Goal: Task Accomplishment & Management: Use online tool/utility

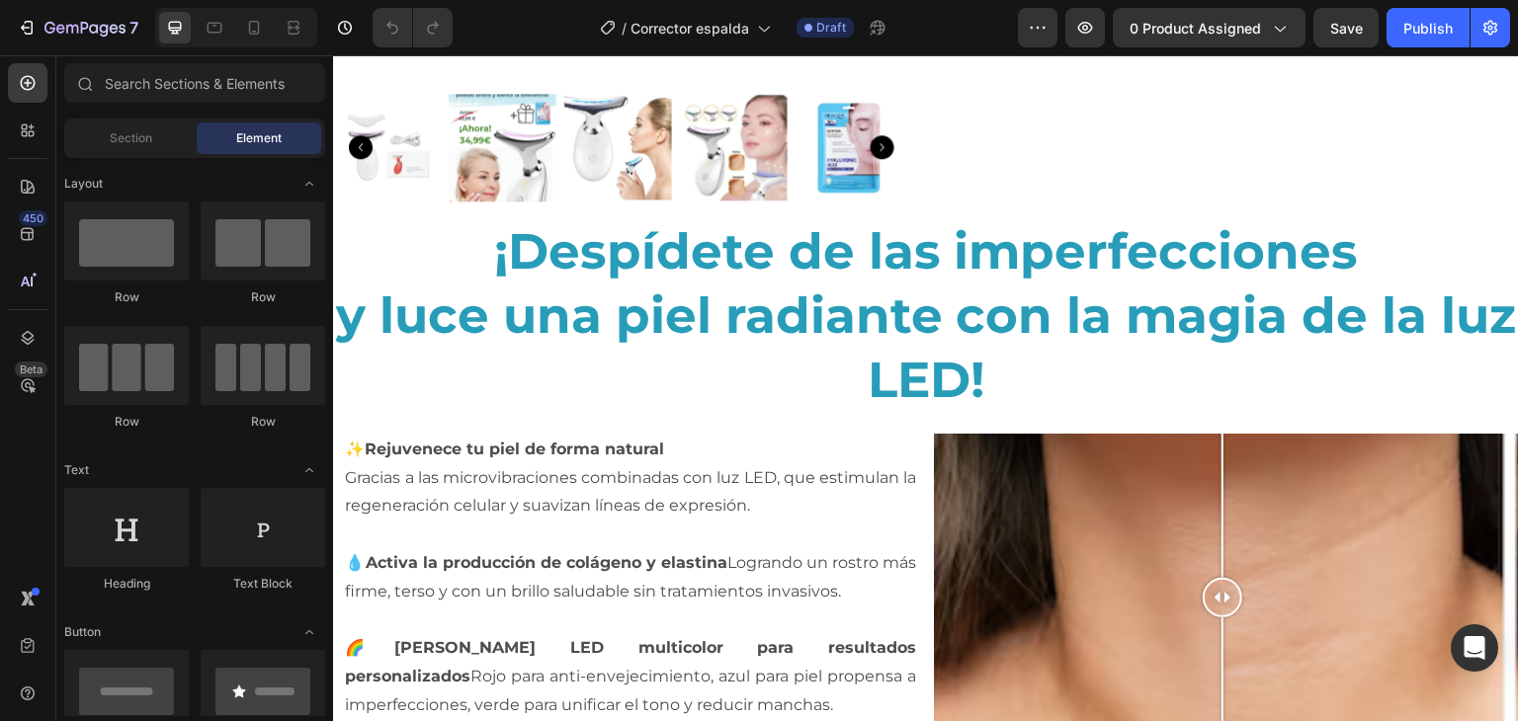
scroll to position [788, 0]
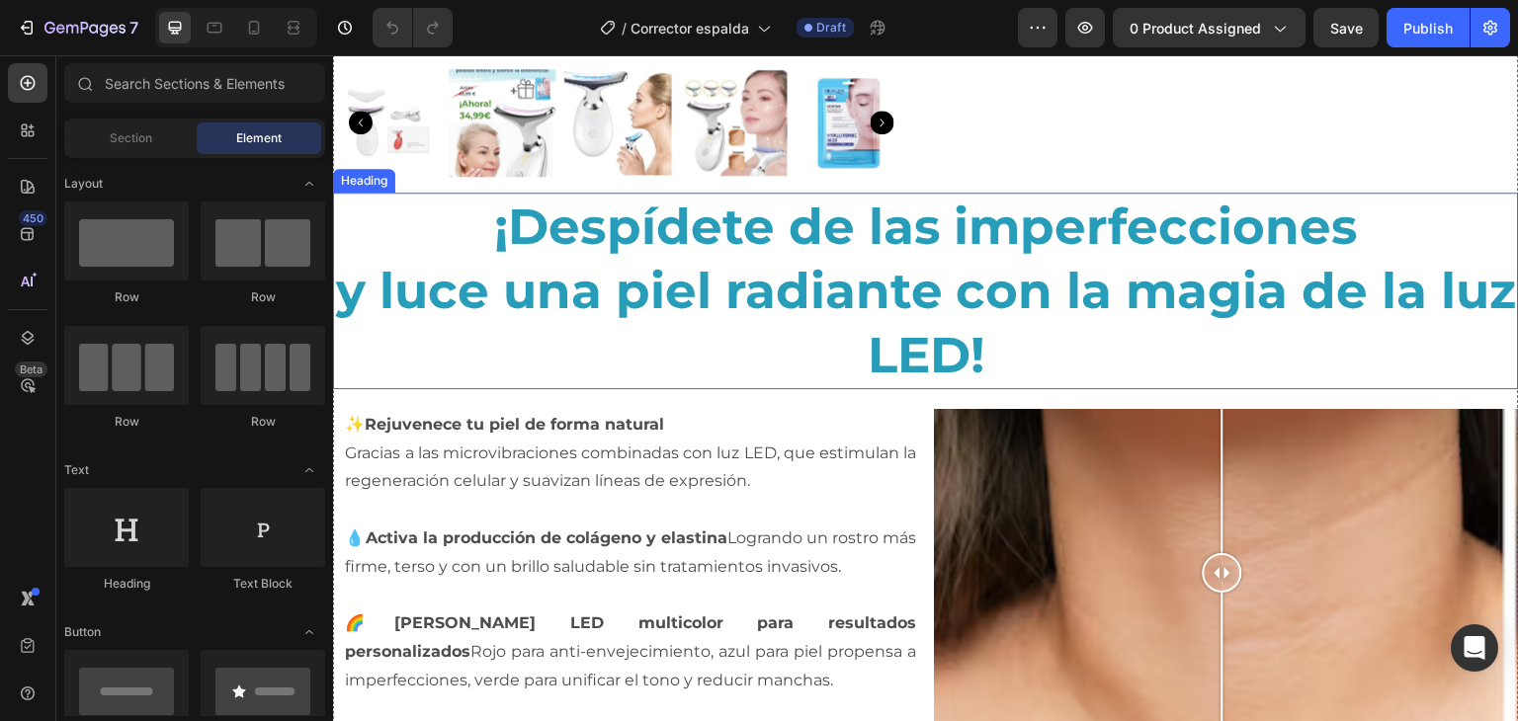
click at [736, 237] on h2 "¡Despídete de las imperfecciones y luce una piel radiante con la magia de la lu…" at bounding box center [926, 291] width 1186 height 197
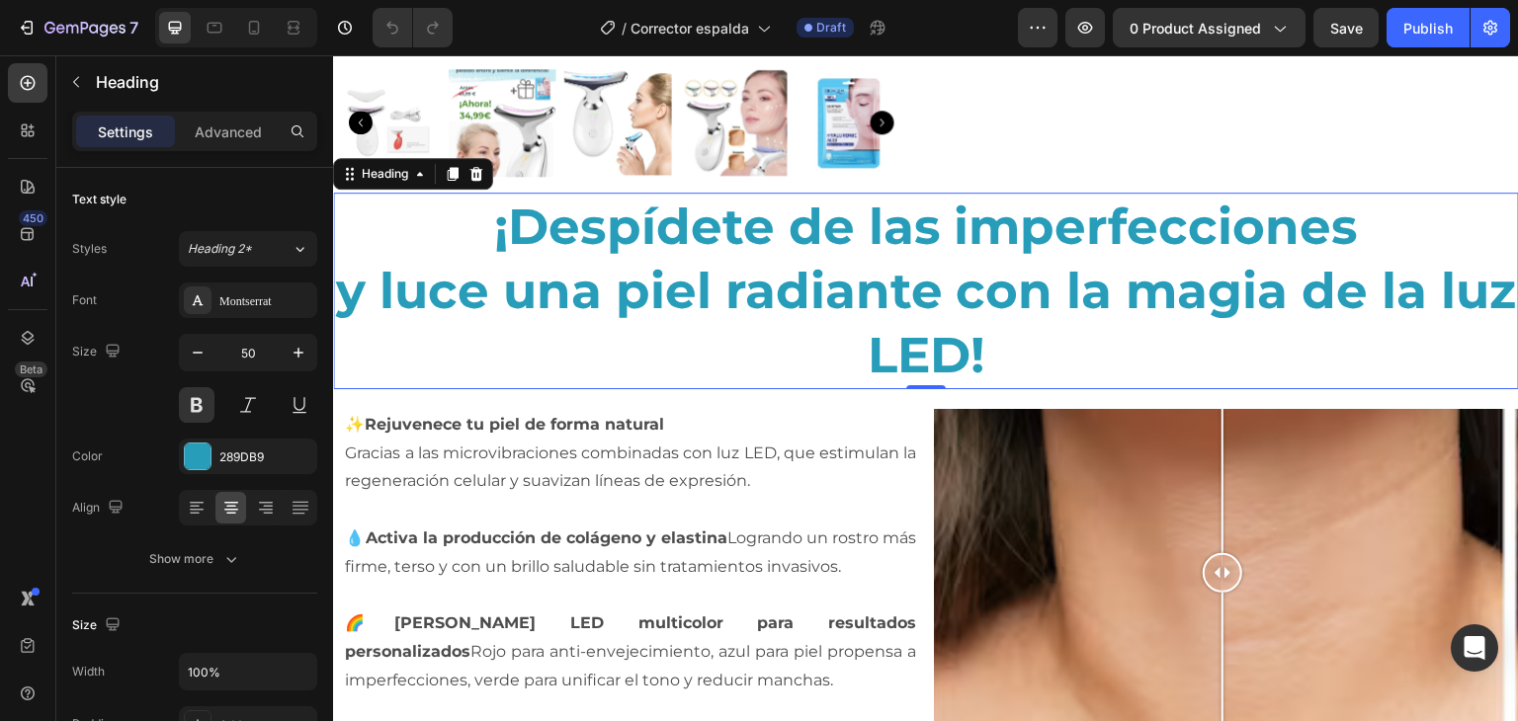
click at [736, 237] on h2 "¡Despídete de las imperfecciones y luce una piel radiante con la magia de la lu…" at bounding box center [926, 291] width 1186 height 197
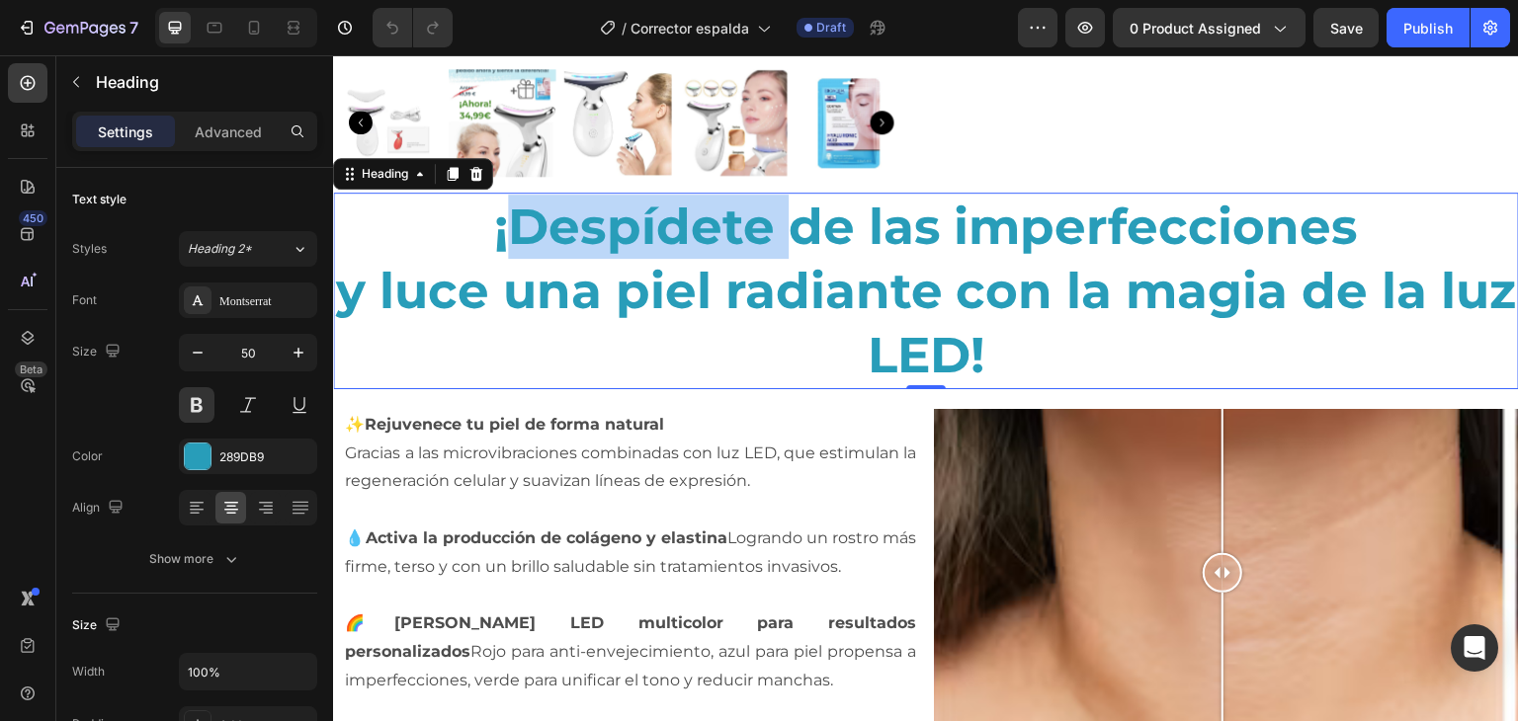
click at [736, 237] on p "¡Despídete de las imperfecciones y luce una piel radiante con la magia de la lu…" at bounding box center [926, 291] width 1182 height 193
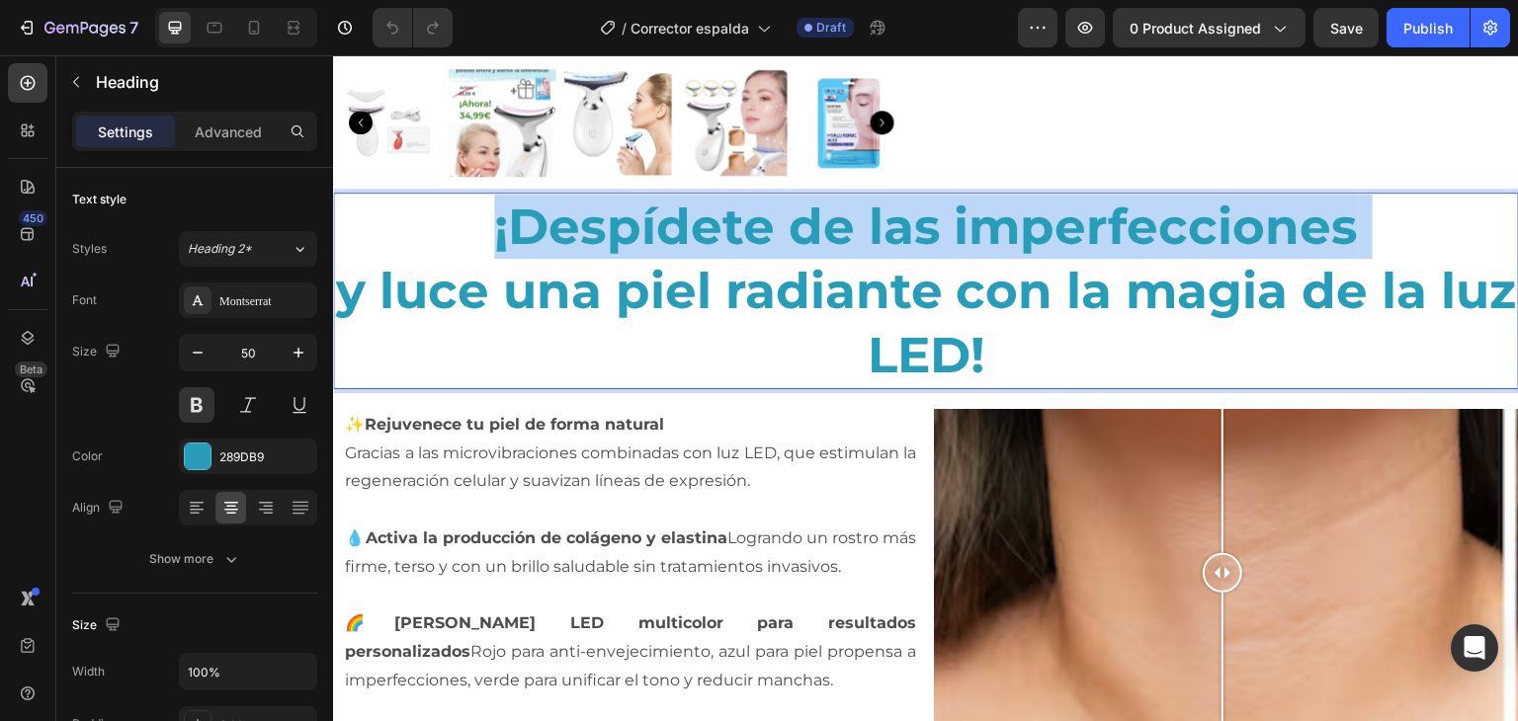
click at [736, 237] on p "¡Despídete de las imperfecciones y luce una piel radiante con la magia de la lu…" at bounding box center [926, 291] width 1182 height 193
drag, startPoint x: 1043, startPoint y: 351, endPoint x: 473, endPoint y: 226, distance: 583.6
click at [473, 226] on p "¡Despídete de las imperfecciones y luce una piel radiante con la magia de la lu…" at bounding box center [926, 291] width 1182 height 193
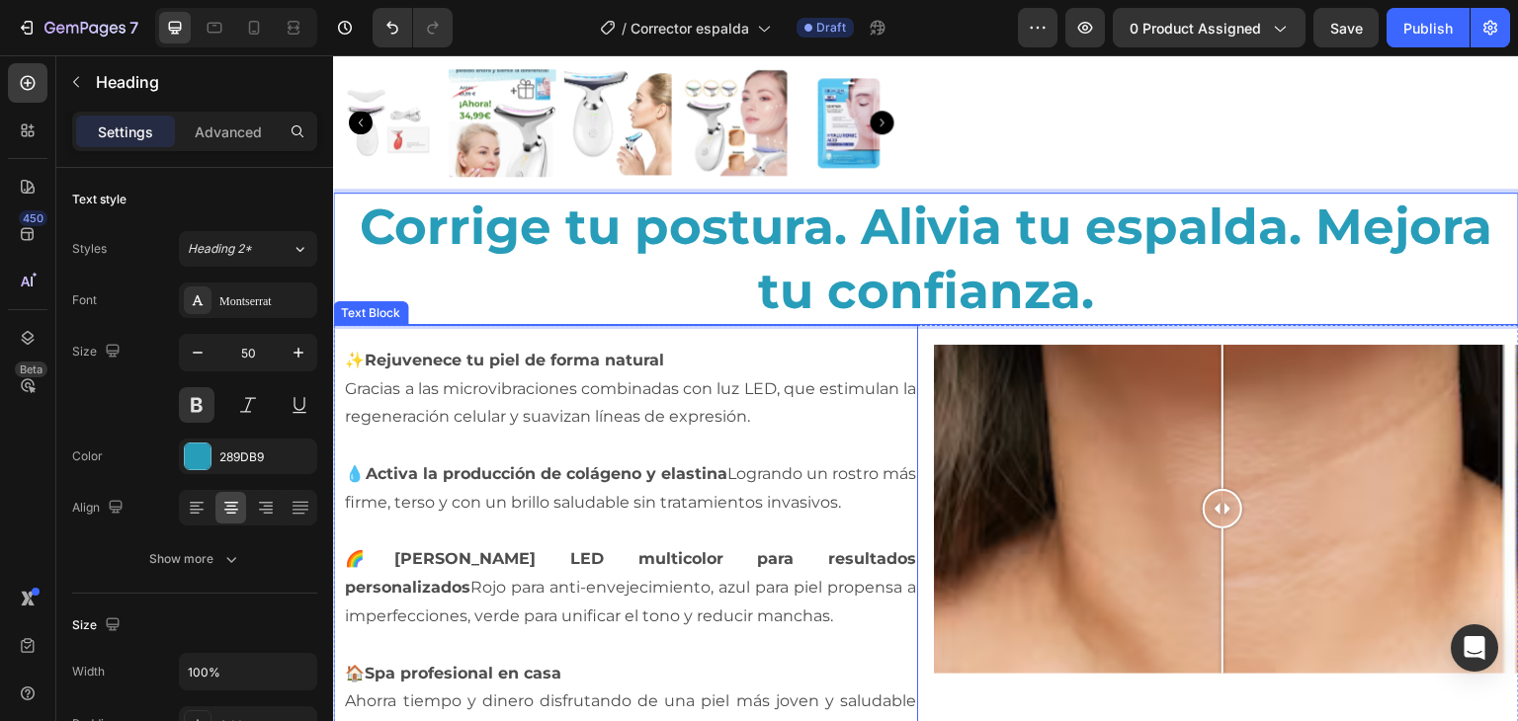
click at [657, 644] on p at bounding box center [630, 645] width 571 height 29
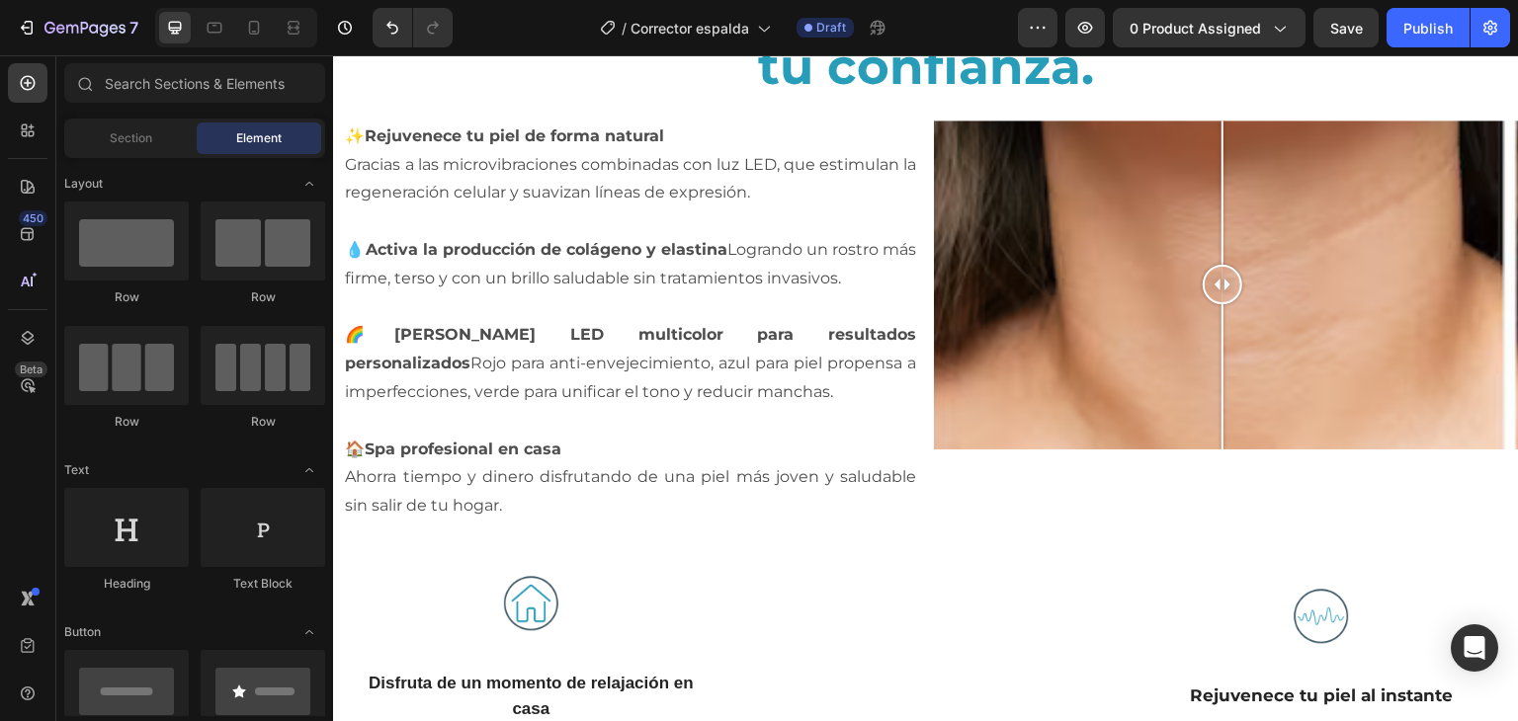
scroll to position [998, 0]
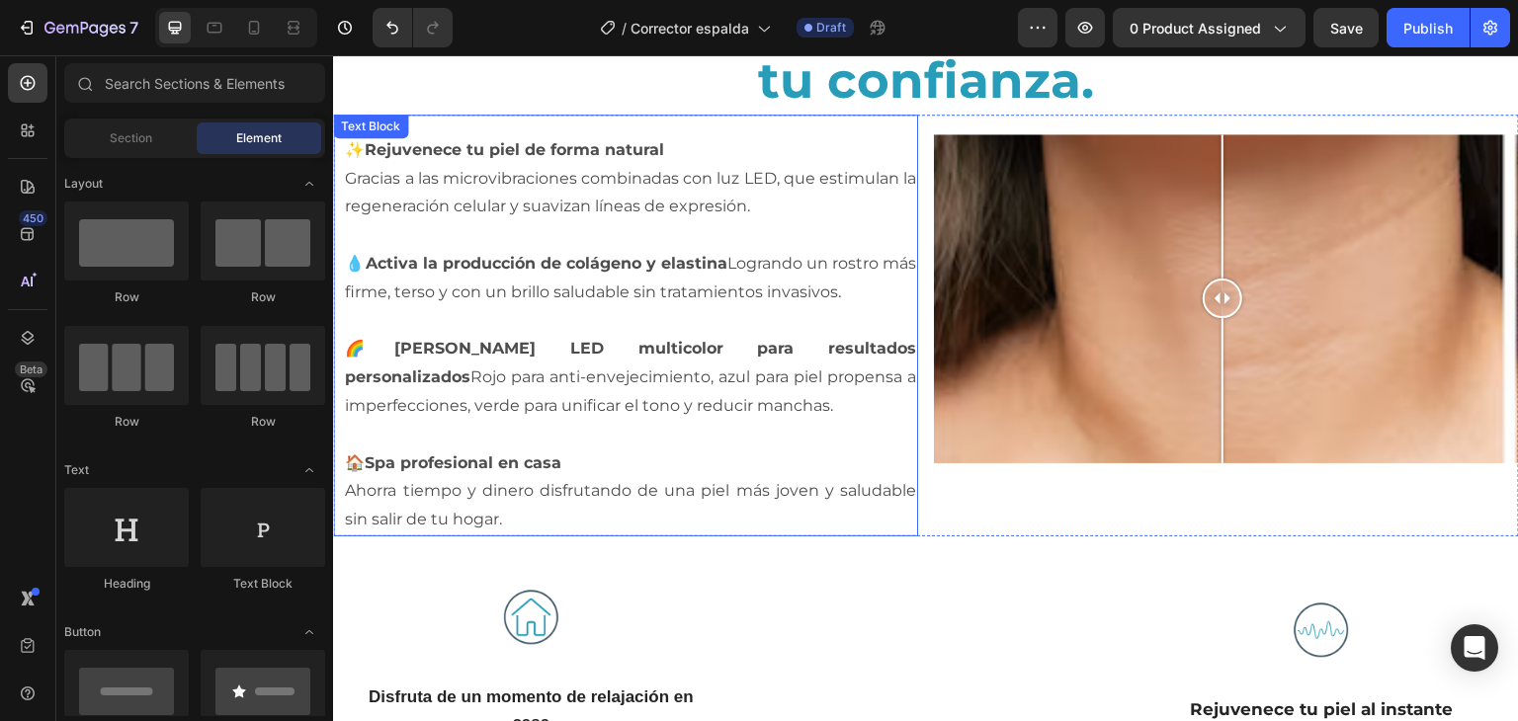
click at [575, 234] on p at bounding box center [630, 235] width 571 height 29
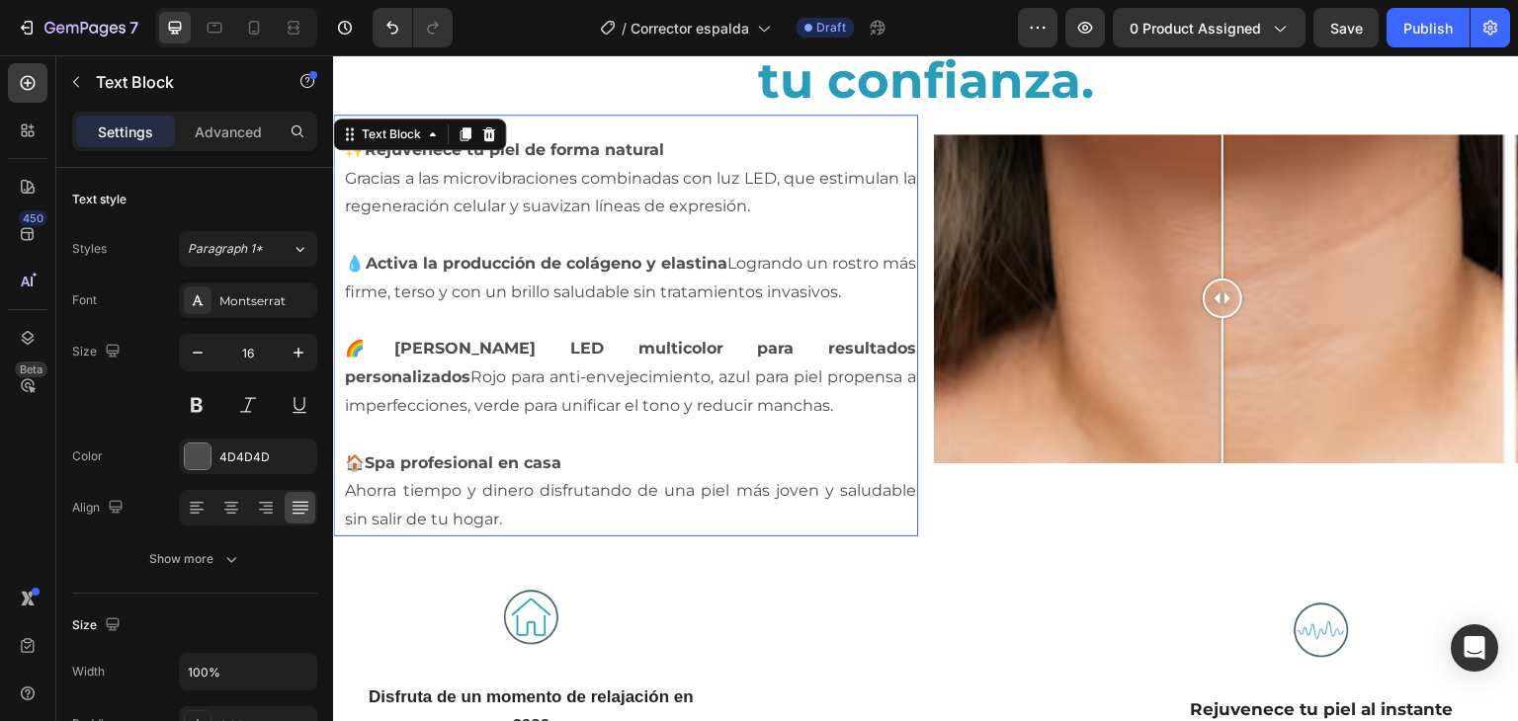
click at [575, 234] on p "Rich Text Editor. Editing area: main" at bounding box center [630, 235] width 571 height 29
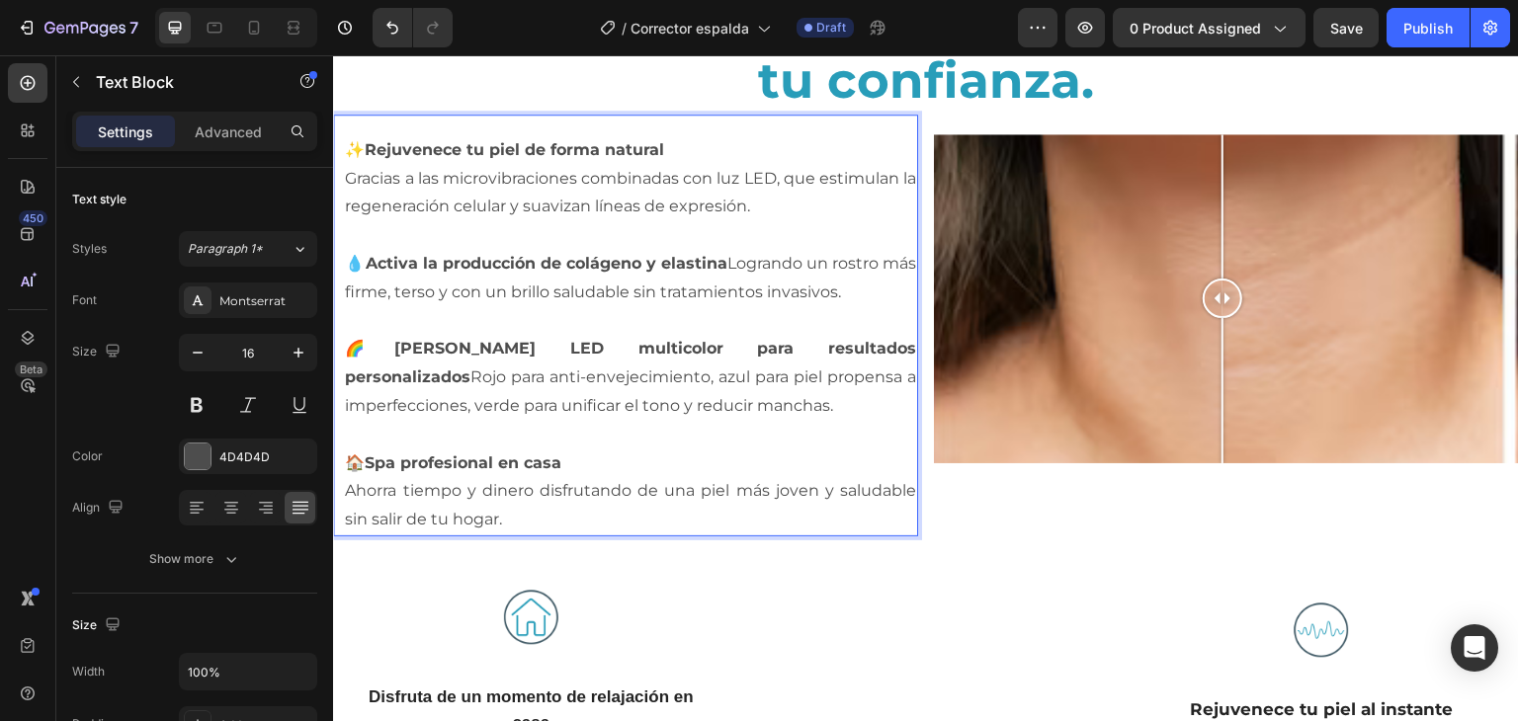
click at [542, 488] on p "Ahorra tiempo y dinero disfrutando de una piel más joven y saludable sin salir …" at bounding box center [630, 505] width 571 height 57
click at [523, 504] on p "Ahorra tiempo y dinero disfrutando de una piel más joven y saludable sin salir …" at bounding box center [630, 505] width 571 height 57
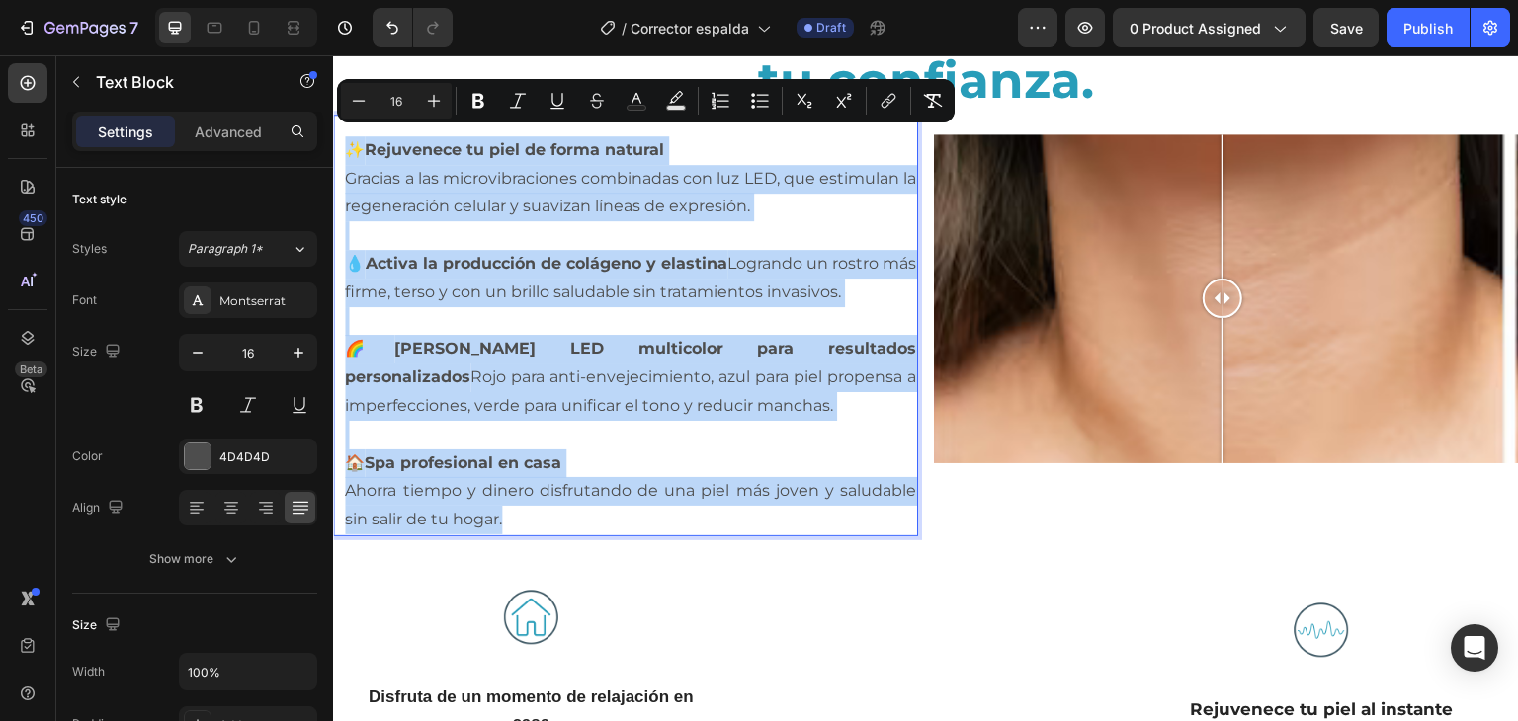
drag, startPoint x: 523, startPoint y: 504, endPoint x: 348, endPoint y: 135, distance: 407.9
click at [348, 135] on div "✨ Rejuvenece tu piel de forma natural Gracias a las microvibraciones combinadas…" at bounding box center [630, 335] width 575 height 402
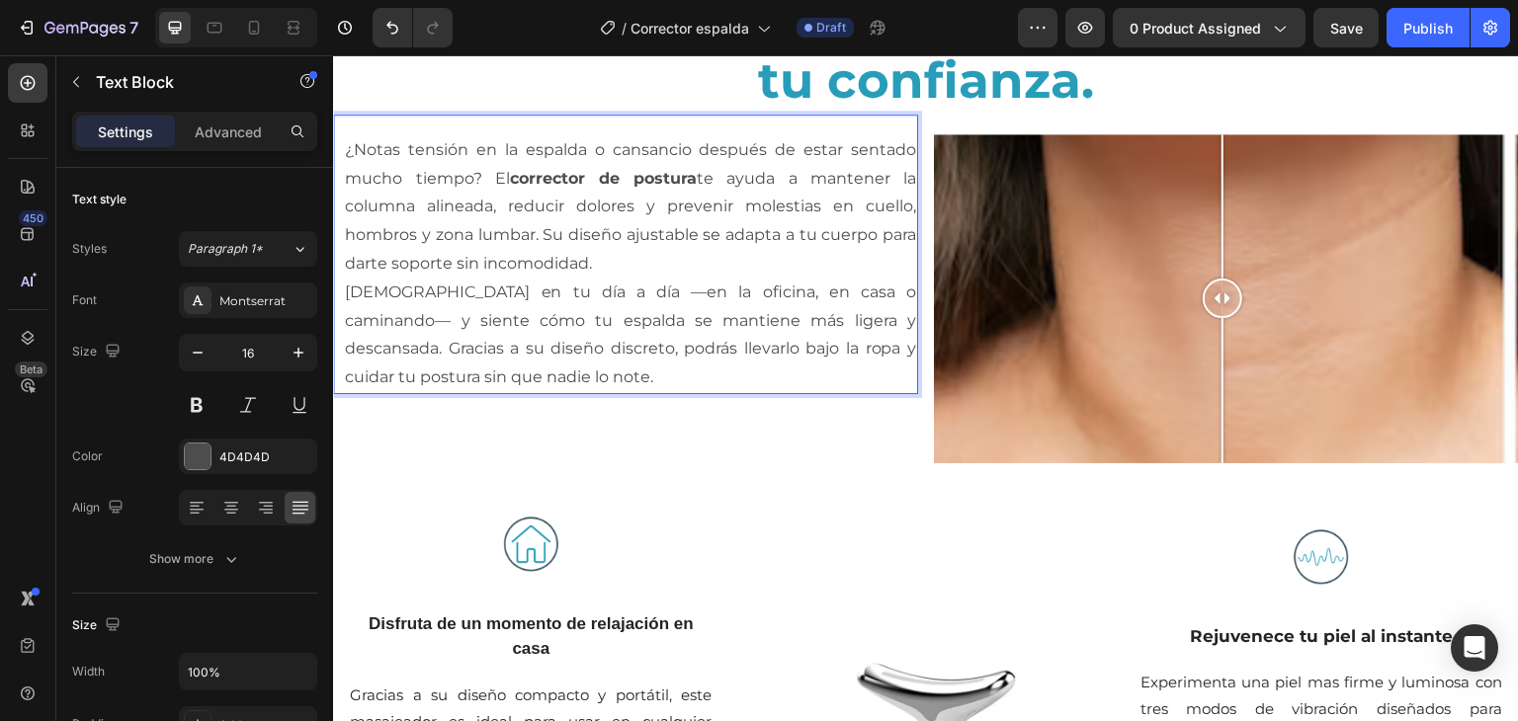
click at [650, 255] on p "¿Notas tensión en la espalda o cansancio después de estar sentado mucho tiempo?…" at bounding box center [630, 207] width 571 height 142
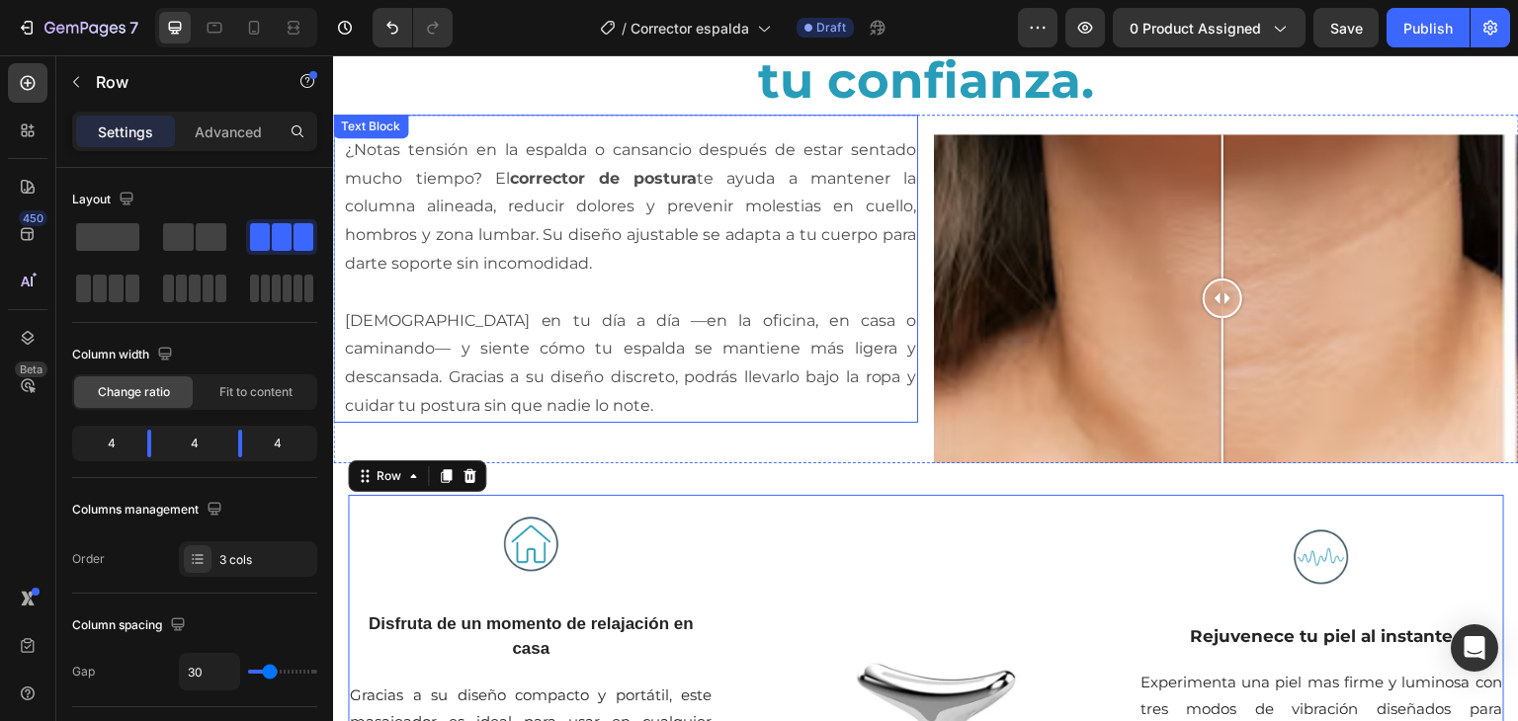
click at [737, 341] on p "[DEMOGRAPHIC_DATA] en tu día a día —en la oficina, en casa o caminando— y sient…" at bounding box center [630, 364] width 571 height 114
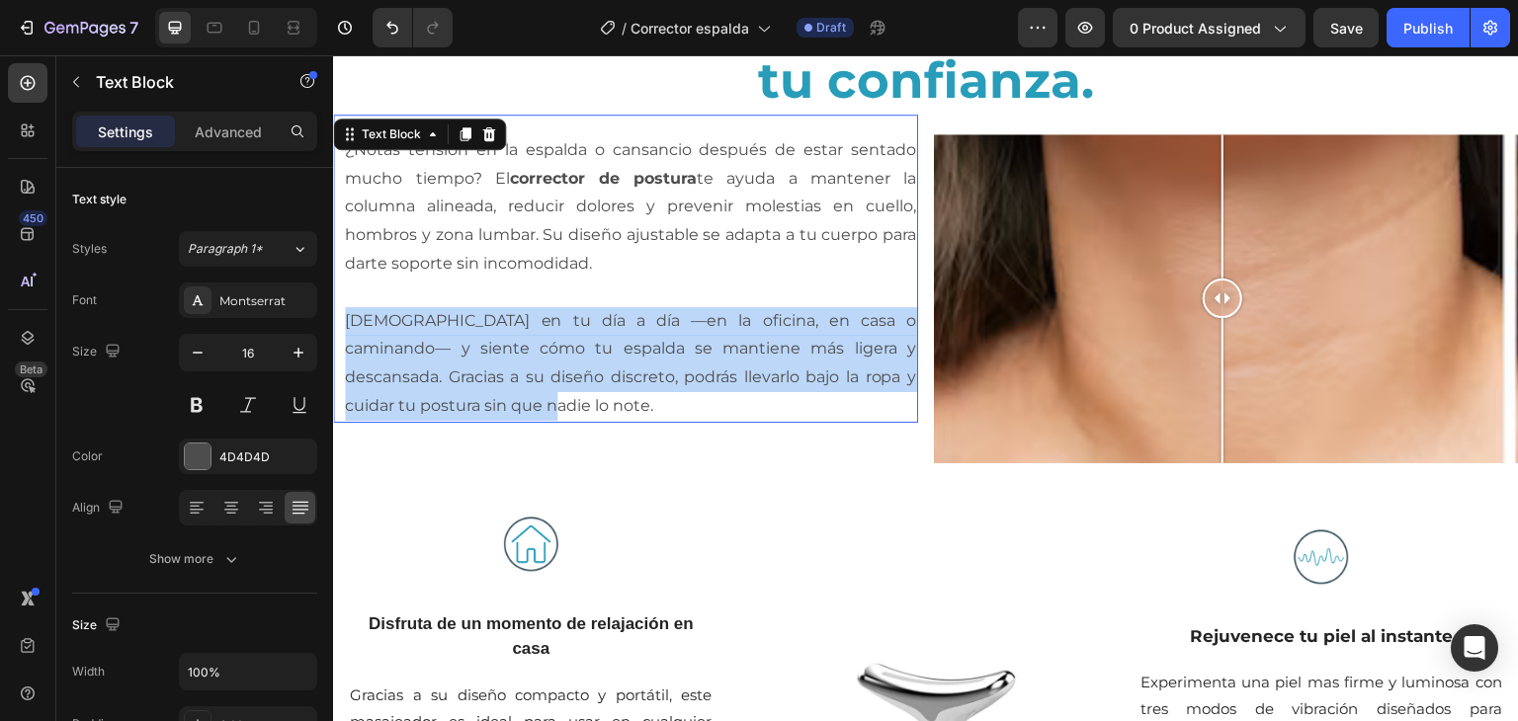
click at [737, 341] on p "[DEMOGRAPHIC_DATA] en tu día a día —en la oficina, en casa o caminando— y sient…" at bounding box center [630, 364] width 571 height 114
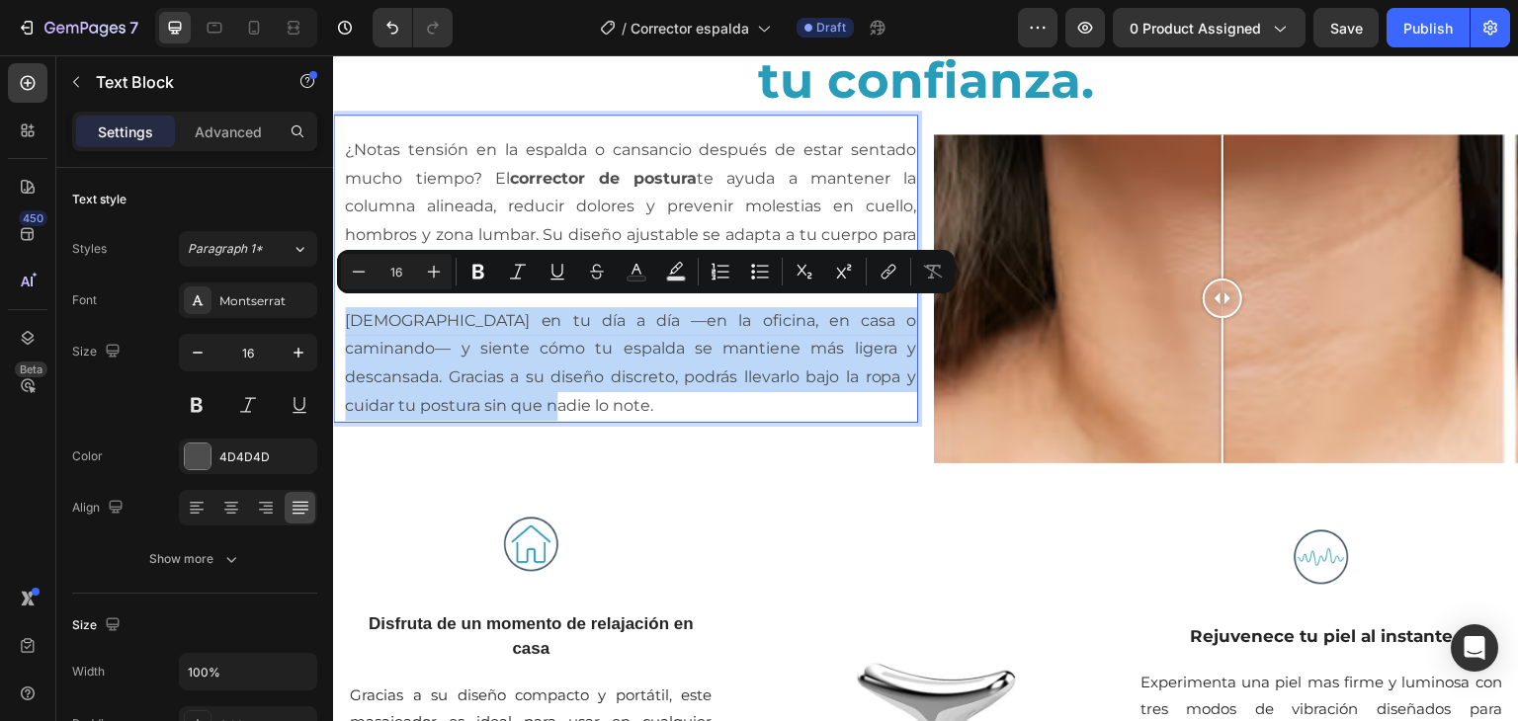
click at [737, 341] on p "[DEMOGRAPHIC_DATA] en tu día a día —en la oficina, en casa o caminando— y sient…" at bounding box center [630, 364] width 571 height 114
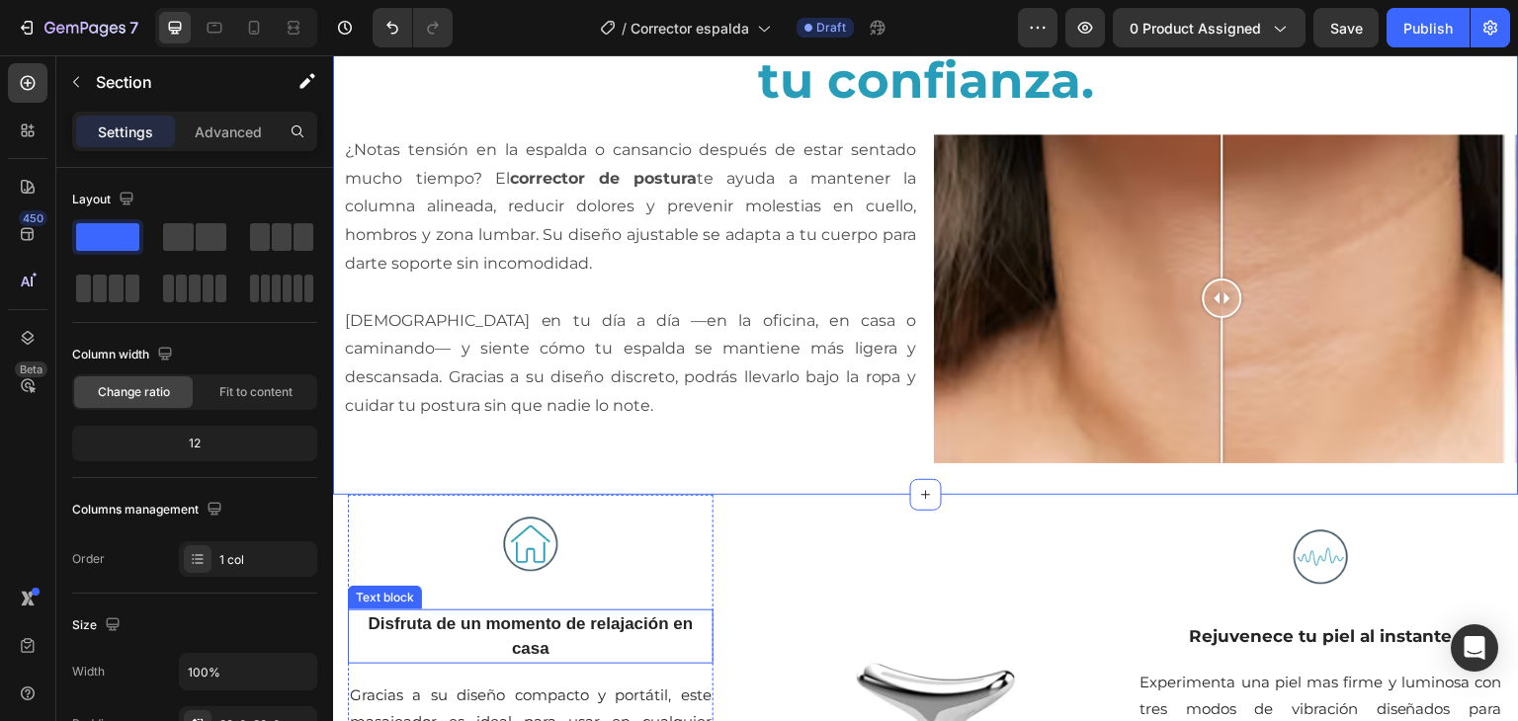
click at [523, 635] on p "Disfruta de un momento de relajación en casa" at bounding box center [531, 637] width 362 height 50
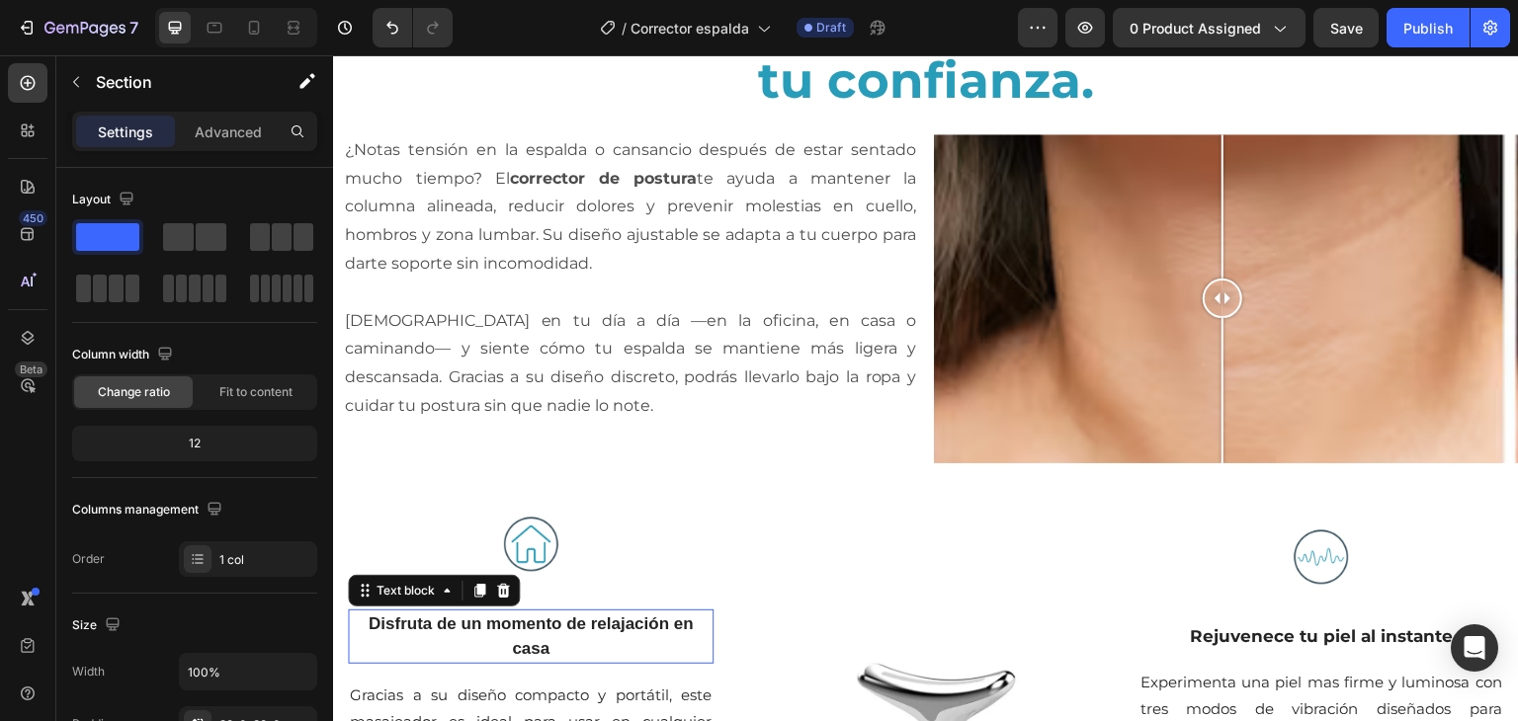
click at [523, 635] on p "Disfruta de un momento de relajación en casa" at bounding box center [531, 637] width 362 height 50
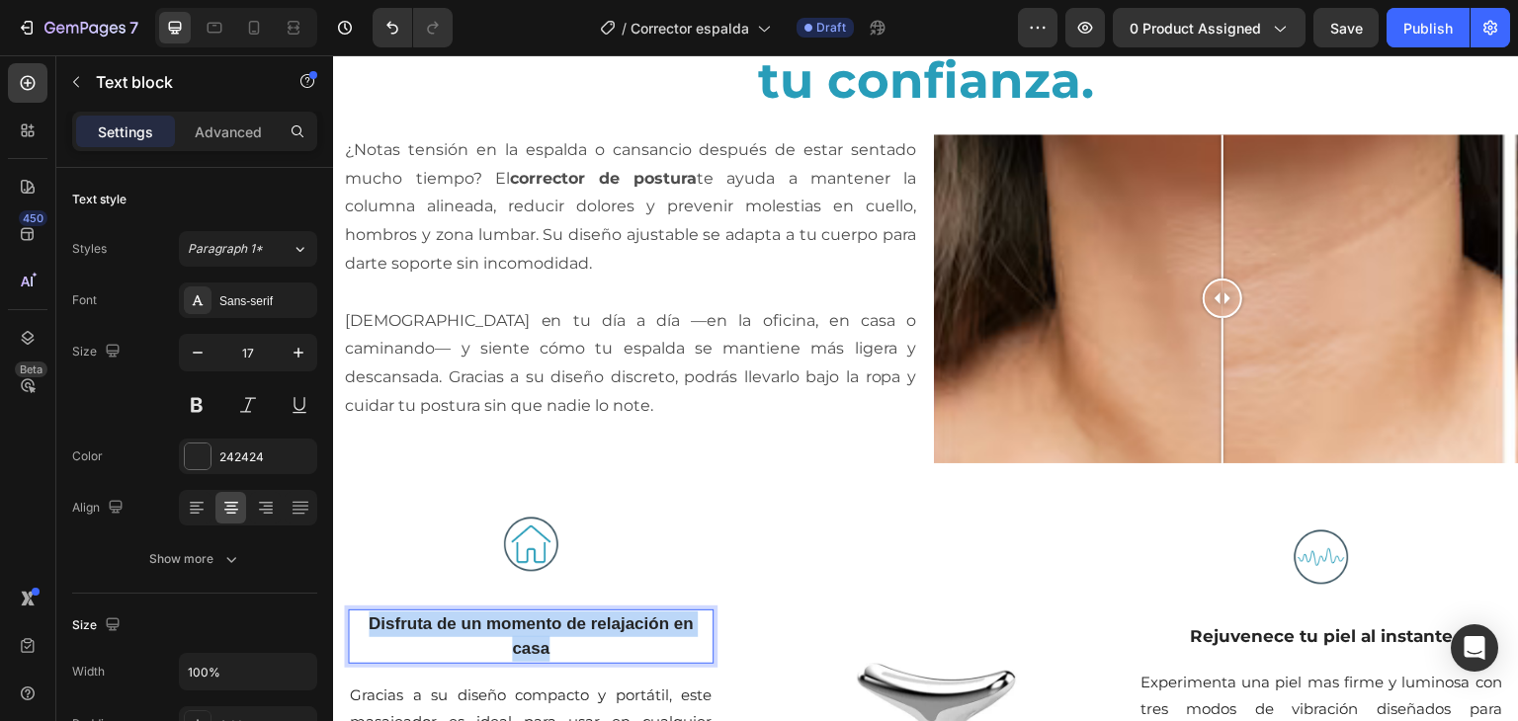
click at [523, 635] on p "Disfruta de un momento de relajación en casa" at bounding box center [531, 637] width 362 height 50
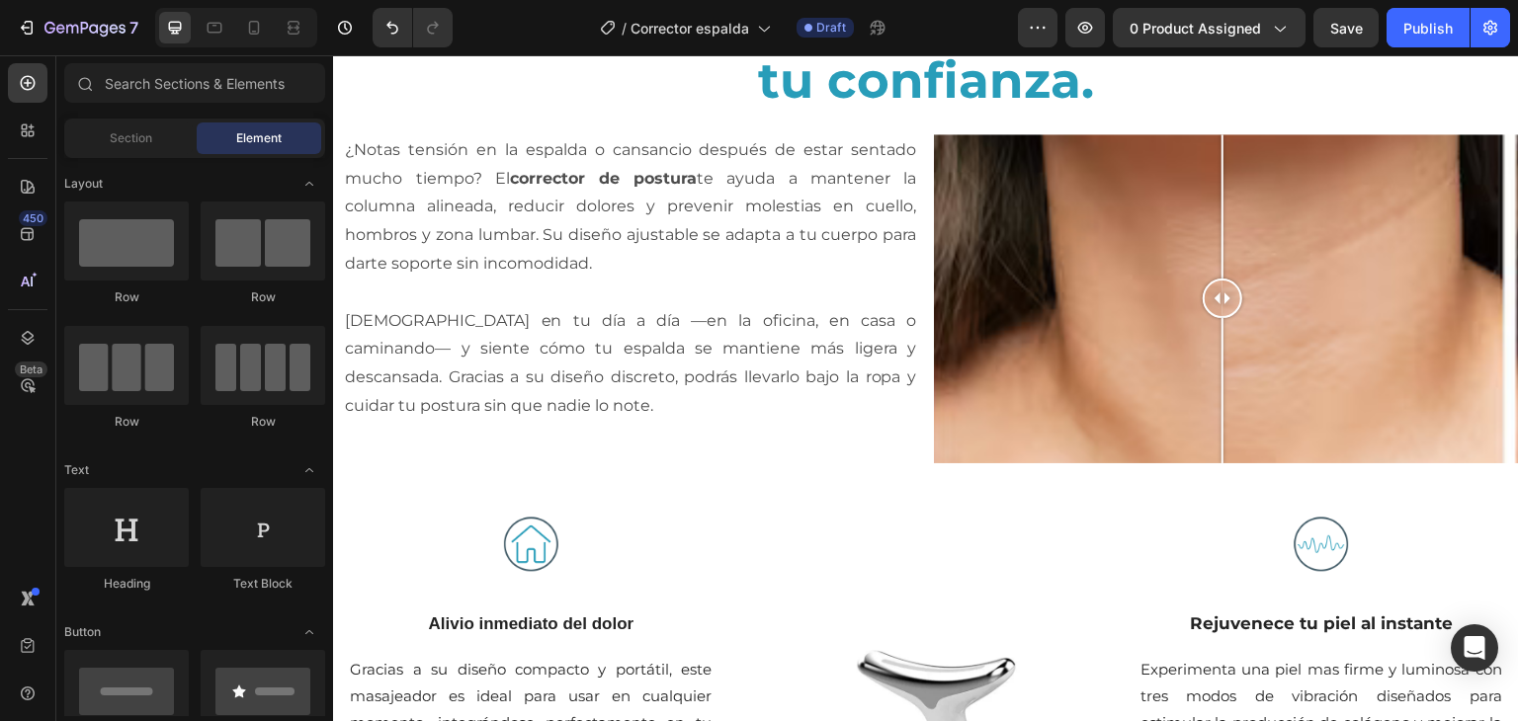
scroll to position [1280, 0]
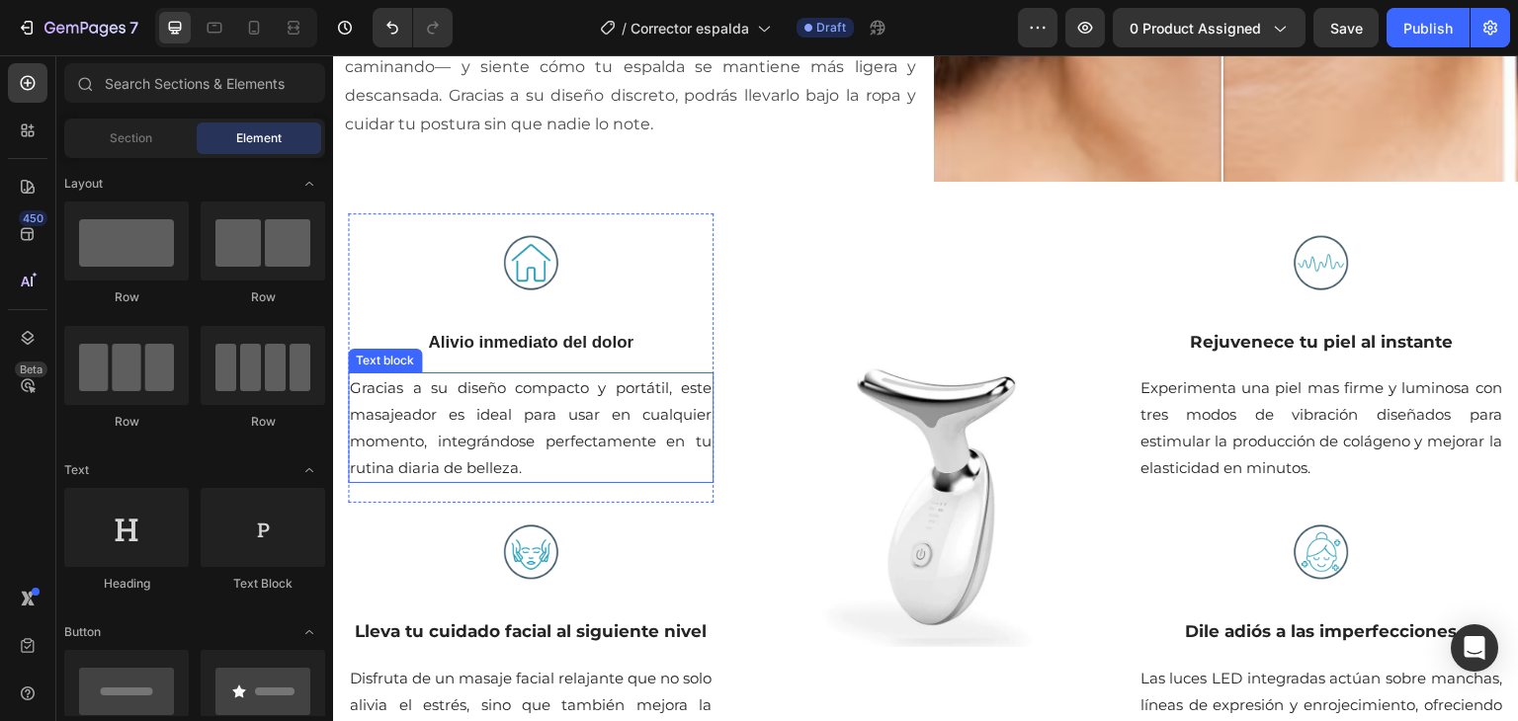
click at [528, 414] on p "Gracias a su diseño compacto y portátil, este masajeador es ideal para usar en …" at bounding box center [531, 427] width 362 height 107
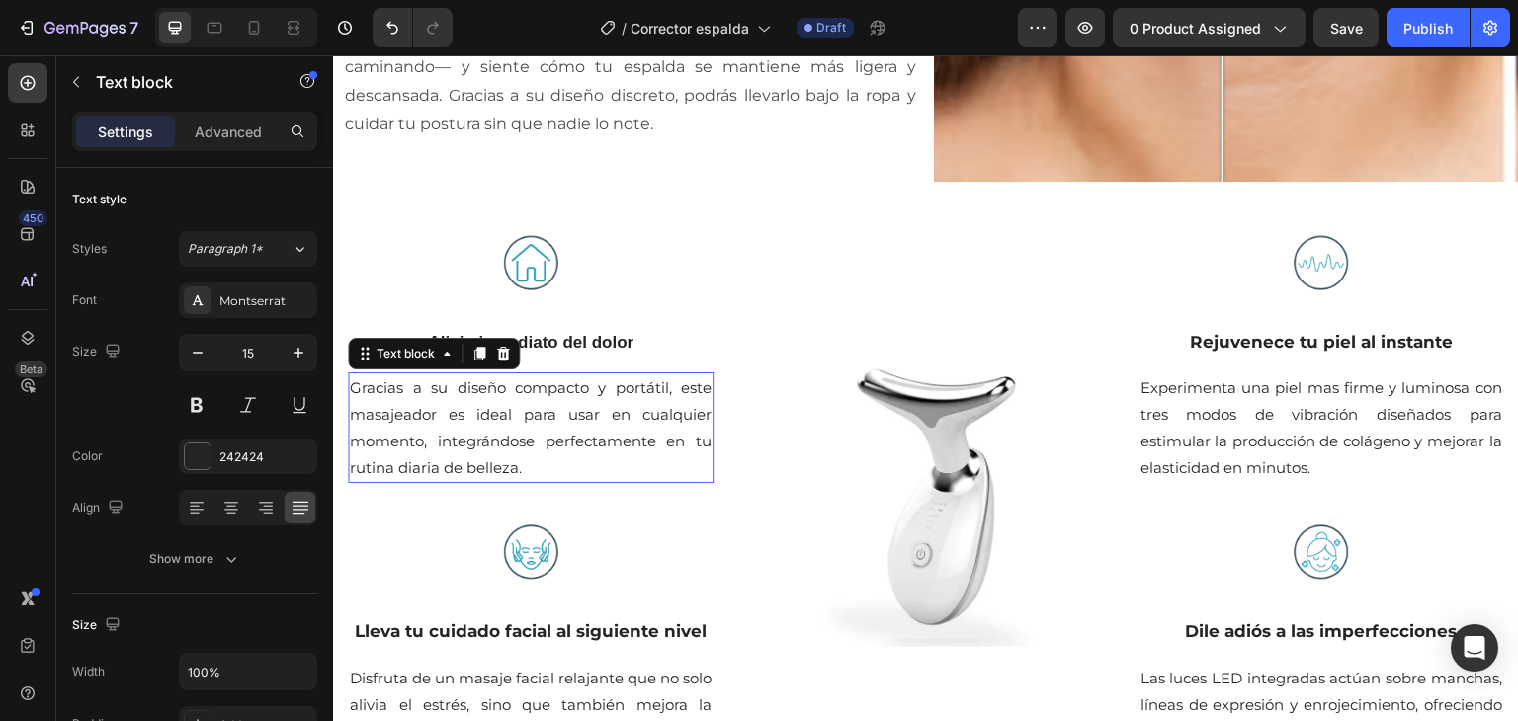
click at [528, 414] on p "Gracias a su diseño compacto y portátil, este masajeador es ideal para usar en …" at bounding box center [531, 427] width 362 height 107
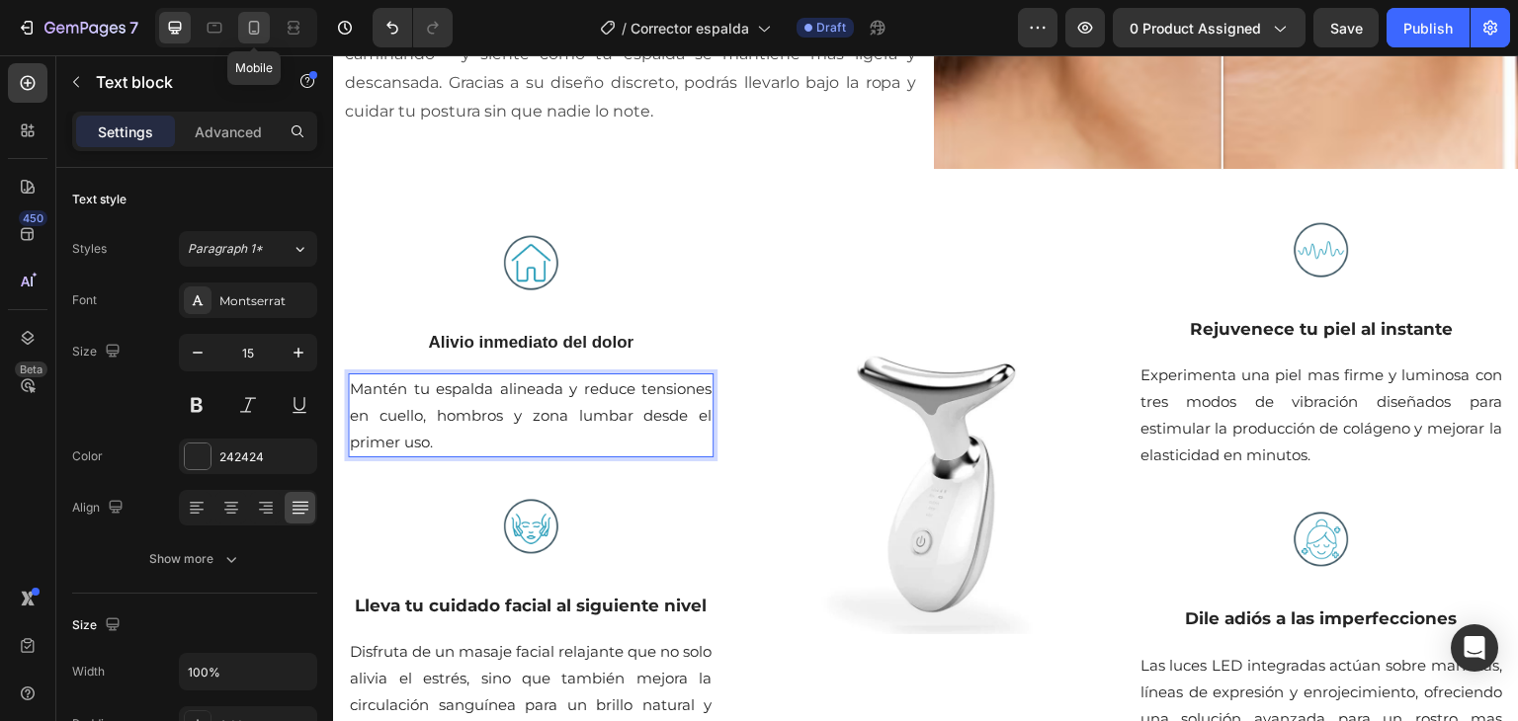
click at [241, 34] on div at bounding box center [254, 28] width 32 height 32
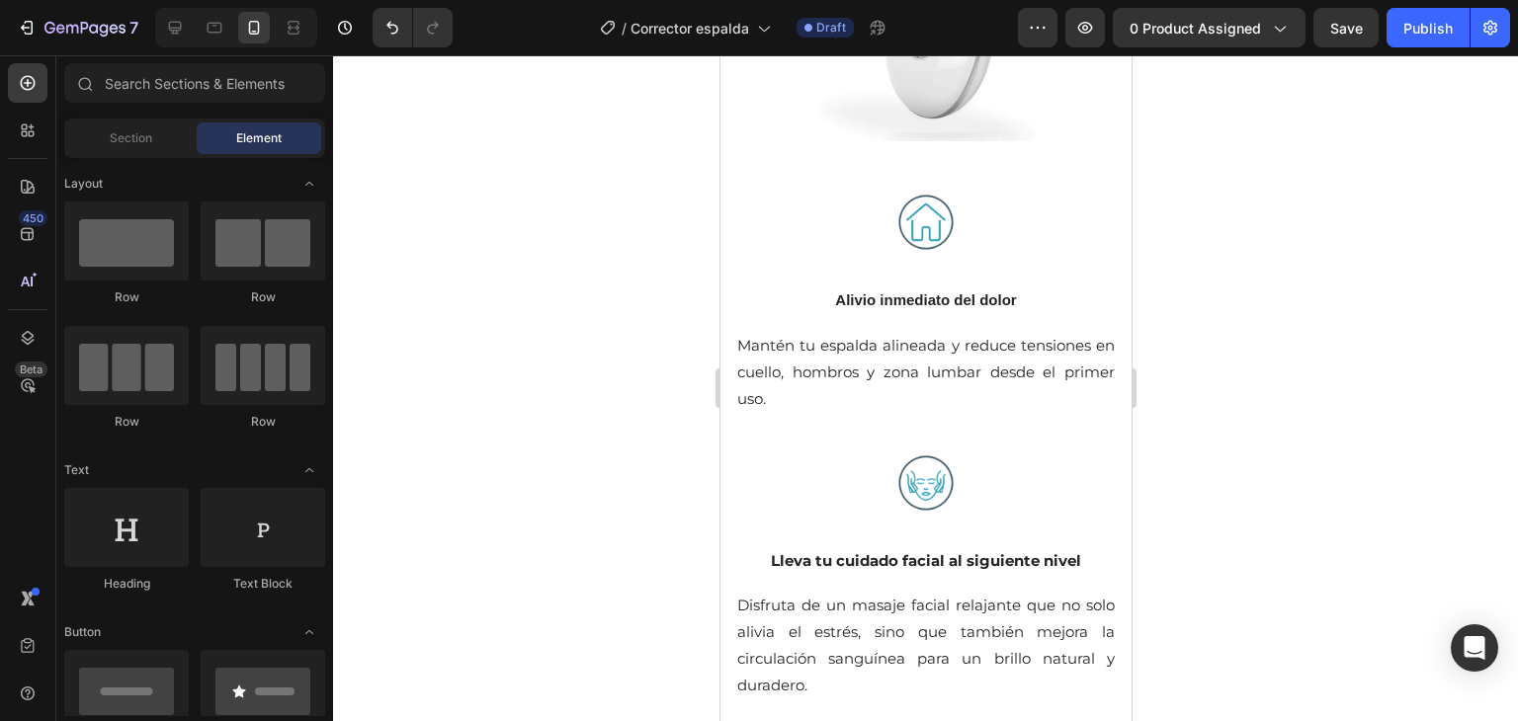
scroll to position [2297, 0]
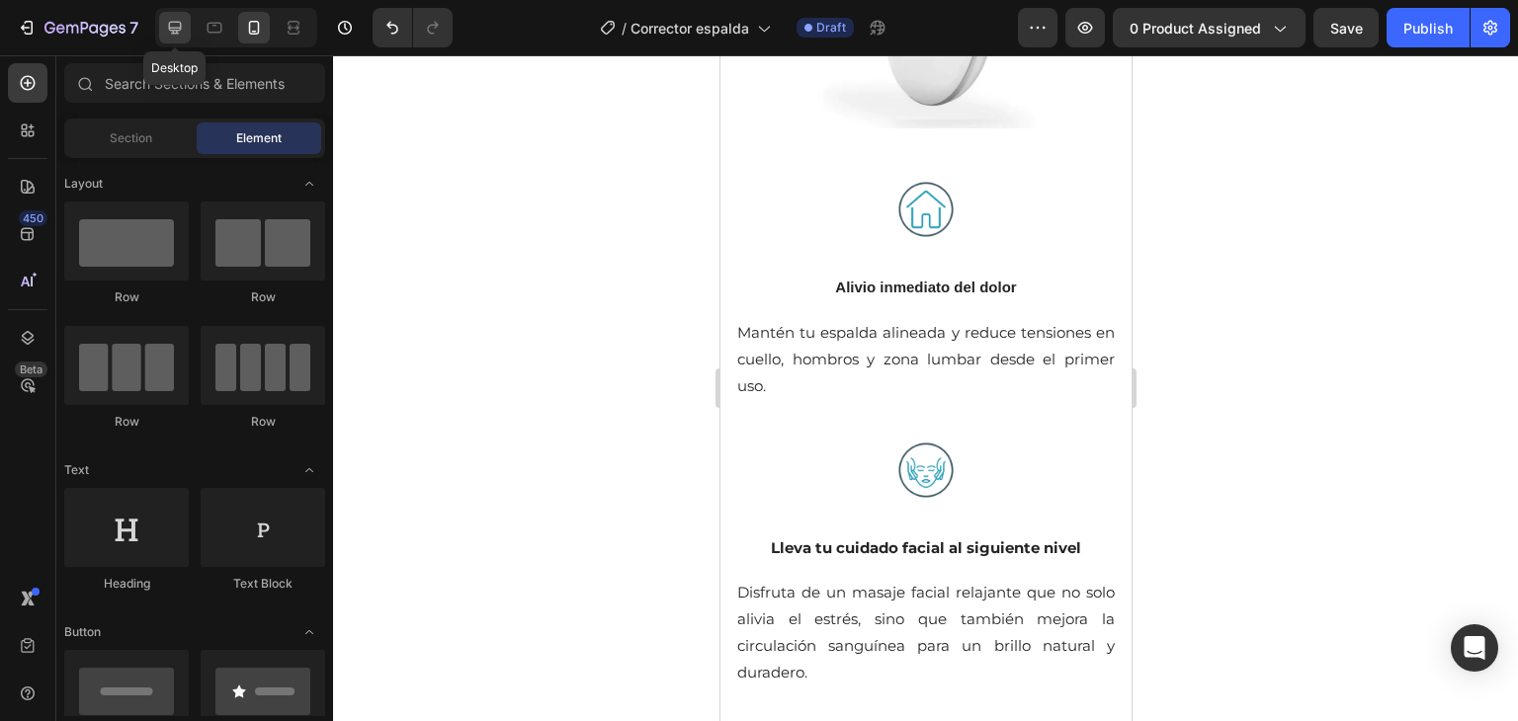
click at [171, 29] on icon at bounding box center [175, 28] width 13 height 13
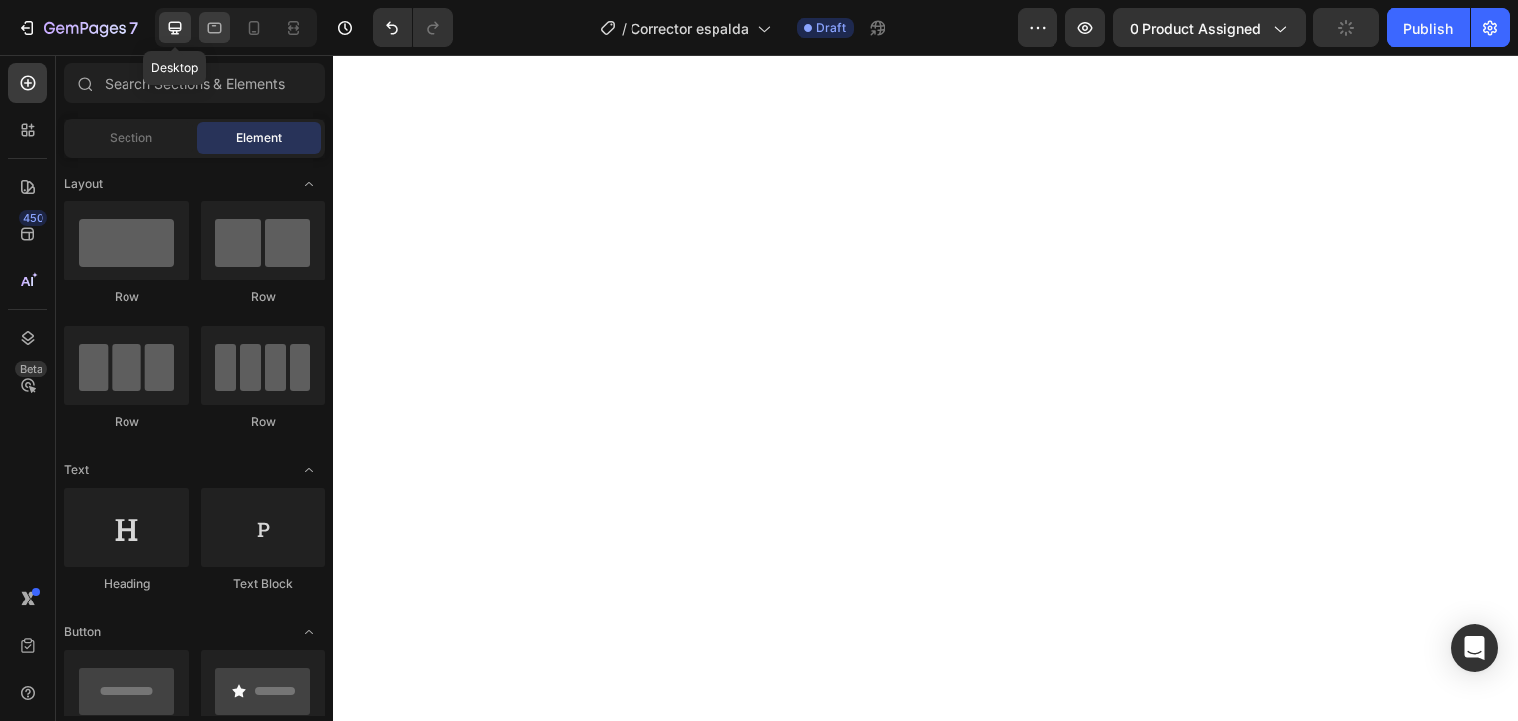
scroll to position [1332, 0]
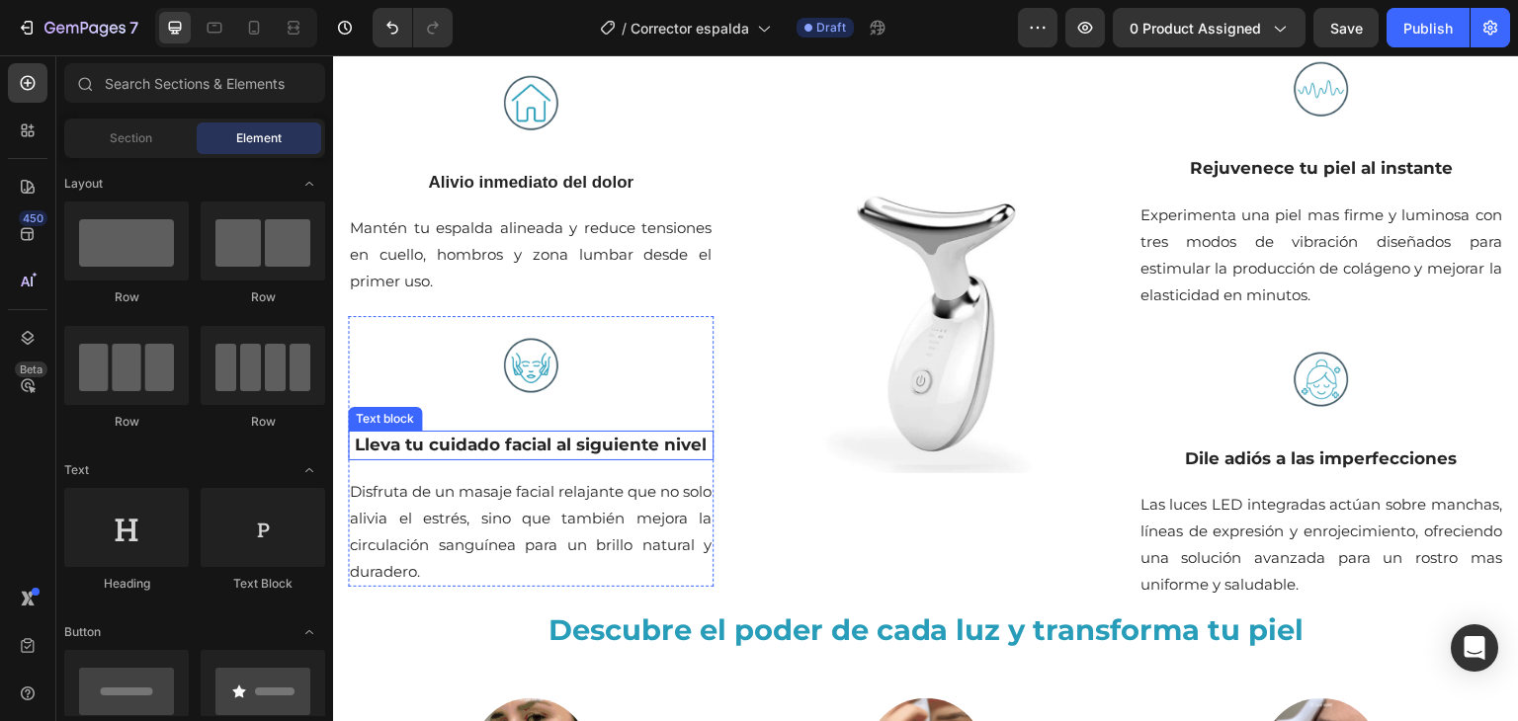
click at [550, 453] on p "Lleva tu cuidado facial al siguiente nivel" at bounding box center [531, 446] width 362 height 26
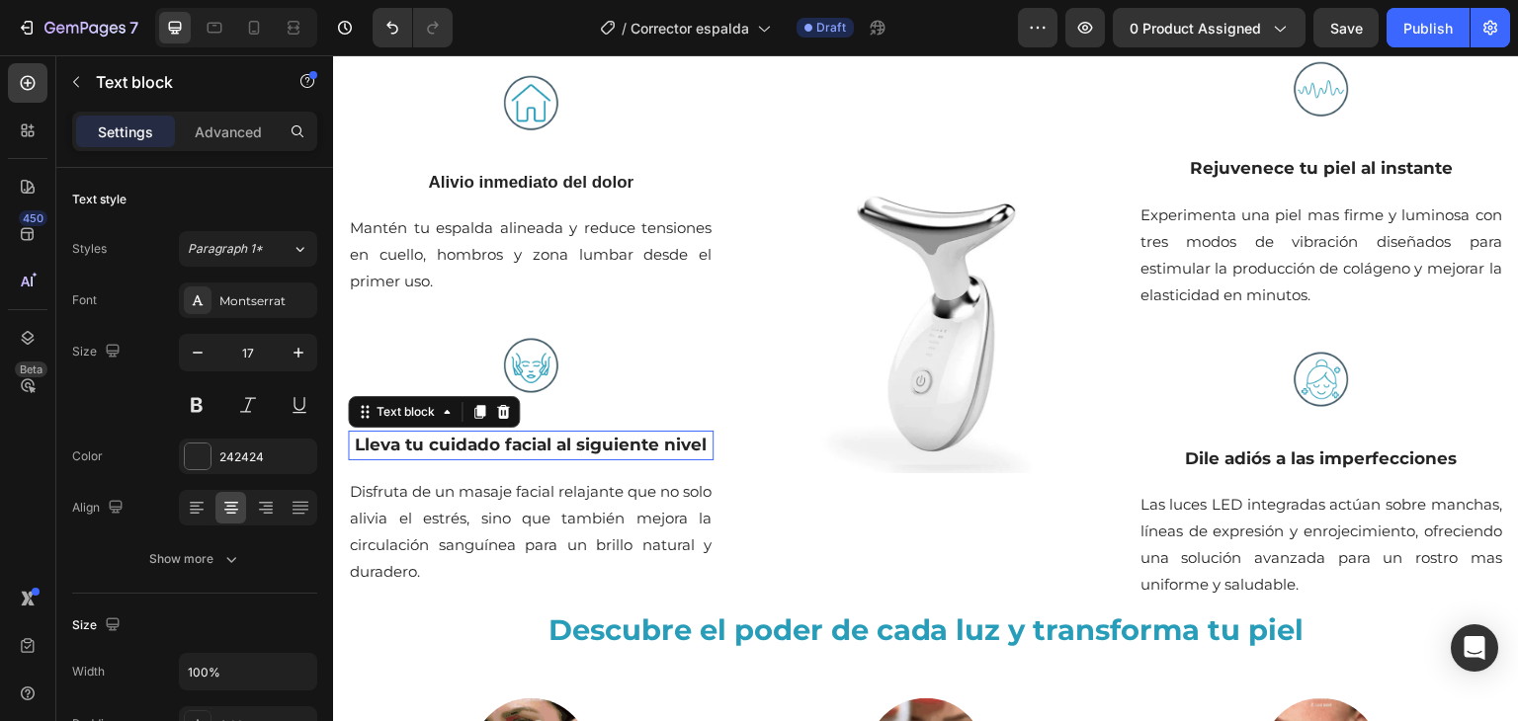
click at [550, 453] on p "Lleva tu cuidado facial al siguiente nivel" at bounding box center [531, 446] width 362 height 26
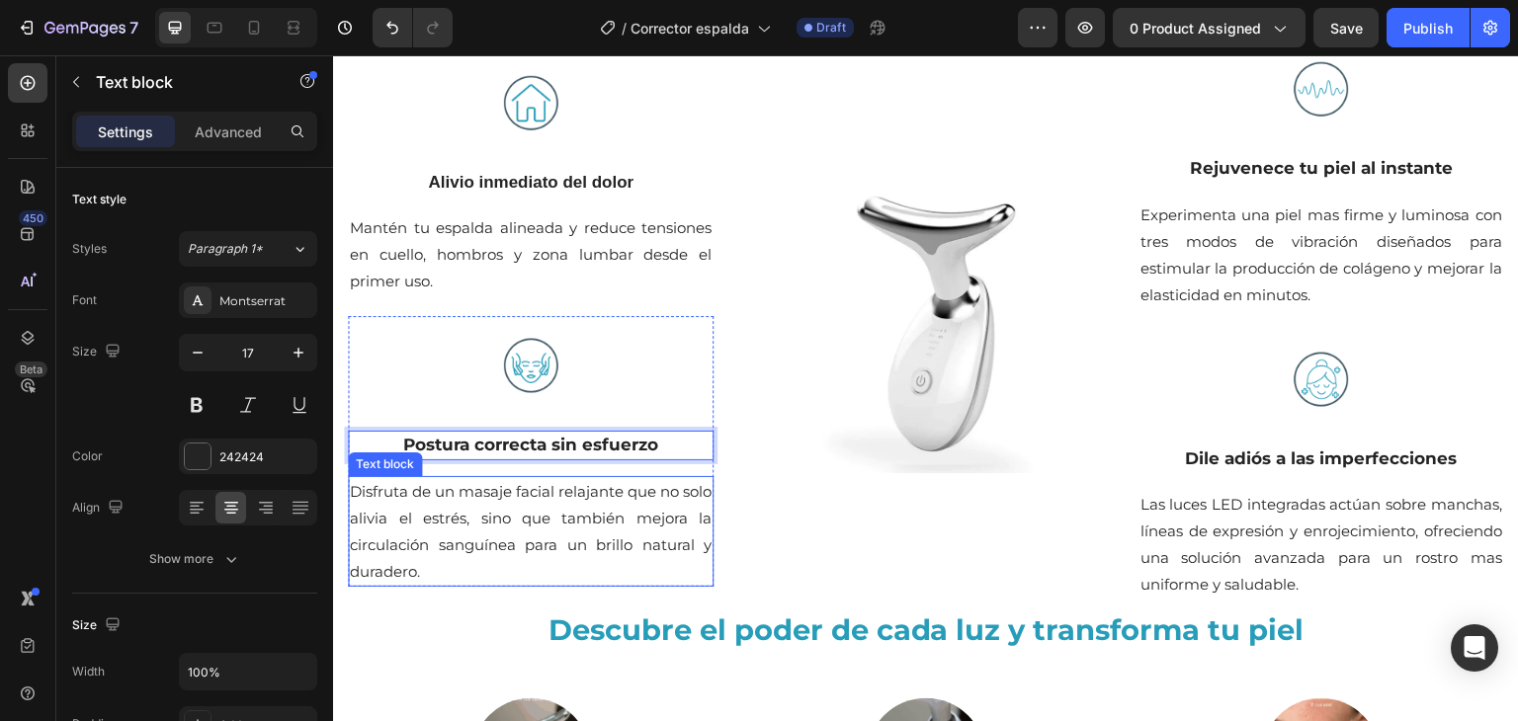
click at [578, 518] on p "Disfruta de un masaje facial relajante que no solo alivia el estrés, sino que t…" at bounding box center [531, 531] width 362 height 107
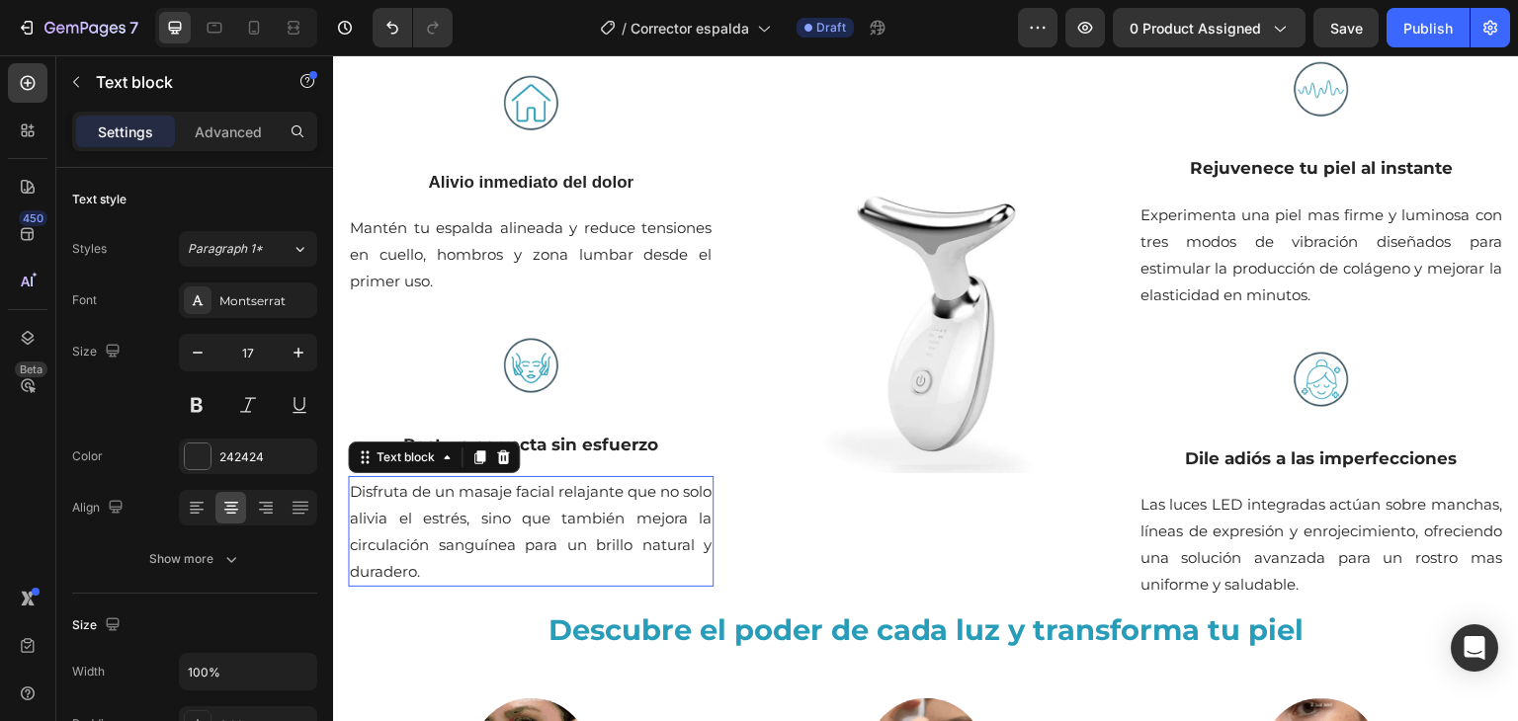
click at [578, 518] on p "Disfruta de un masaje facial relajante que no solo alivia el estrés, sino que t…" at bounding box center [531, 531] width 362 height 107
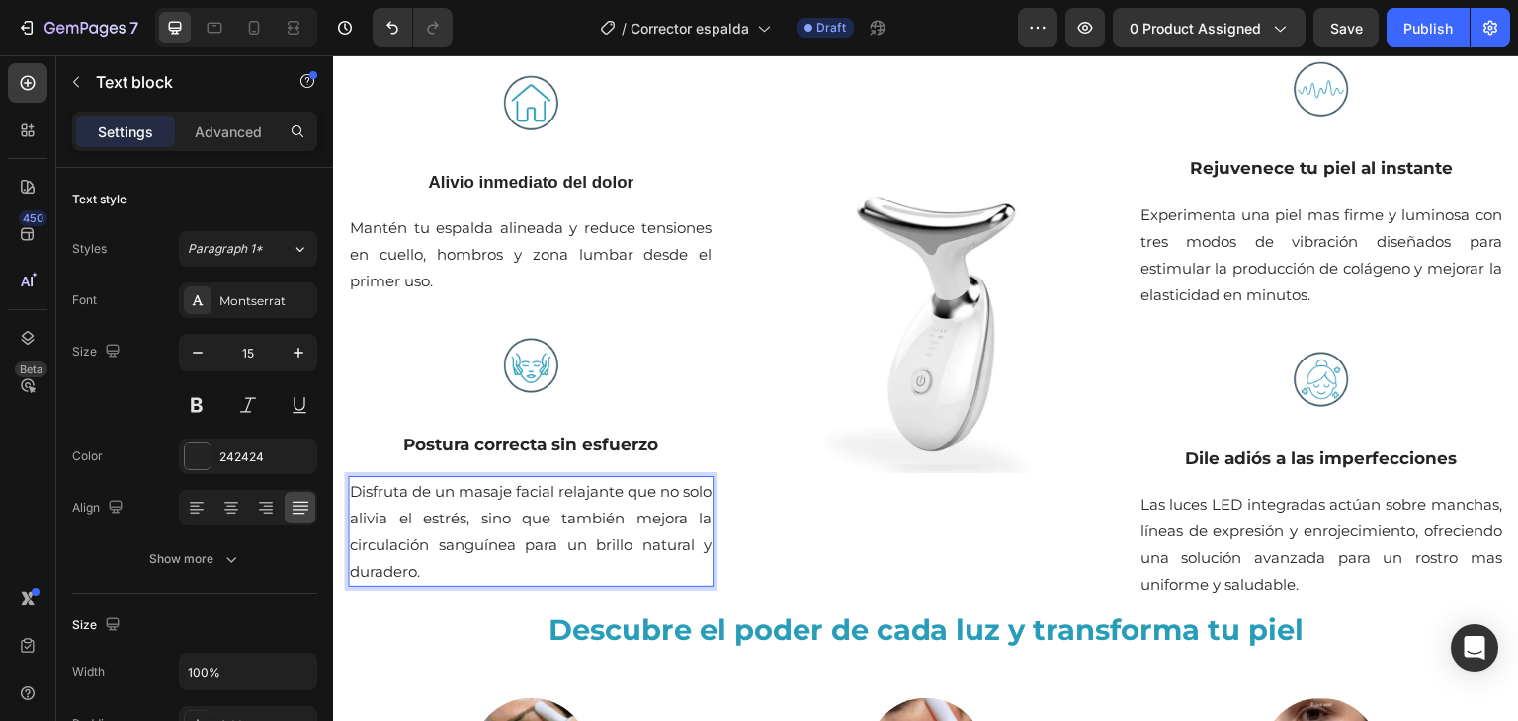
click at [578, 518] on p "Disfruta de un masaje facial relajante que no solo alivia el estrés, sino que t…" at bounding box center [531, 531] width 362 height 107
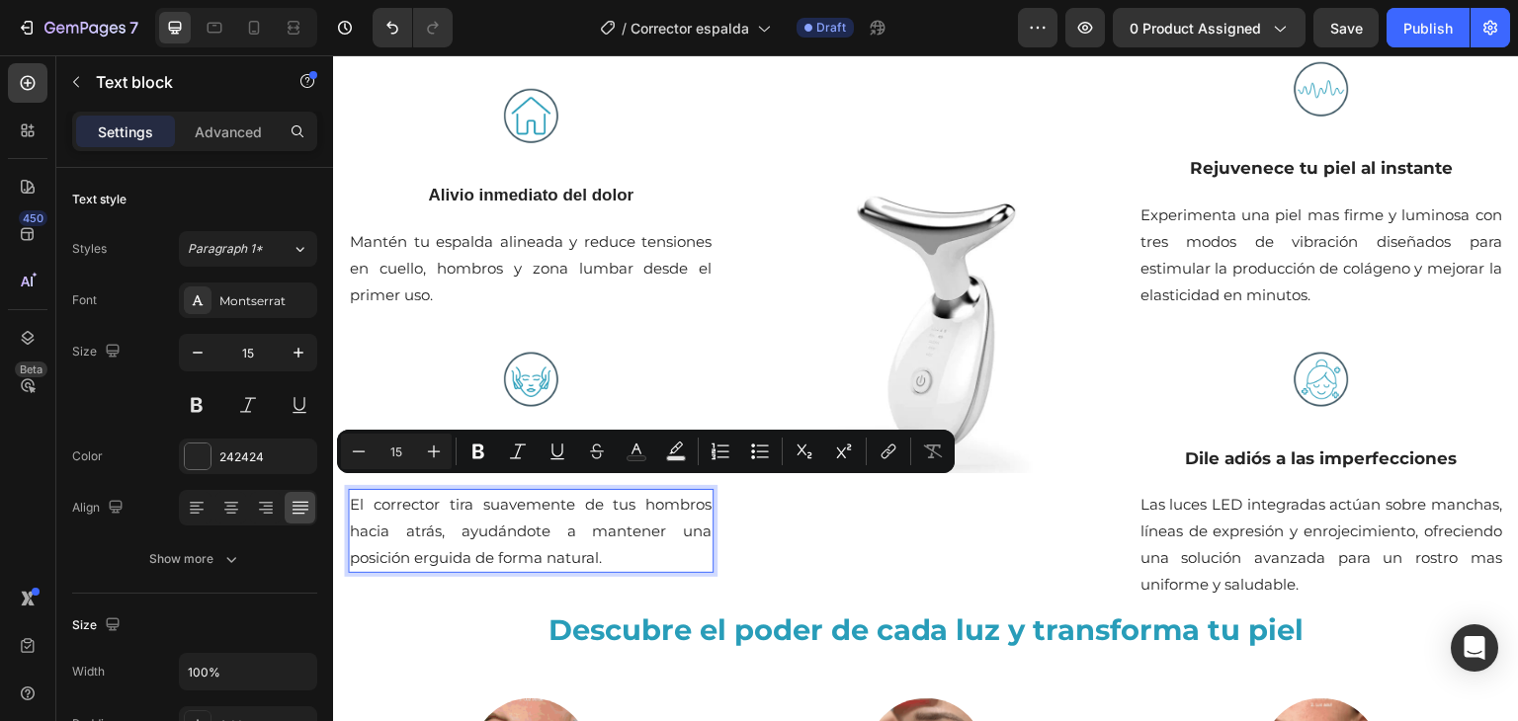
scroll to position [1345, 0]
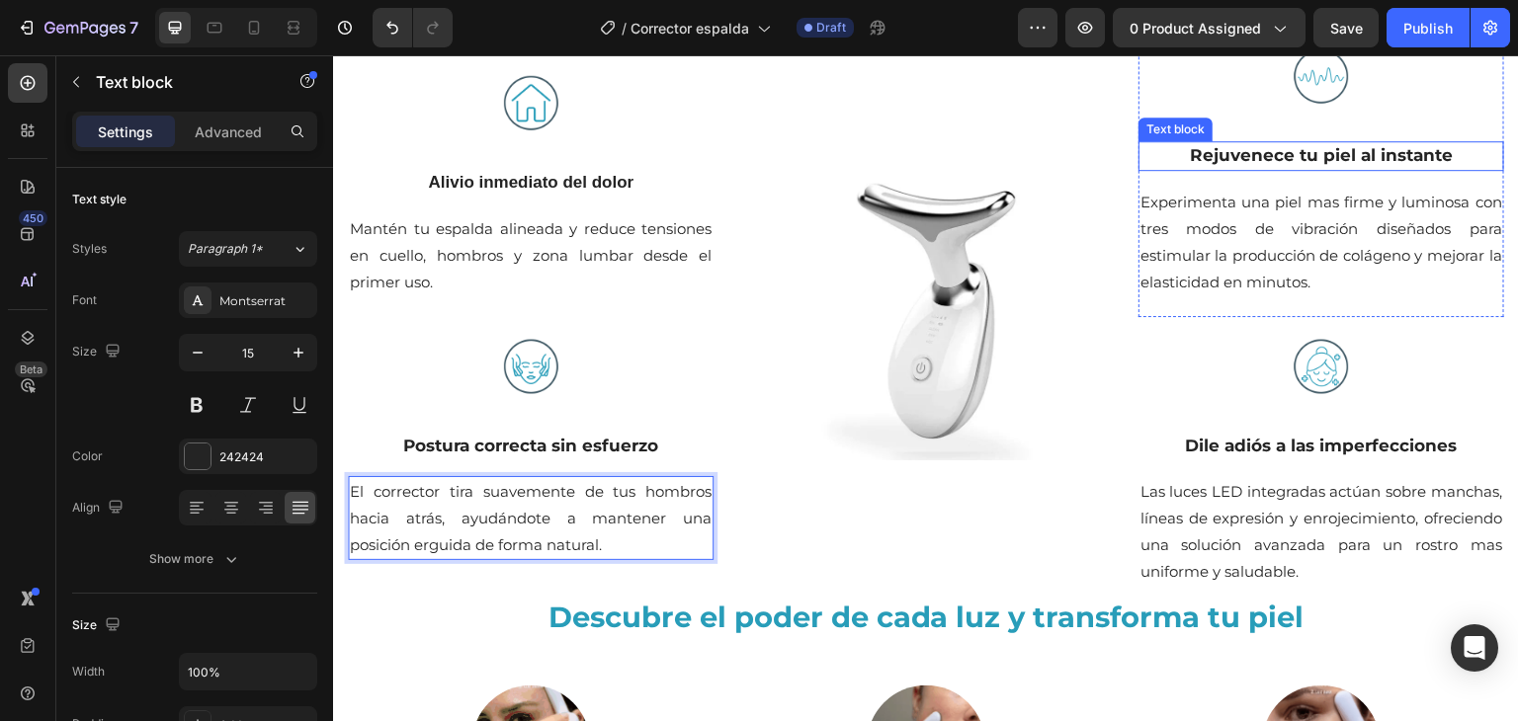
click at [1259, 156] on p "Rejuvenece tu piel al instante" at bounding box center [1321, 156] width 362 height 26
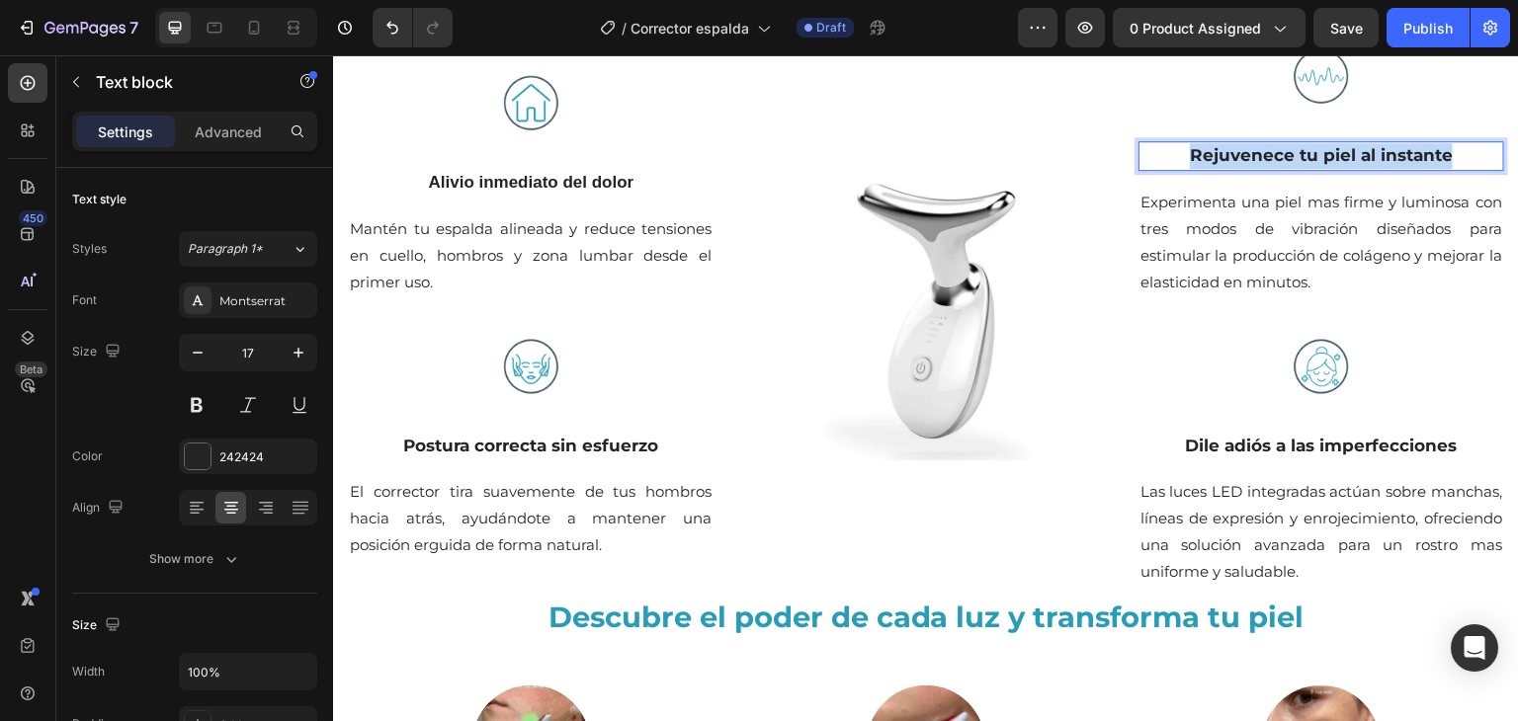
click at [1259, 156] on p "Rejuvenece tu piel al instante" at bounding box center [1321, 156] width 362 height 26
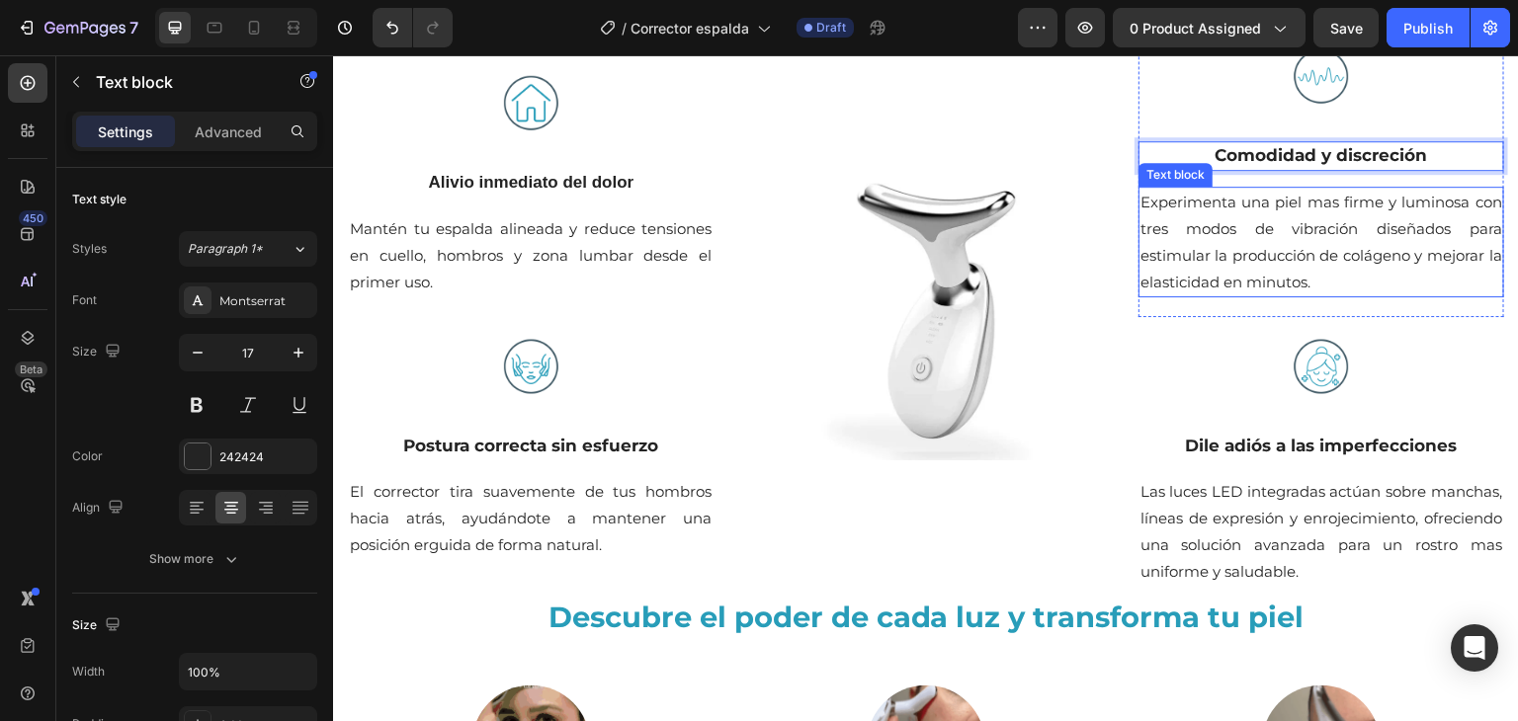
click at [1219, 257] on p "Experimenta una piel mas firme y luminosa con tres modos de vibración diseñados…" at bounding box center [1321, 242] width 362 height 107
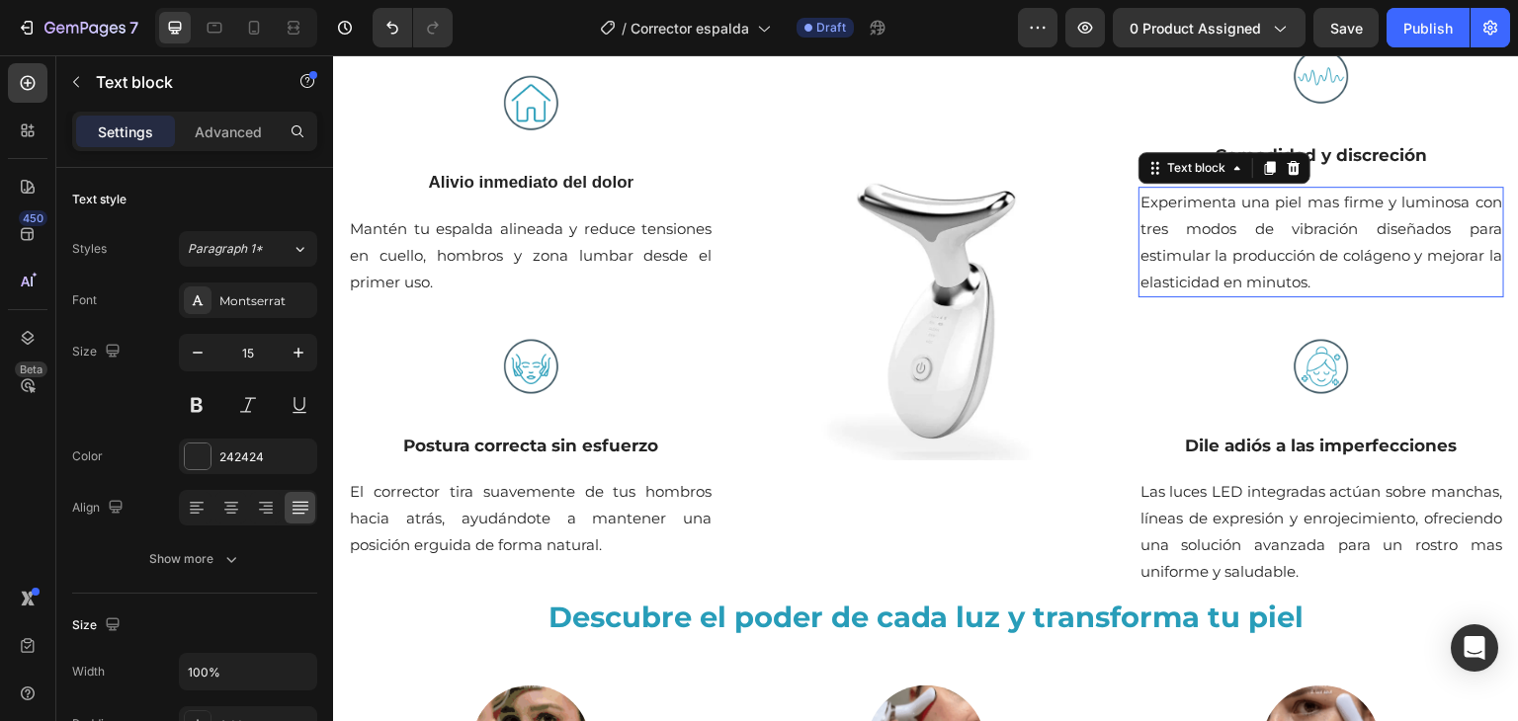
click at [1219, 257] on p "Experimenta una piel mas firme y luminosa con tres modos de vibración diseñados…" at bounding box center [1321, 242] width 362 height 107
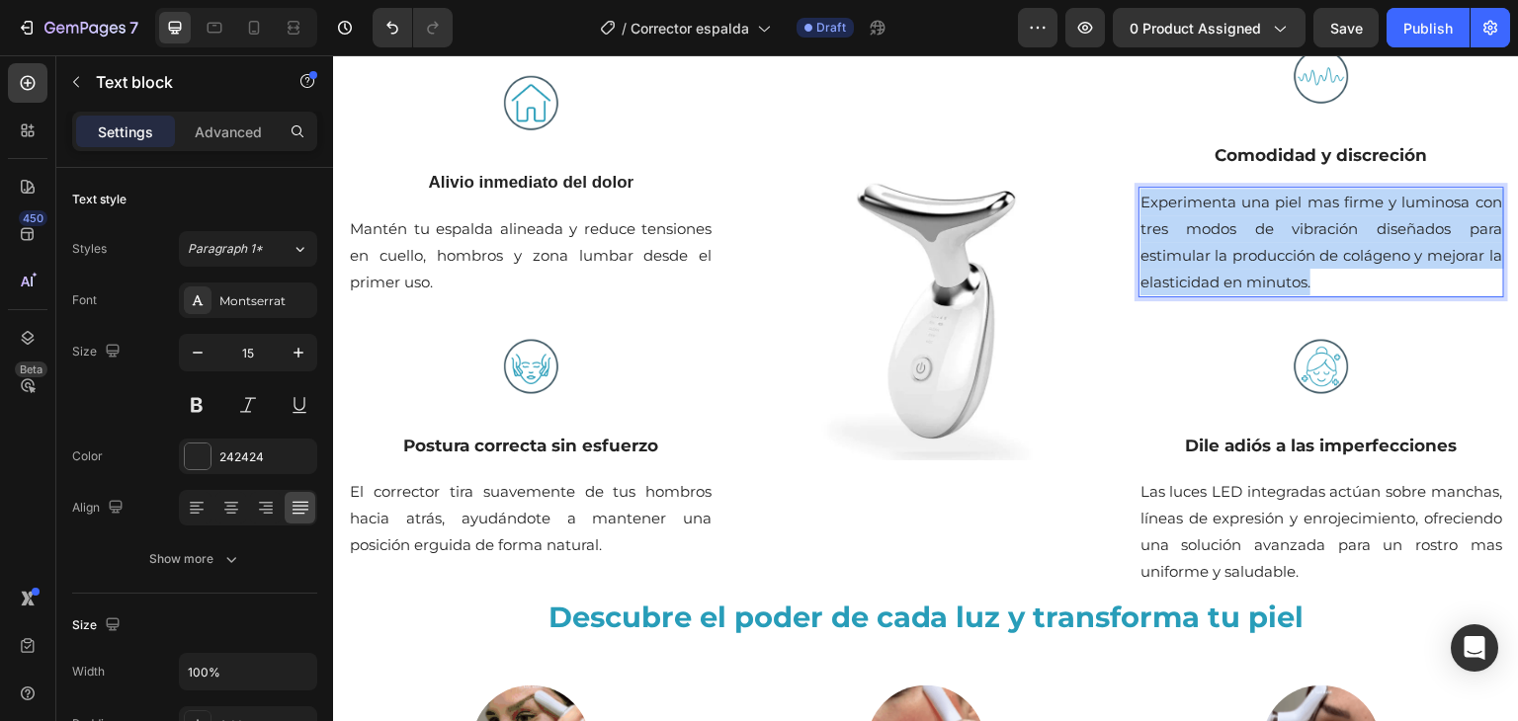
click at [1219, 257] on p "Experimenta una piel mas firme y luminosa con tres modos de vibración diseñados…" at bounding box center [1321, 242] width 362 height 107
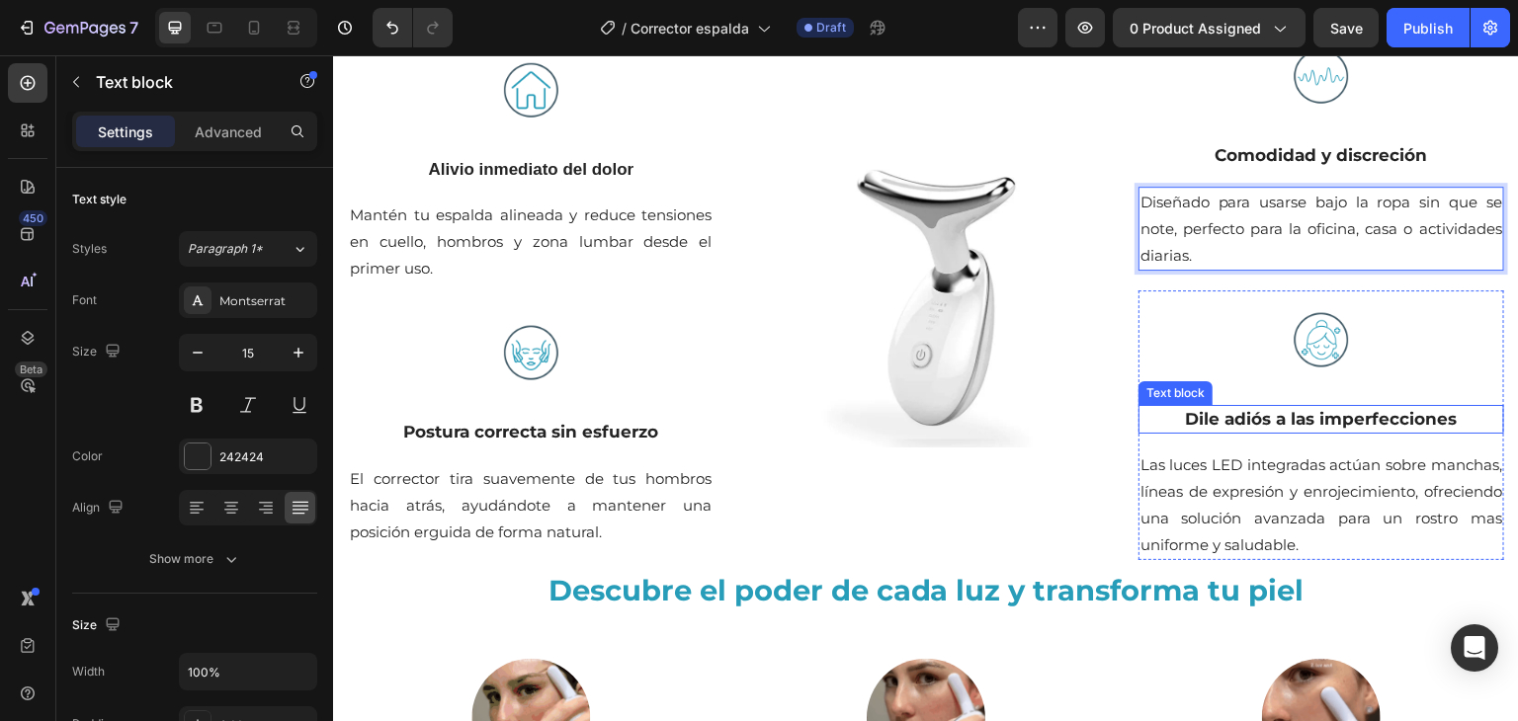
click at [1226, 420] on p "Dile adiós a las imperfecciones" at bounding box center [1321, 420] width 362 height 26
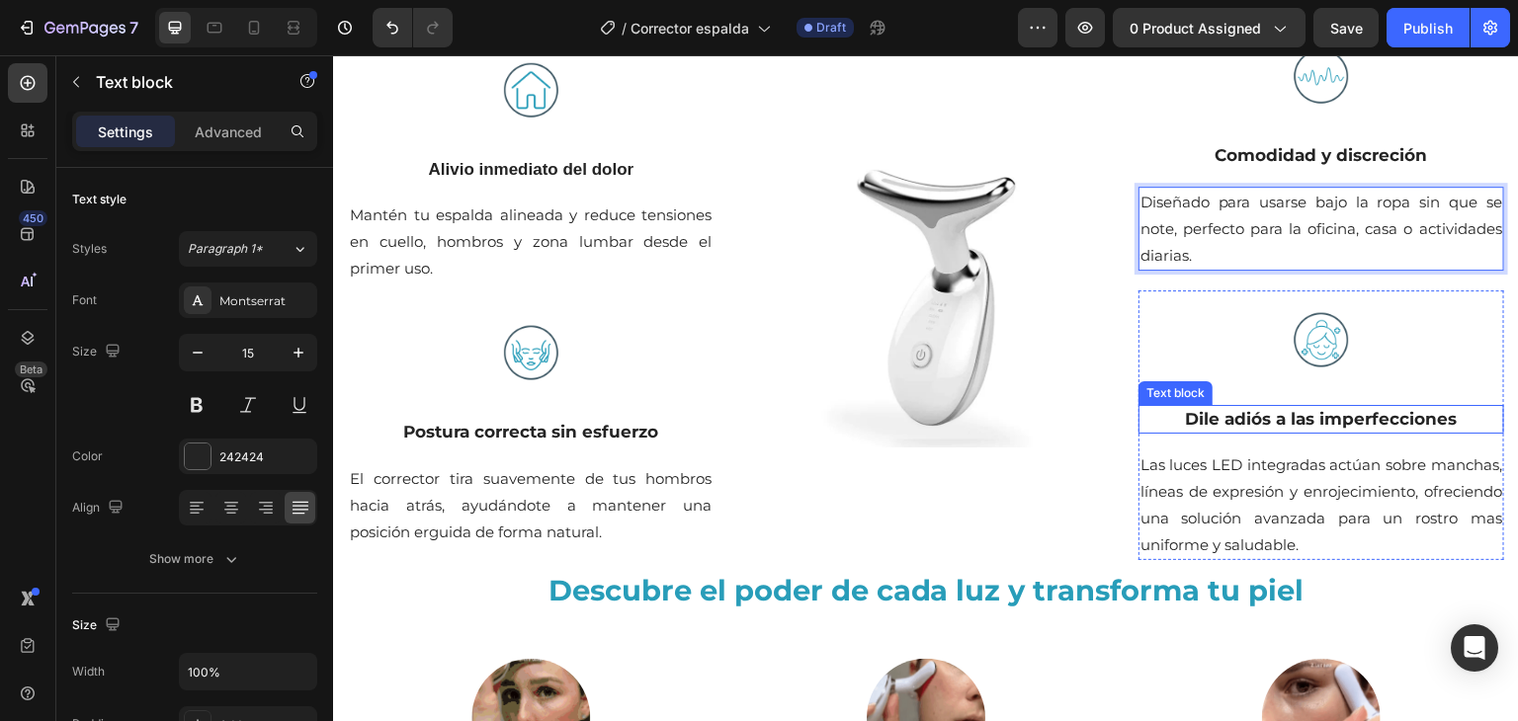
click at [1226, 420] on p "Dile adiós a las imperfecciones" at bounding box center [1321, 420] width 362 height 26
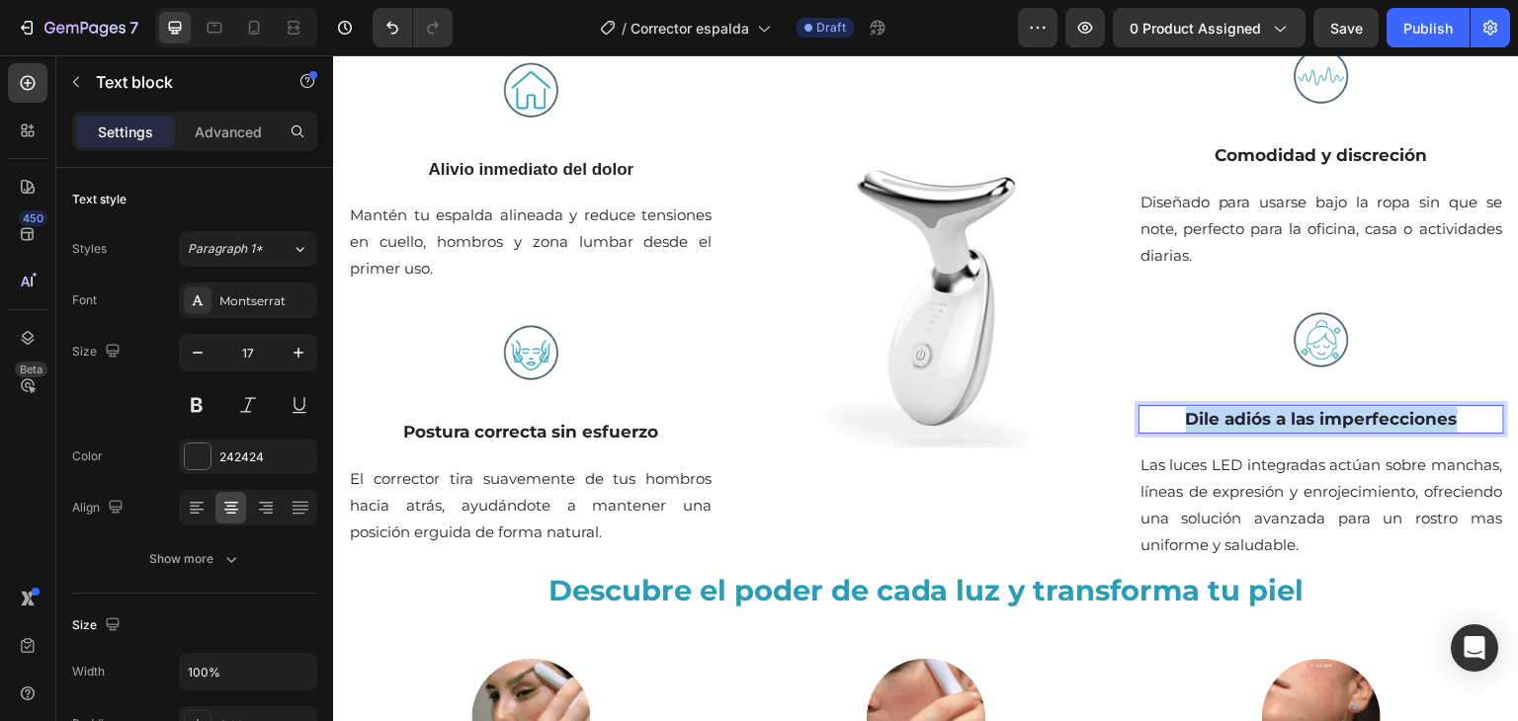
click at [1226, 420] on p "Dile adiós a las imperfecciones" at bounding box center [1321, 420] width 362 height 26
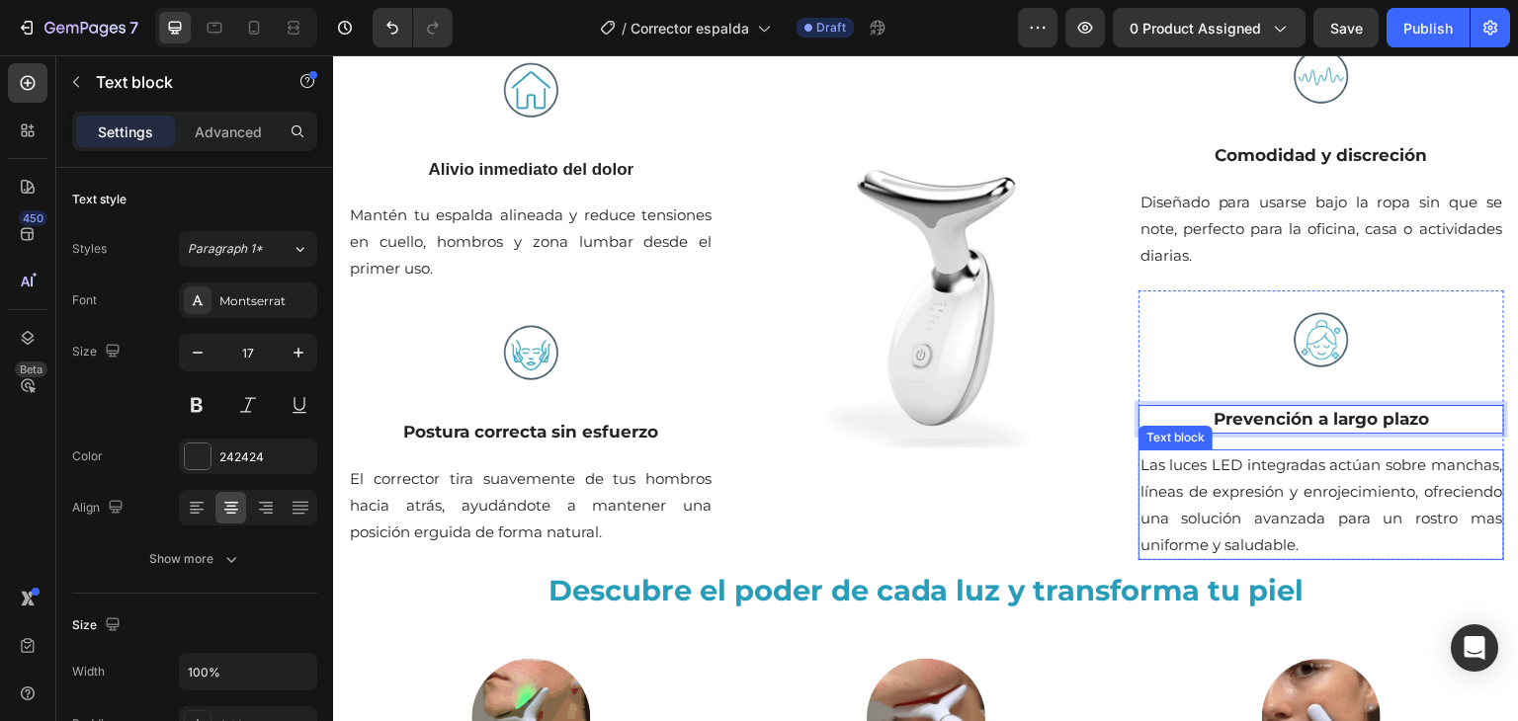
click at [1186, 490] on p "Las luces LED integradas actúan sobre manchas, líneas de expresión y enrojecimi…" at bounding box center [1321, 505] width 362 height 107
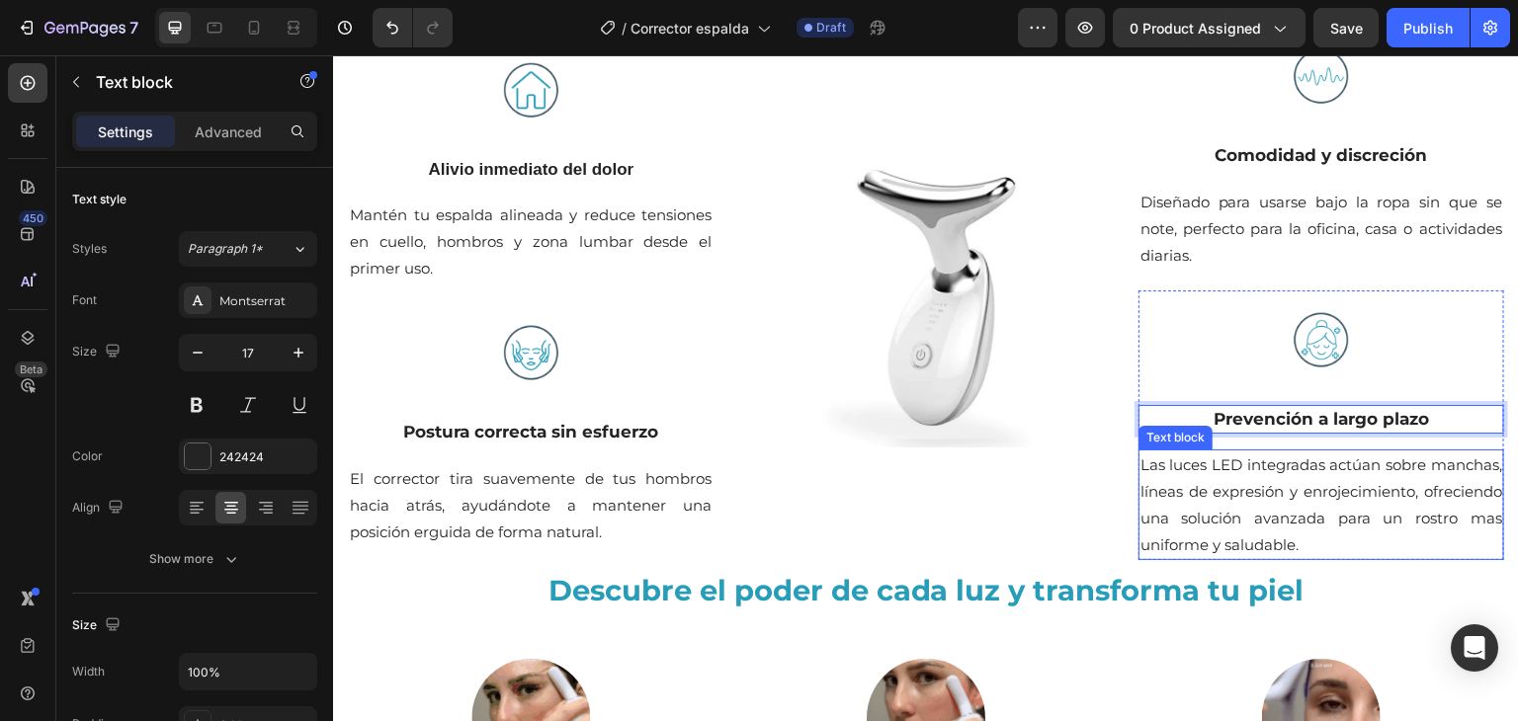
click at [1186, 490] on p "Las luces LED integradas actúan sobre manchas, líneas de expresión y enrojecimi…" at bounding box center [1321, 505] width 362 height 107
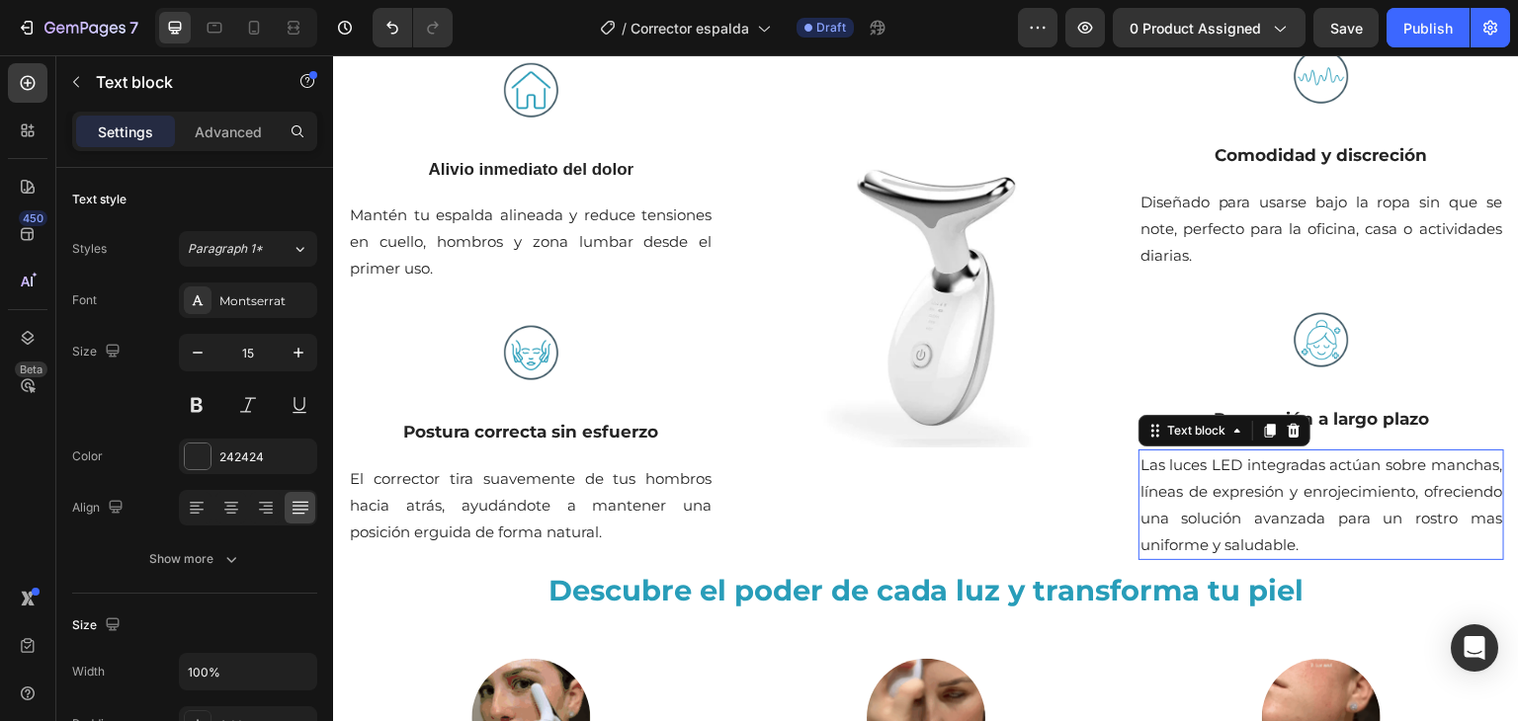
click at [1186, 490] on p "Las luces LED integradas actúan sobre manchas, líneas de expresión y enrojecimi…" at bounding box center [1321, 505] width 362 height 107
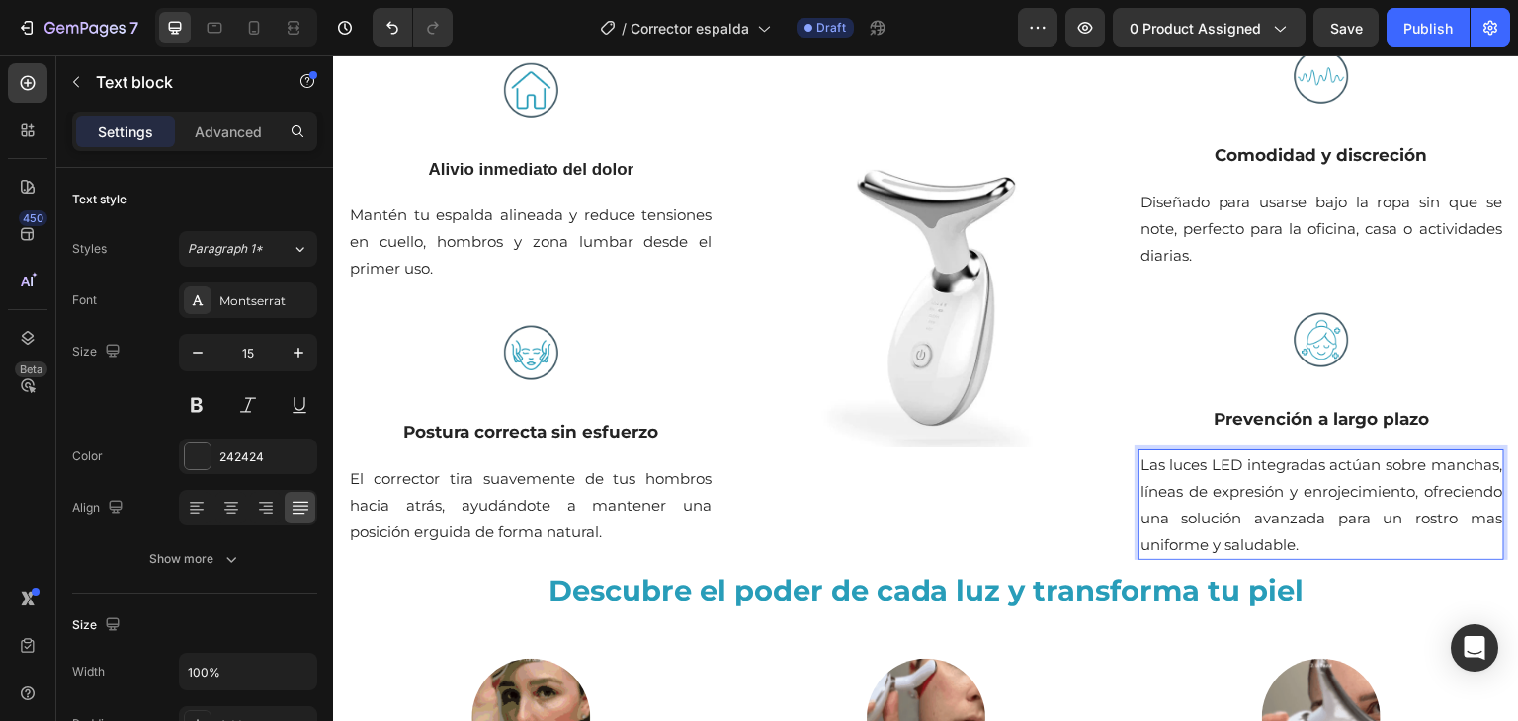
scroll to position [1359, 0]
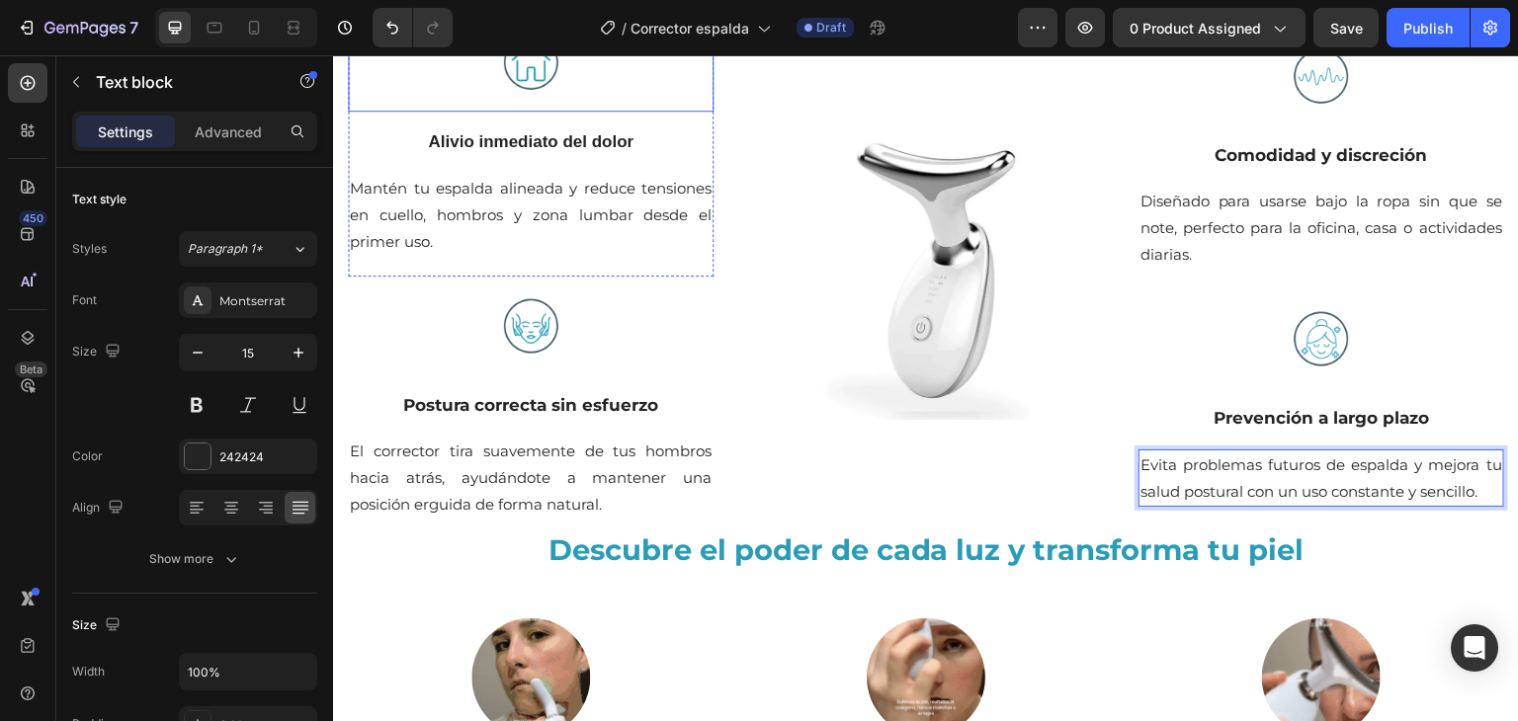
click at [519, 78] on img at bounding box center [530, 62] width 99 height 99
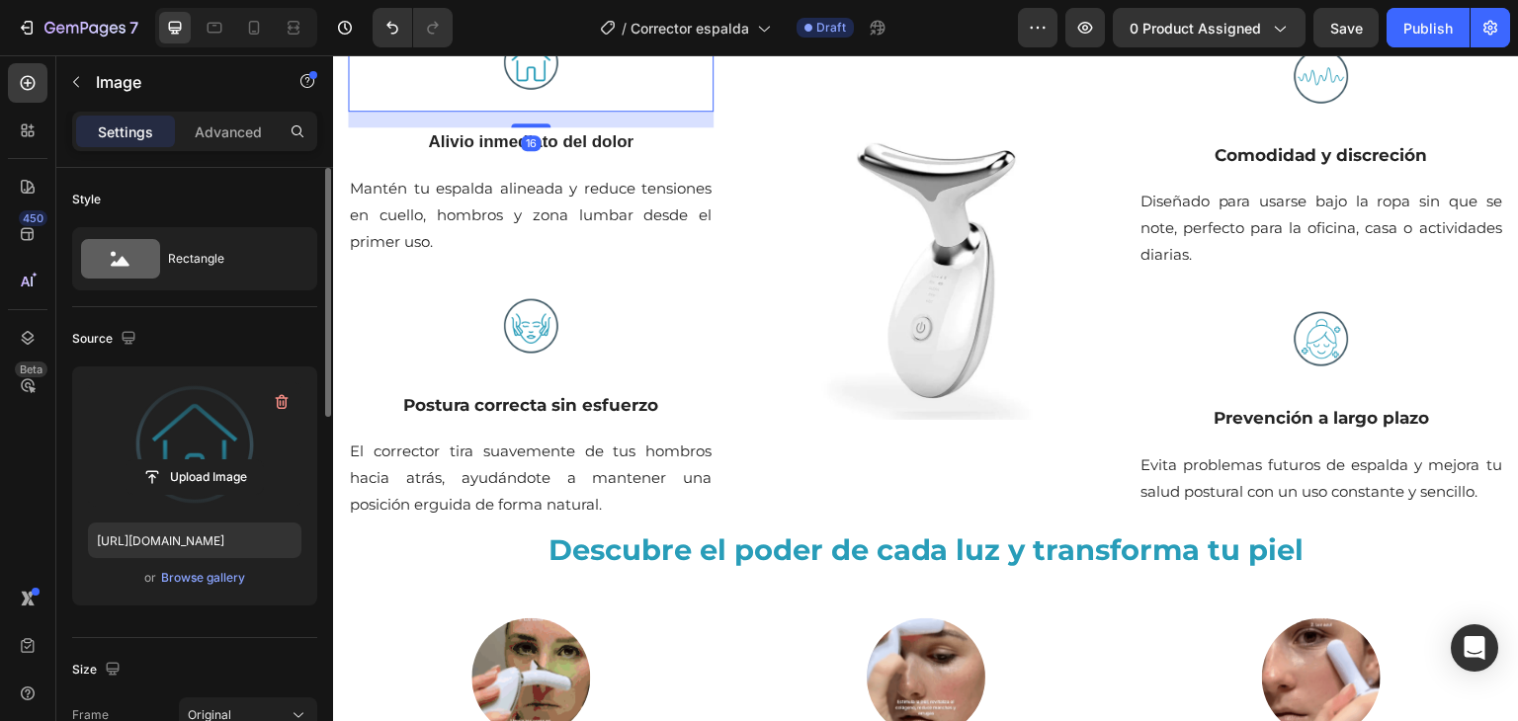
click at [234, 445] on label at bounding box center [194, 444] width 213 height 124
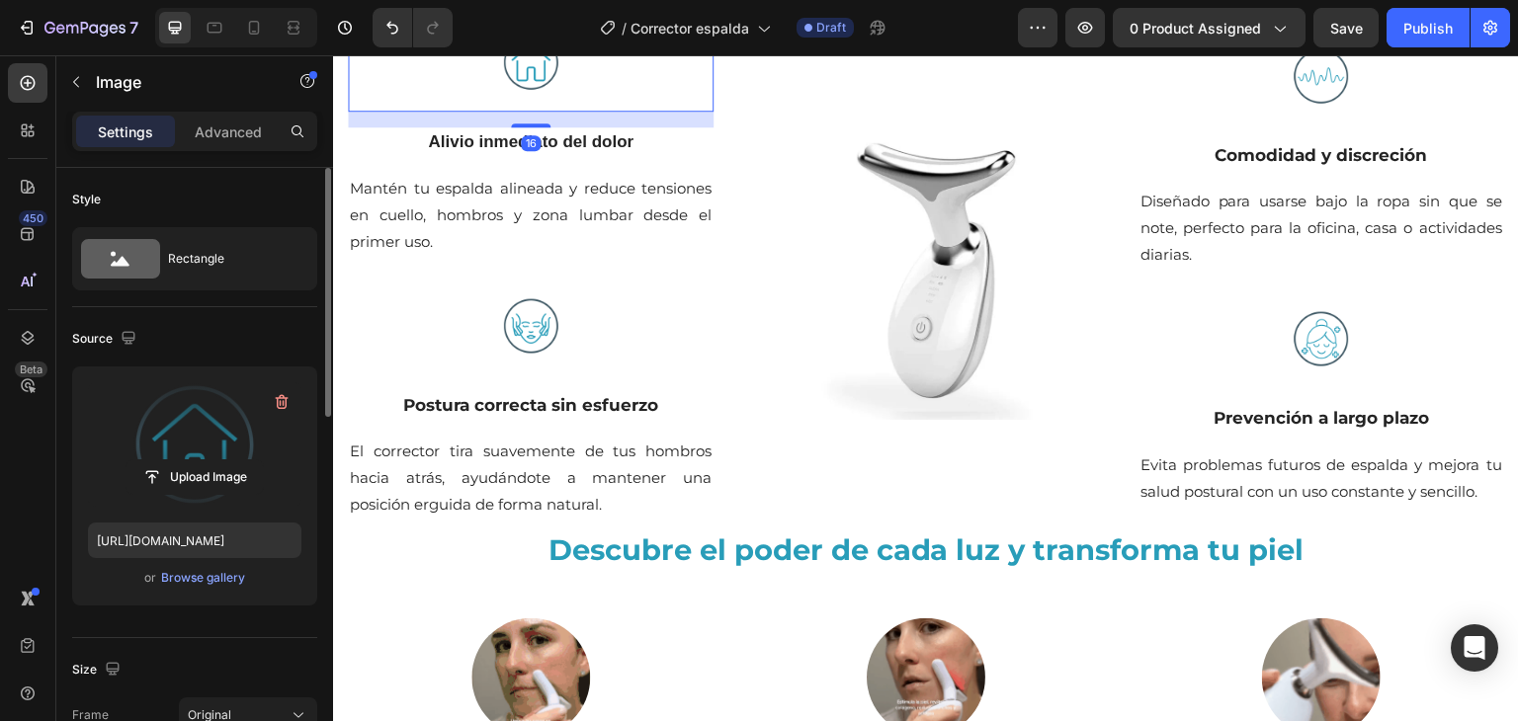
click at [234, 460] on input "file" at bounding box center [194, 477] width 136 height 34
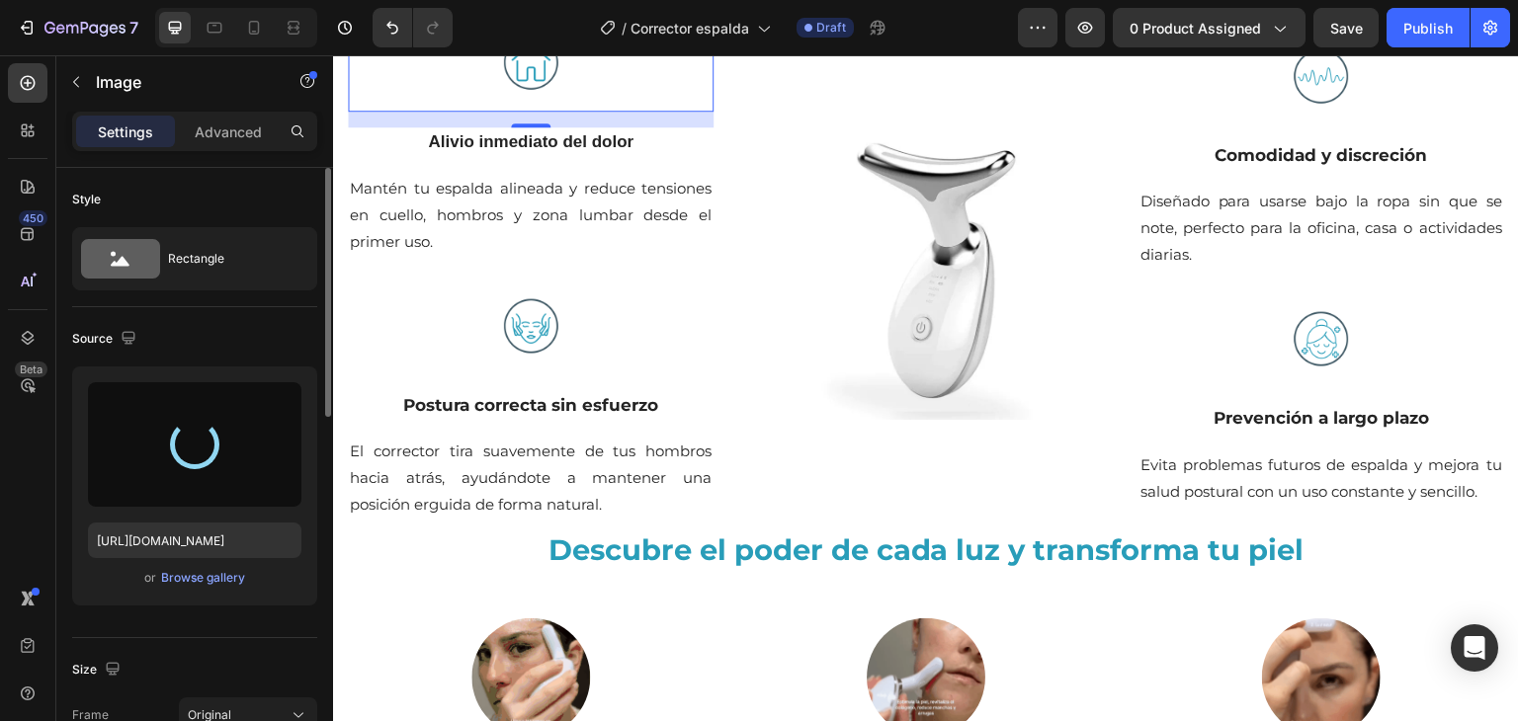
type input "[URL][DOMAIN_NAME]"
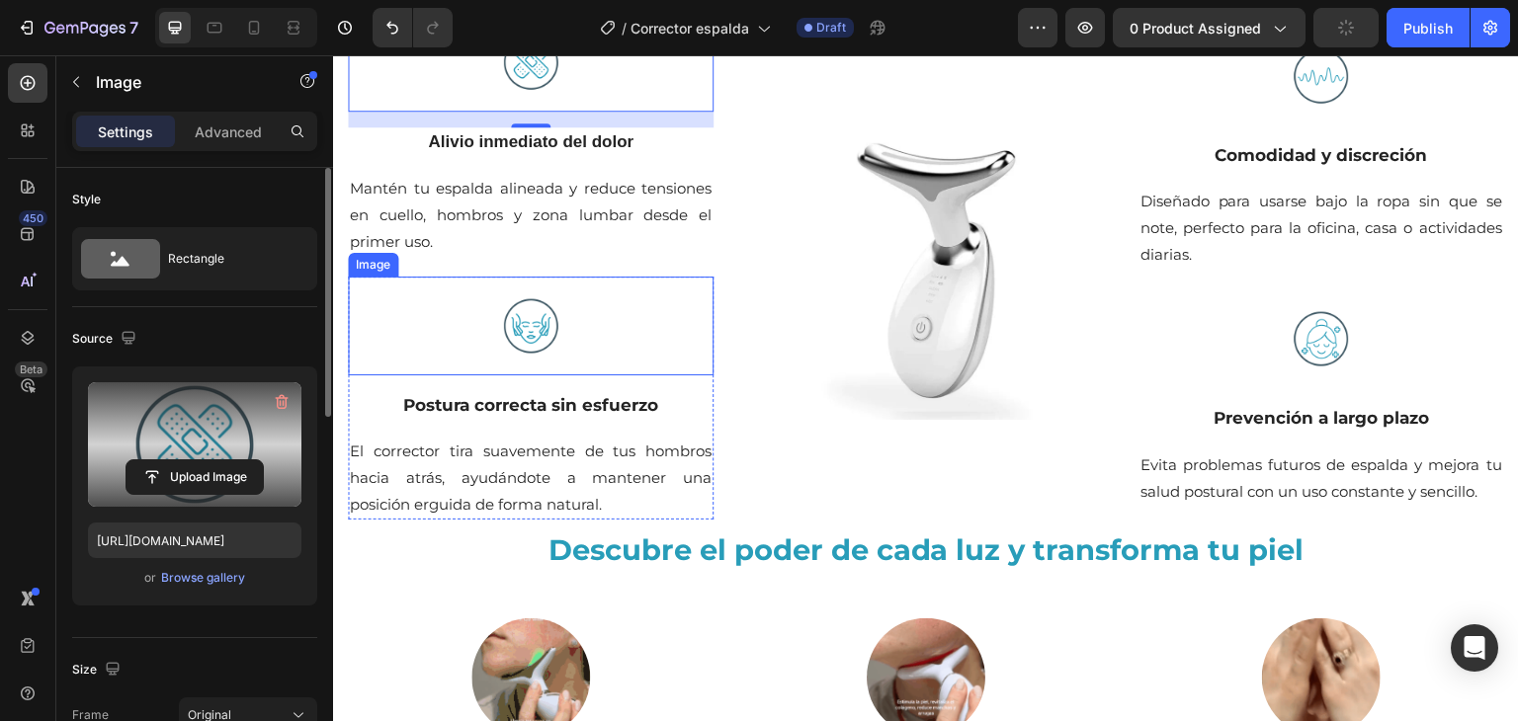
click at [525, 310] on img at bounding box center [530, 326] width 99 height 99
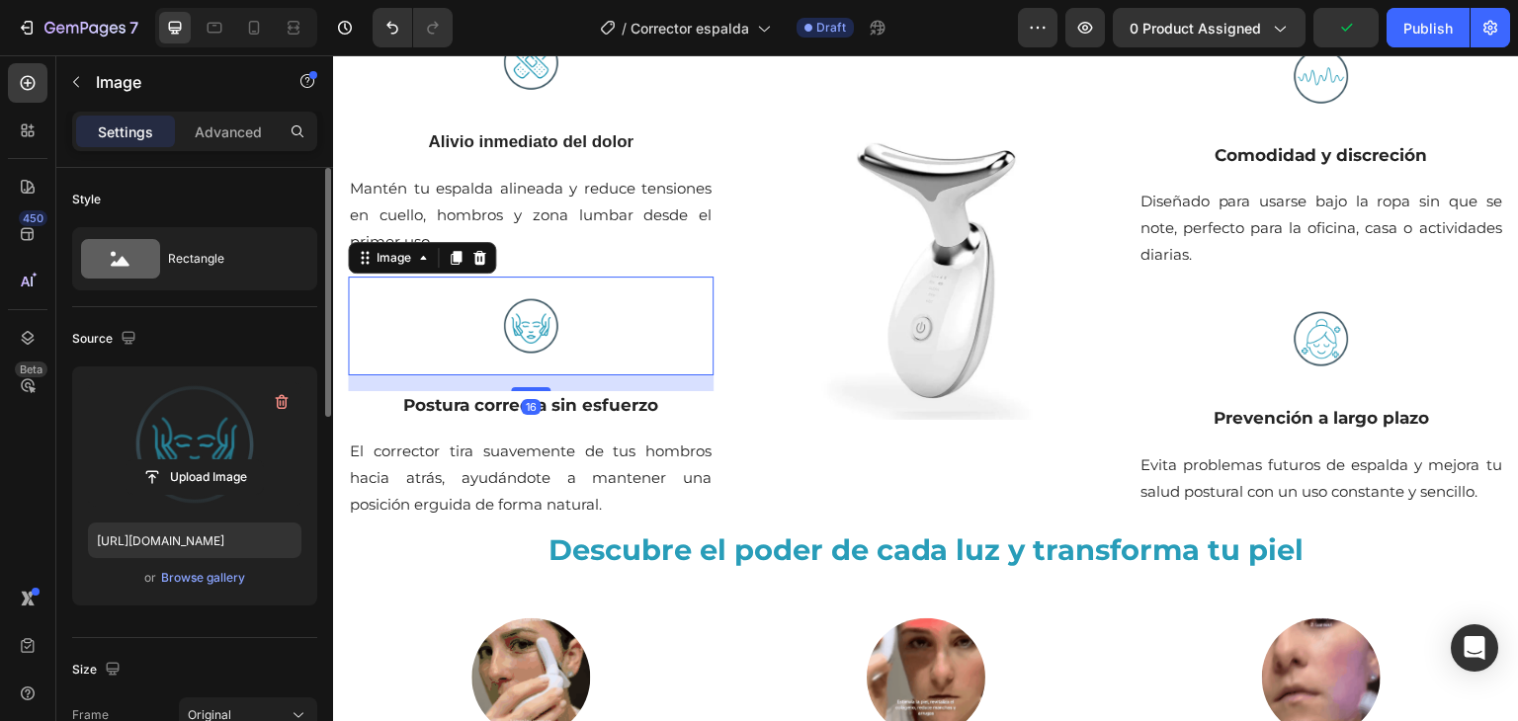
click at [233, 456] on label at bounding box center [194, 444] width 213 height 124
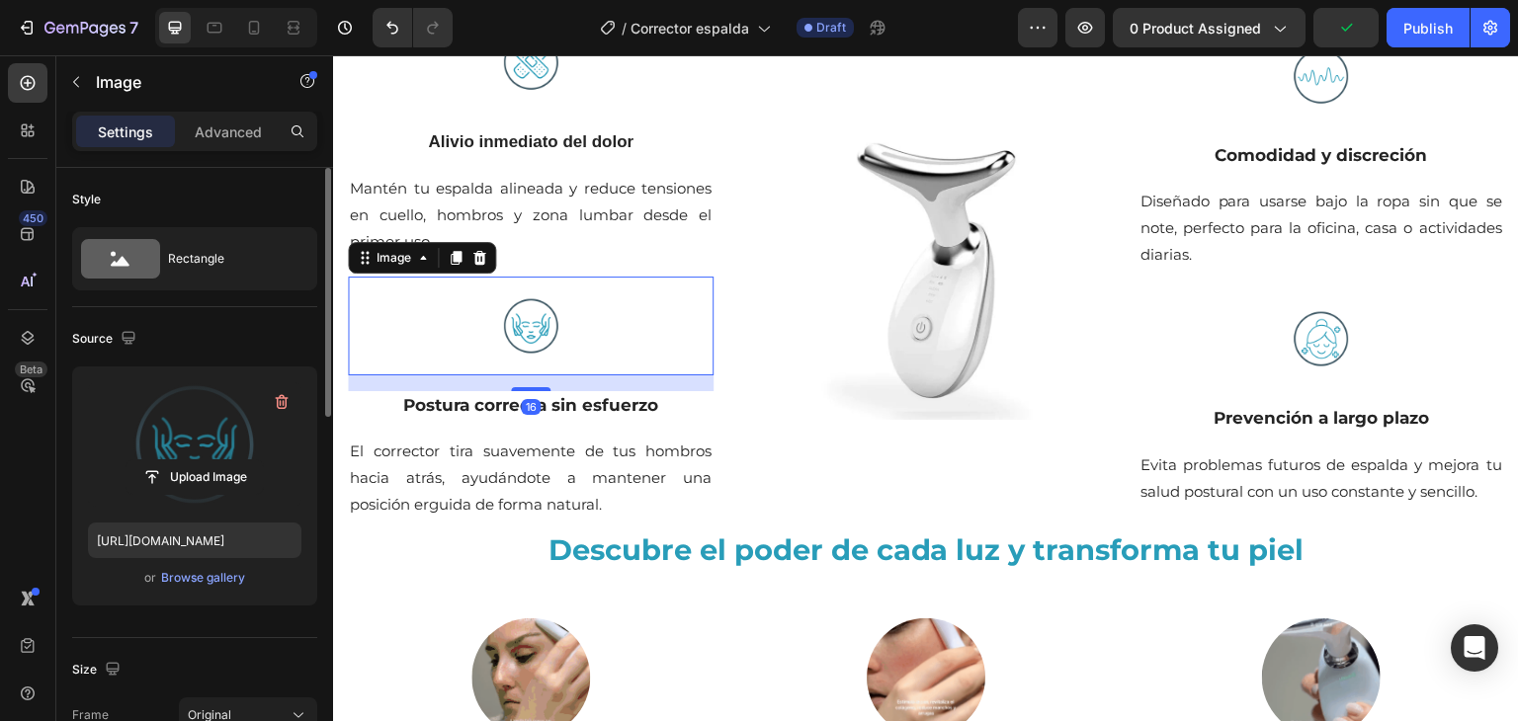
click at [233, 460] on input "file" at bounding box center [194, 477] width 136 height 34
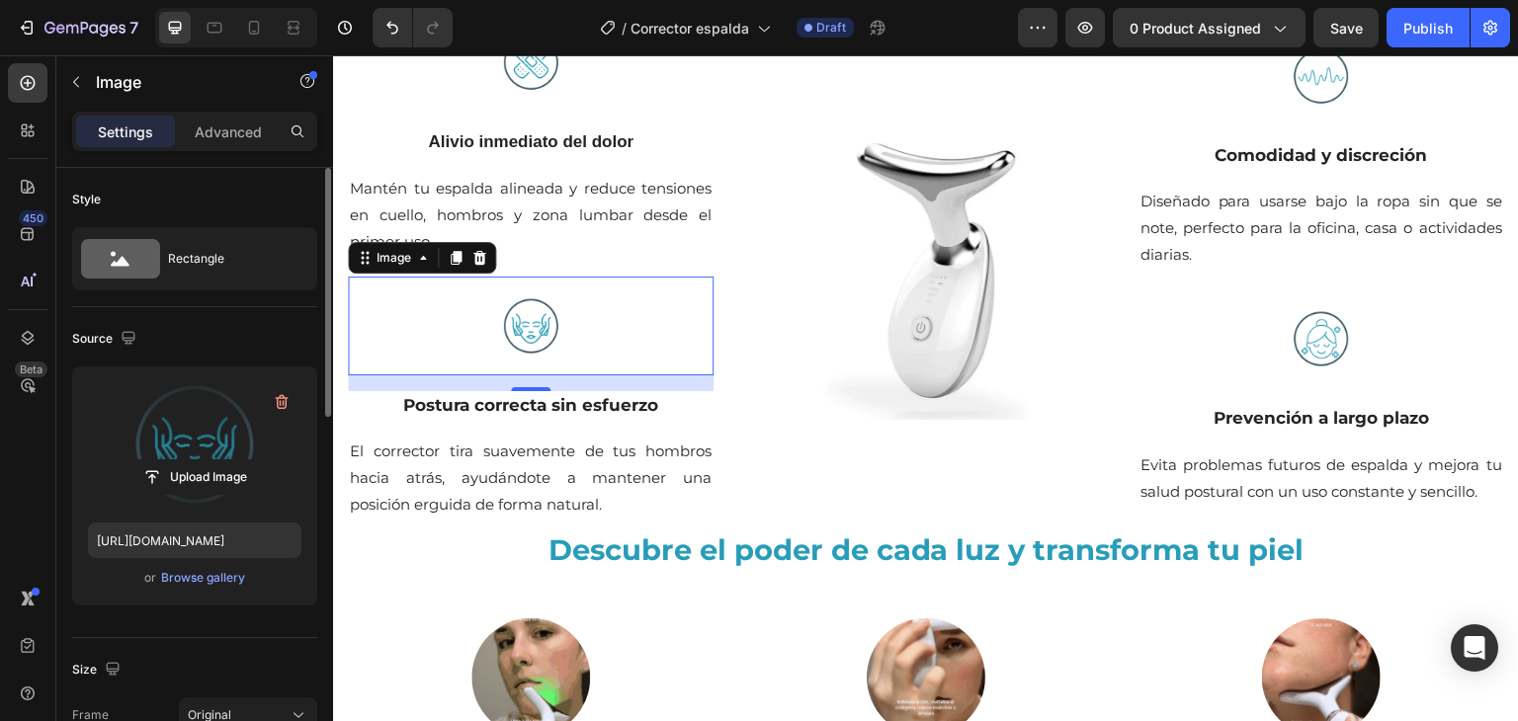
click at [235, 412] on label at bounding box center [194, 444] width 213 height 124
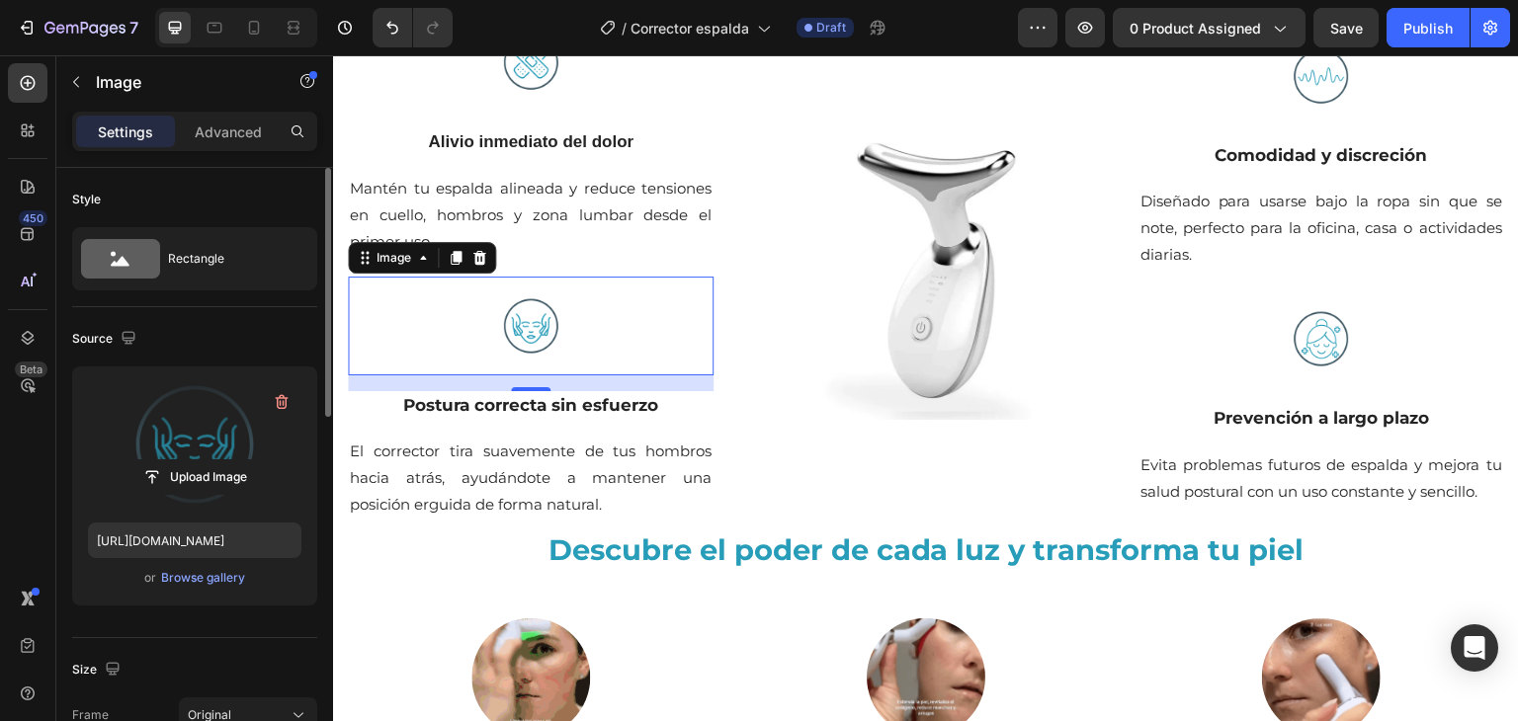
click at [235, 460] on input "file" at bounding box center [194, 477] width 136 height 34
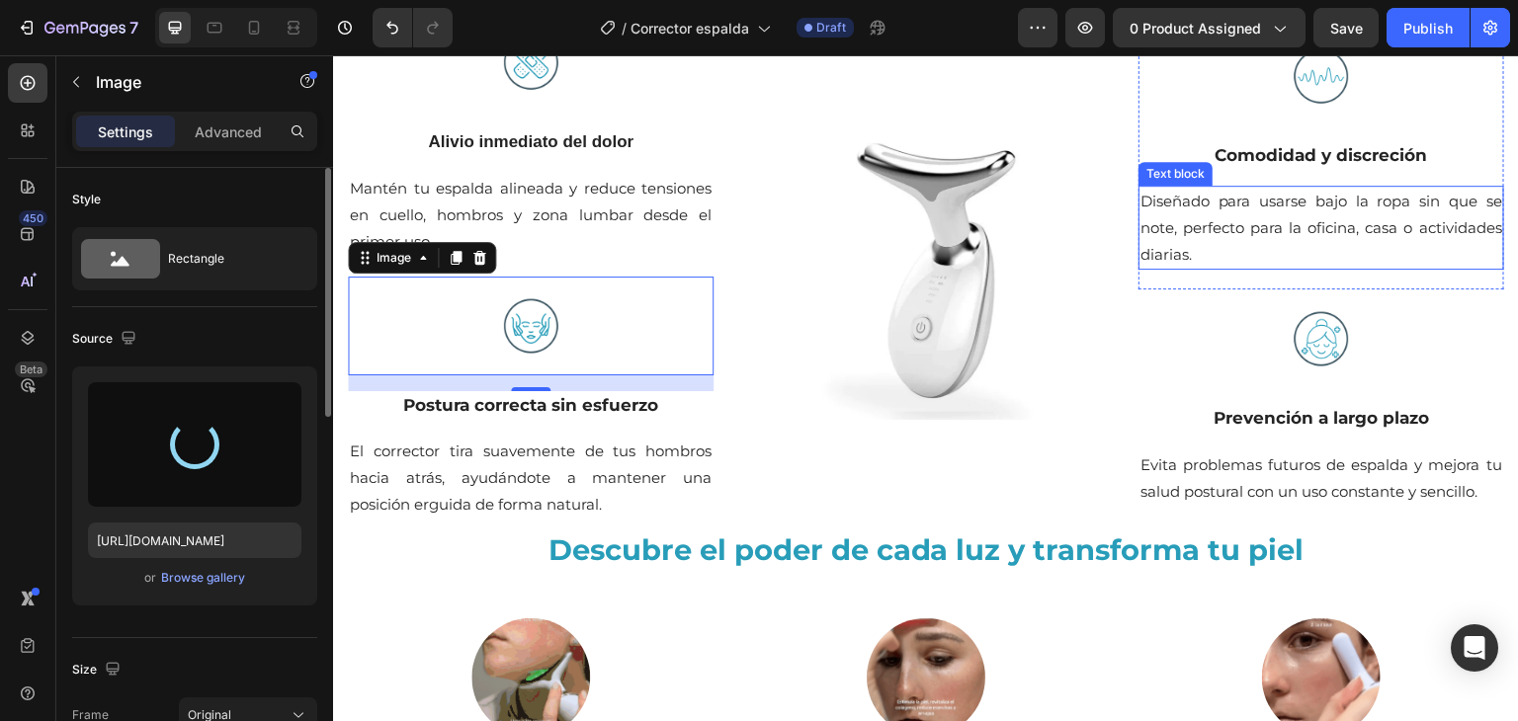
type input "[URL][DOMAIN_NAME]"
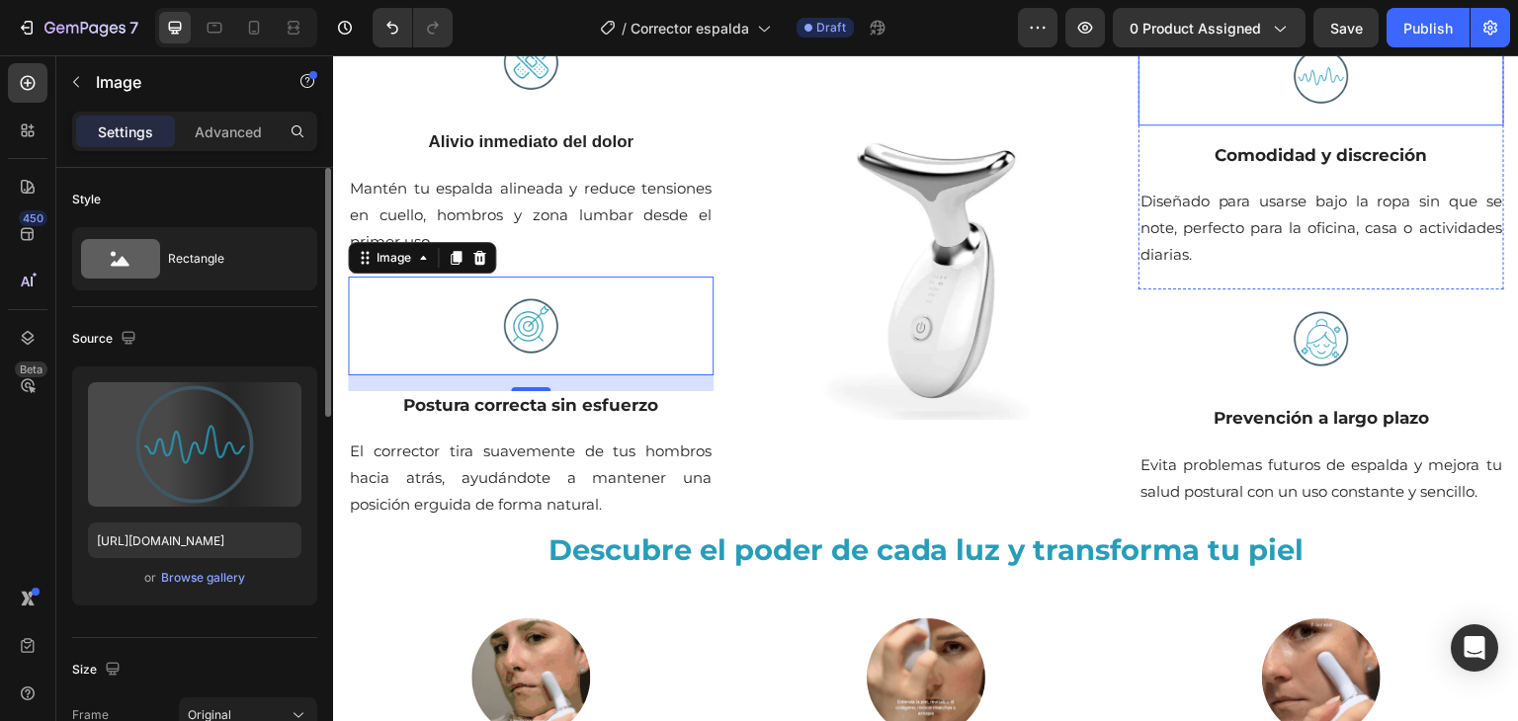
click at [1321, 90] on img at bounding box center [1321, 76] width 99 height 99
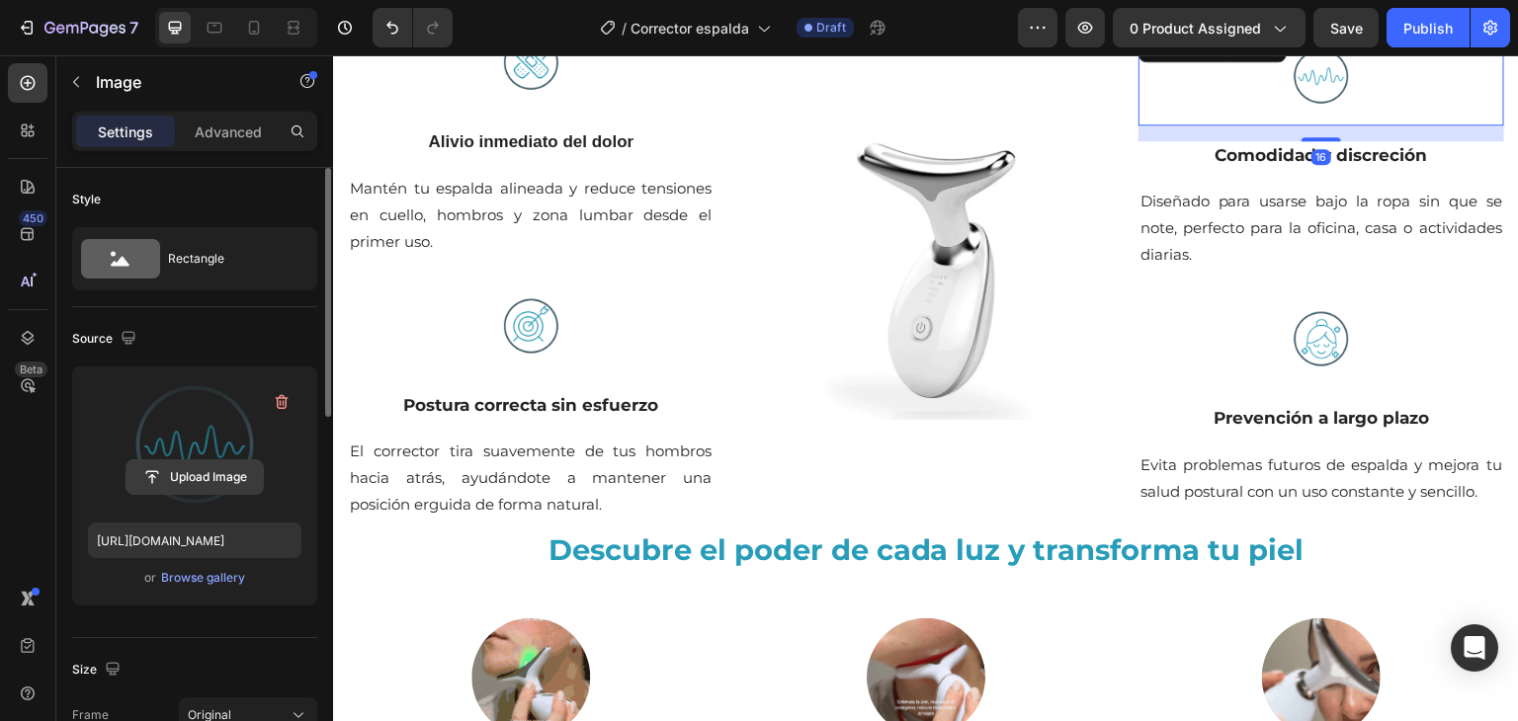
click at [200, 486] on input "file" at bounding box center [194, 477] width 136 height 34
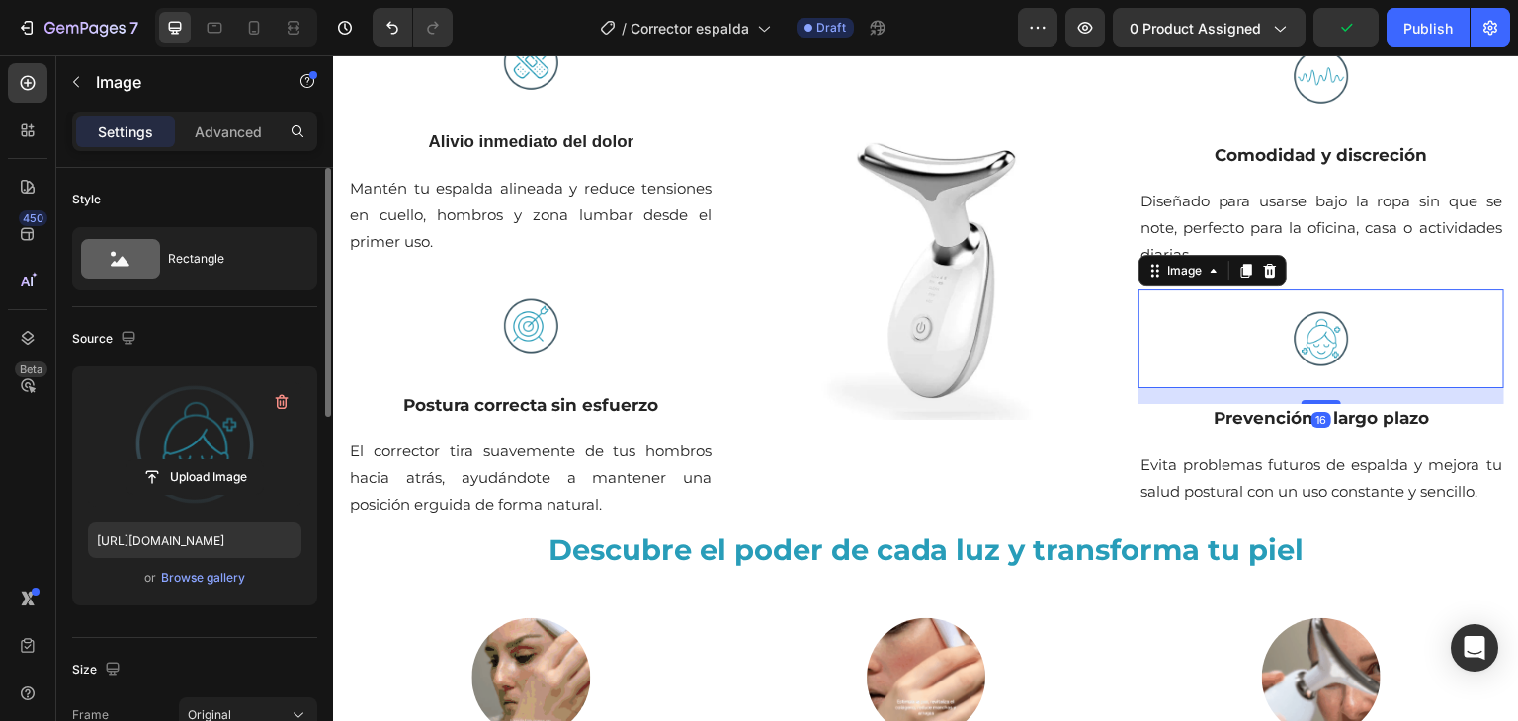
click at [221, 452] on label at bounding box center [194, 444] width 213 height 124
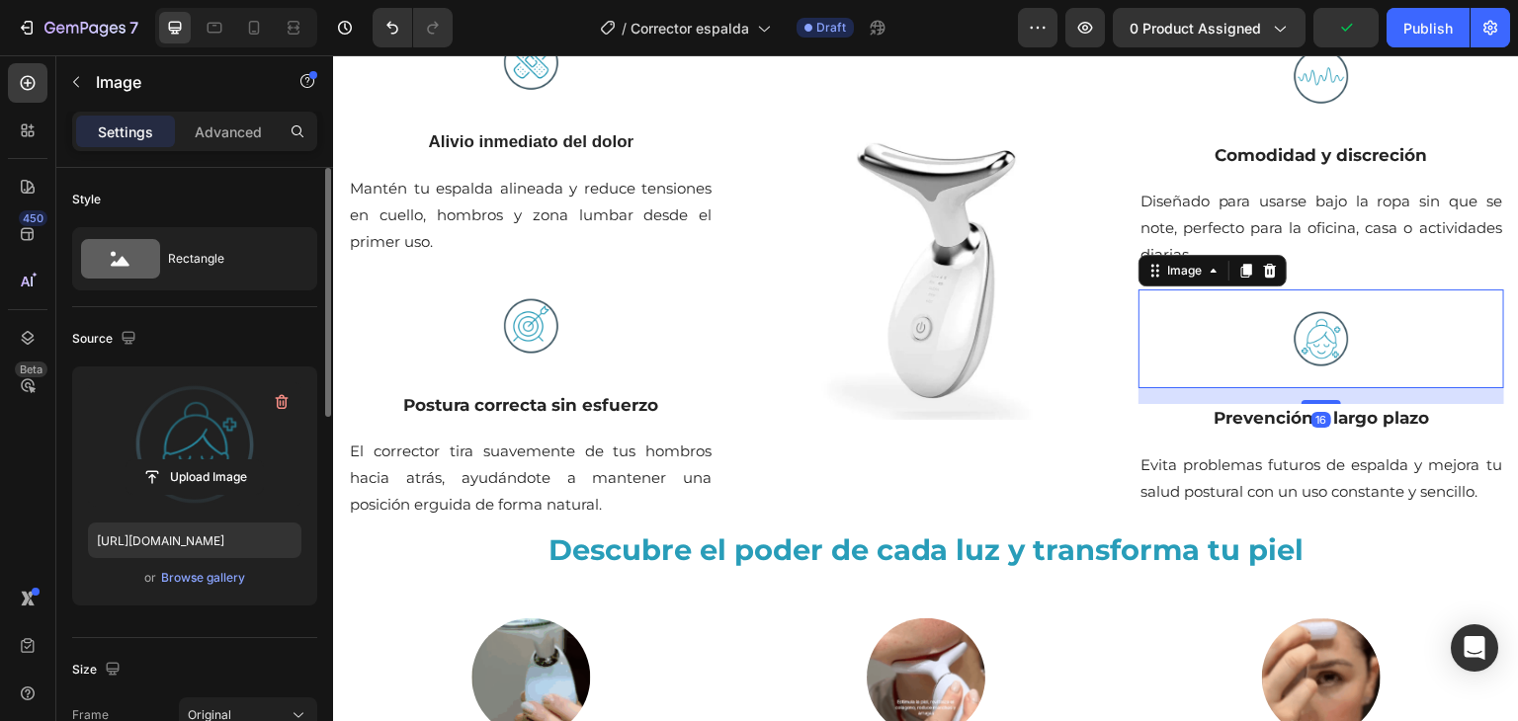
click at [221, 460] on input "file" at bounding box center [194, 477] width 136 height 34
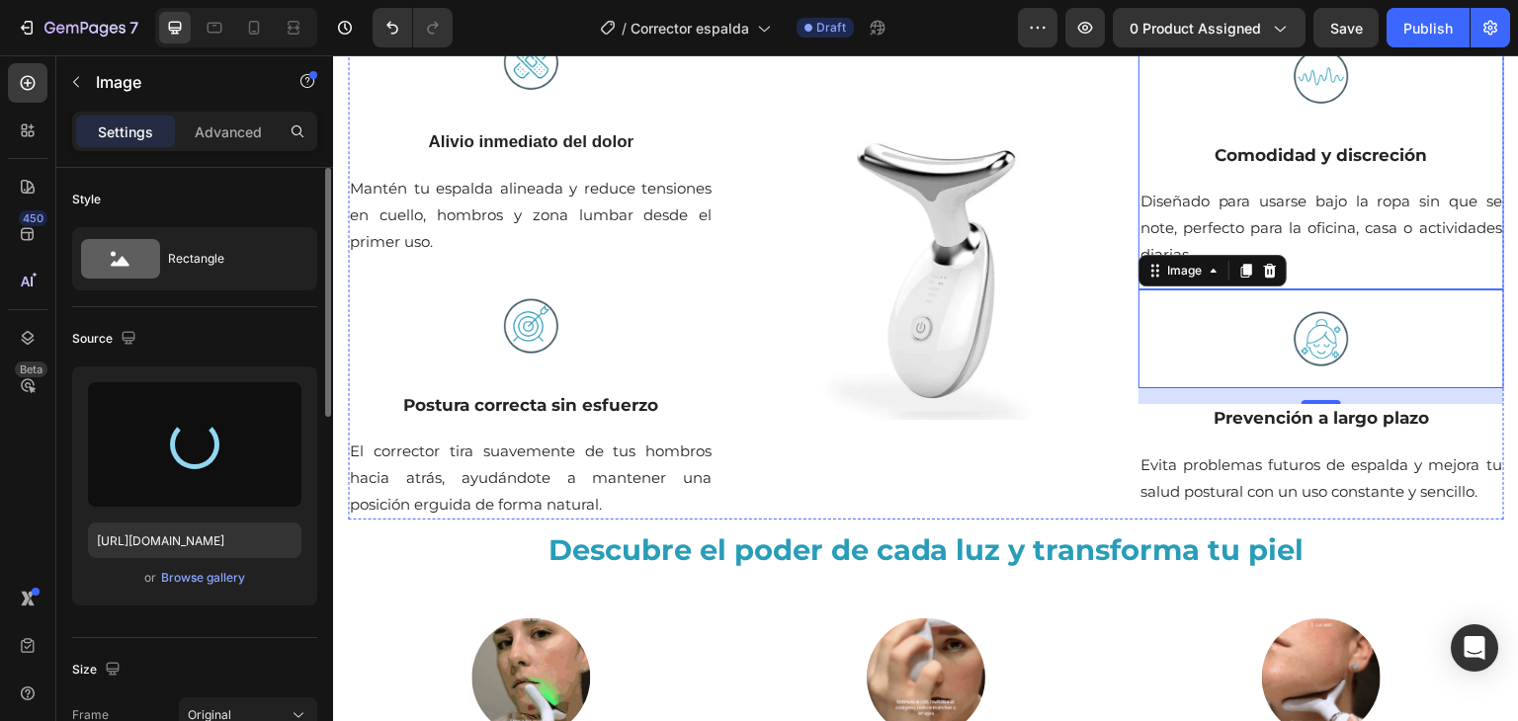
type input "[URL][DOMAIN_NAME]"
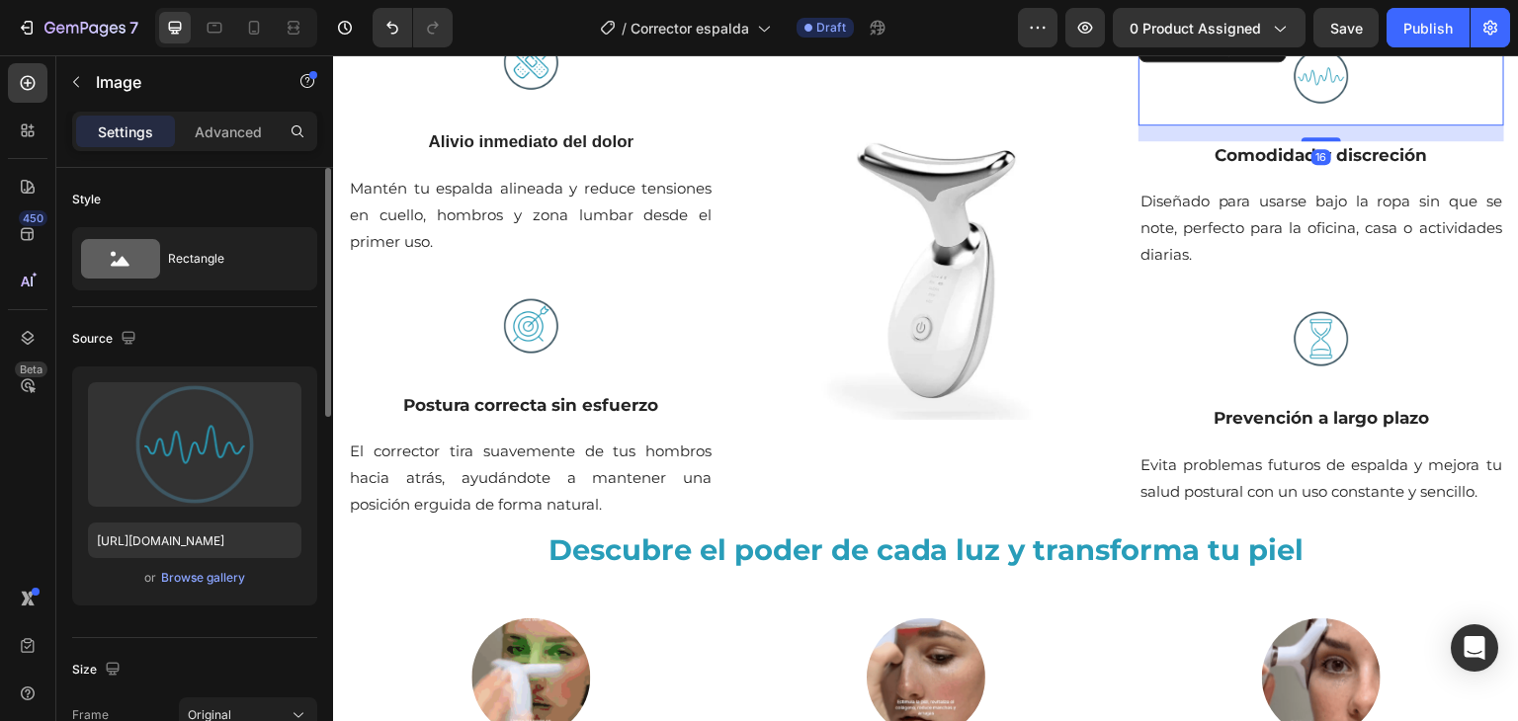
click at [1307, 105] on img at bounding box center [1321, 76] width 99 height 99
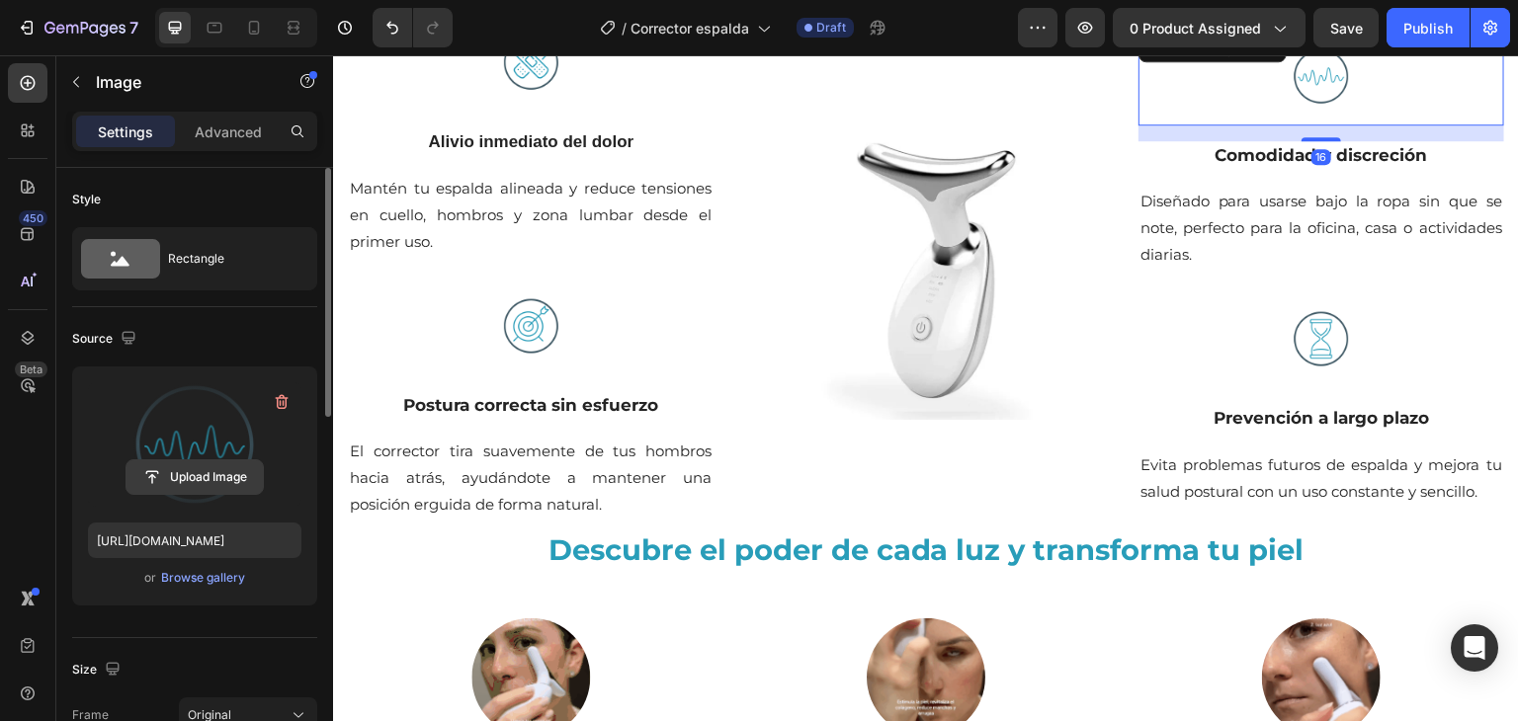
click at [195, 460] on input "file" at bounding box center [194, 477] width 136 height 34
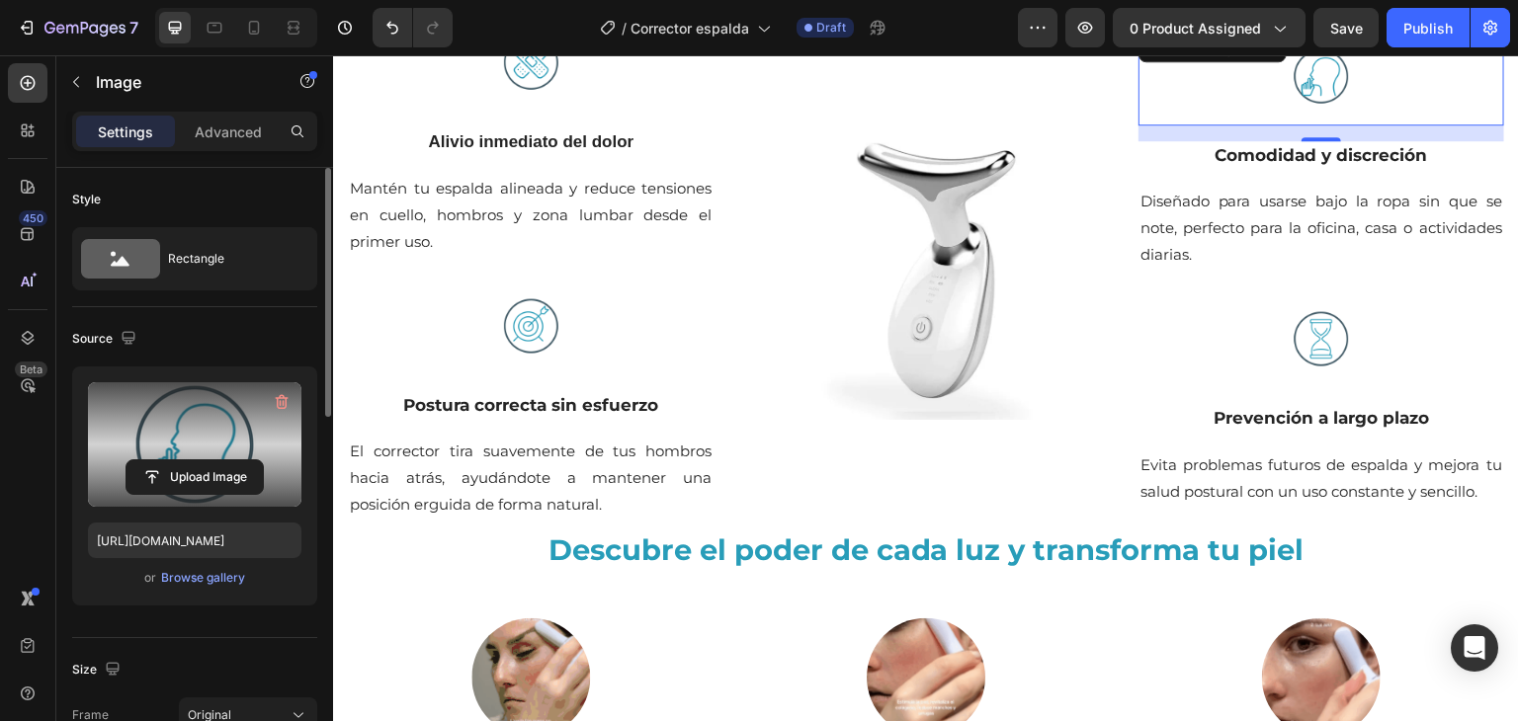
type input "[URL][DOMAIN_NAME]"
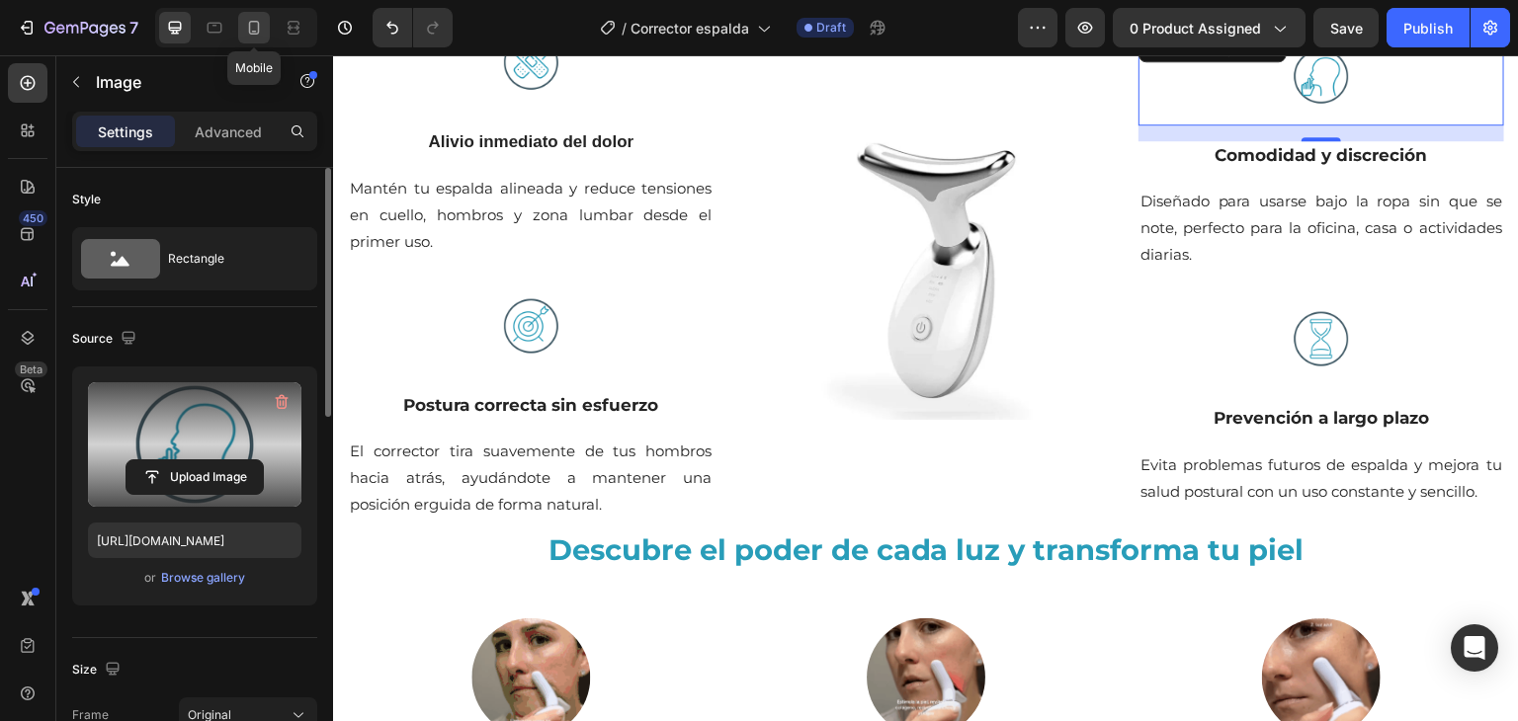
click at [245, 35] on icon at bounding box center [254, 28] width 20 height 20
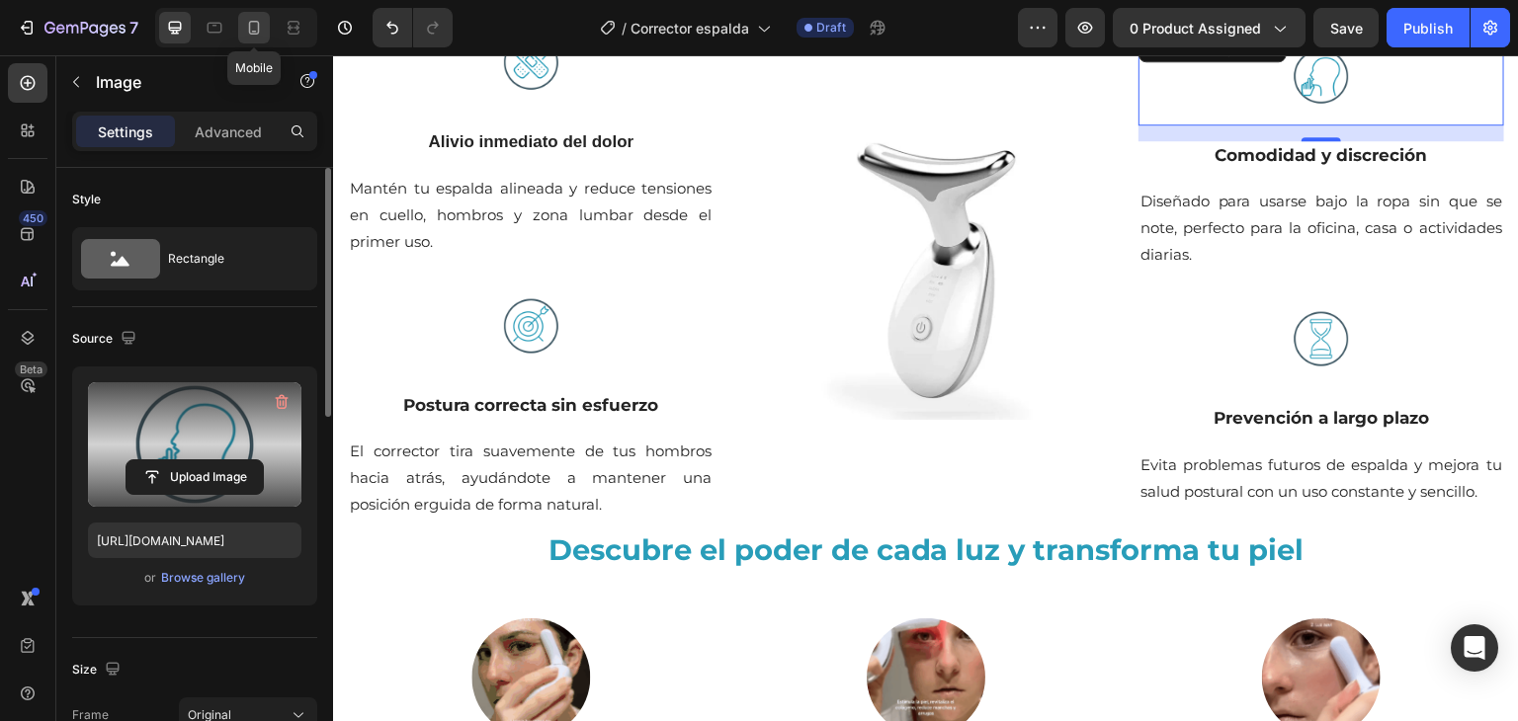
type input "100"
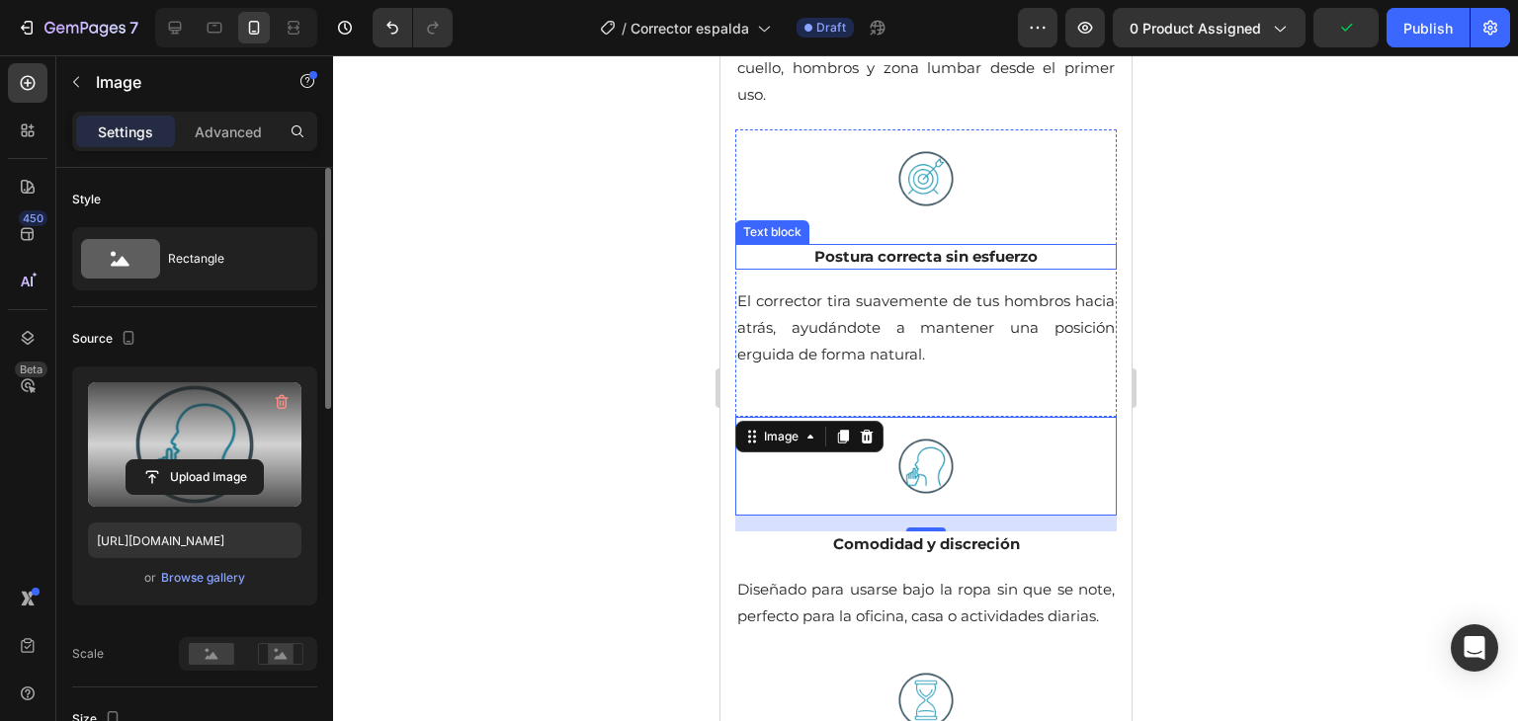
scroll to position [2645, 0]
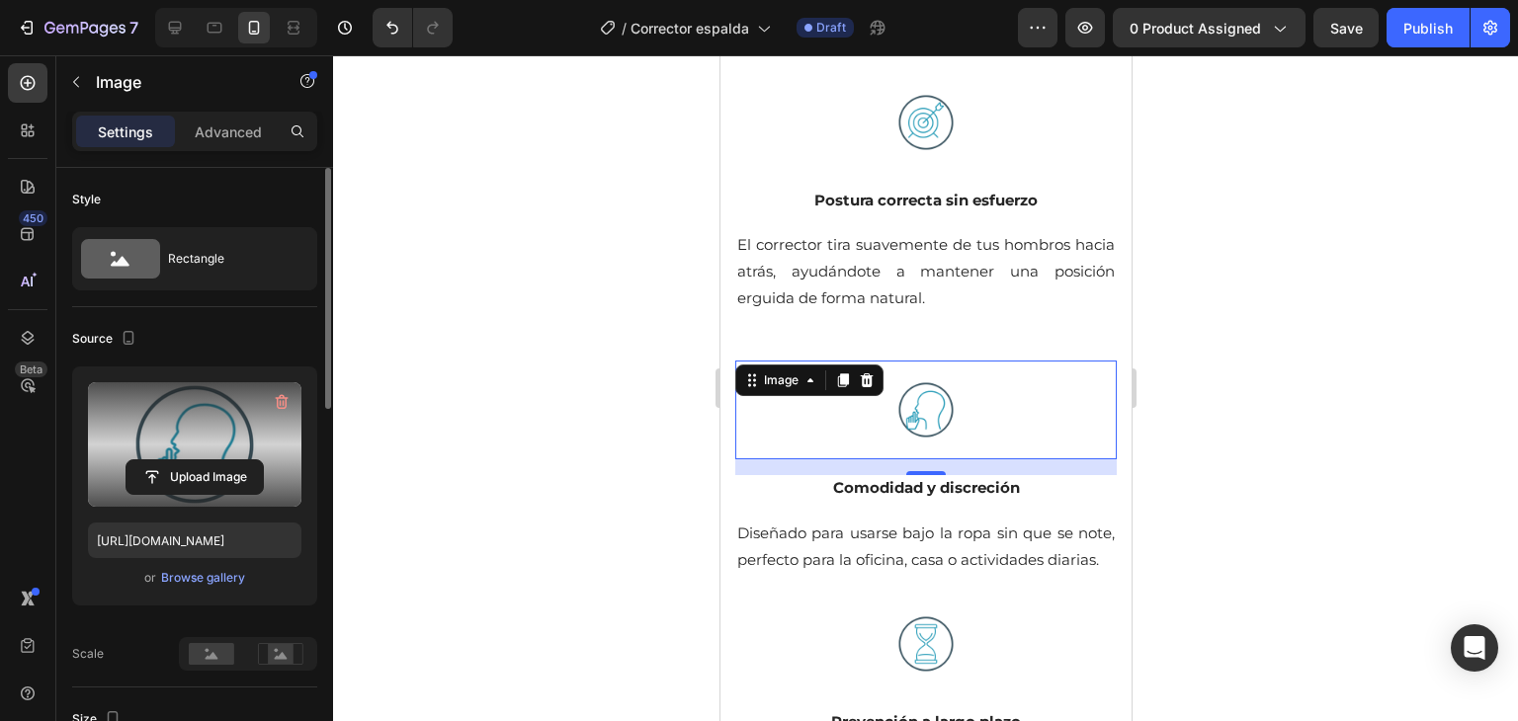
click at [1233, 388] on div at bounding box center [925, 388] width 1185 height 666
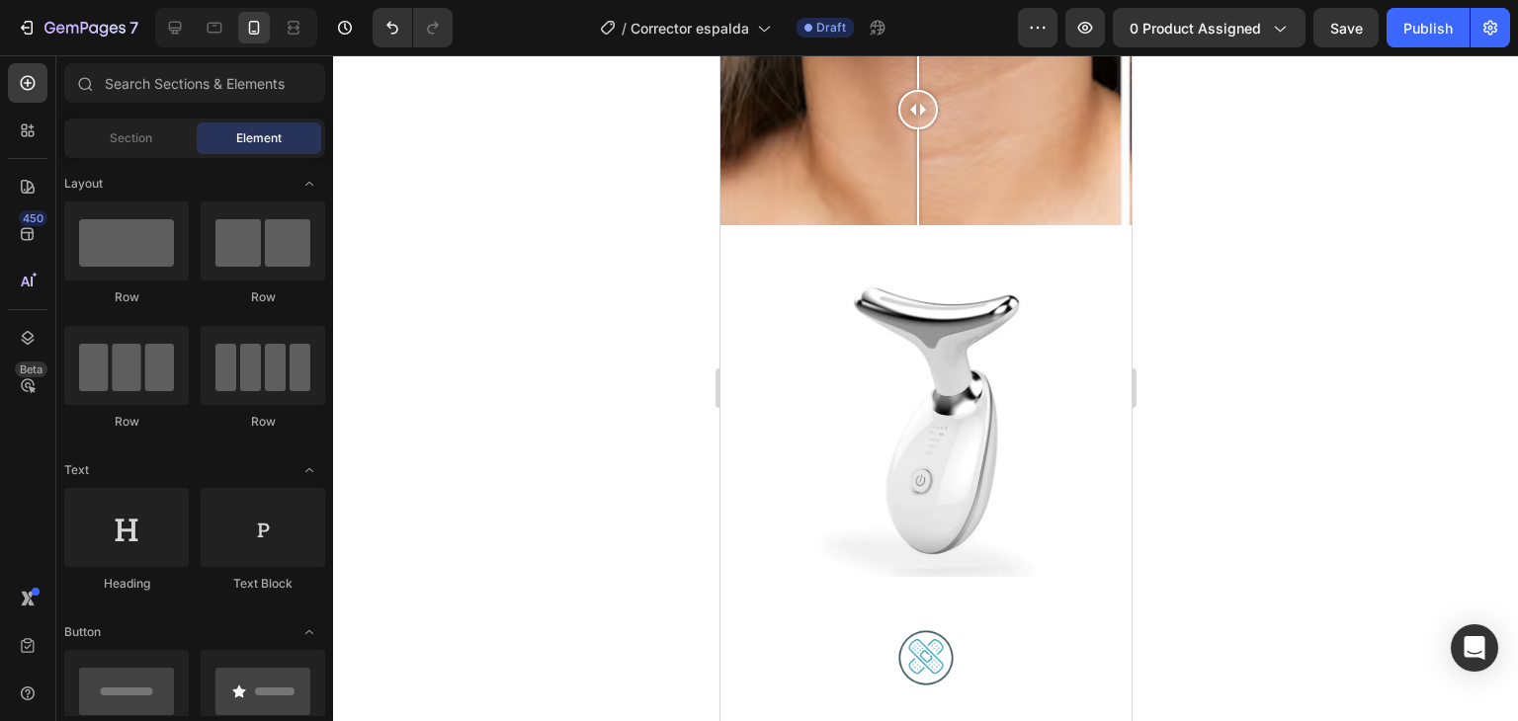
scroll to position [1728, 0]
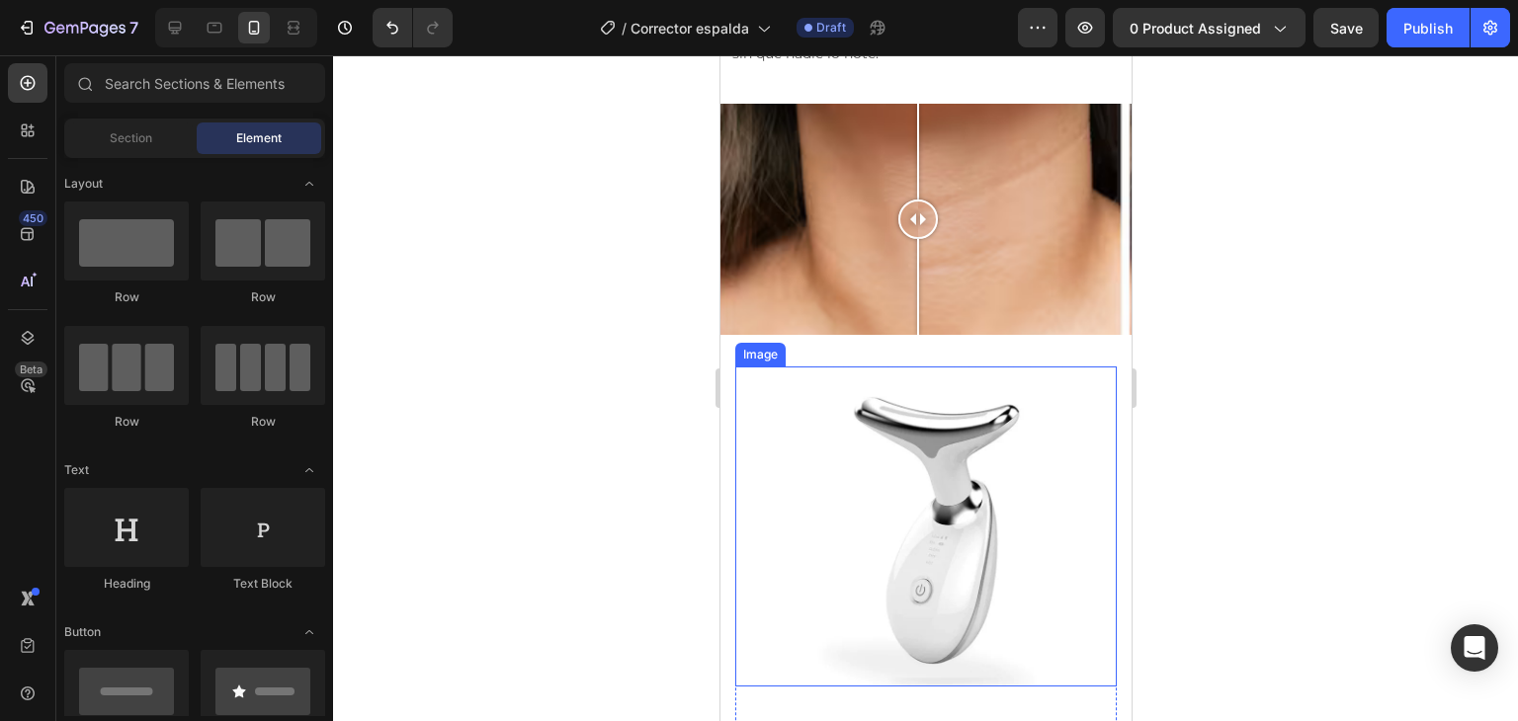
click at [926, 574] on img at bounding box center [924, 527] width 381 height 320
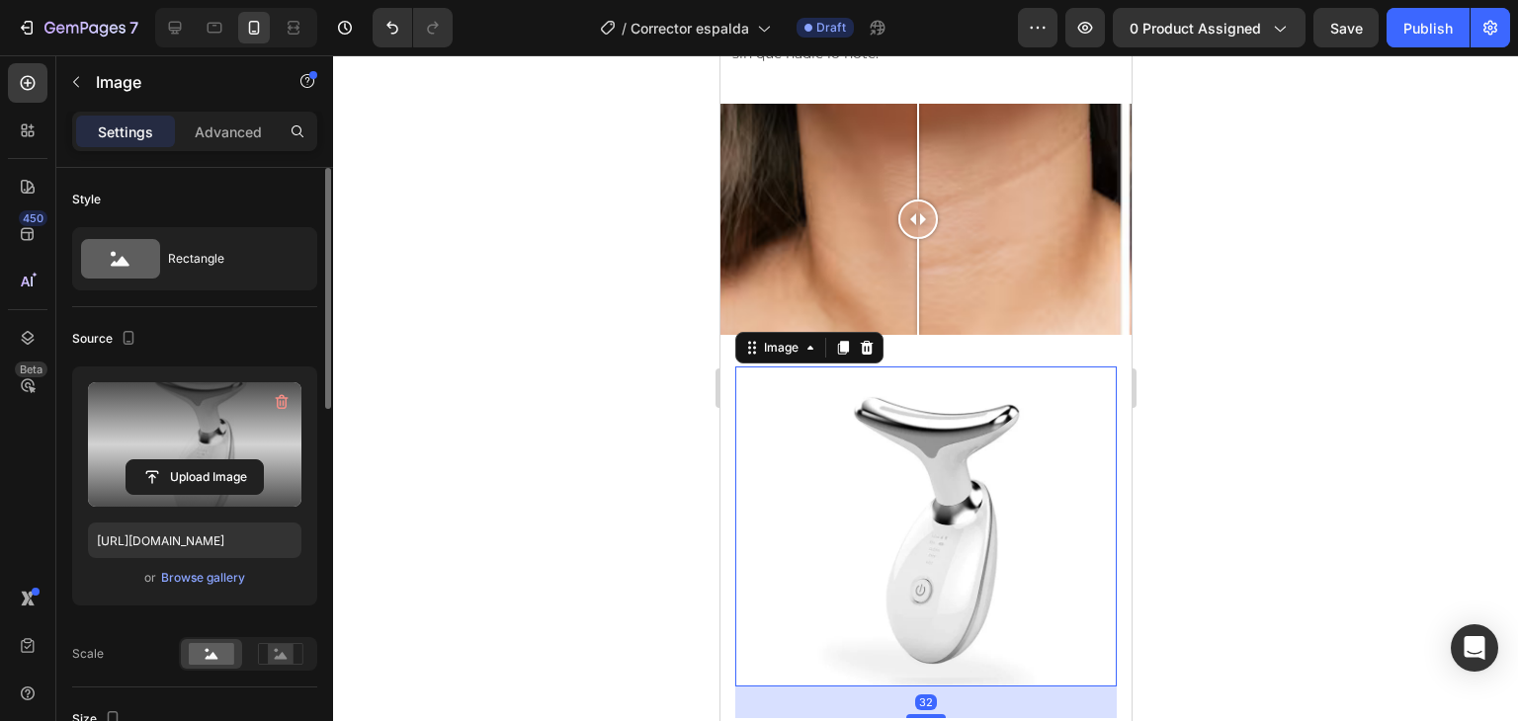
click at [239, 430] on label at bounding box center [194, 444] width 213 height 124
click at [239, 460] on input "file" at bounding box center [194, 477] width 136 height 34
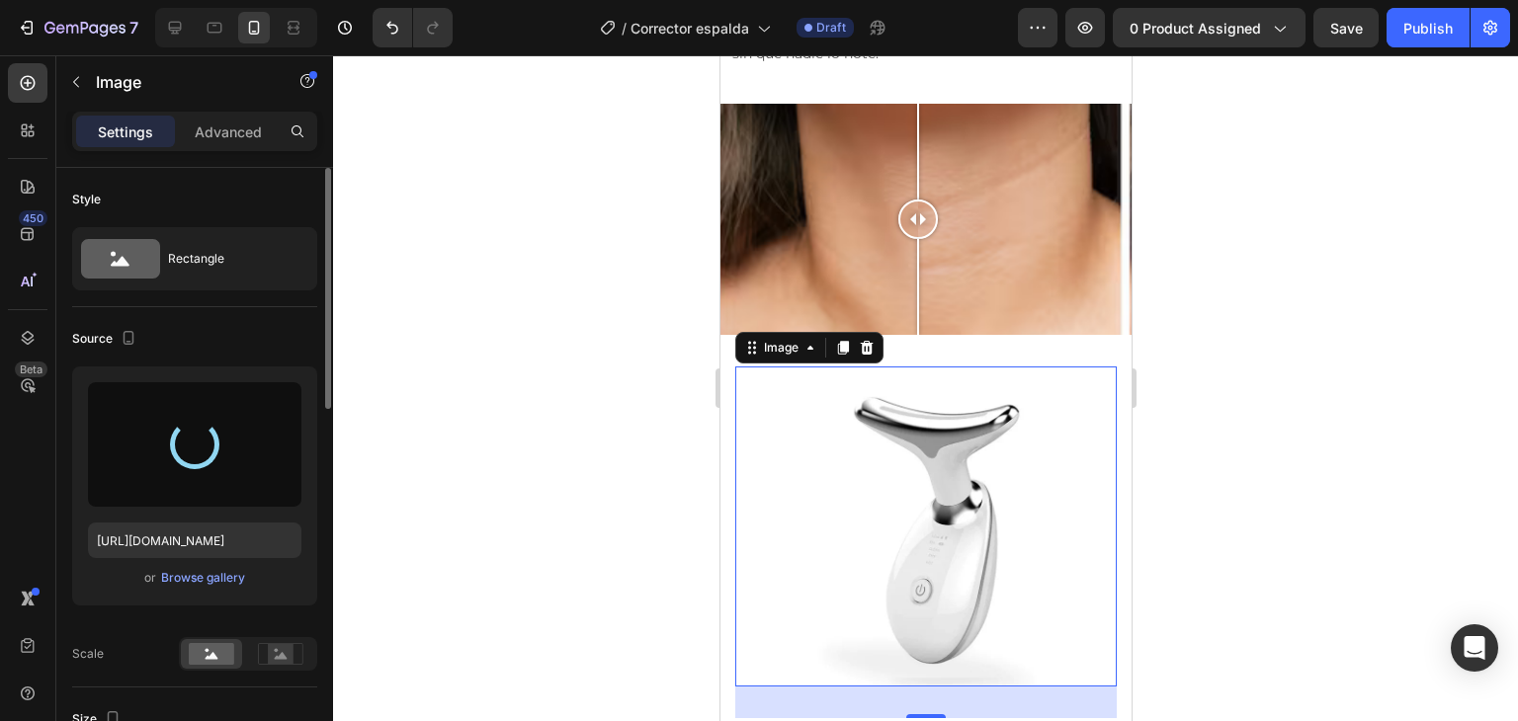
type input "[URL][DOMAIN_NAME]"
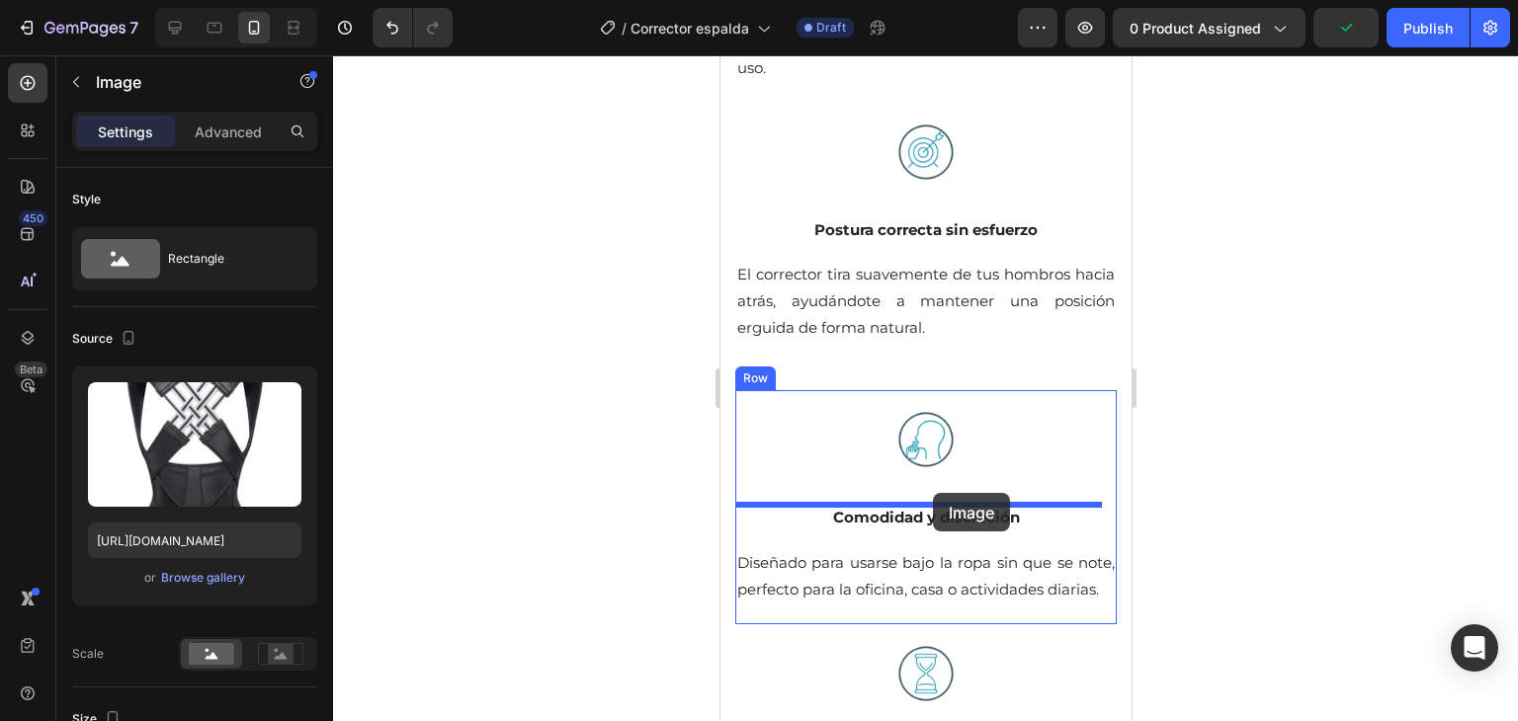
scroll to position [2703, 0]
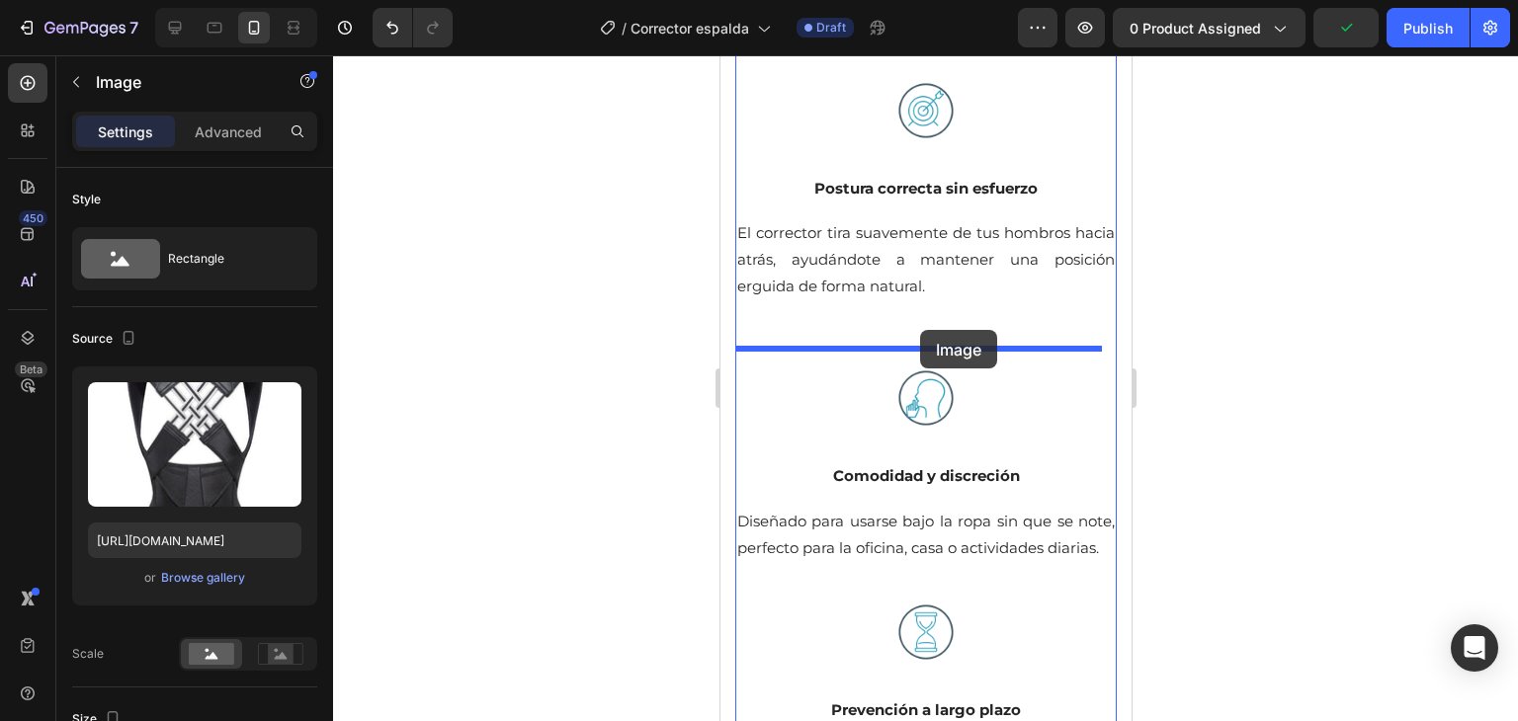
drag, startPoint x: 922, startPoint y: 172, endPoint x: 919, endPoint y: 330, distance: 158.1
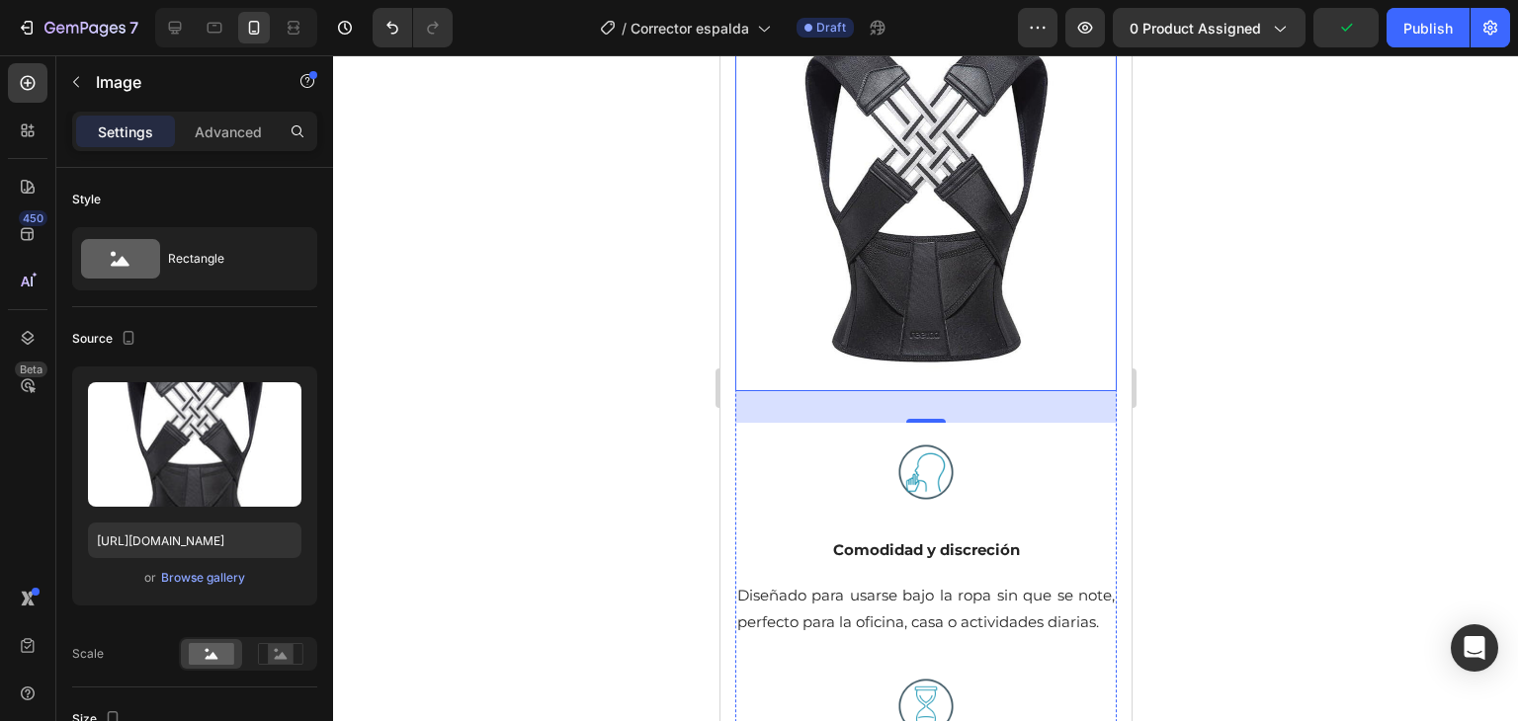
scroll to position [2364, 0]
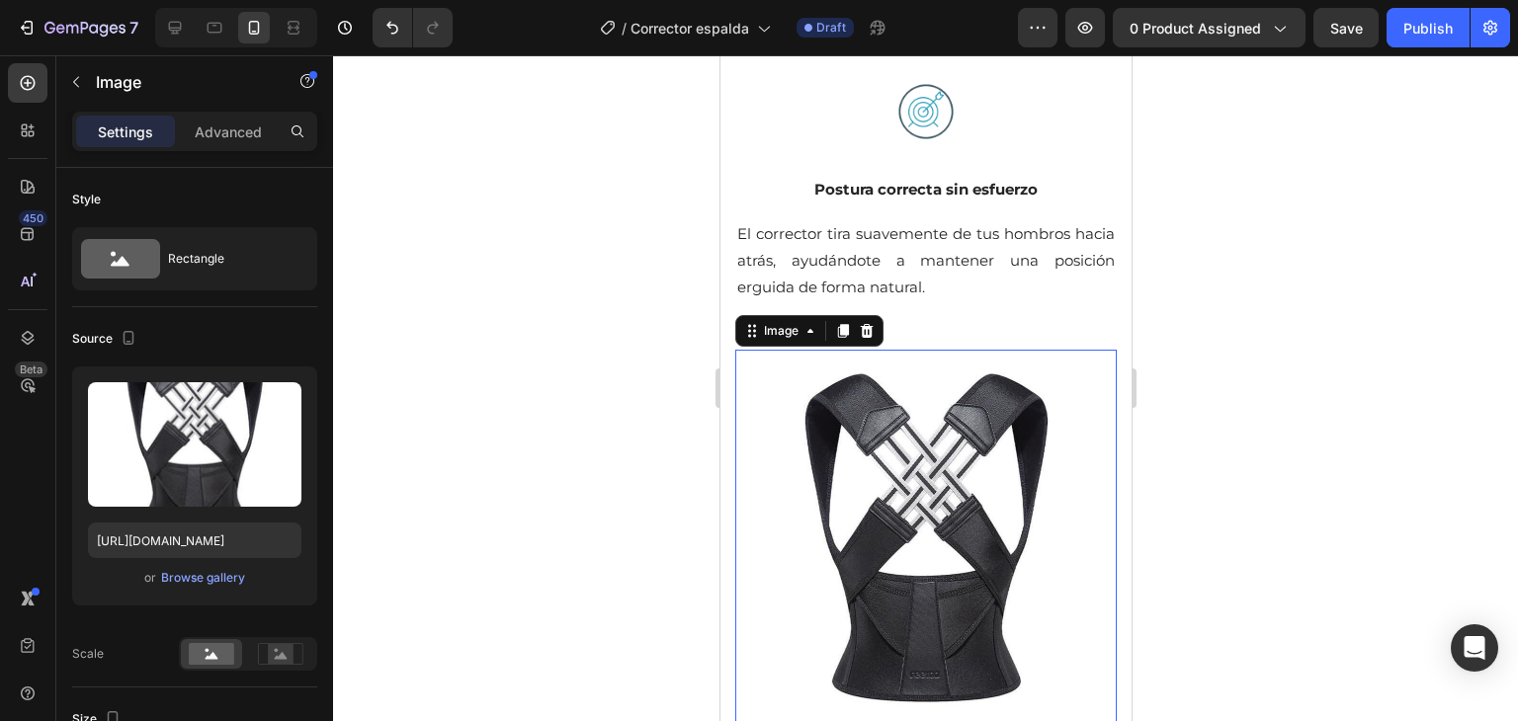
click at [1200, 380] on div at bounding box center [925, 388] width 1185 height 666
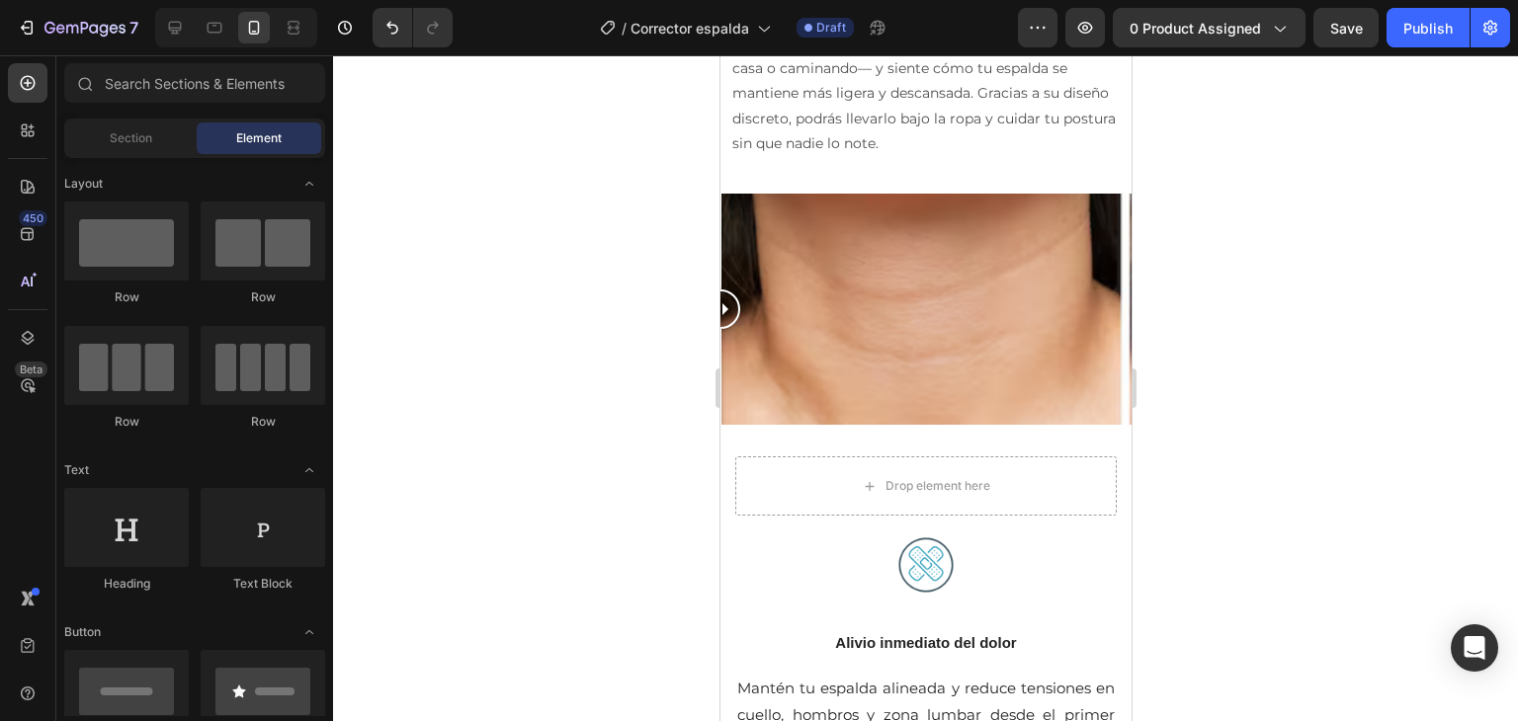
scroll to position [1719, 0]
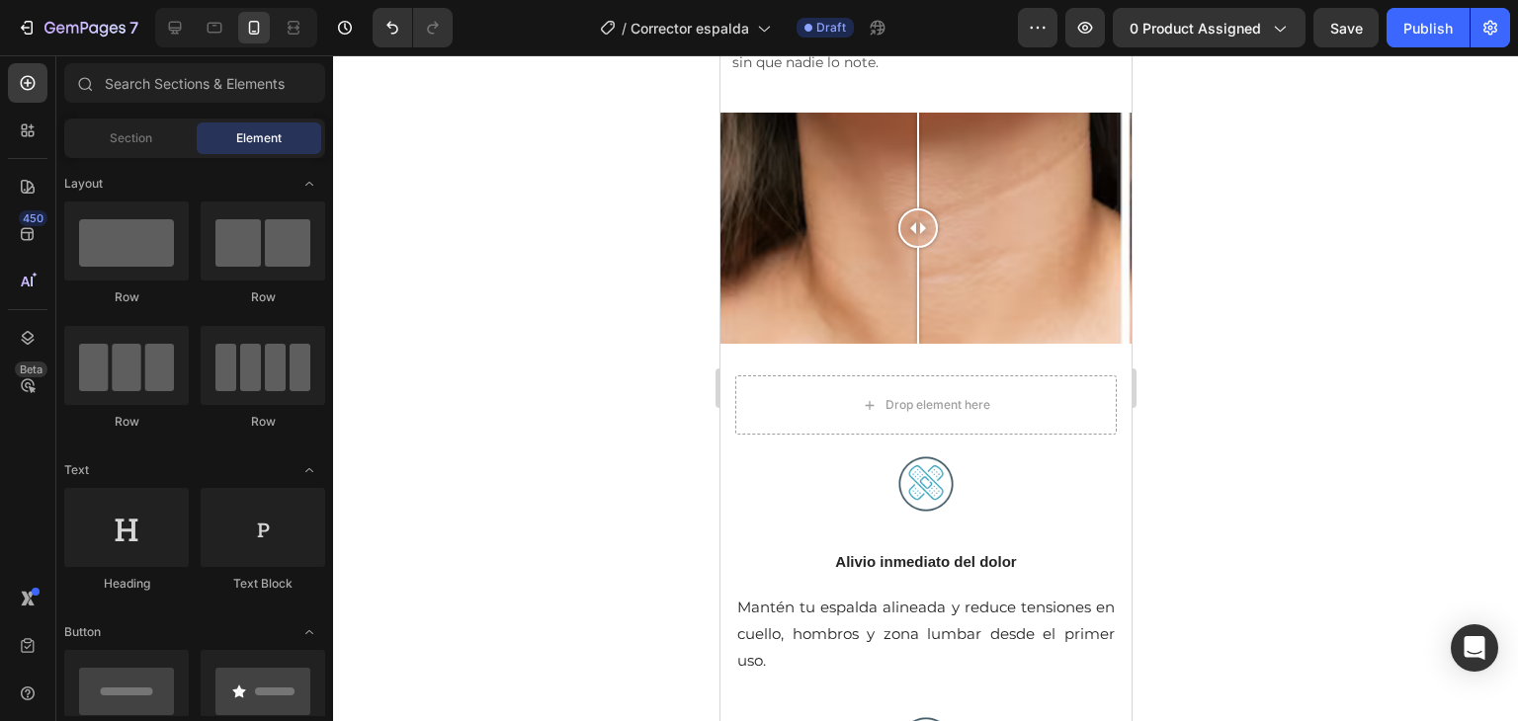
click at [1228, 391] on div at bounding box center [925, 388] width 1185 height 666
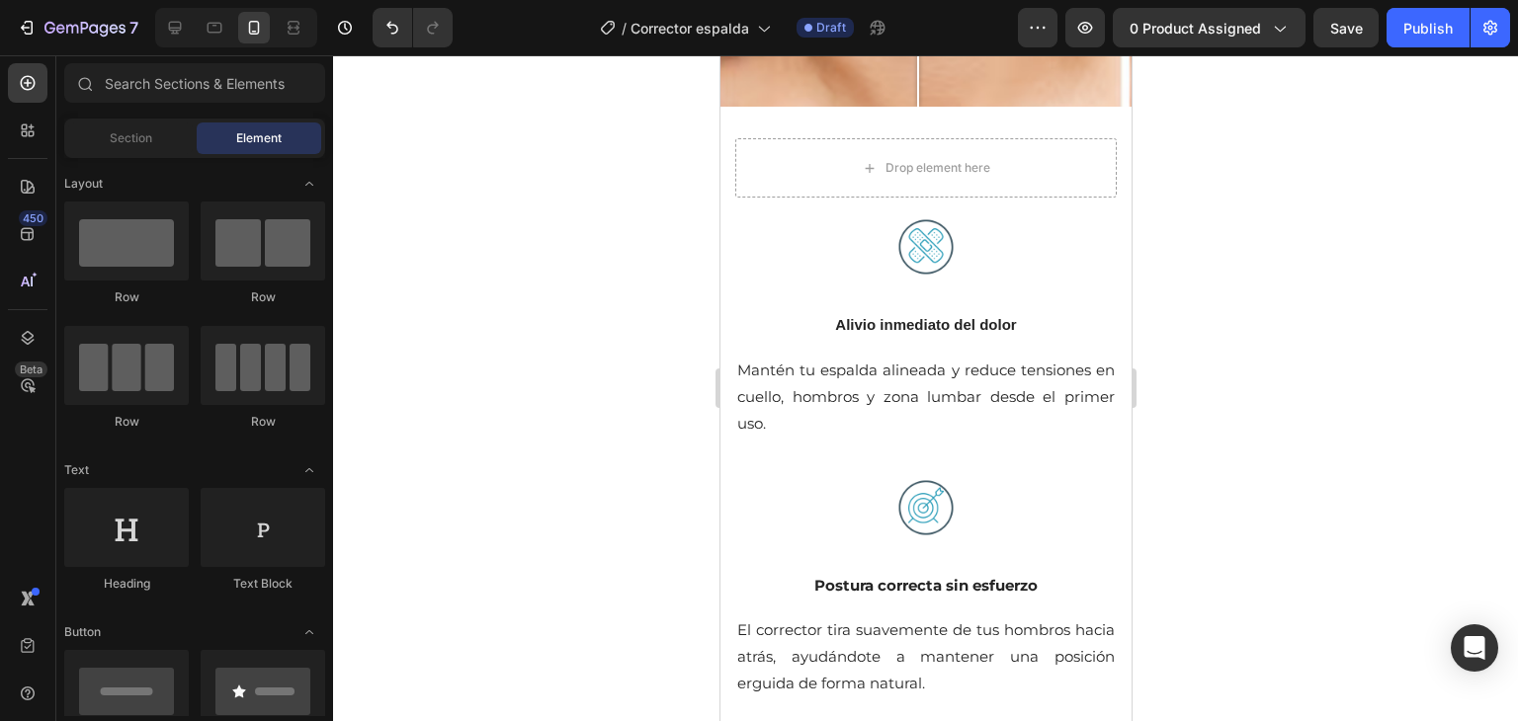
drag, startPoint x: 1120, startPoint y: 295, endPoint x: 1873, endPoint y: 373, distance: 757.9
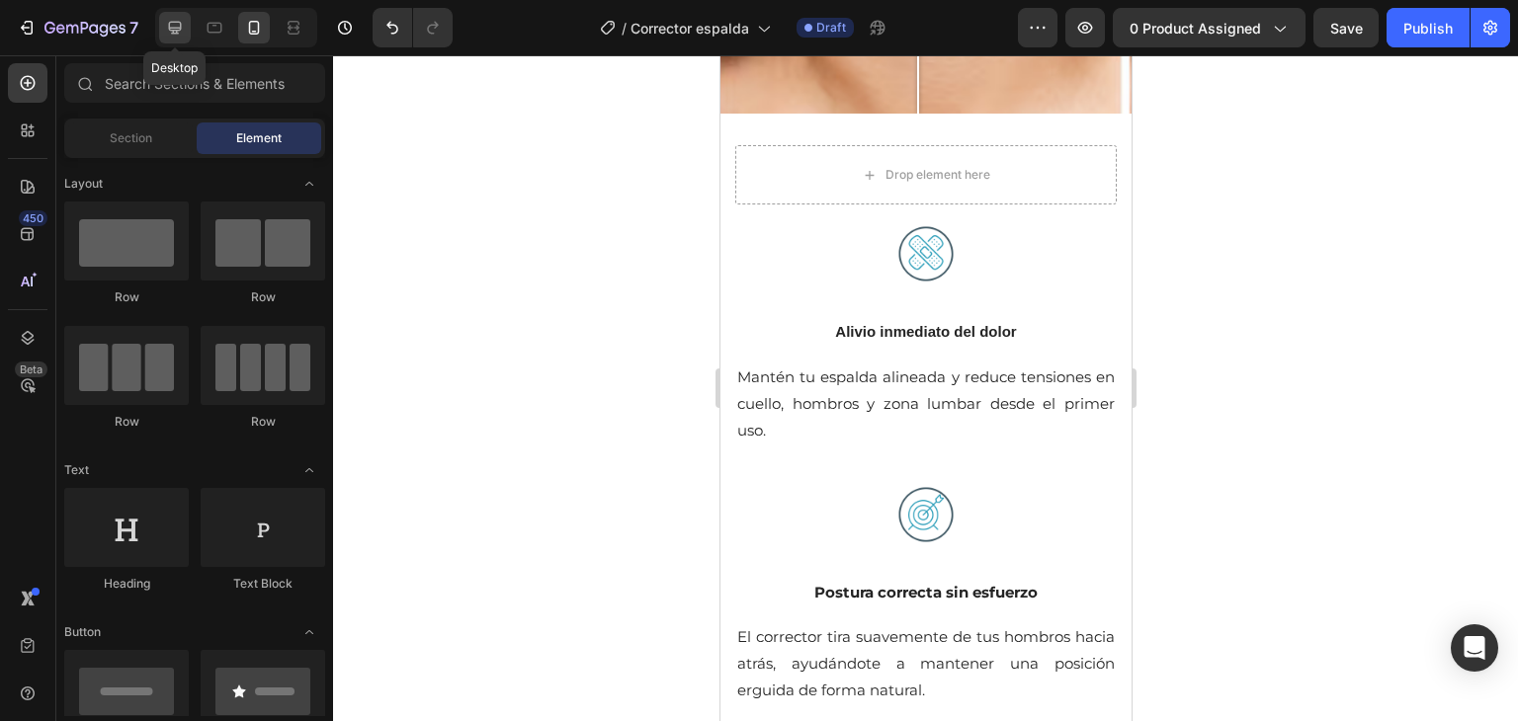
click at [179, 23] on icon at bounding box center [175, 28] width 13 height 13
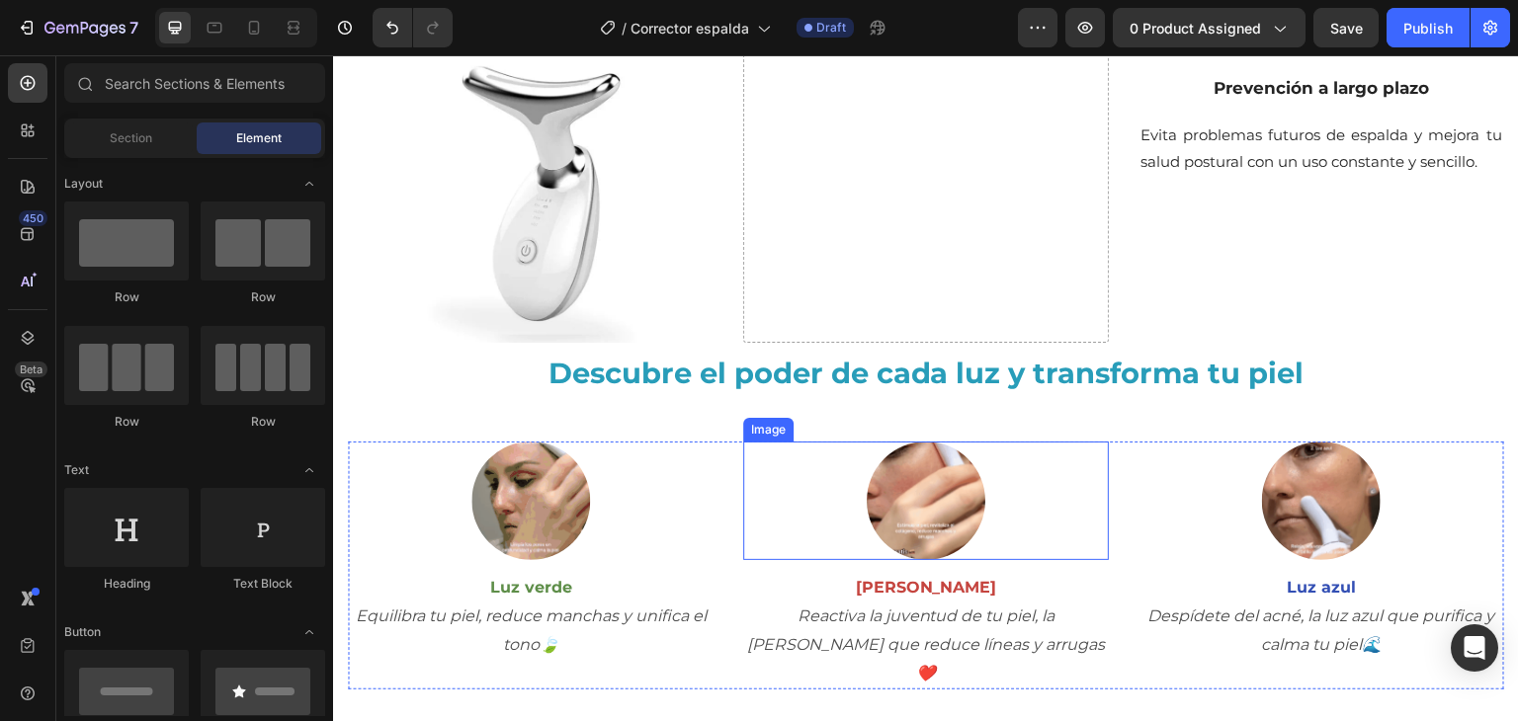
scroll to position [2154, 0]
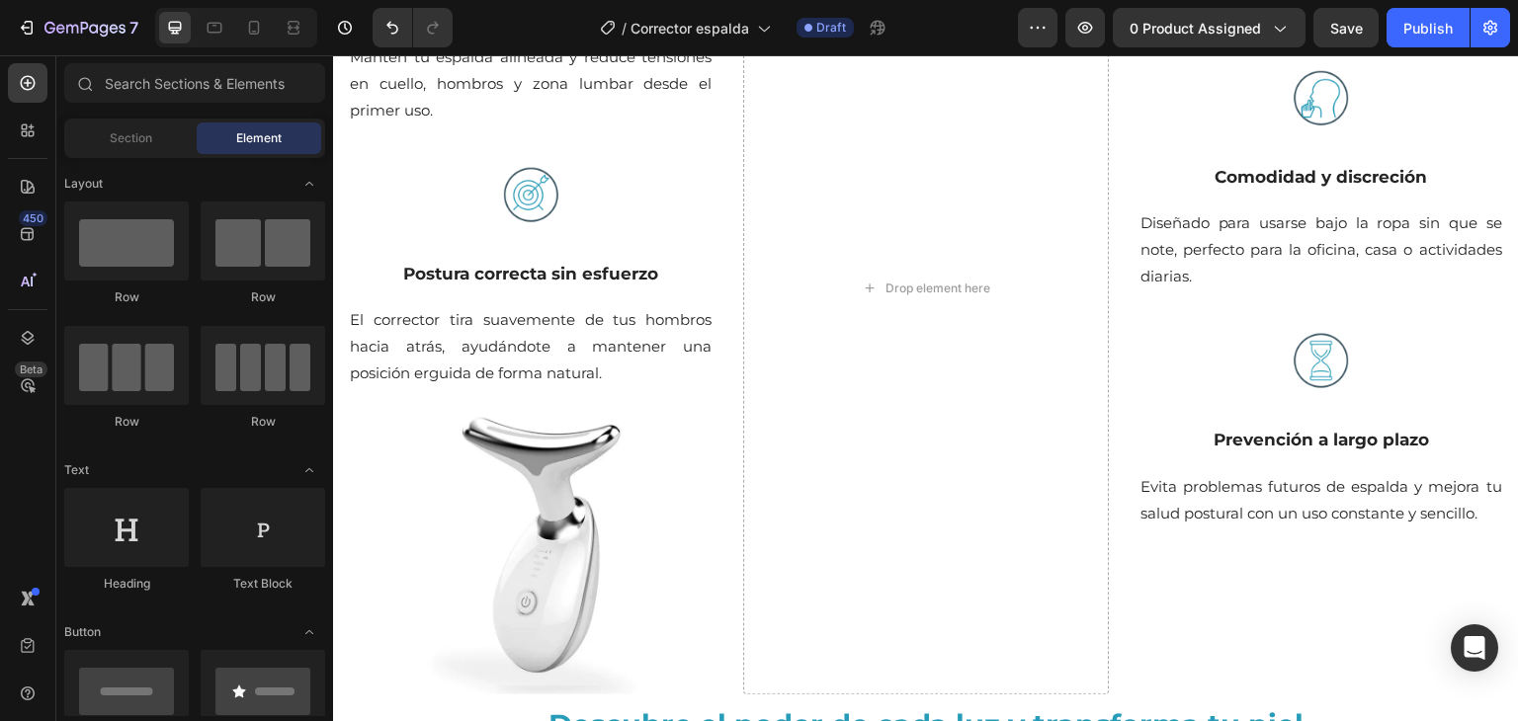
scroll to position [1784, 0]
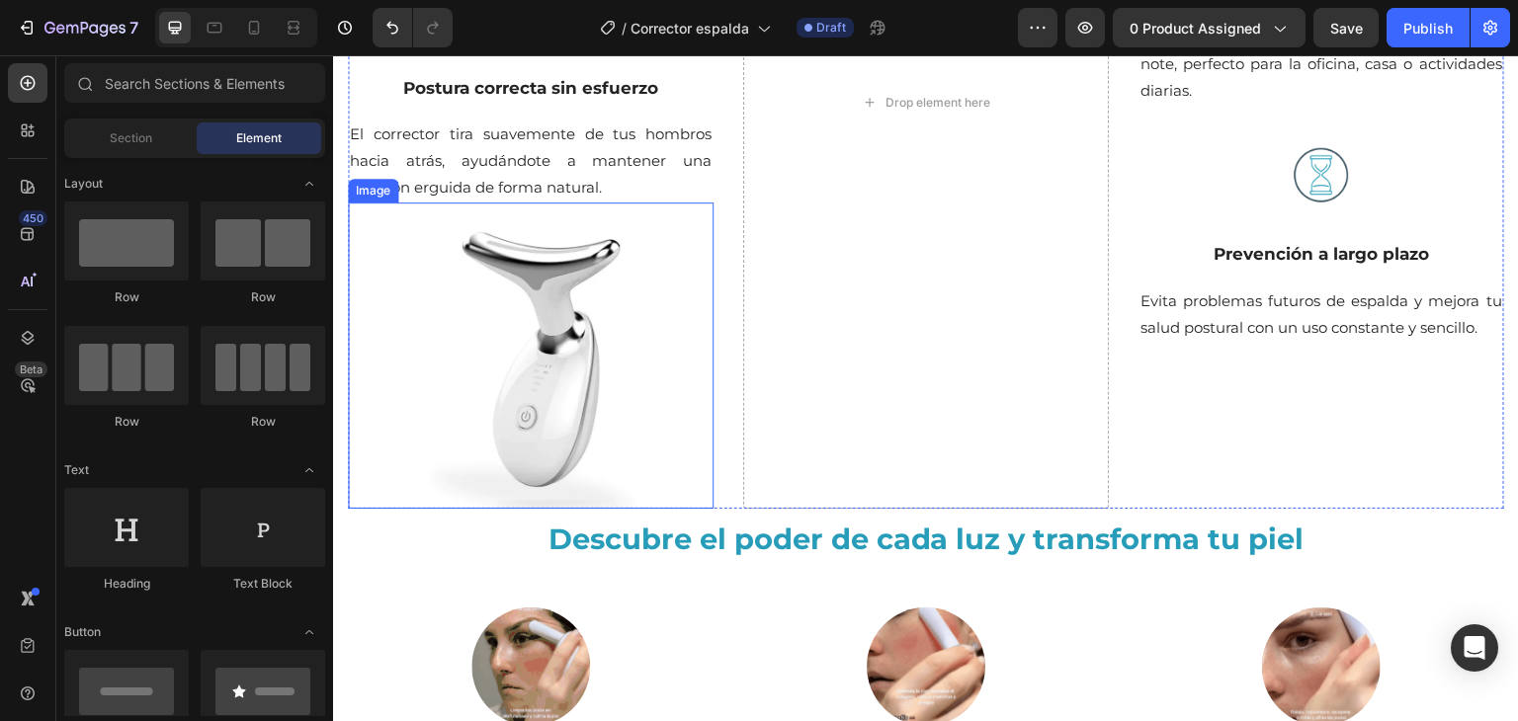
click at [609, 307] on img at bounding box center [531, 356] width 366 height 306
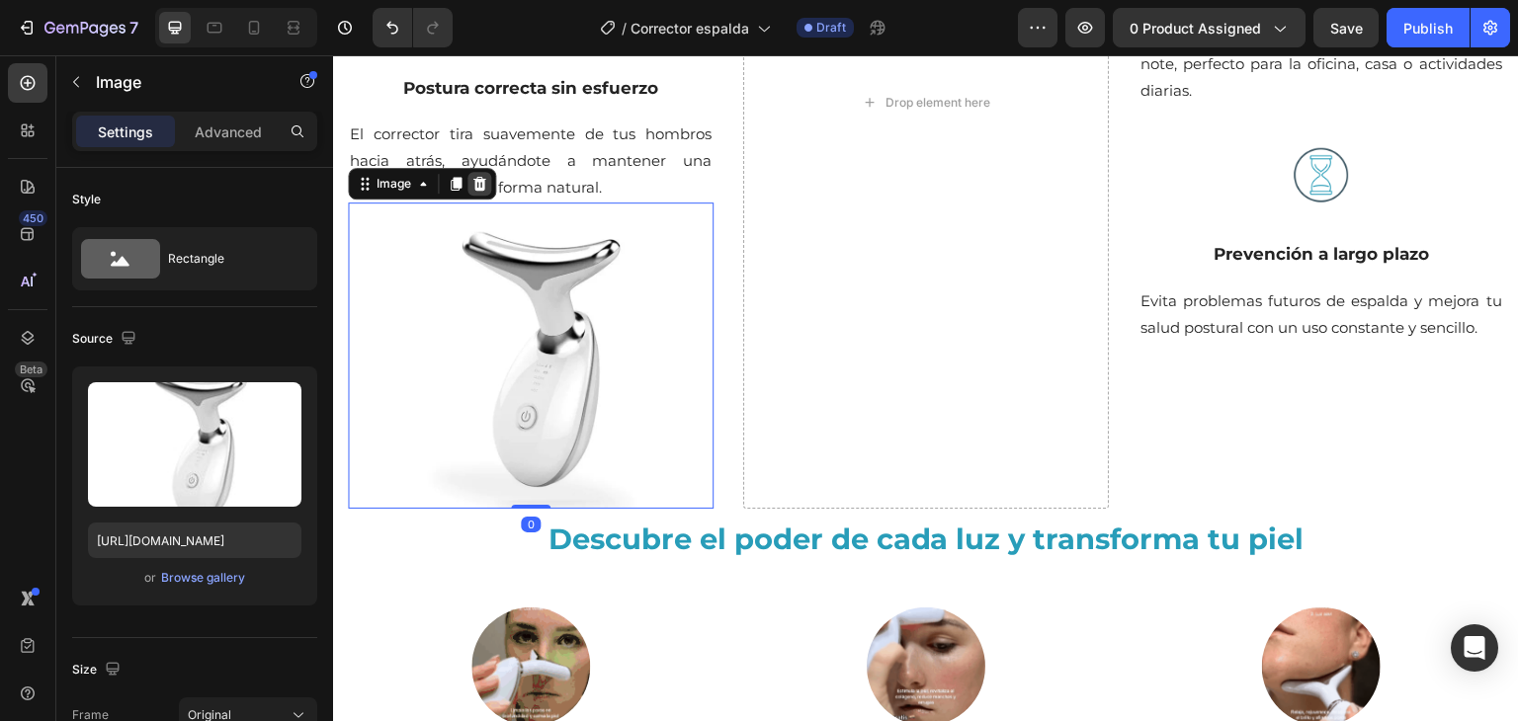
click at [482, 183] on icon at bounding box center [479, 184] width 13 height 14
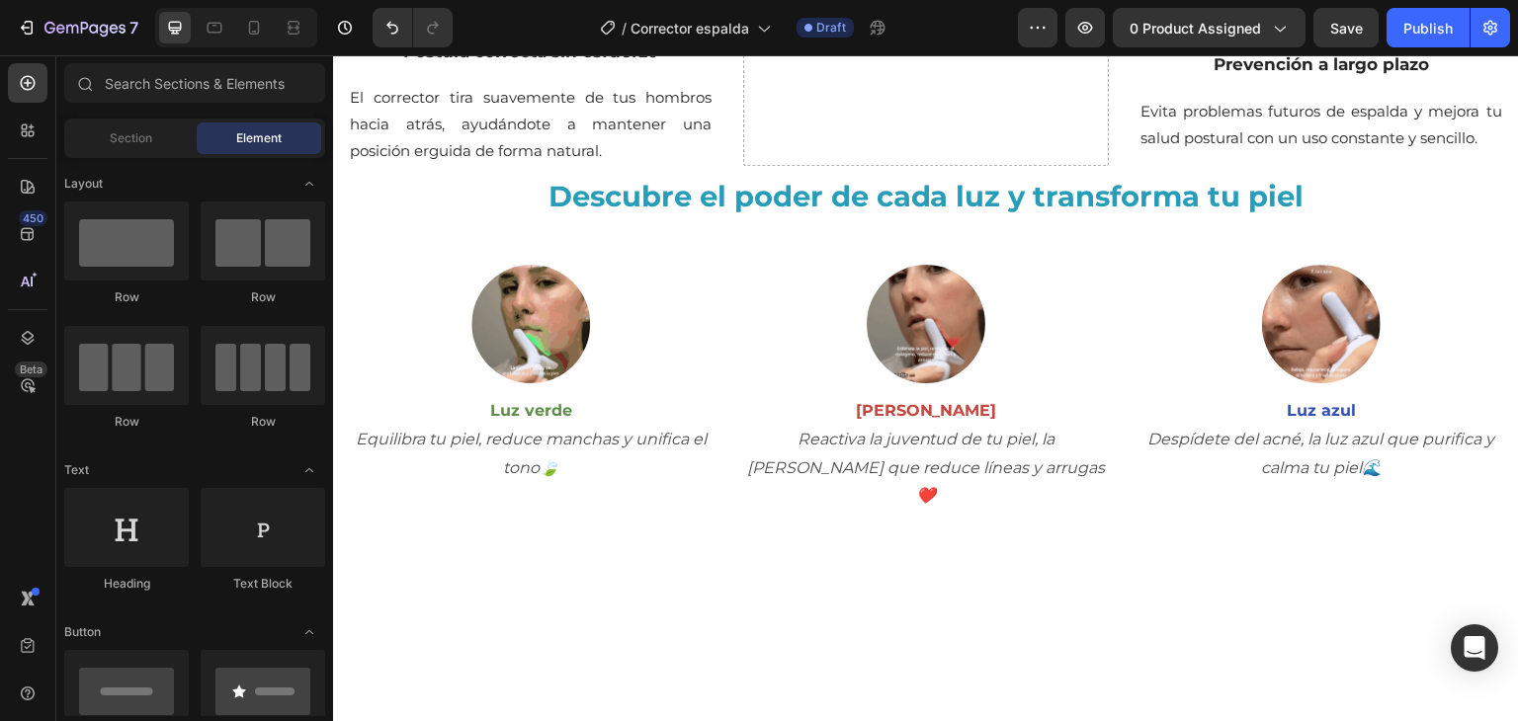
scroll to position [1399, 0]
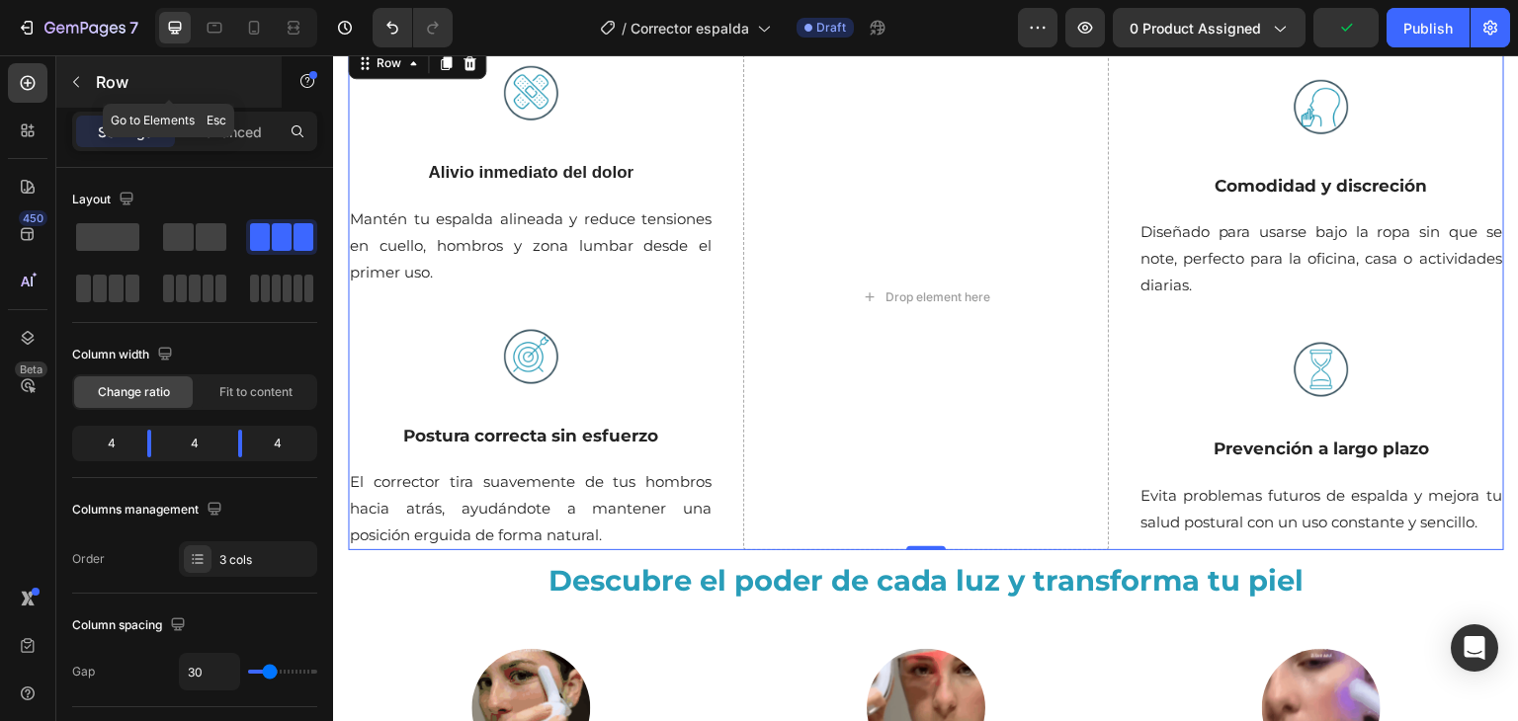
click at [85, 80] on button "button" at bounding box center [76, 82] width 32 height 32
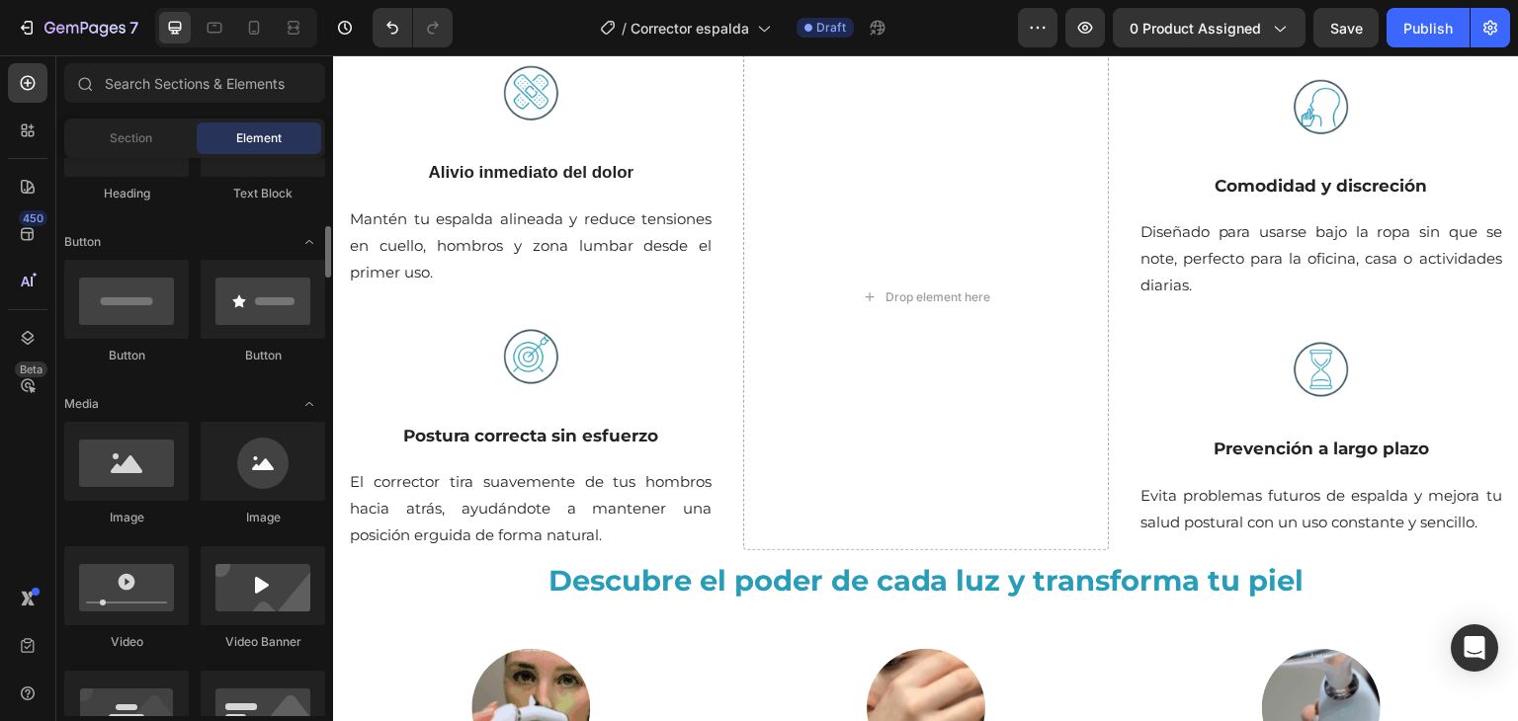
scroll to position [420, 0]
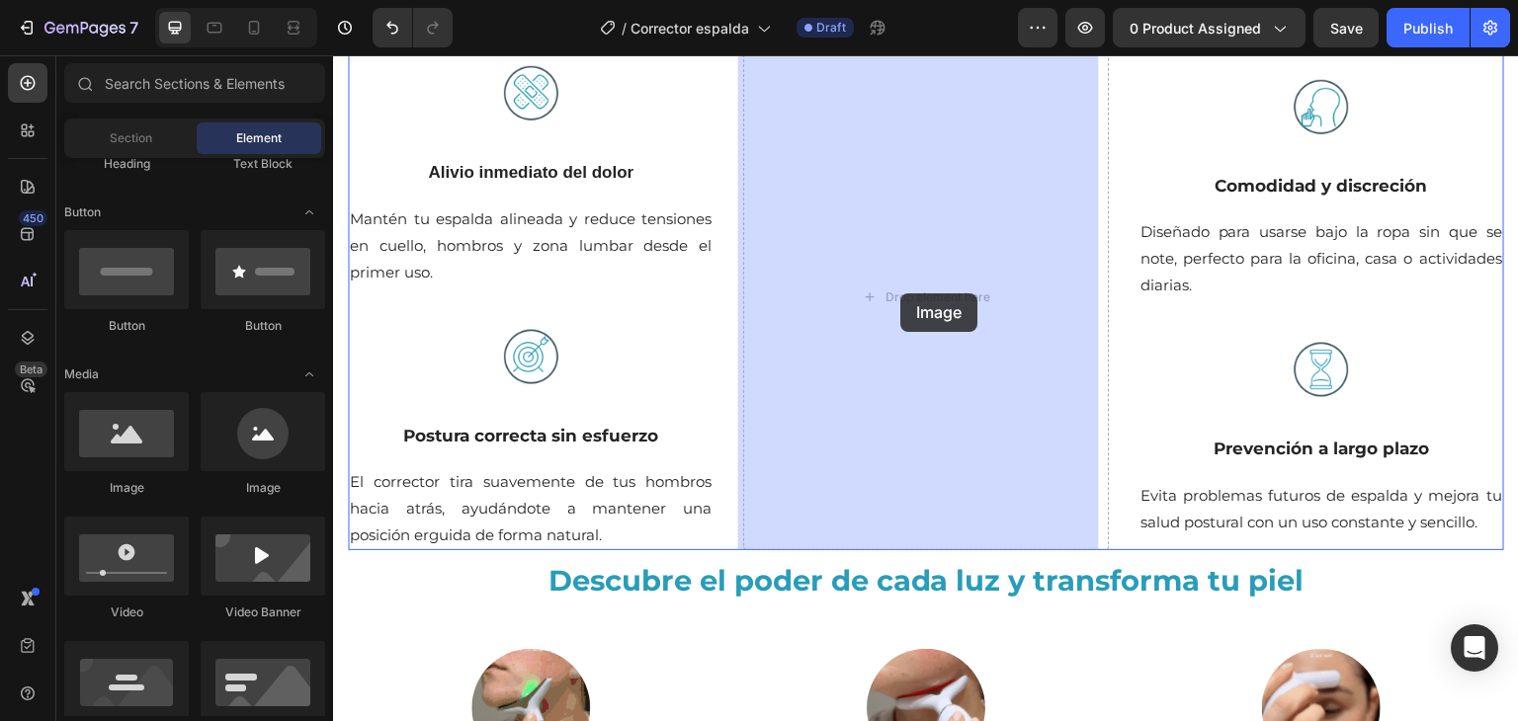
drag, startPoint x: 455, startPoint y: 491, endPoint x: 900, endPoint y: 293, distance: 487.5
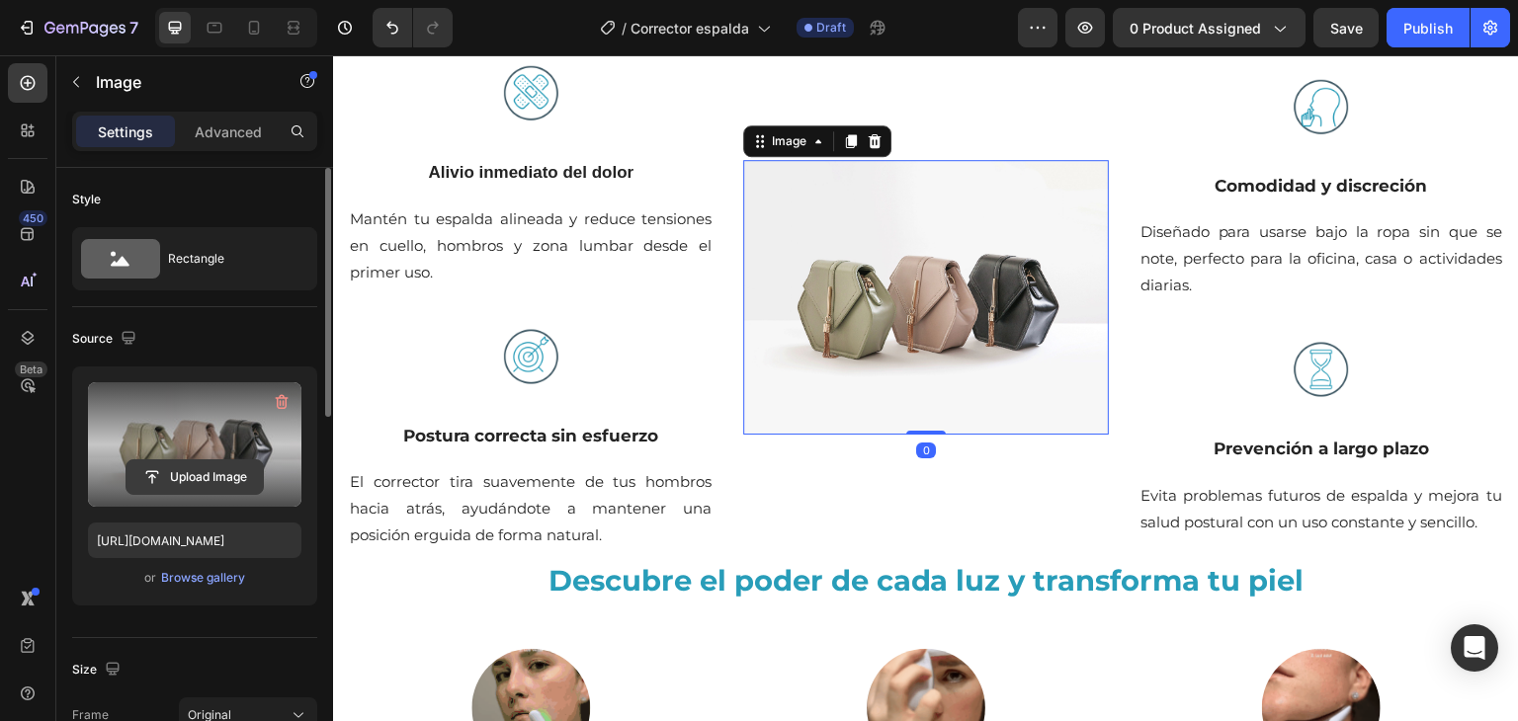
click at [202, 484] on input "file" at bounding box center [194, 477] width 136 height 34
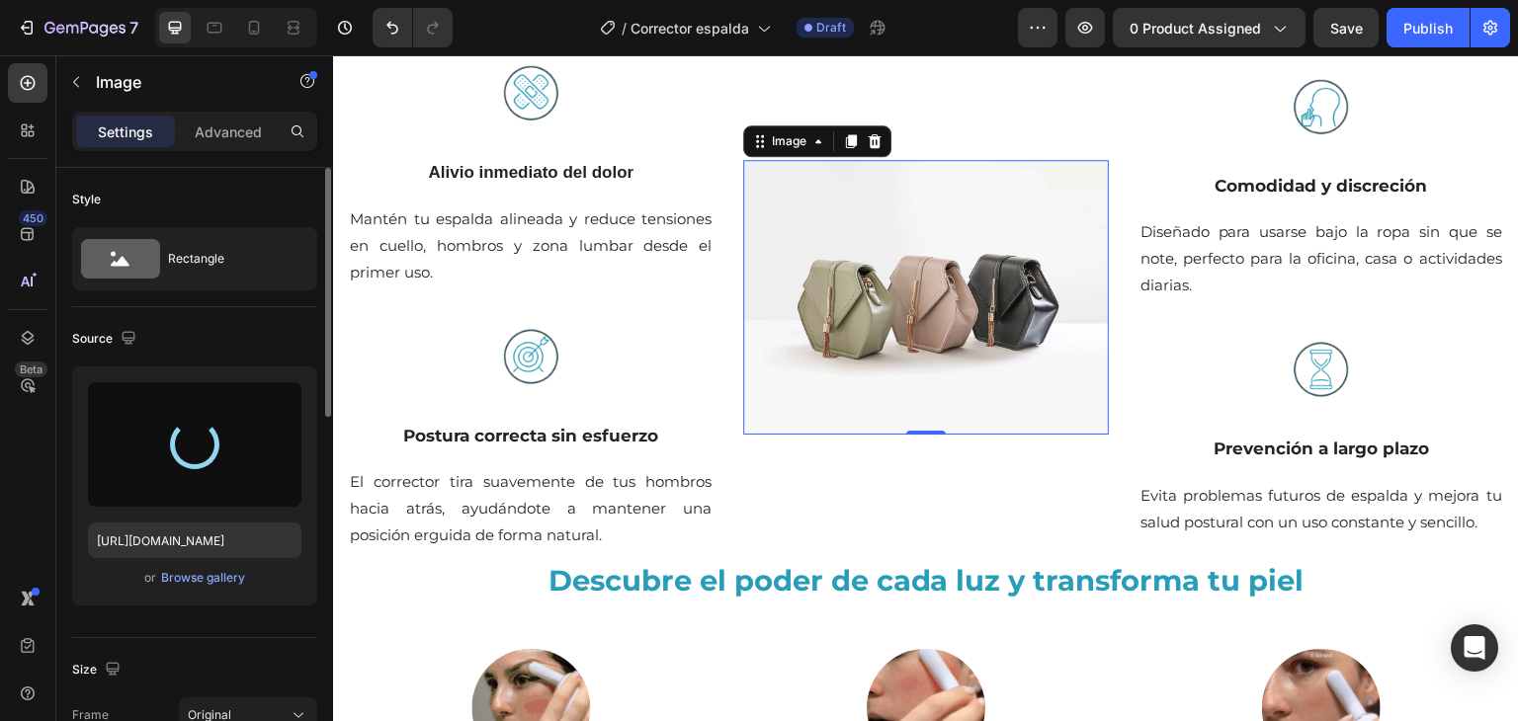
type input "[URL][DOMAIN_NAME]"
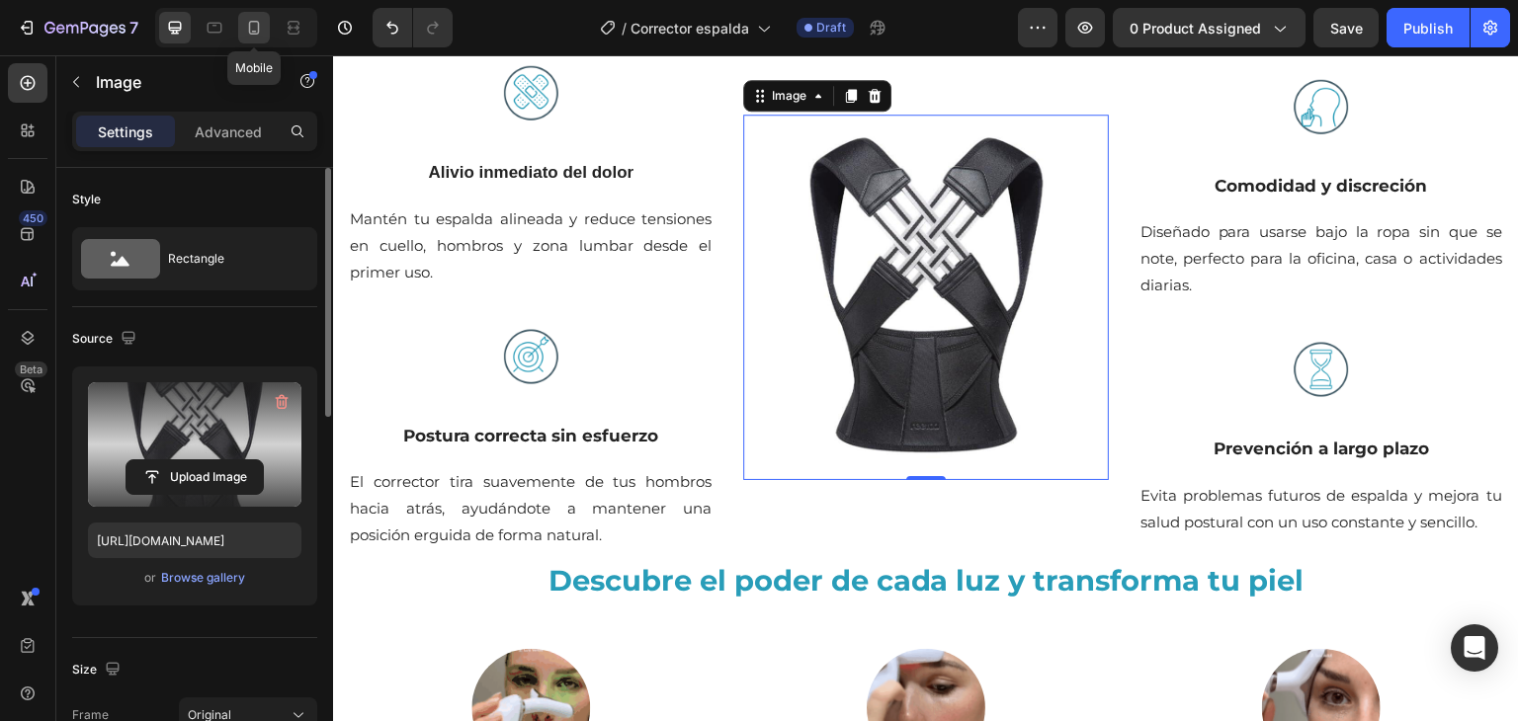
click at [267, 36] on div at bounding box center [254, 28] width 32 height 32
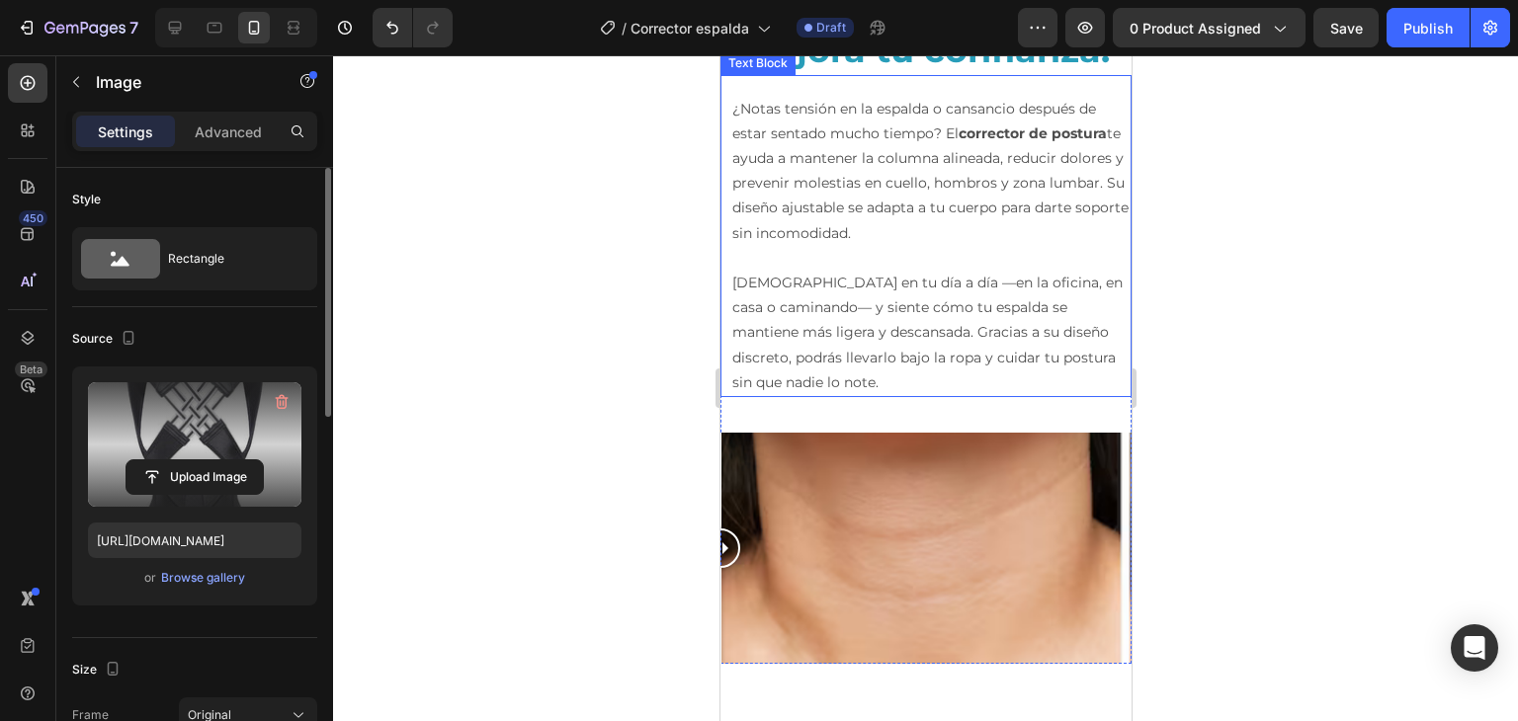
scroll to position [1318, 0]
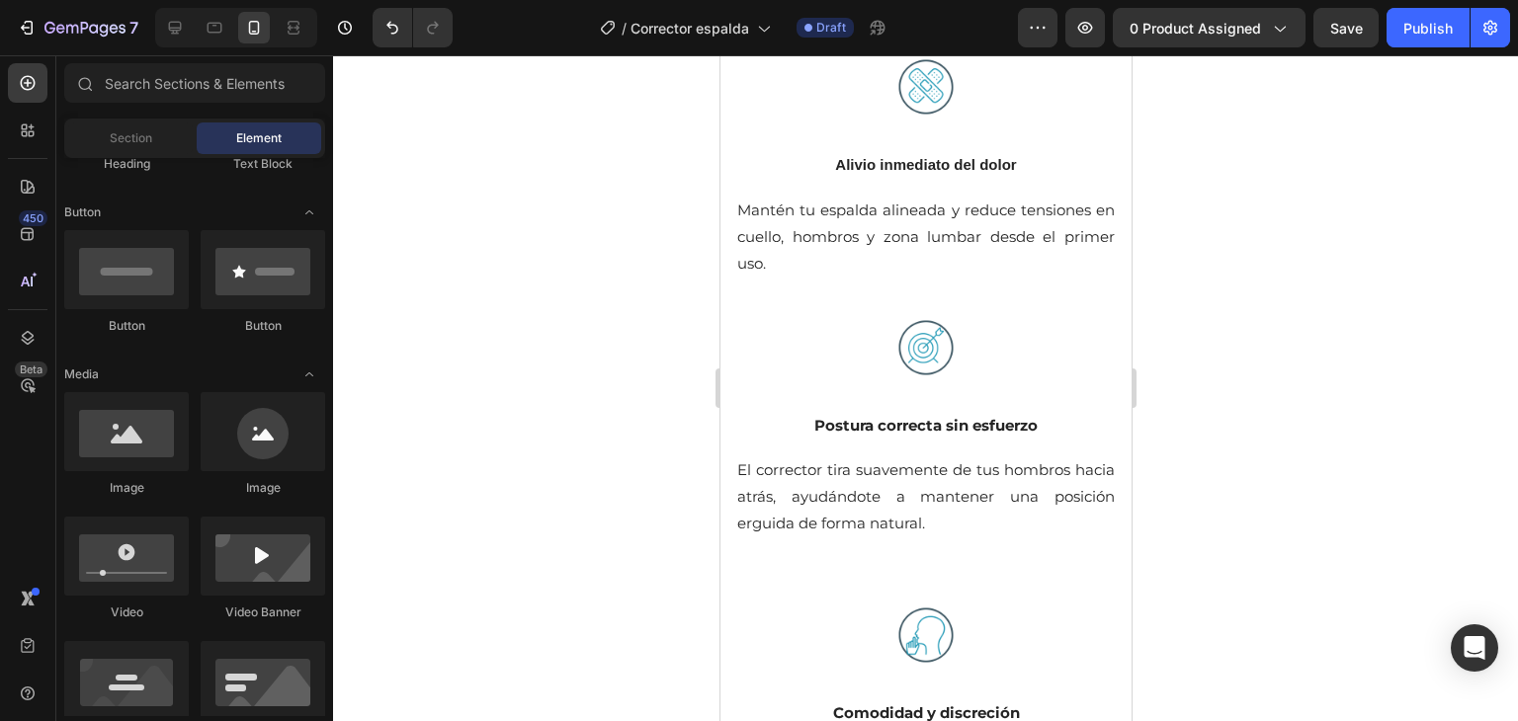
drag, startPoint x: 1123, startPoint y: 263, endPoint x: 1866, endPoint y: 384, distance: 751.9
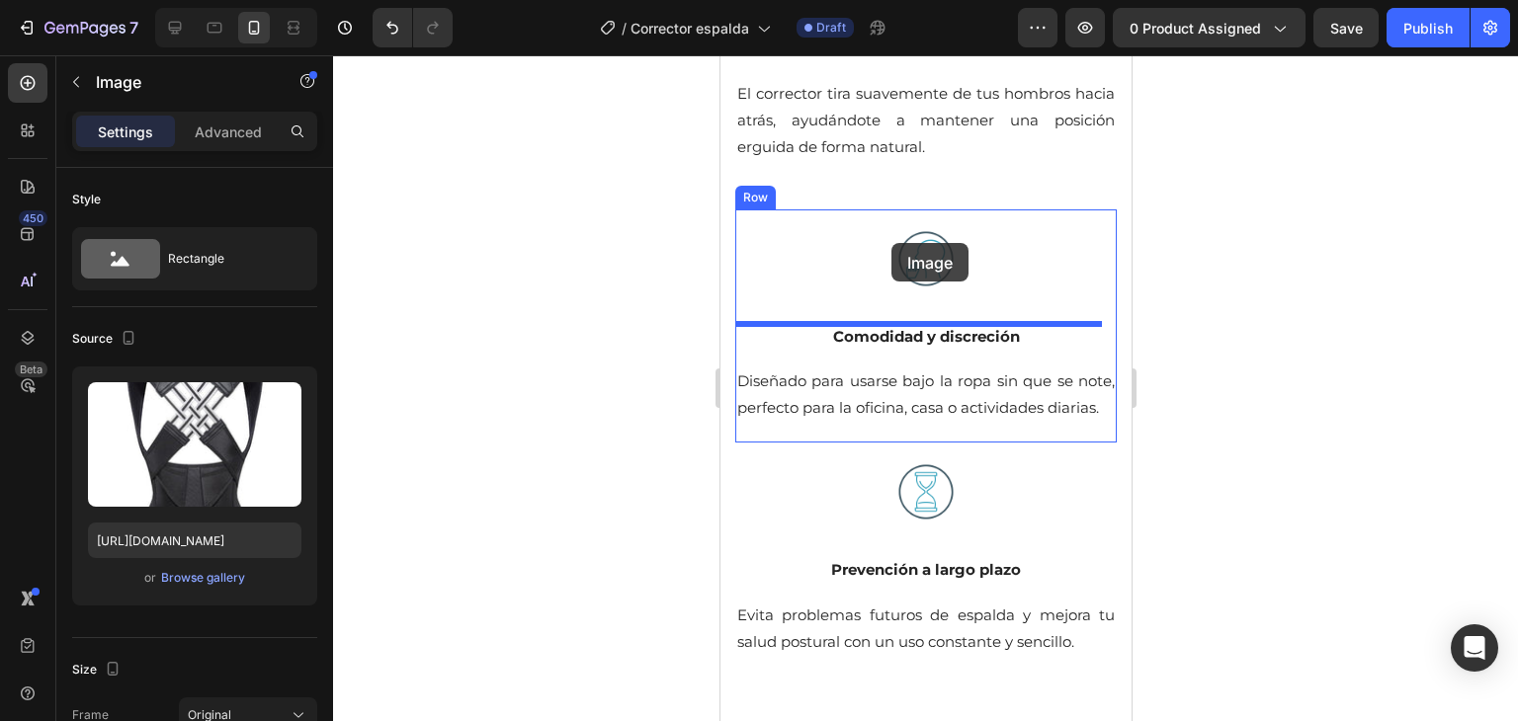
scroll to position [2632, 0]
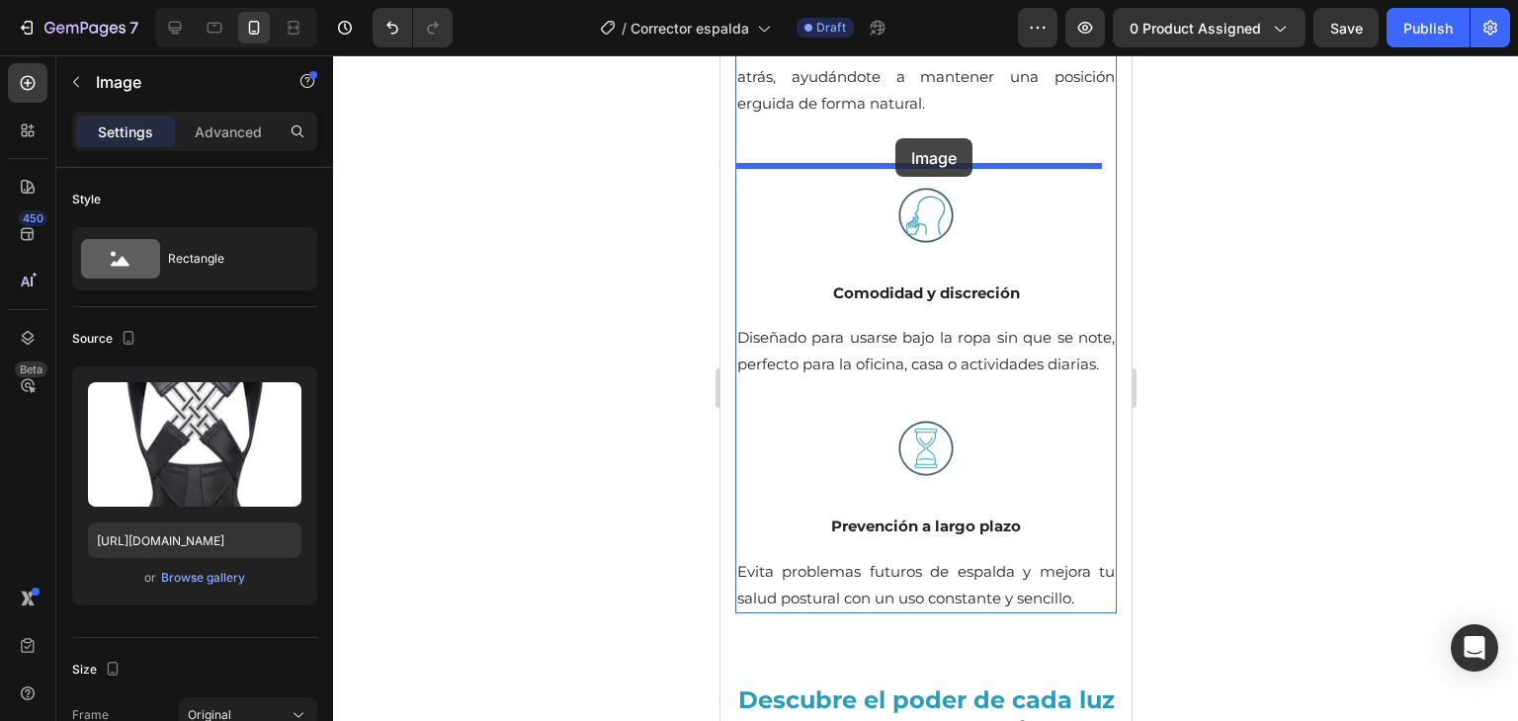
drag, startPoint x: 937, startPoint y: 214, endPoint x: 894, endPoint y: 138, distance: 87.1
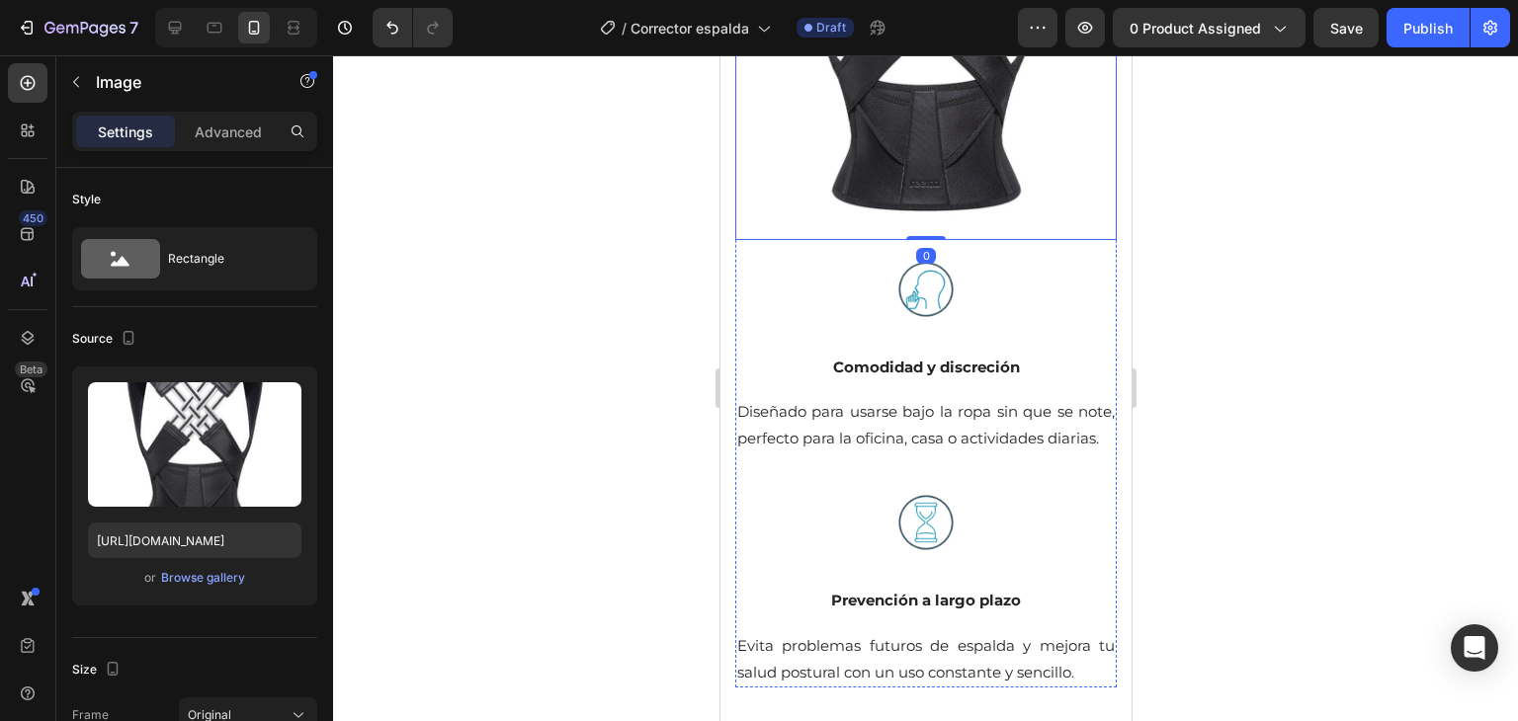
scroll to position [2324, 0]
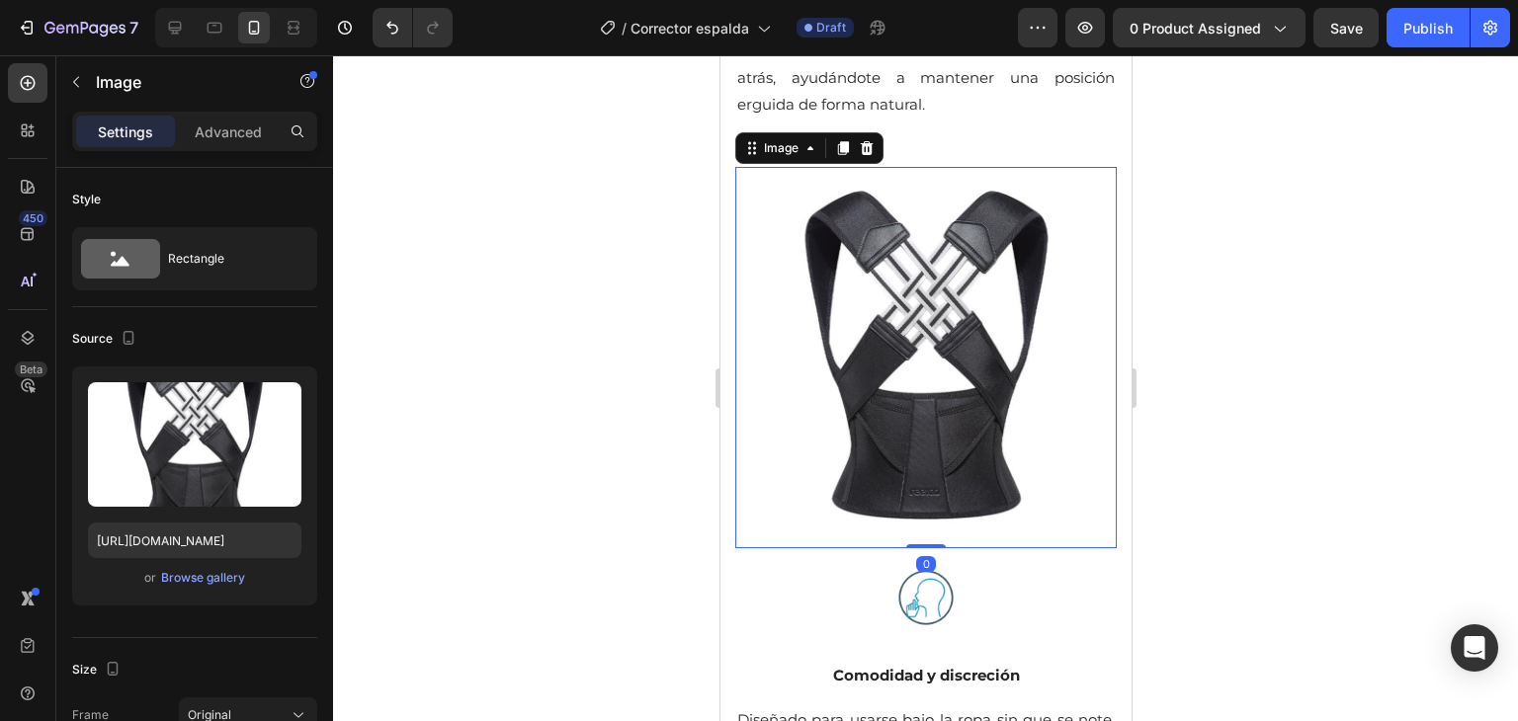
click at [1352, 370] on div at bounding box center [925, 388] width 1185 height 666
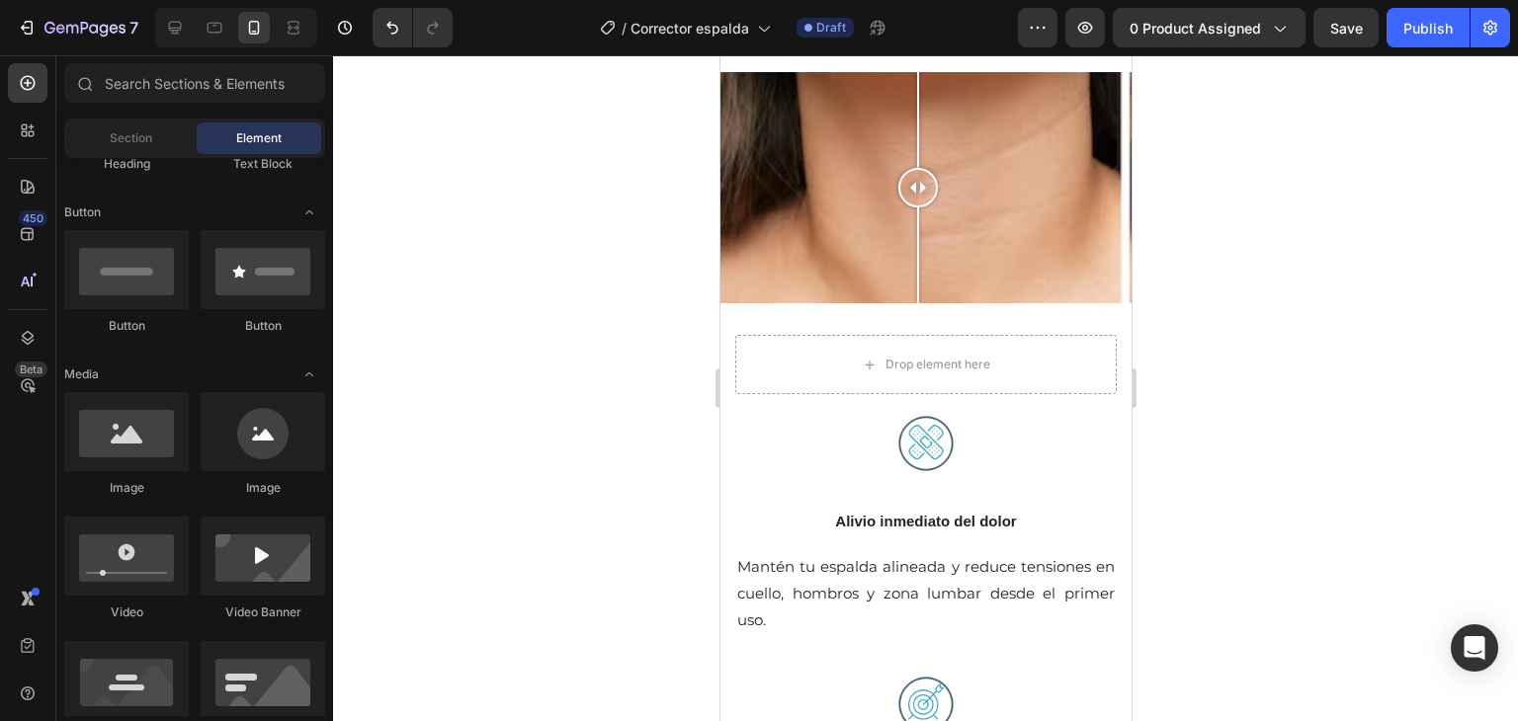
scroll to position [1763, 0]
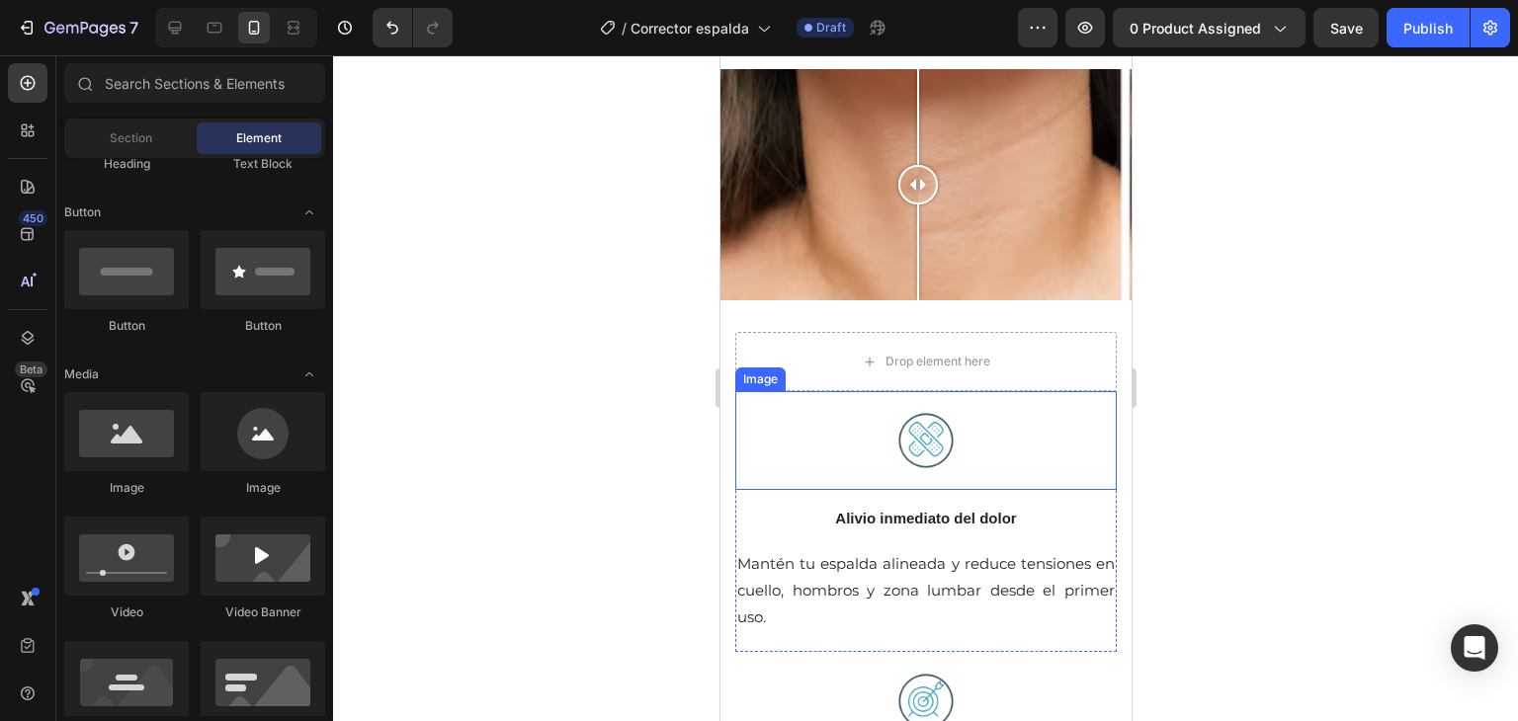
click at [799, 481] on div at bounding box center [924, 440] width 381 height 99
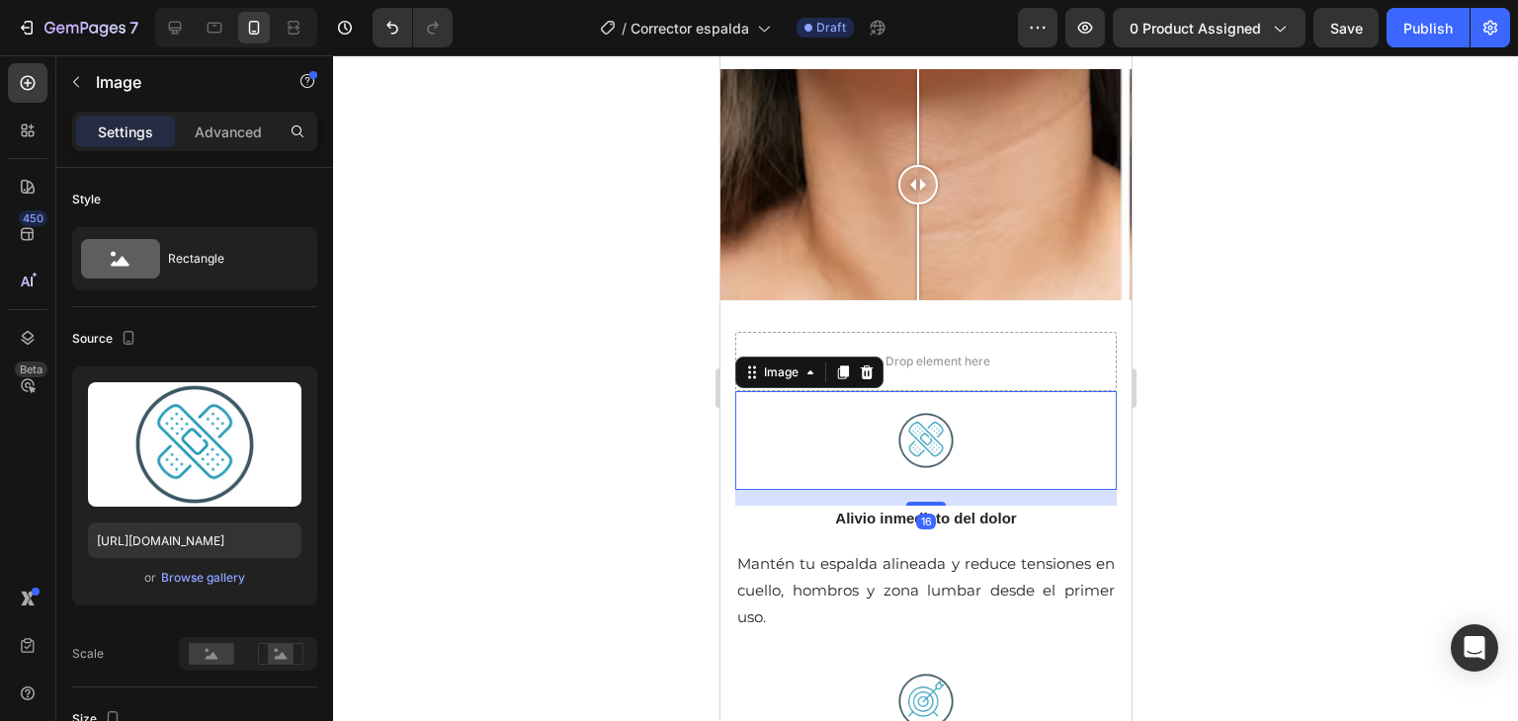
click at [1308, 420] on div at bounding box center [925, 388] width 1185 height 666
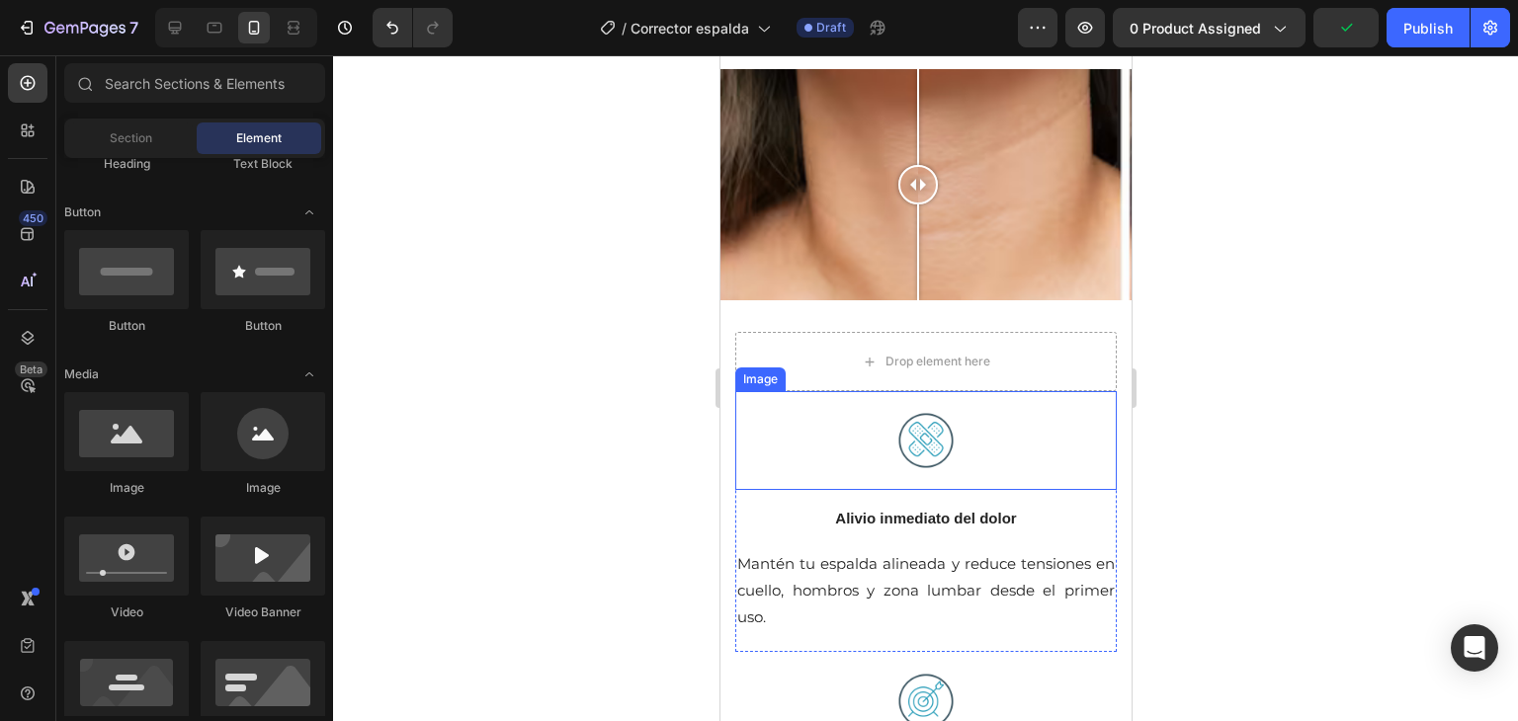
click at [1092, 424] on div at bounding box center [924, 440] width 381 height 99
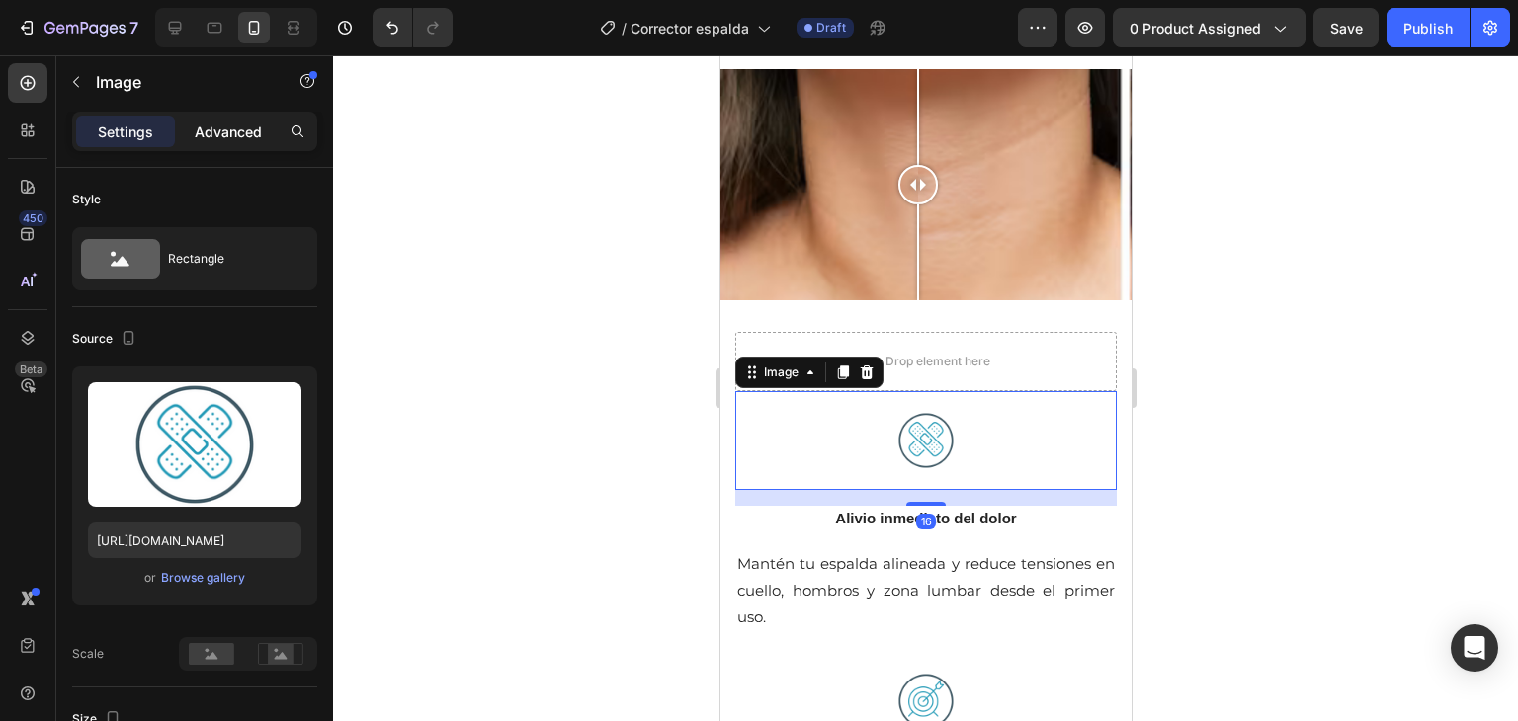
click at [214, 126] on p "Advanced" at bounding box center [228, 132] width 67 height 21
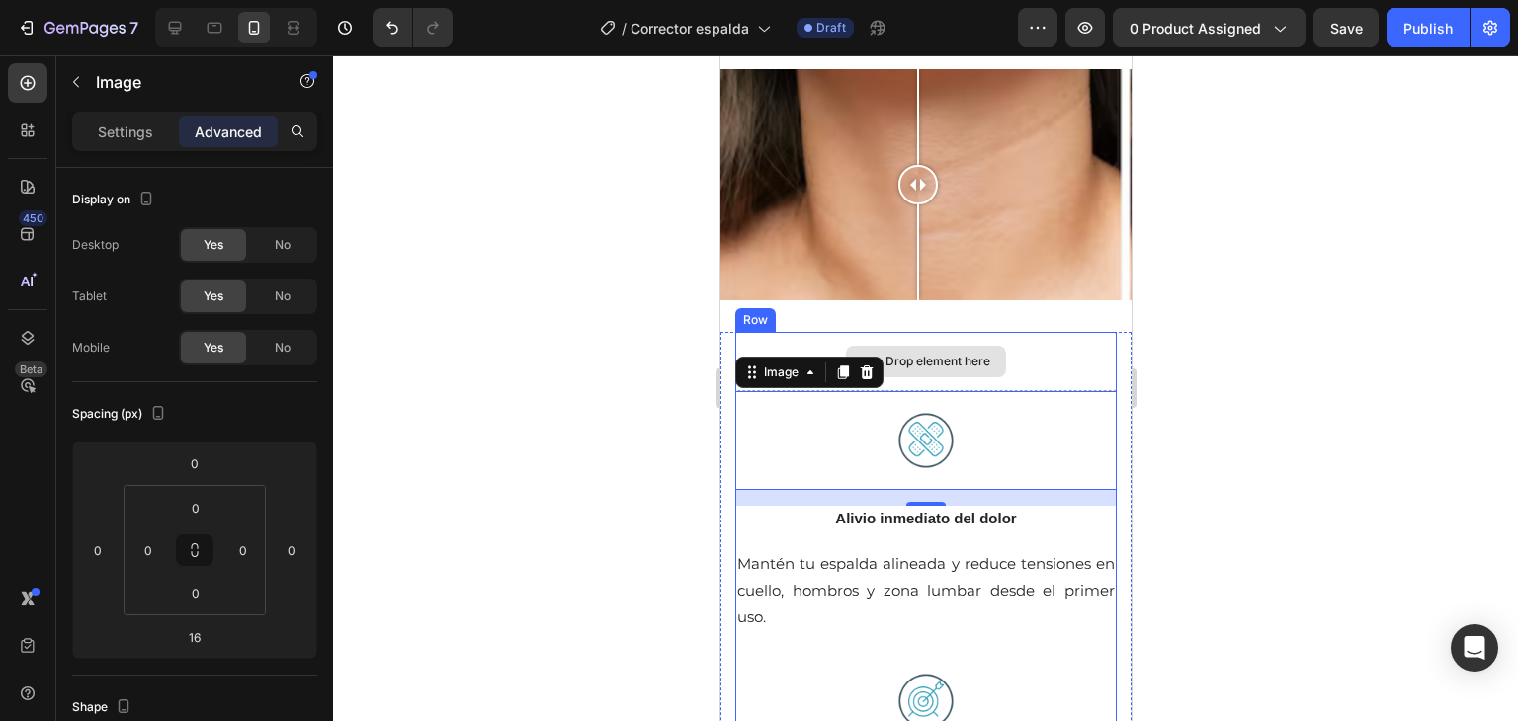
click at [1043, 360] on div "Drop element here" at bounding box center [924, 361] width 381 height 59
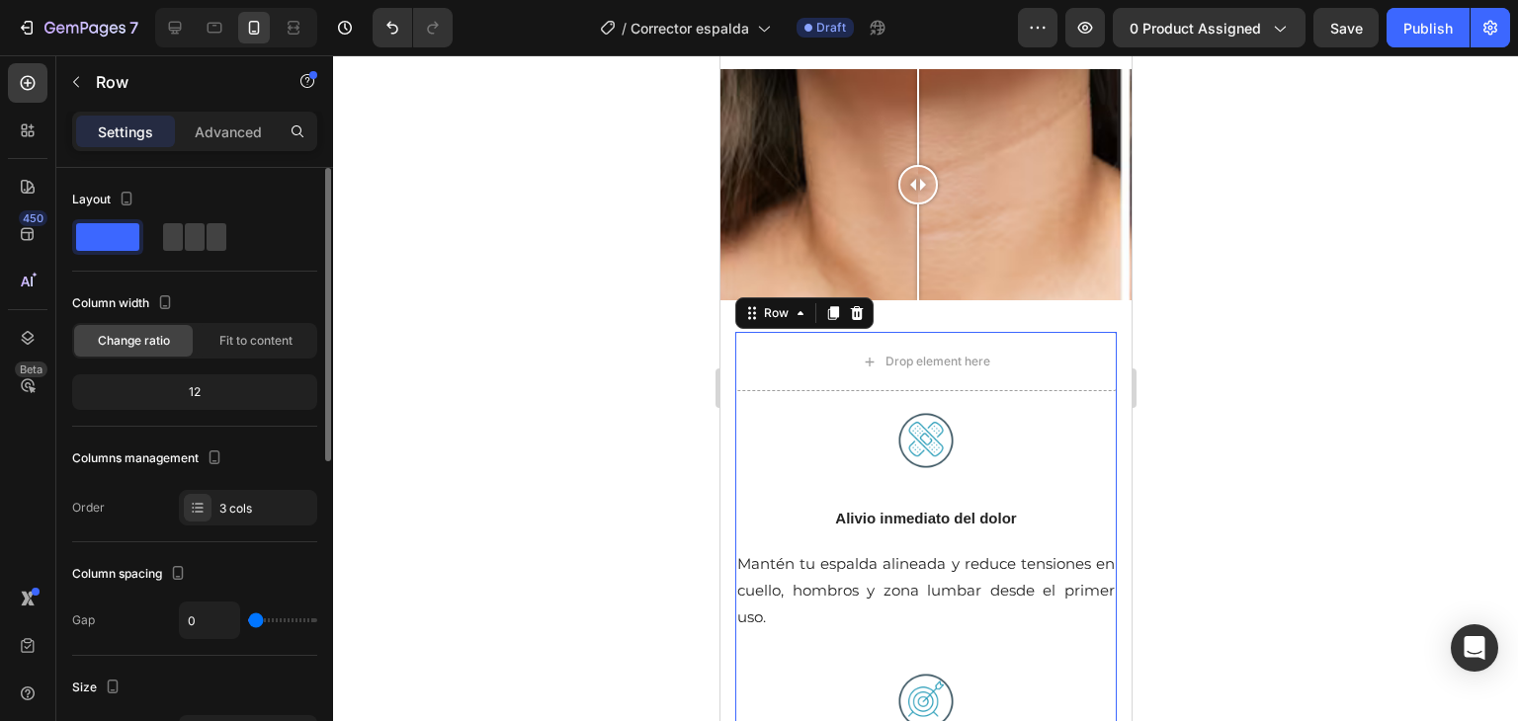
click at [230, 396] on div "12" at bounding box center [194, 392] width 237 height 28
click at [185, 233] on span at bounding box center [195, 237] width 20 height 28
type input "30"
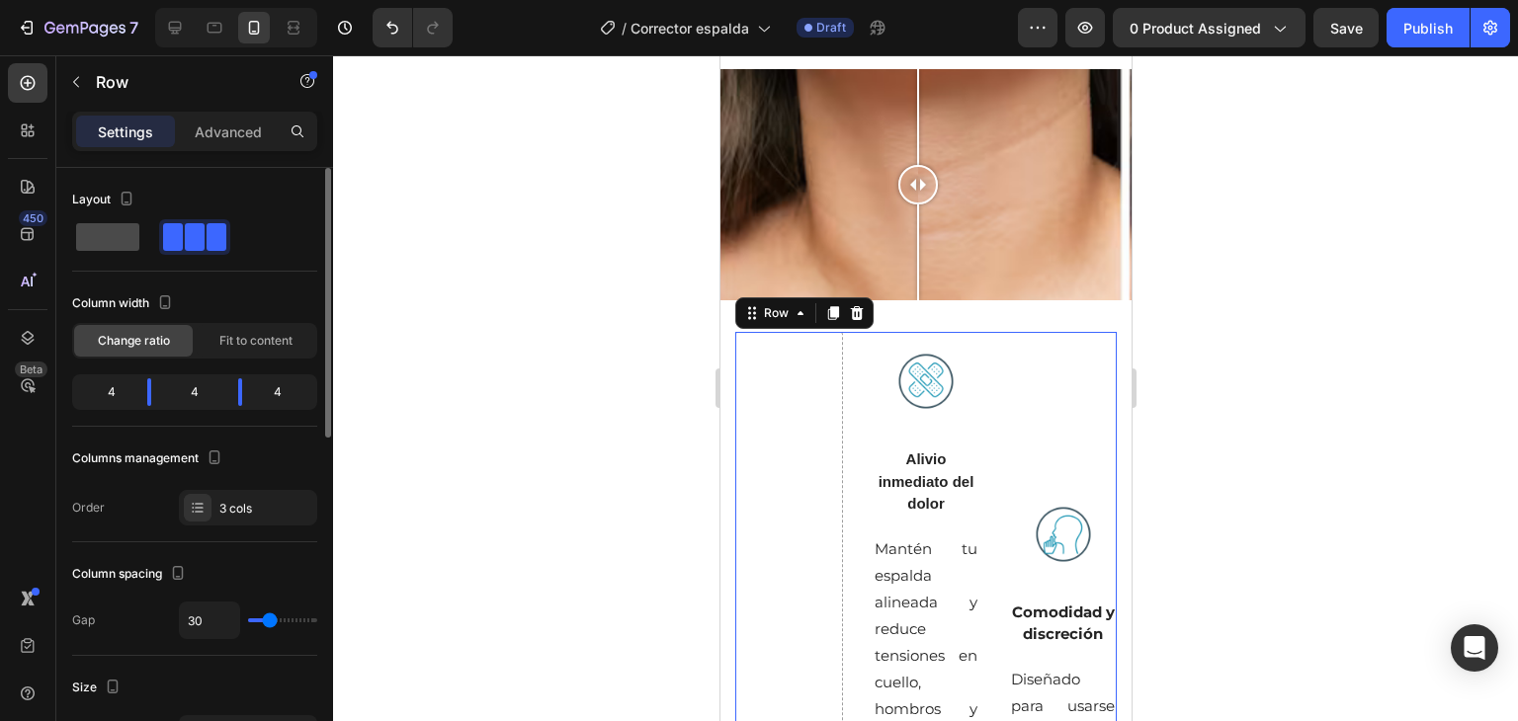
click at [101, 233] on span at bounding box center [107, 237] width 63 height 28
type input "0"
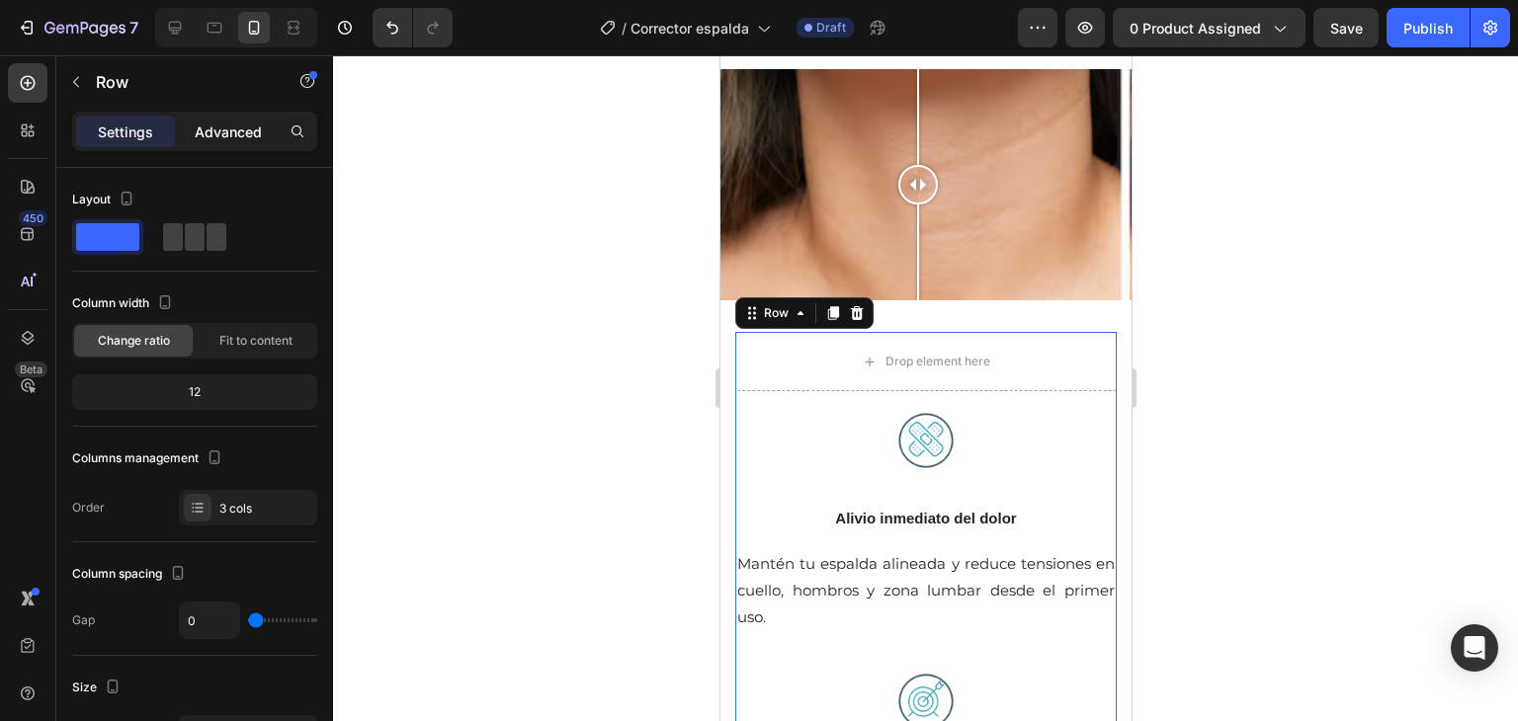
click at [203, 124] on p "Advanced" at bounding box center [228, 132] width 67 height 21
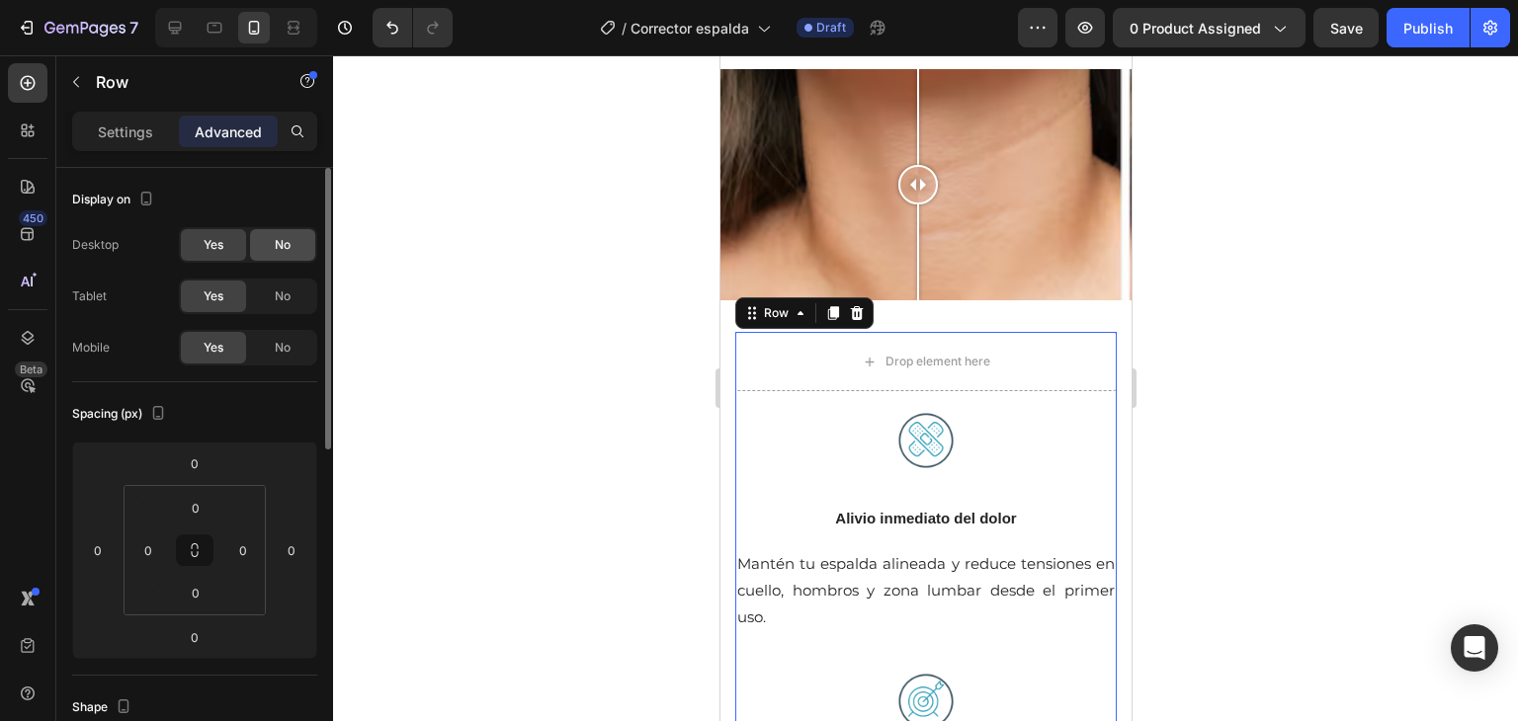
click at [277, 249] on span "No" at bounding box center [283, 245] width 16 height 18
click at [204, 243] on span "Yes" at bounding box center [214, 245] width 20 height 18
click at [285, 305] on div "No" at bounding box center [282, 297] width 65 height 32
click at [207, 304] on span "Yes" at bounding box center [214, 297] width 20 height 18
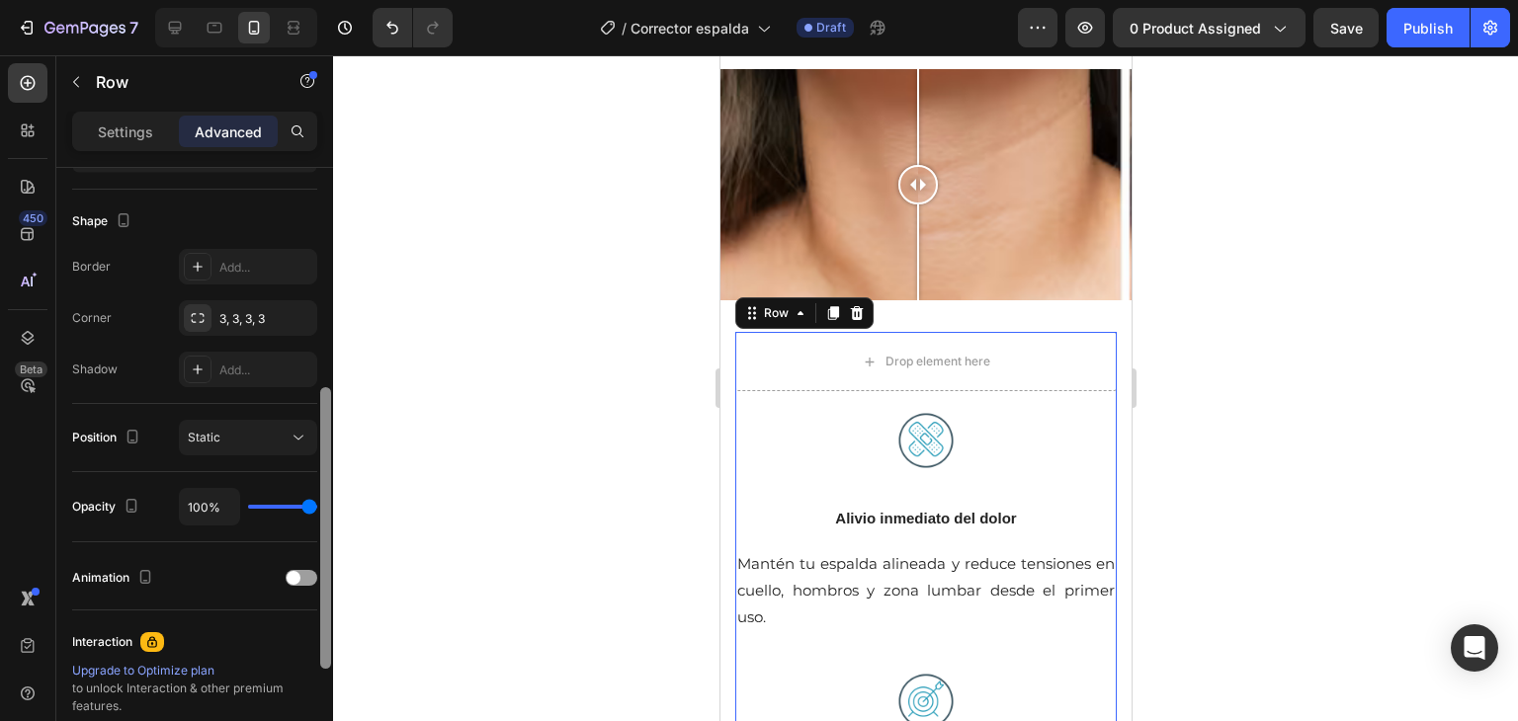
drag, startPoint x: 320, startPoint y: 250, endPoint x: 316, endPoint y: 475, distance: 225.3
click at [316, 475] on div "Display on Desktop Yes No Tablet Yes No Mobile Yes No Spacing (px) 0 0 0 0 0 0 …" at bounding box center [194, 473] width 277 height 610
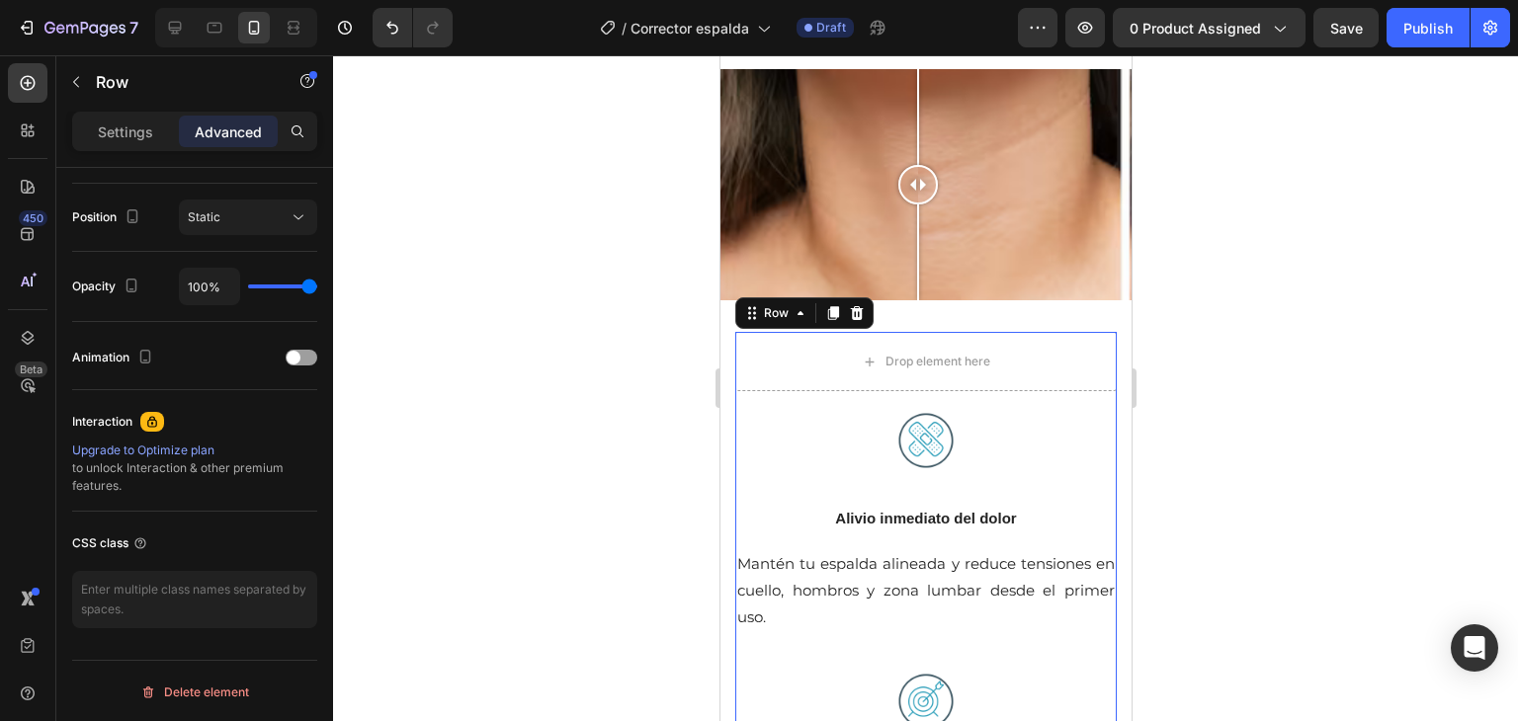
scroll to position [0, 0]
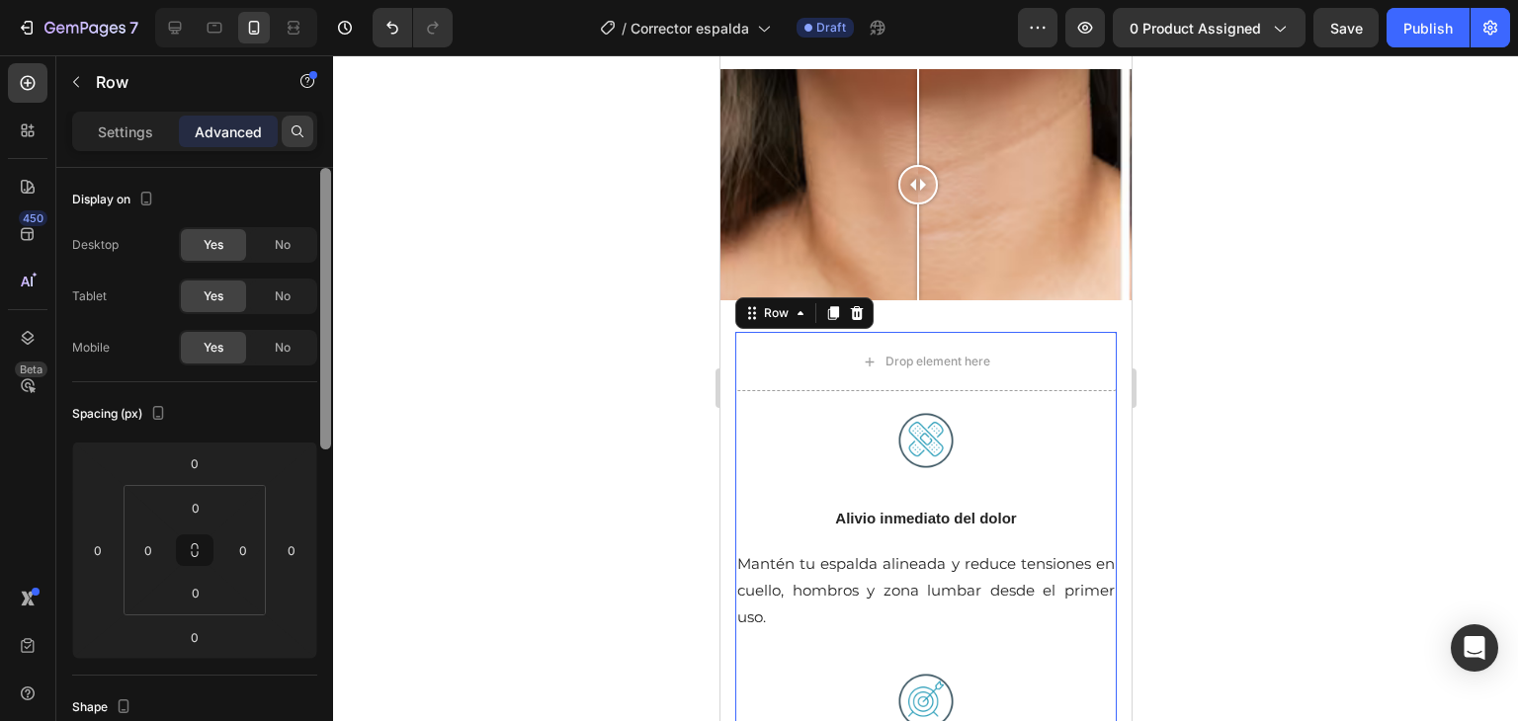
drag, startPoint x: 326, startPoint y: 463, endPoint x: 303, endPoint y: 126, distance: 337.7
click at [303, 126] on div "Settings Advanced Display on Desktop Yes No Tablet Yes No Mobile Yes No Spacing…" at bounding box center [194, 445] width 277 height 666
click at [120, 125] on p "Settings" at bounding box center [125, 132] width 55 height 21
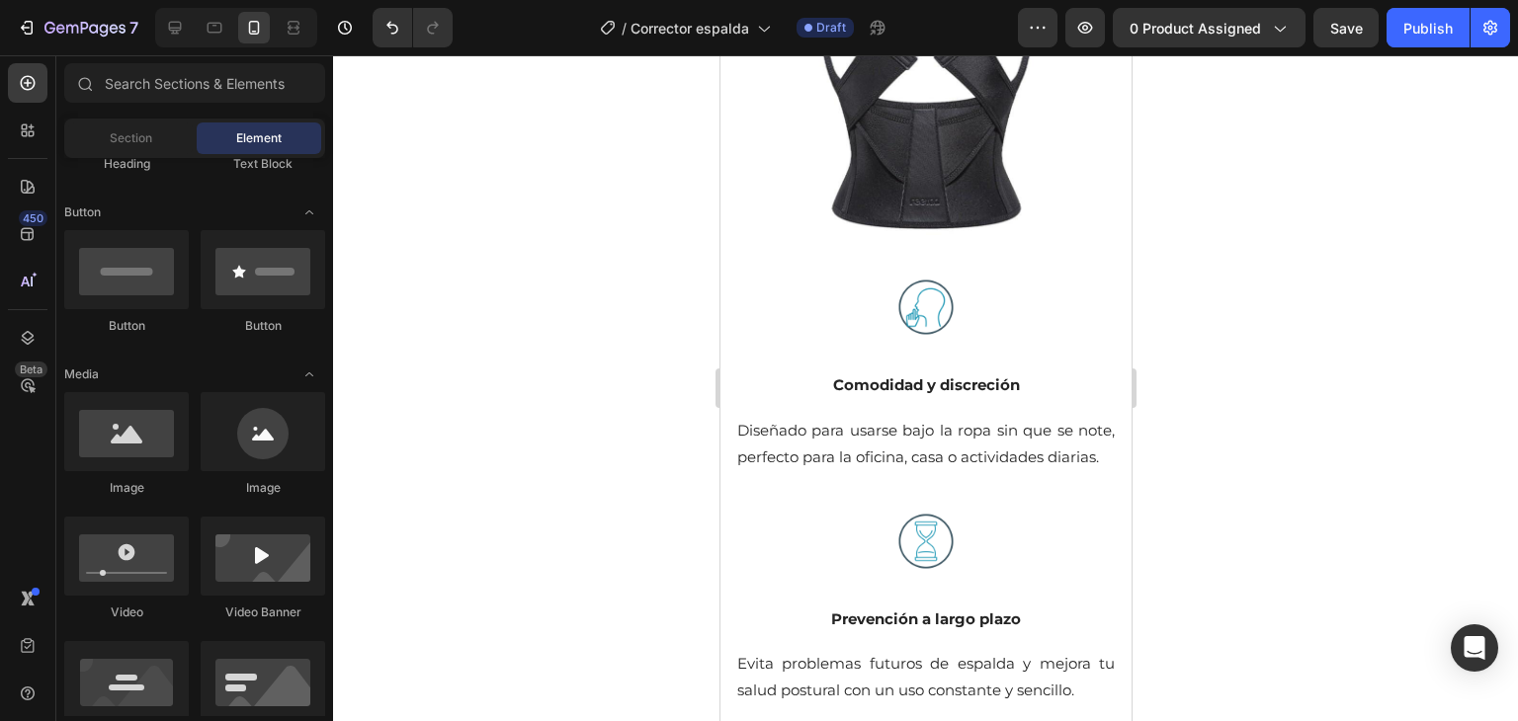
scroll to position [3333, 0]
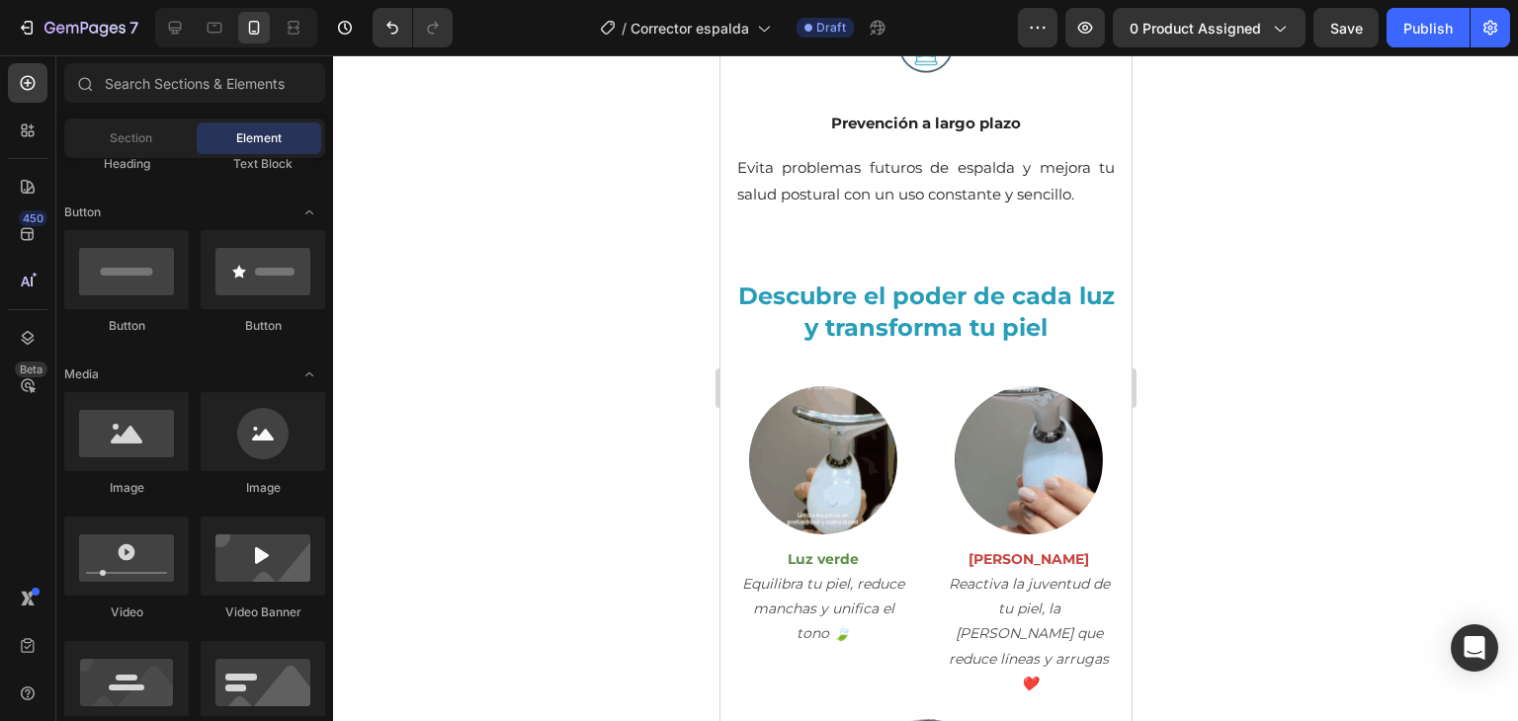
drag, startPoint x: 1123, startPoint y: 308, endPoint x: 1862, endPoint y: 539, distance: 773.5
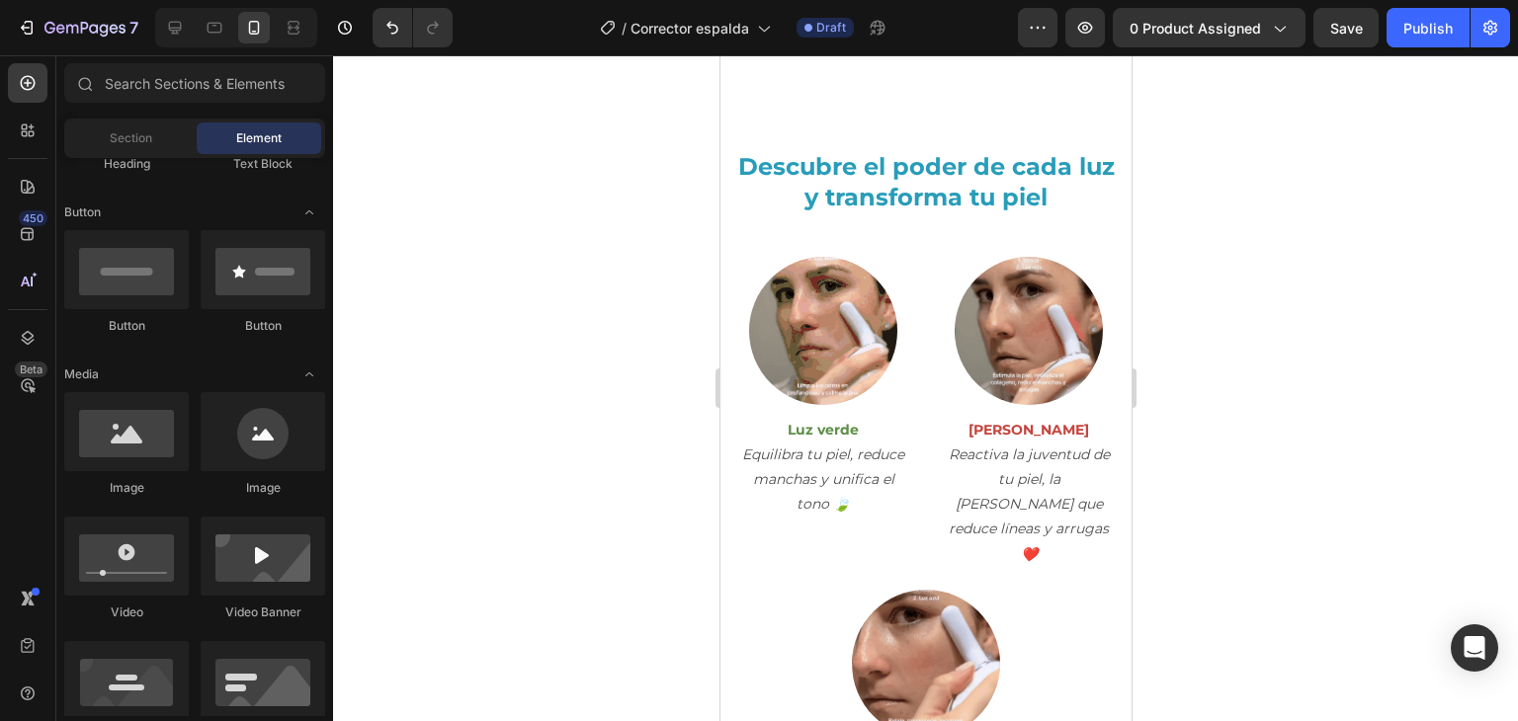
scroll to position [3561, 0]
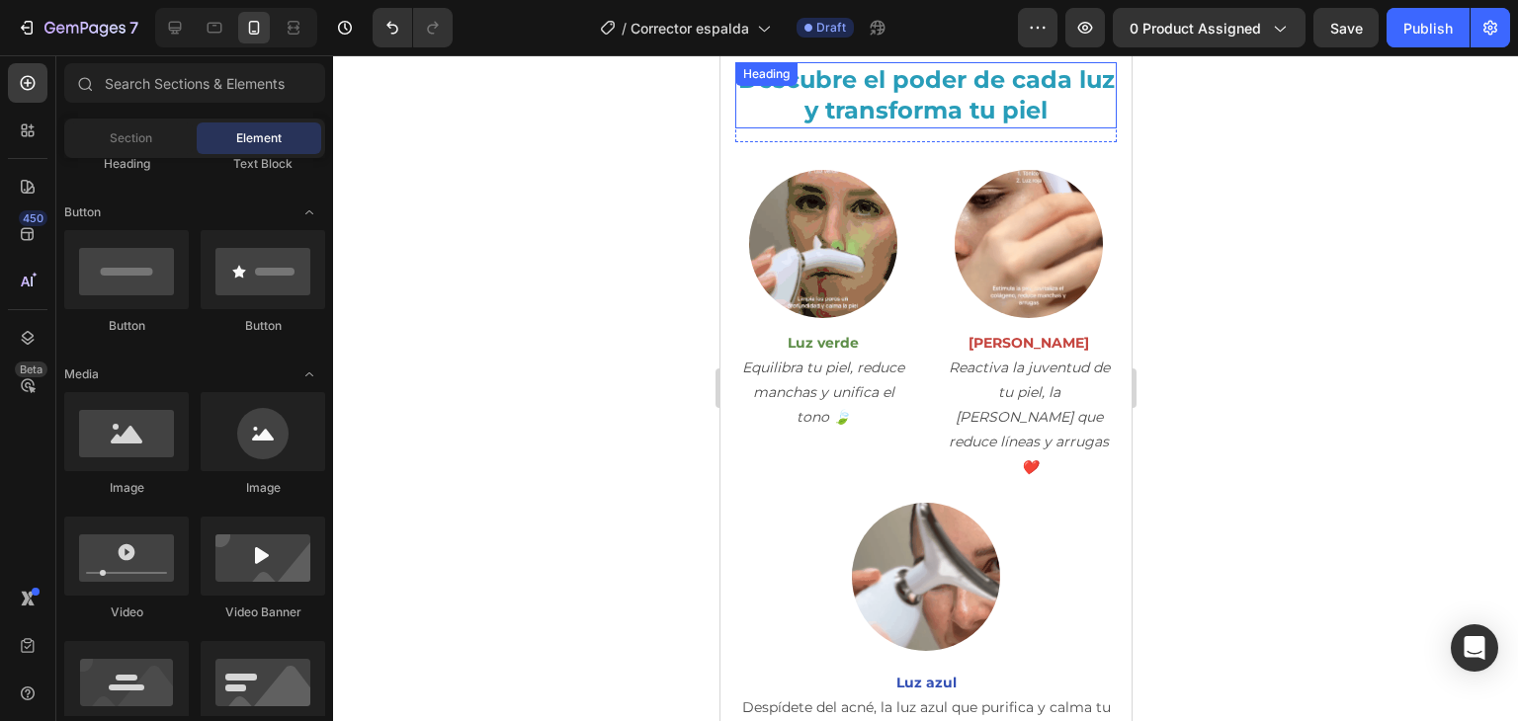
click at [875, 107] on h2 "Descubre el poder de cada luz y transforma tu piel" at bounding box center [924, 94] width 381 height 65
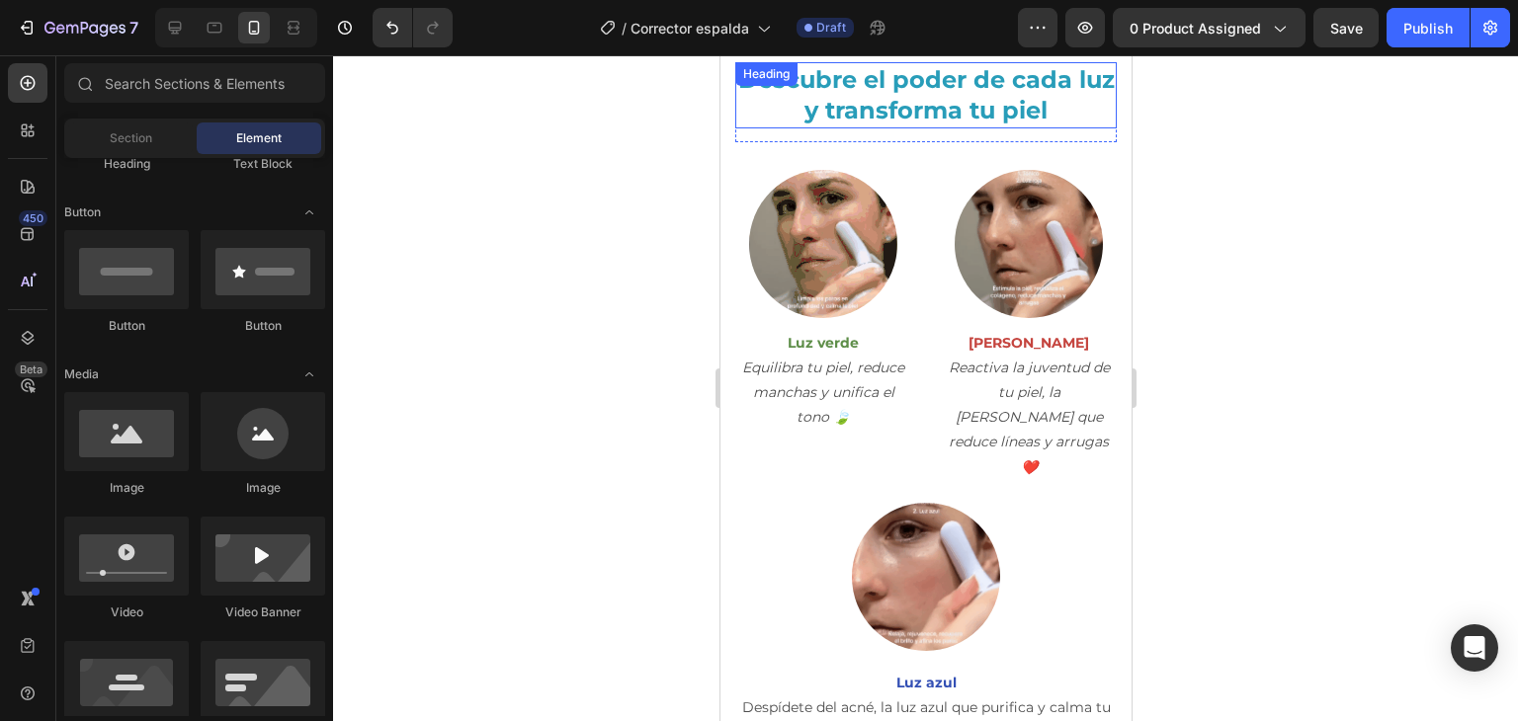
click at [875, 107] on h2 "Descubre el poder de cada luz y transforma tu piel" at bounding box center [924, 94] width 381 height 65
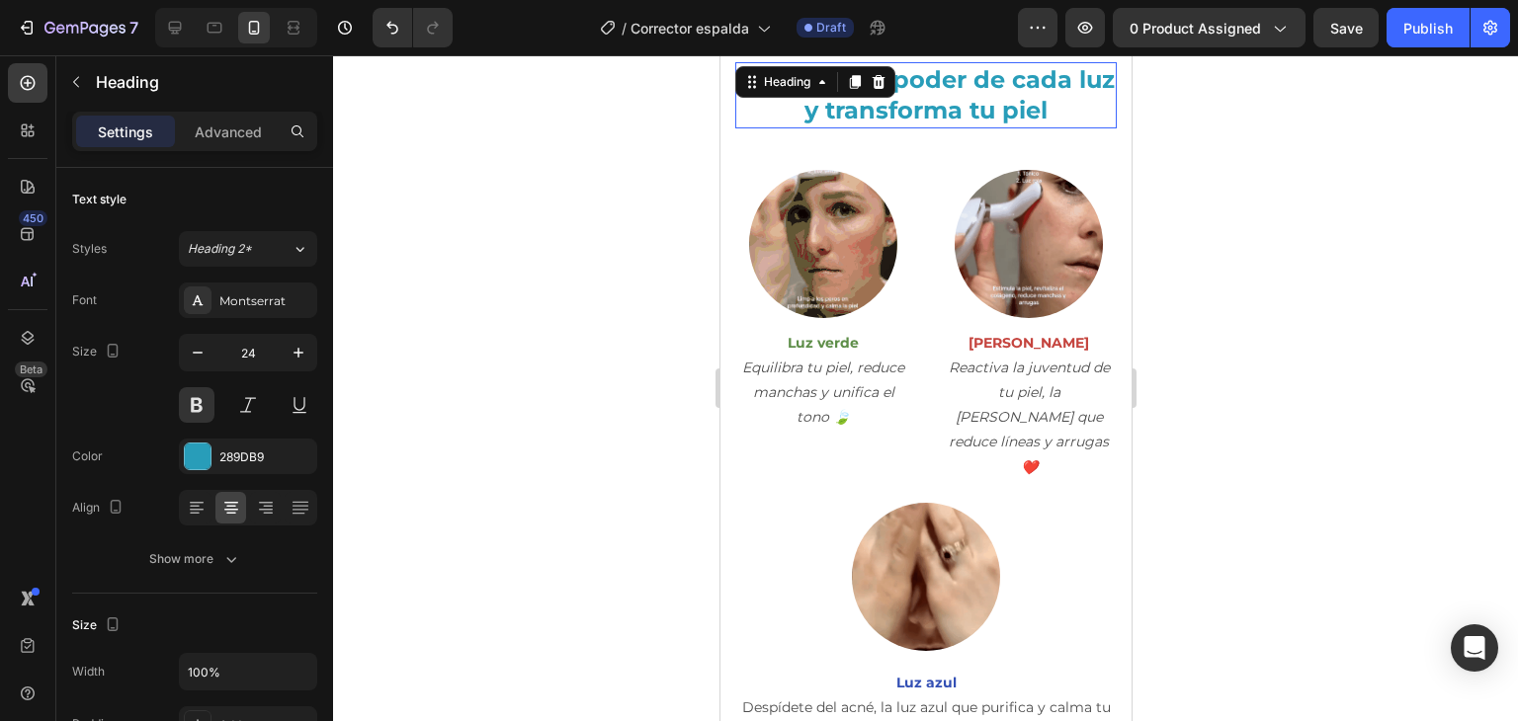
click at [875, 107] on p "Descubre el poder de cada luz y transforma tu piel" at bounding box center [924, 94] width 377 height 61
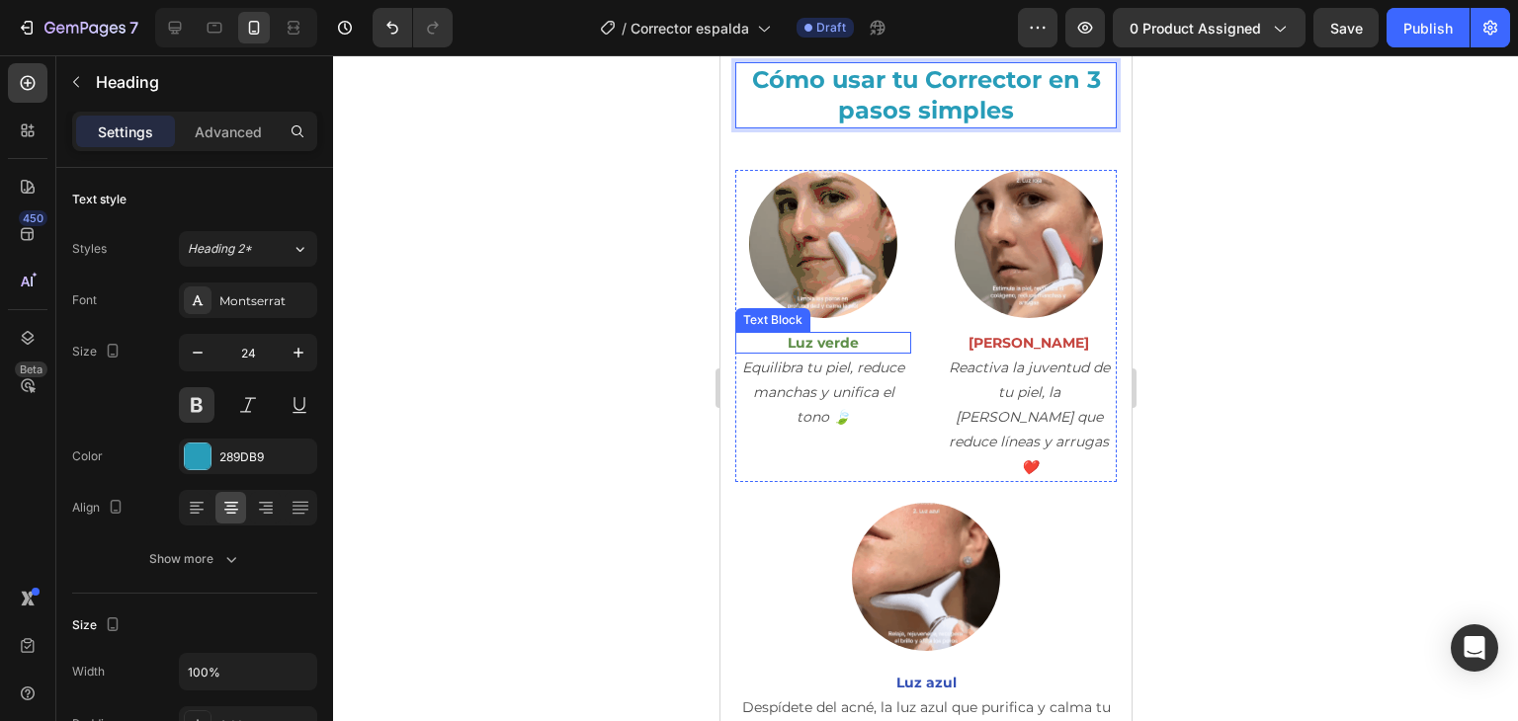
click at [793, 348] on p "Luz verde" at bounding box center [822, 343] width 172 height 18
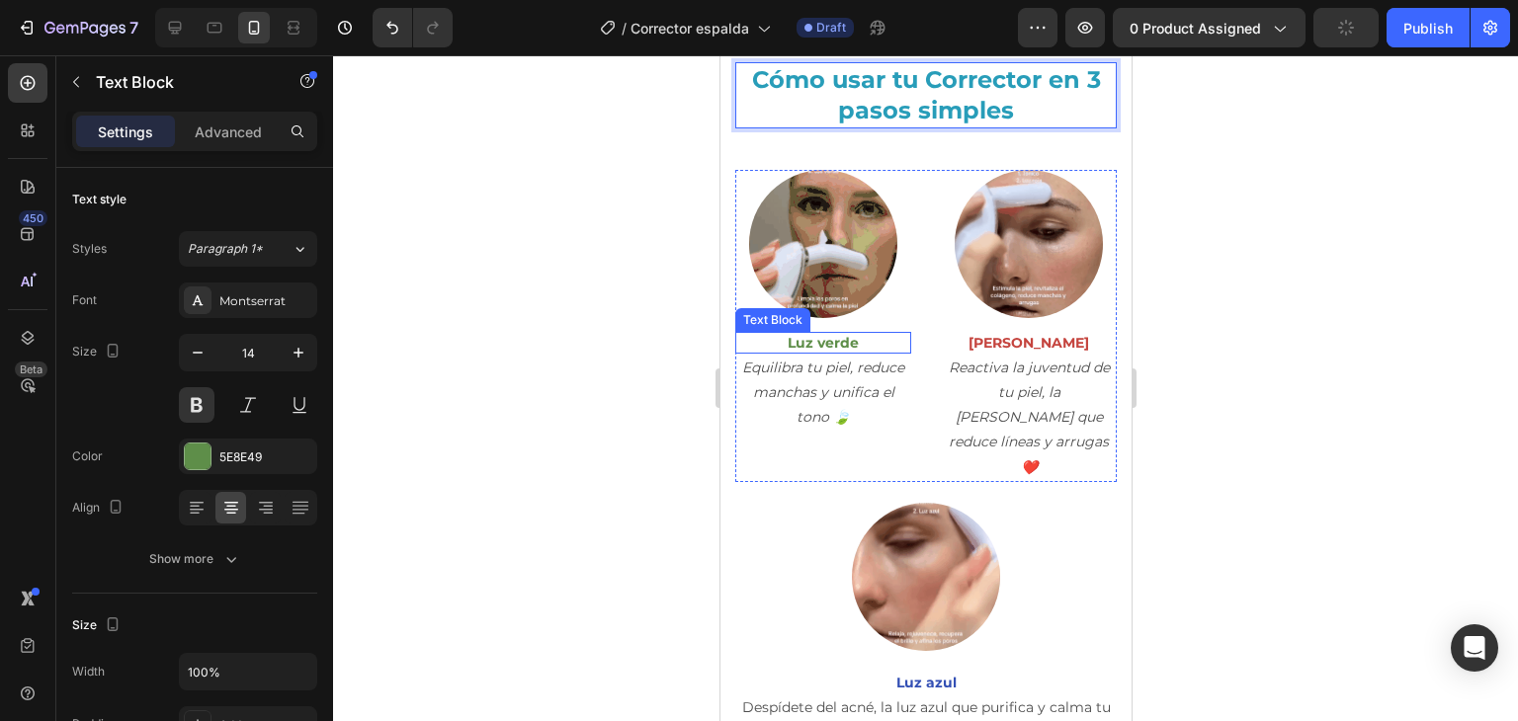
click at [793, 348] on p "Luz verde" at bounding box center [822, 343] width 172 height 18
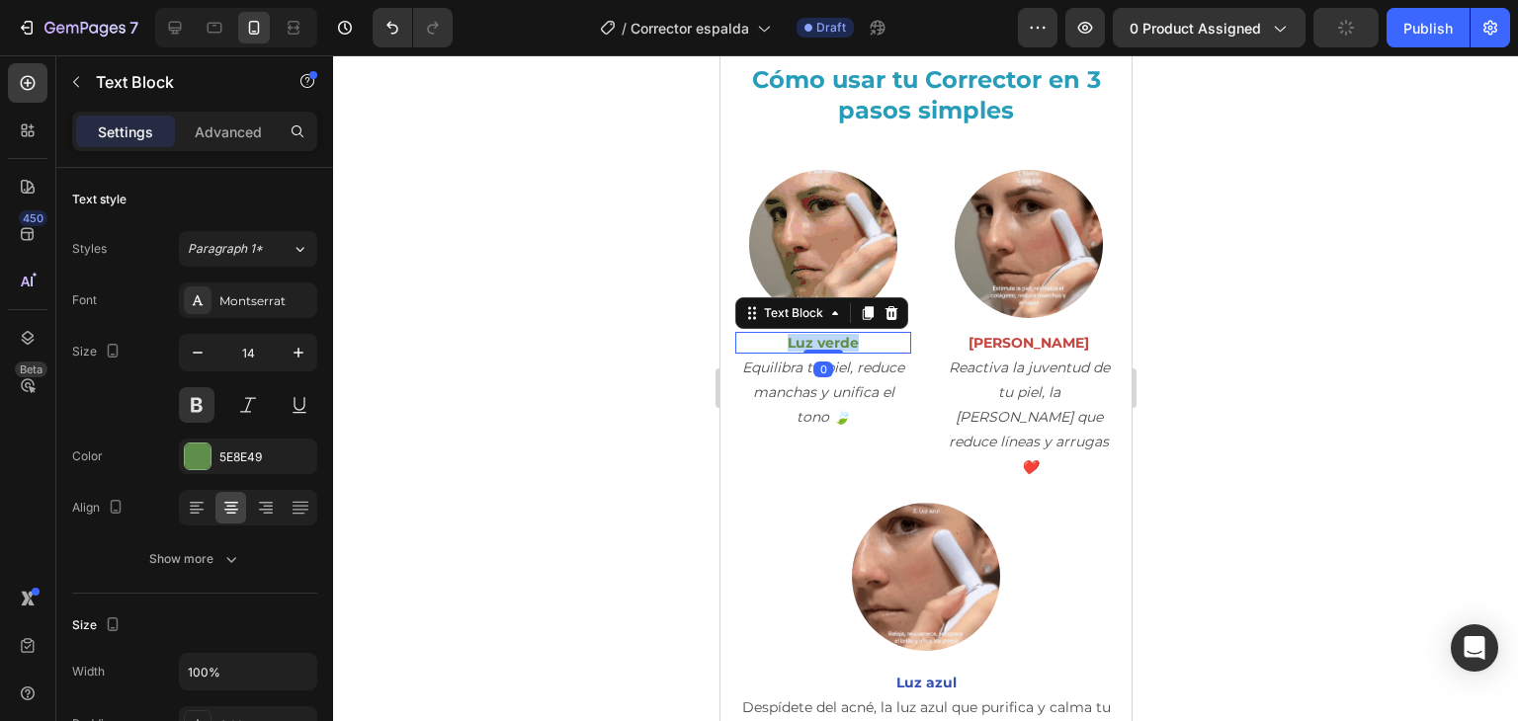
click at [793, 348] on p "Luz verde" at bounding box center [822, 343] width 172 height 18
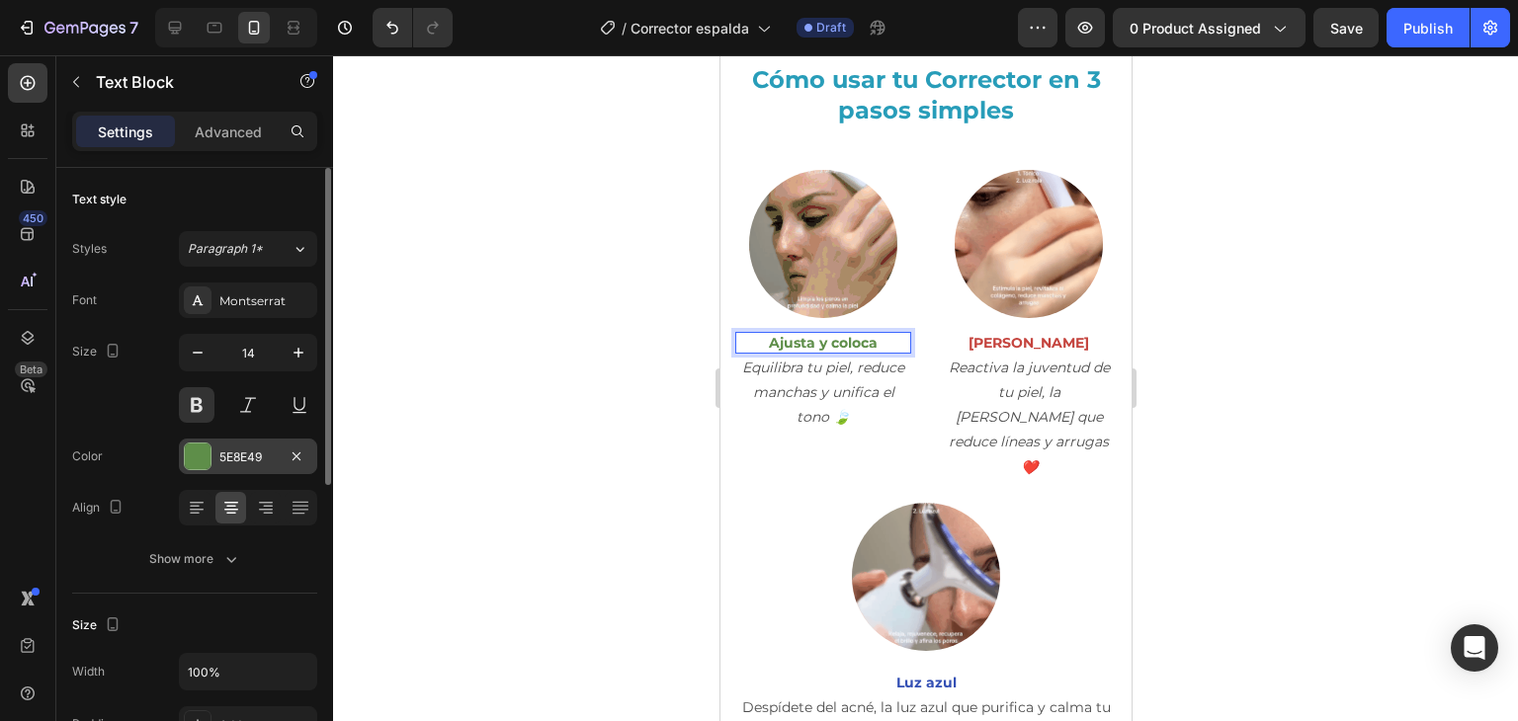
click at [257, 452] on div "5E8E49" at bounding box center [247, 458] width 57 height 18
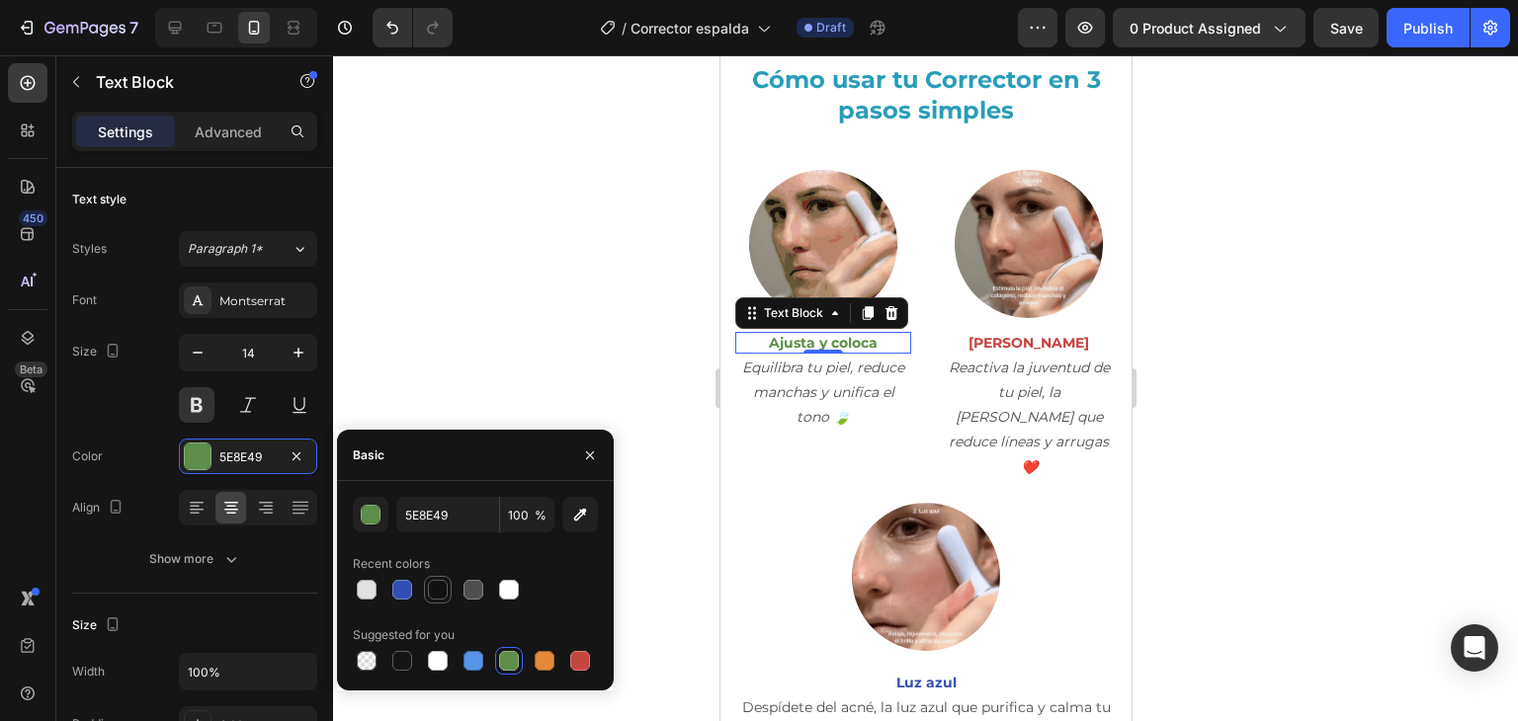
click at [429, 594] on div at bounding box center [438, 590] width 20 height 20
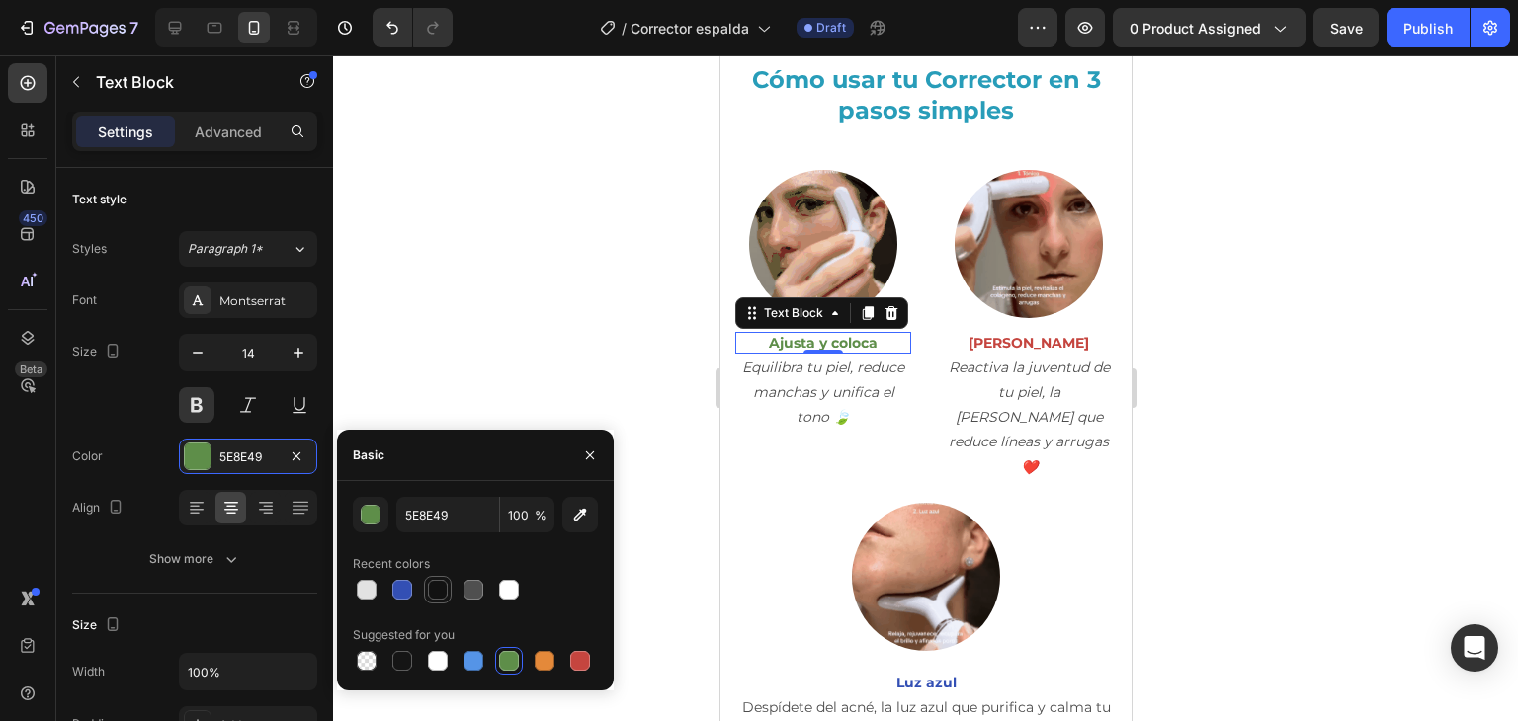
type input "121212"
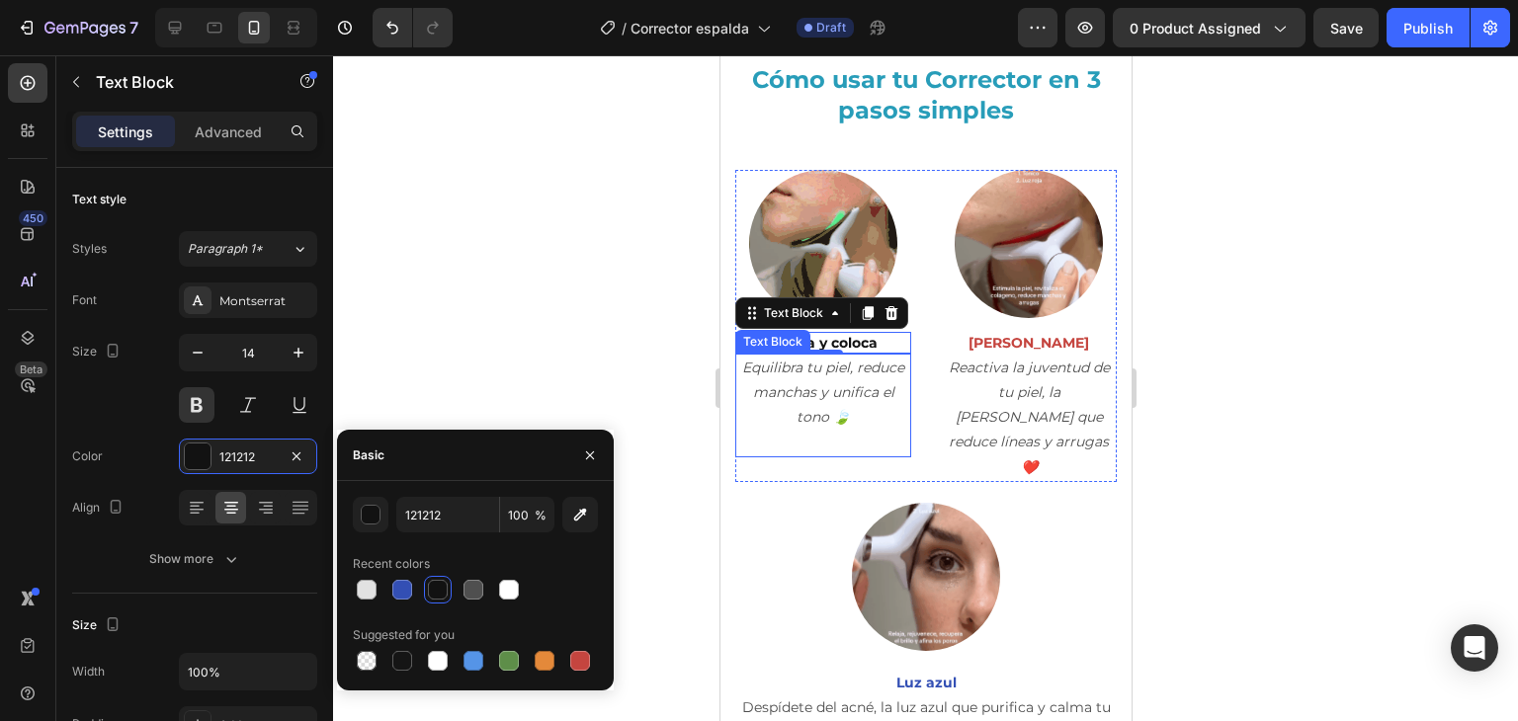
click at [782, 391] on p "Equilibra tu piel, reduce manchas y unifica el tono 🍃" at bounding box center [822, 393] width 172 height 75
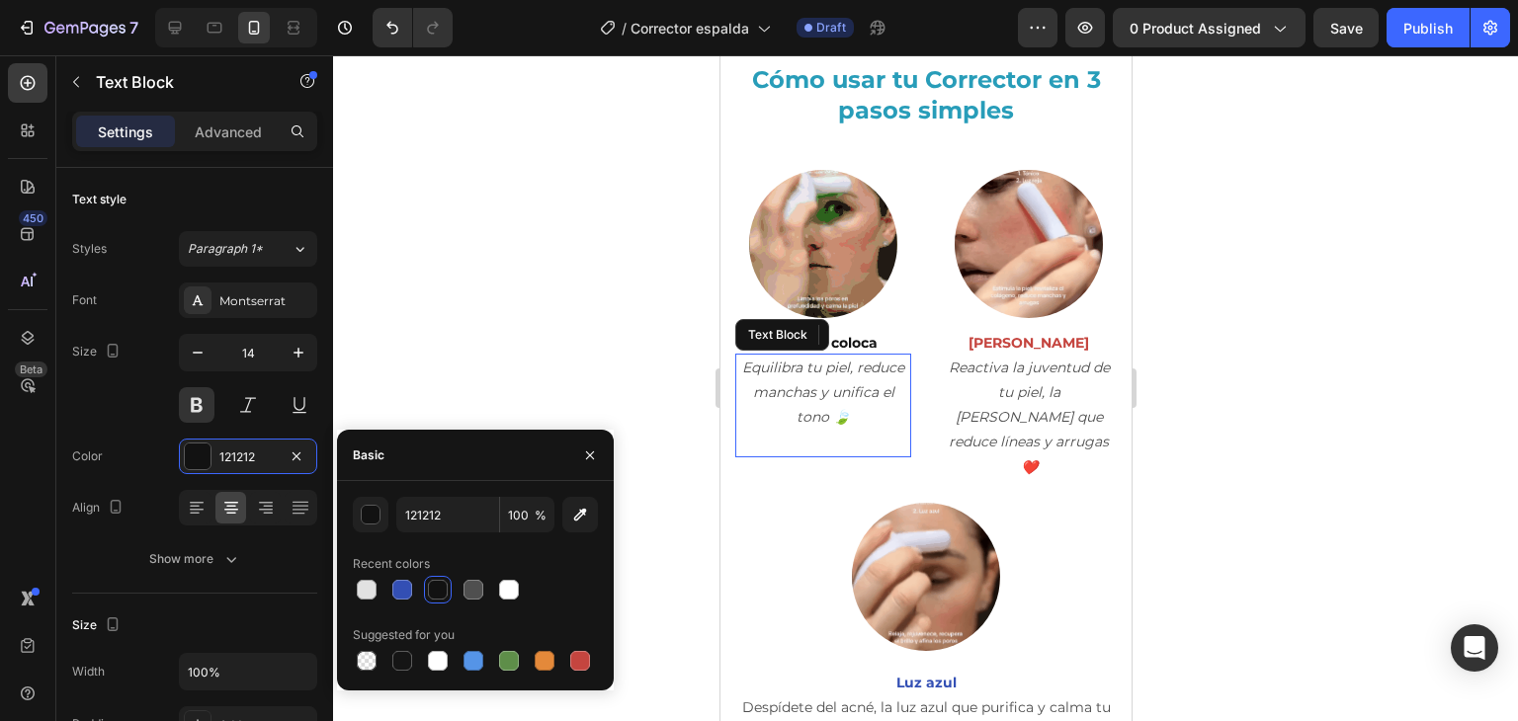
click at [782, 391] on p "Equilibra tu piel, reduce manchas y unifica el tono 🍃" at bounding box center [822, 393] width 172 height 75
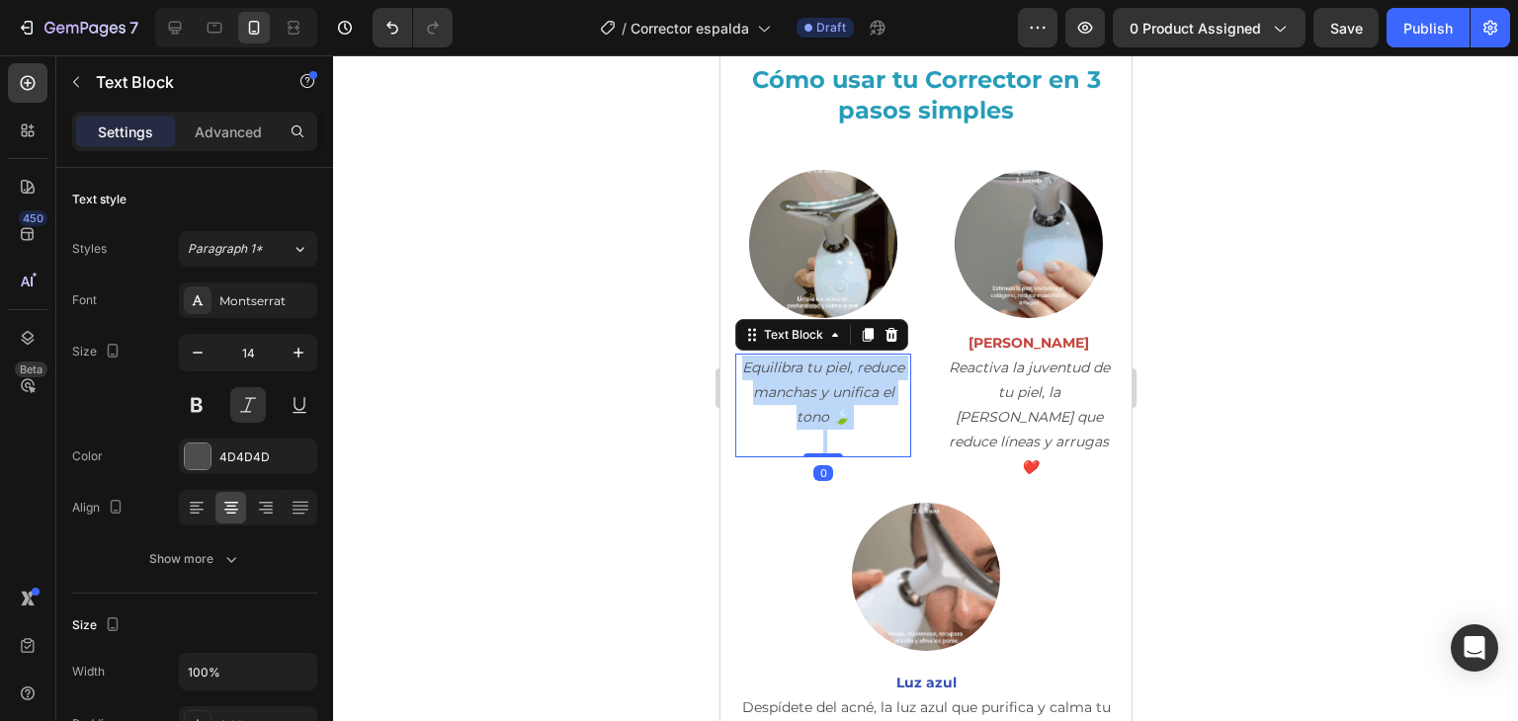
click at [782, 391] on p "Equilibra tu piel, reduce manchas y unifica el tono 🍃" at bounding box center [822, 393] width 172 height 75
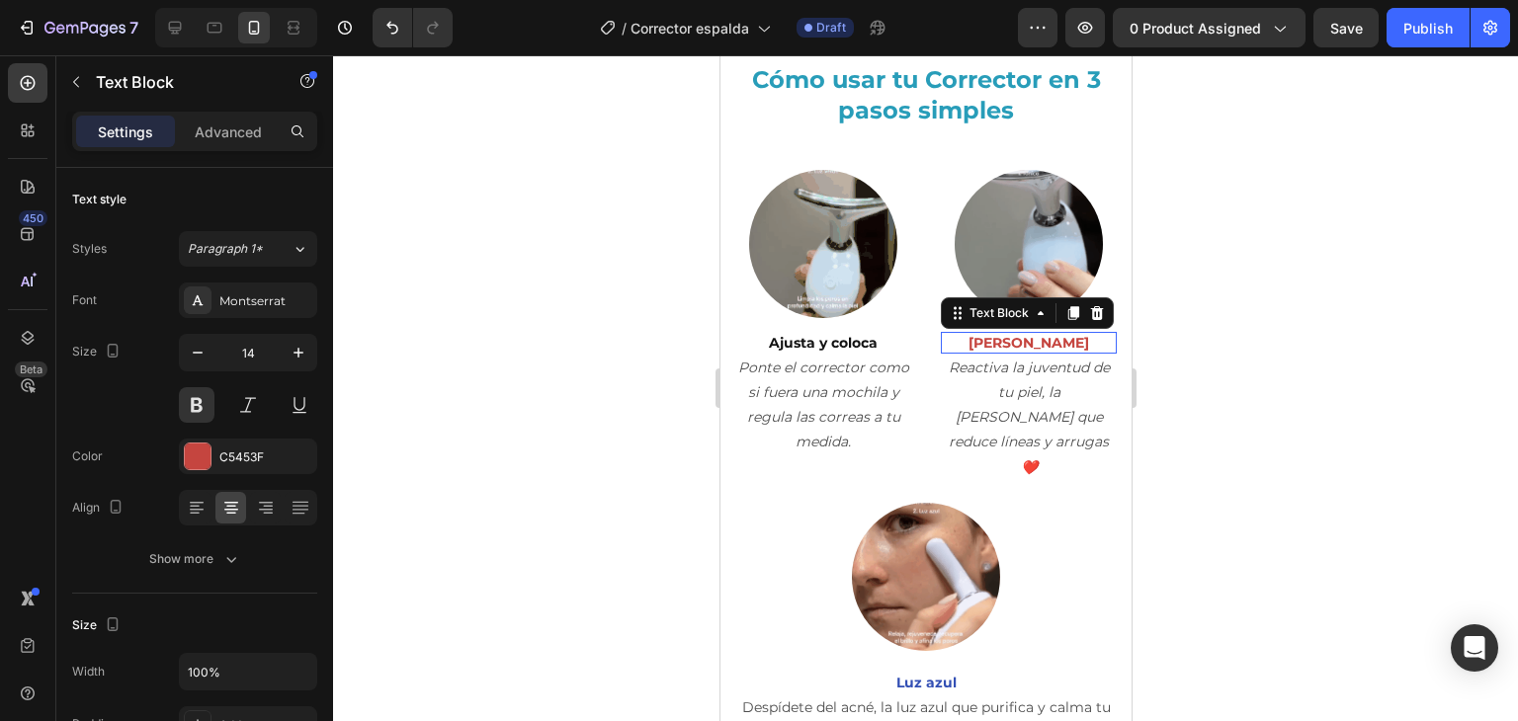
click at [1032, 334] on p "[PERSON_NAME]" at bounding box center [1028, 343] width 172 height 18
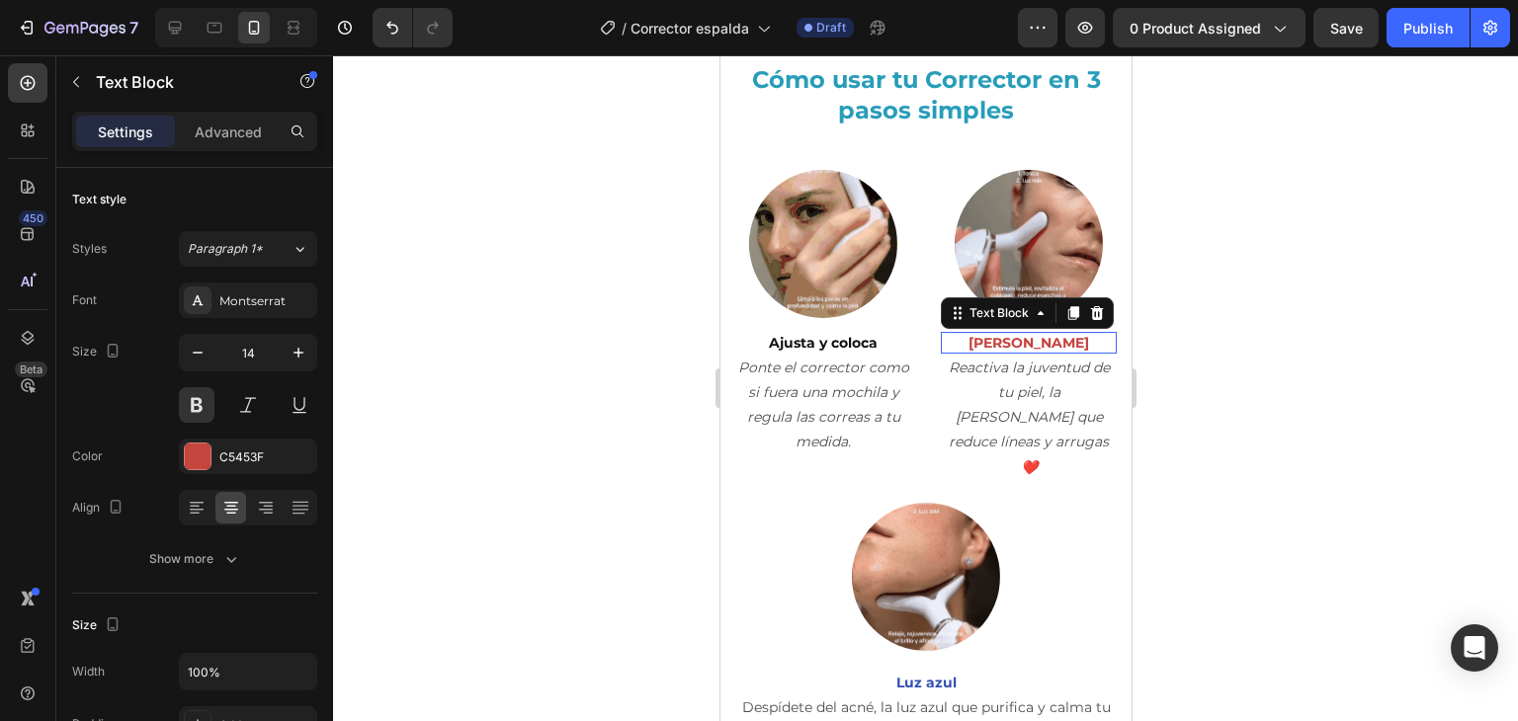
click at [1032, 334] on p "[PERSON_NAME]" at bounding box center [1028, 343] width 172 height 18
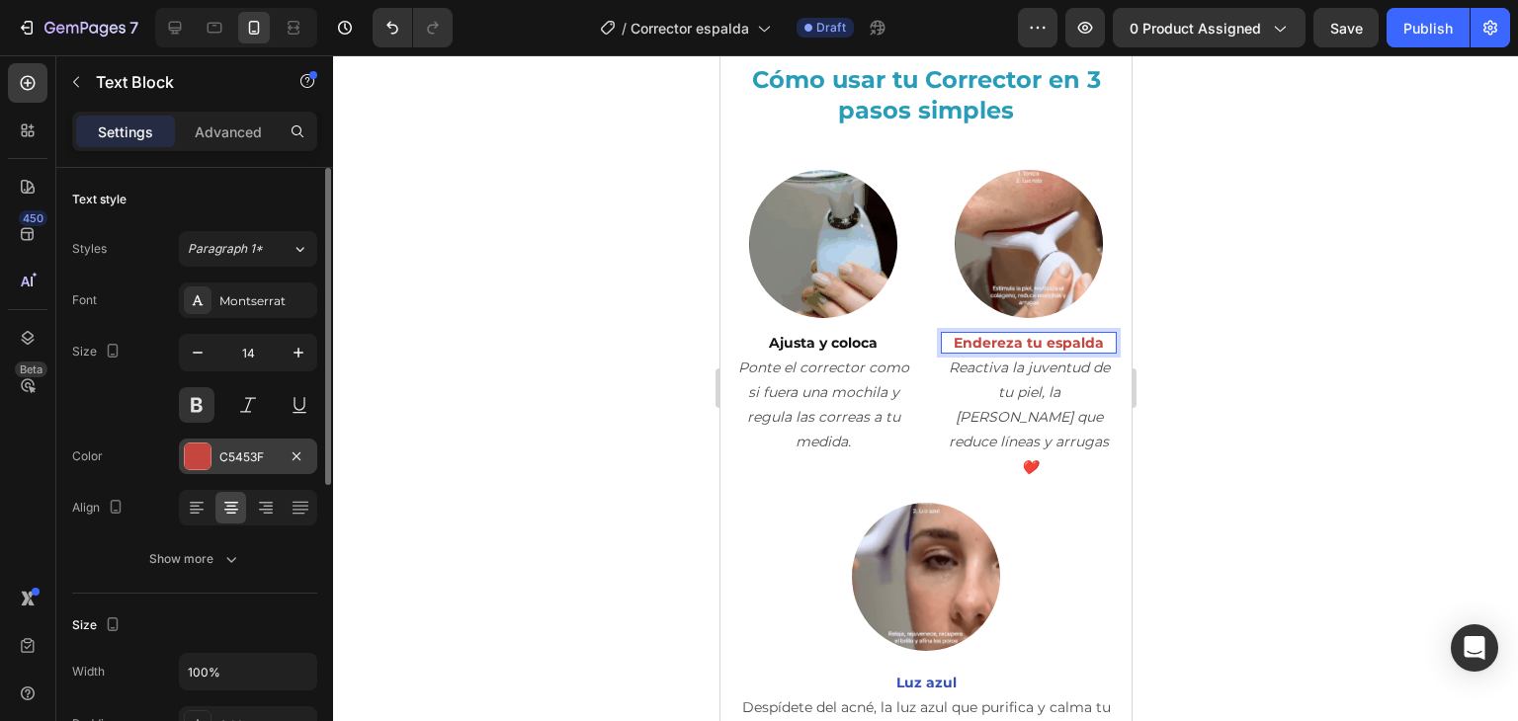
click at [221, 449] on div "C5453F" at bounding box center [247, 458] width 57 height 18
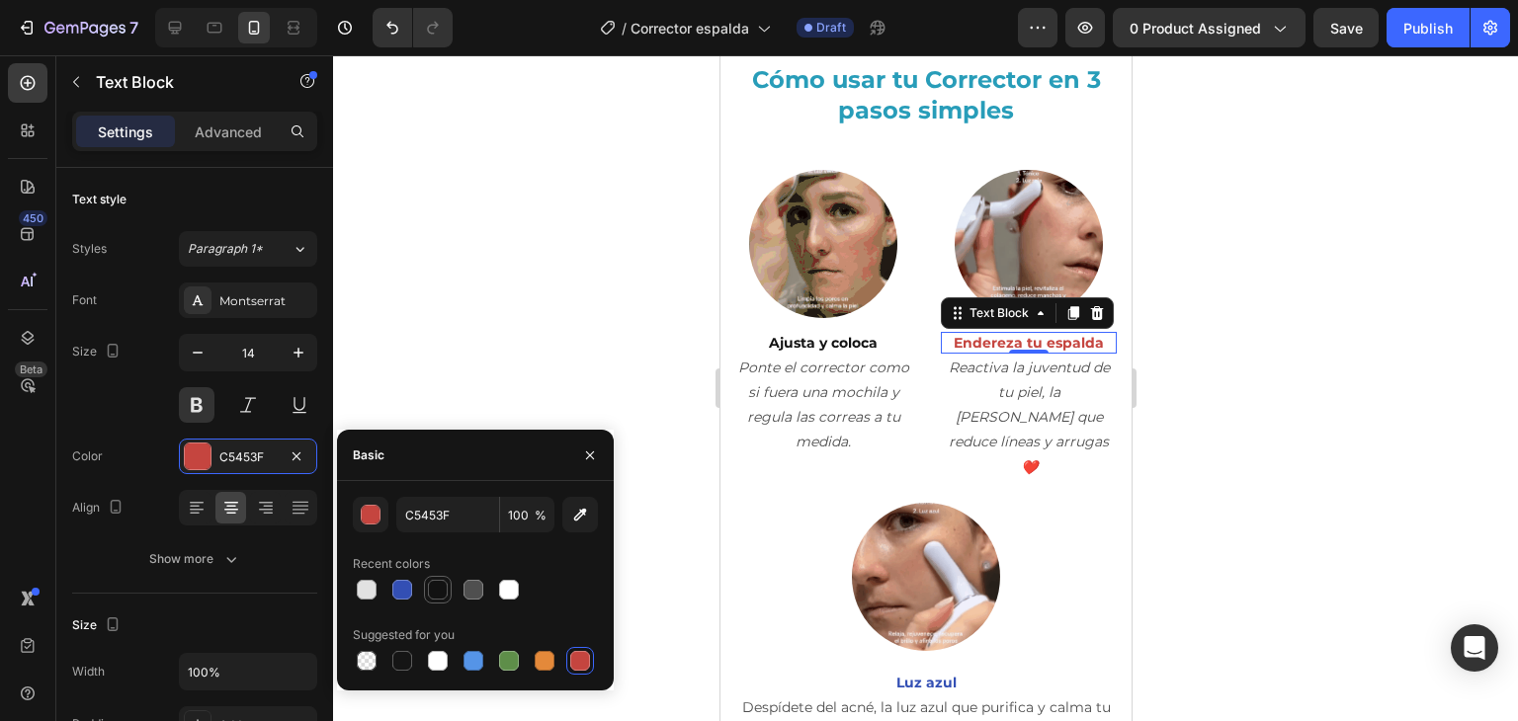
click at [439, 585] on div at bounding box center [438, 590] width 20 height 20
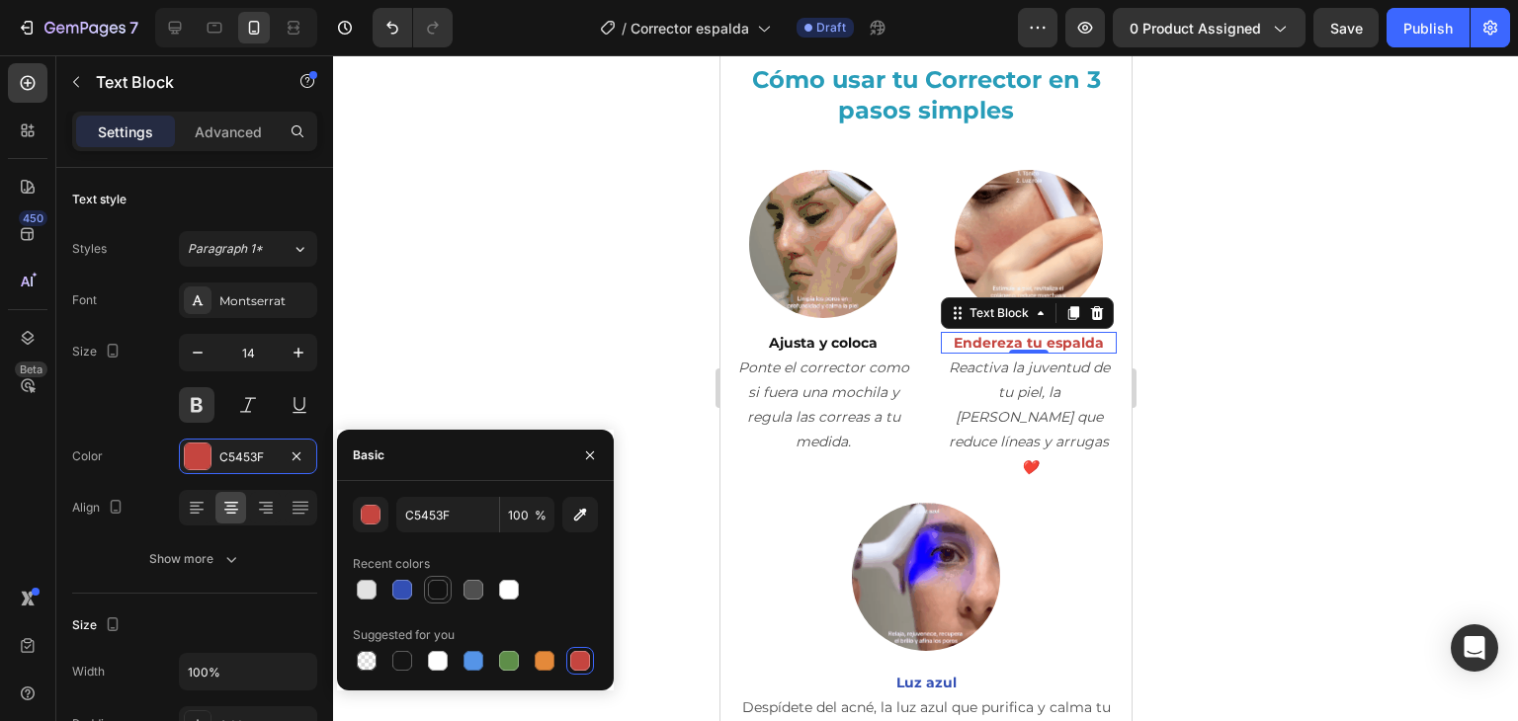
type input "121212"
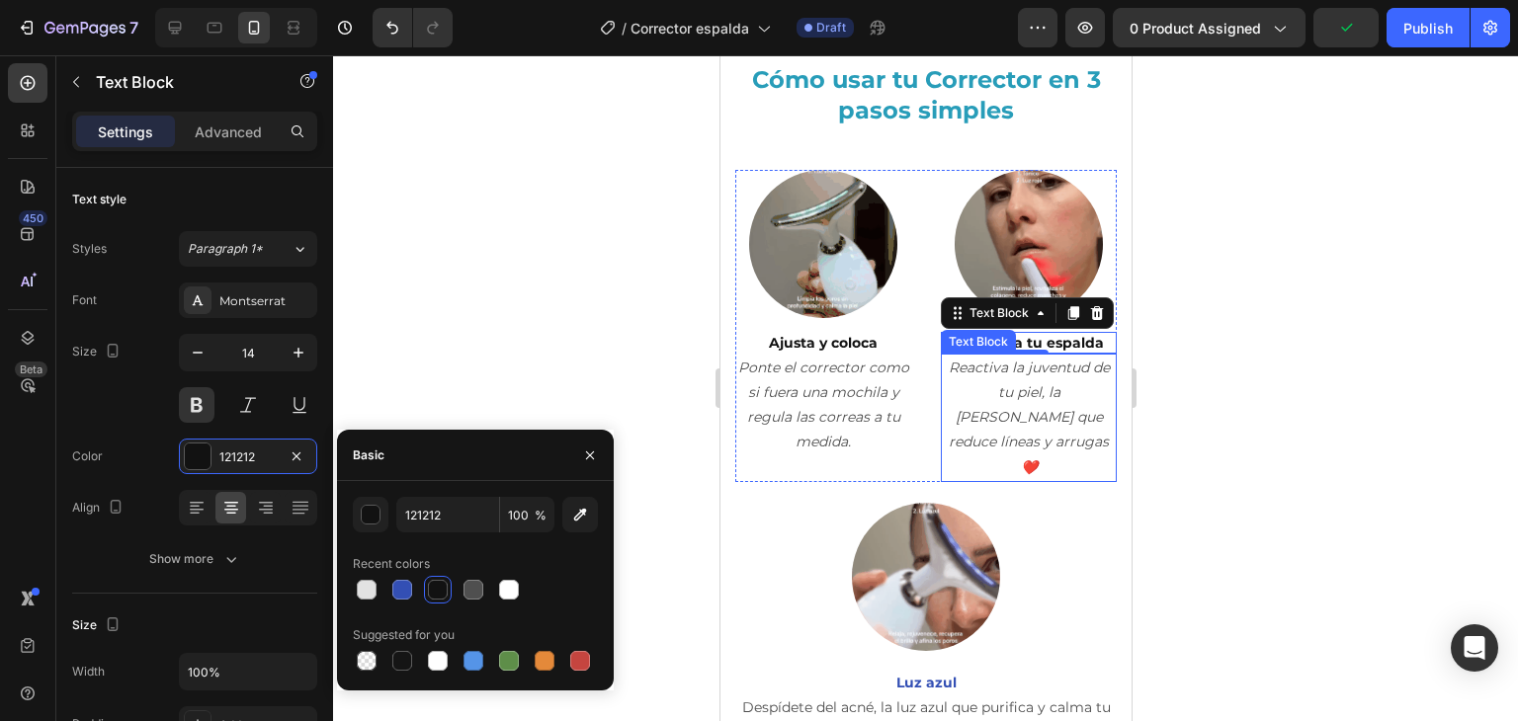
click at [985, 411] on p "Reactiva la juventud de tu piel, la [PERSON_NAME] que reduce líneas y arrugas ❤️" at bounding box center [1028, 418] width 172 height 124
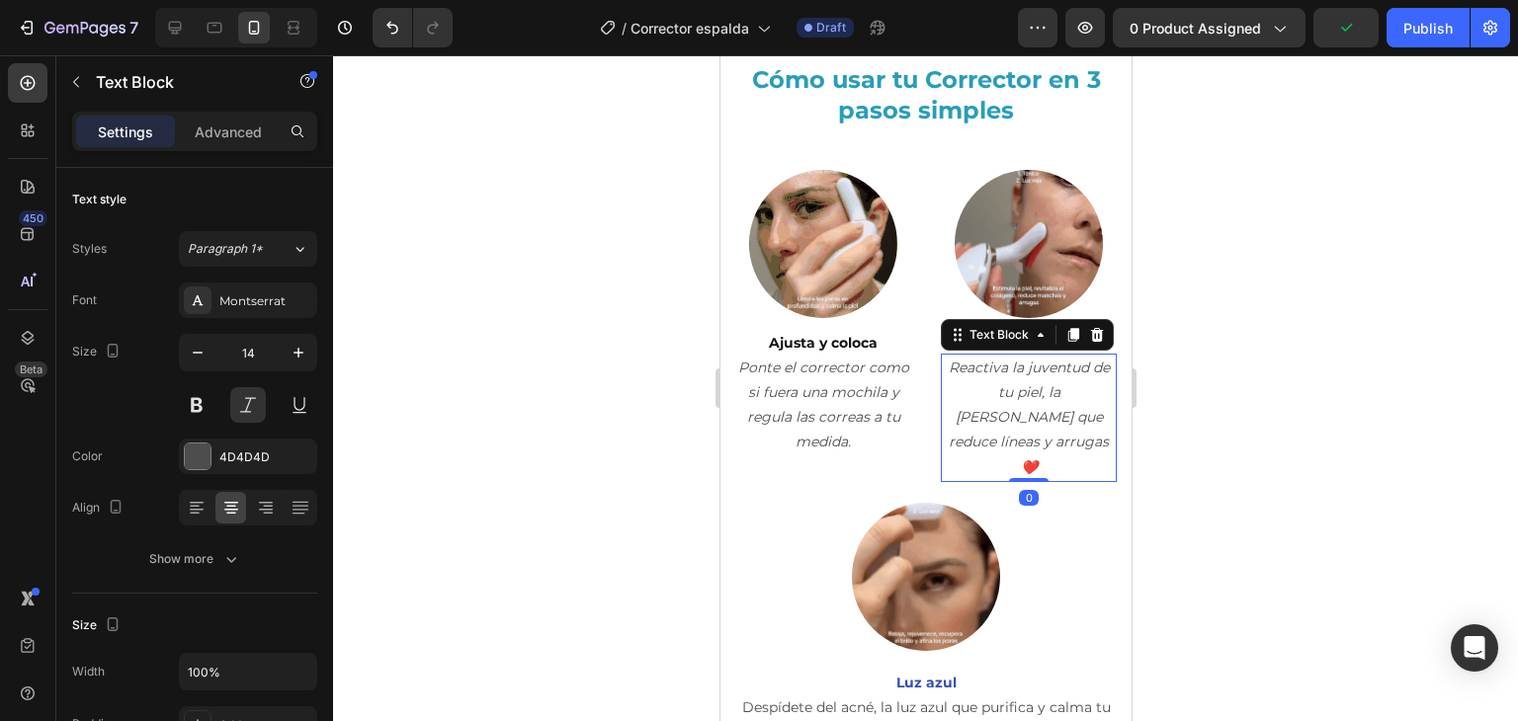
click at [985, 411] on p "Reactiva la juventud de tu piel, la [PERSON_NAME] que reduce líneas y arrugas ❤️" at bounding box center [1028, 418] width 172 height 124
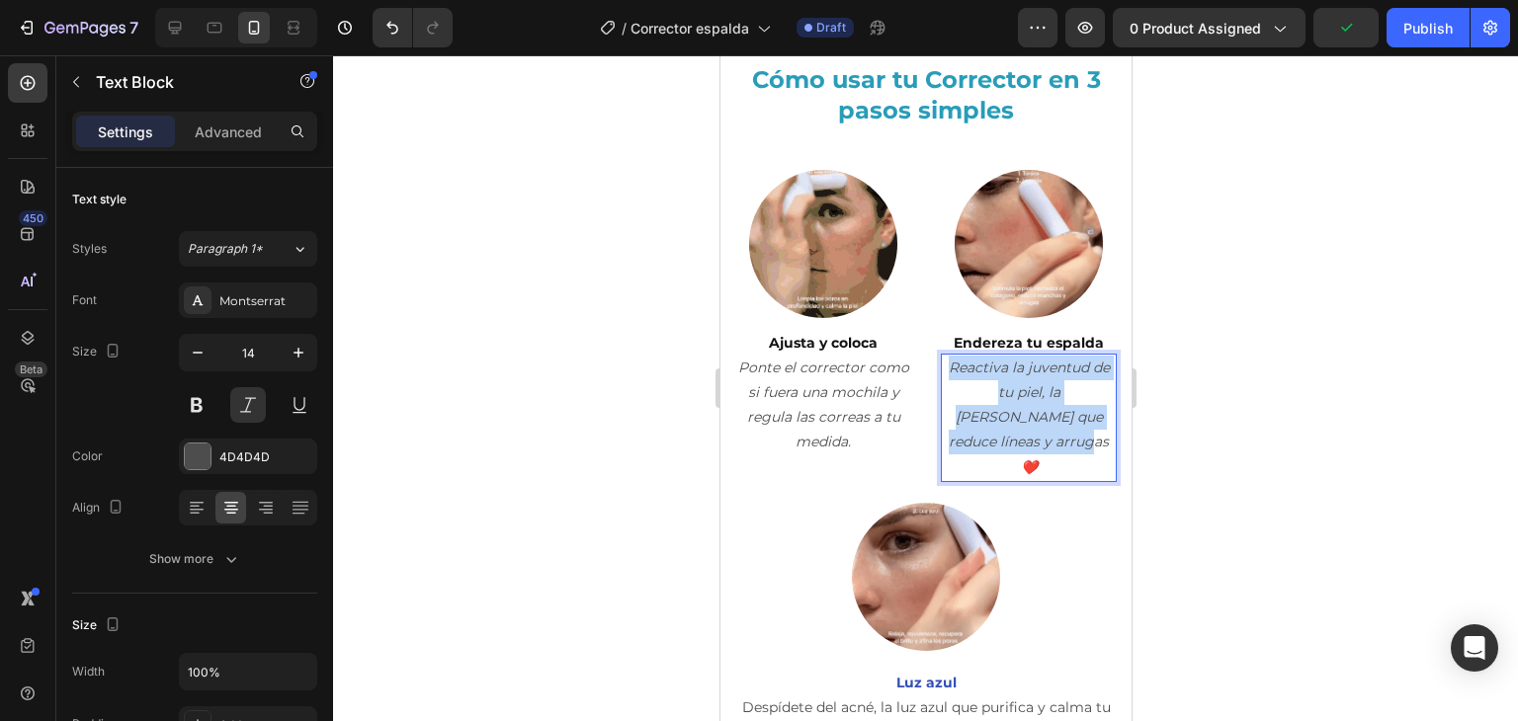
click at [985, 411] on p "Reactiva la juventud de tu piel, la [PERSON_NAME] que reduce líneas y arrugas ❤️" at bounding box center [1028, 418] width 172 height 124
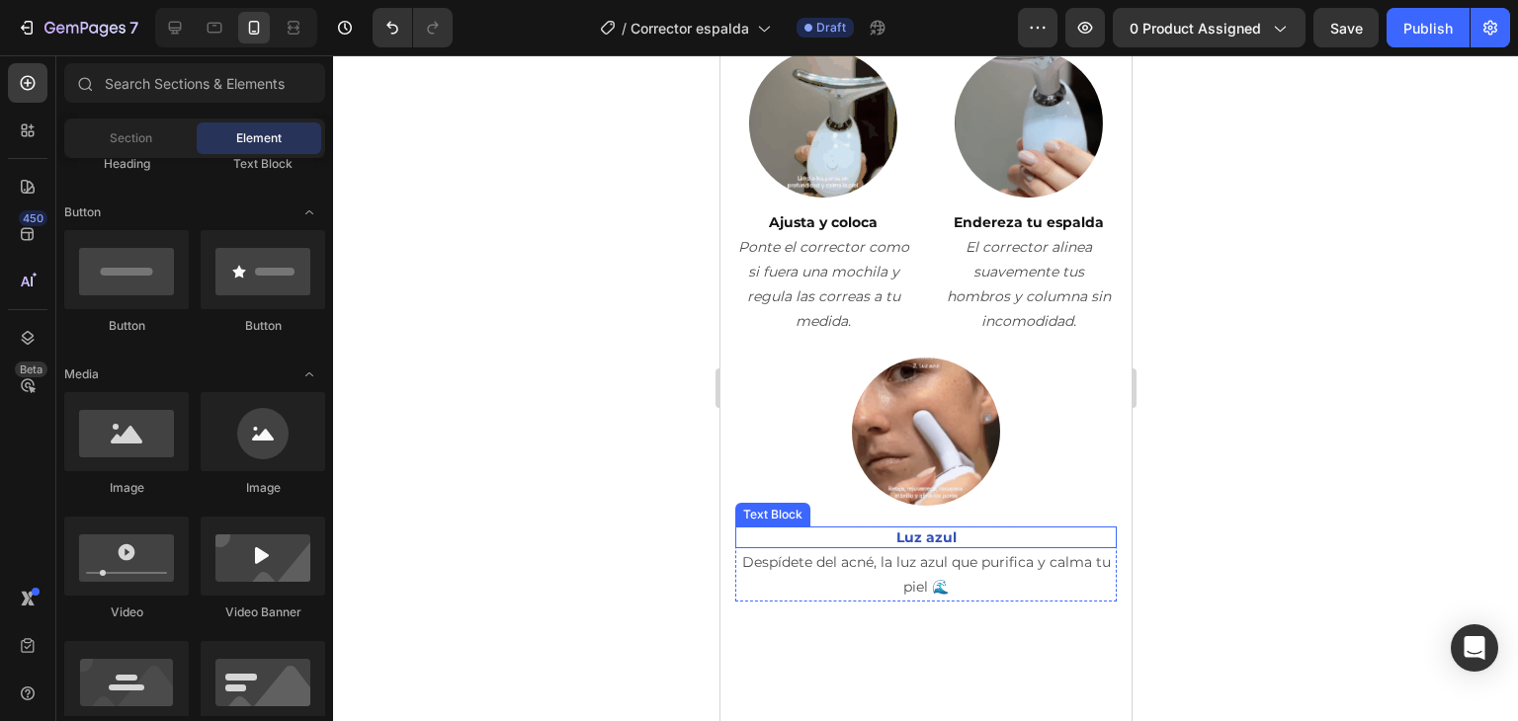
scroll to position [3717, 0]
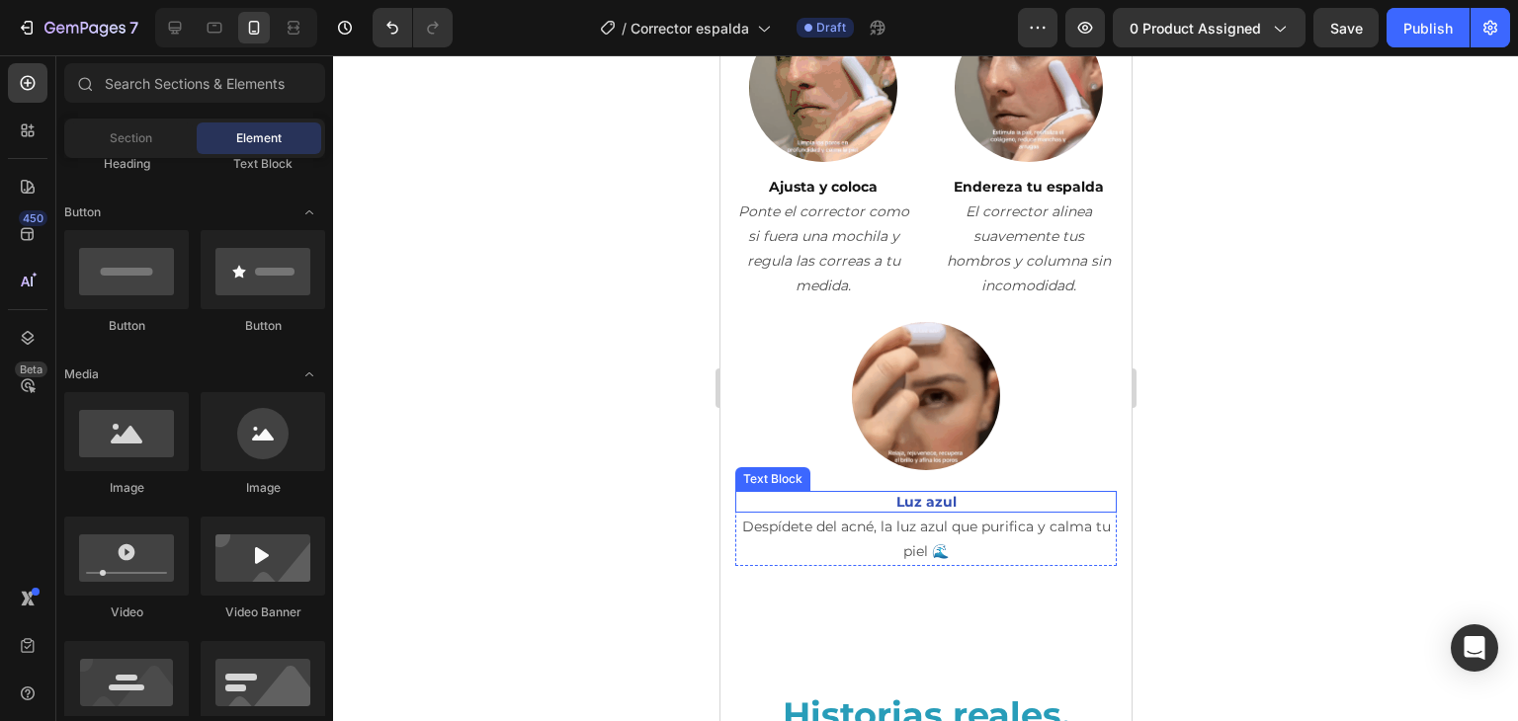
click at [918, 502] on p "Luz azul" at bounding box center [924, 502] width 377 height 18
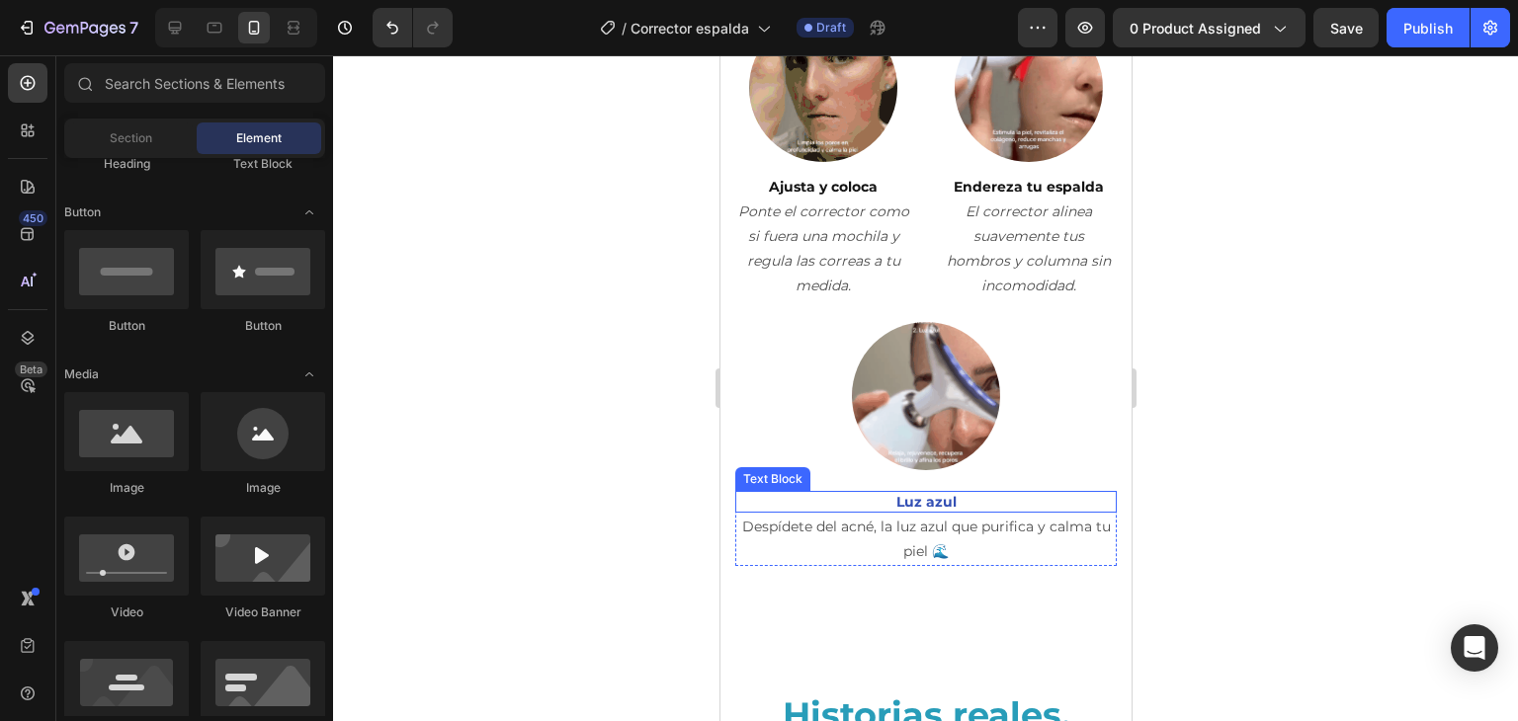
click at [918, 502] on p "Luz azul" at bounding box center [924, 502] width 377 height 18
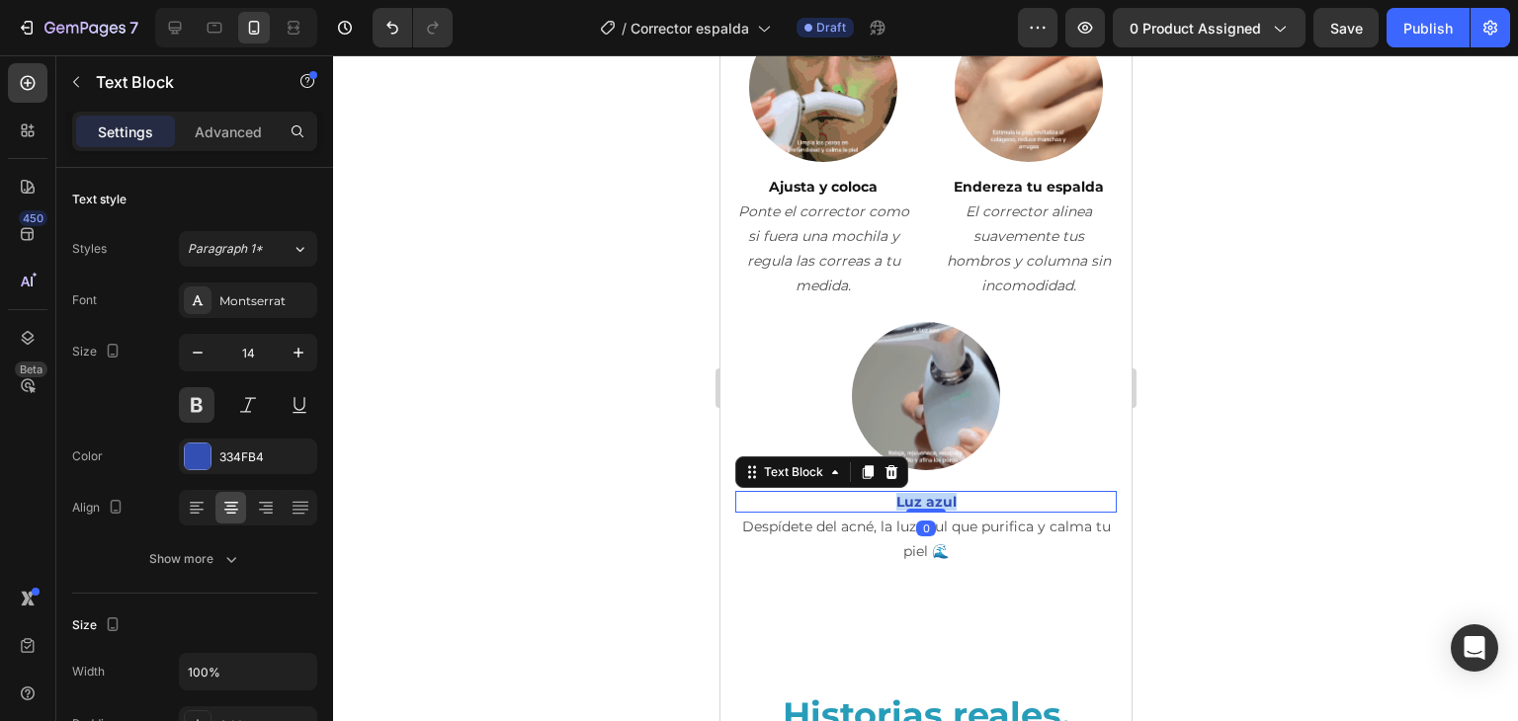
click at [918, 502] on p "Luz azul" at bounding box center [924, 502] width 377 height 18
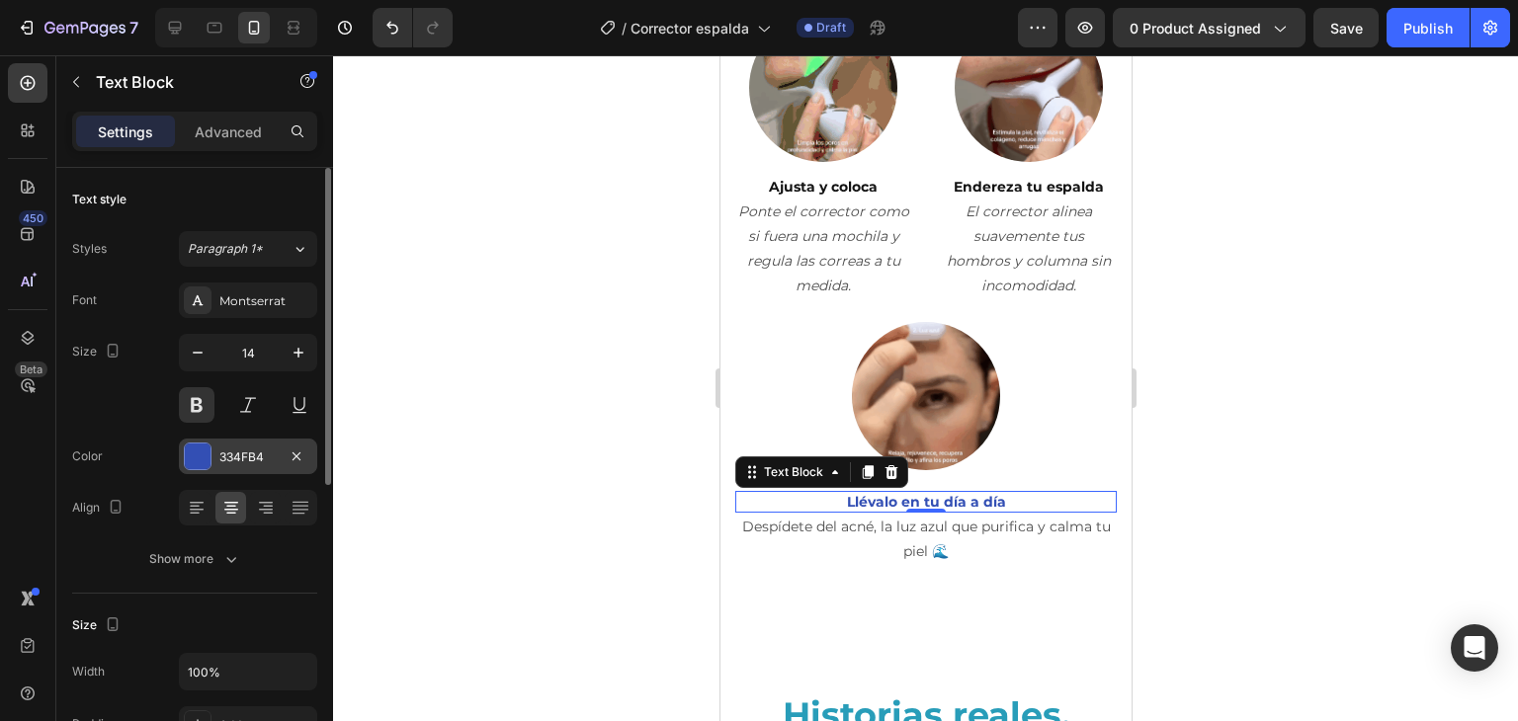
click at [277, 451] on div "334FB4" at bounding box center [248, 457] width 138 height 36
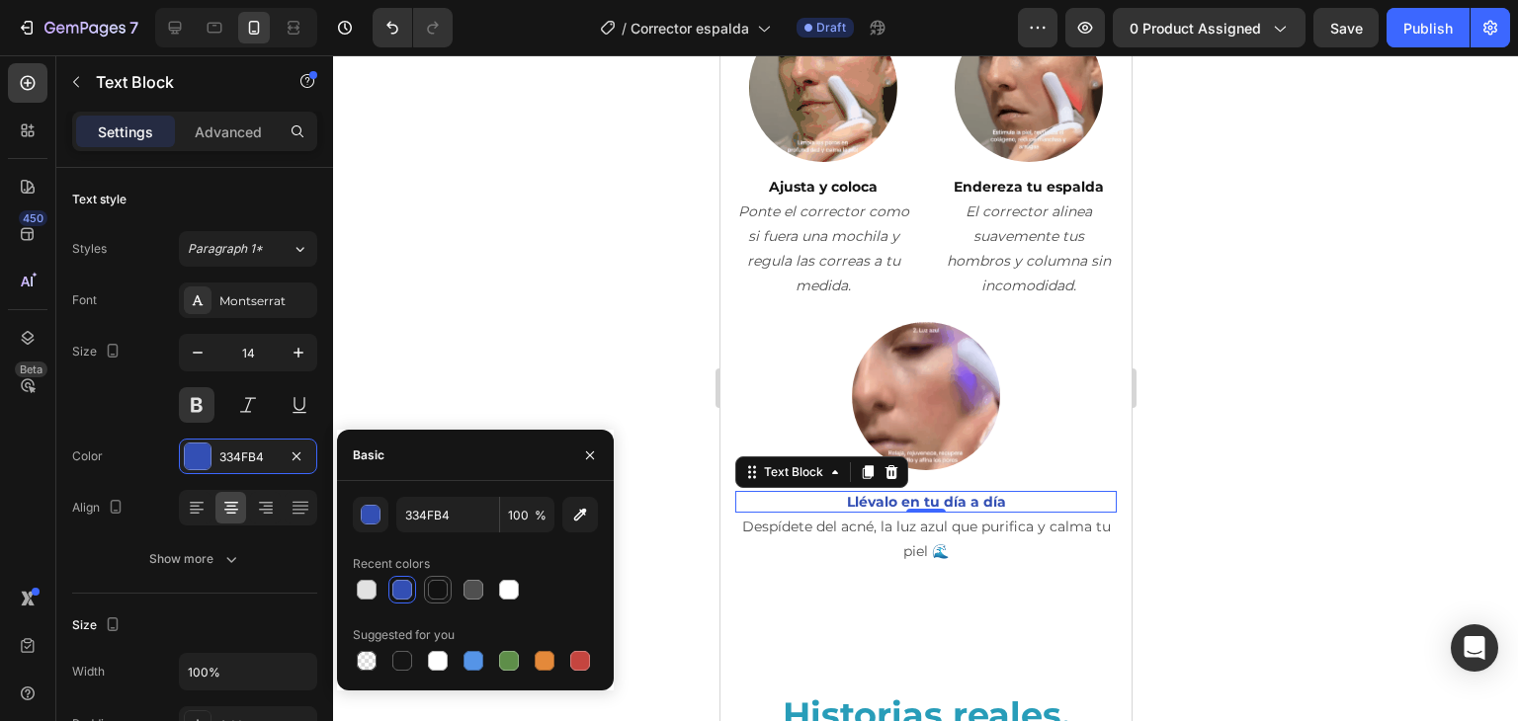
click at [446, 589] on div at bounding box center [438, 590] width 20 height 20
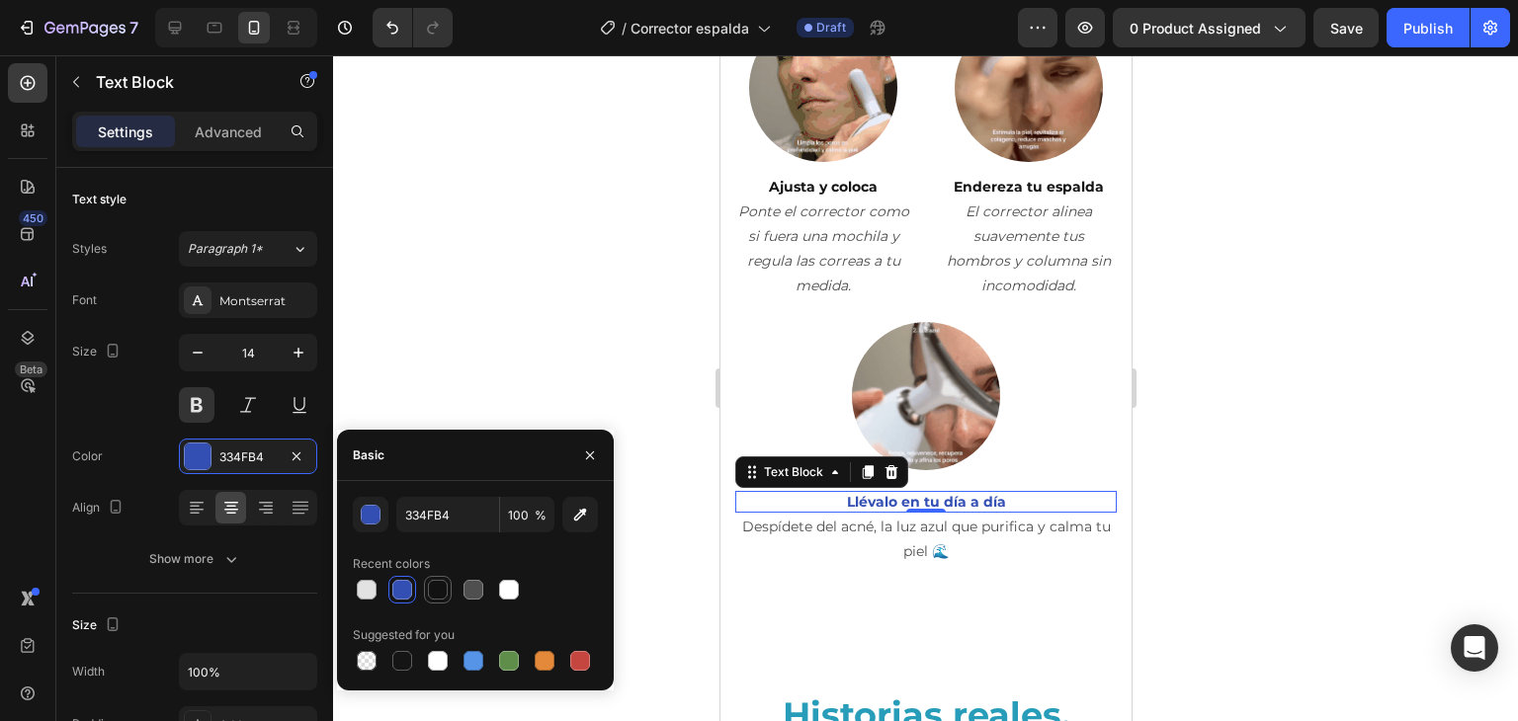
type input "121212"
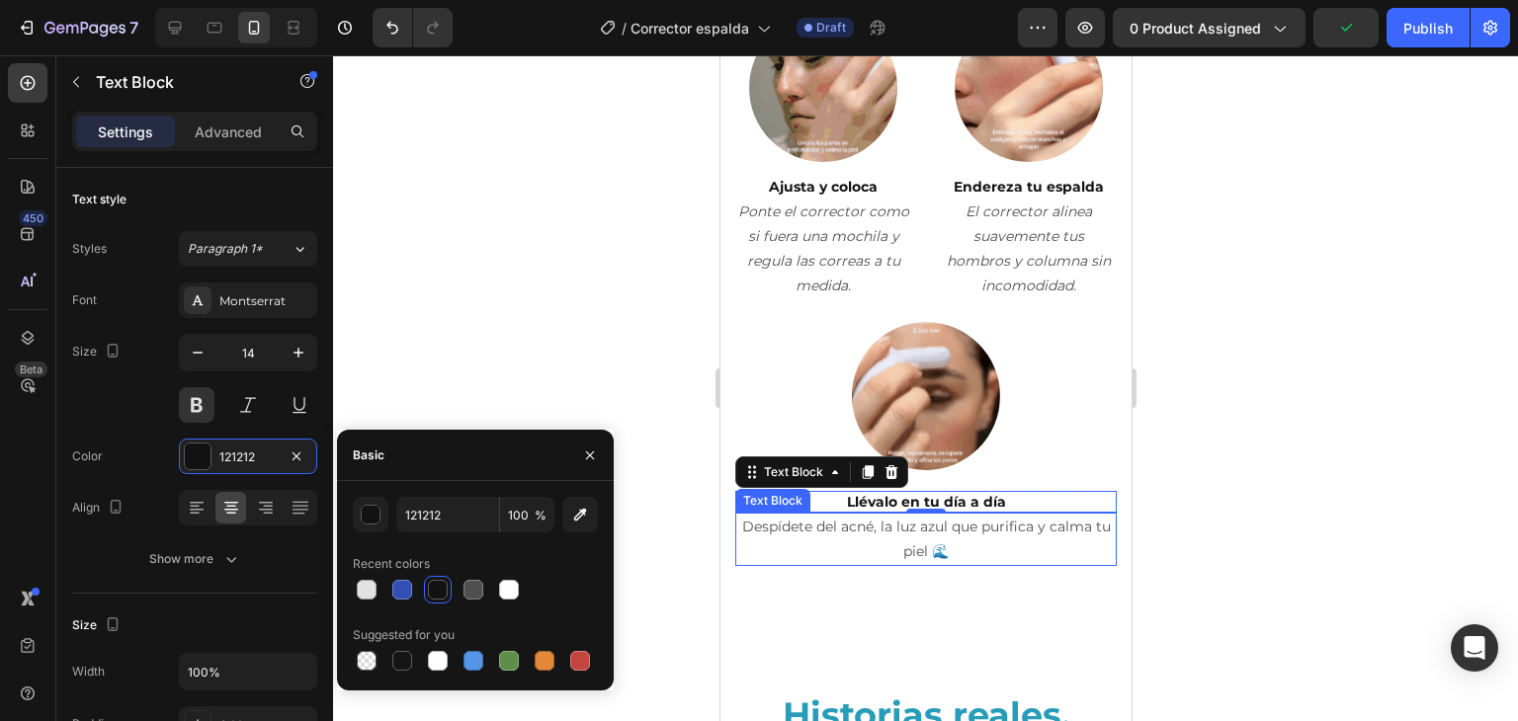
click at [879, 544] on p "Despídete del acné, la luz azul que purifica y calma tu piel 🌊" at bounding box center [924, 539] width 377 height 49
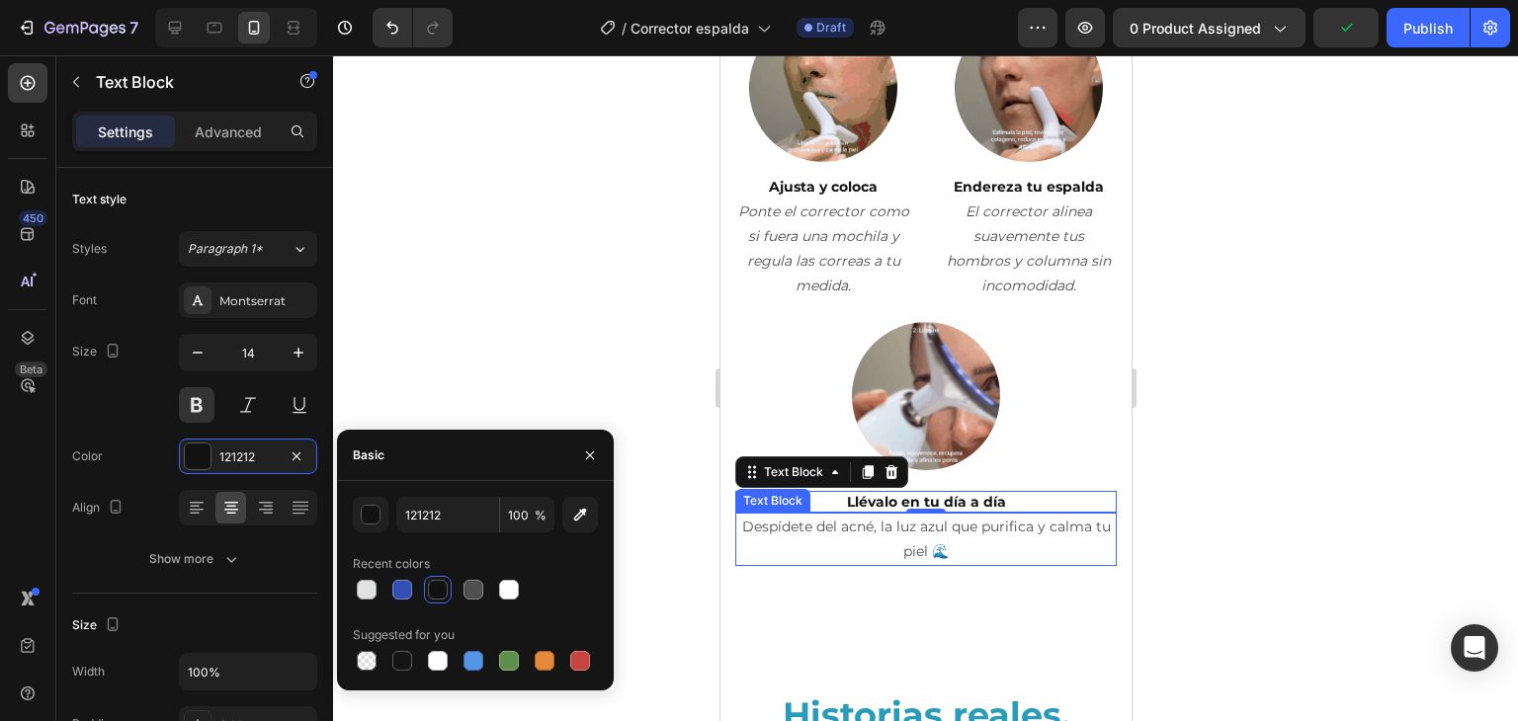
click at [879, 544] on p "Despídete del acné, la luz azul que purifica y calma tu piel 🌊" at bounding box center [924, 539] width 377 height 49
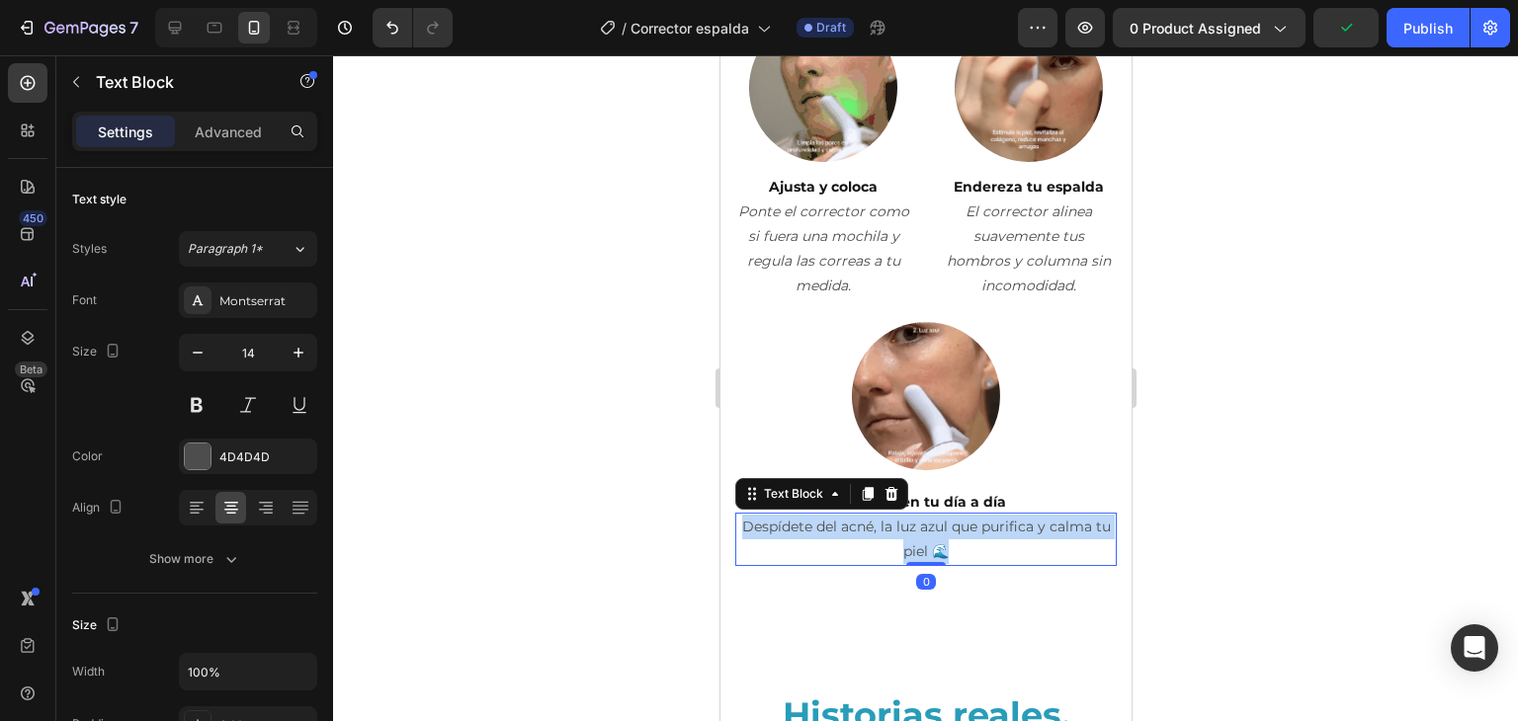
click at [879, 544] on p "Despídete del acné, la luz azul que purifica y calma tu piel 🌊" at bounding box center [924, 539] width 377 height 49
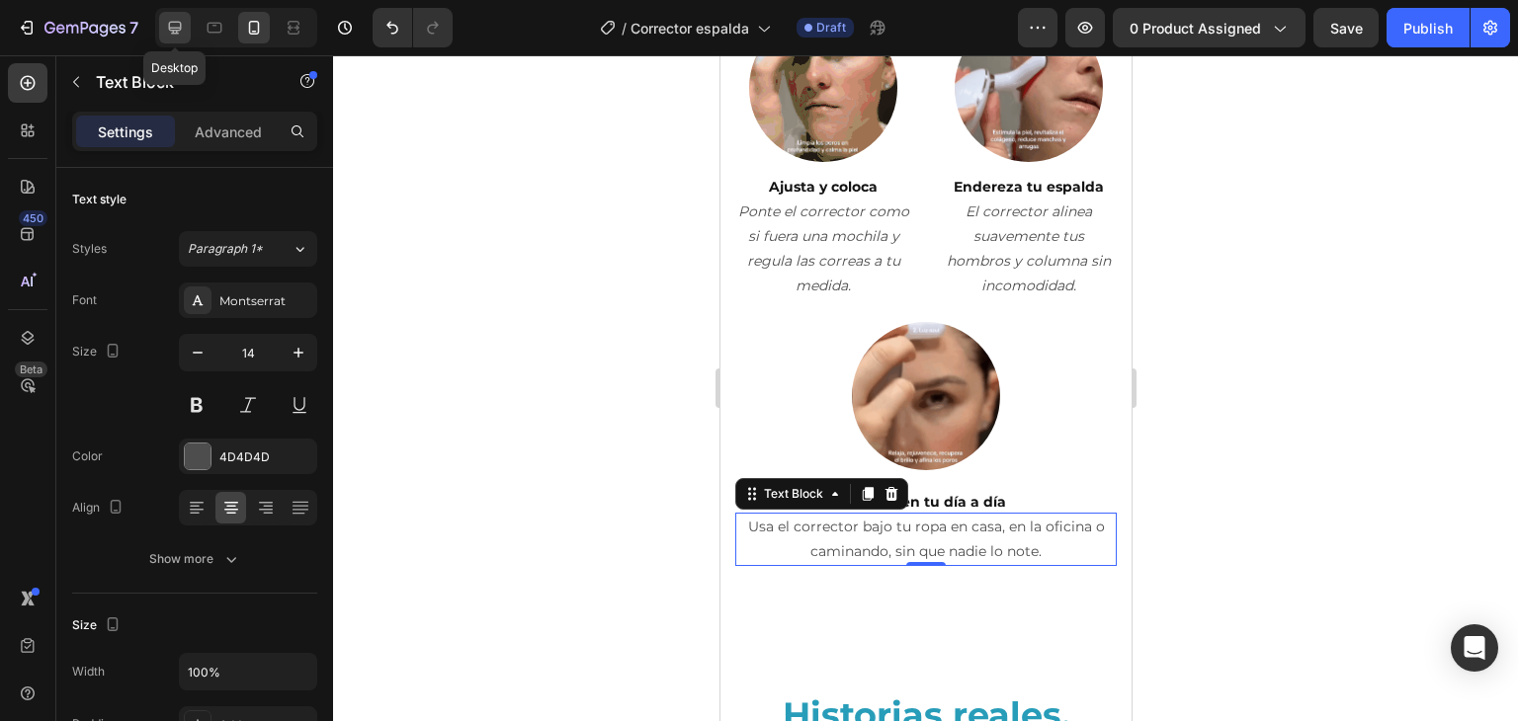
click at [186, 23] on div at bounding box center [175, 28] width 32 height 32
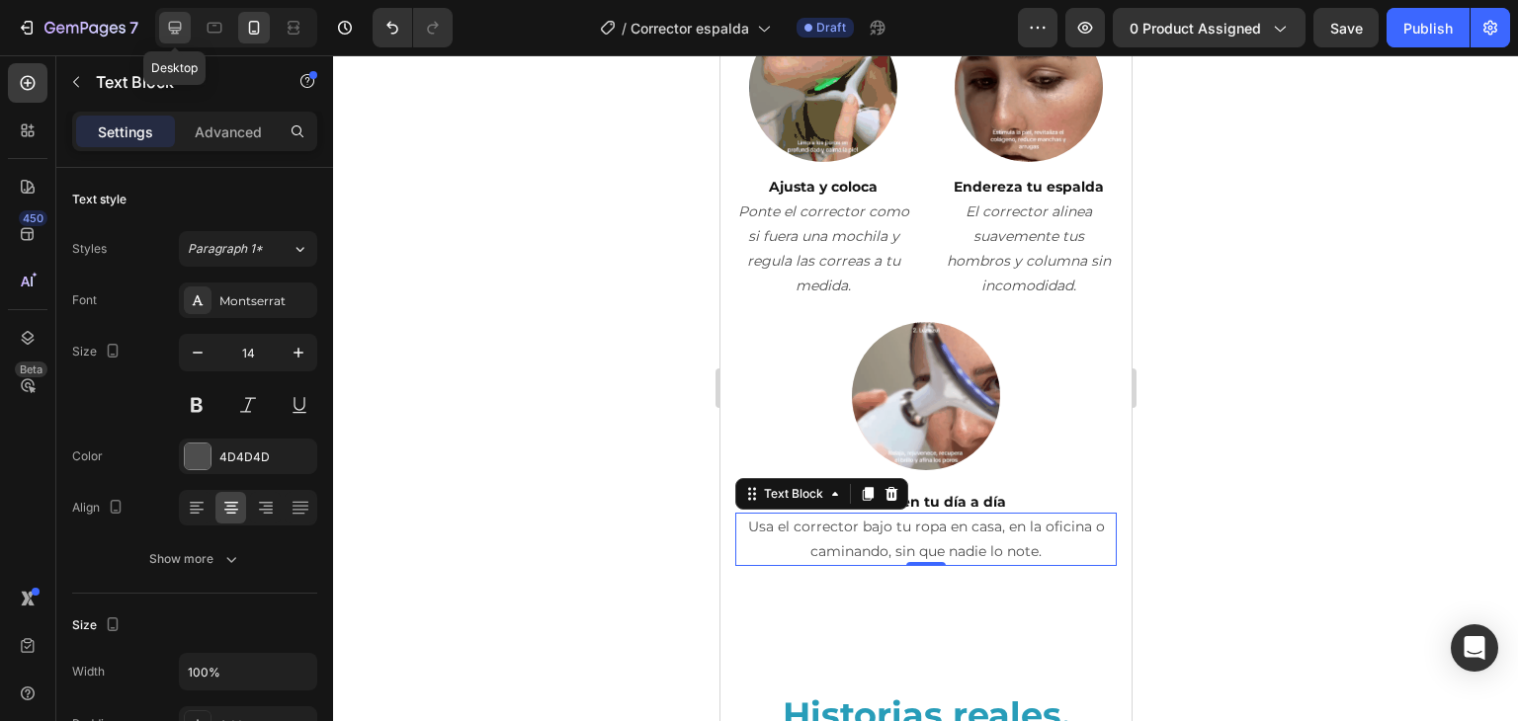
type input "16"
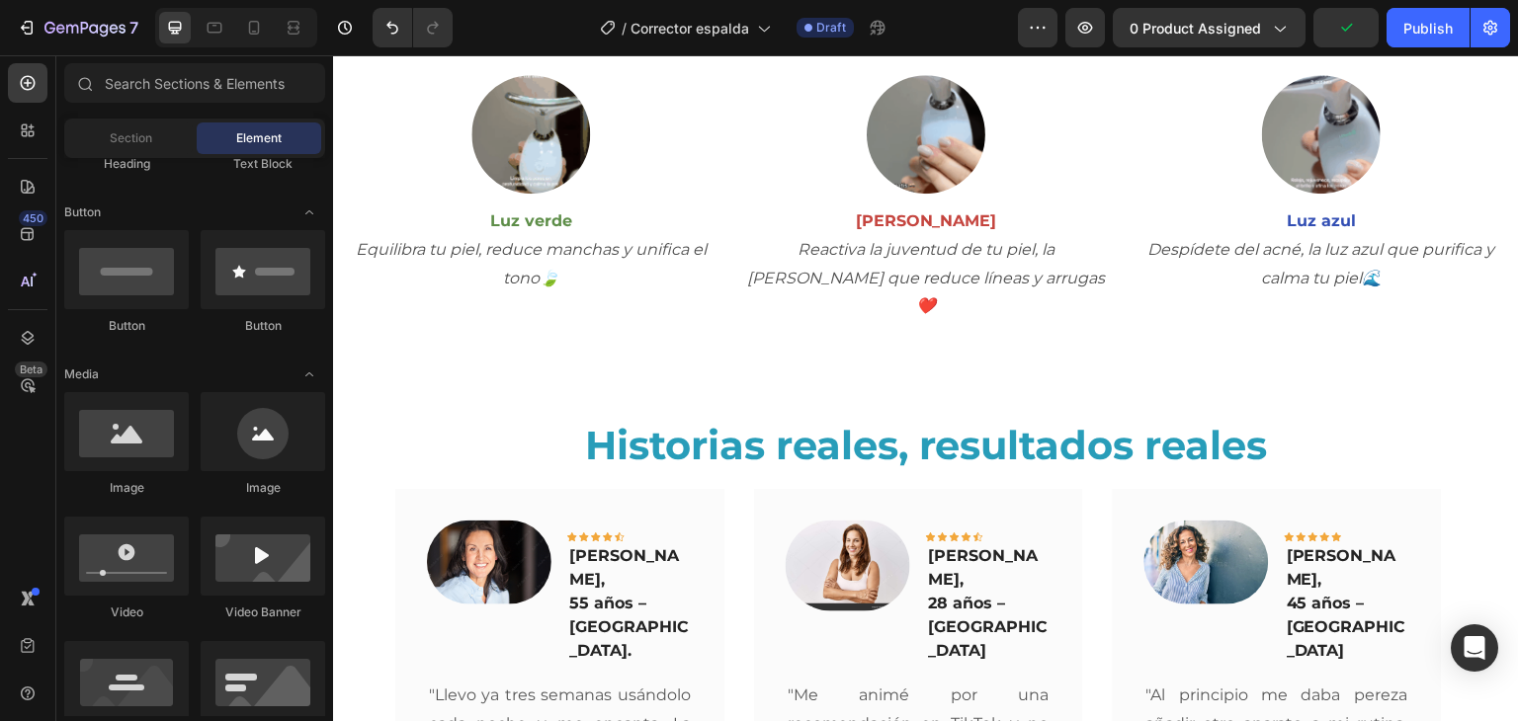
scroll to position [2304, 0]
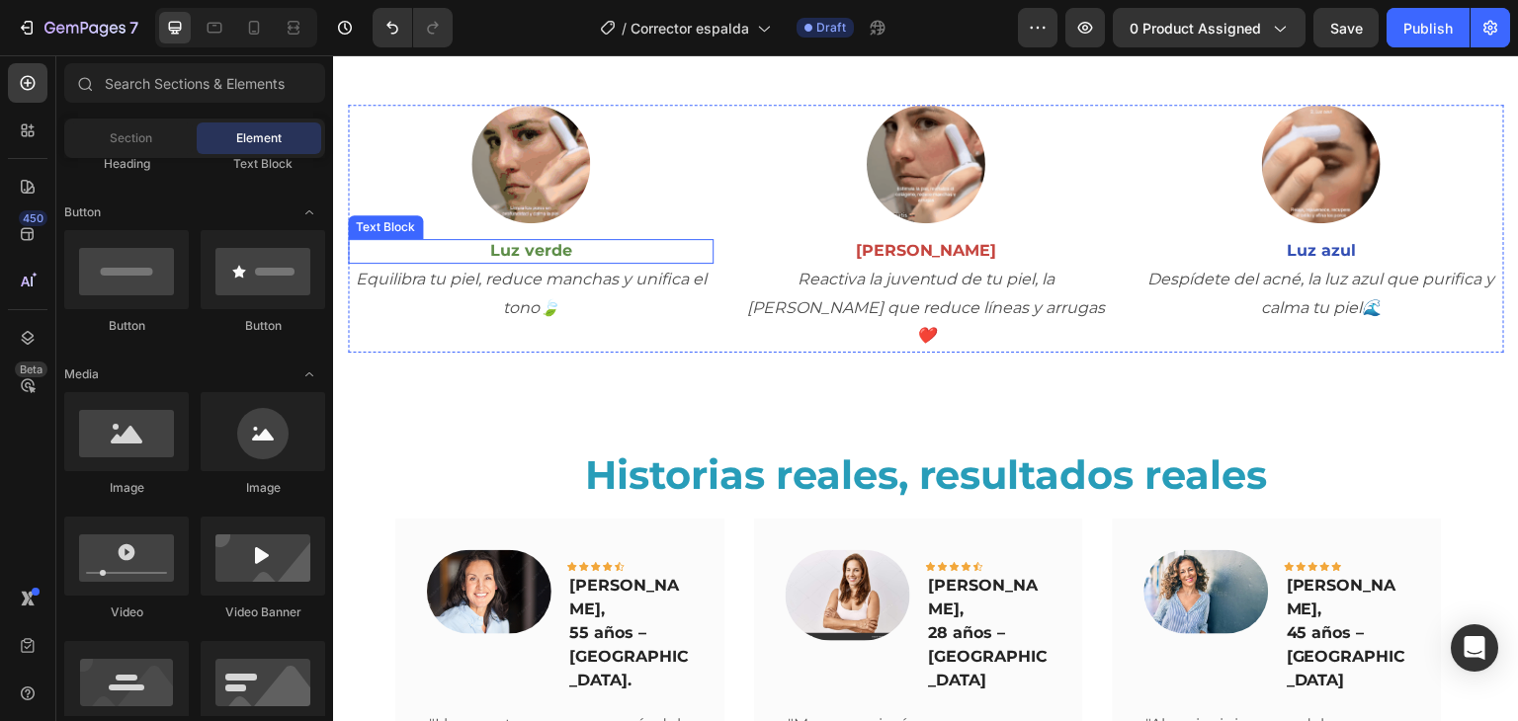
click at [528, 250] on p "Luz verde" at bounding box center [531, 251] width 362 height 21
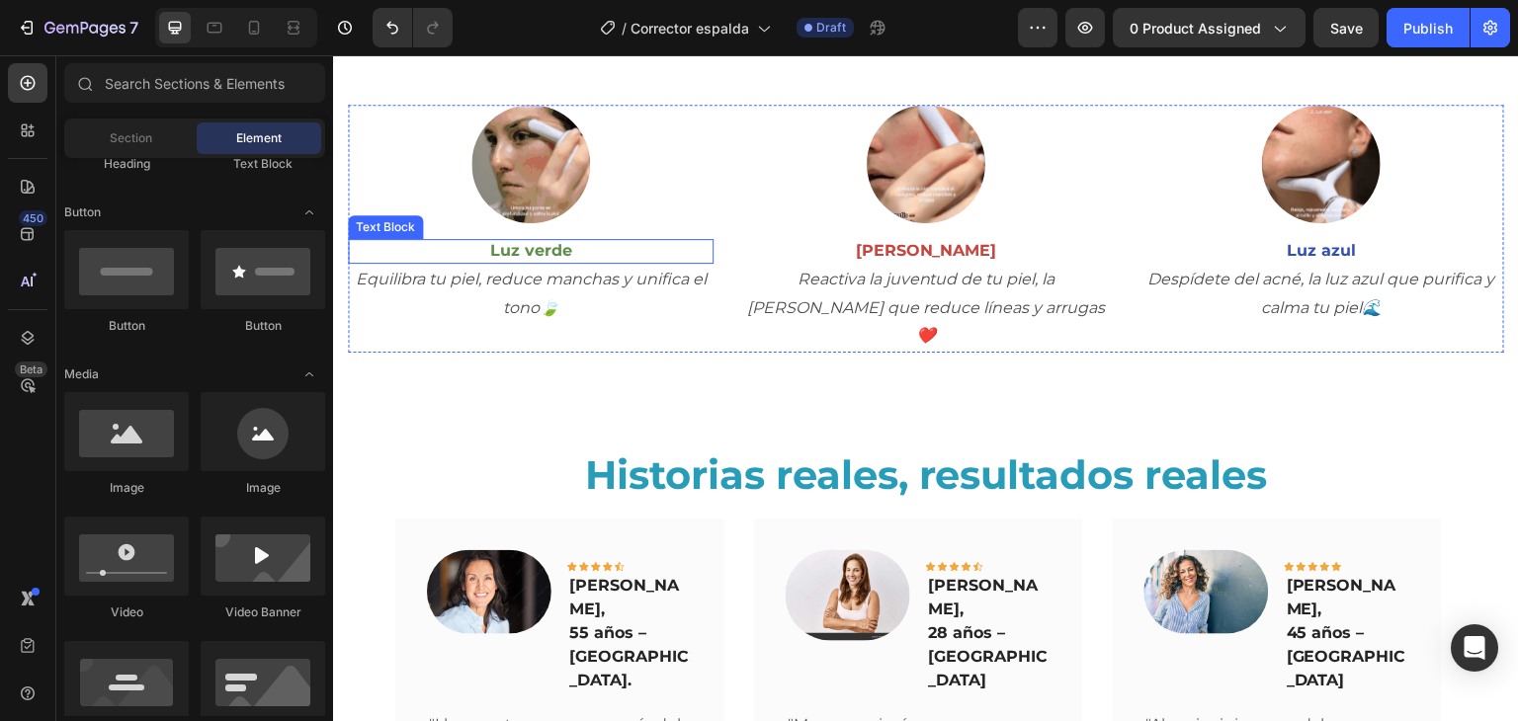
click at [528, 250] on p "Luz verde" at bounding box center [531, 251] width 362 height 21
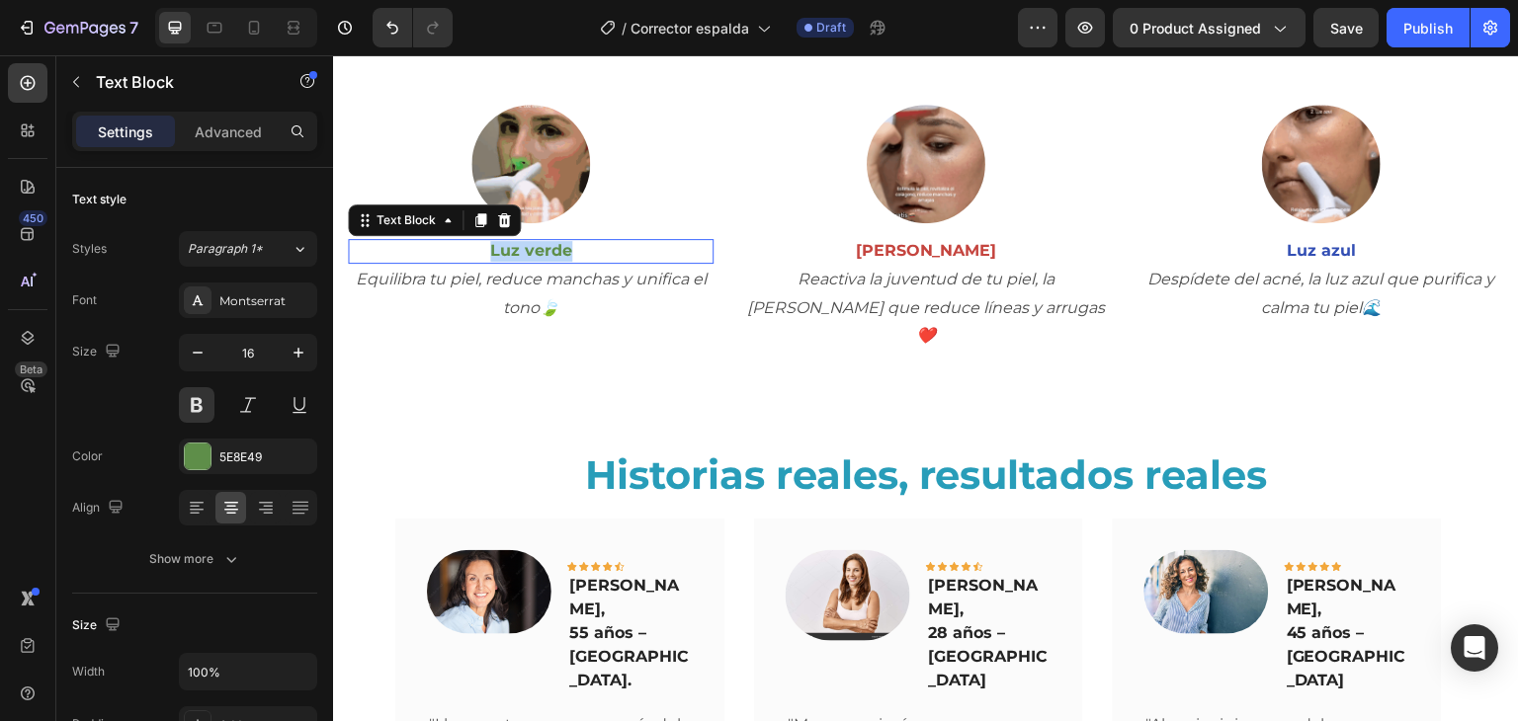
click at [528, 250] on p "Luz verde" at bounding box center [531, 251] width 362 height 21
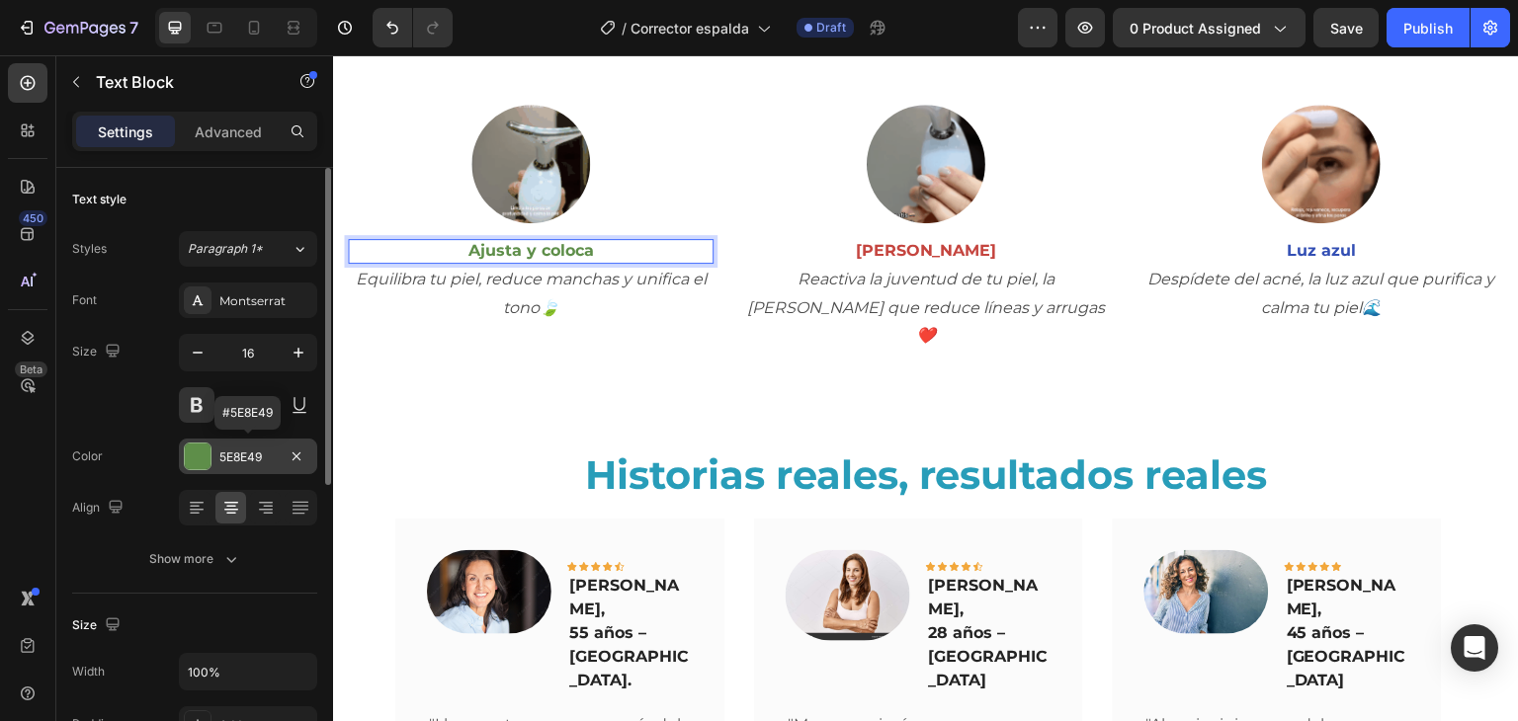
click at [235, 462] on div "5E8E49" at bounding box center [247, 458] width 57 height 18
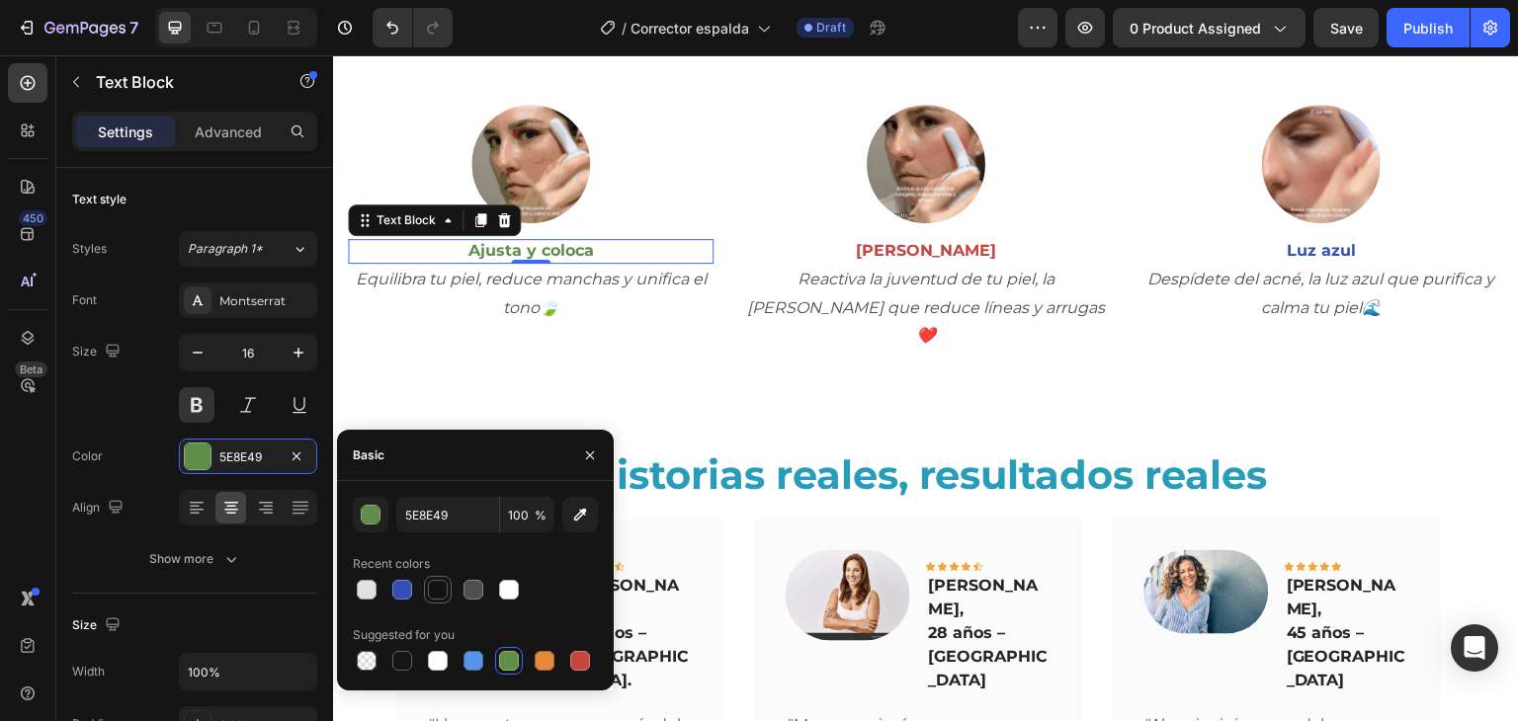
click at [439, 580] on div at bounding box center [438, 590] width 20 height 20
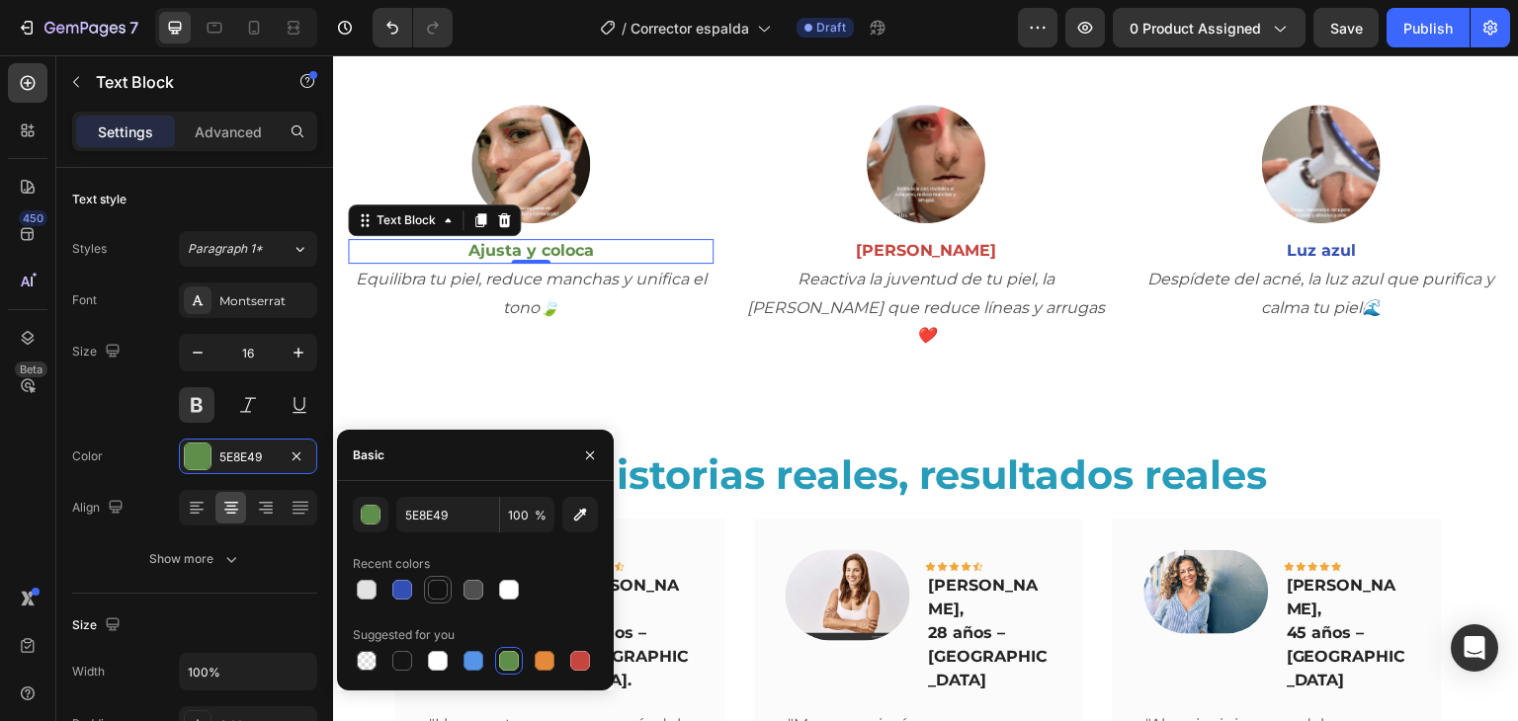
type input "121212"
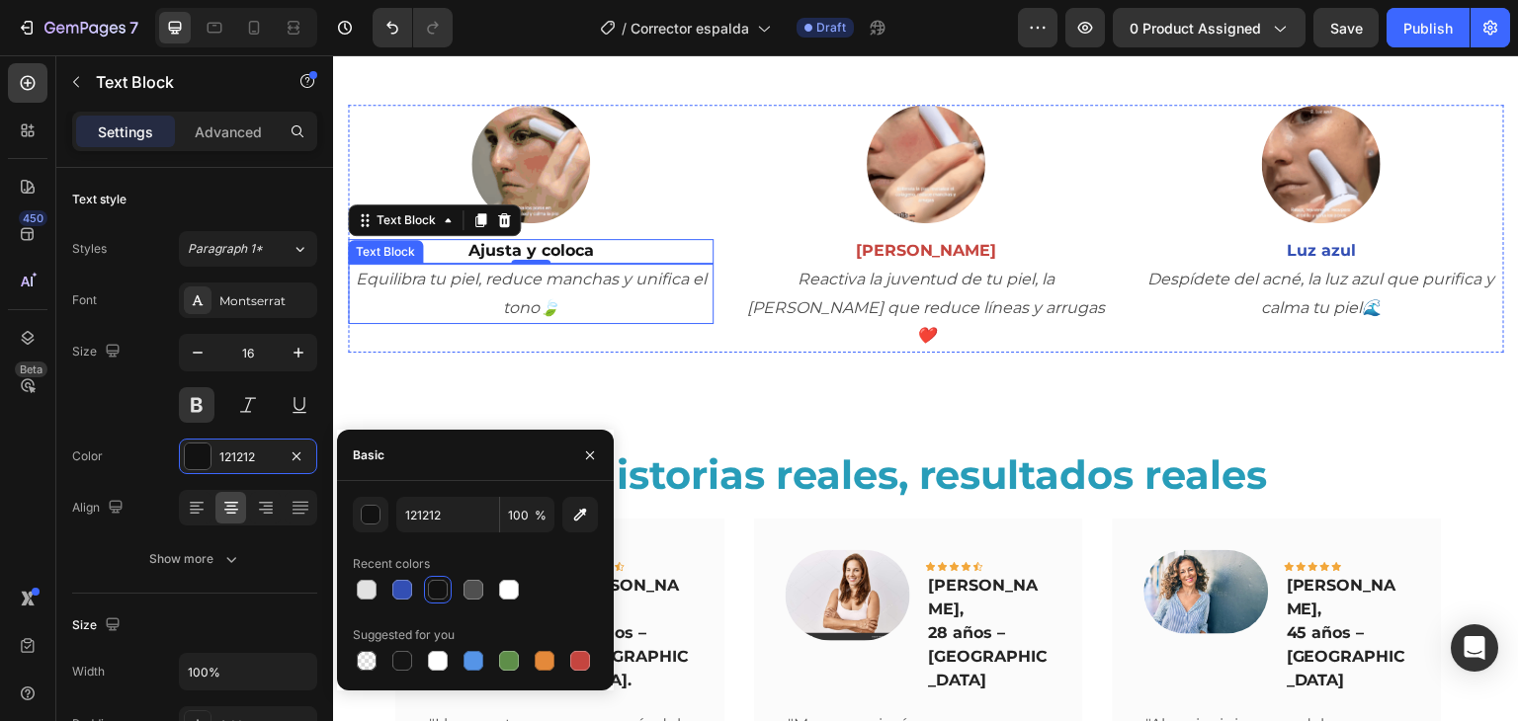
click at [479, 295] on p "Equilibra tu piel, reduce manchas y unifica el tono🍃" at bounding box center [531, 294] width 362 height 57
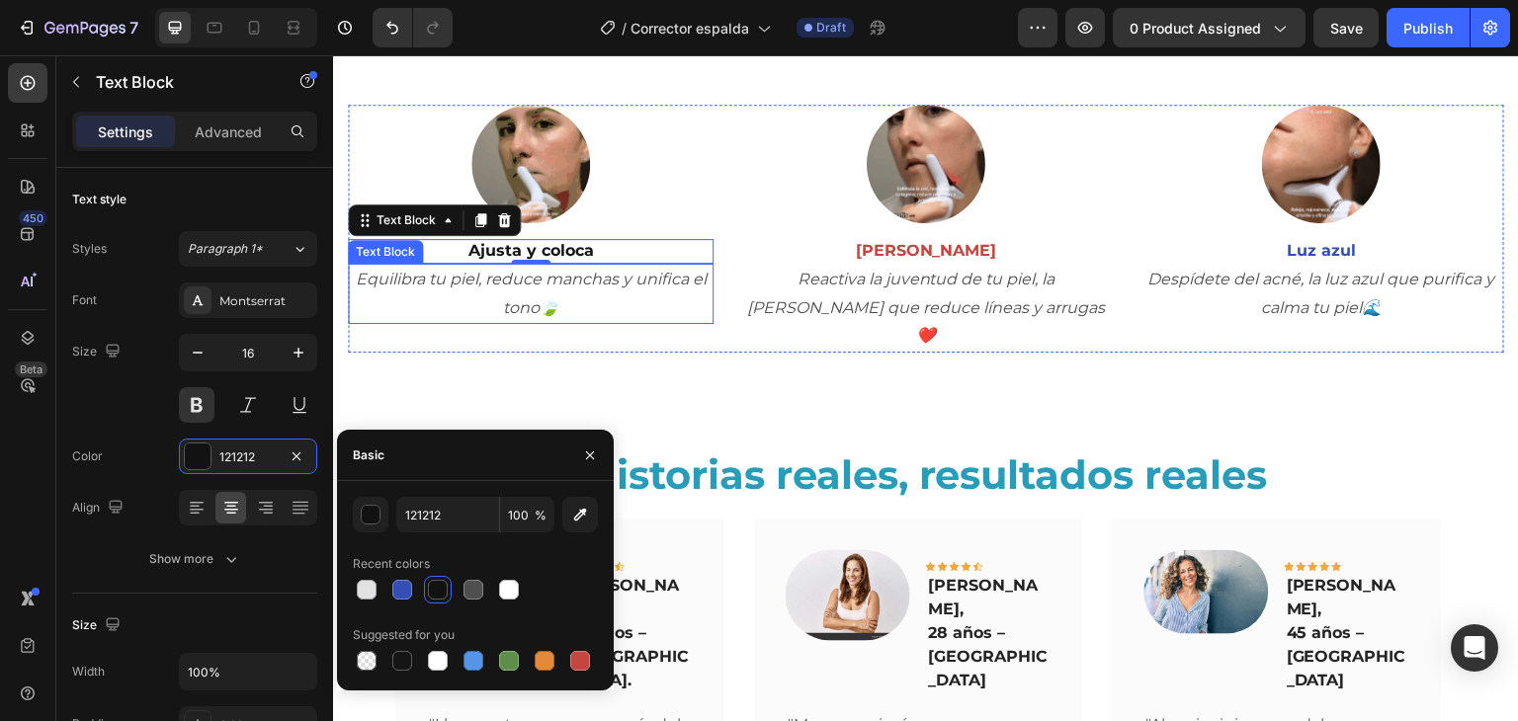
click at [479, 295] on p "Equilibra tu piel, reduce manchas y unifica el tono🍃" at bounding box center [531, 294] width 362 height 57
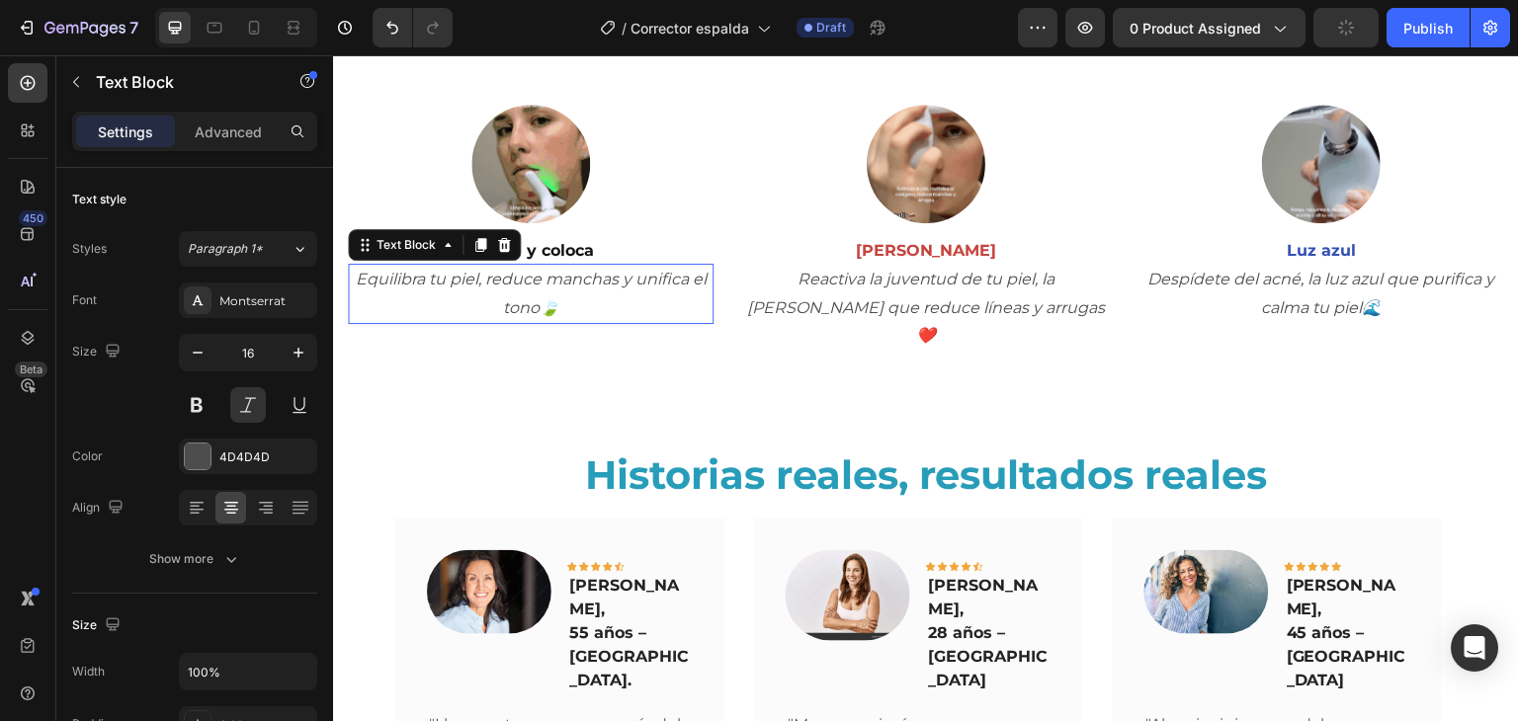
click at [479, 295] on p "Equilibra tu piel, reduce manchas y unifica el tono🍃" at bounding box center [531, 294] width 362 height 57
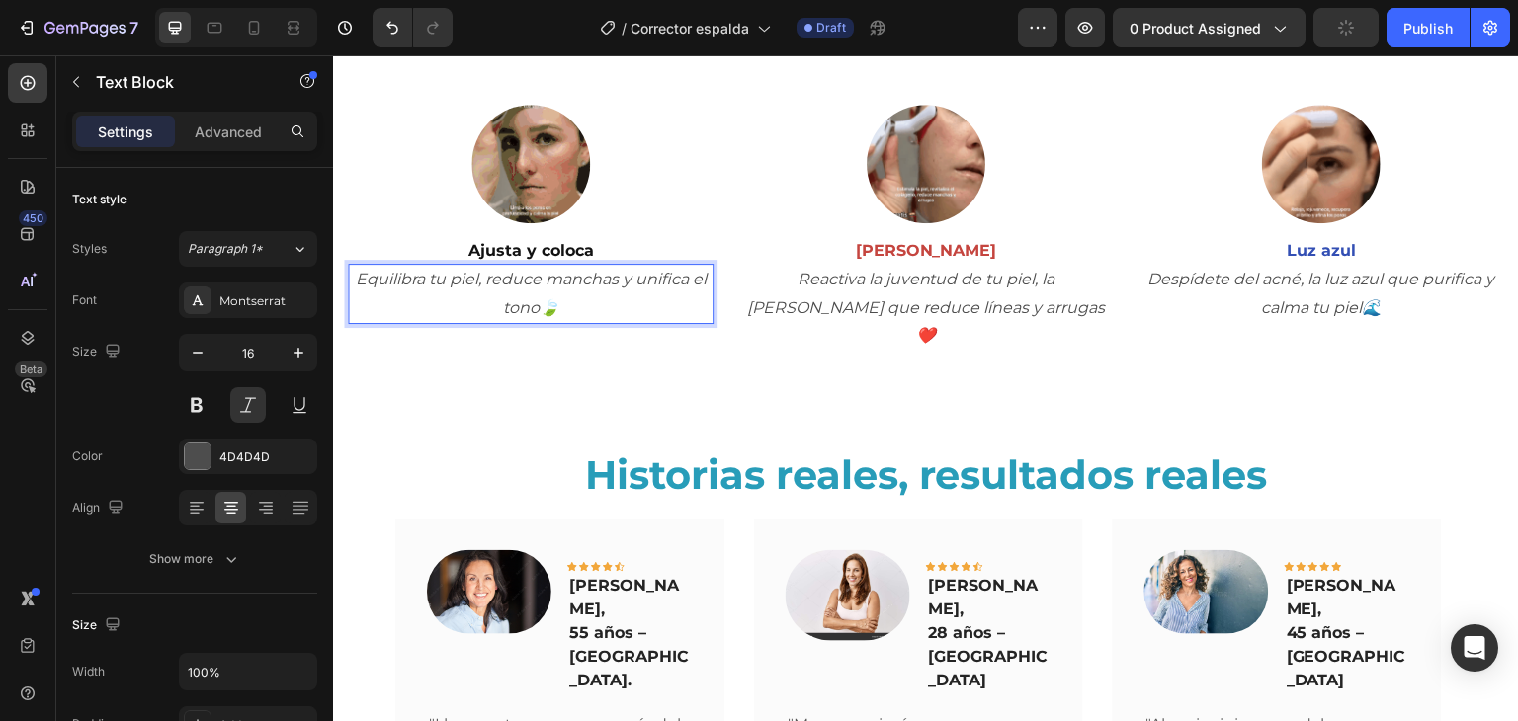
click at [479, 295] on p "Equilibra tu piel, reduce manchas y unifica el tono🍃" at bounding box center [531, 294] width 362 height 57
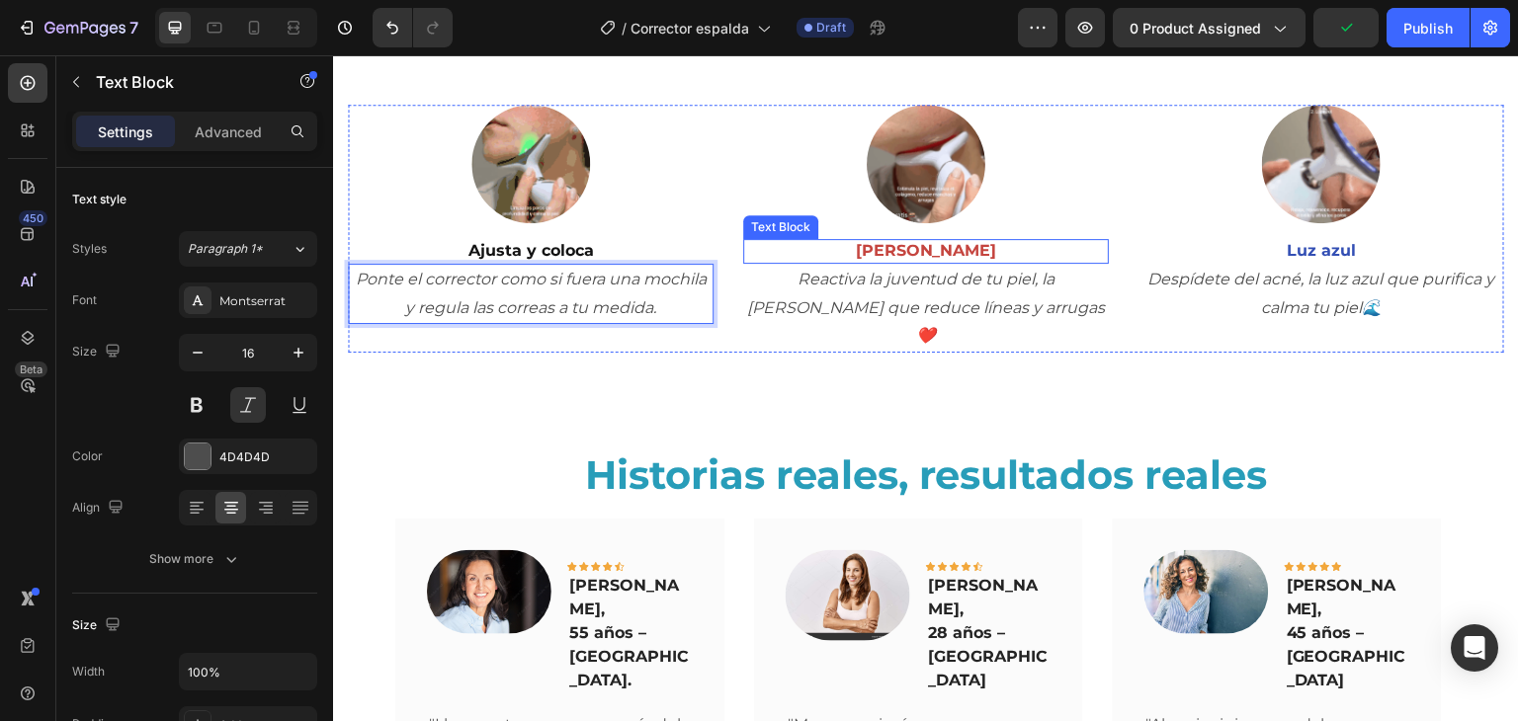
click at [934, 250] on p "[PERSON_NAME]" at bounding box center [926, 251] width 362 height 21
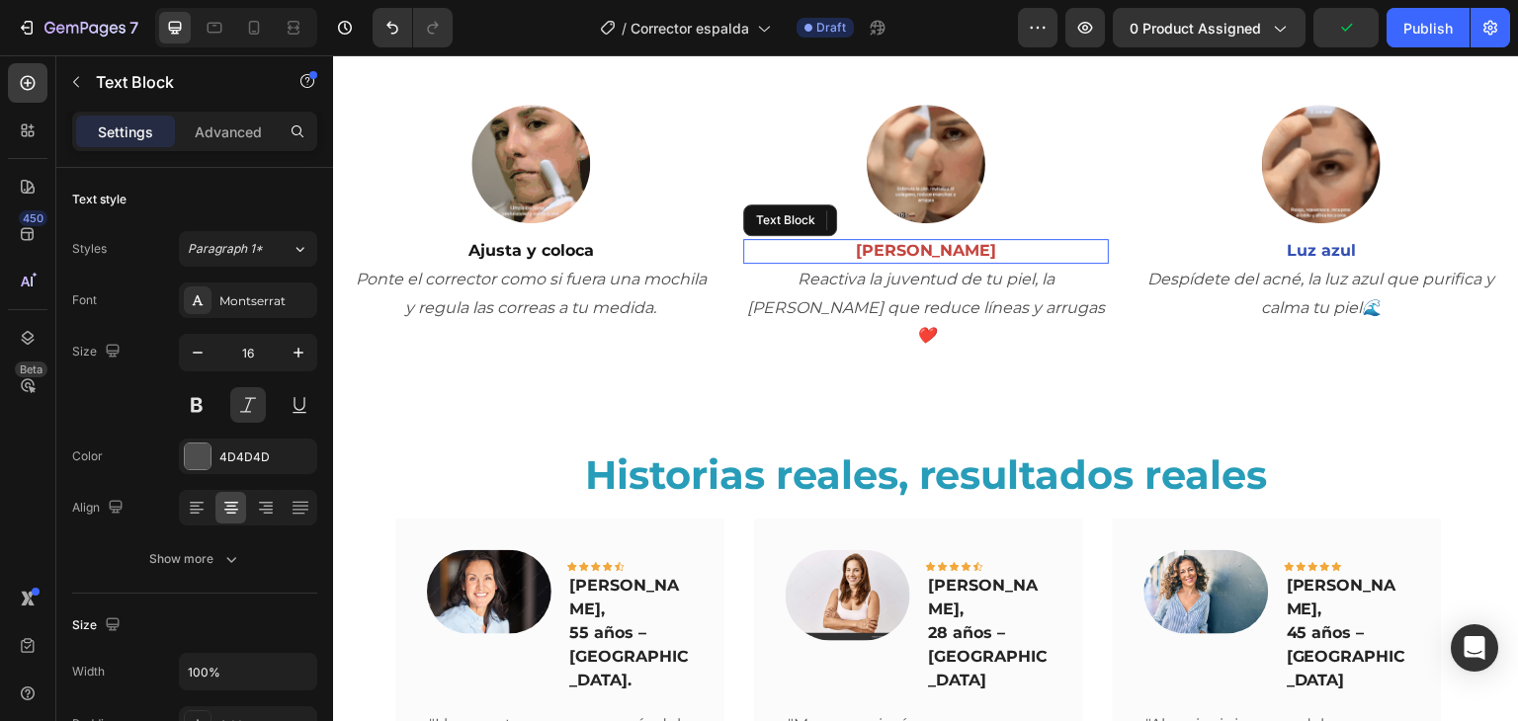
click at [934, 250] on p "[PERSON_NAME]" at bounding box center [926, 251] width 362 height 21
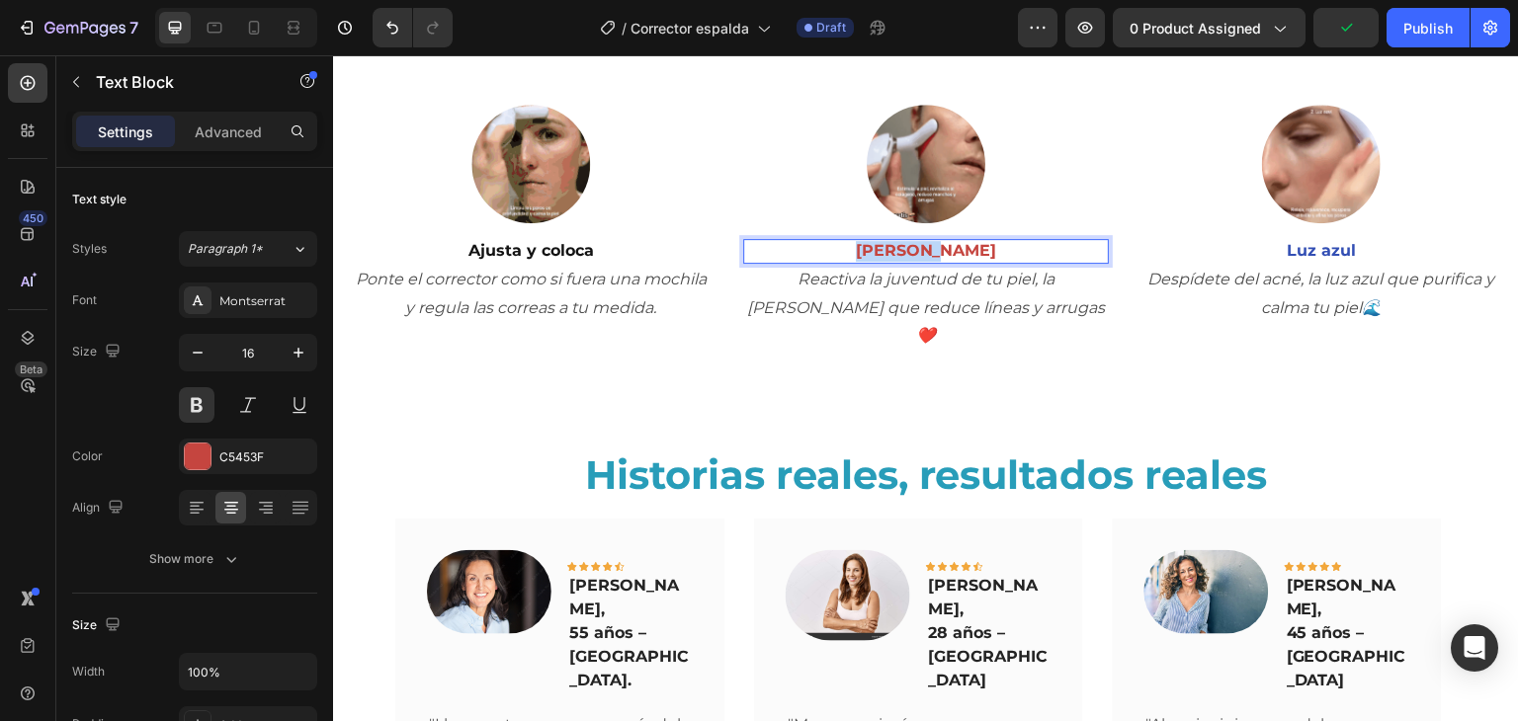
click at [934, 250] on p "[PERSON_NAME]" at bounding box center [926, 251] width 362 height 21
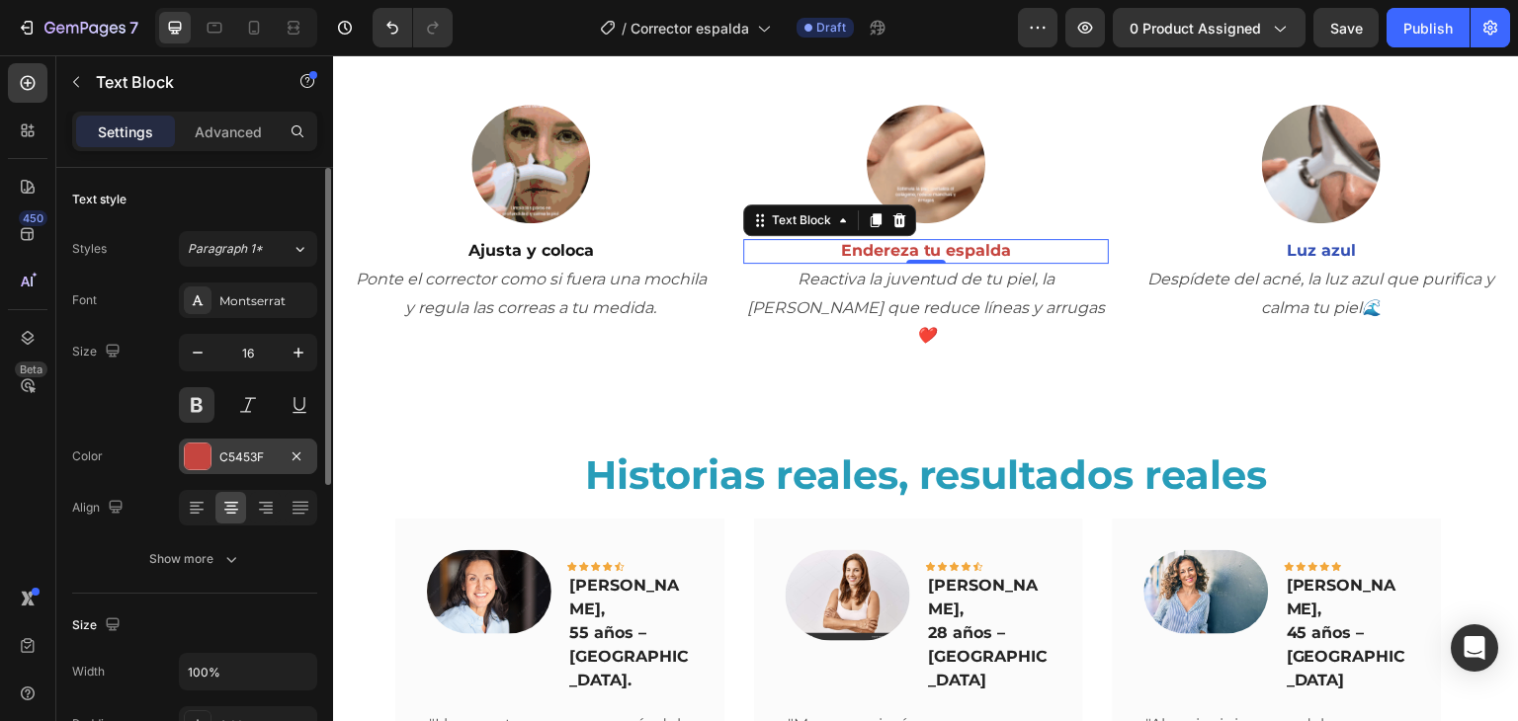
click at [233, 470] on div "C5453F" at bounding box center [248, 457] width 138 height 36
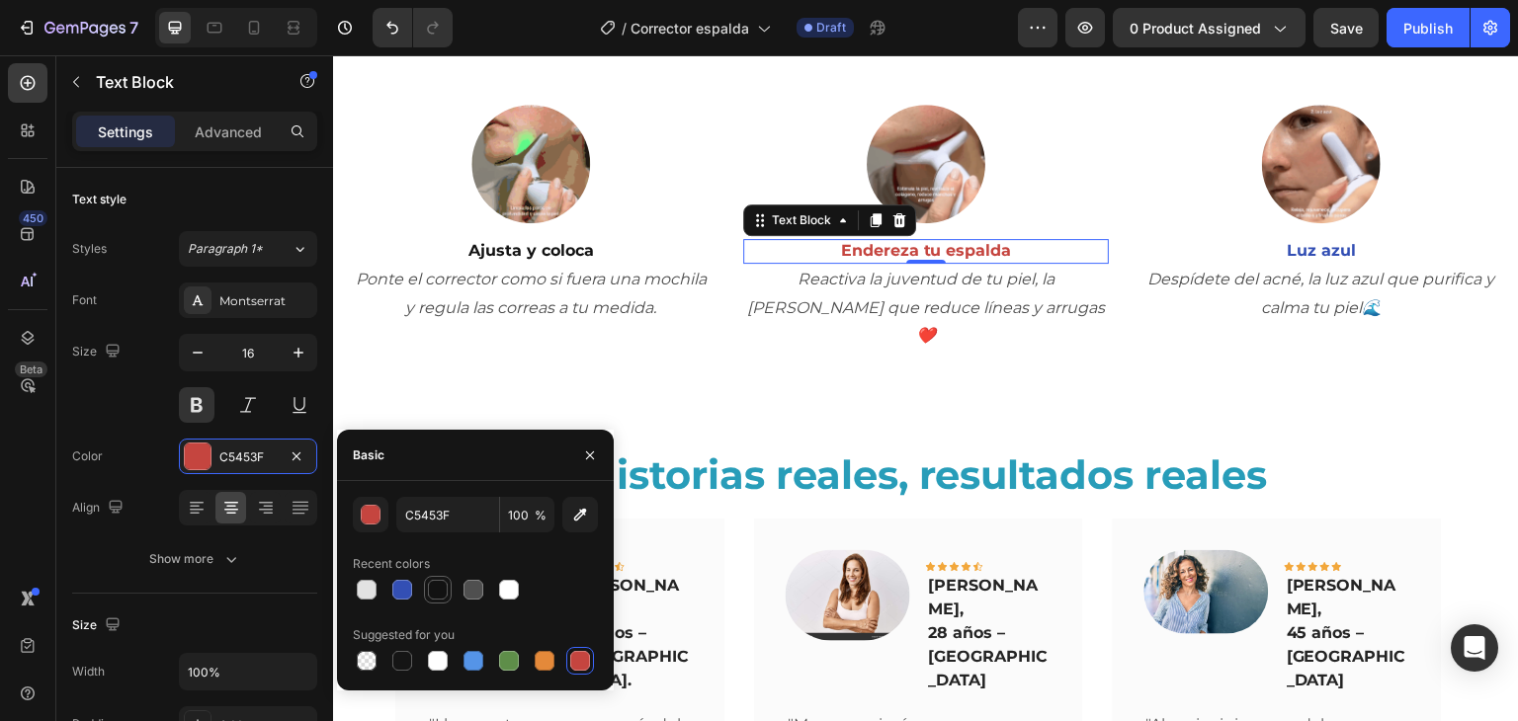
click at [431, 596] on div "C5453F 100 % Recent colors Suggested for you" at bounding box center [475, 586] width 245 height 178
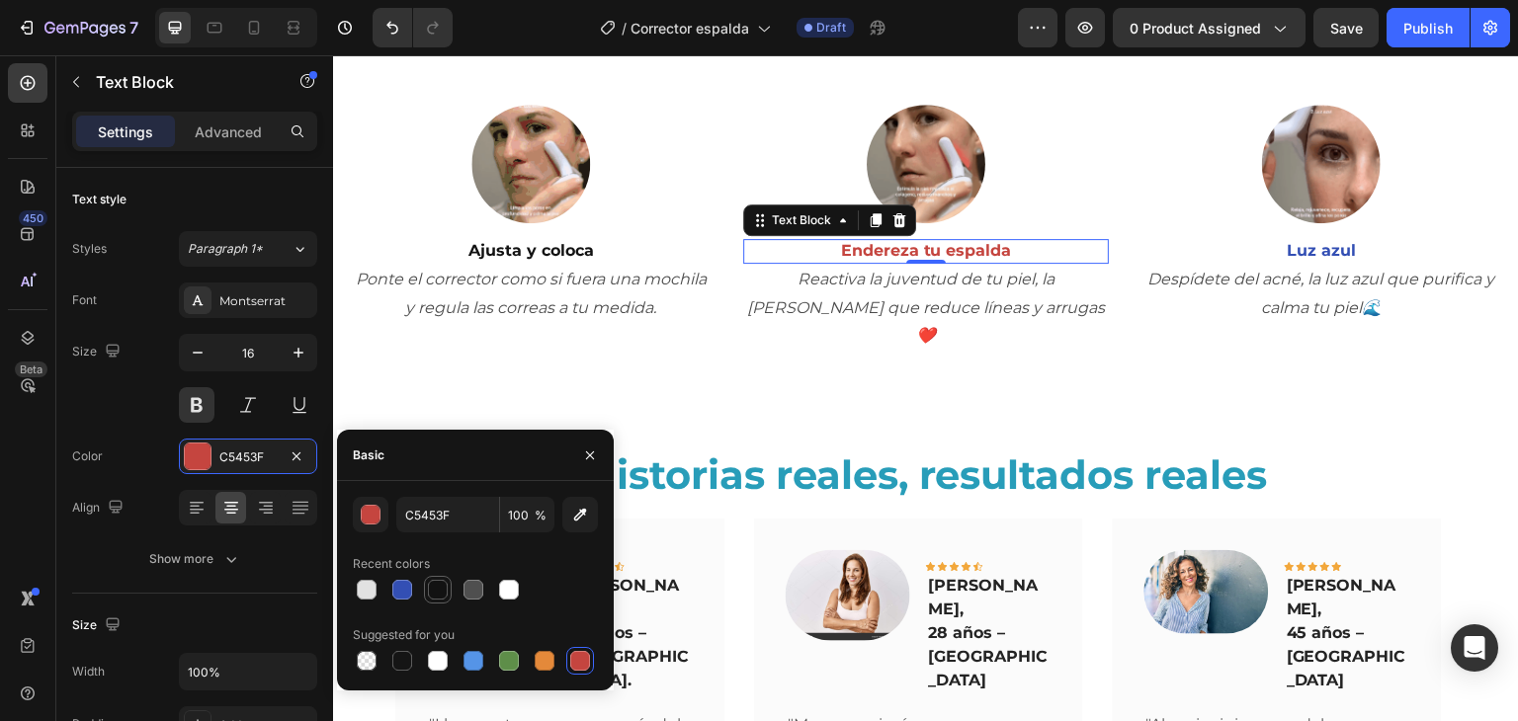
click at [431, 596] on div at bounding box center [438, 590] width 20 height 20
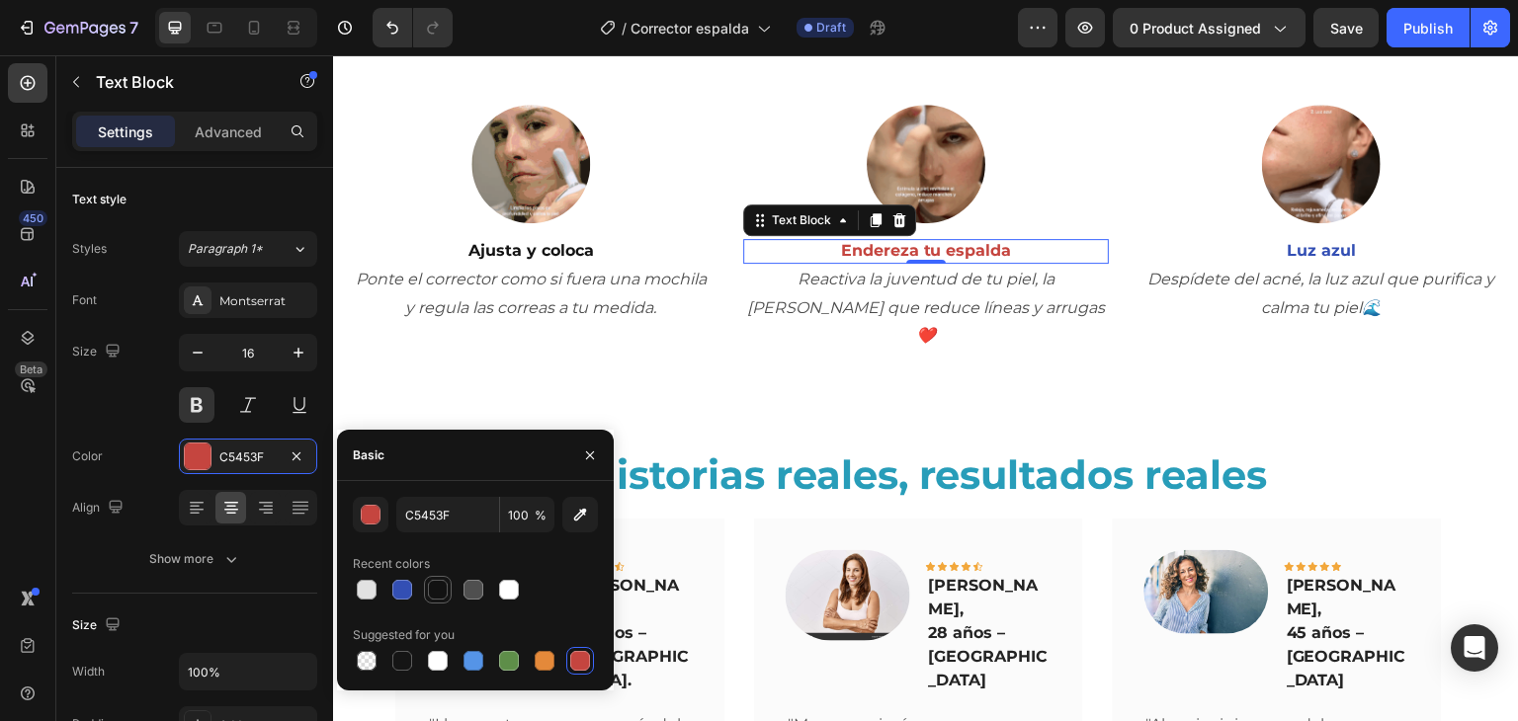
type input "121212"
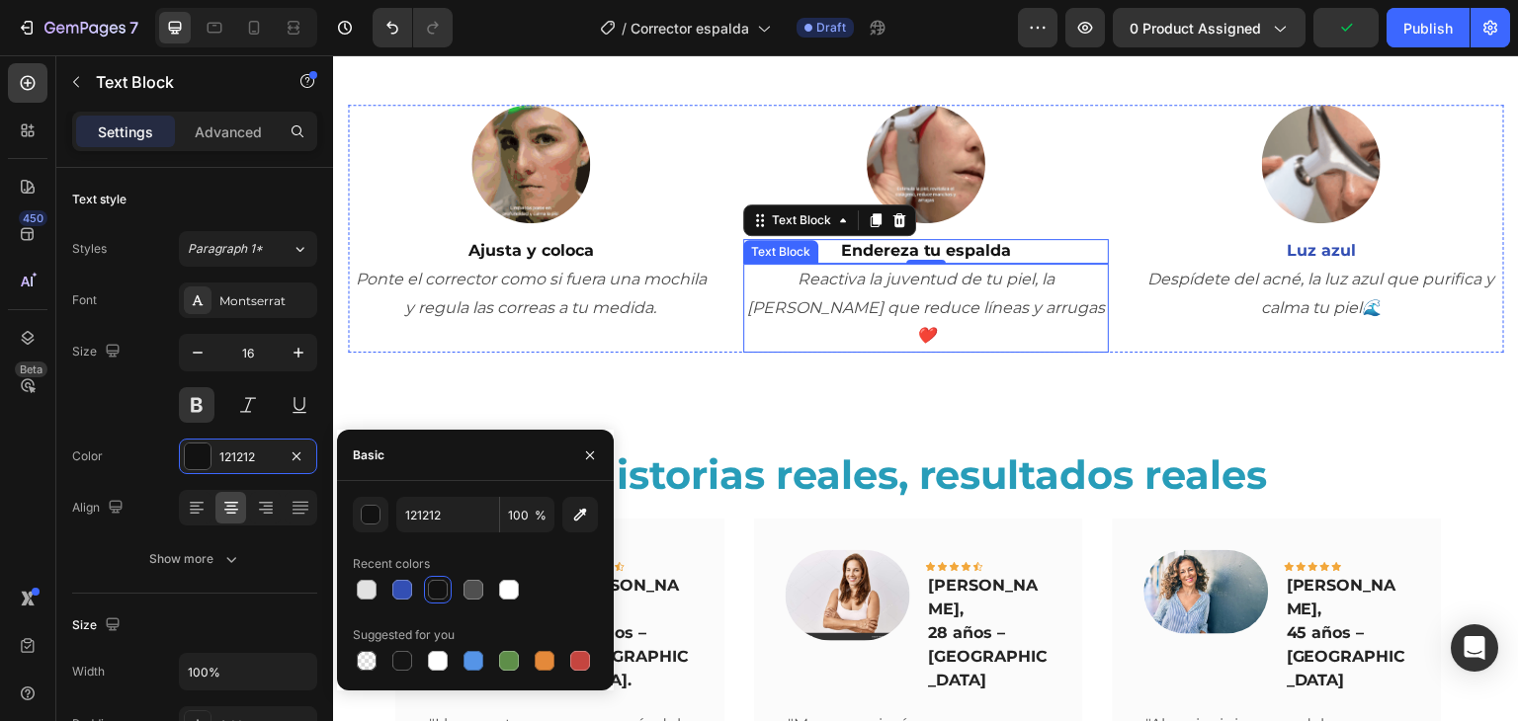
click at [901, 302] on p "Reactiva la juventud de tu piel, la [PERSON_NAME] que reduce líneas y arrugas ❤️" at bounding box center [926, 308] width 362 height 85
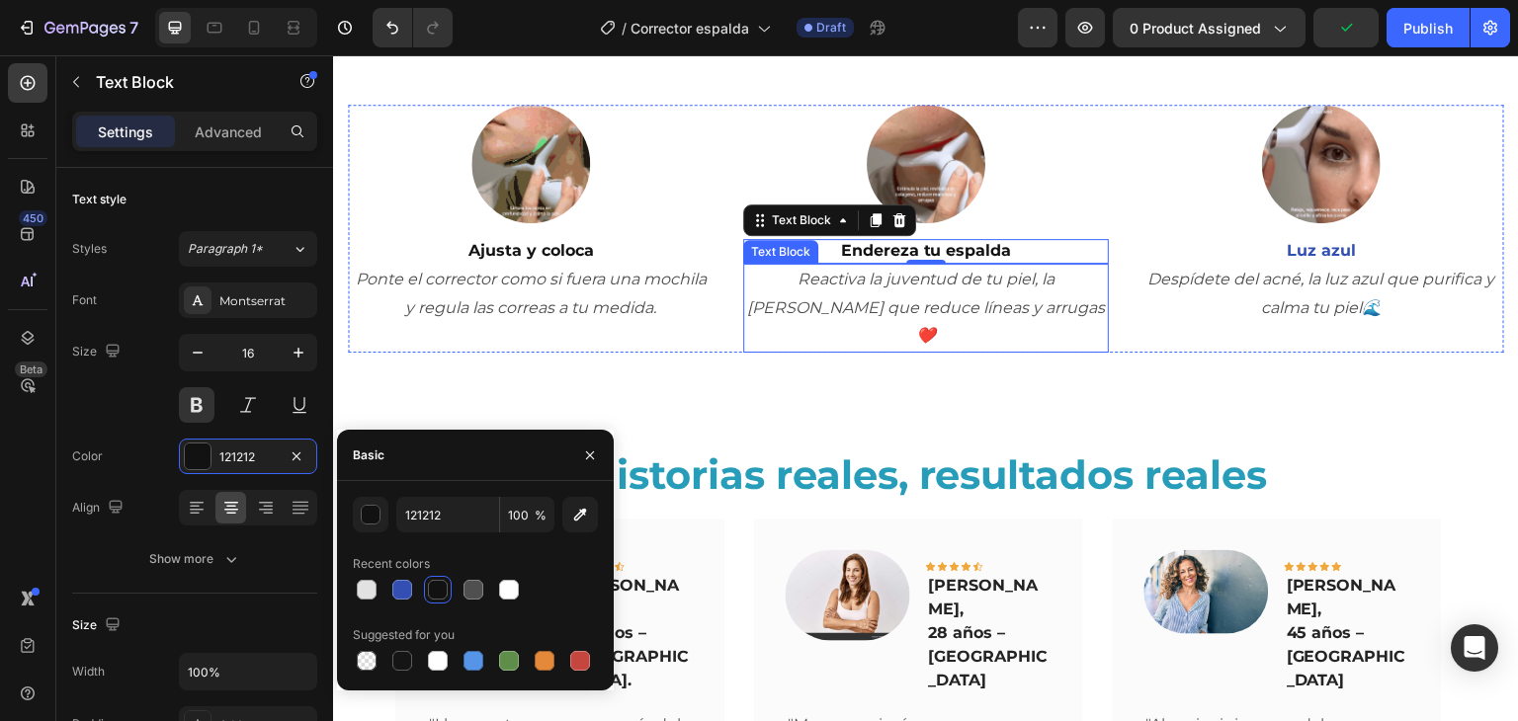
click at [901, 302] on p "Reactiva la juventud de tu piel, la [PERSON_NAME] que reduce líneas y arrugas ❤️" at bounding box center [926, 308] width 362 height 85
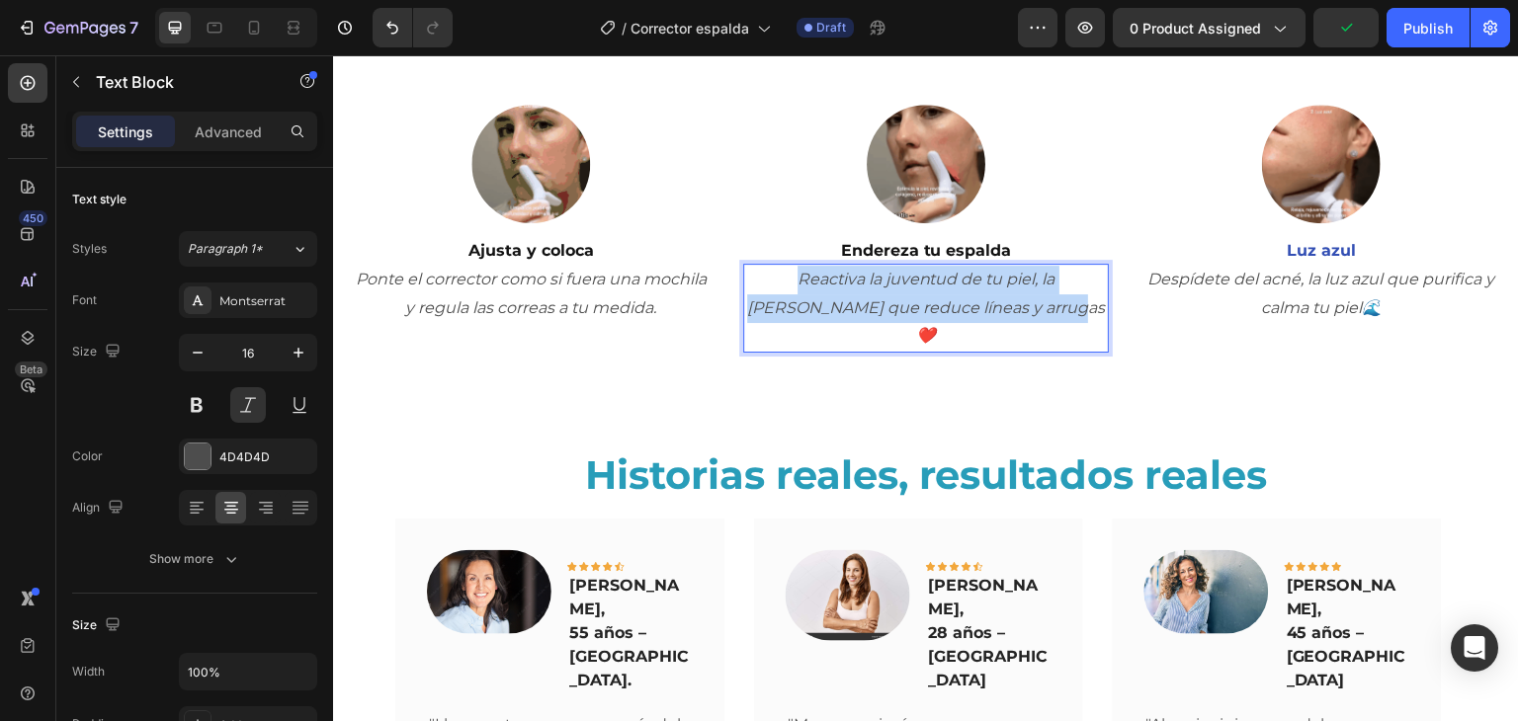
click at [901, 302] on p "Reactiva la juventud de tu piel, la [PERSON_NAME] que reduce líneas y arrugas ❤️" at bounding box center [926, 308] width 362 height 85
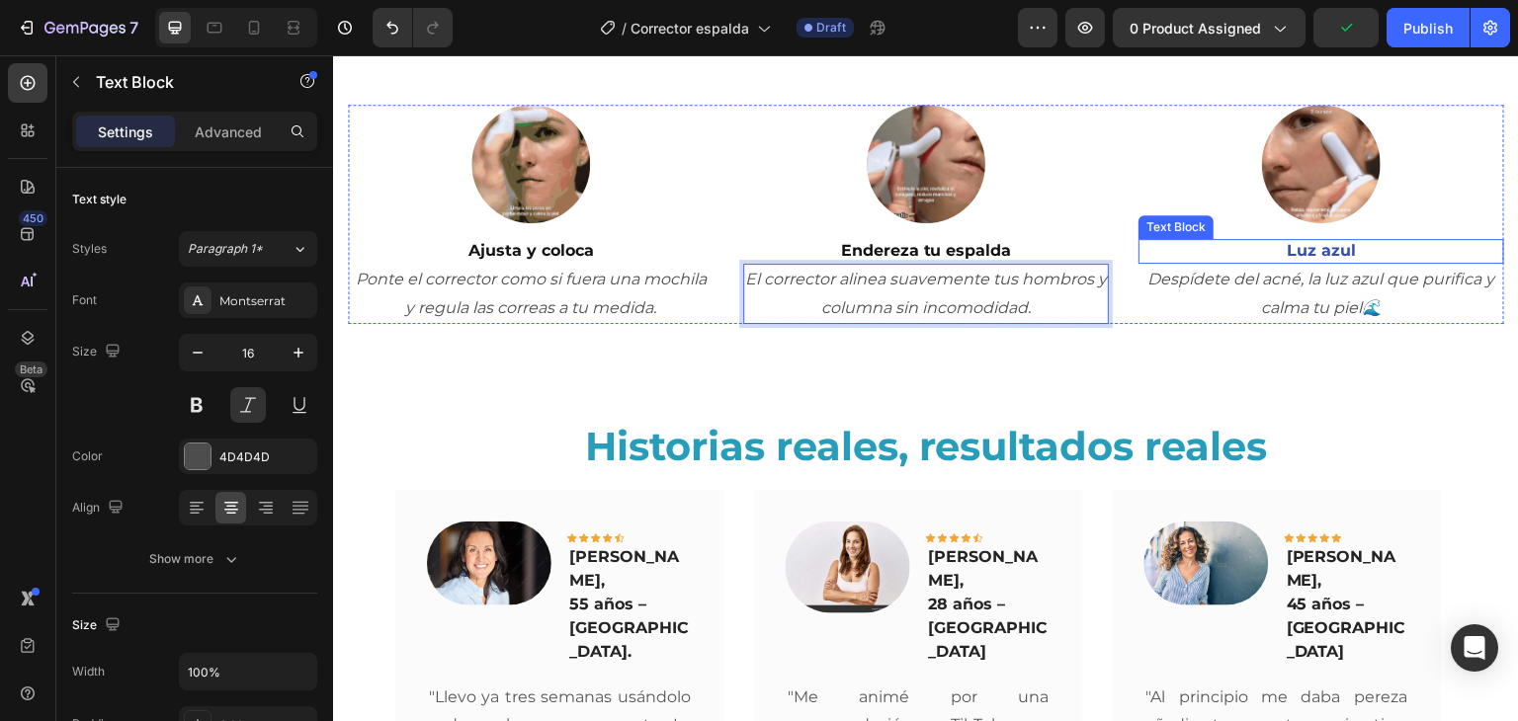
click at [1308, 248] on p "Luz azul" at bounding box center [1321, 251] width 362 height 21
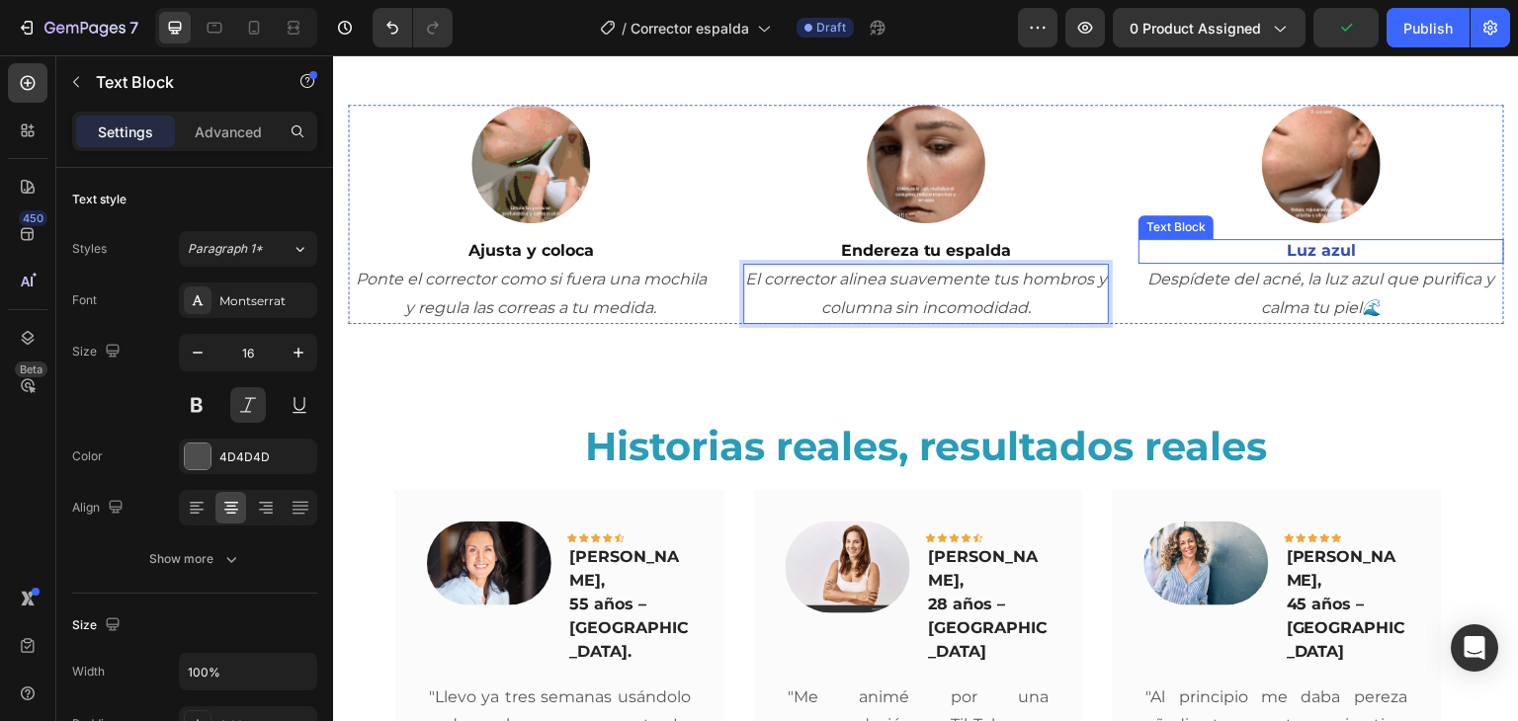
click at [1308, 248] on p "Luz azul" at bounding box center [1321, 251] width 362 height 21
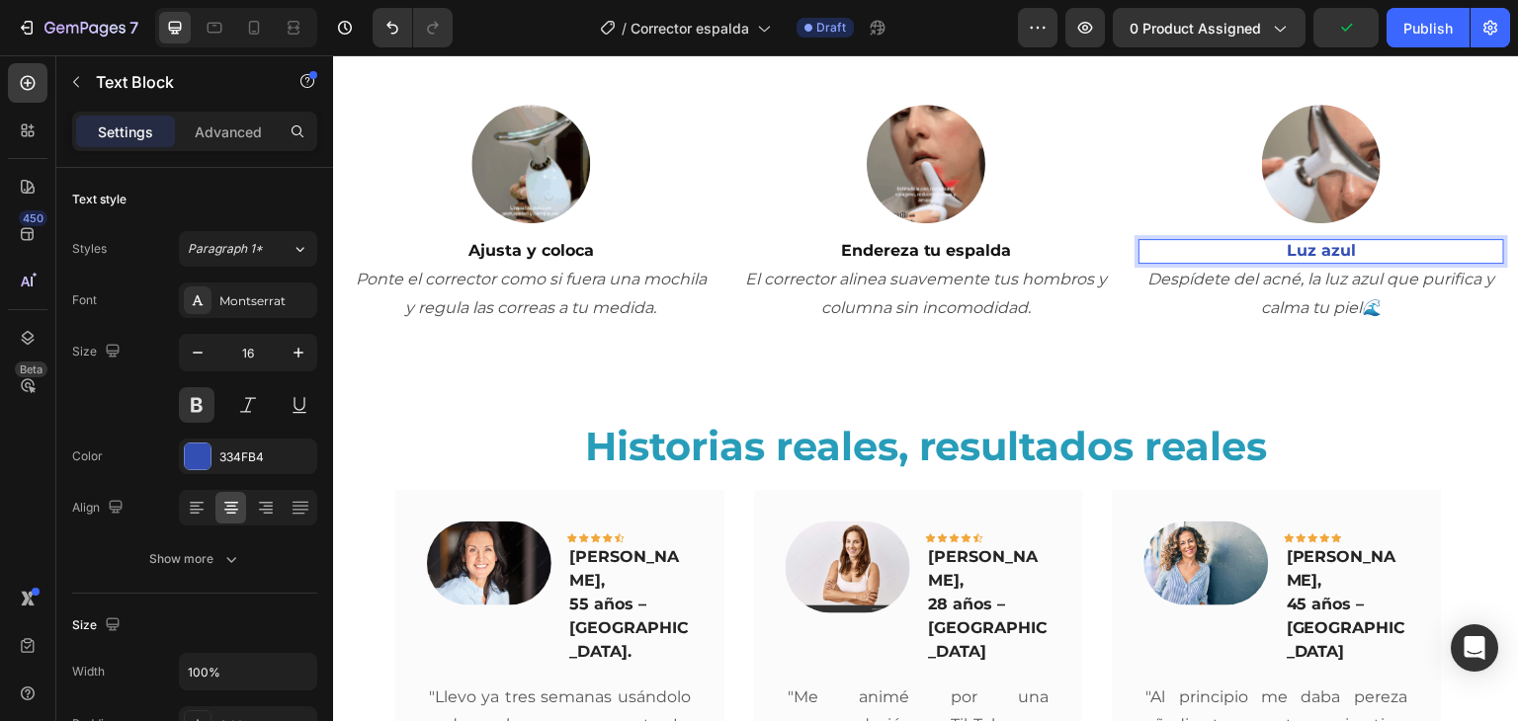
click at [1308, 248] on p "Luz azul" at bounding box center [1321, 251] width 362 height 21
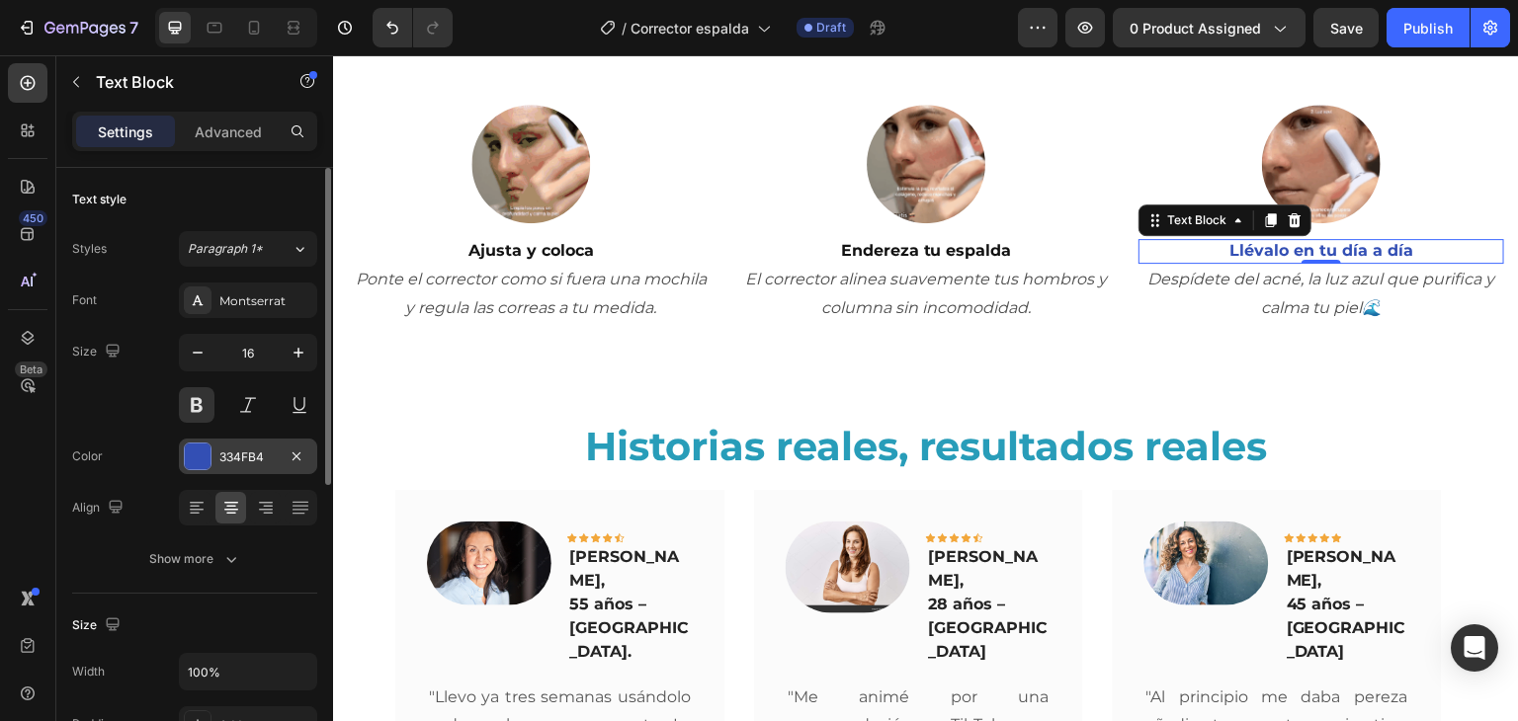
click at [263, 450] on div "334FB4" at bounding box center [247, 458] width 57 height 18
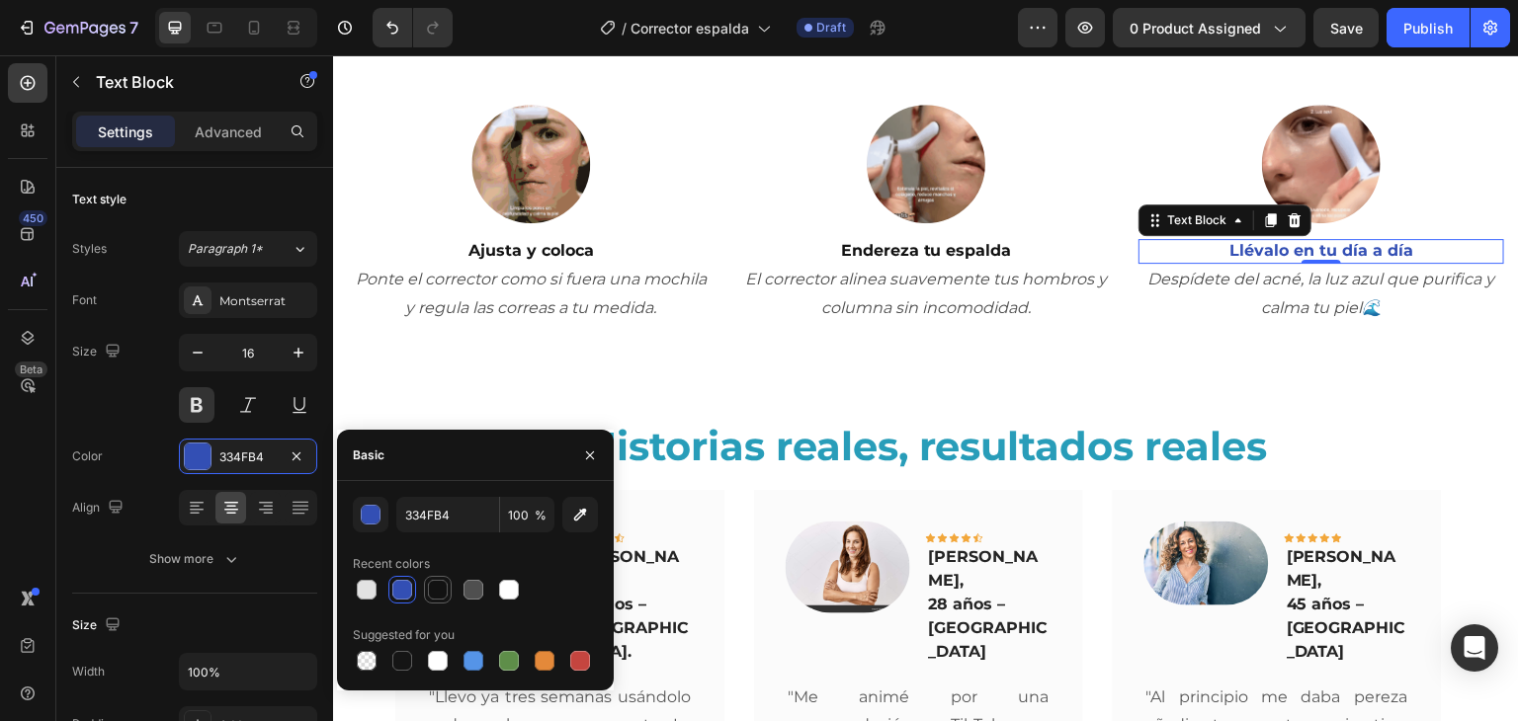
click at [432, 593] on div at bounding box center [438, 590] width 20 height 20
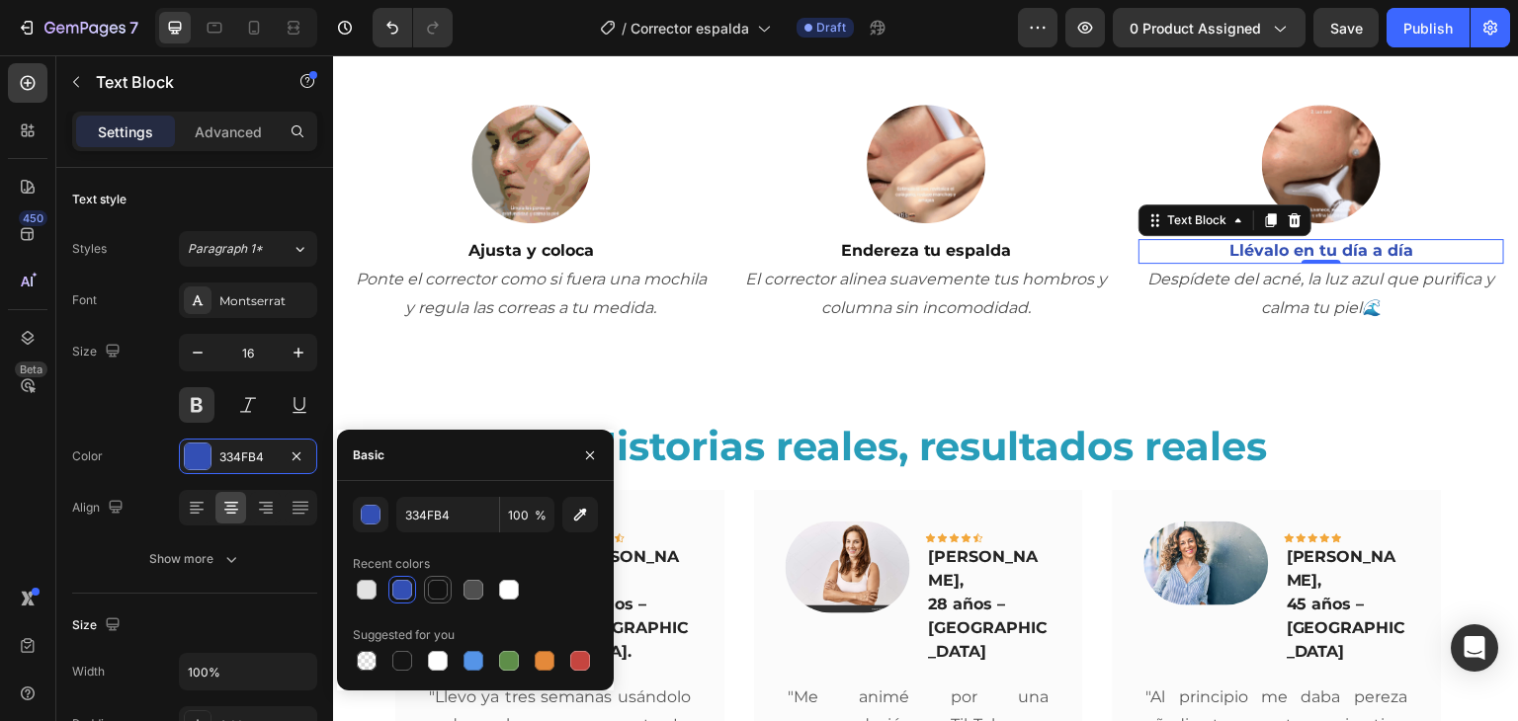
type input "121212"
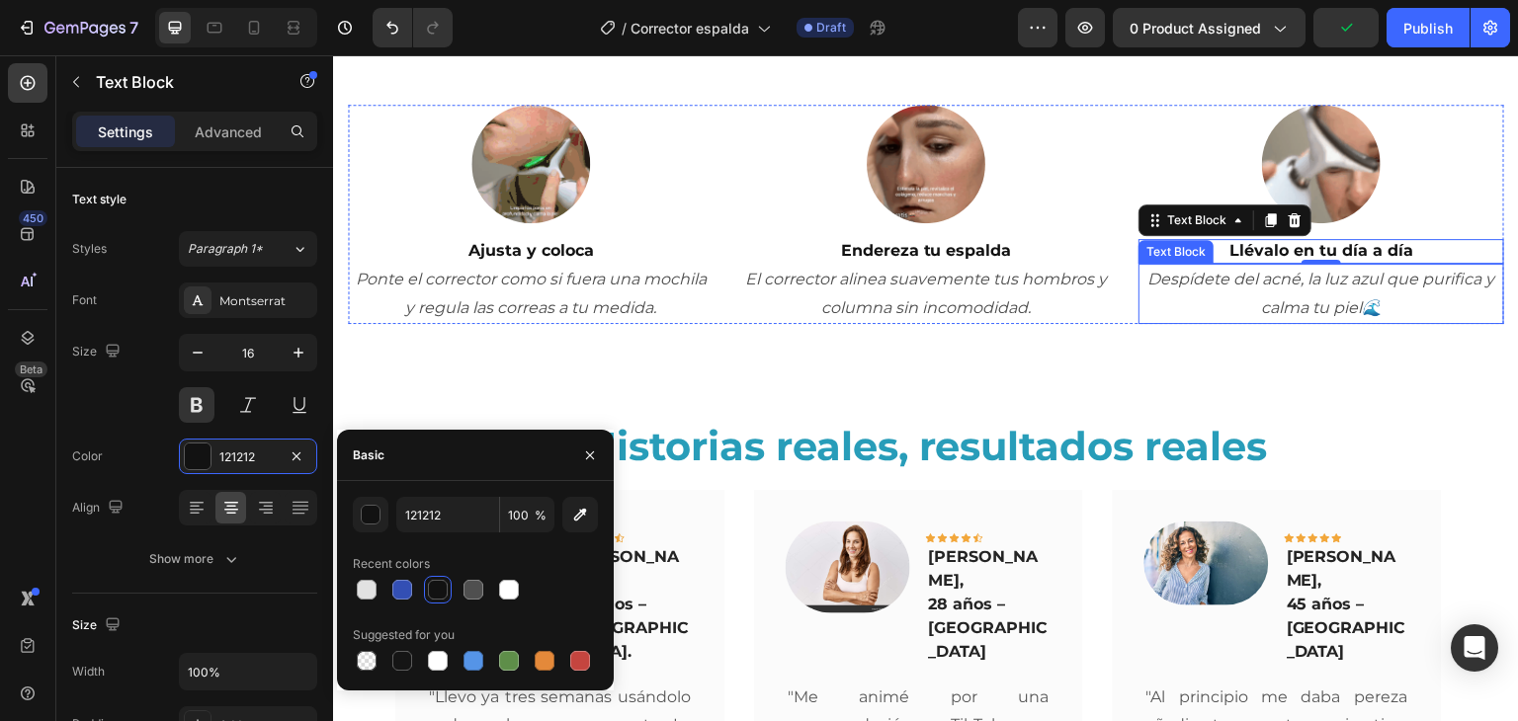
click at [1298, 288] on p "Despídete del acné, la luz azul que purifica y calma tu piel🌊" at bounding box center [1321, 294] width 362 height 57
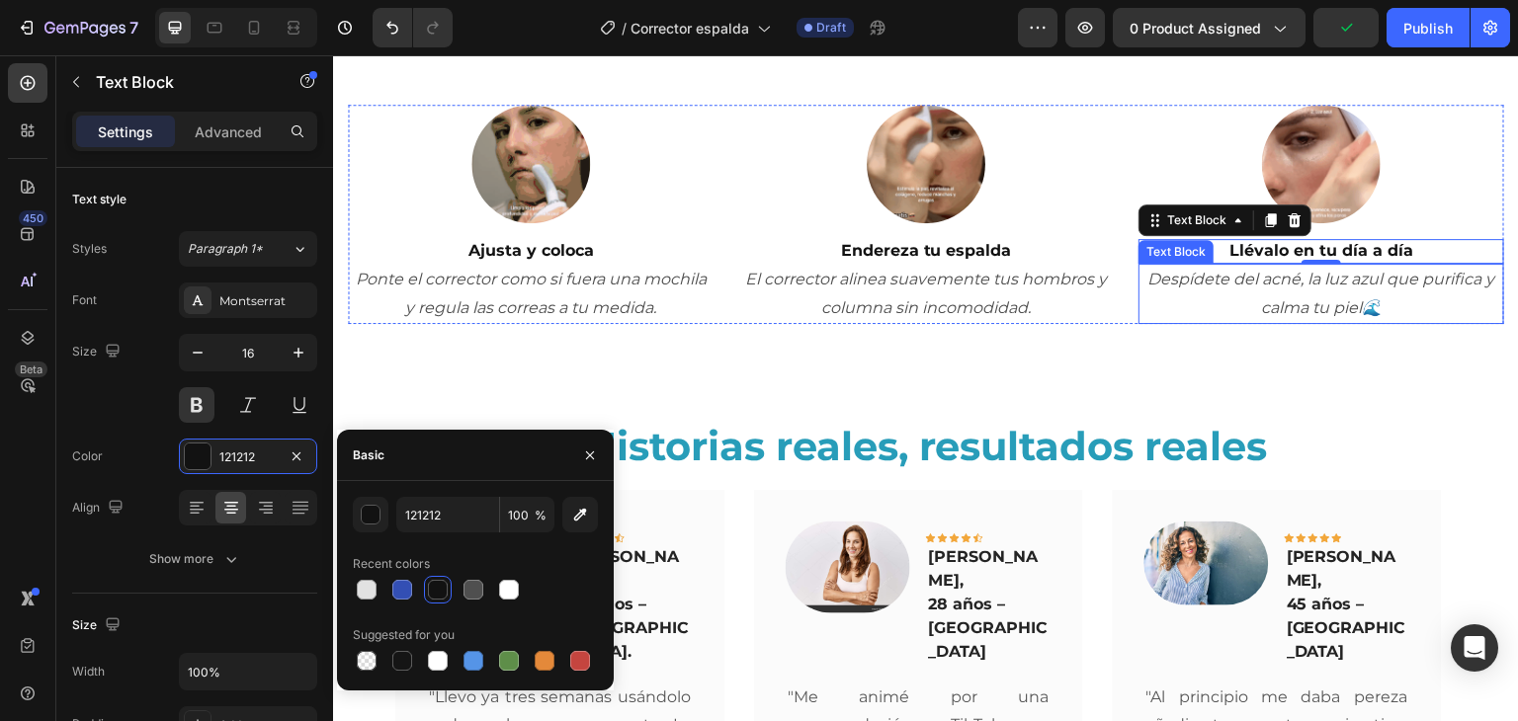
click at [1298, 288] on p "Despídete del acné, la luz azul que purifica y calma tu piel🌊" at bounding box center [1321, 294] width 362 height 57
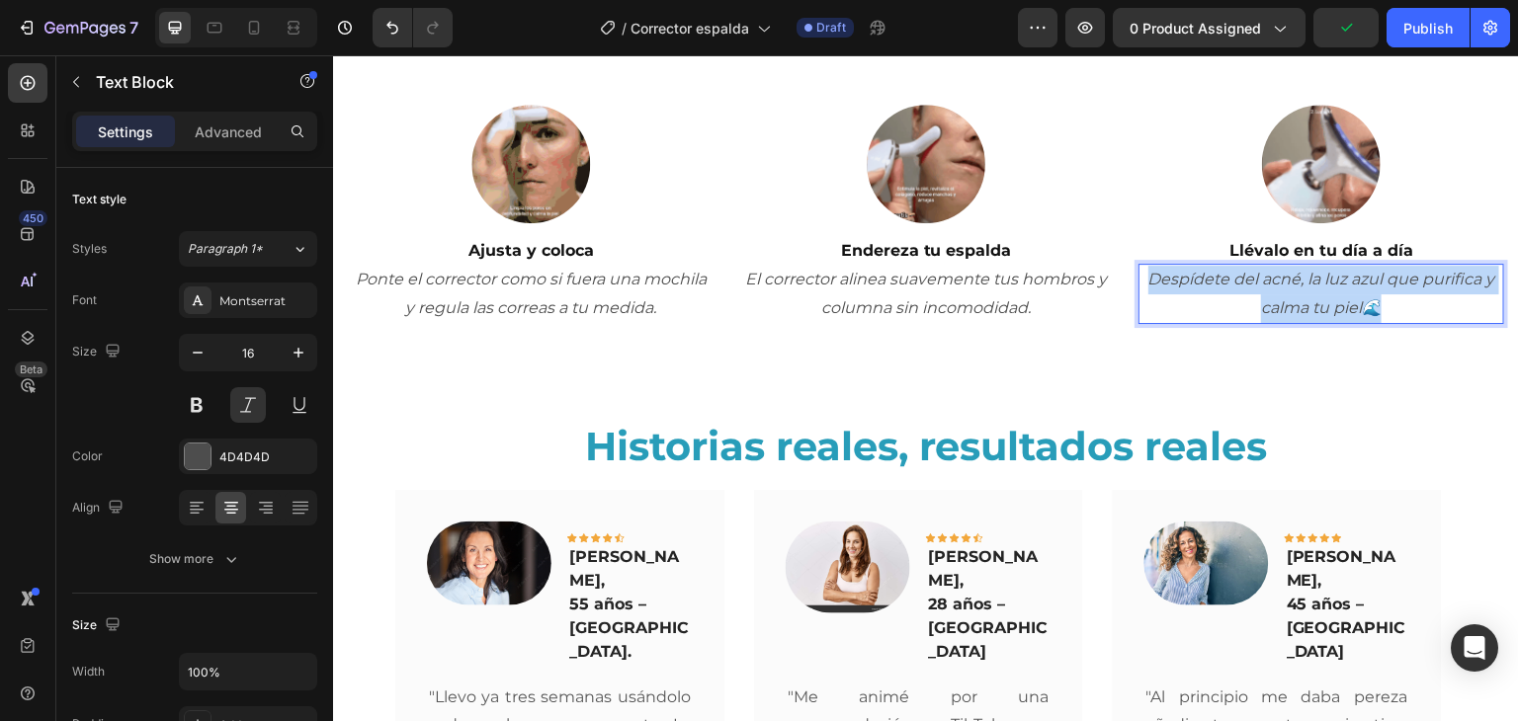
click at [1298, 288] on p "Despídete del acné, la luz azul que purifica y calma tu piel🌊" at bounding box center [1321, 294] width 362 height 57
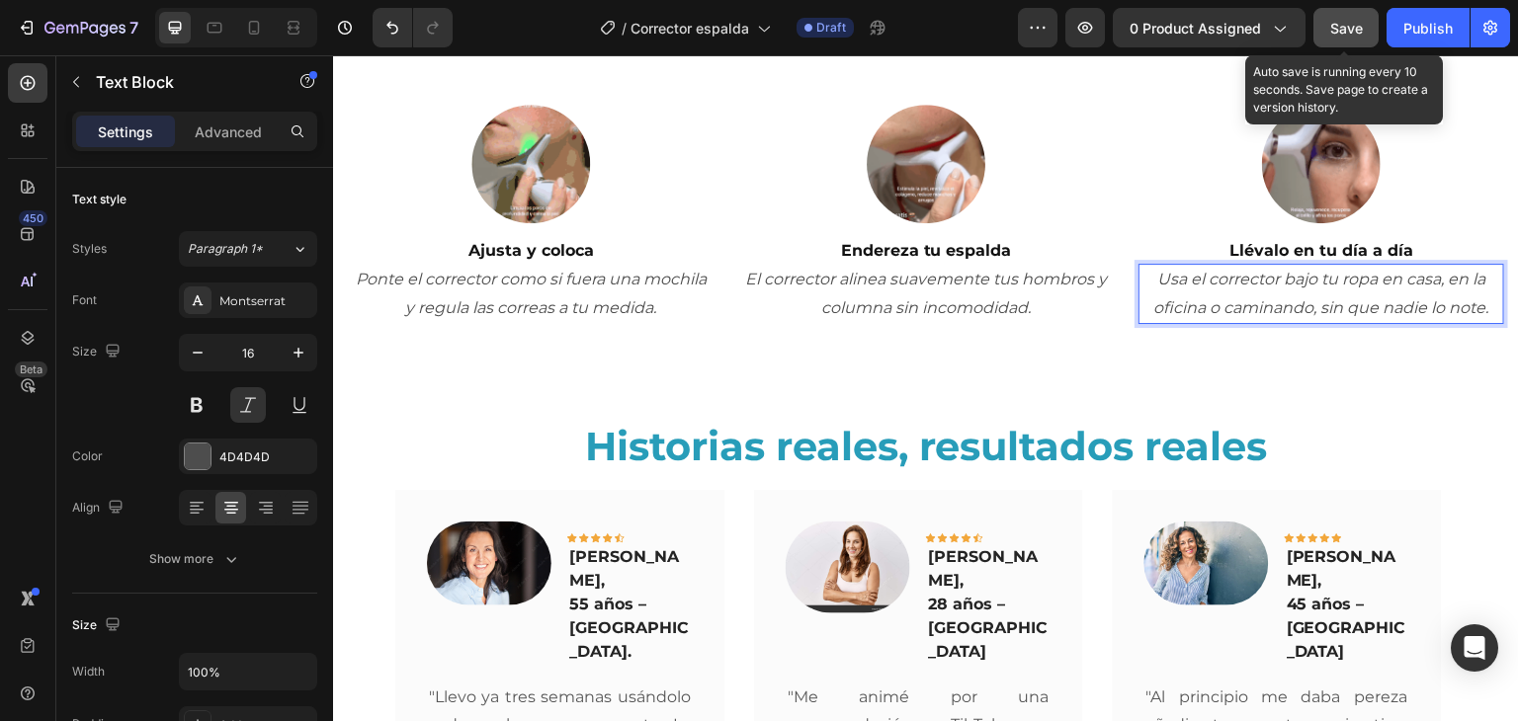
click at [1337, 40] on button "Save" at bounding box center [1345, 28] width 65 height 40
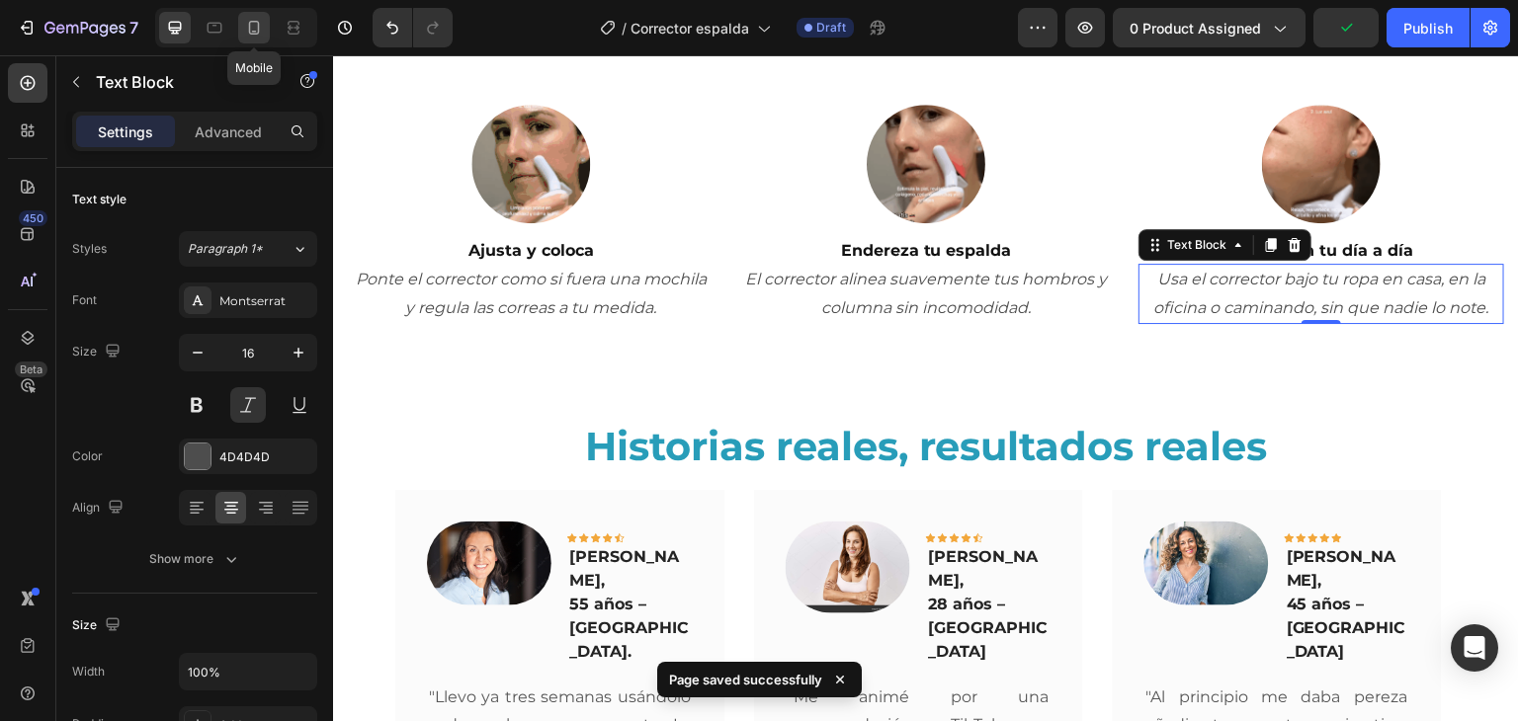
click at [253, 27] on icon at bounding box center [254, 28] width 20 height 20
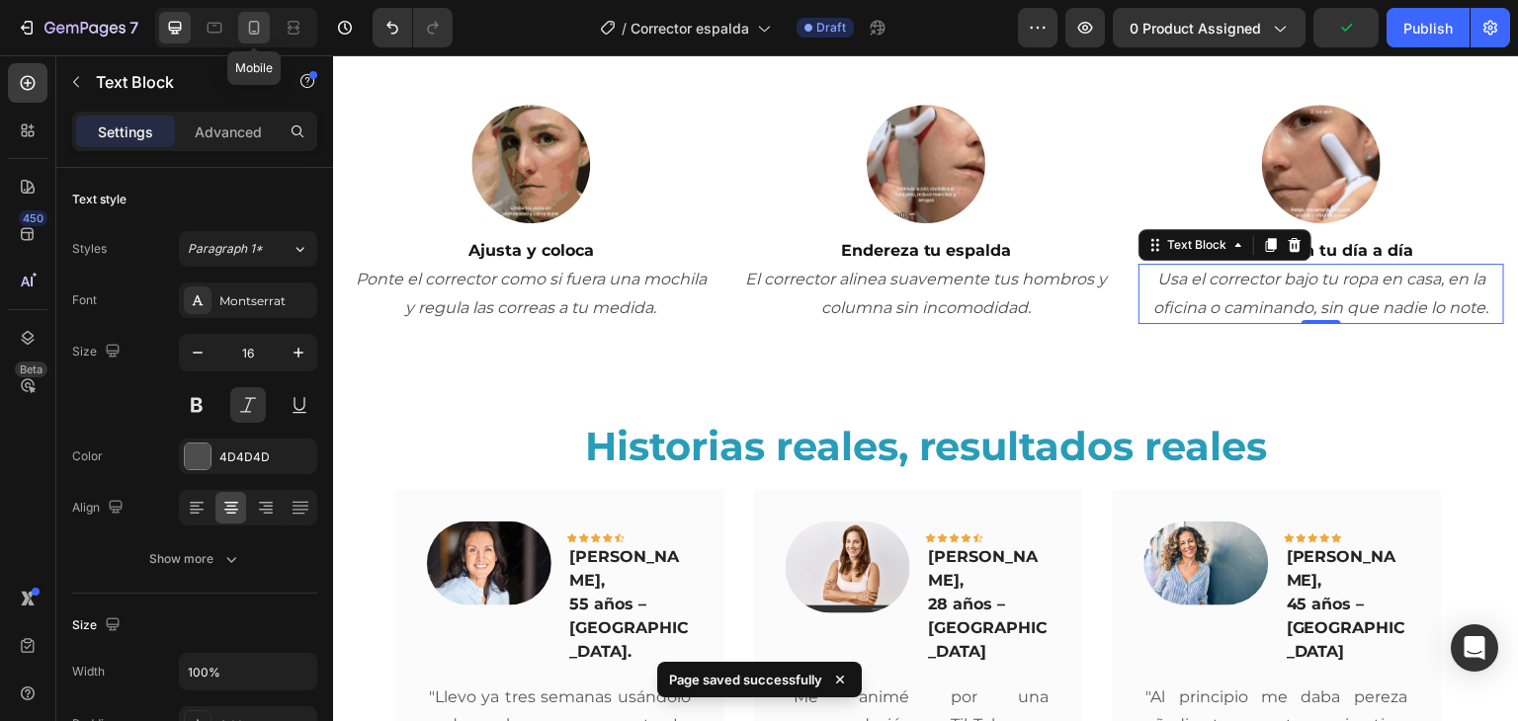
type input "14"
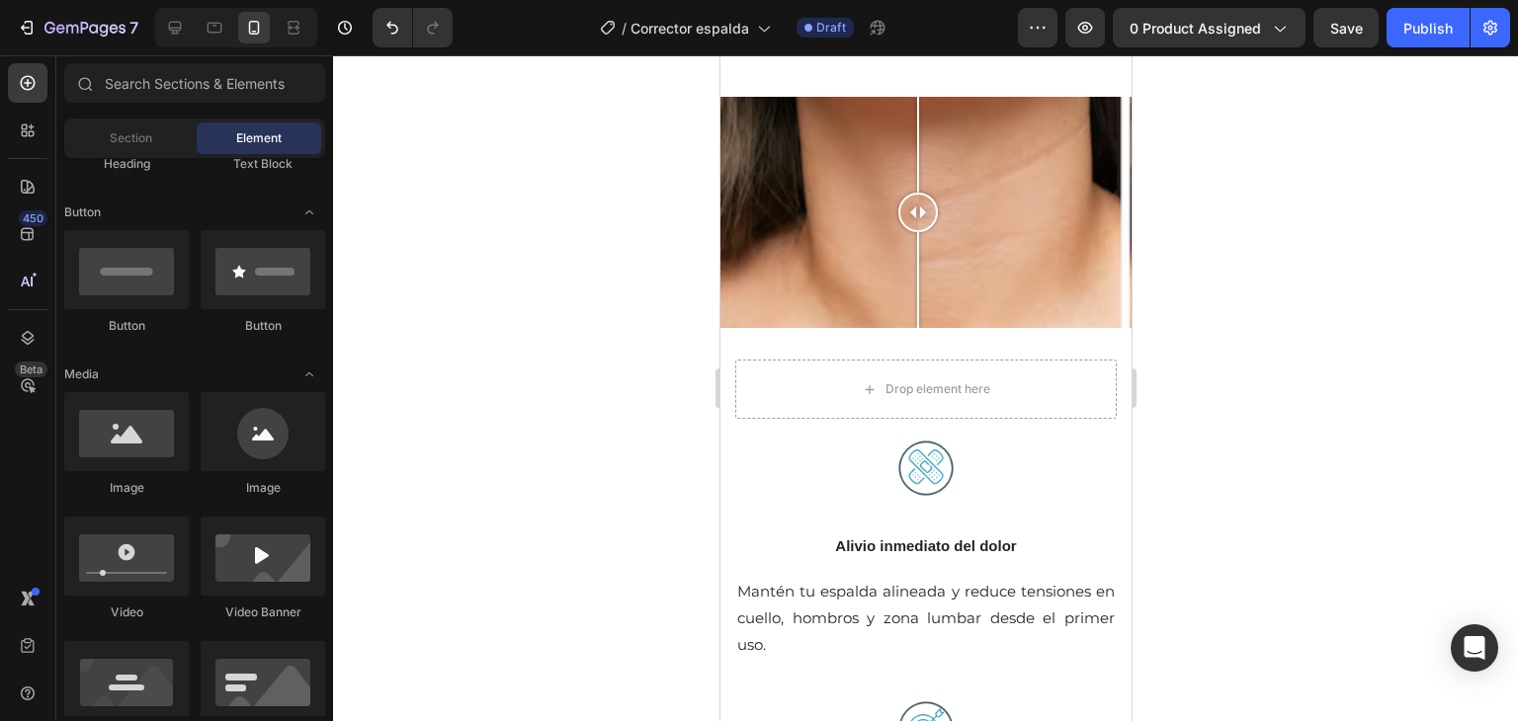
scroll to position [1772, 0]
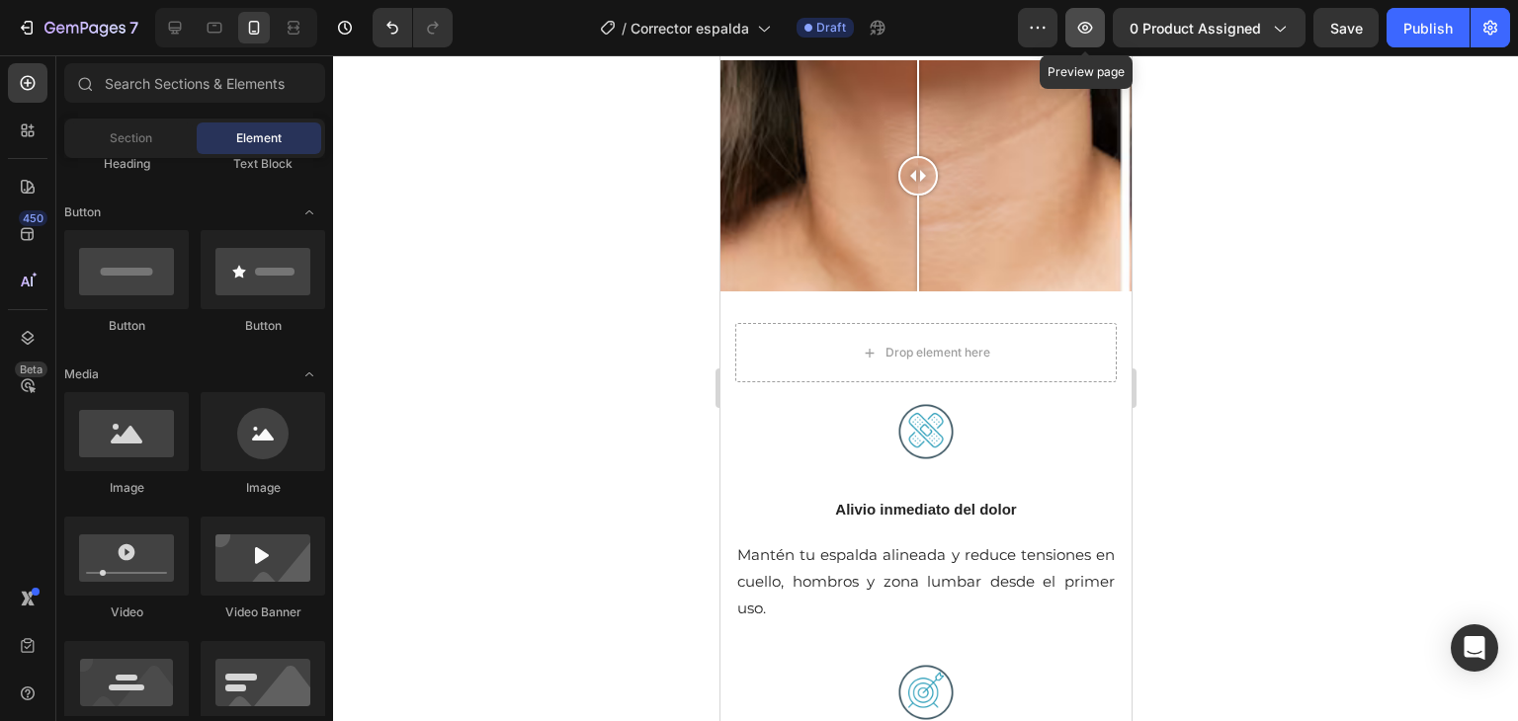
click at [1082, 11] on button "button" at bounding box center [1085, 28] width 40 height 40
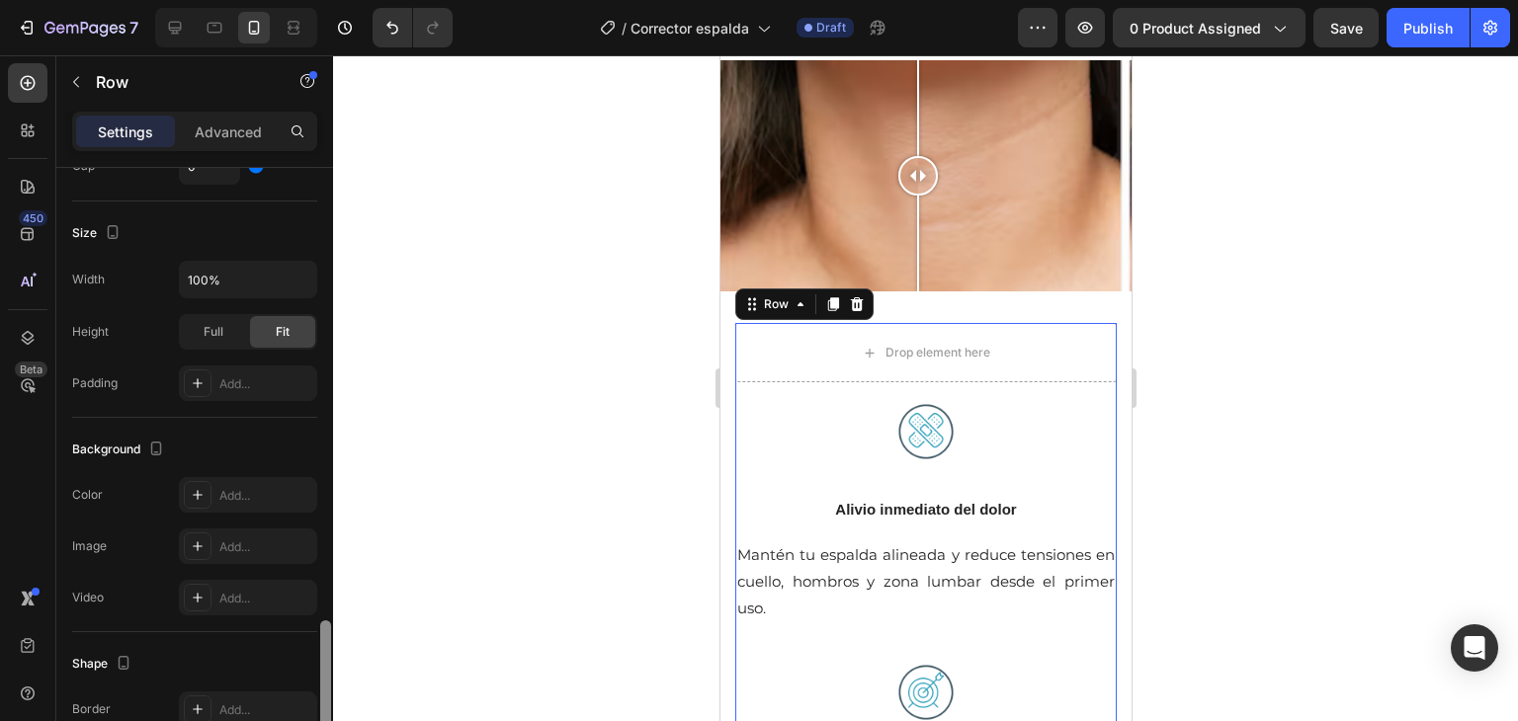
scroll to position [656, 0]
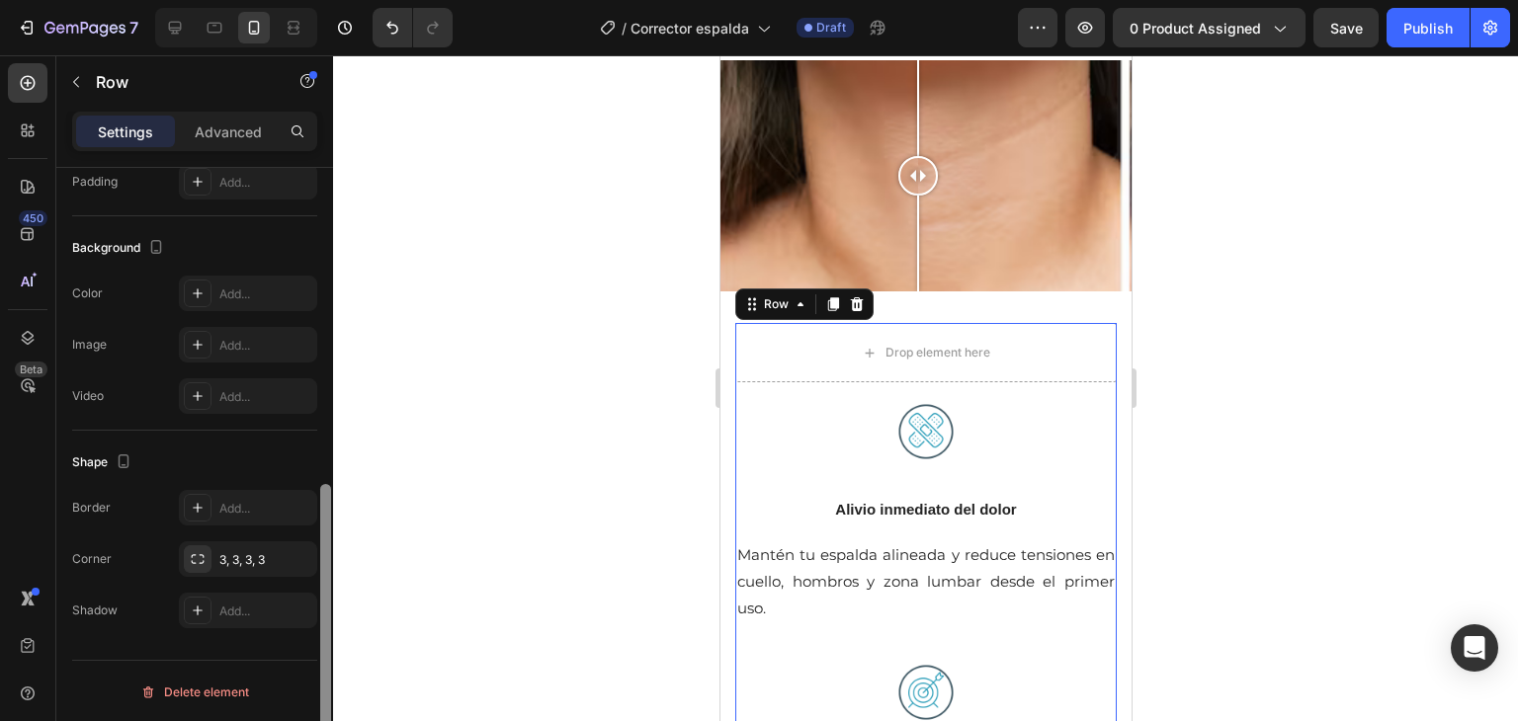
drag, startPoint x: 320, startPoint y: 209, endPoint x: 255, endPoint y: 635, distance: 430.8
click at [255, 635] on div "Layout Column width Change ratio Fit to content 12 Columns management Order 3 c…" at bounding box center [194, 473] width 277 height 610
click at [206, 681] on div "Delete element" at bounding box center [194, 693] width 109 height 24
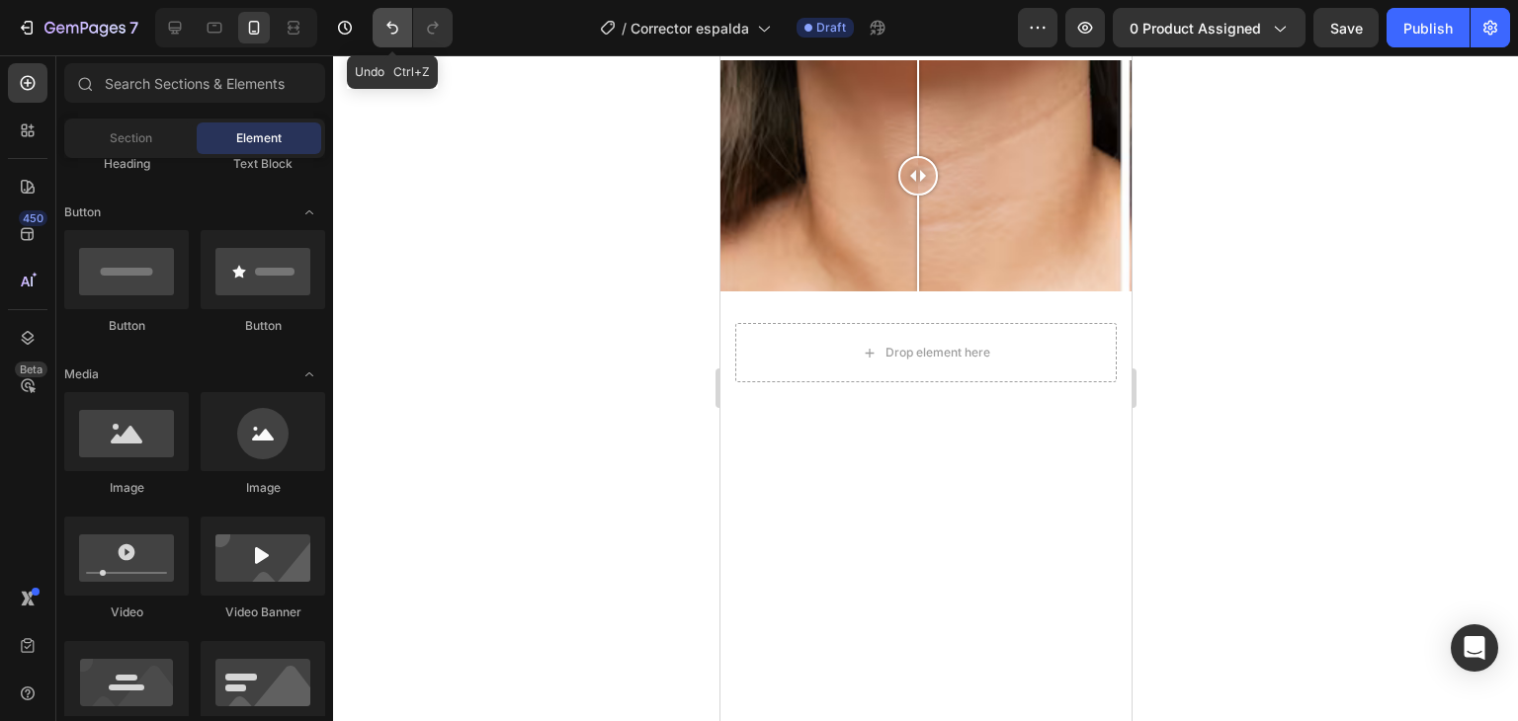
click at [395, 32] on icon "Undo/Redo" at bounding box center [392, 28] width 12 height 13
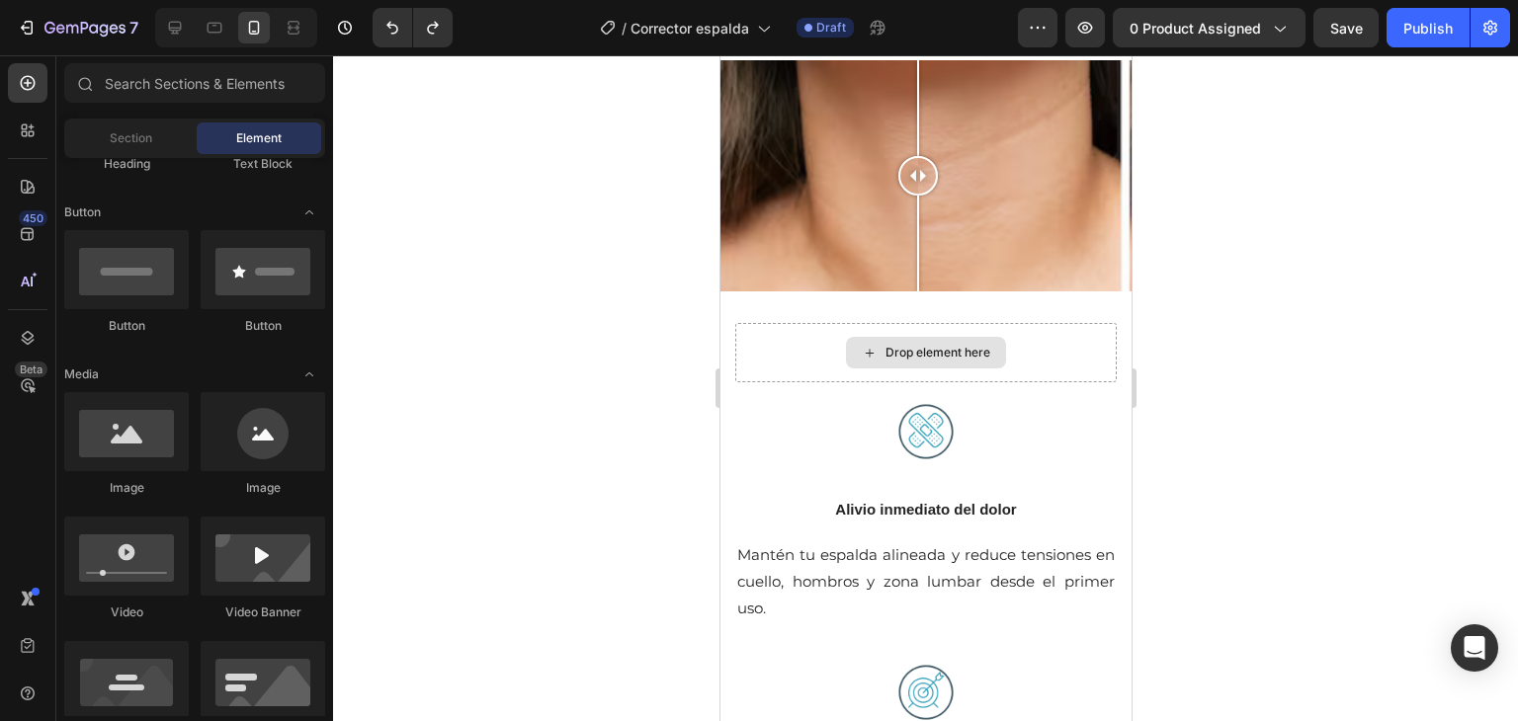
click at [887, 358] on div "Drop element here" at bounding box center [936, 353] width 105 height 16
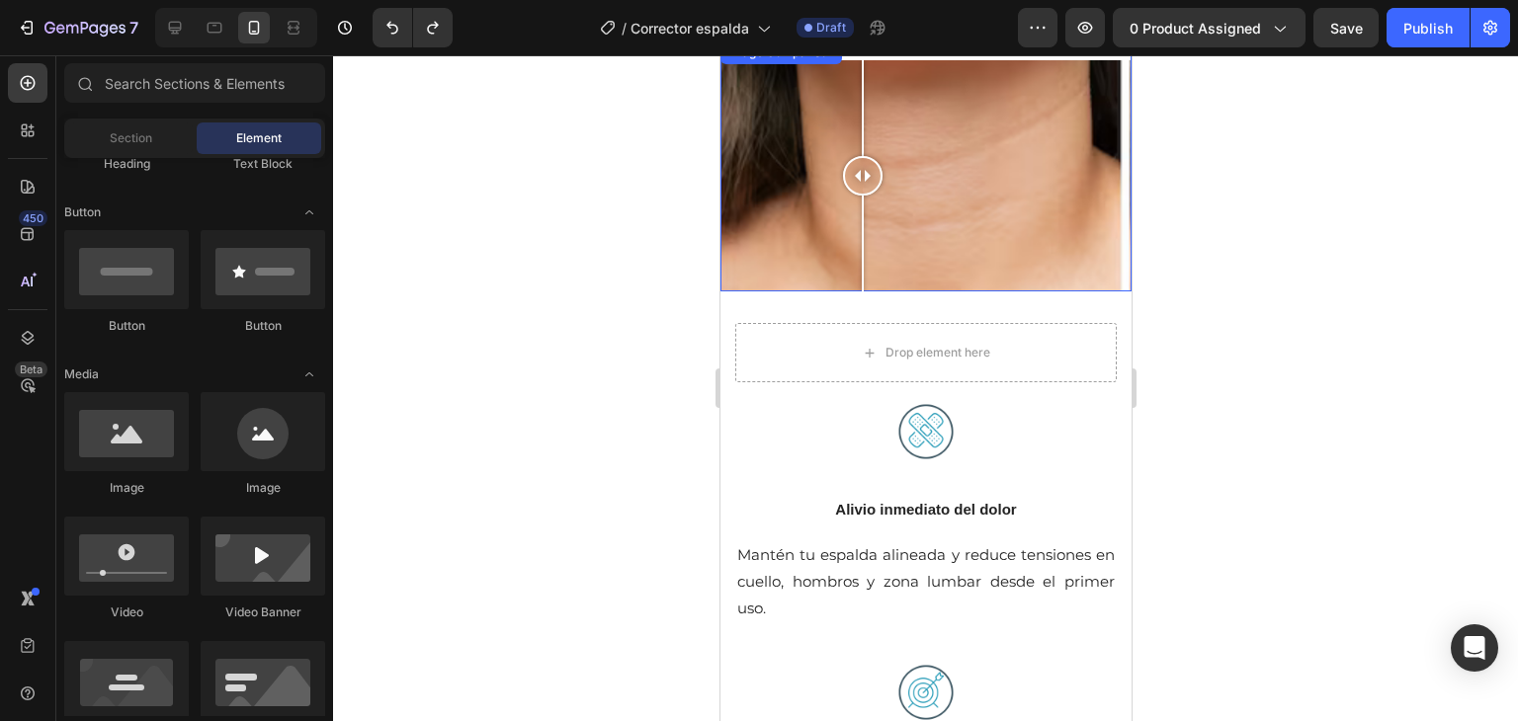
click at [862, 148] on div at bounding box center [924, 175] width 411 height 231
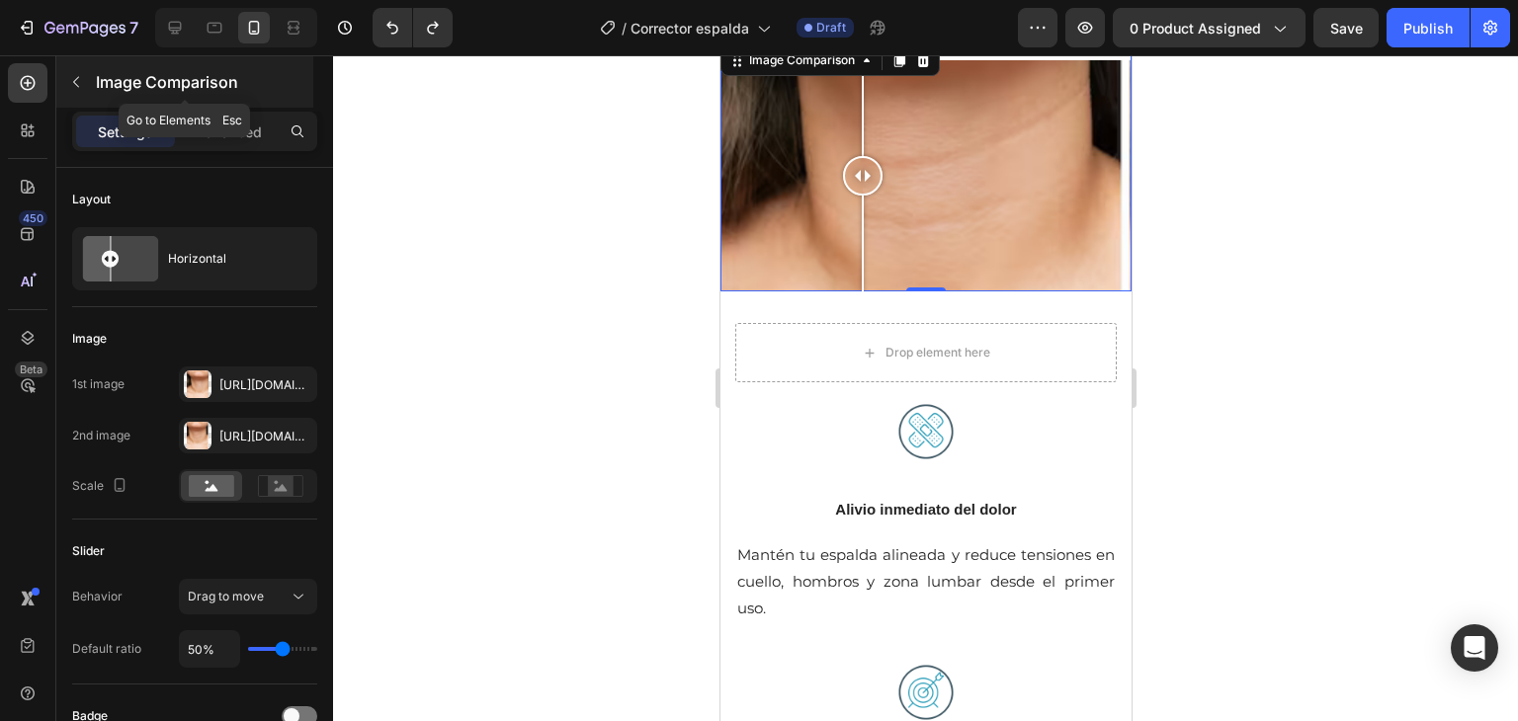
click at [85, 79] on button "button" at bounding box center [76, 82] width 32 height 32
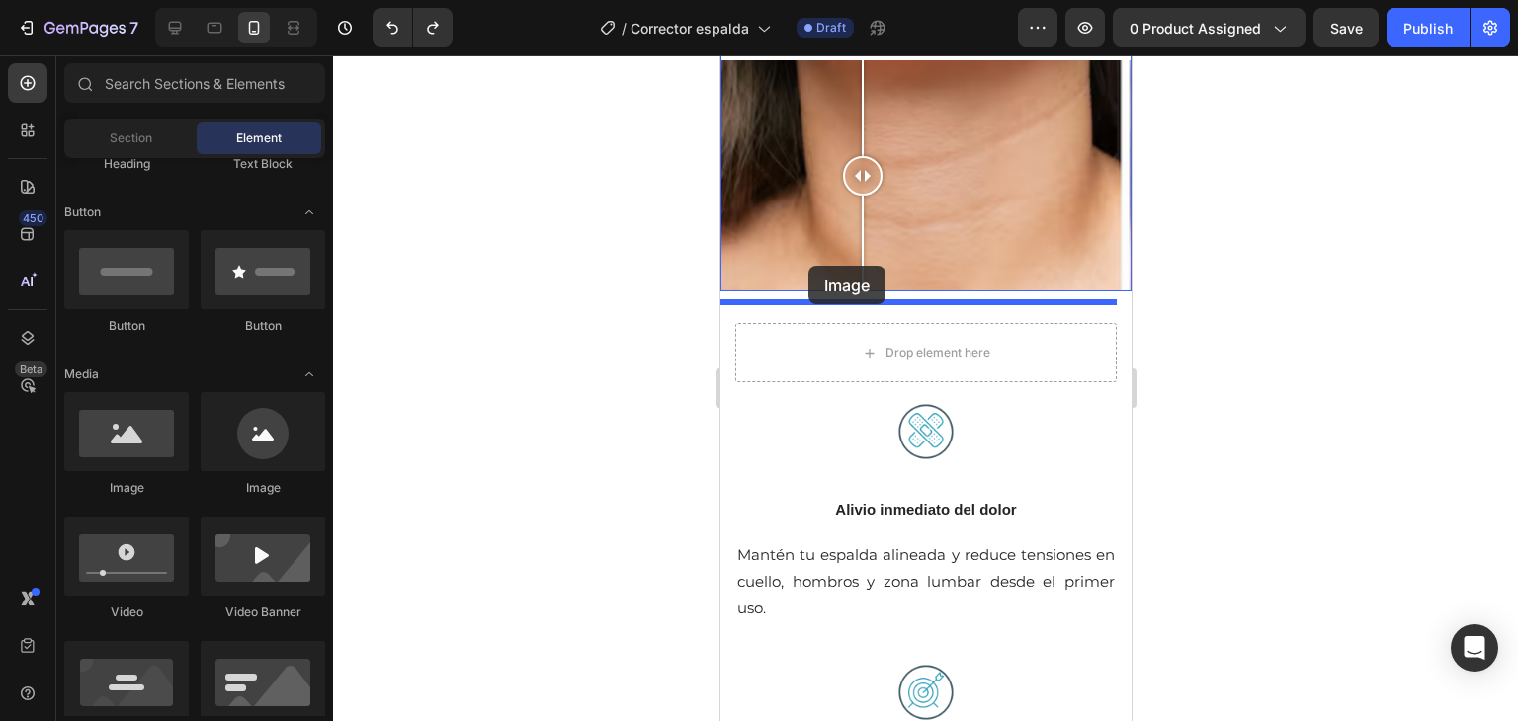
drag, startPoint x: 866, startPoint y: 499, endPoint x: 807, endPoint y: 266, distance: 240.4
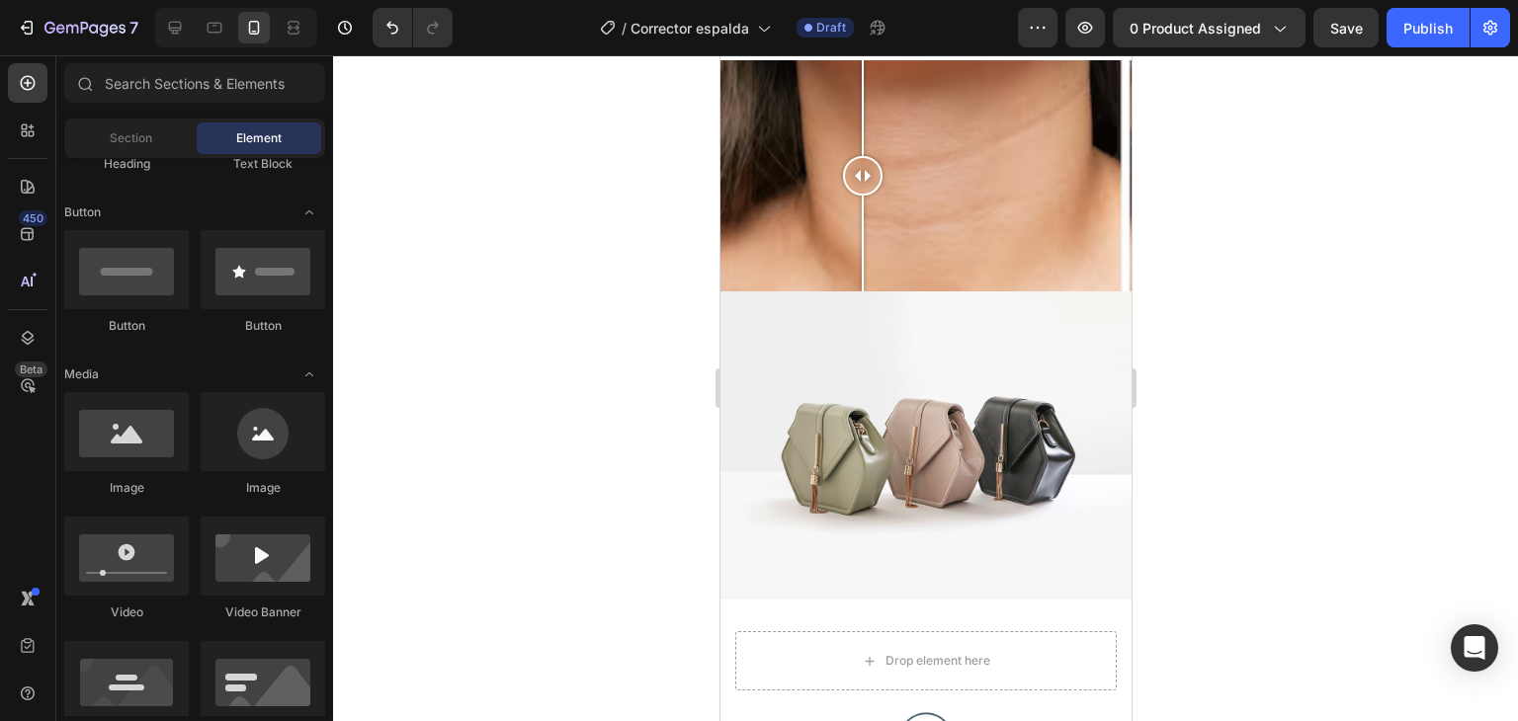
scroll to position [1616, 0]
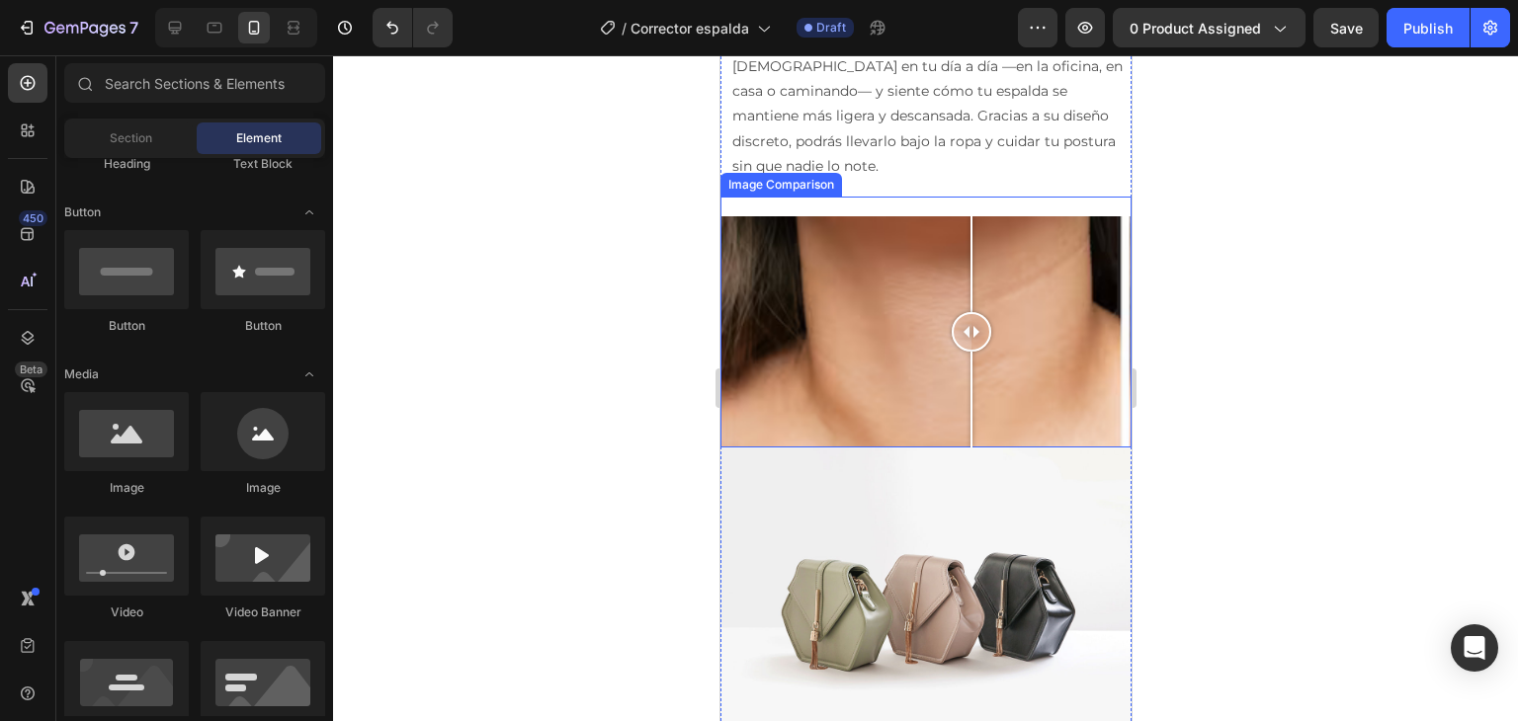
click at [970, 295] on div at bounding box center [924, 331] width 411 height 231
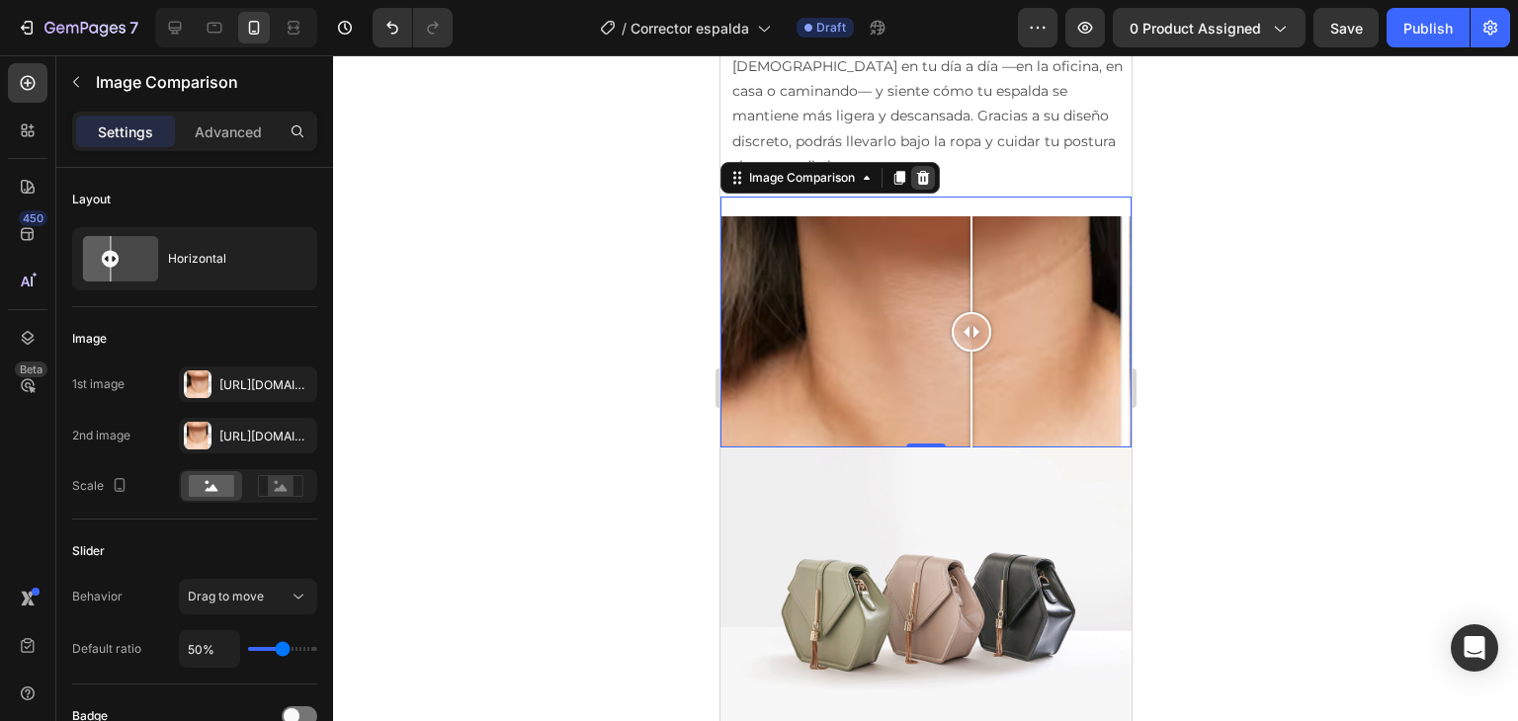
click at [923, 185] on icon at bounding box center [922, 178] width 13 height 14
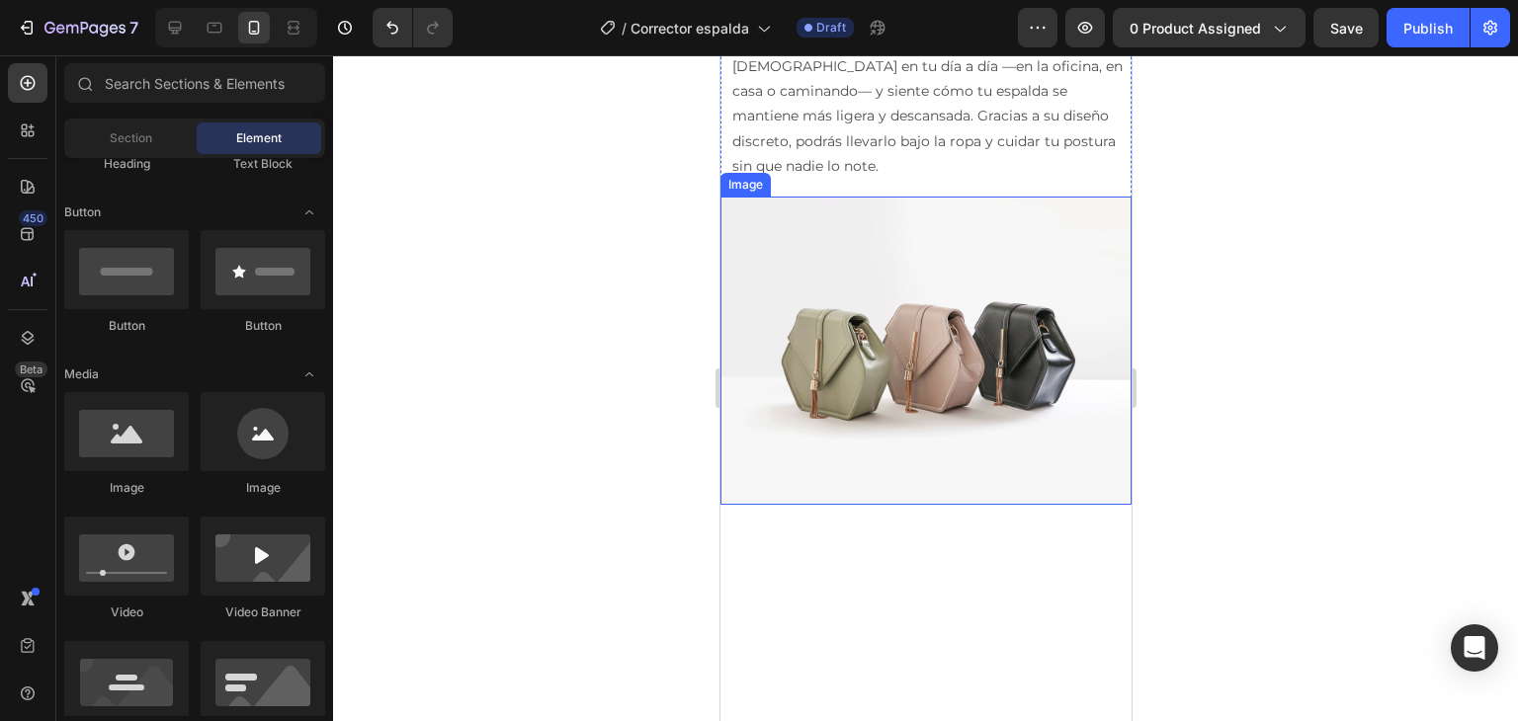
click at [879, 297] on img at bounding box center [924, 351] width 411 height 308
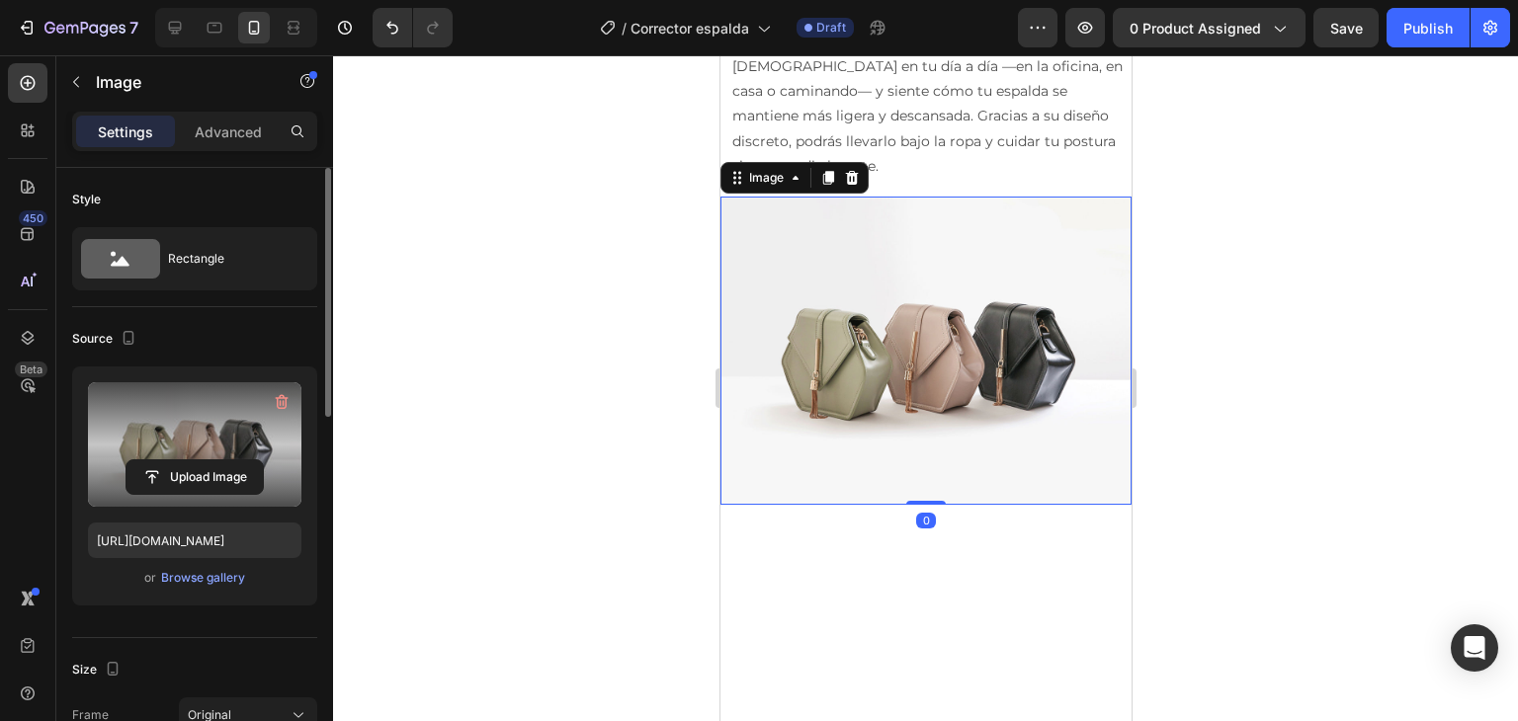
click at [220, 452] on label at bounding box center [194, 444] width 213 height 124
click at [220, 460] on input "file" at bounding box center [194, 477] width 136 height 34
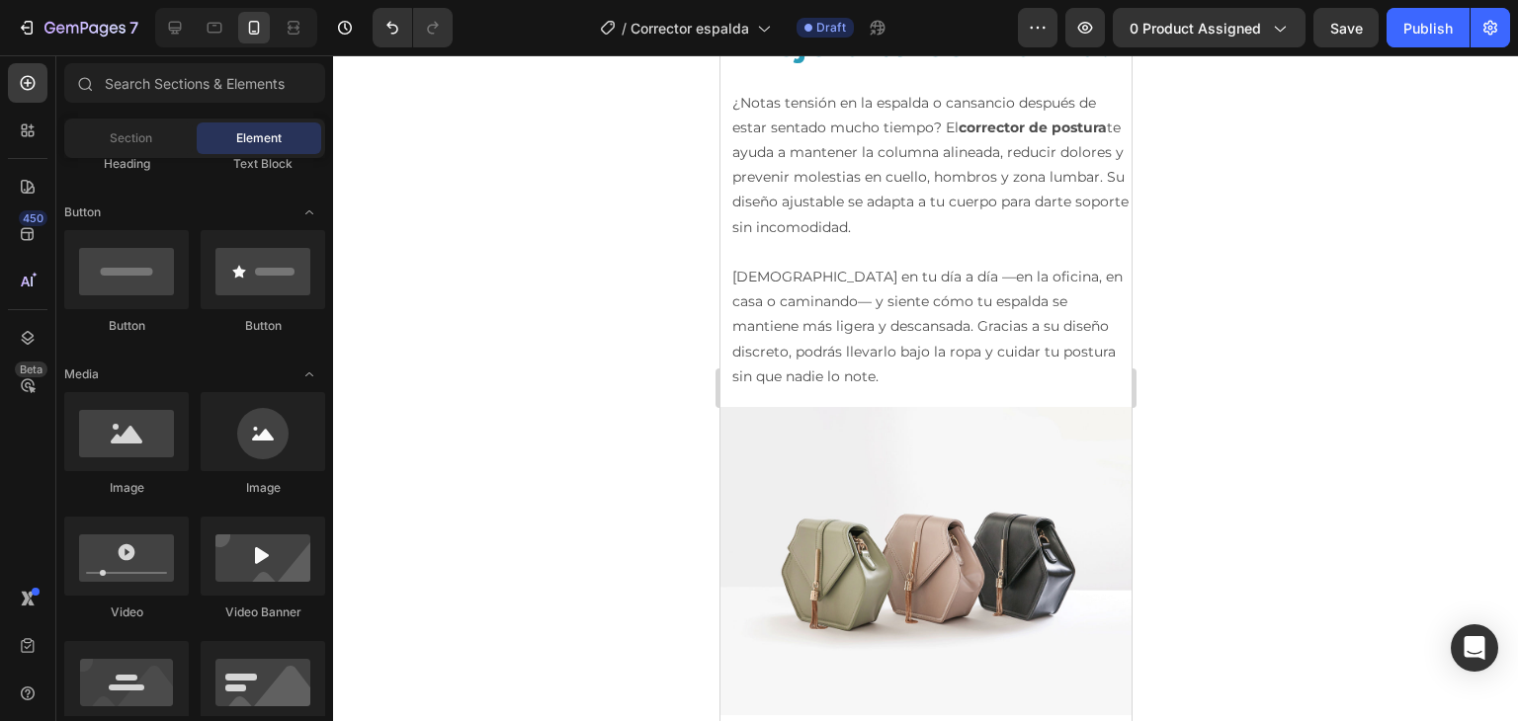
scroll to position [1398, 0]
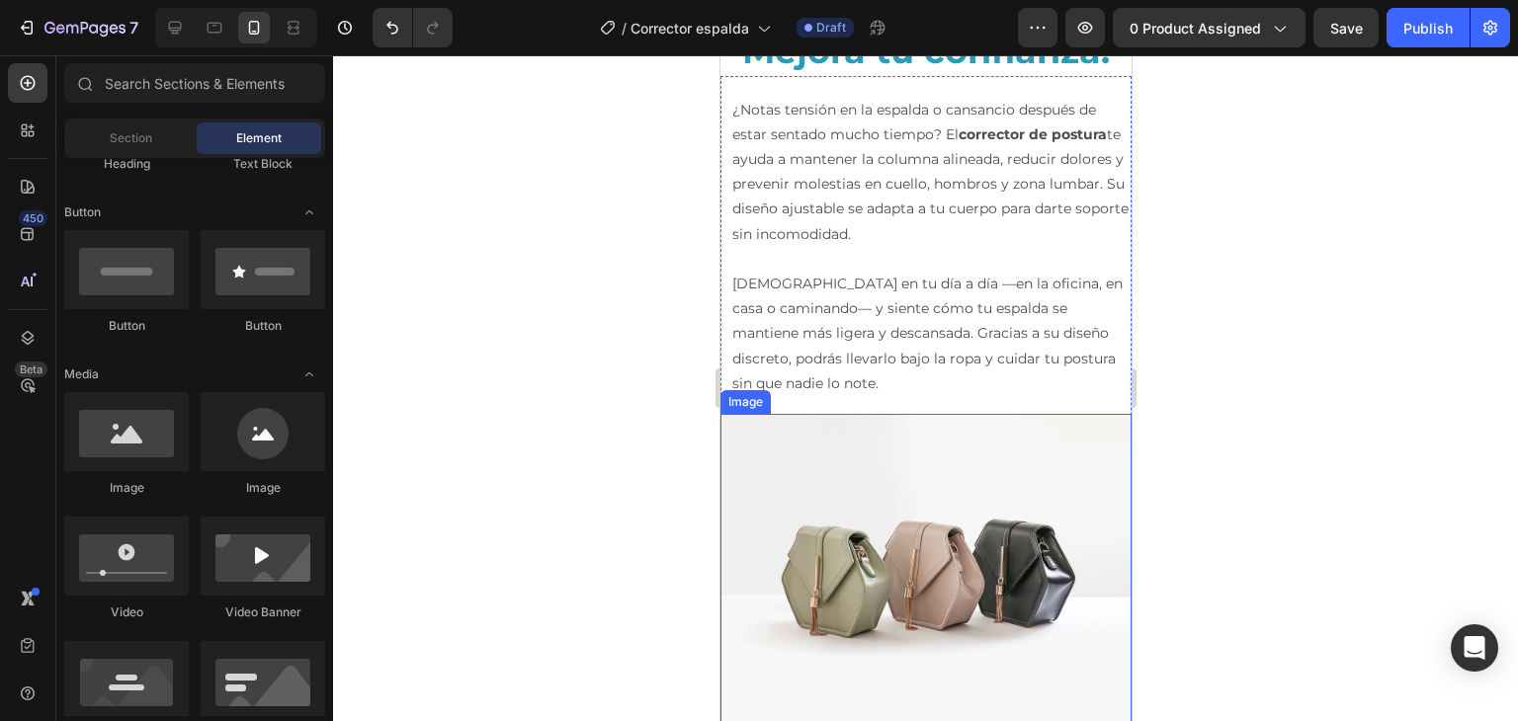
click at [968, 540] on img at bounding box center [924, 568] width 411 height 308
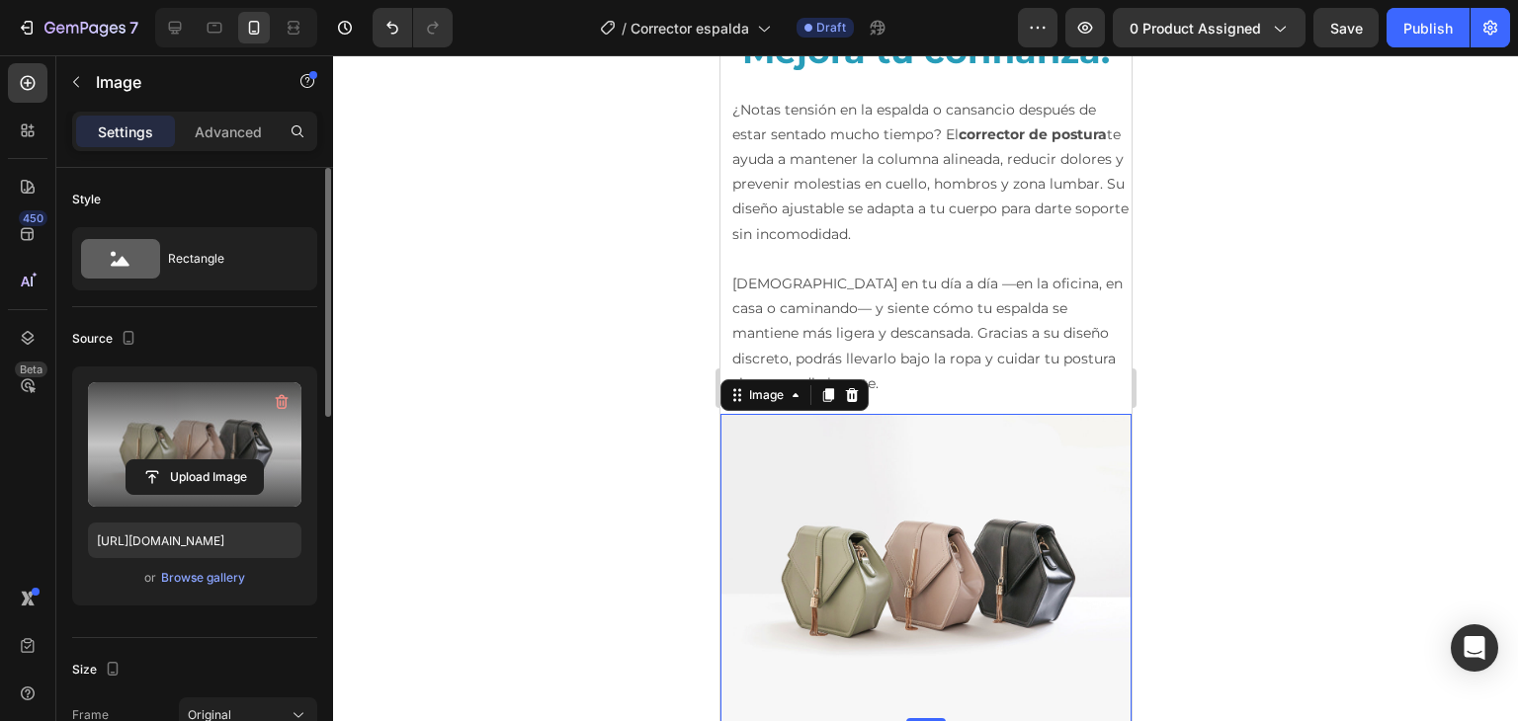
click at [221, 456] on label at bounding box center [194, 444] width 213 height 124
click at [221, 460] on input "file" at bounding box center [194, 477] width 136 height 34
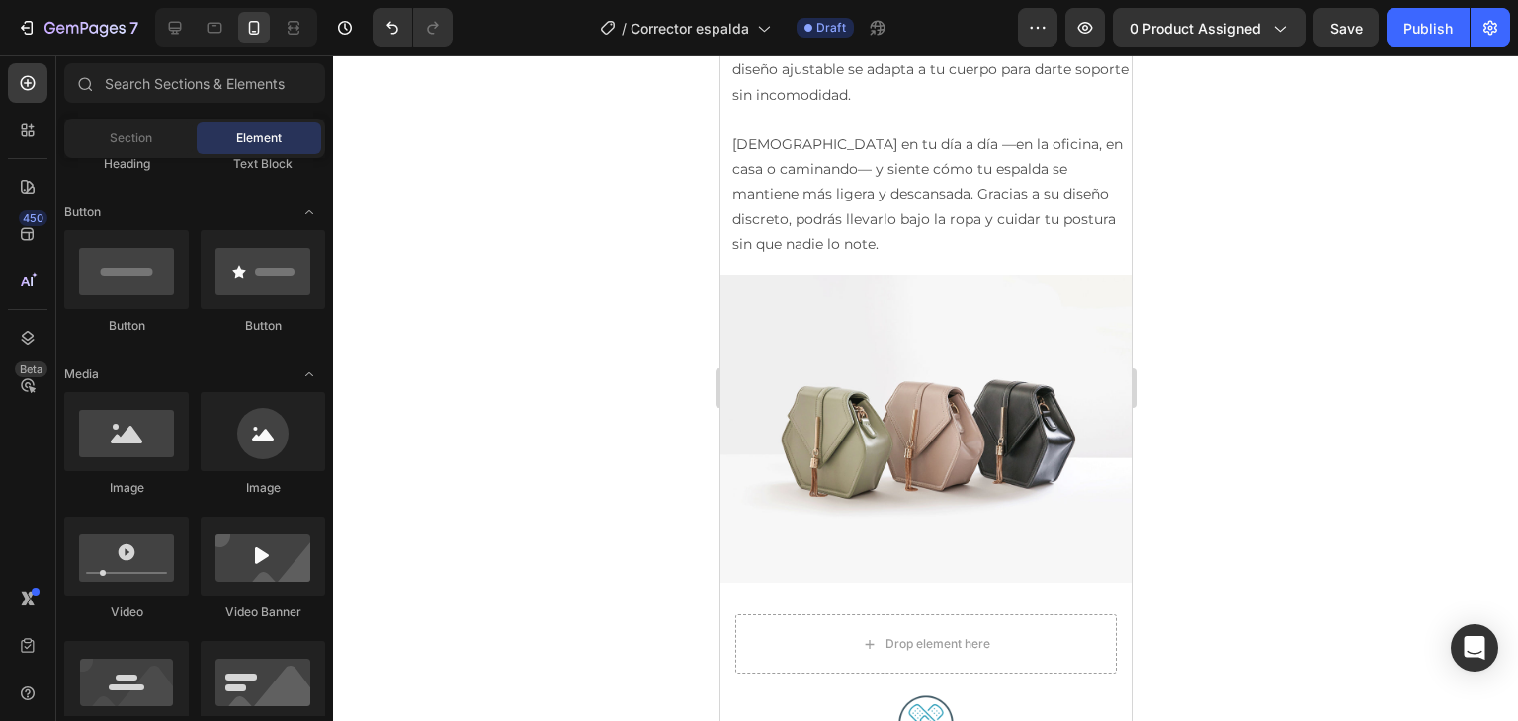
scroll to position [1530, 0]
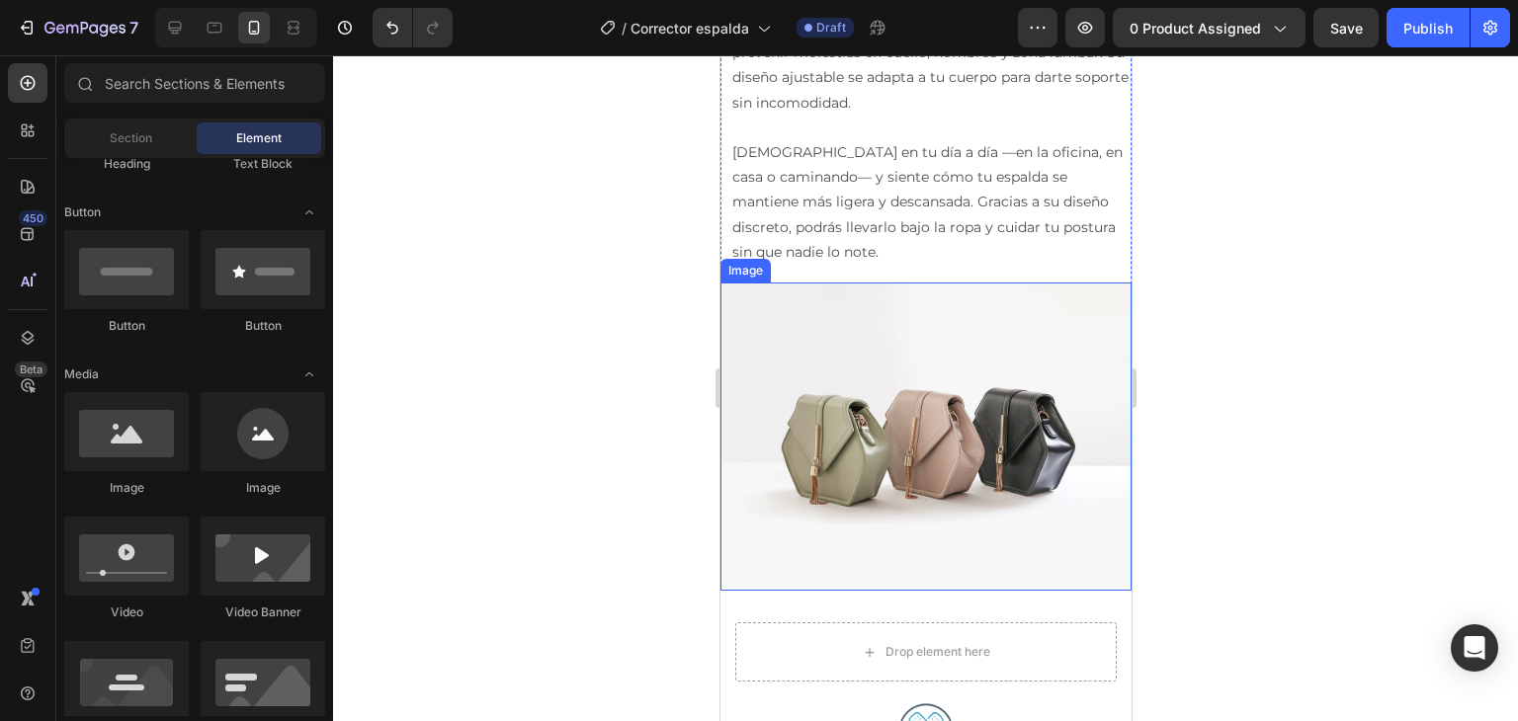
click at [978, 365] on img at bounding box center [924, 437] width 411 height 308
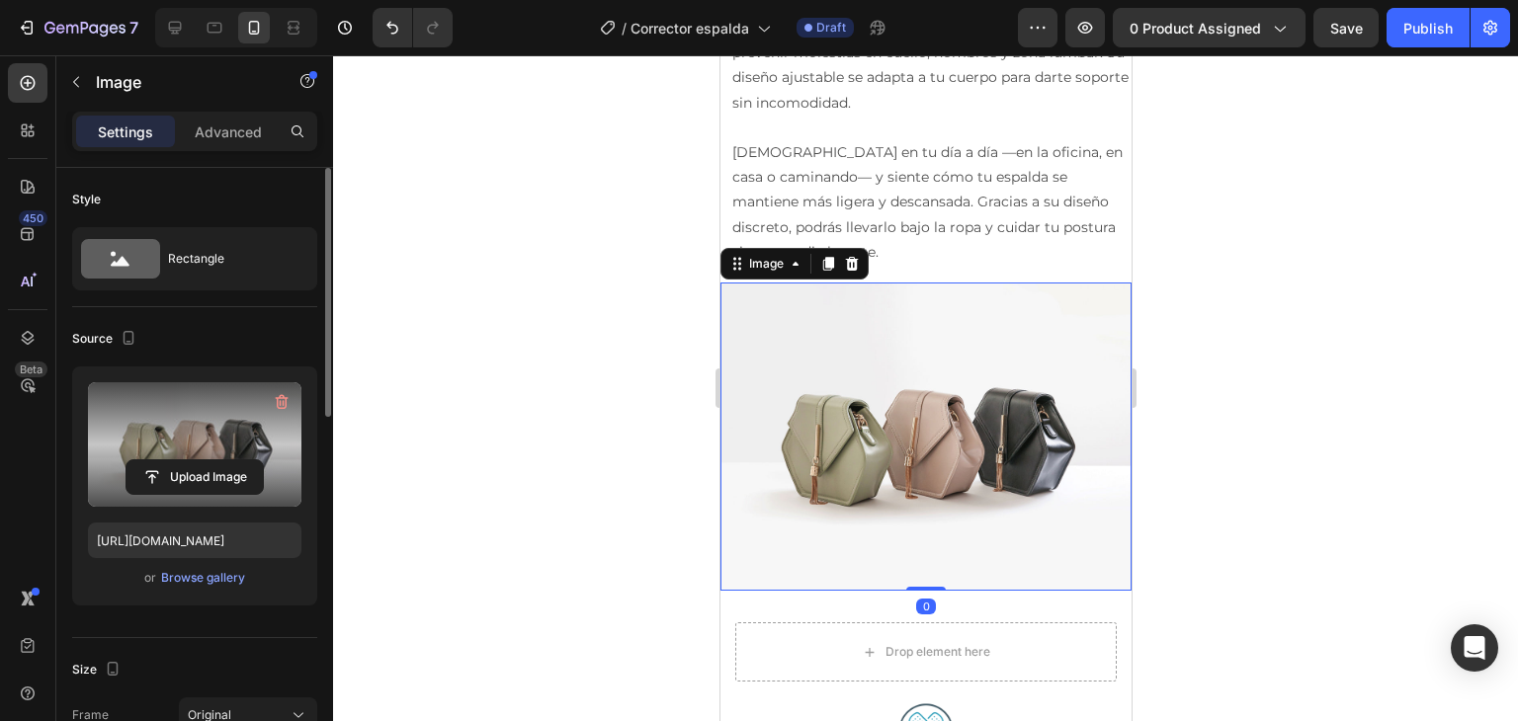
click at [245, 419] on label at bounding box center [194, 444] width 213 height 124
click at [245, 460] on input "file" at bounding box center [194, 477] width 136 height 34
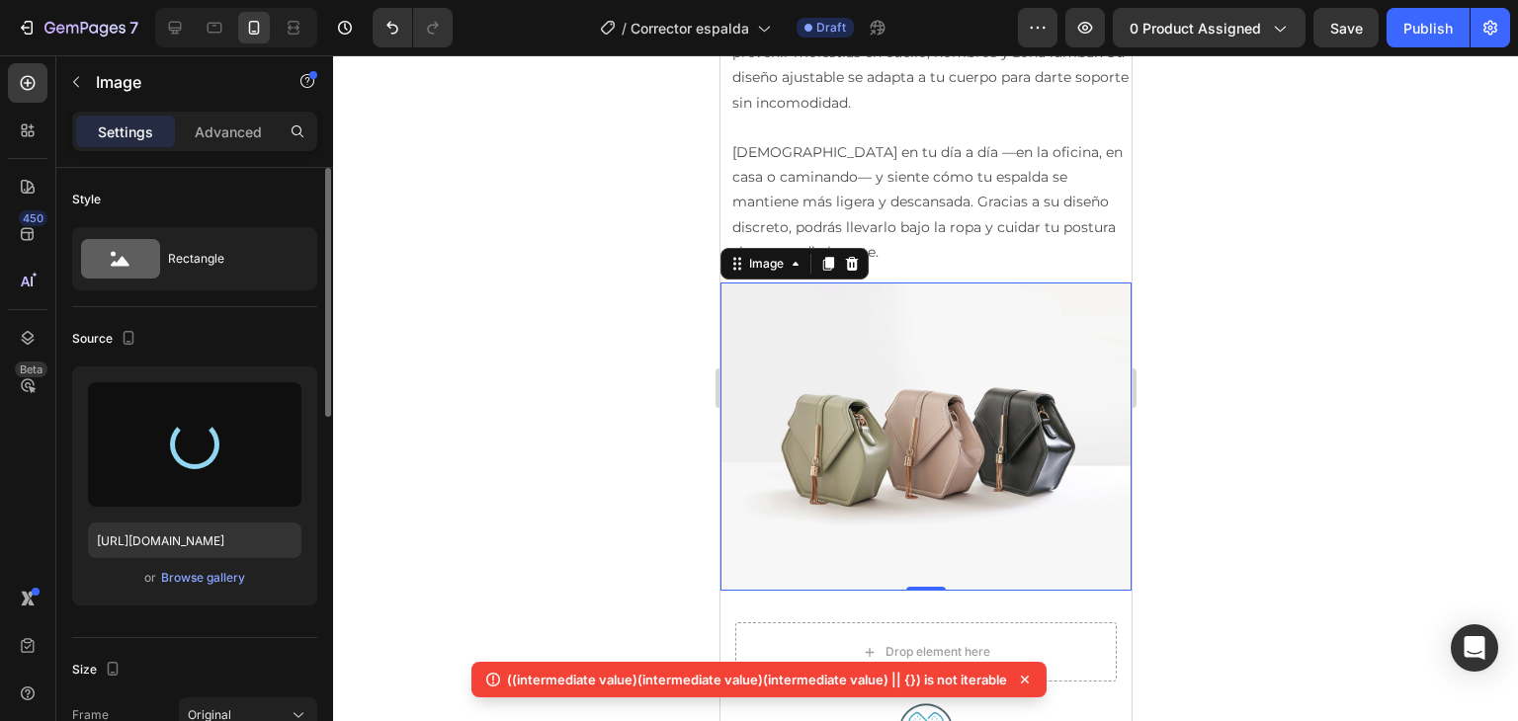
type input "[URL][DOMAIN_NAME]"
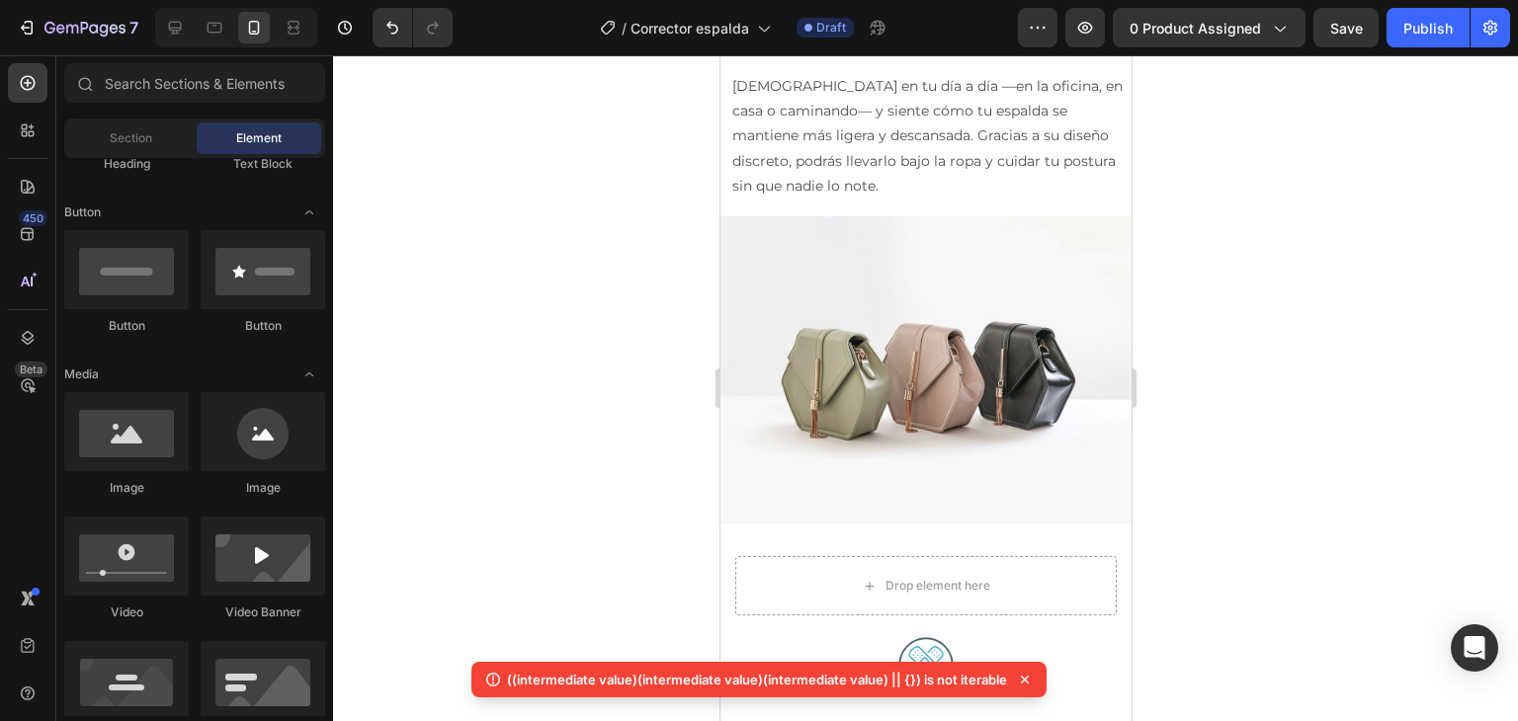
scroll to position [1672, 0]
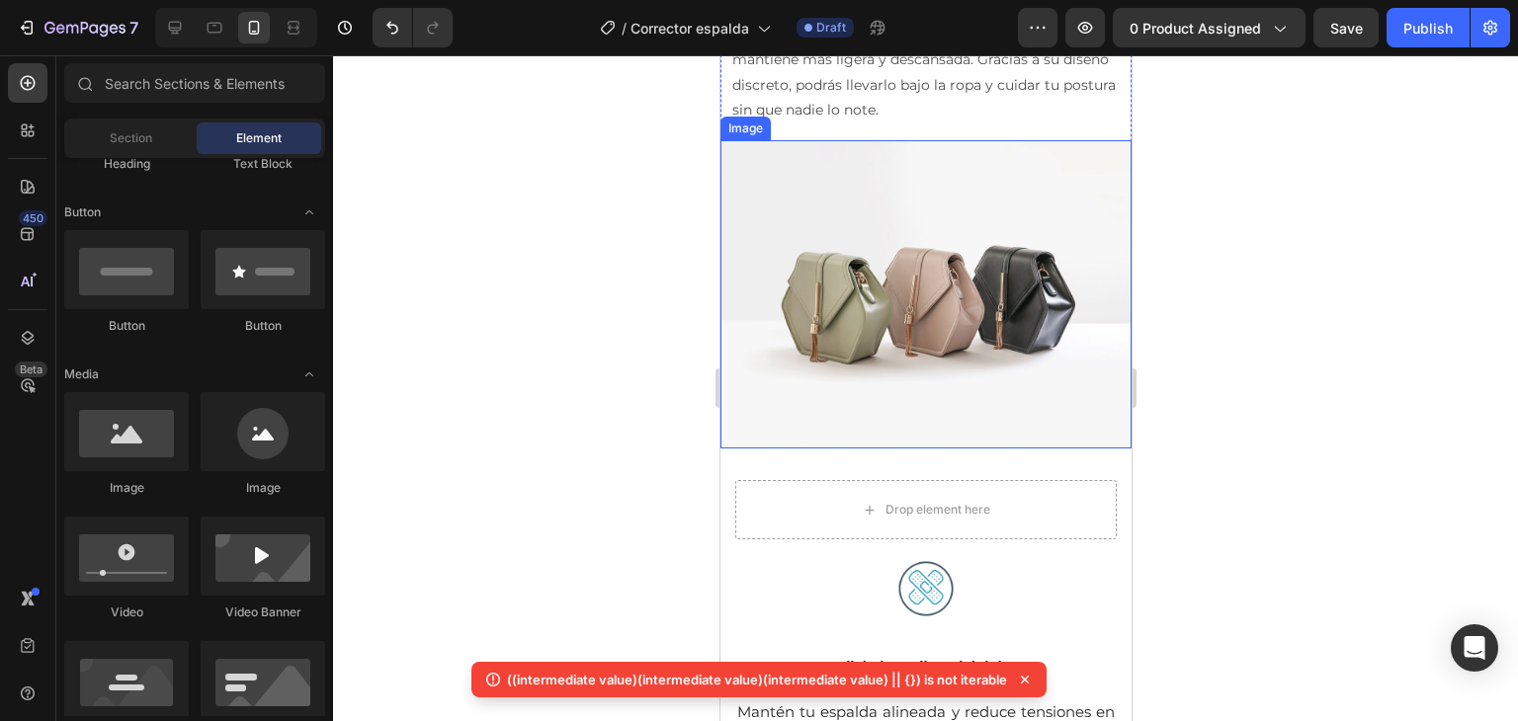
click at [950, 365] on img at bounding box center [924, 294] width 411 height 308
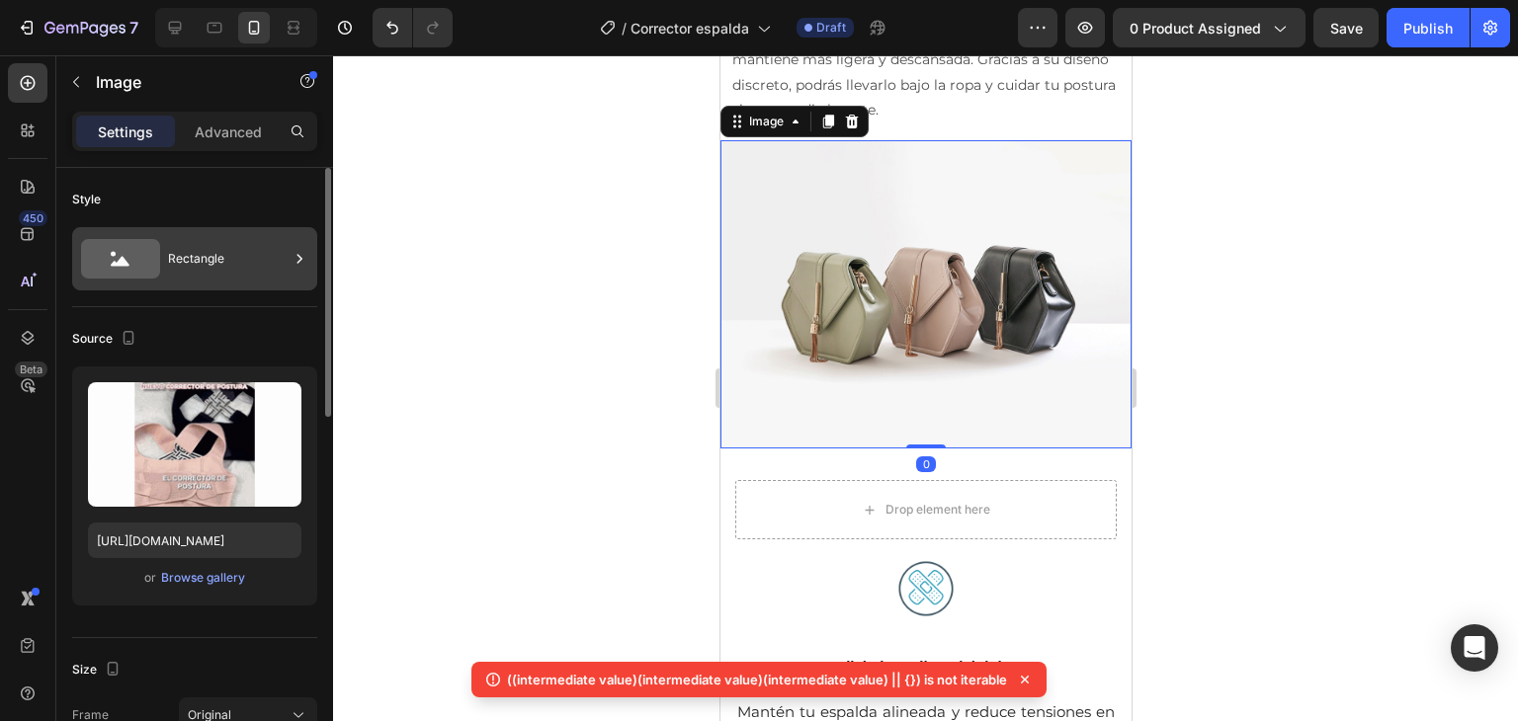
click at [221, 277] on div "Rectangle" at bounding box center [228, 258] width 121 height 45
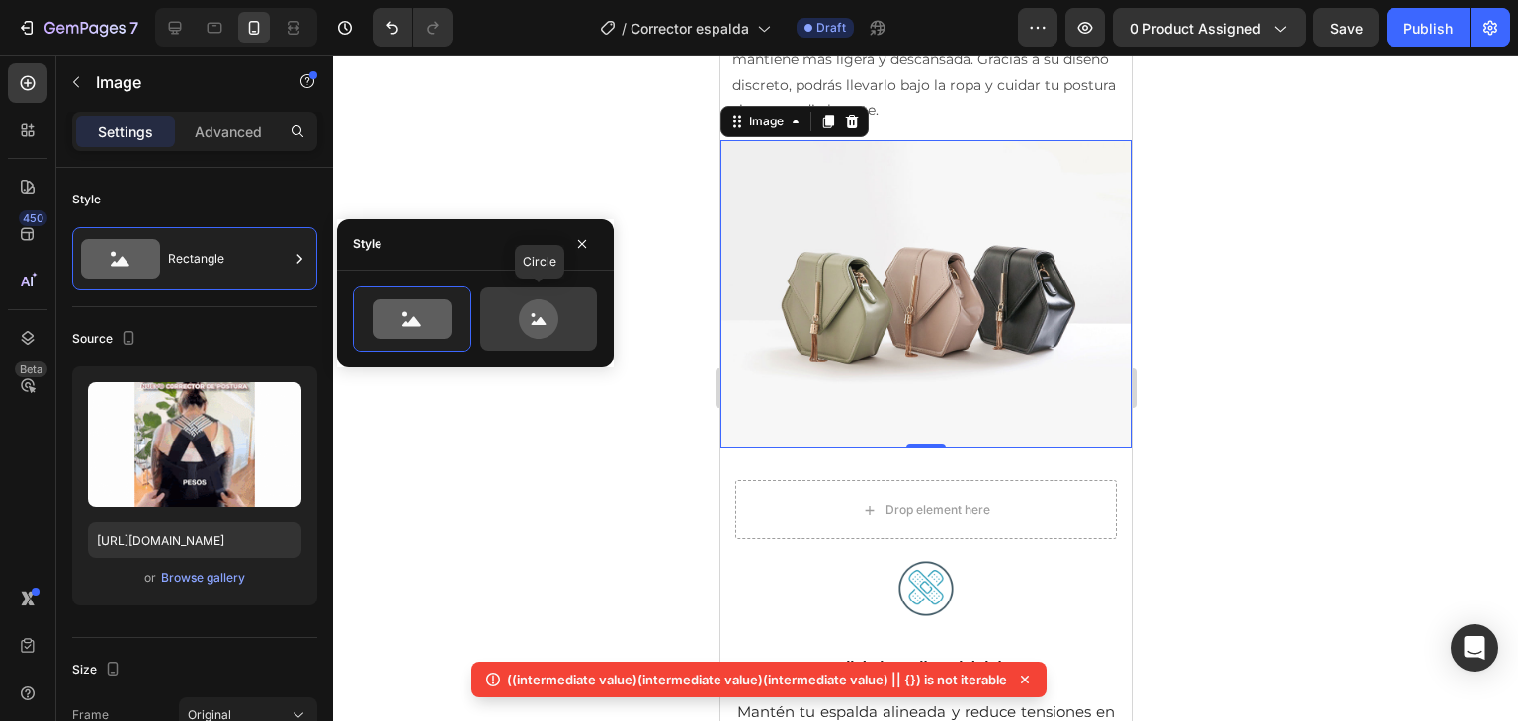
click at [514, 316] on icon at bounding box center [538, 319] width 93 height 40
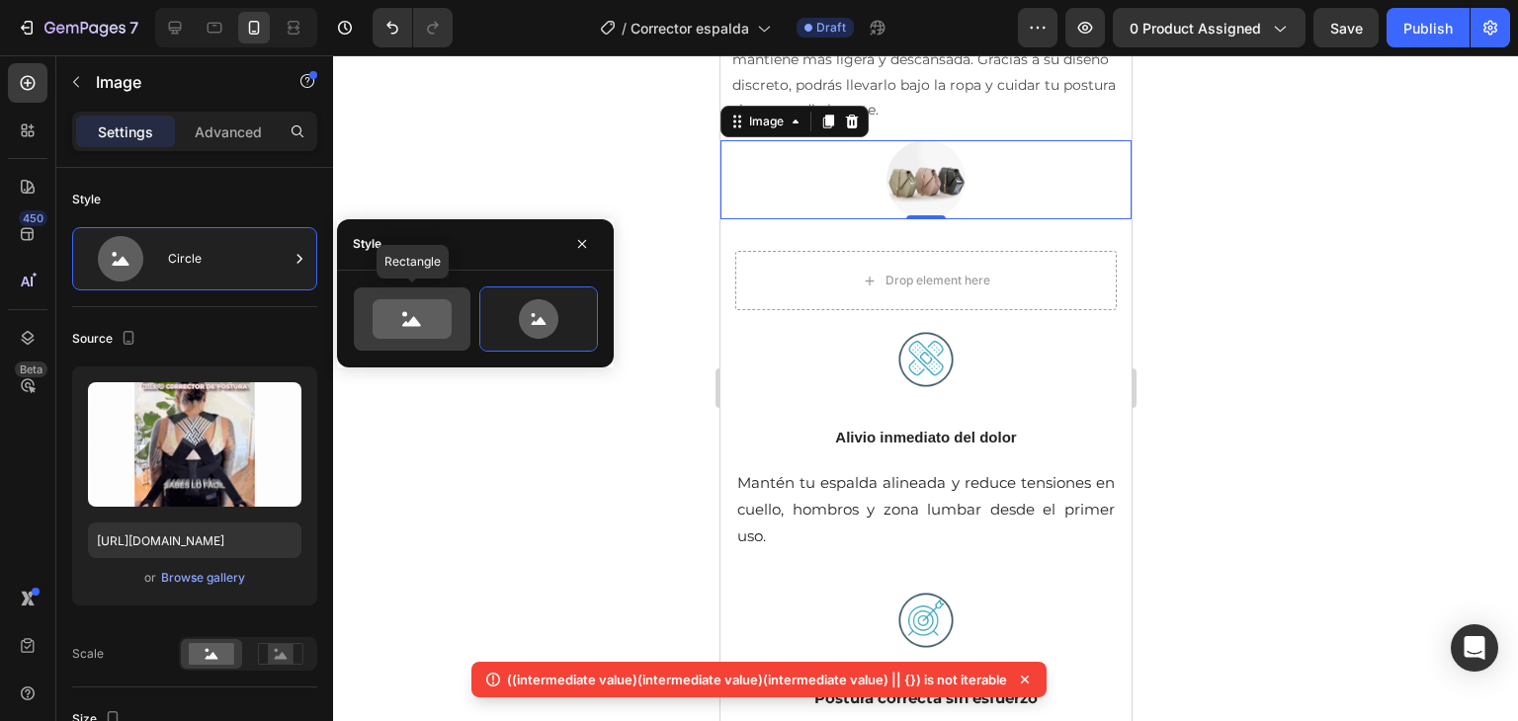
click at [430, 319] on icon at bounding box center [412, 319] width 79 height 40
type input "100"
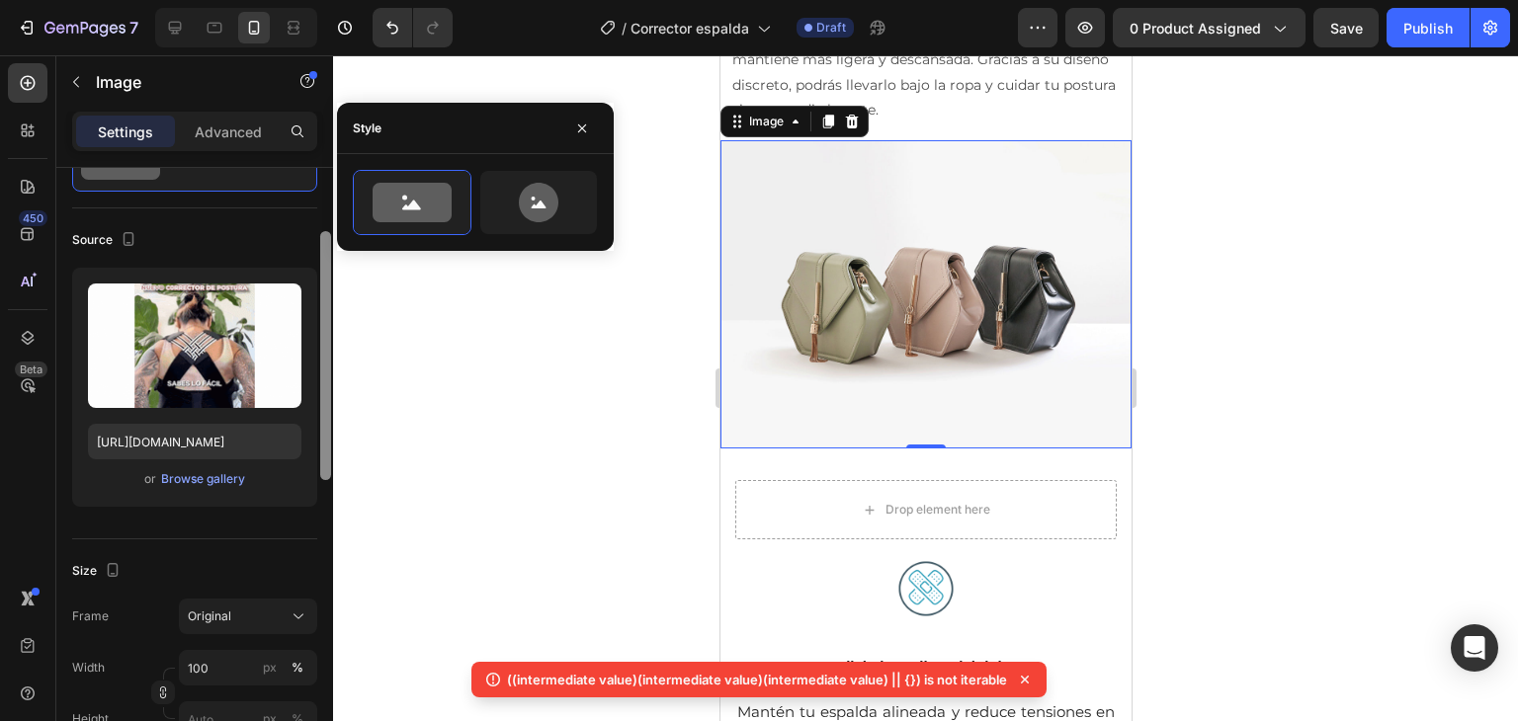
drag, startPoint x: 324, startPoint y: 338, endPoint x: 332, endPoint y: 385, distance: 48.1
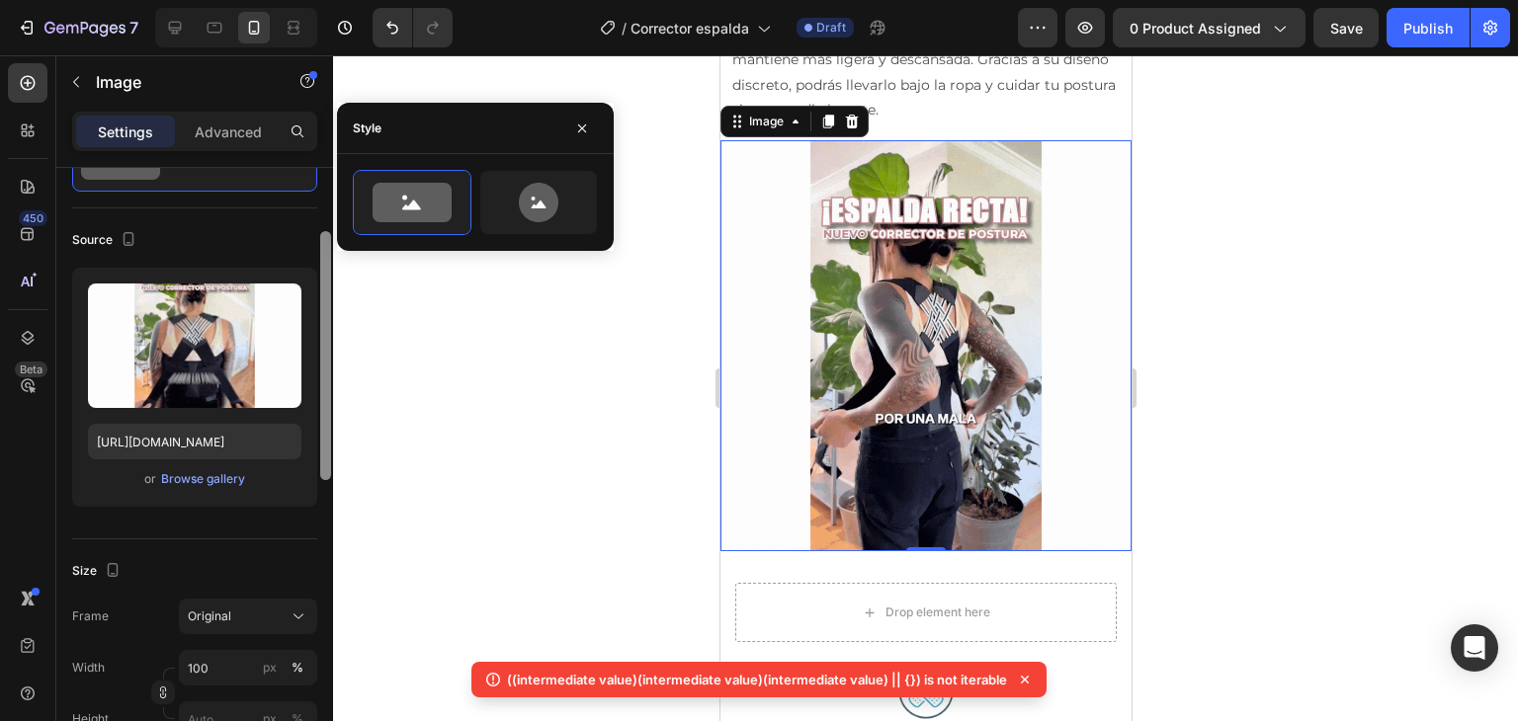
click at [332, 385] on div at bounding box center [325, 490] width 15 height 610
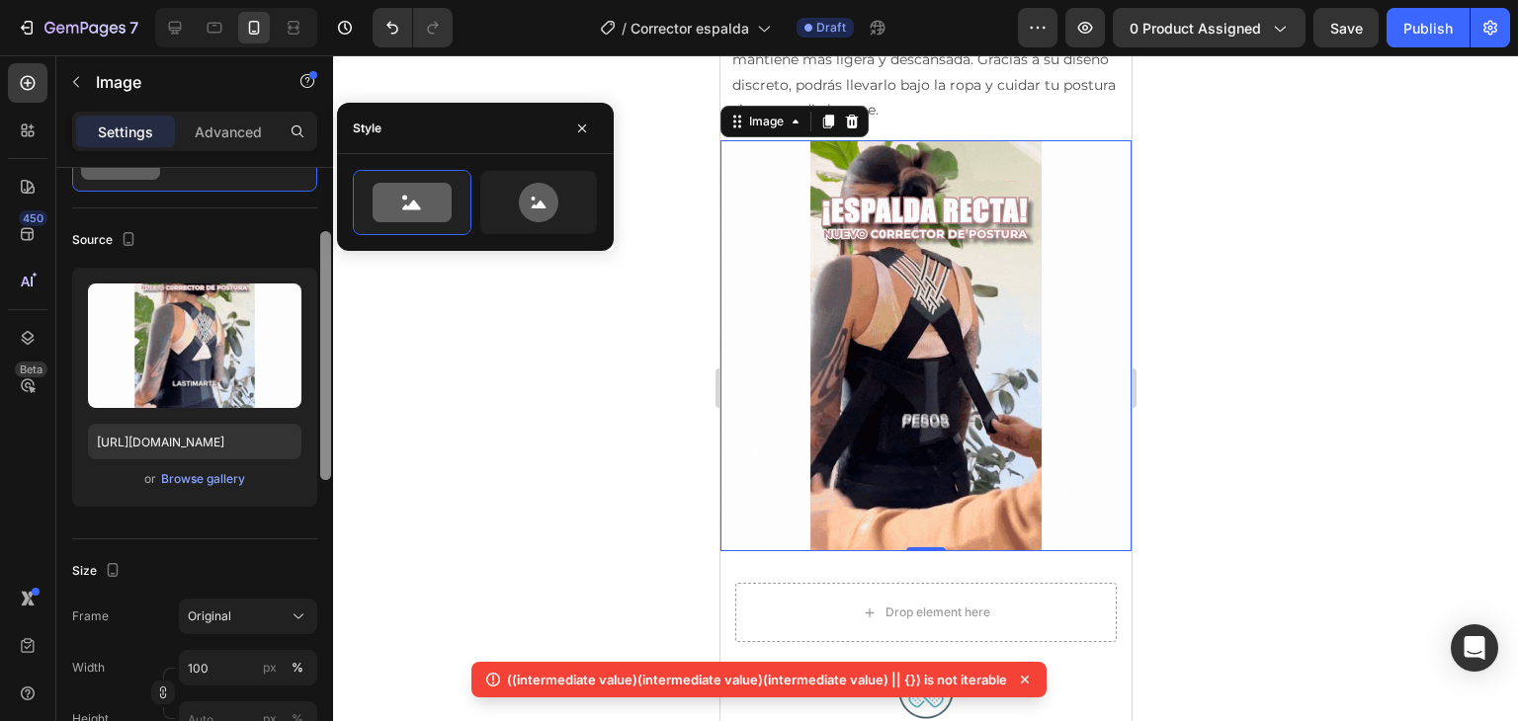
scroll to position [116, 0]
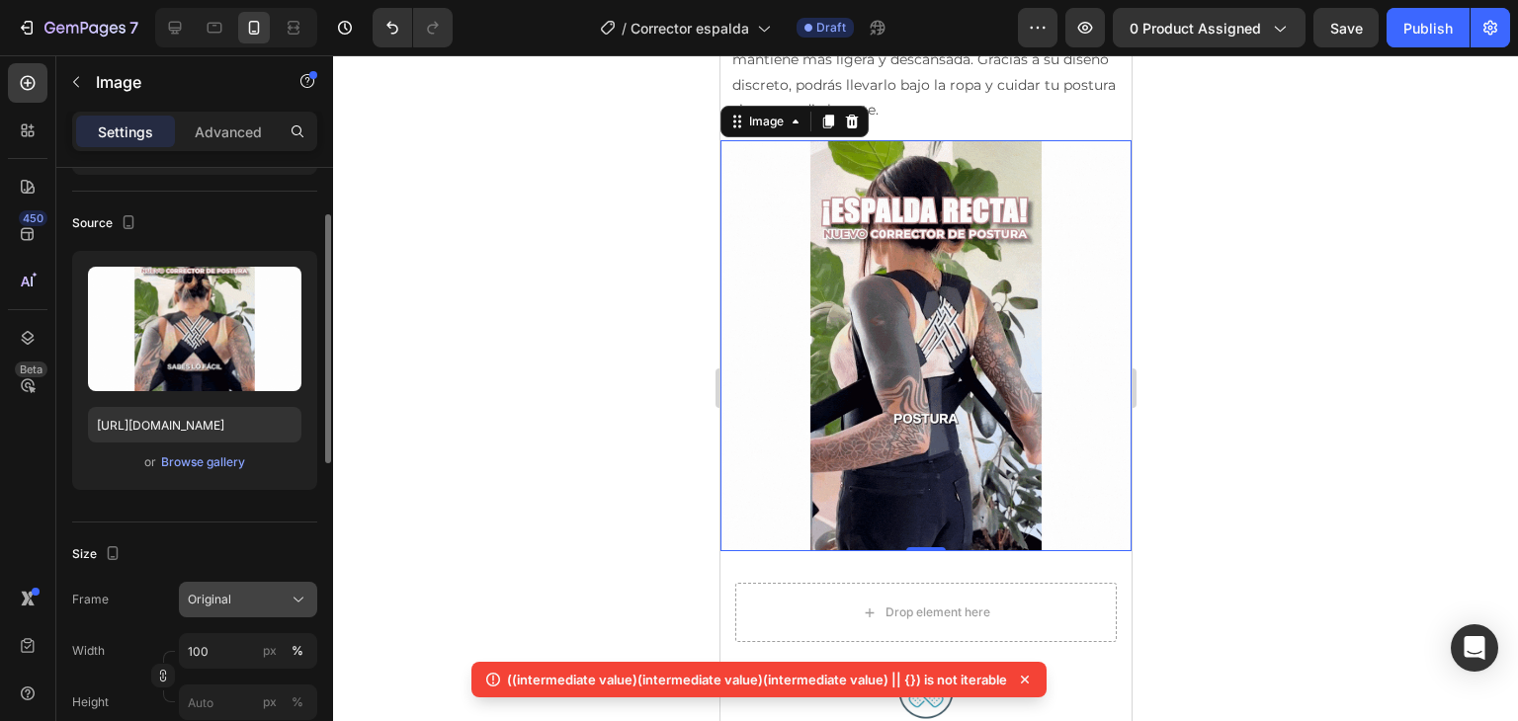
click at [224, 594] on span "Original" at bounding box center [209, 600] width 43 height 18
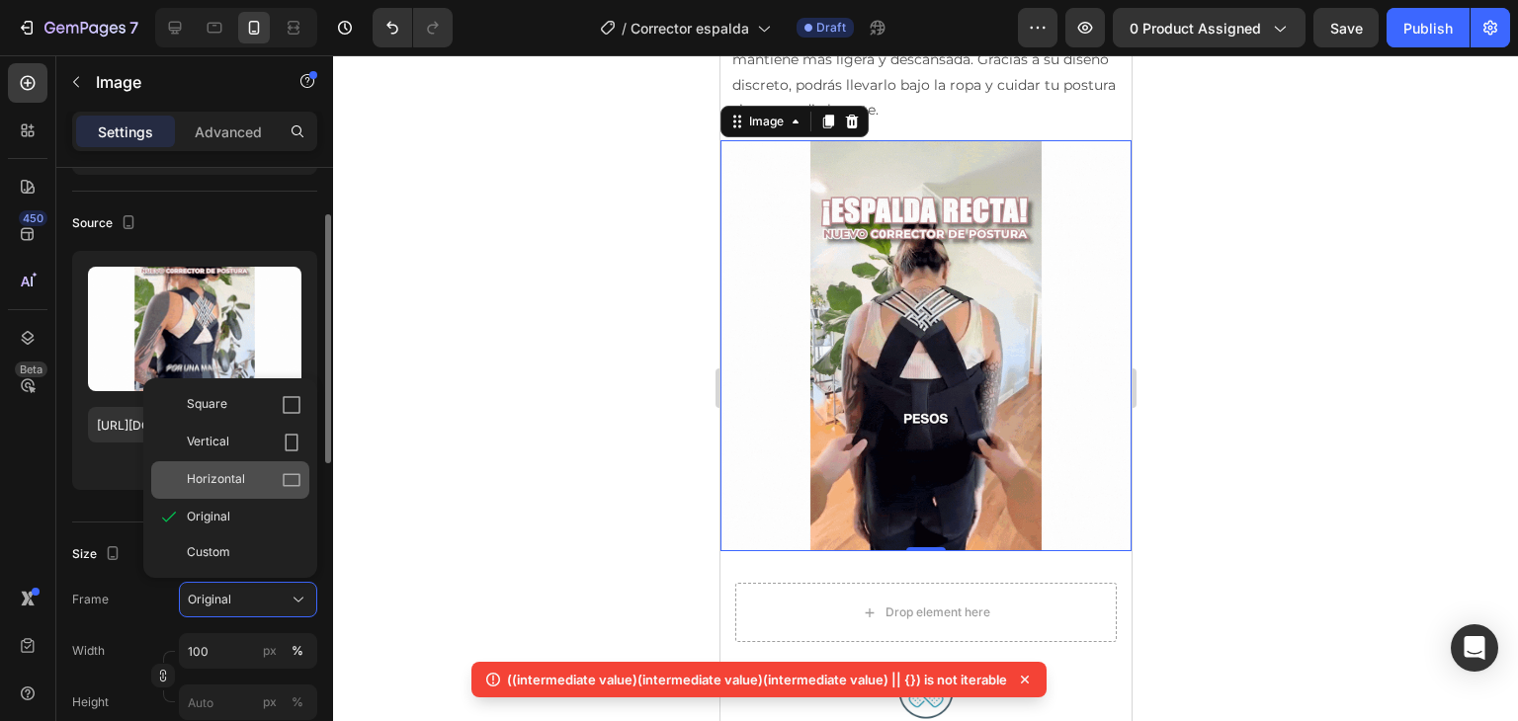
click at [253, 486] on div "Horizontal" at bounding box center [244, 480] width 115 height 20
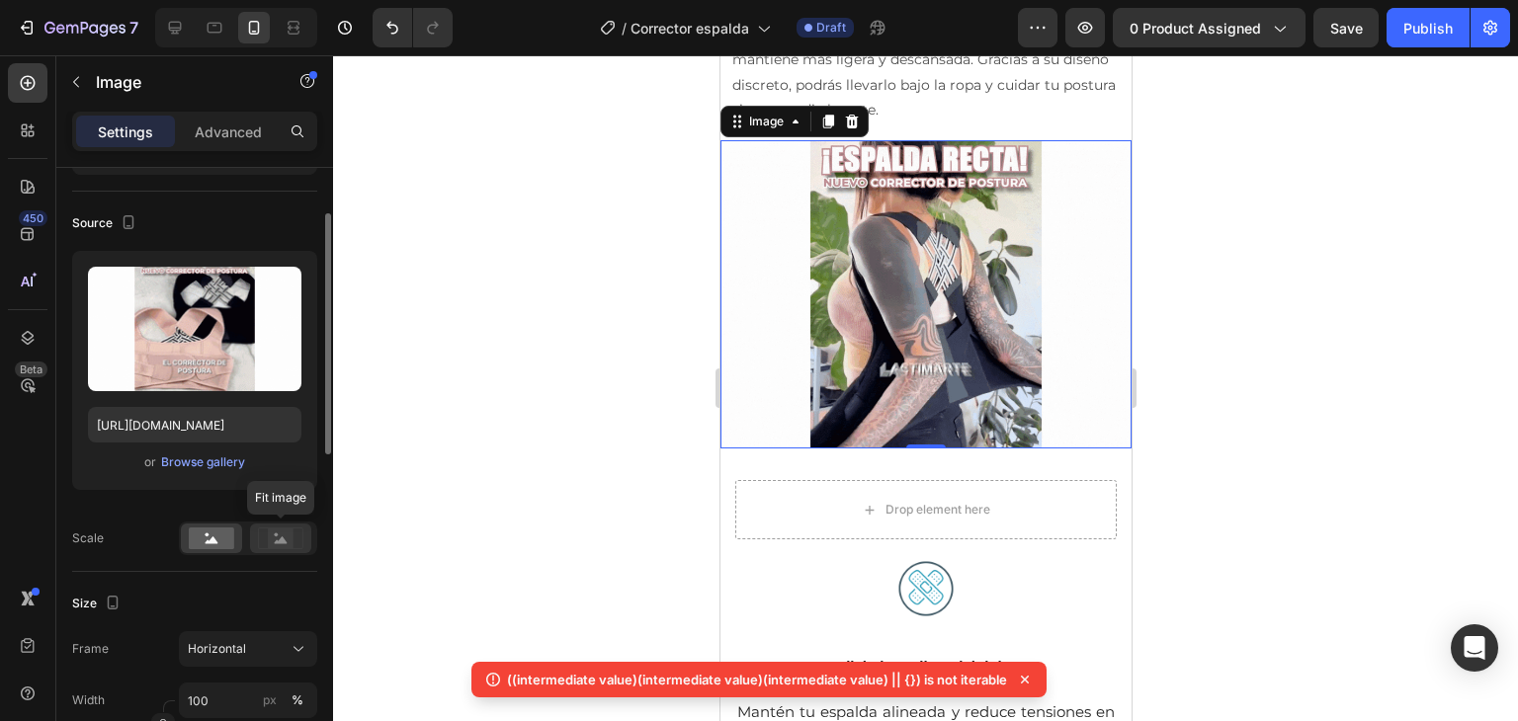
click at [271, 535] on rect at bounding box center [281, 539] width 26 height 20
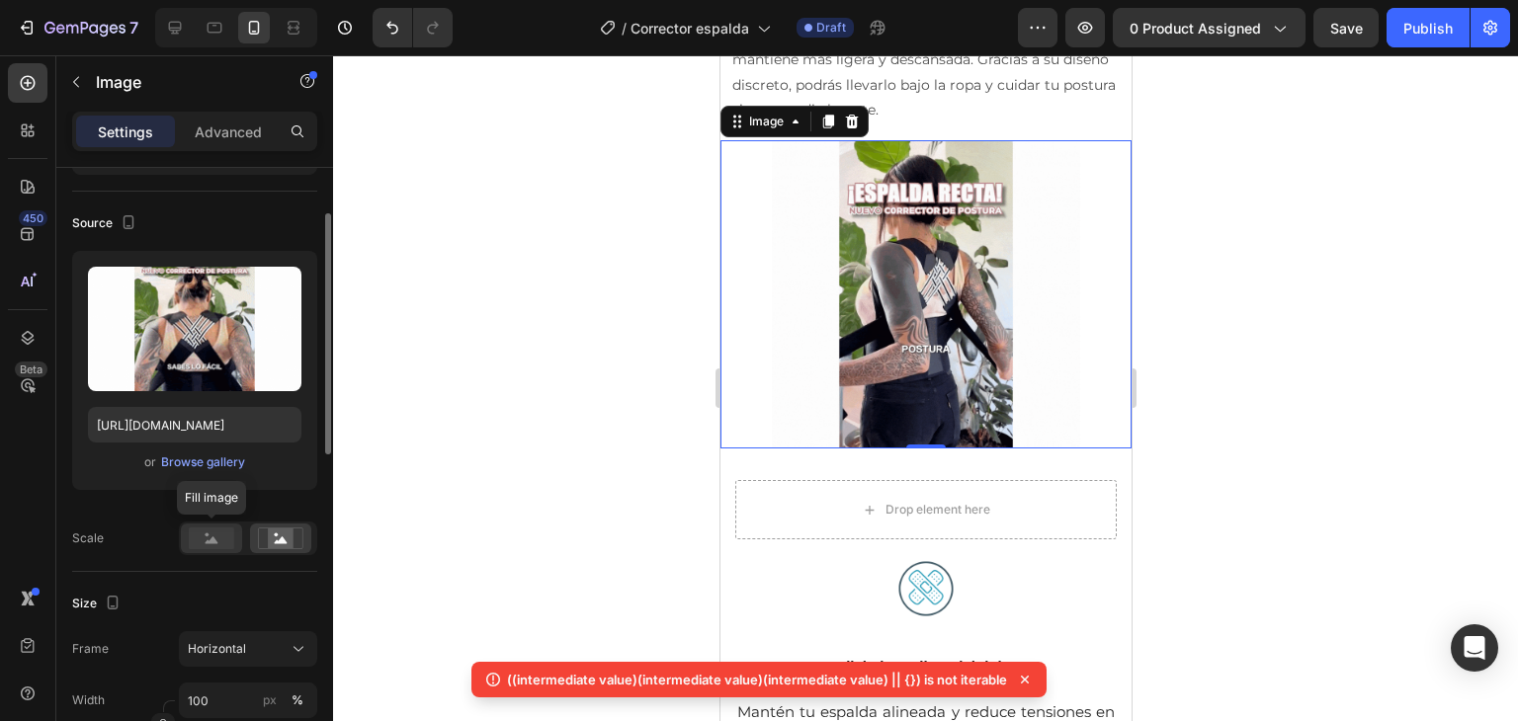
click at [213, 549] on div at bounding box center [211, 539] width 61 height 30
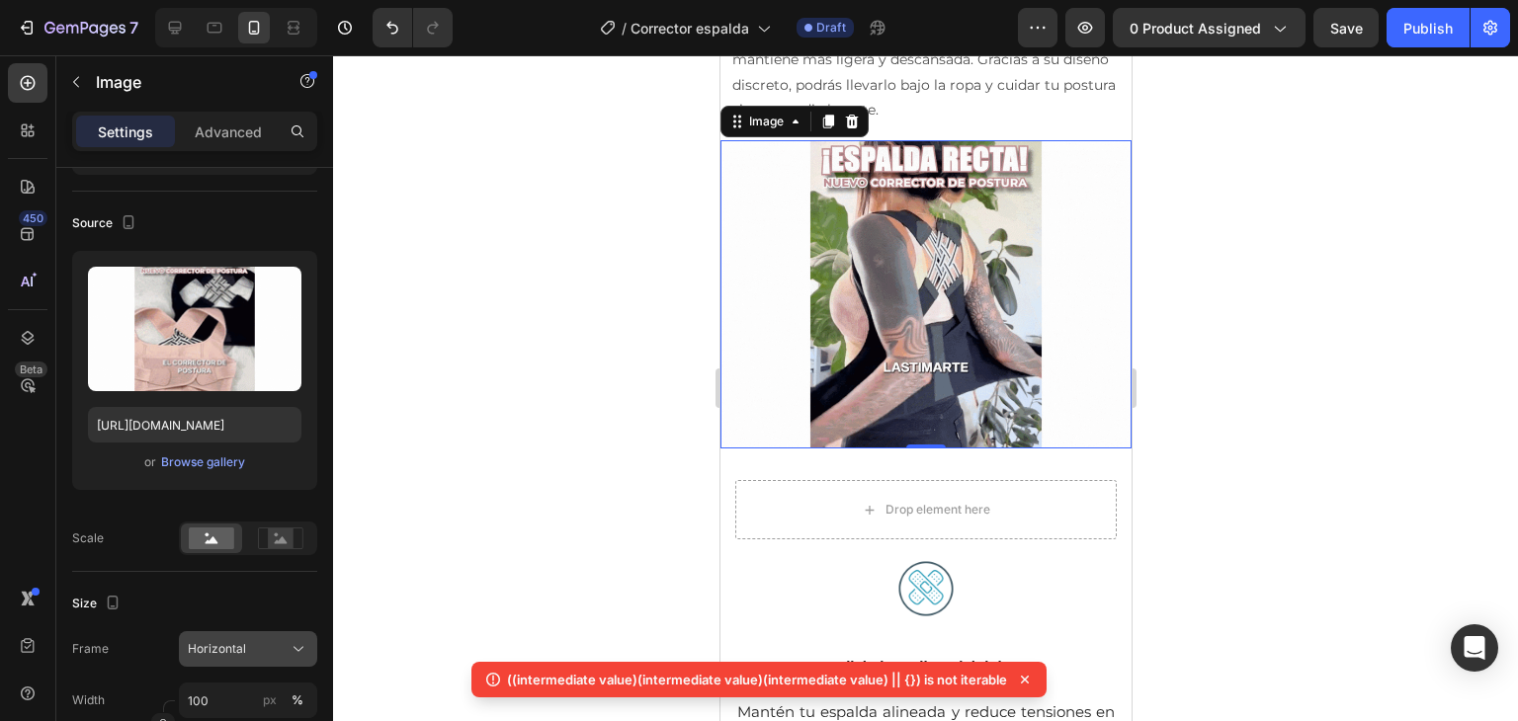
click at [262, 645] on div "Horizontal" at bounding box center [236, 649] width 97 height 18
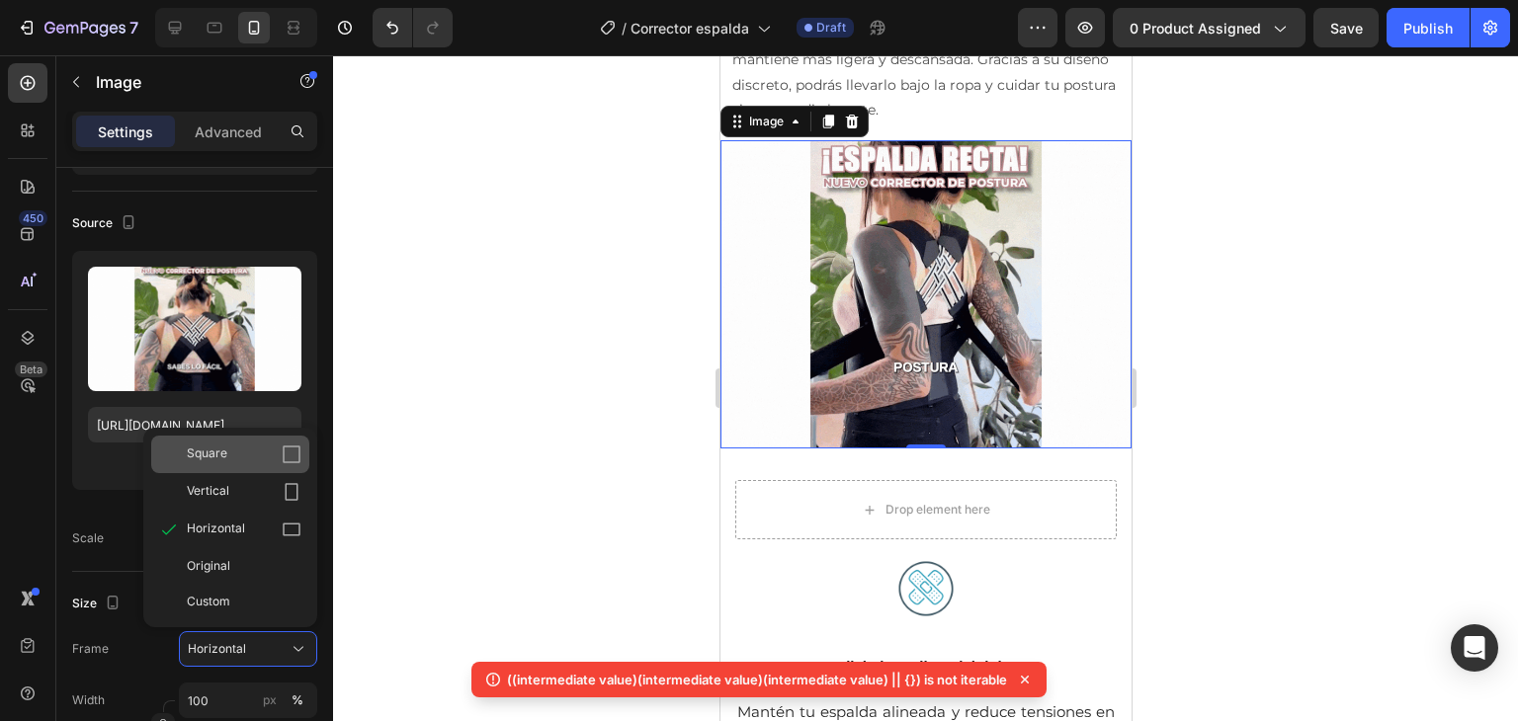
click at [257, 454] on div "Square" at bounding box center [244, 455] width 115 height 20
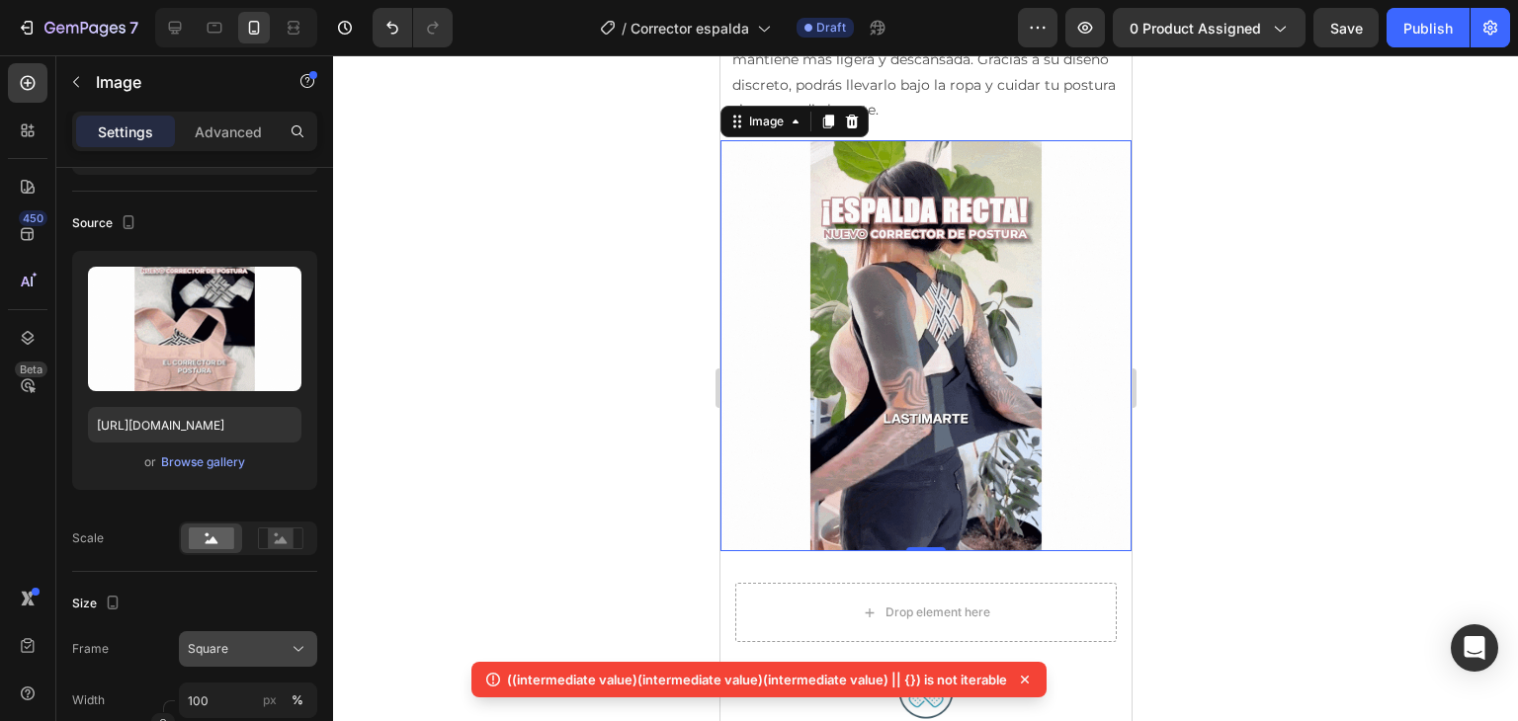
click at [253, 657] on div "Square" at bounding box center [248, 649] width 121 height 20
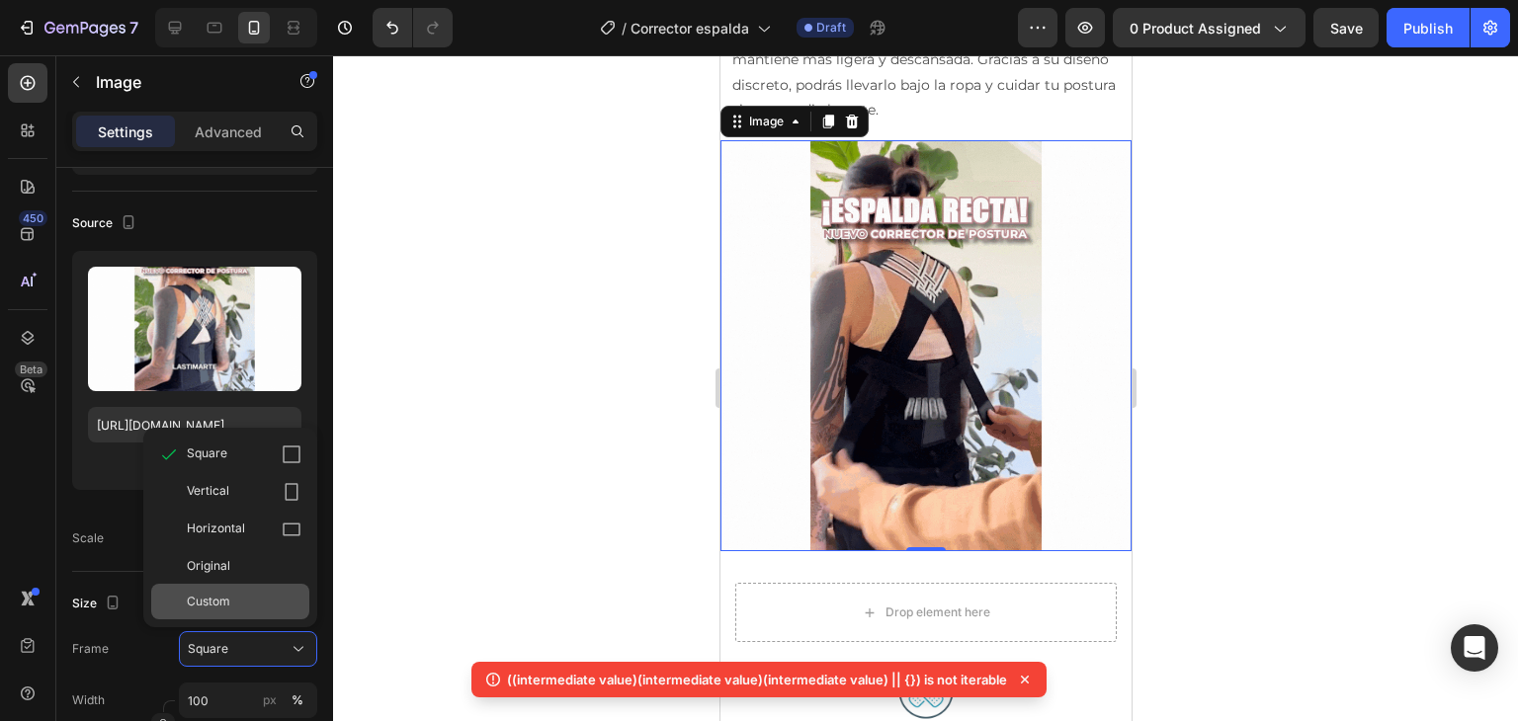
click at [224, 594] on span "Custom" at bounding box center [208, 602] width 43 height 18
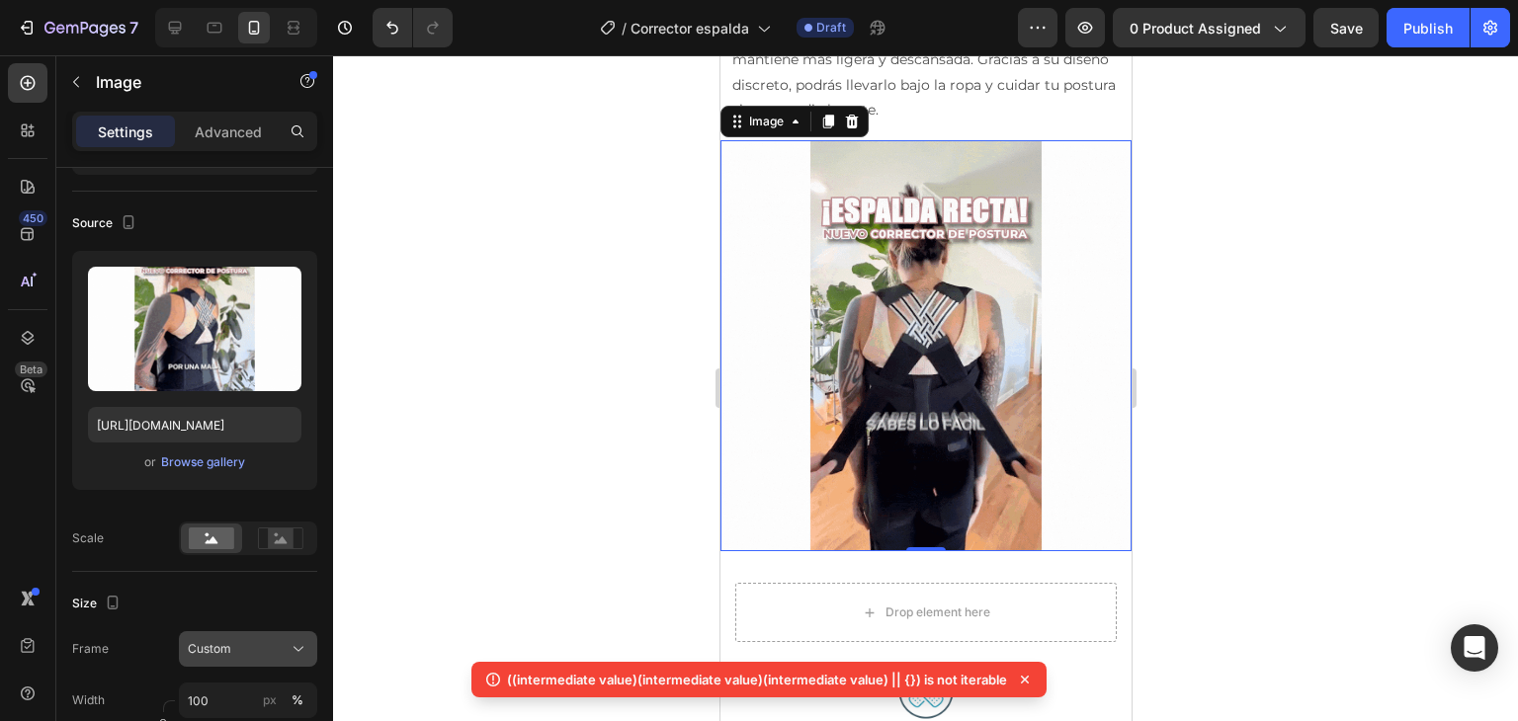
click at [233, 642] on div "Custom" at bounding box center [236, 649] width 97 height 18
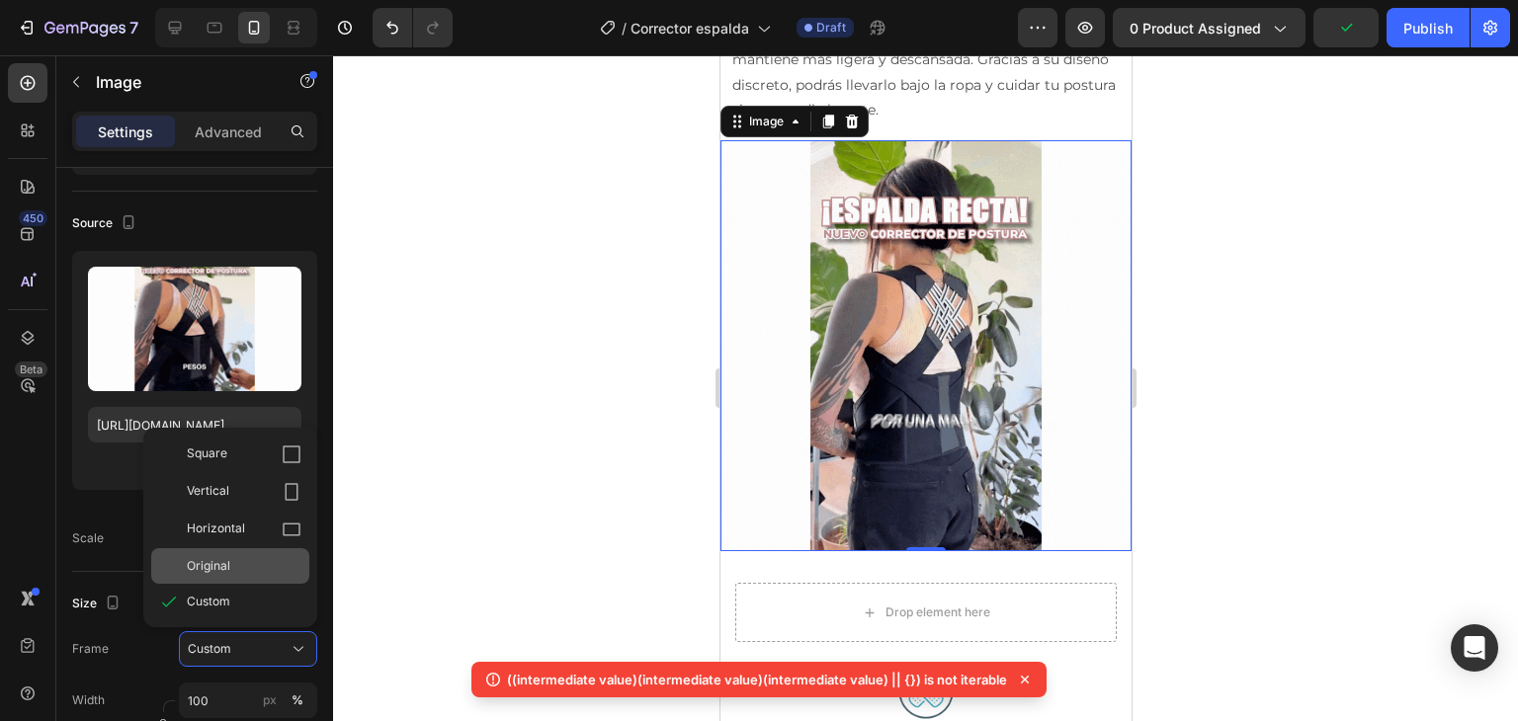
click at [246, 576] on div "Original" at bounding box center [230, 566] width 158 height 36
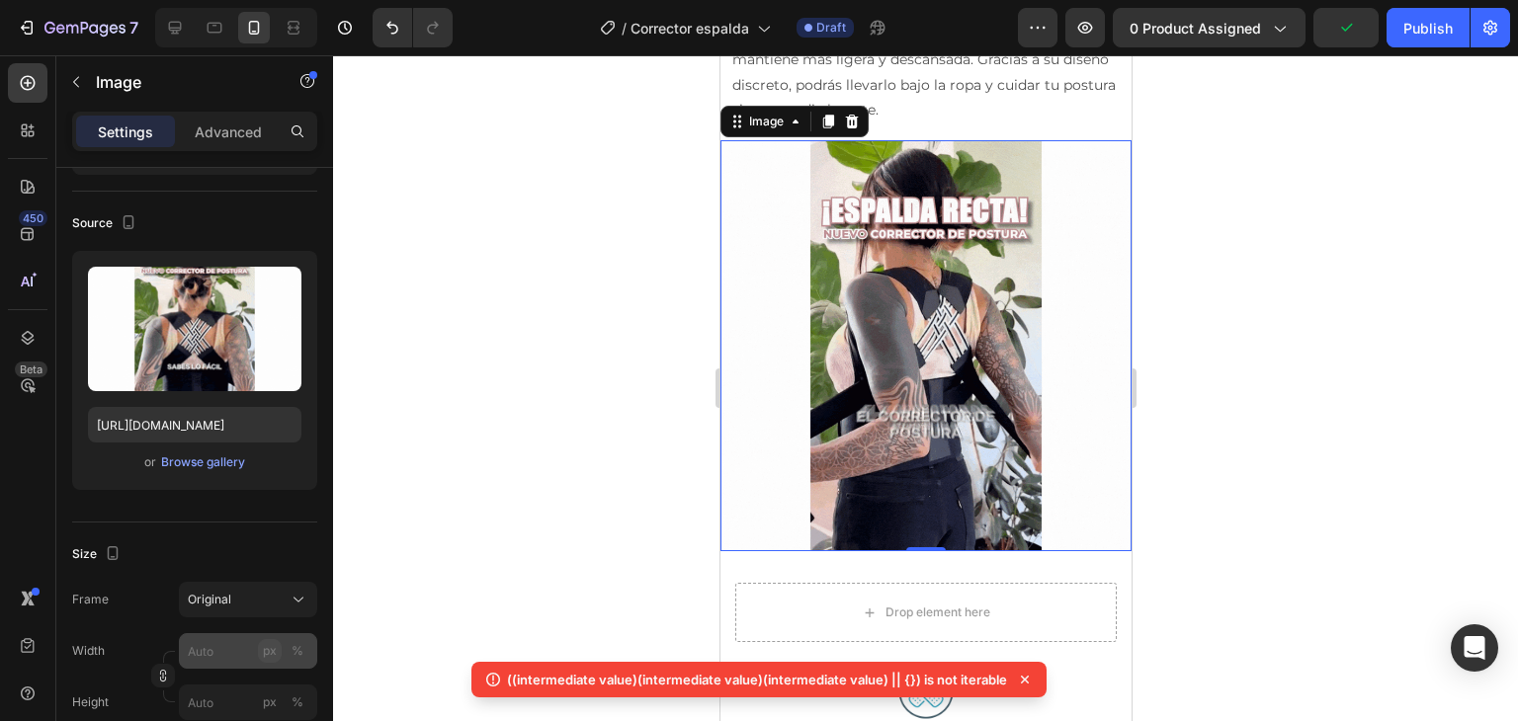
click at [269, 649] on div "px" at bounding box center [270, 651] width 14 height 18
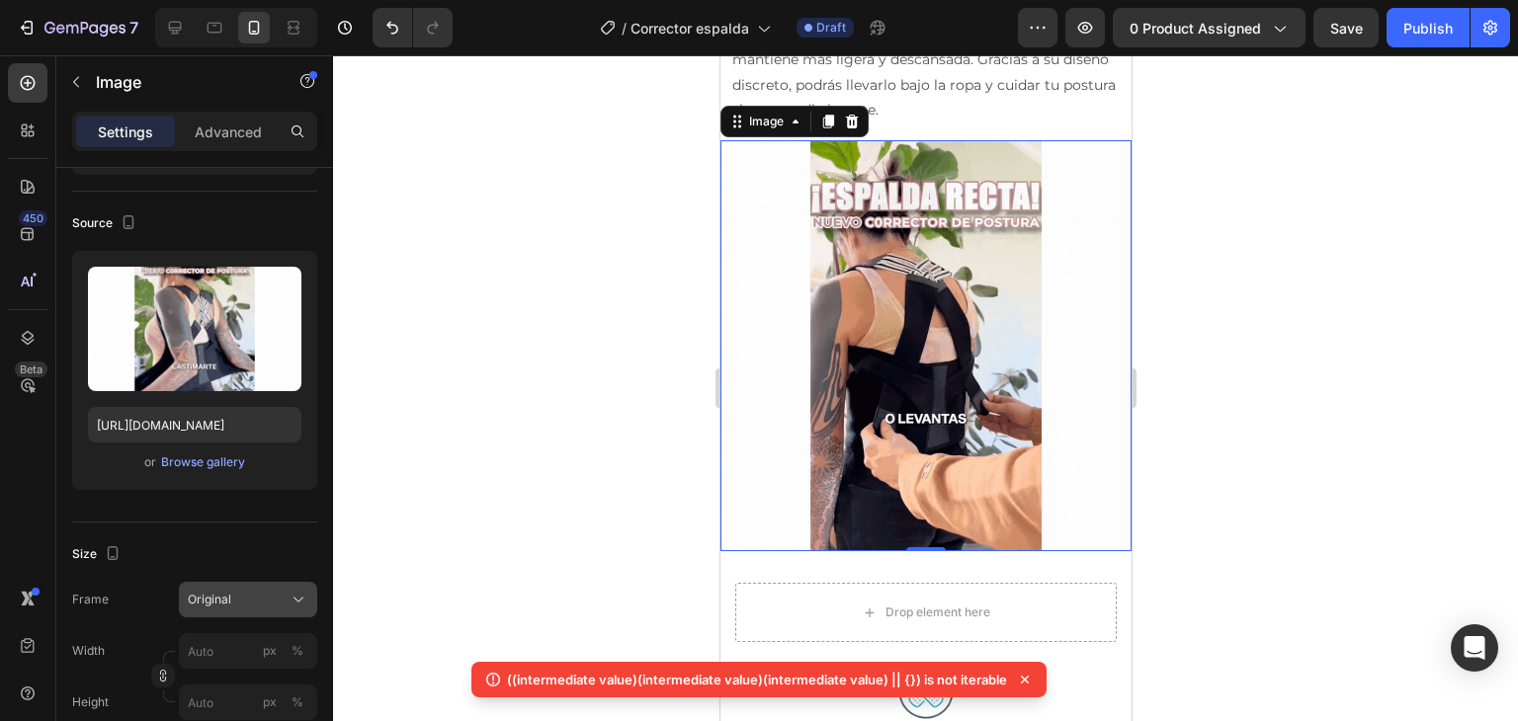
click at [273, 606] on div "Original" at bounding box center [236, 600] width 97 height 18
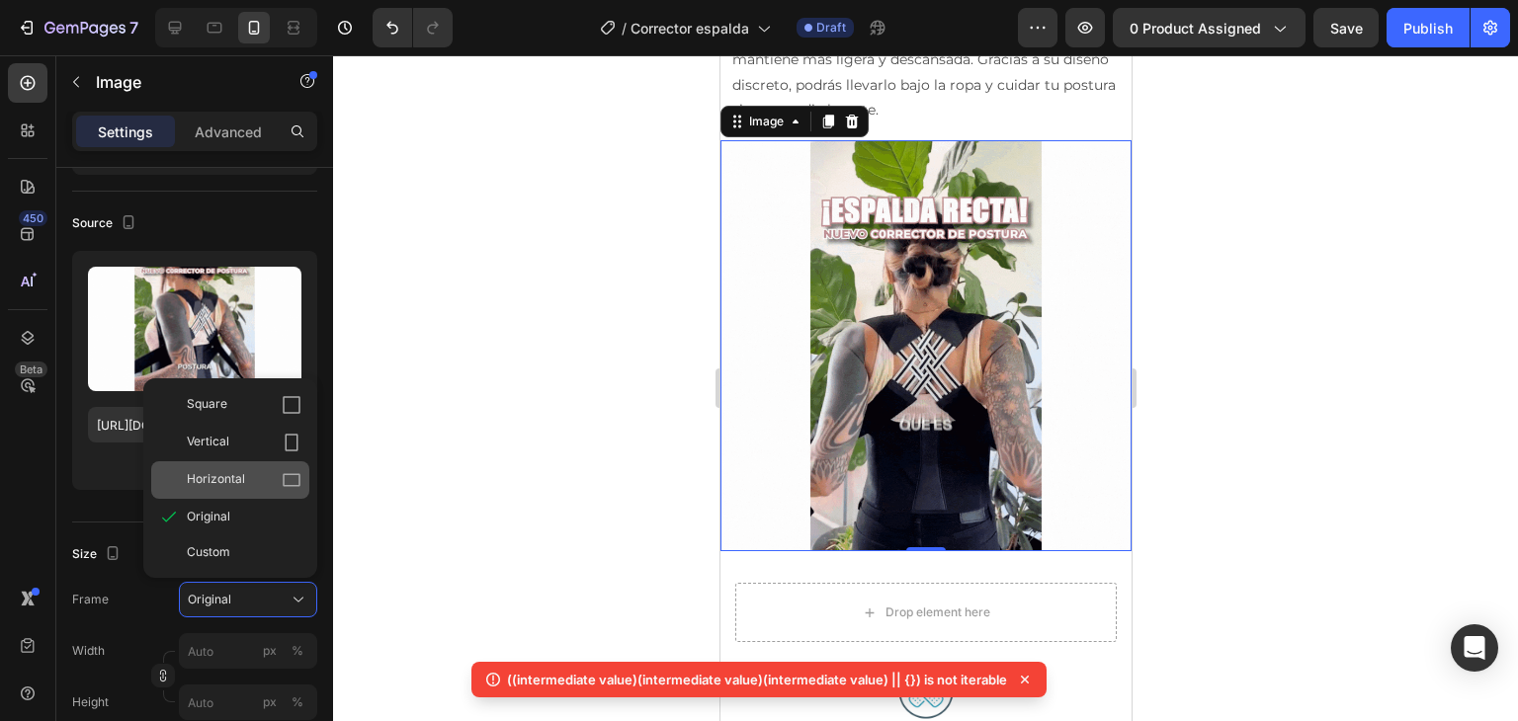
click at [268, 475] on div "Horizontal" at bounding box center [244, 480] width 115 height 20
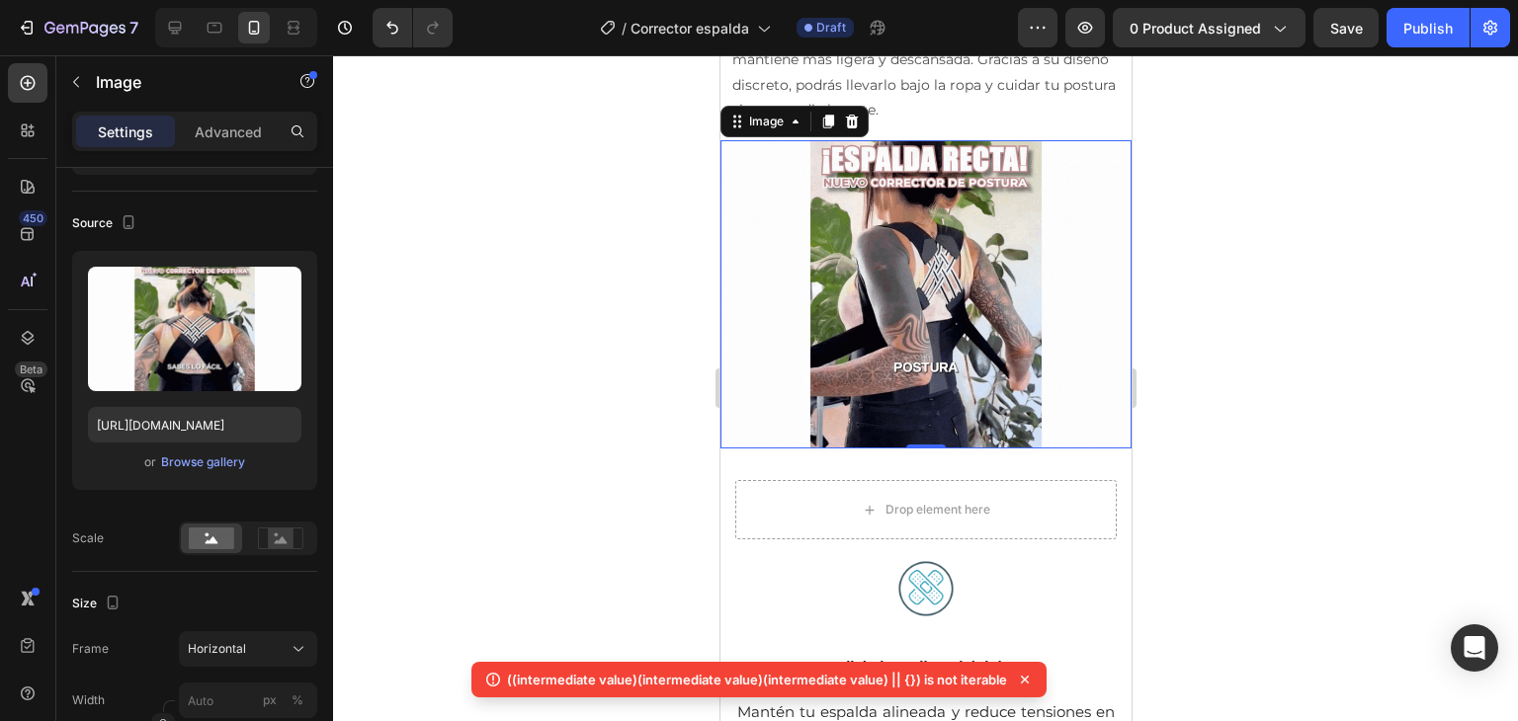
click at [582, 447] on div at bounding box center [925, 388] width 1185 height 666
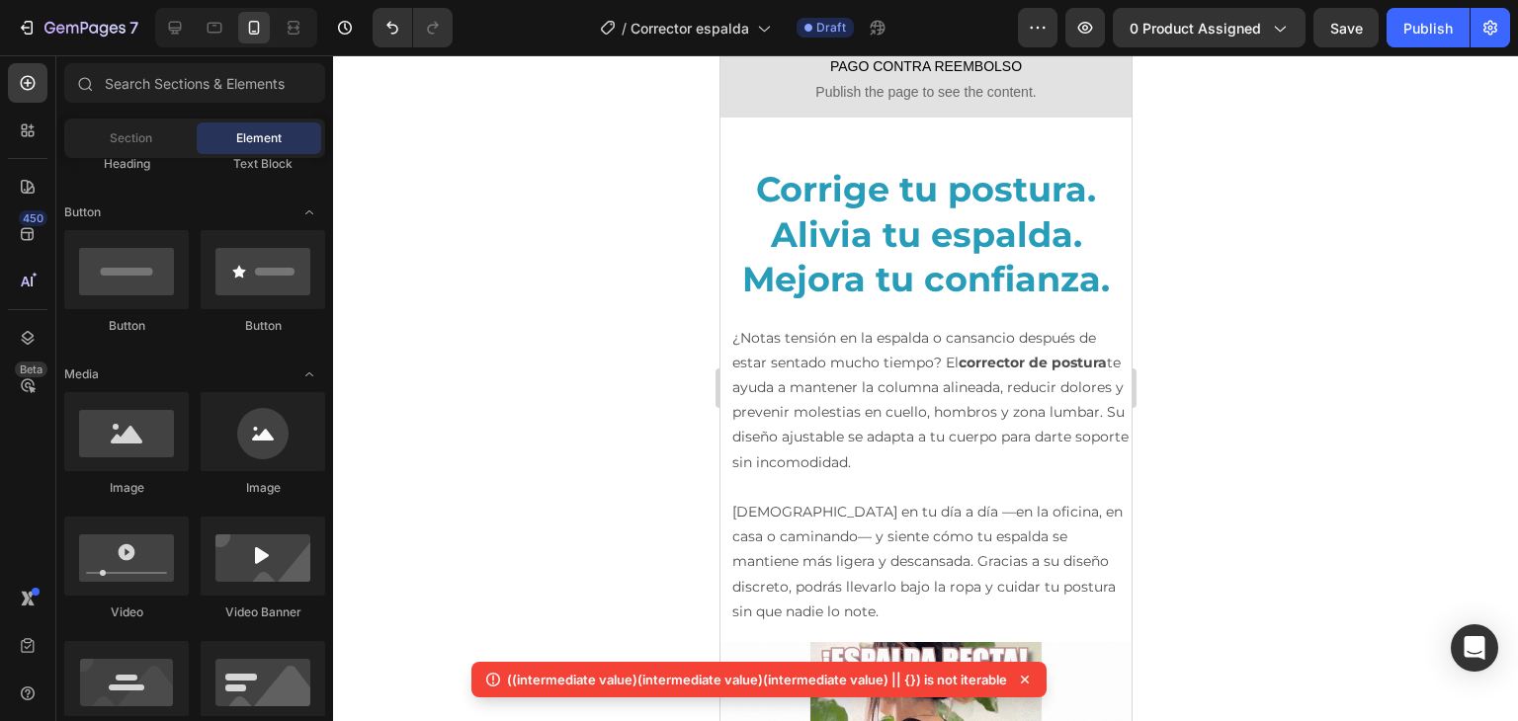
scroll to position [1193, 0]
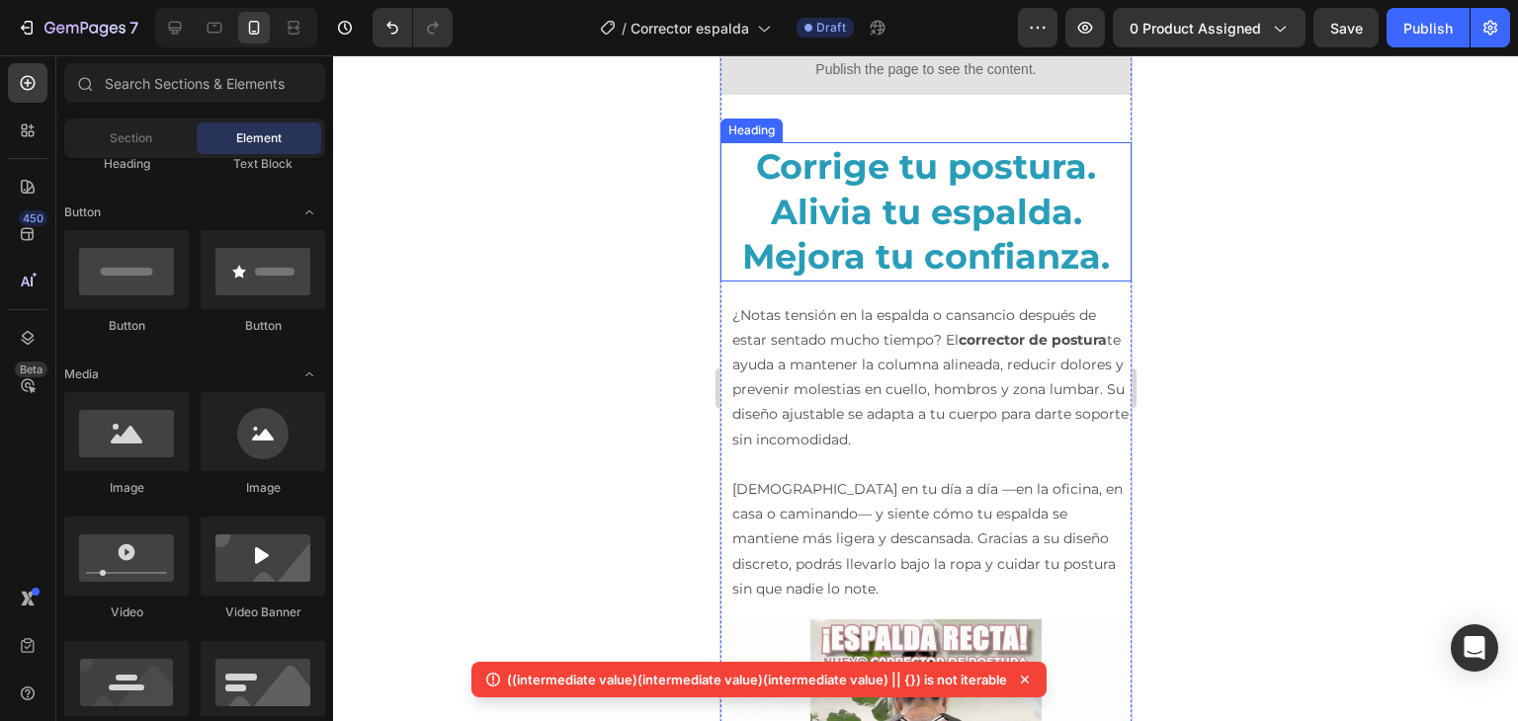
click at [824, 226] on h2 "Corrige tu postura. Alivia tu espalda. Mejora tu confianza." at bounding box center [924, 211] width 411 height 139
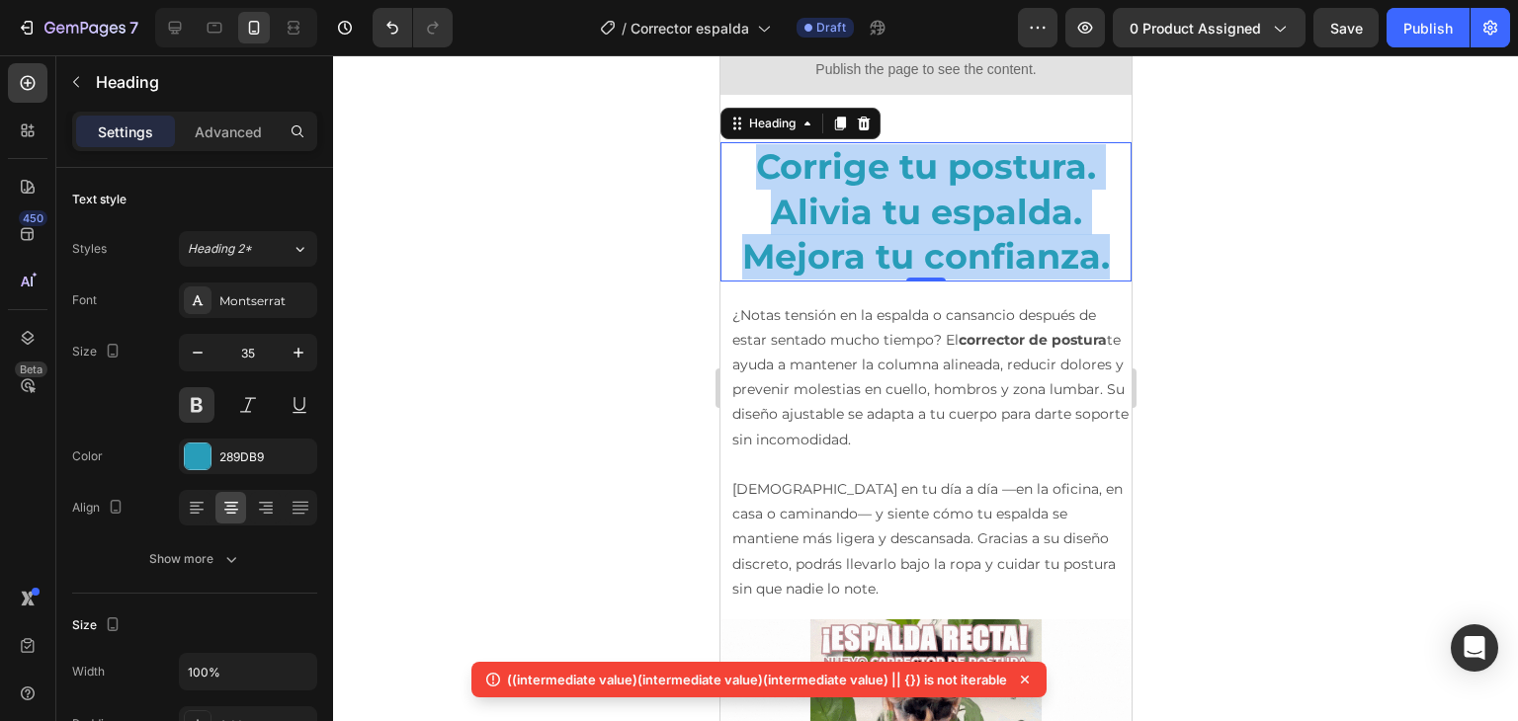
click at [824, 226] on p "Corrige tu postura. Alivia tu espalda. Mejora tu confianza." at bounding box center [924, 211] width 407 height 135
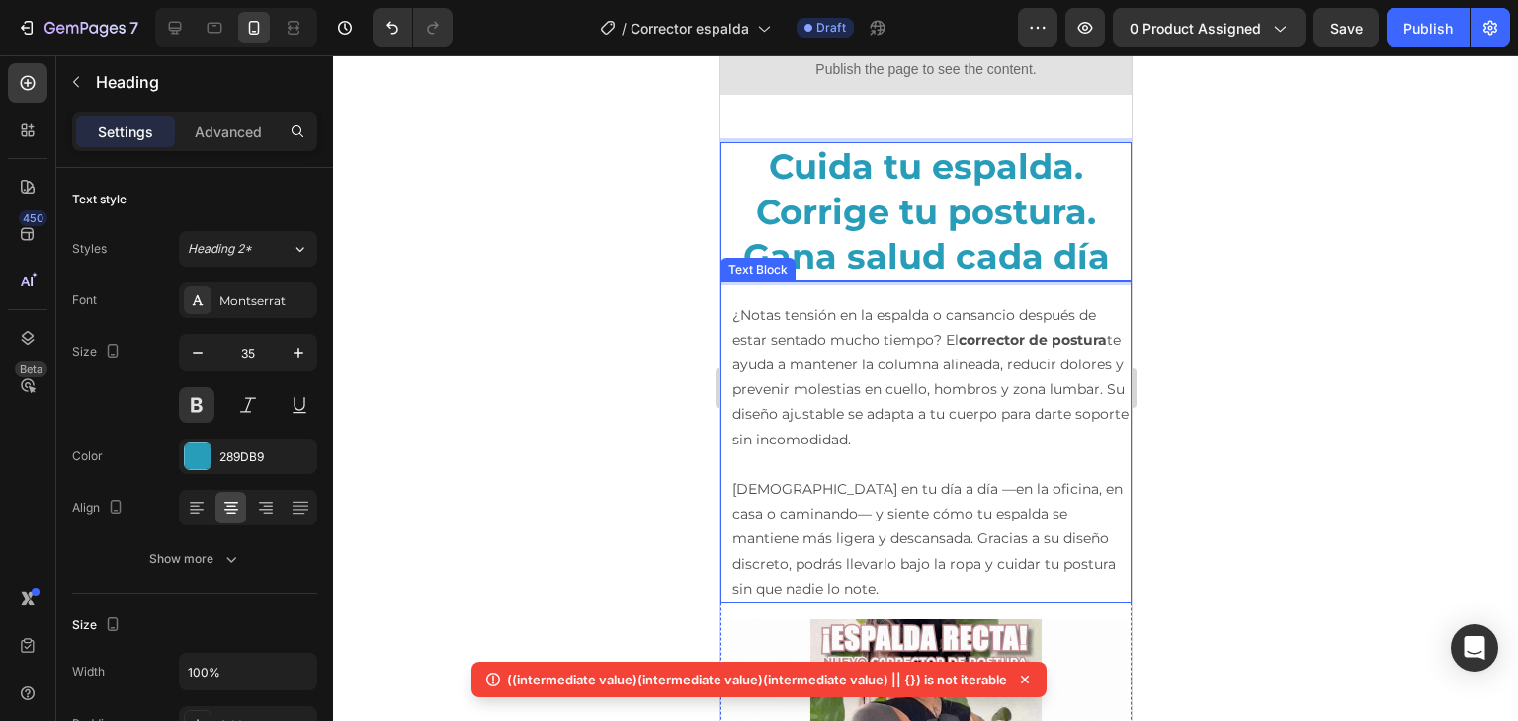
click at [871, 414] on p "¿Notas tensión en la espalda o cansancio después de estar sentado mucho tiempo?…" at bounding box center [929, 377] width 397 height 149
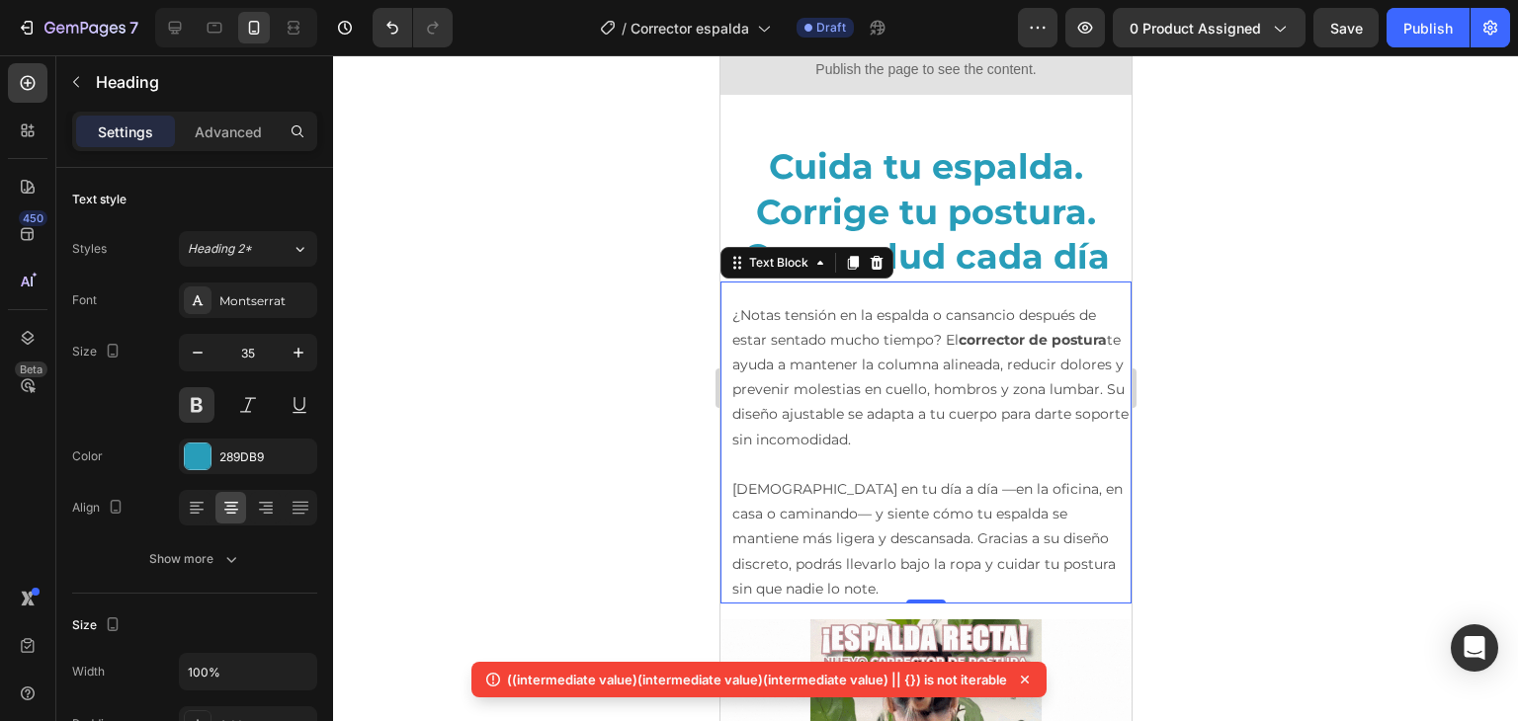
click at [871, 414] on p "¿Notas tensión en la espalda o cansancio después de estar sentado mucho tiempo?…" at bounding box center [929, 377] width 397 height 149
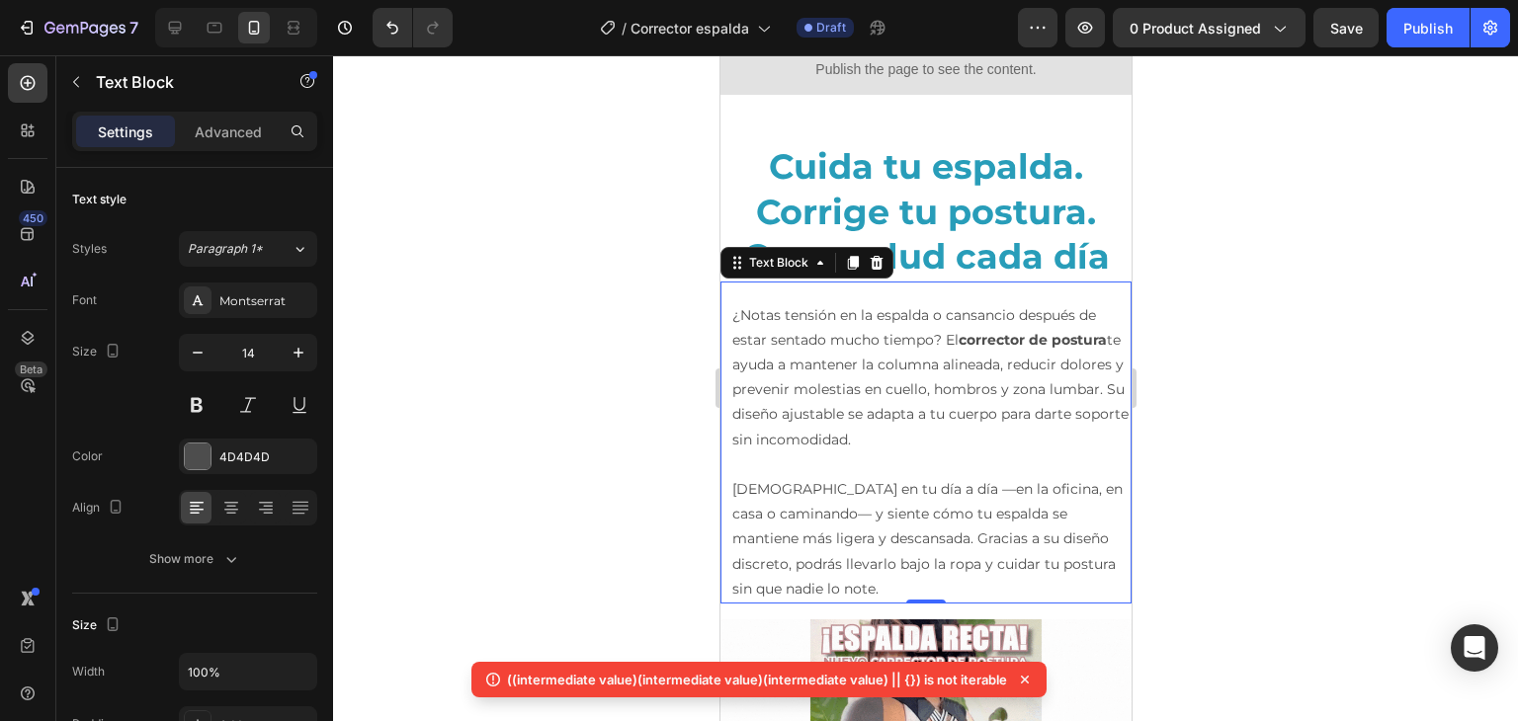
click at [871, 414] on p "¿Notas tensión en la espalda o cansancio después de estar sentado mucho tiempo?…" at bounding box center [929, 377] width 397 height 149
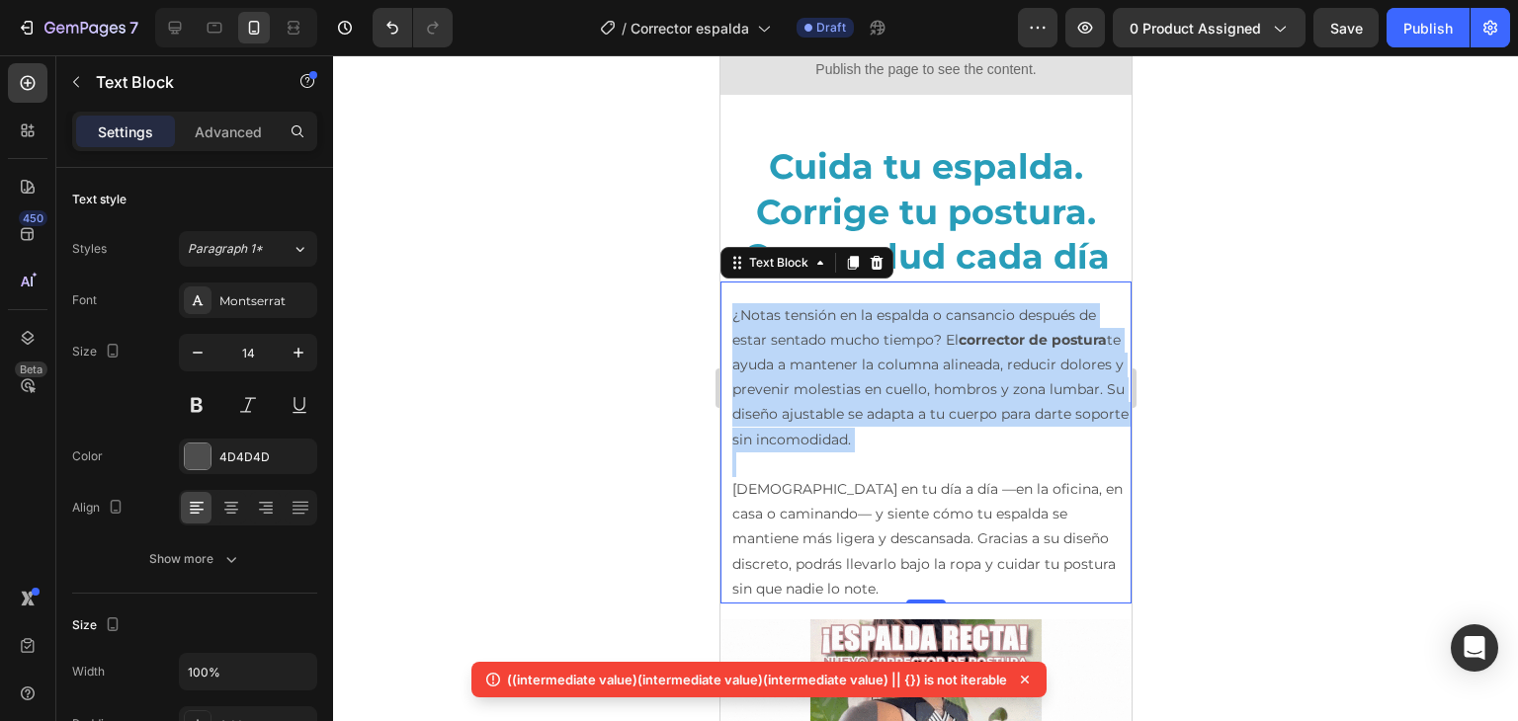
click at [871, 414] on p "¿Notas tensión en la espalda o cansancio después de estar sentado mucho tiempo?…" at bounding box center [929, 377] width 397 height 149
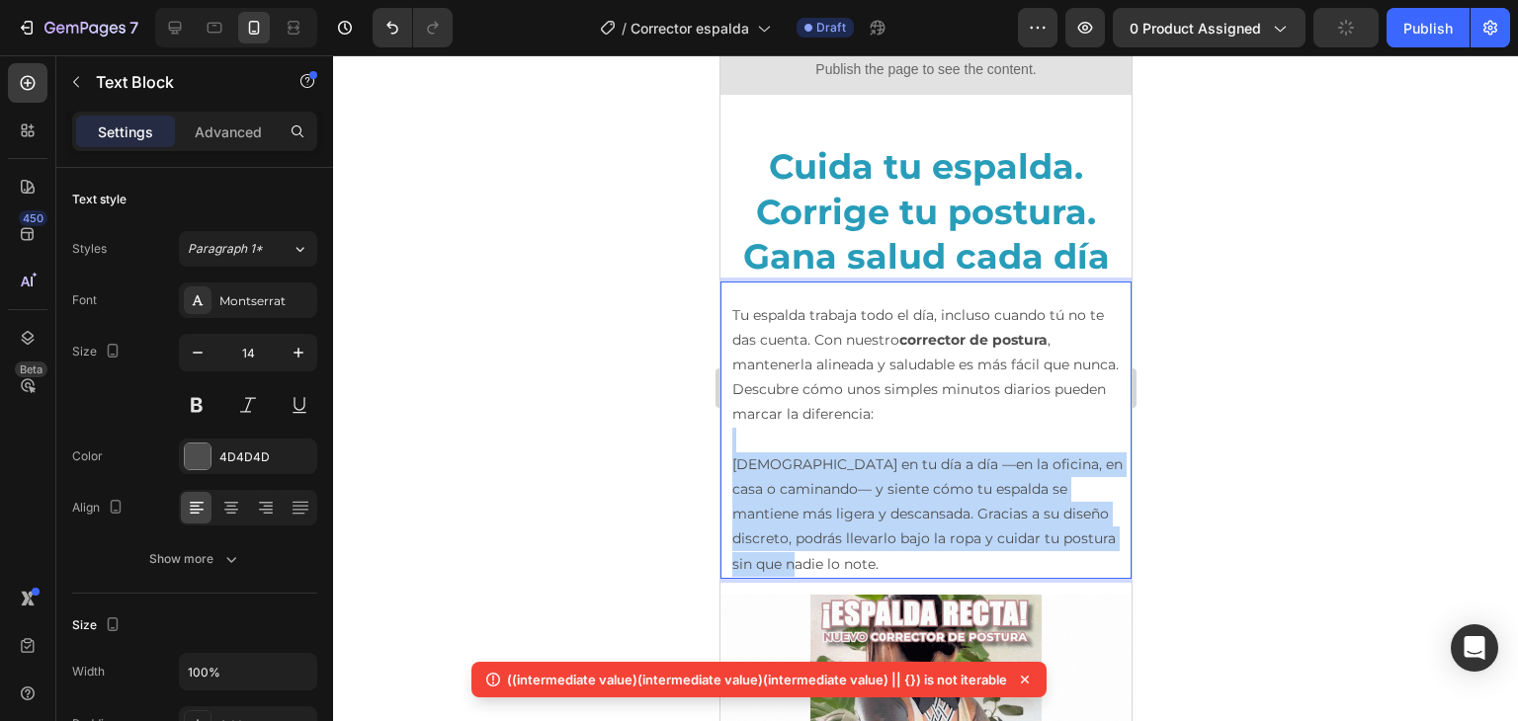
drag, startPoint x: 735, startPoint y: 470, endPoint x: 901, endPoint y: 591, distance: 205.2
click at [901, 579] on div "Tu espalda trabaja todo el día, incluso cuando tú no te das cuenta. Con nuestro…" at bounding box center [929, 440] width 401 height 278
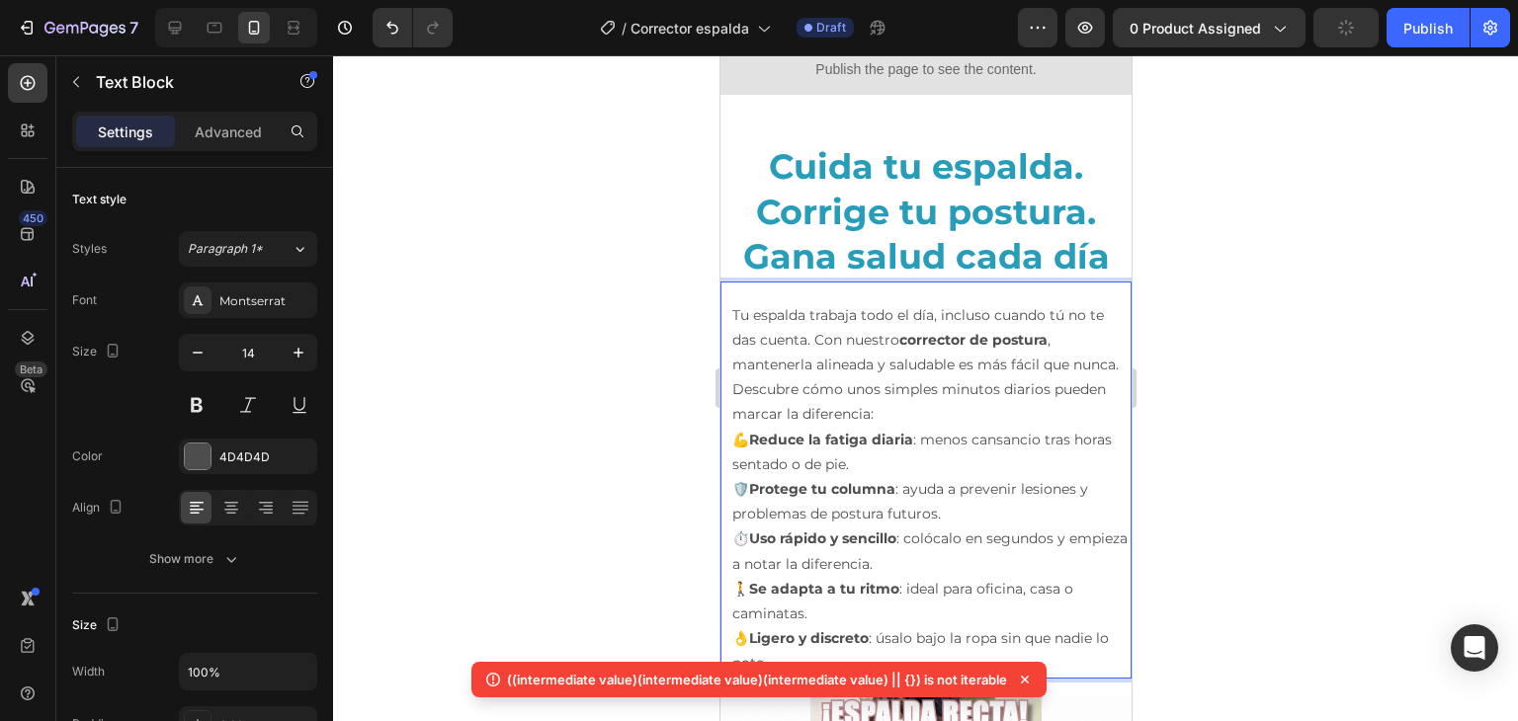
click at [954, 428] on p "Tu espalda trabaja todo el día, incluso cuando tú no te das cuenta. Con nuestro…" at bounding box center [929, 365] width 397 height 124
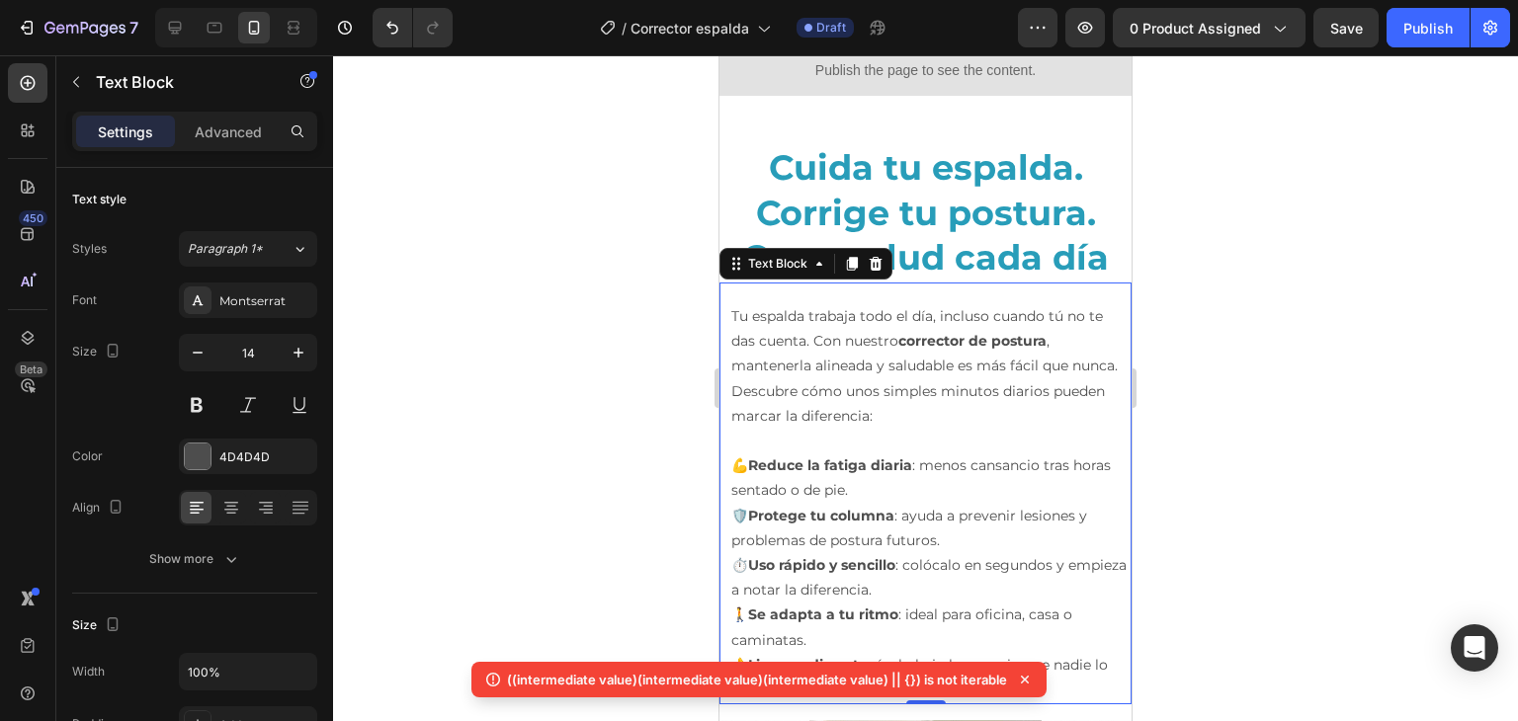
scroll to position [1194, 0]
click at [1221, 398] on div at bounding box center [925, 388] width 1185 height 666
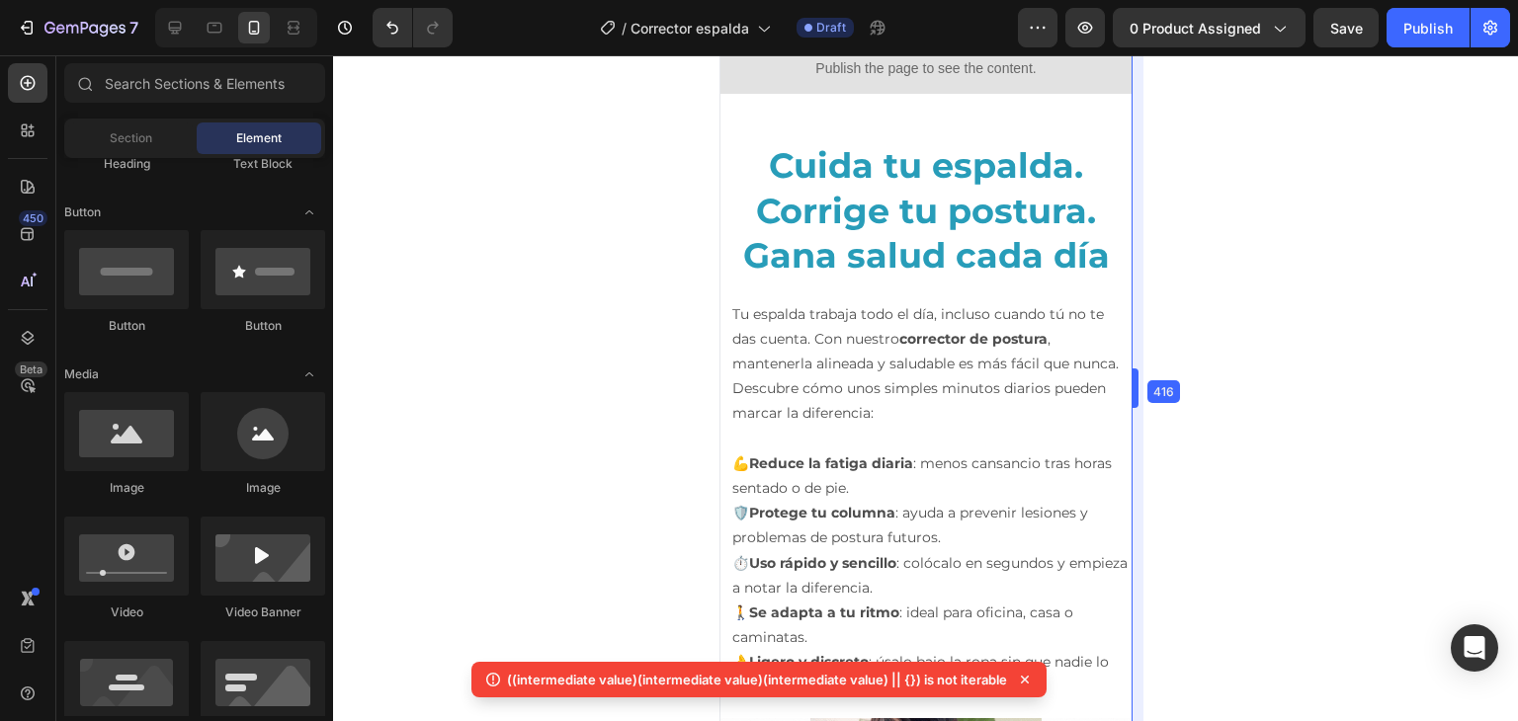
drag, startPoint x: 1134, startPoint y: 383, endPoint x: 1138, endPoint y: 406, distance: 23.1
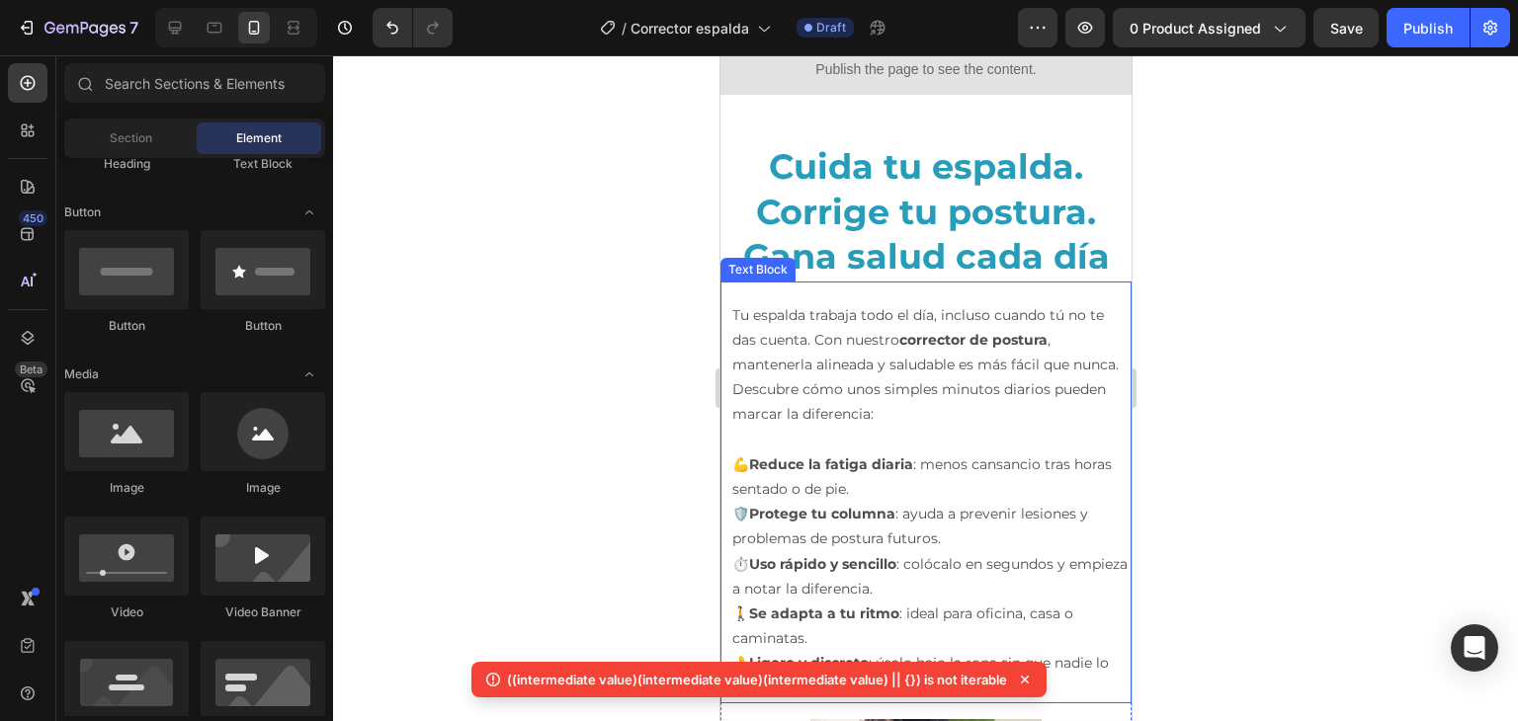
click at [1108, 502] on p "💪 Reduce la fatiga diaria : menos cansancio tras horas sentado o de pie." at bounding box center [929, 477] width 397 height 49
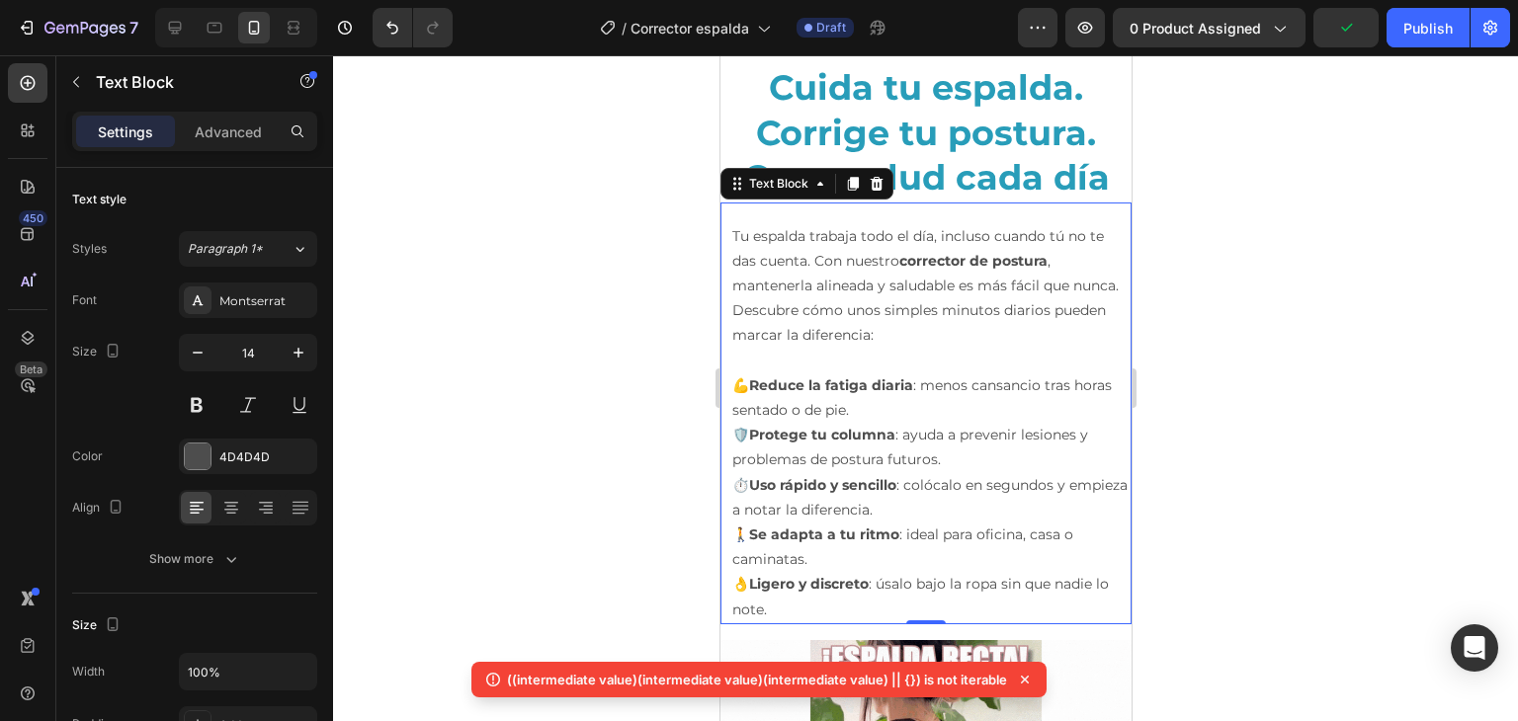
scroll to position [1311, 0]
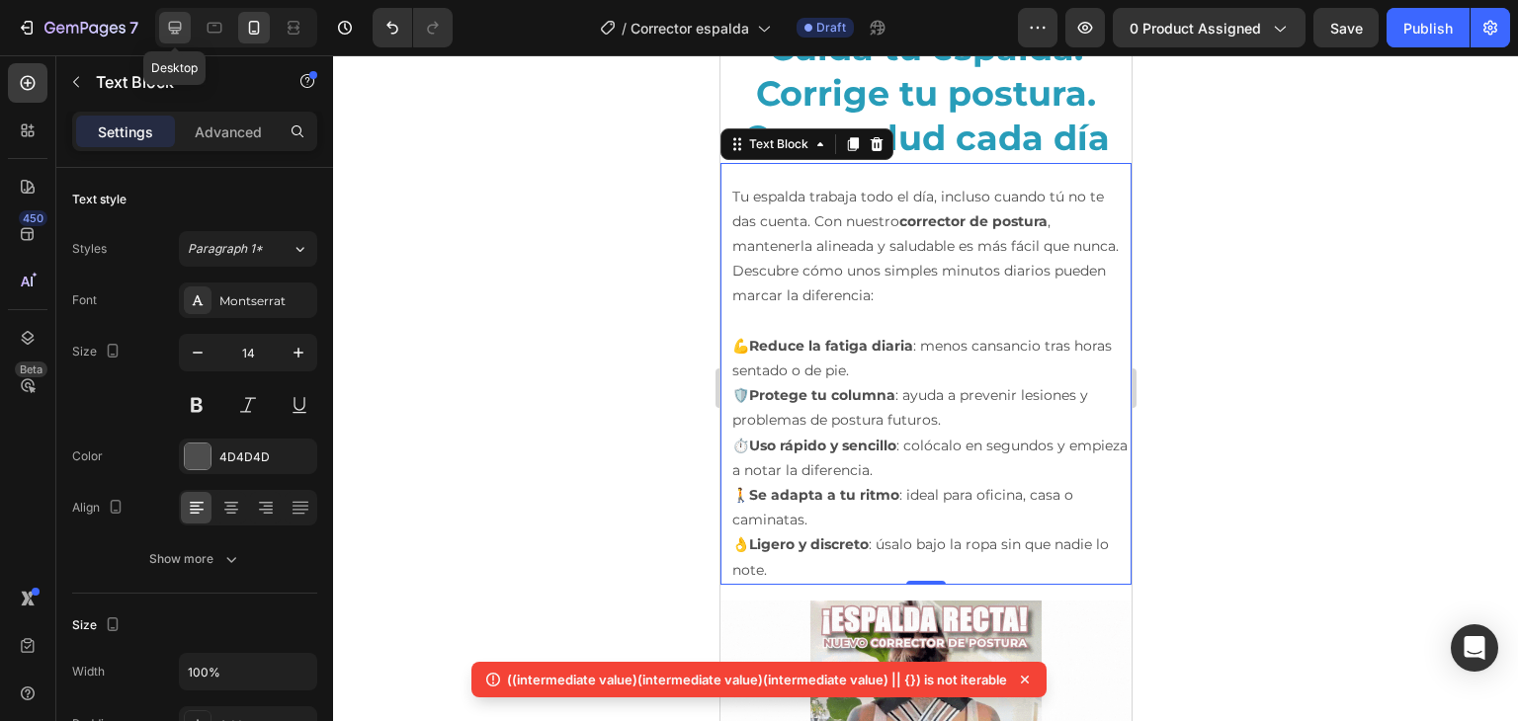
click at [184, 19] on icon at bounding box center [175, 28] width 20 height 20
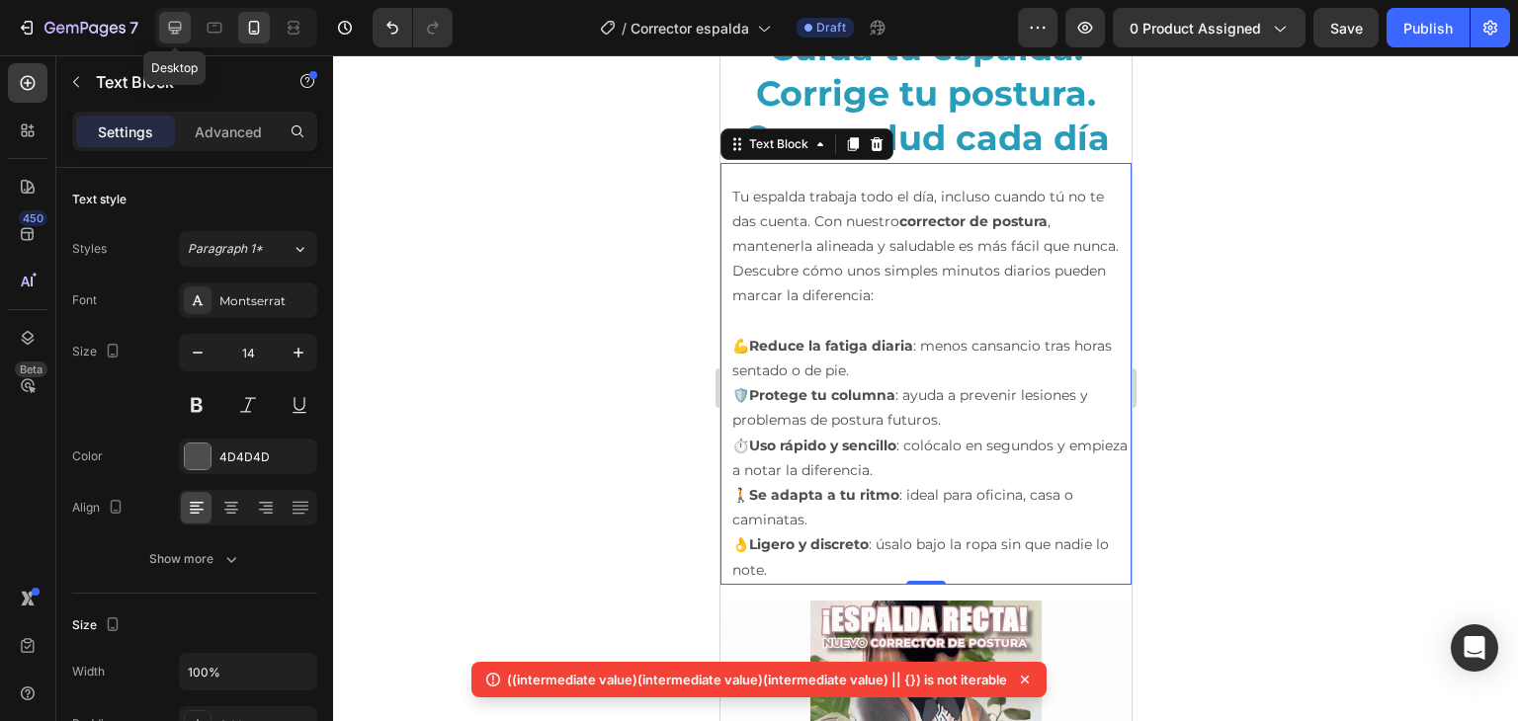
type input "16"
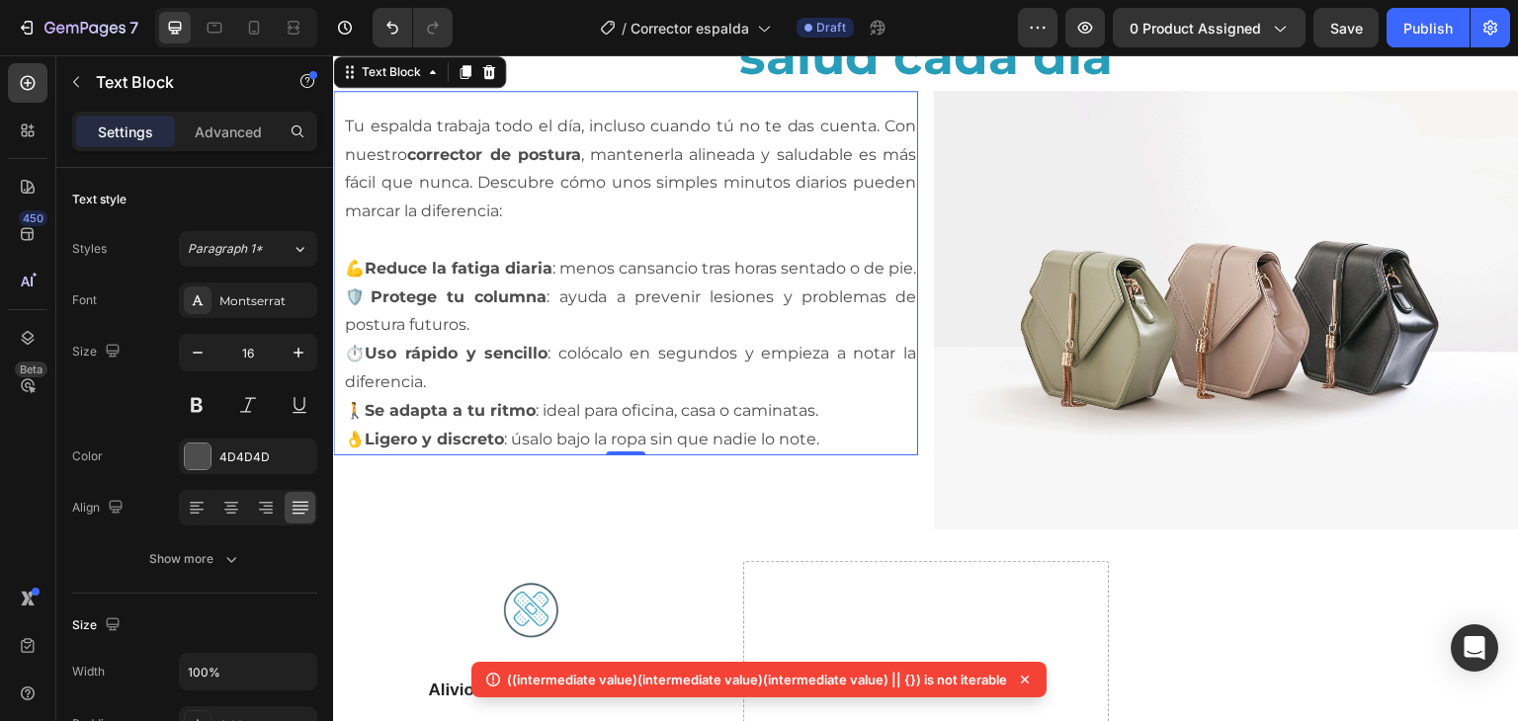
scroll to position [978, 0]
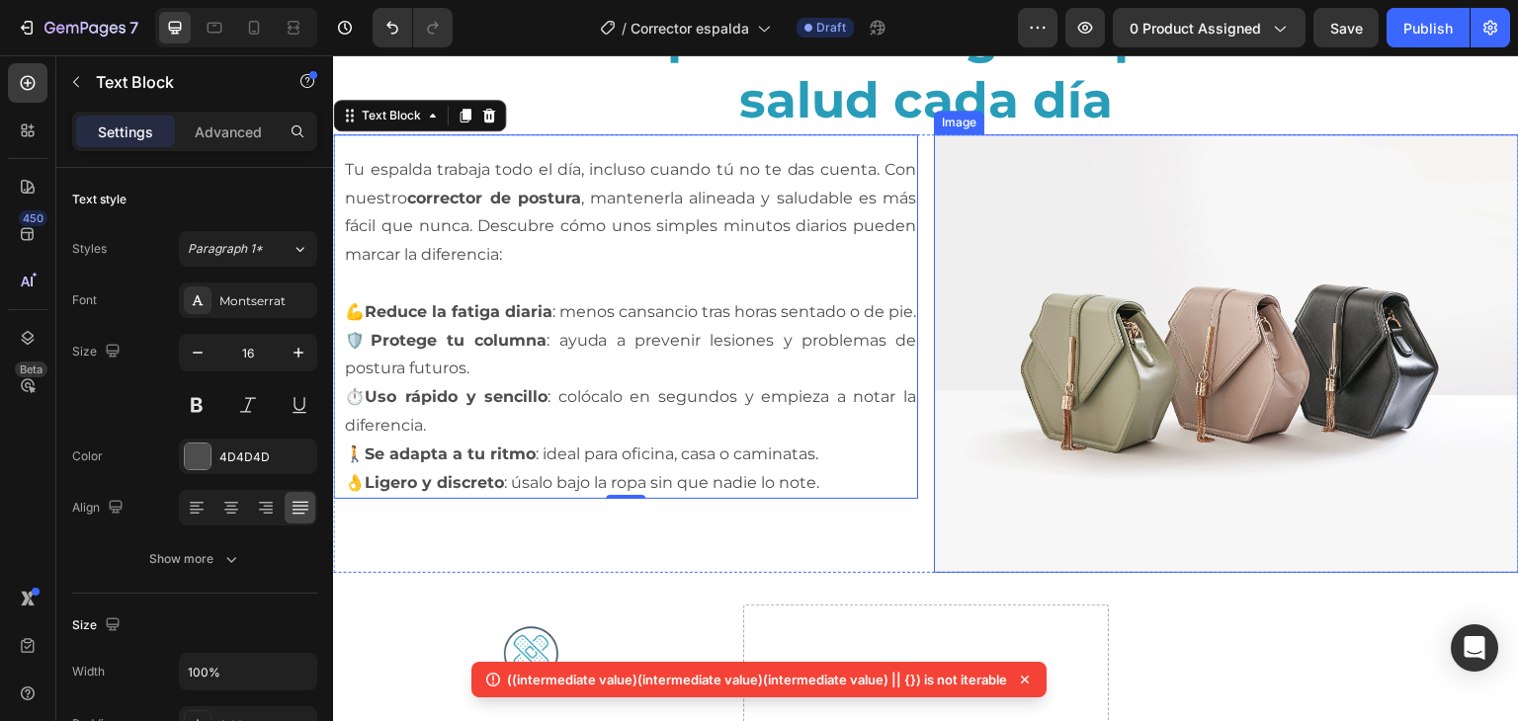
click at [1266, 452] on img at bounding box center [1226, 353] width 585 height 439
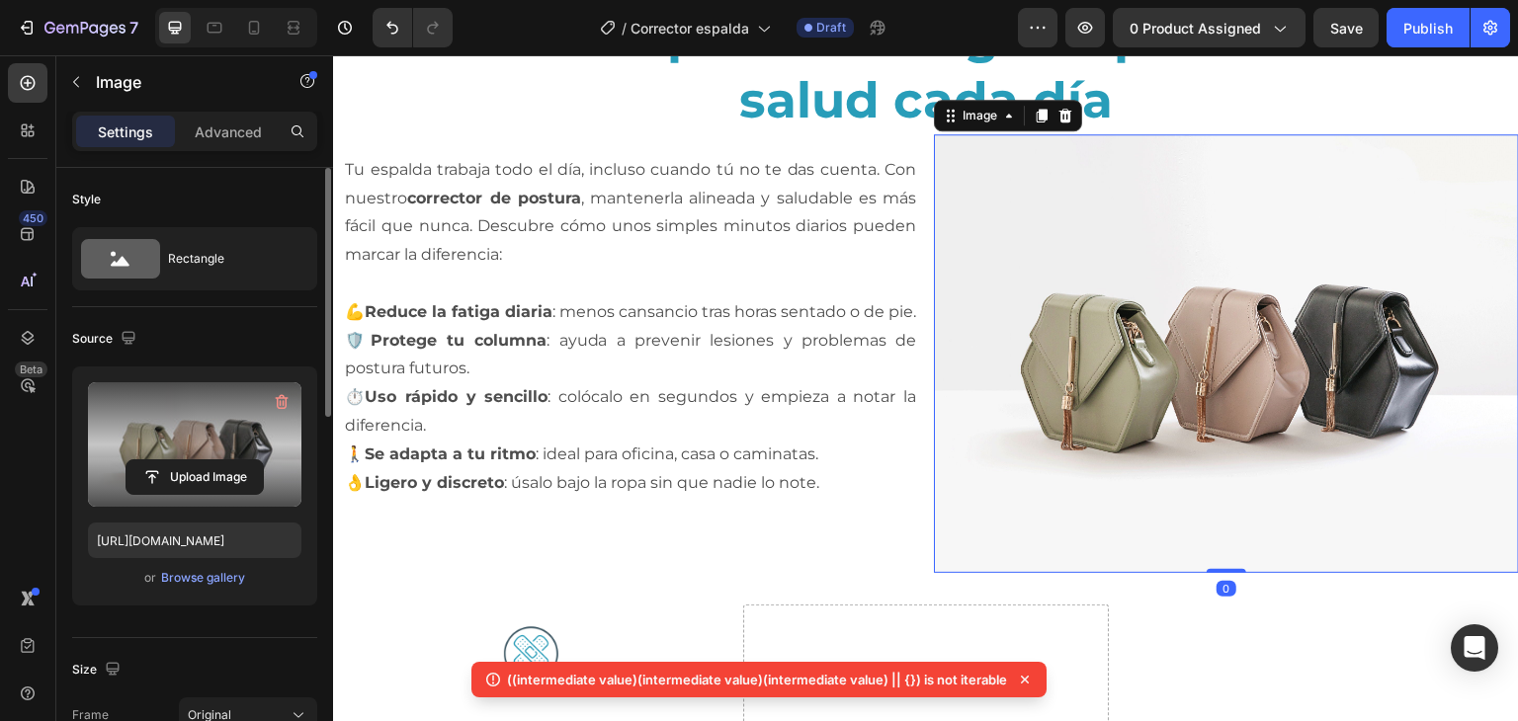
click at [129, 397] on label at bounding box center [194, 444] width 213 height 124
click at [129, 460] on input "file" at bounding box center [194, 477] width 136 height 34
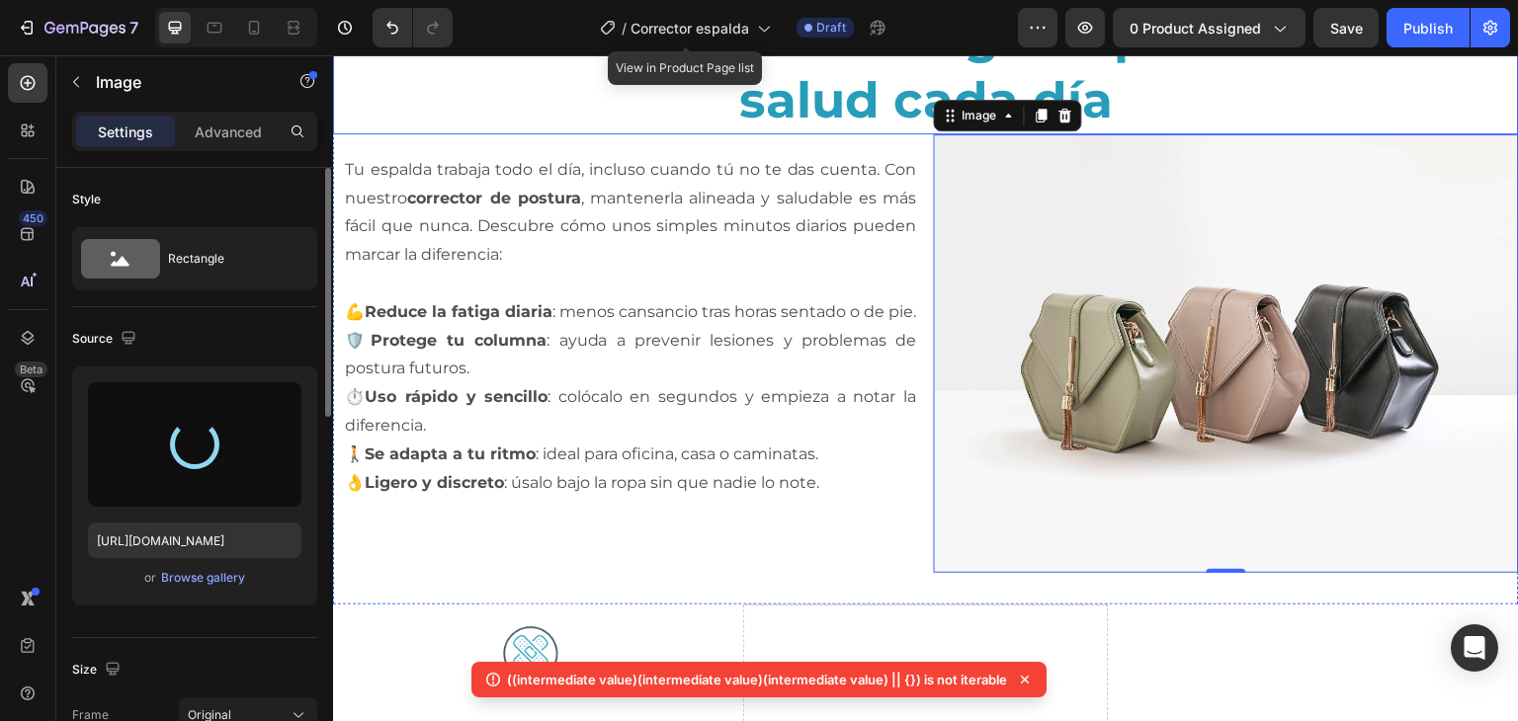
type input "[URL][DOMAIN_NAME]"
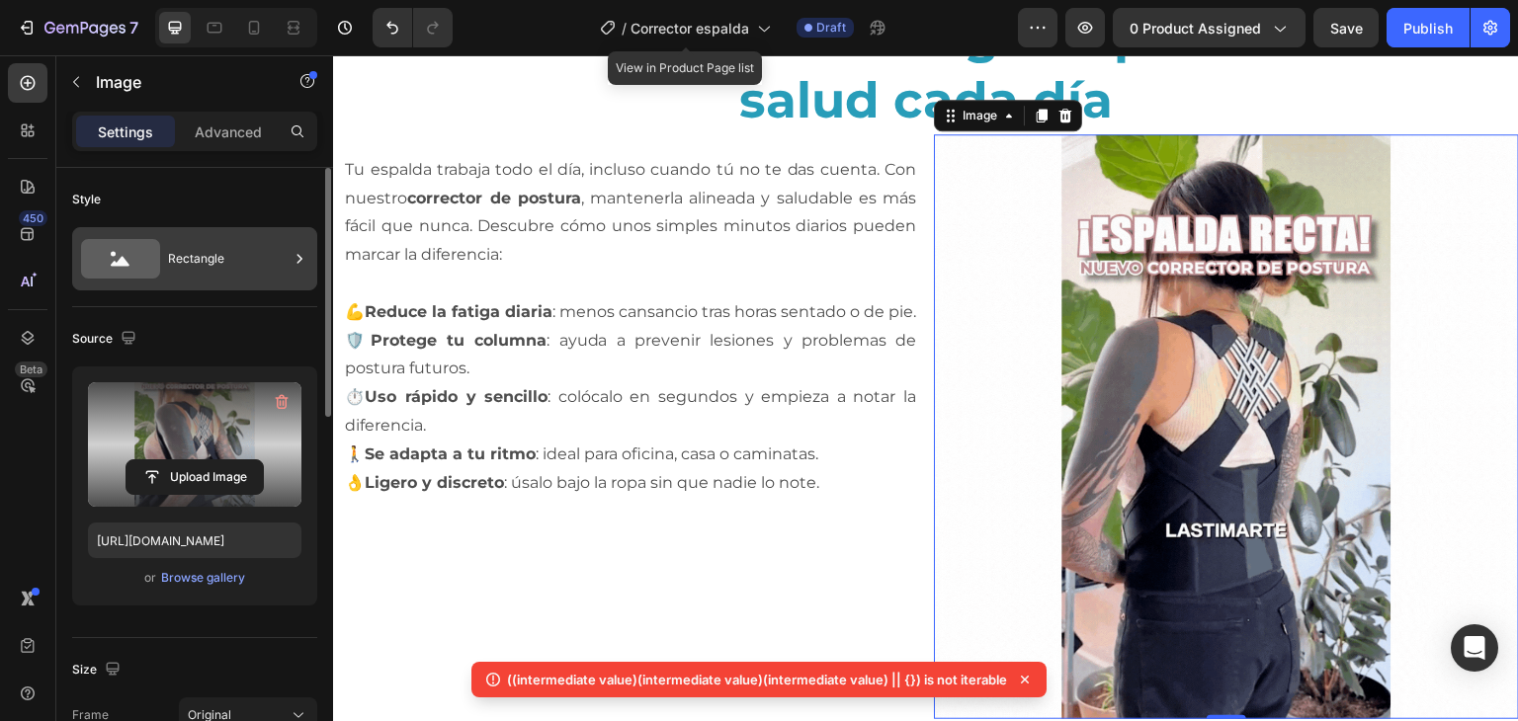
click at [234, 249] on div "Rectangle" at bounding box center [228, 258] width 121 height 45
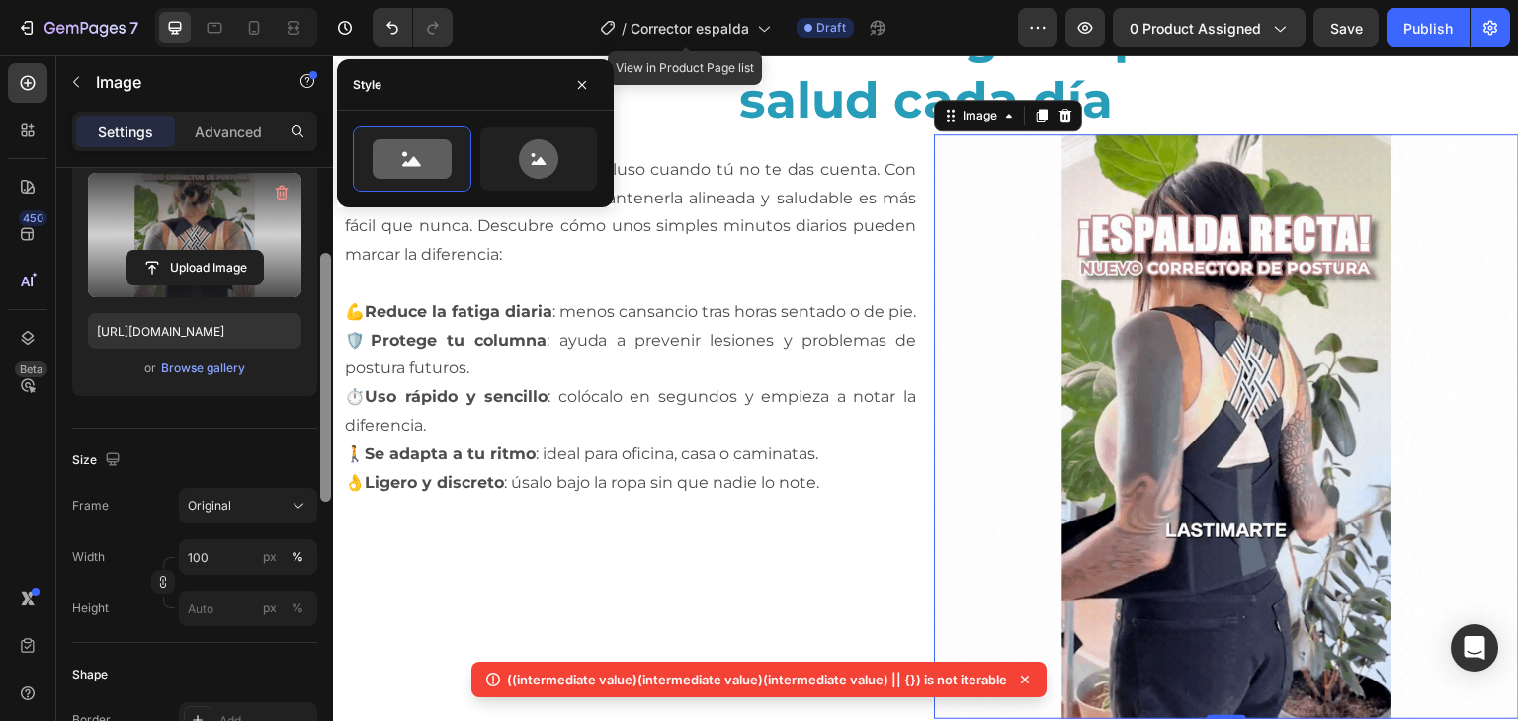
drag, startPoint x: 327, startPoint y: 321, endPoint x: 306, endPoint y: 428, distance: 108.7
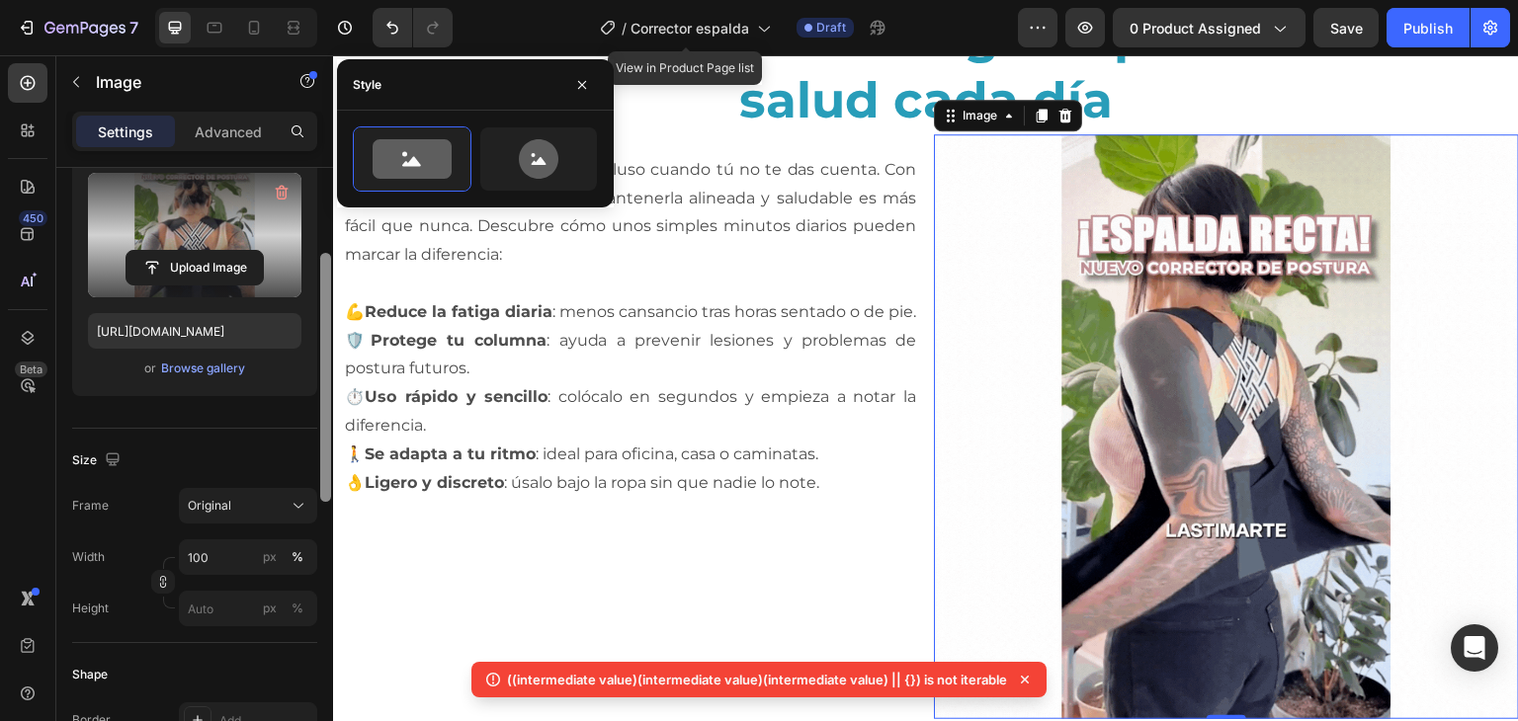
click at [306, 428] on div "Style Rectangle Source Upload Image [URL][DOMAIN_NAME] or Browse gallery Size F…" at bounding box center [194, 473] width 277 height 610
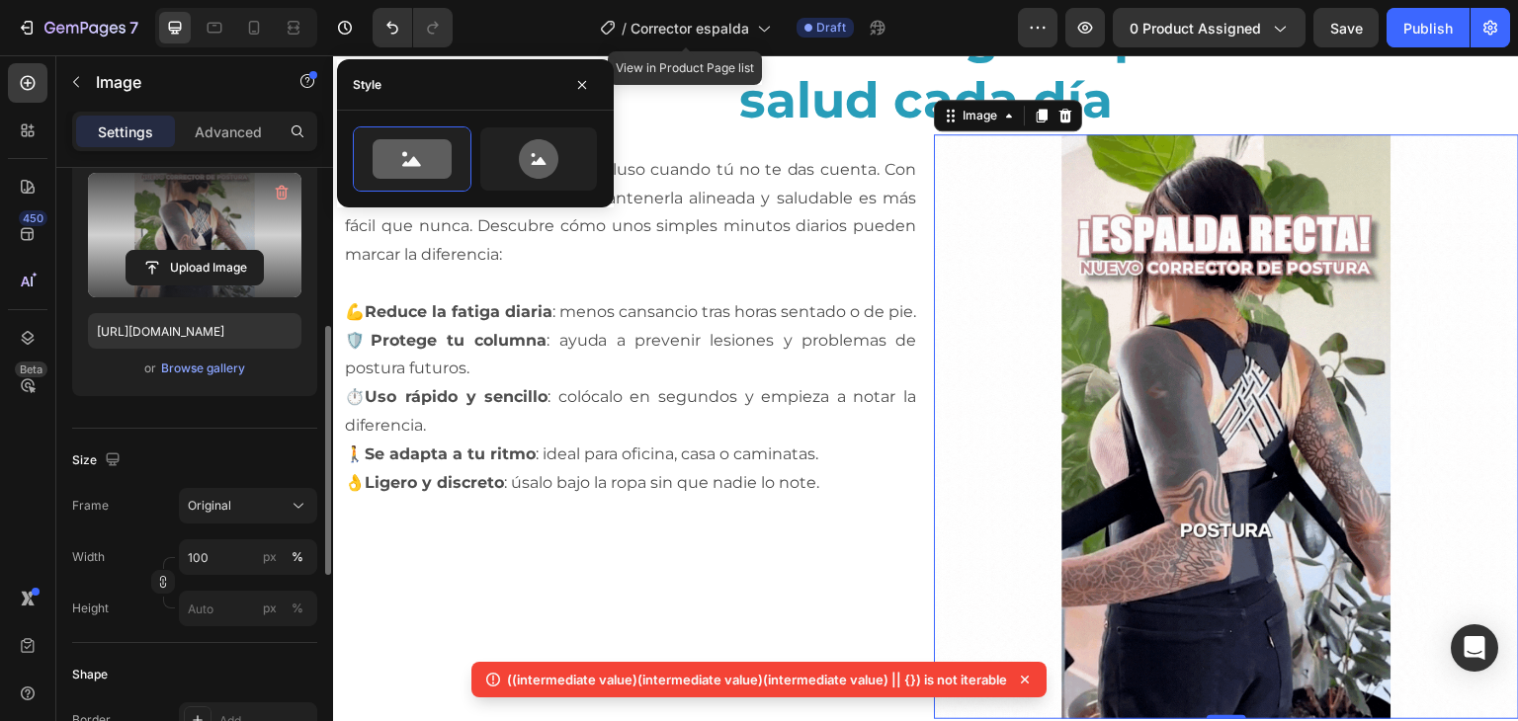
scroll to position [261, 0]
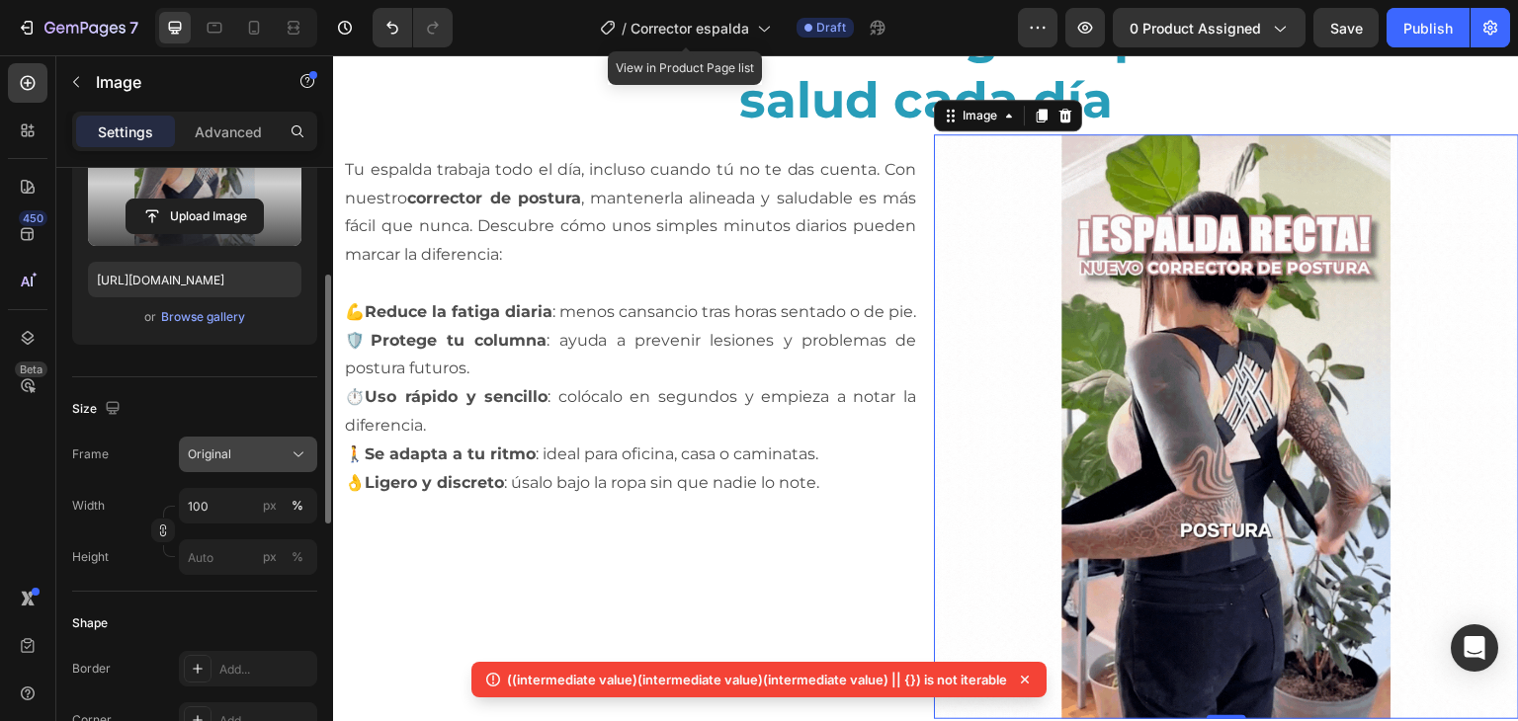
click at [269, 464] on button "Original" at bounding box center [248, 455] width 138 height 36
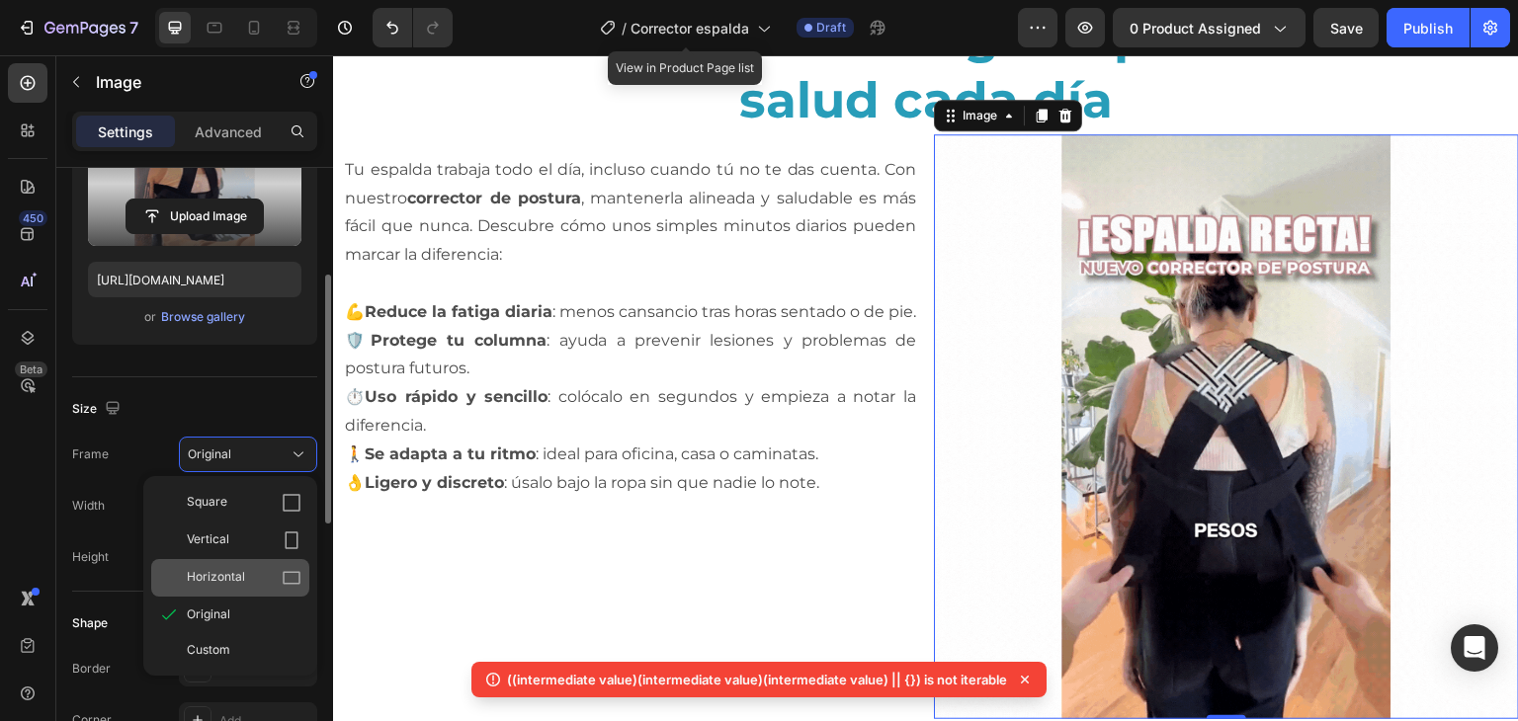
click at [249, 568] on div "Horizontal" at bounding box center [244, 578] width 115 height 20
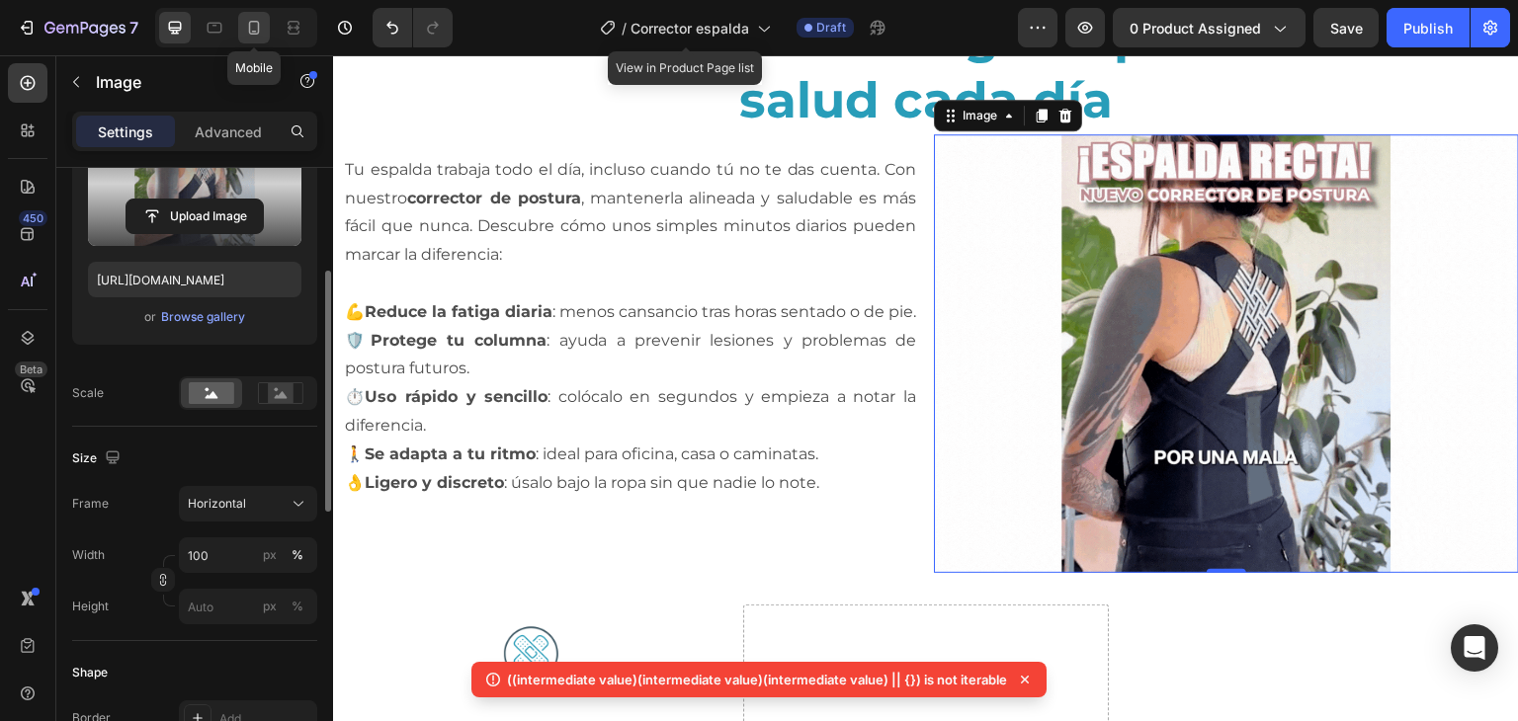
click at [250, 33] on icon at bounding box center [254, 28] width 20 height 20
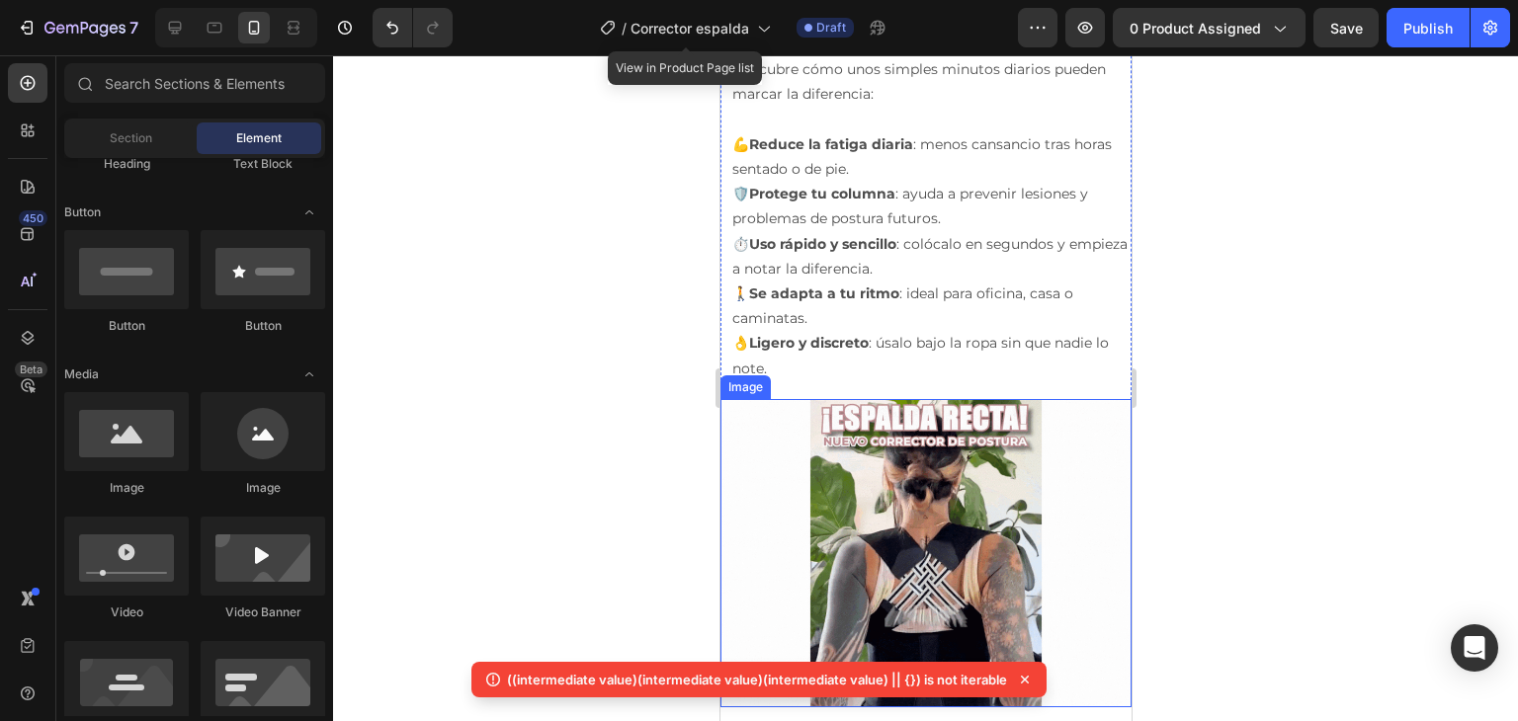
scroll to position [1672, 0]
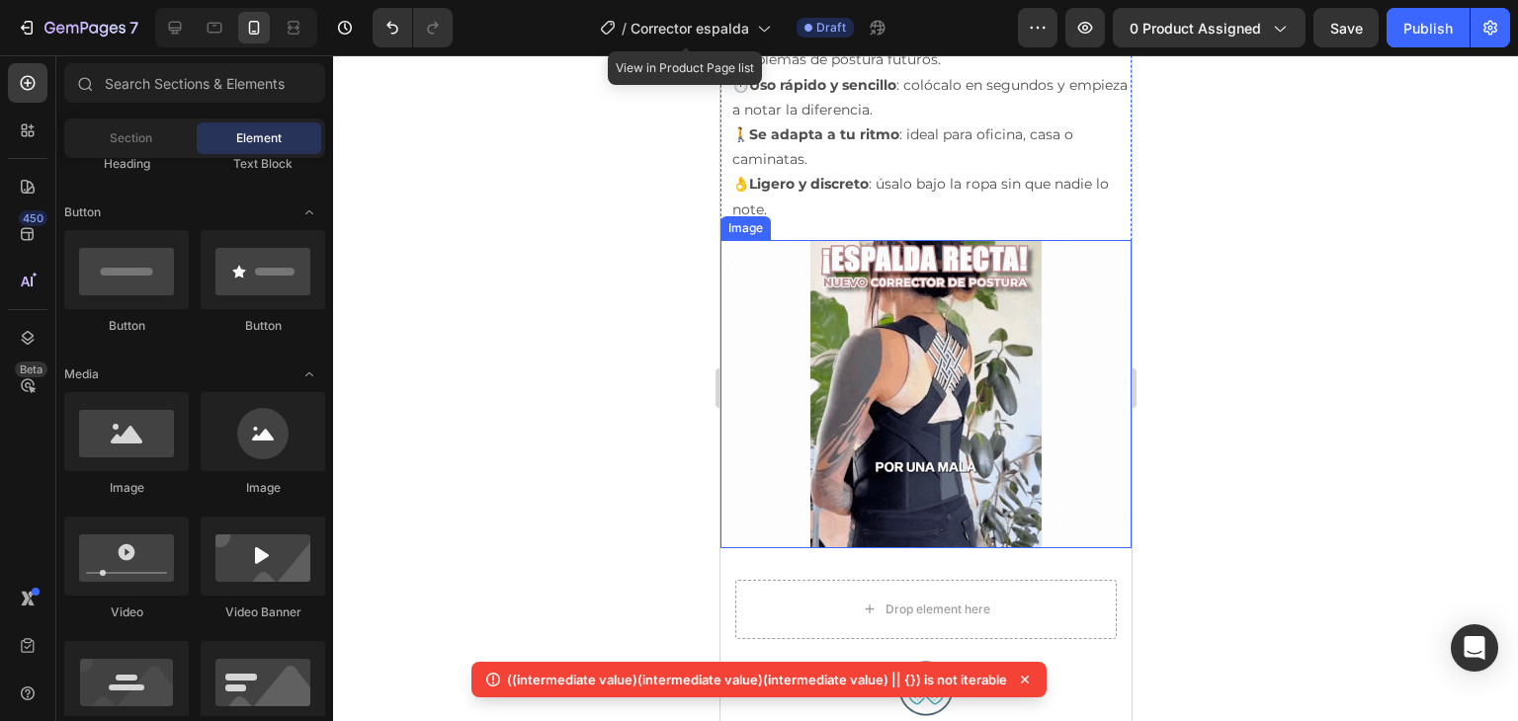
click at [926, 409] on img at bounding box center [924, 394] width 411 height 308
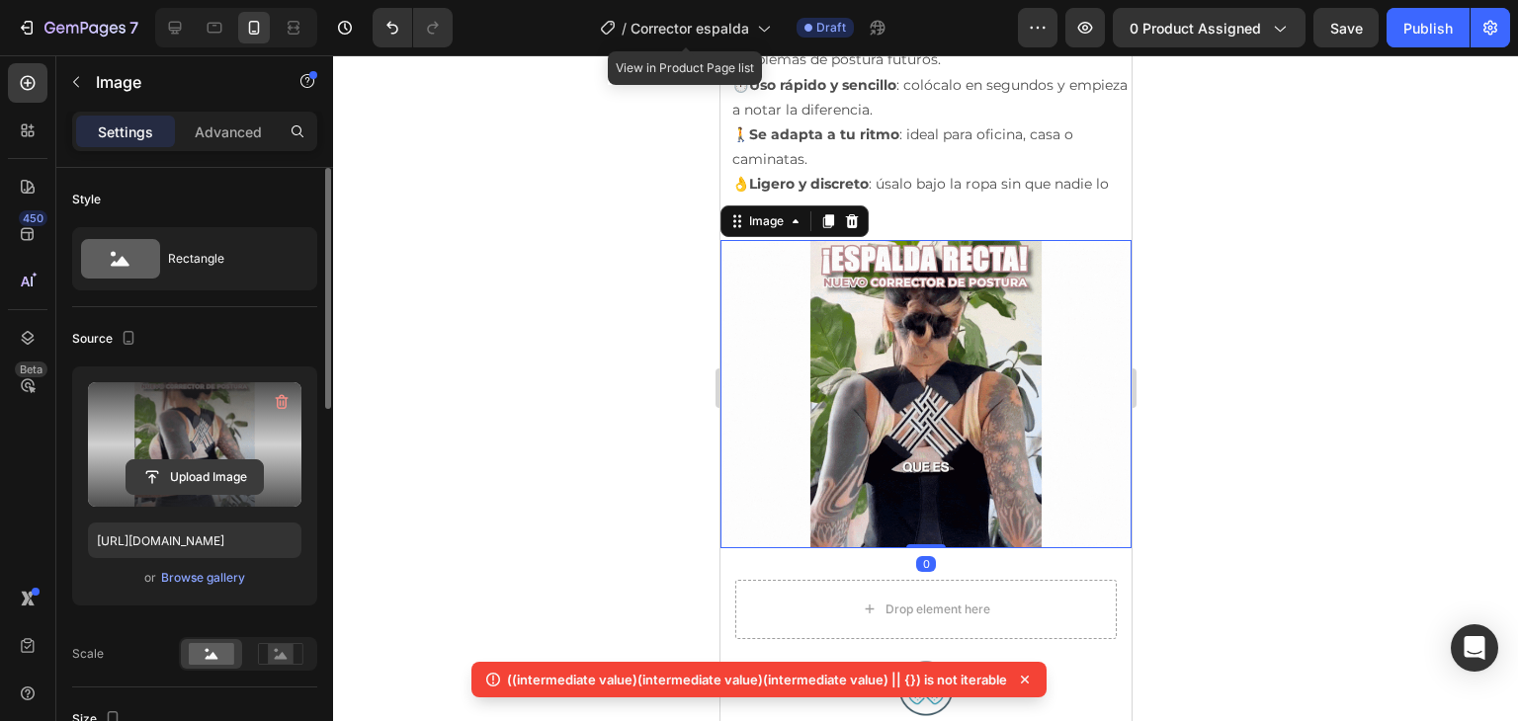
click at [192, 479] on input "file" at bounding box center [194, 477] width 136 height 34
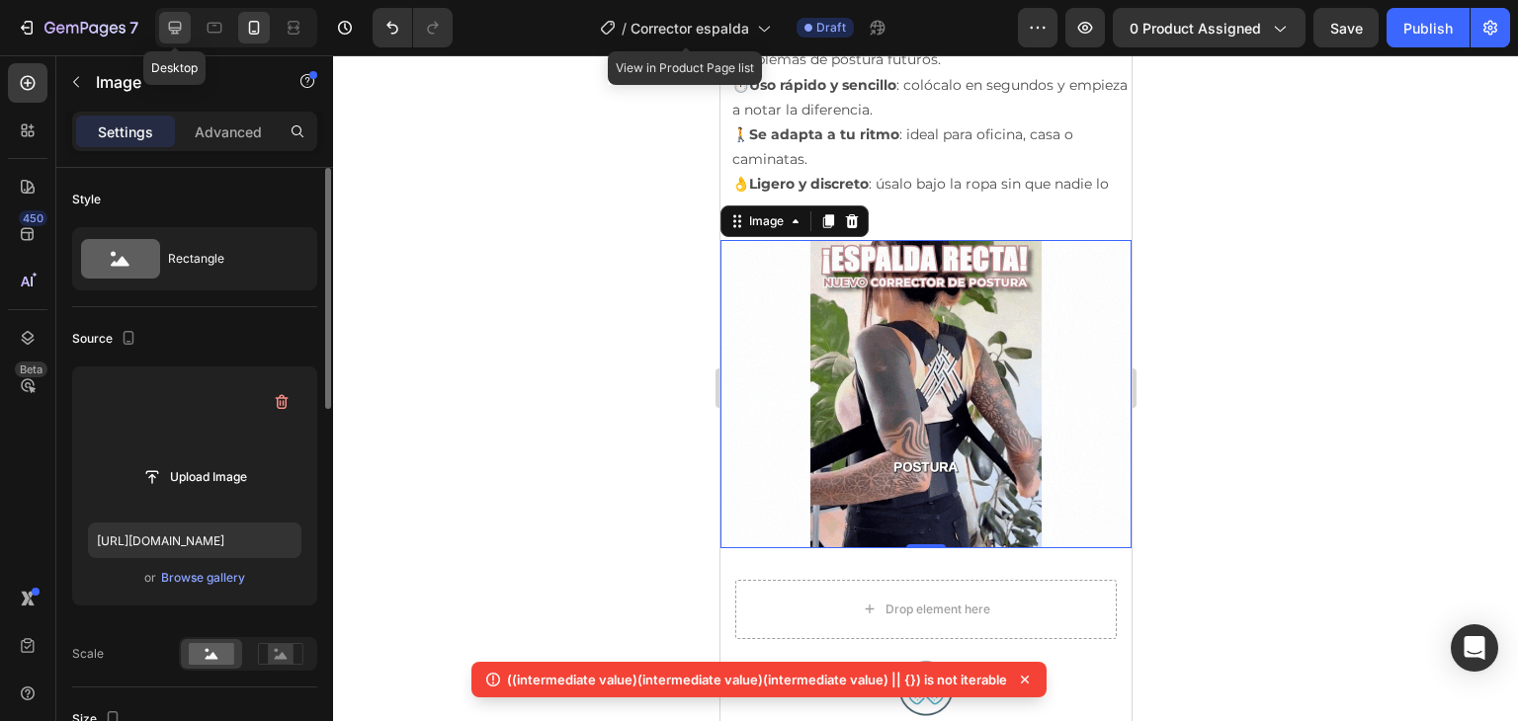
click at [186, 36] on div at bounding box center [175, 28] width 32 height 32
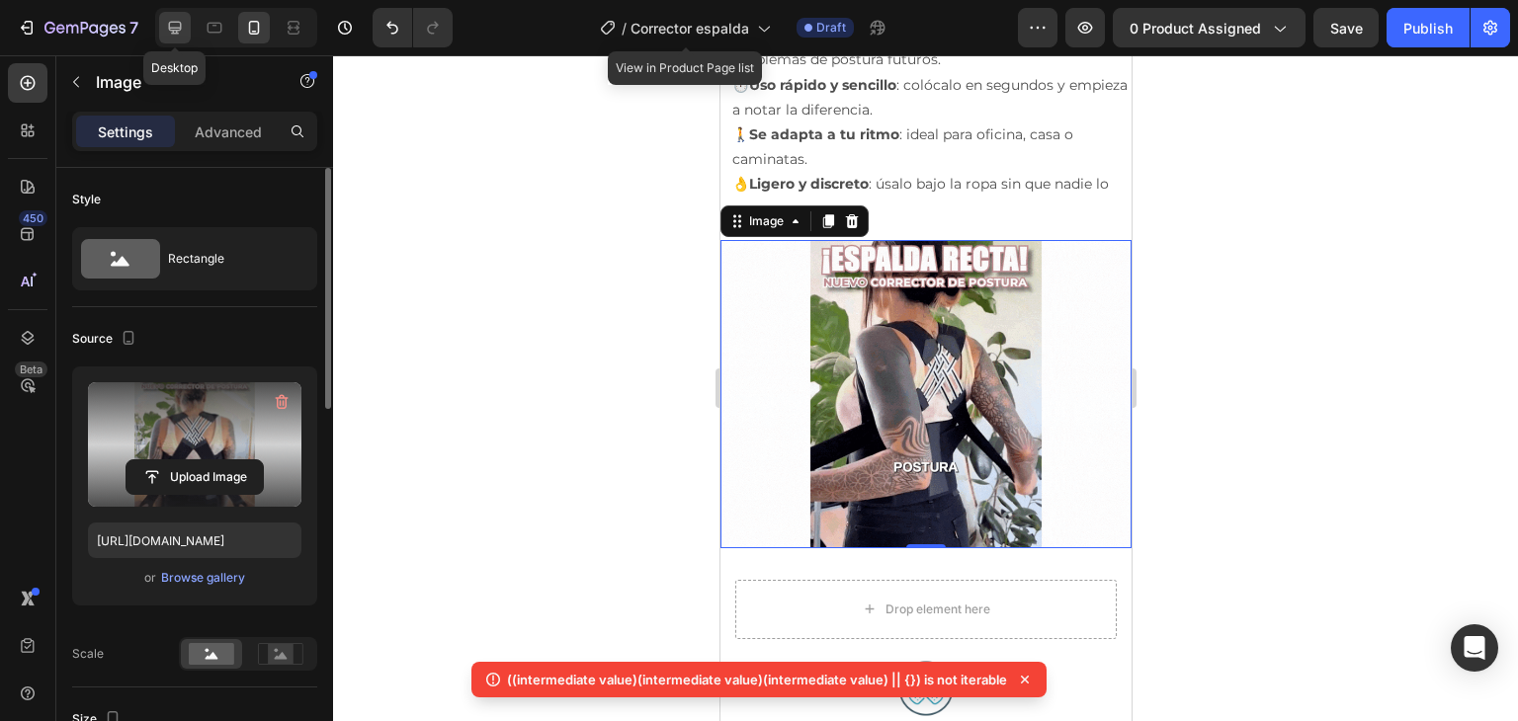
type input "[URL][DOMAIN_NAME]"
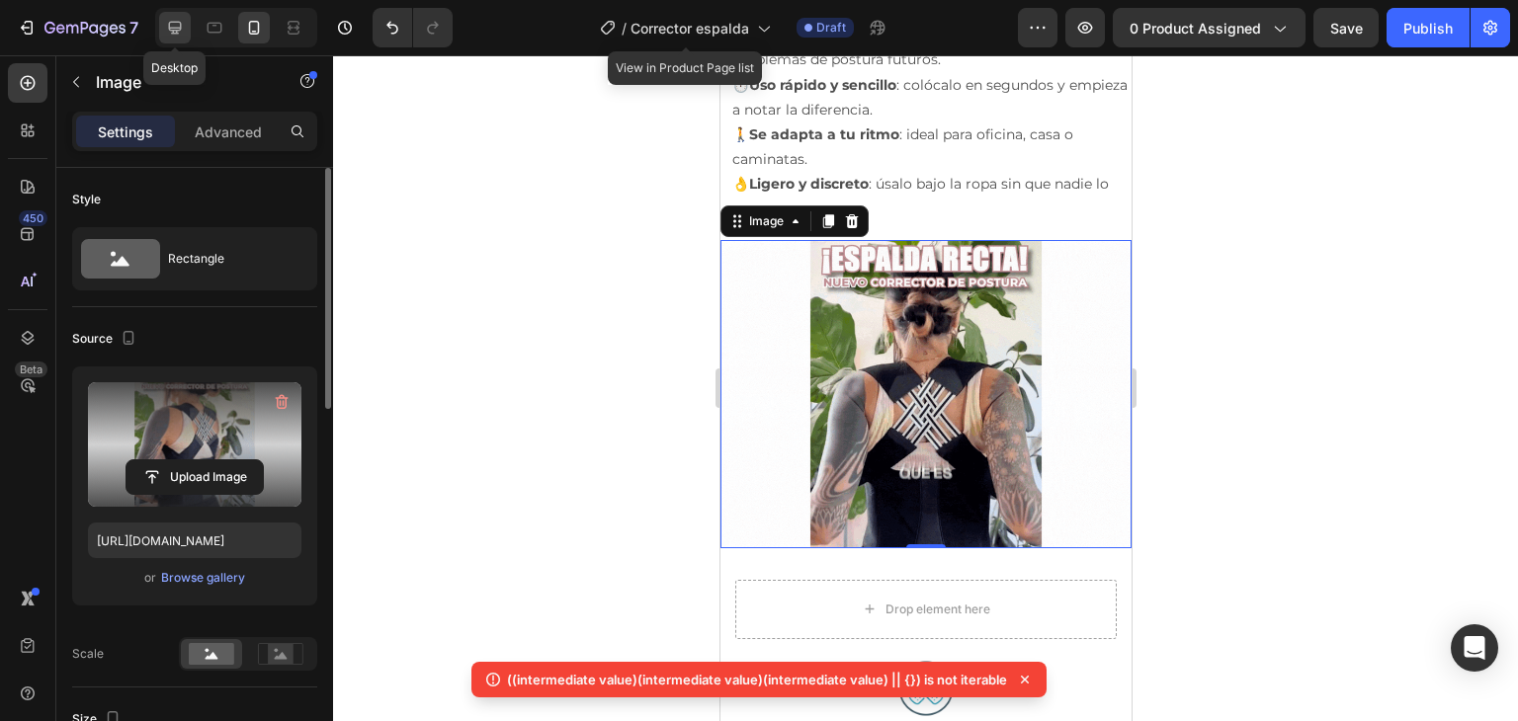
type input "100"
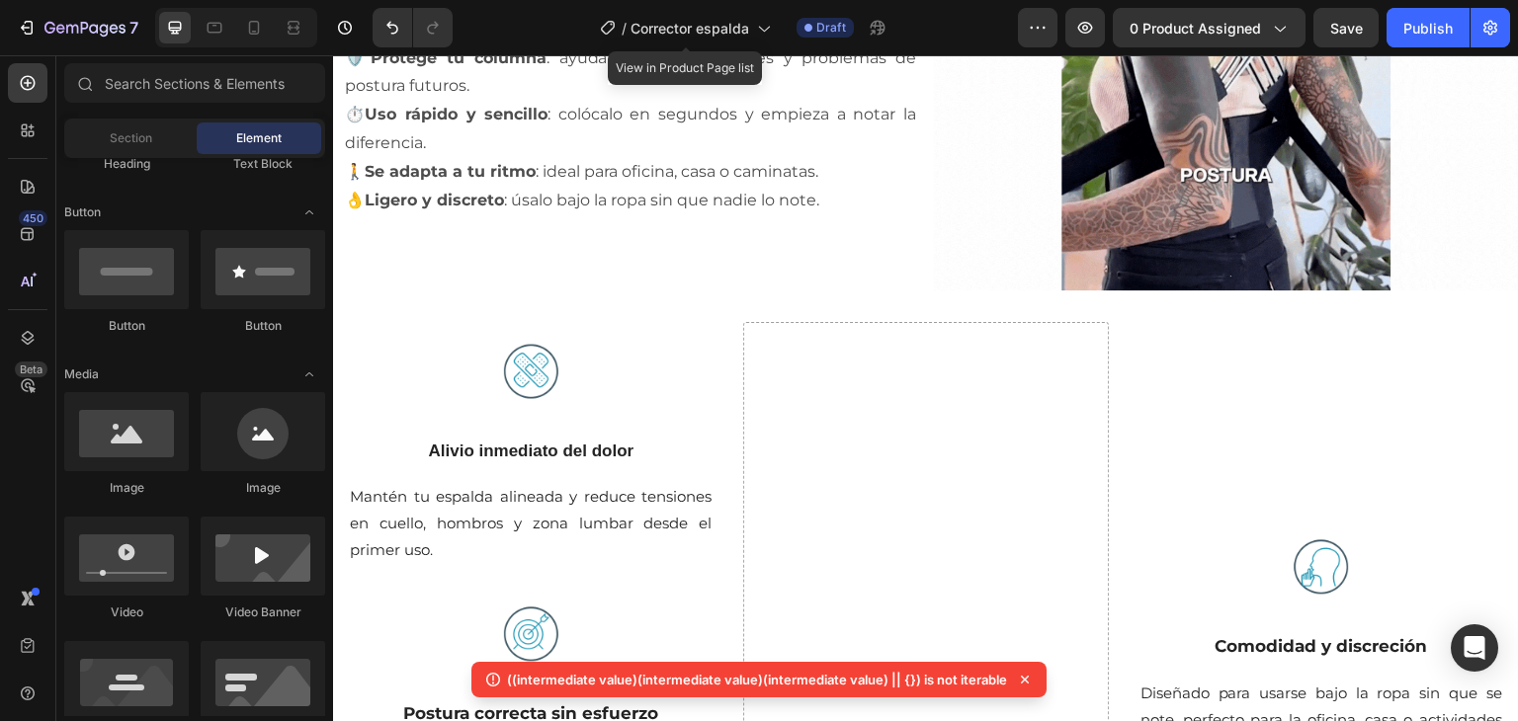
scroll to position [992, 0]
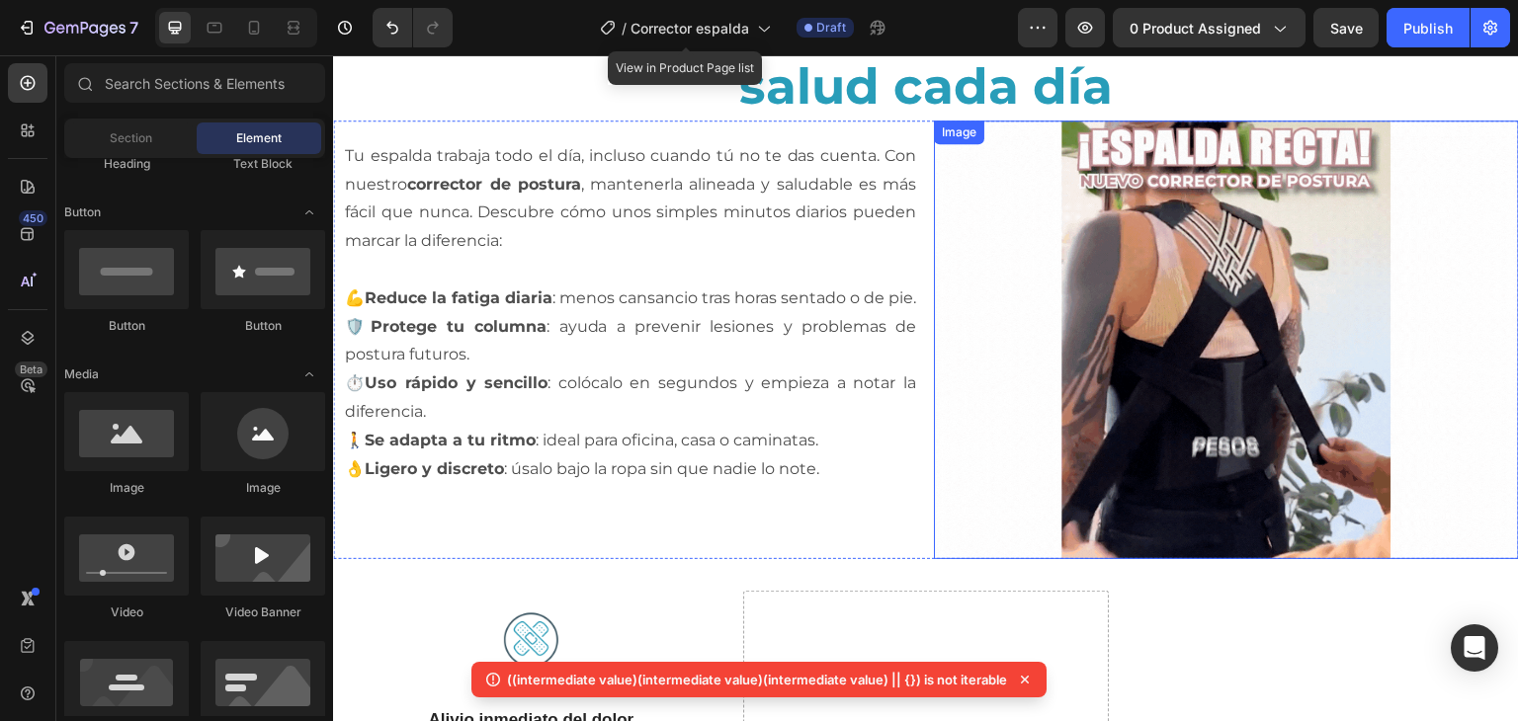
click at [1304, 269] on img at bounding box center [1226, 340] width 585 height 439
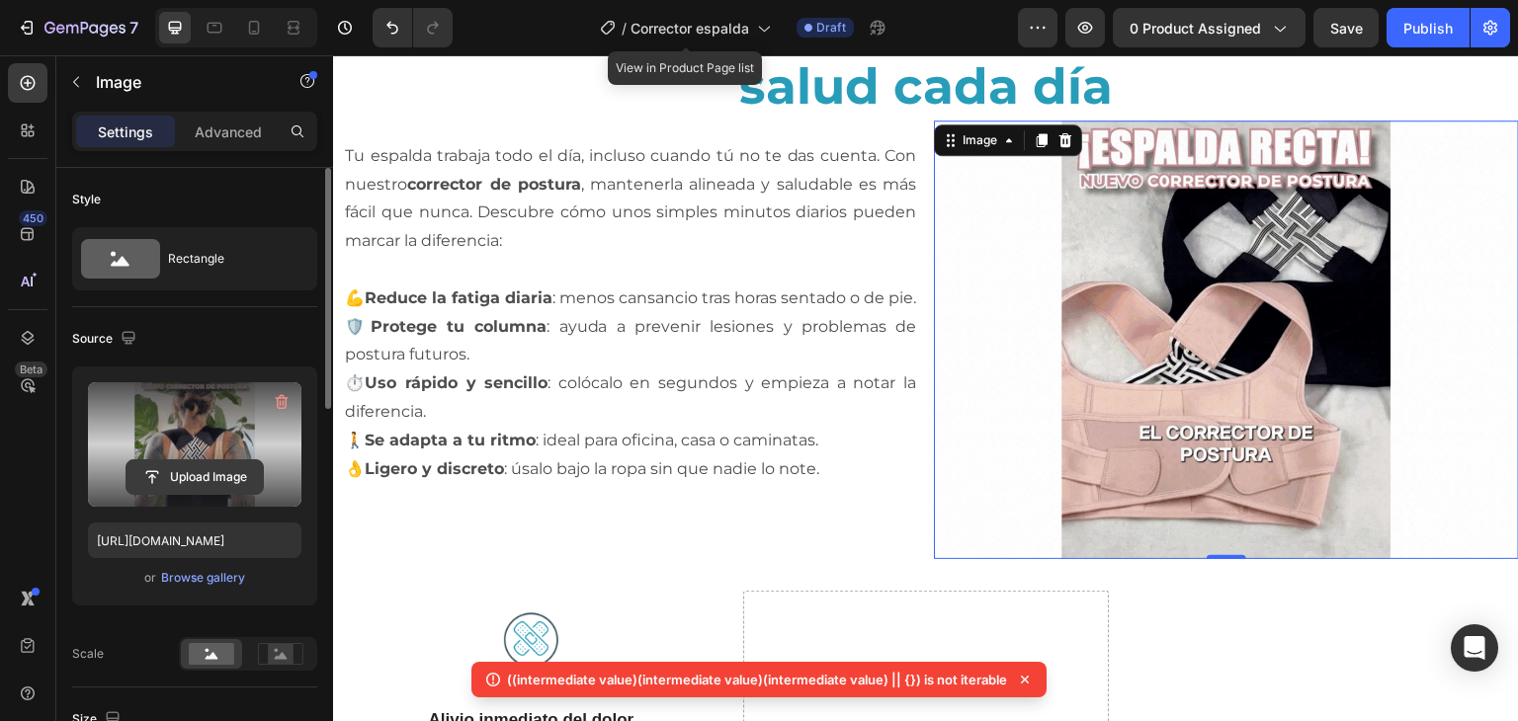
click at [213, 465] on input "file" at bounding box center [194, 477] width 136 height 34
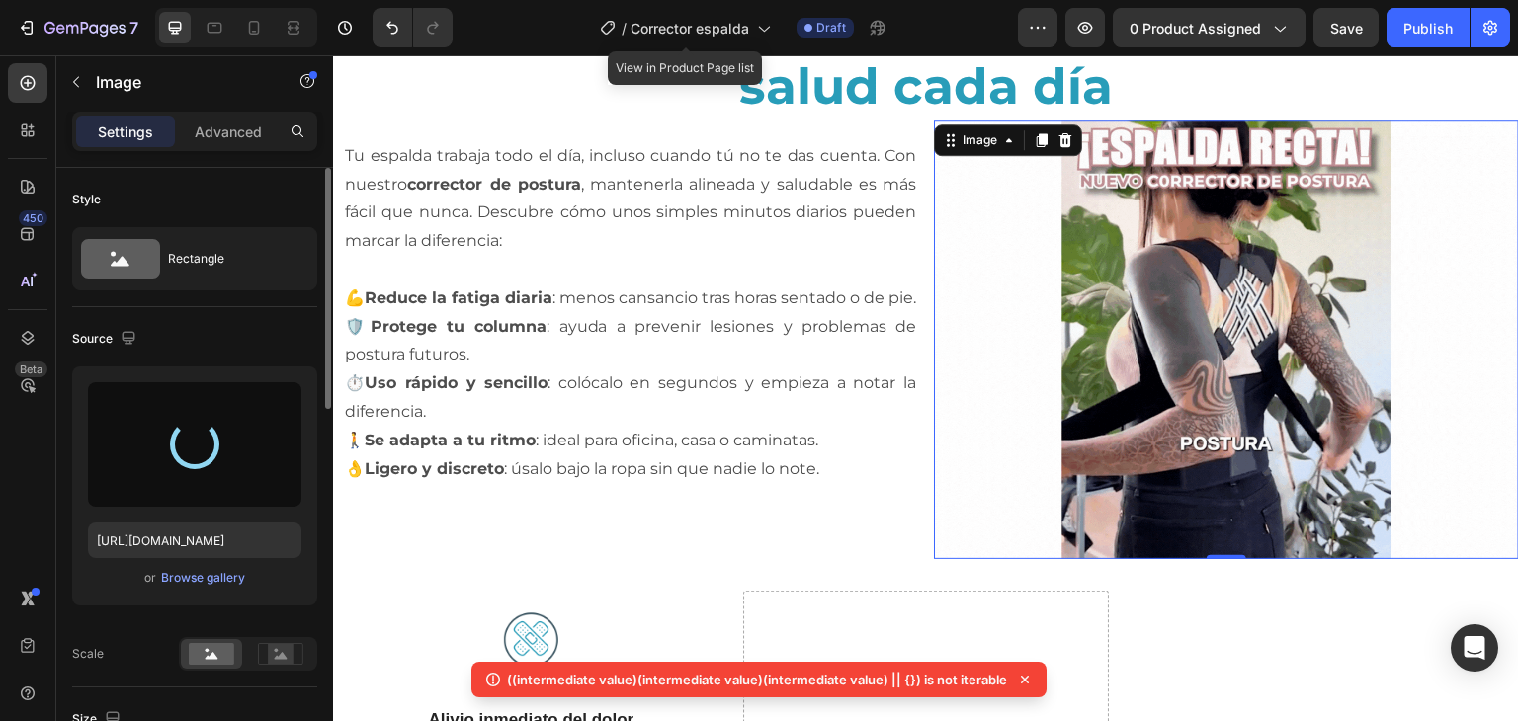
type input "[URL][DOMAIN_NAME]"
